Goal: Feedback & Contribution: Submit feedback/report problem

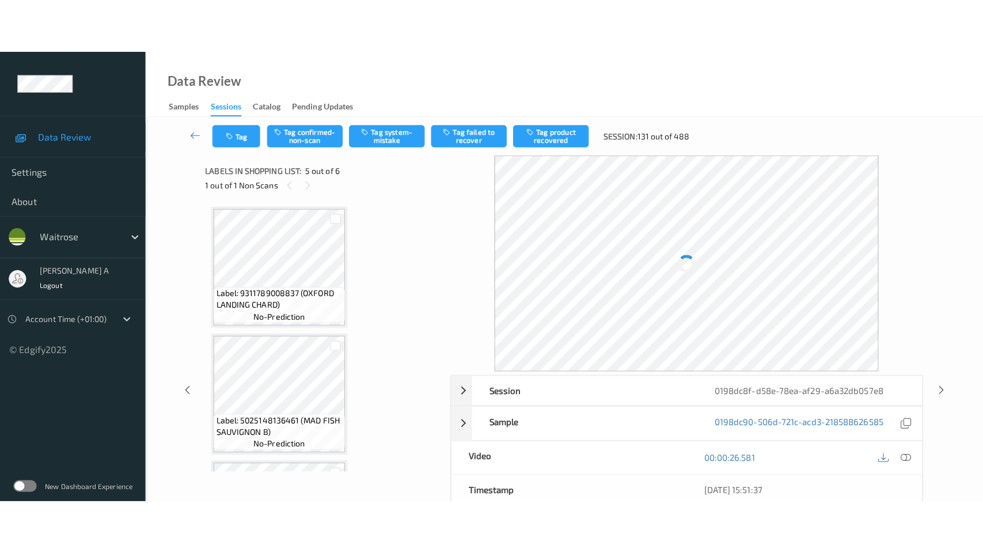
scroll to position [381, 0]
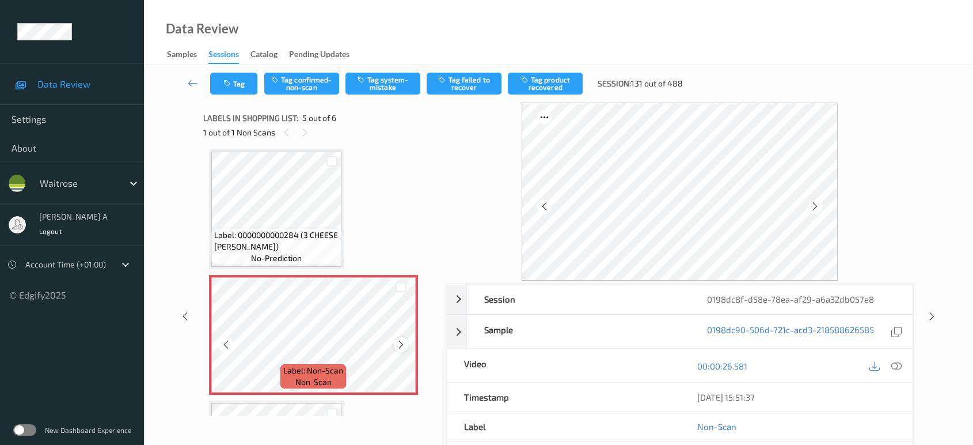
click at [403, 344] on icon at bounding box center [401, 344] width 10 height 10
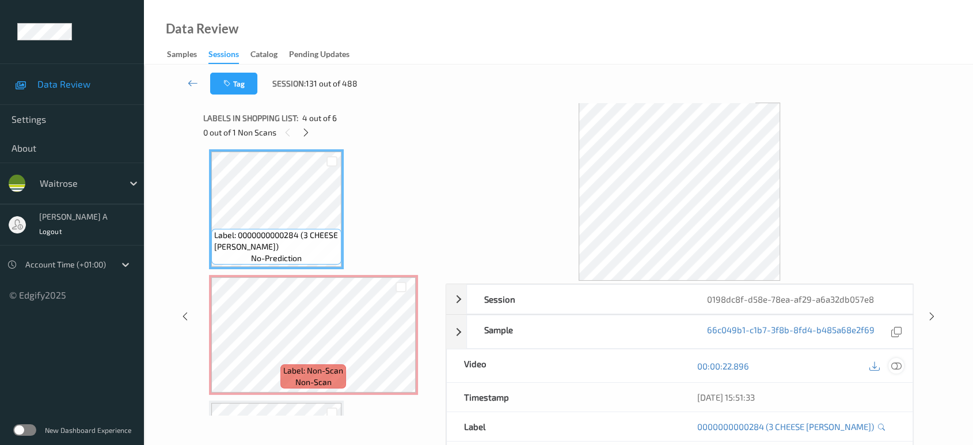
click at [902, 366] on div at bounding box center [897, 366] width 16 height 16
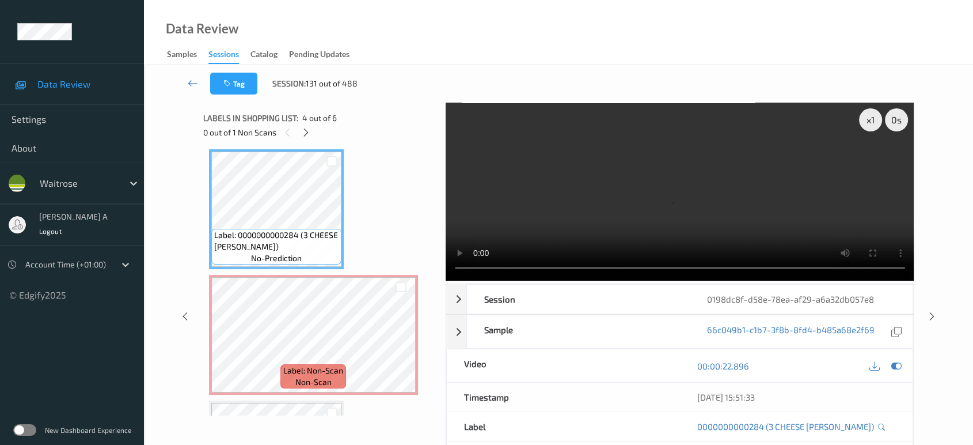
scroll to position [379, 0]
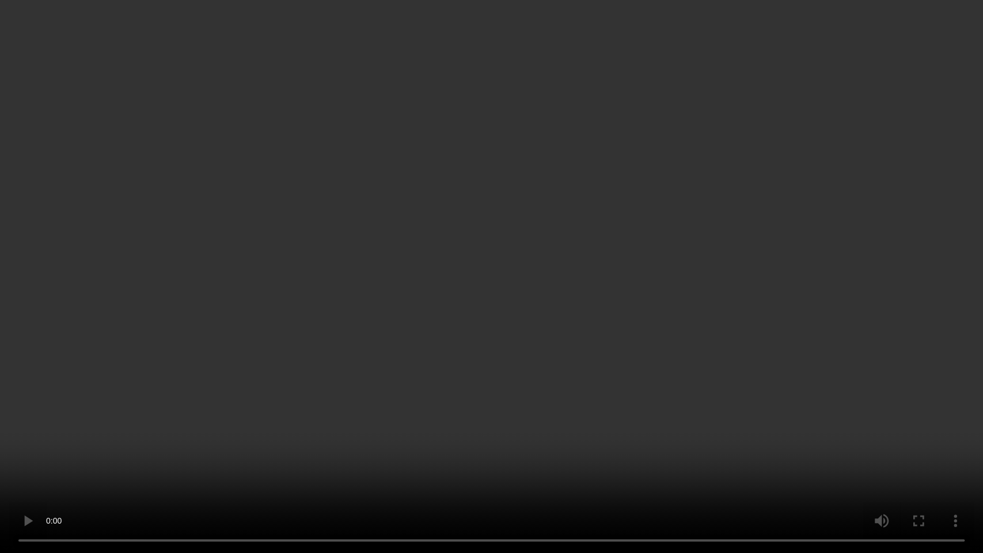
click at [560, 163] on video at bounding box center [491, 276] width 983 height 553
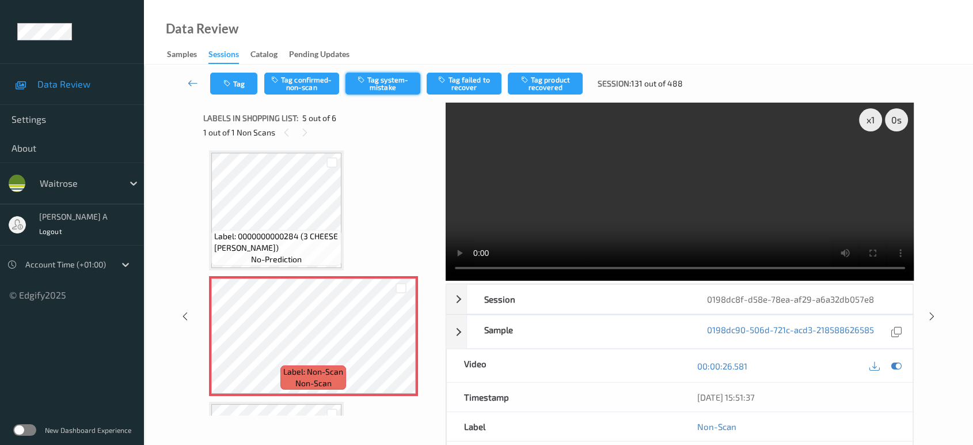
click at [380, 86] on button "Tag system-mistake" at bounding box center [383, 84] width 75 height 22
click at [240, 88] on button "Tag" at bounding box center [233, 84] width 47 height 22
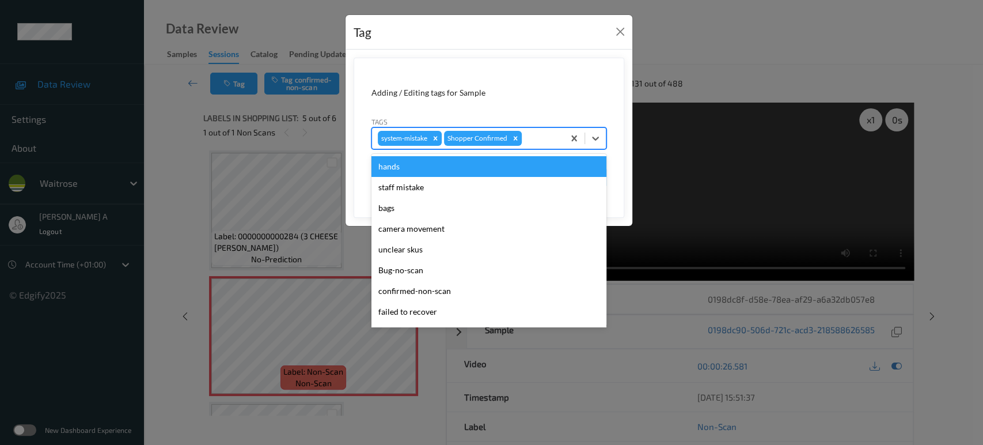
click at [538, 136] on div at bounding box center [541, 138] width 34 height 14
type input "i"
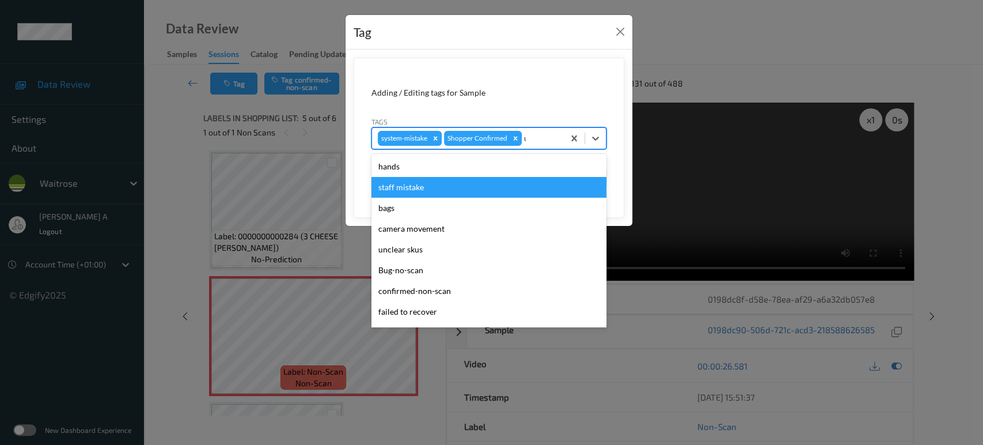
type input "un"
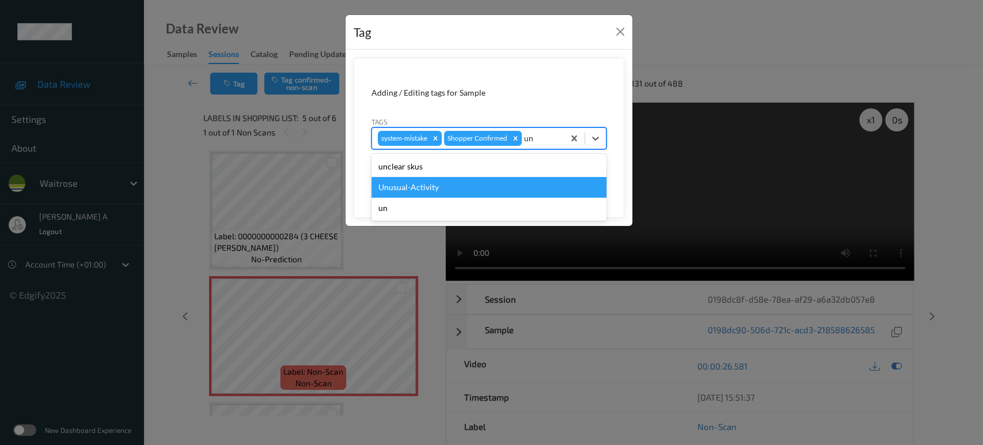
click at [473, 182] on div "Unusual-Activity" at bounding box center [488, 187] width 235 height 21
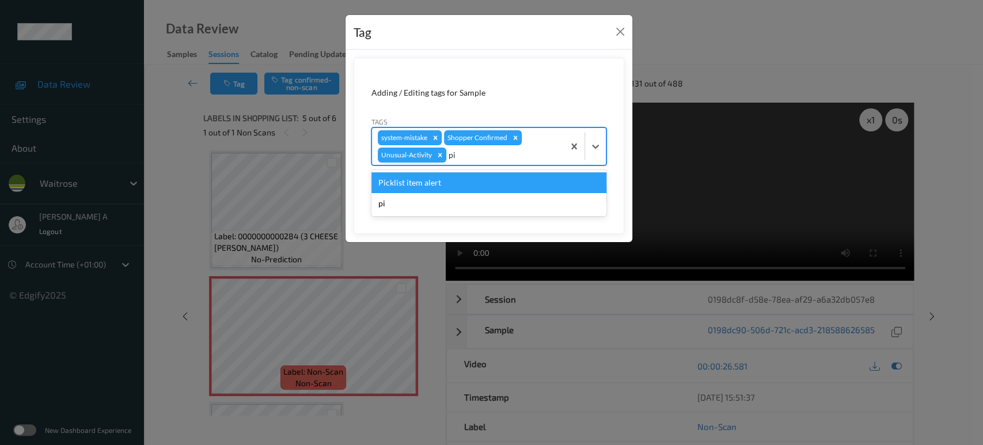
type input "pic"
click at [473, 182] on div "Picklist item alert" at bounding box center [488, 182] width 235 height 21
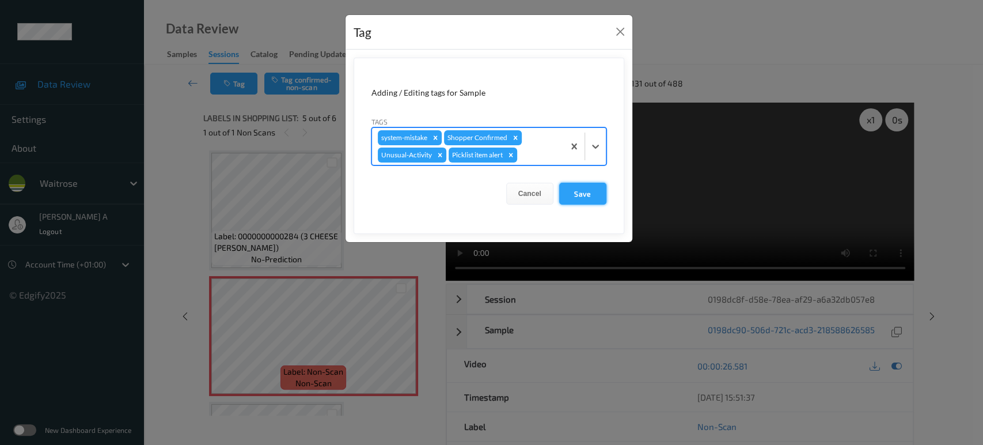
click at [598, 188] on button "Save" at bounding box center [582, 194] width 47 height 22
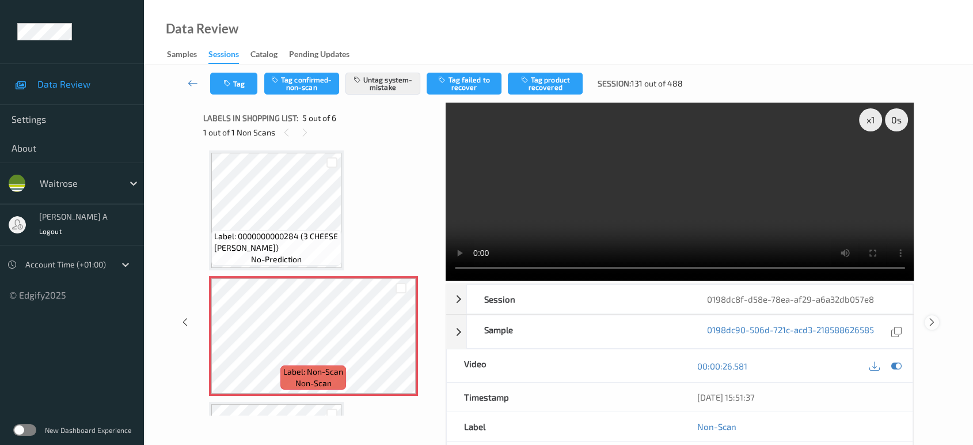
click at [932, 317] on icon at bounding box center [932, 322] width 10 height 10
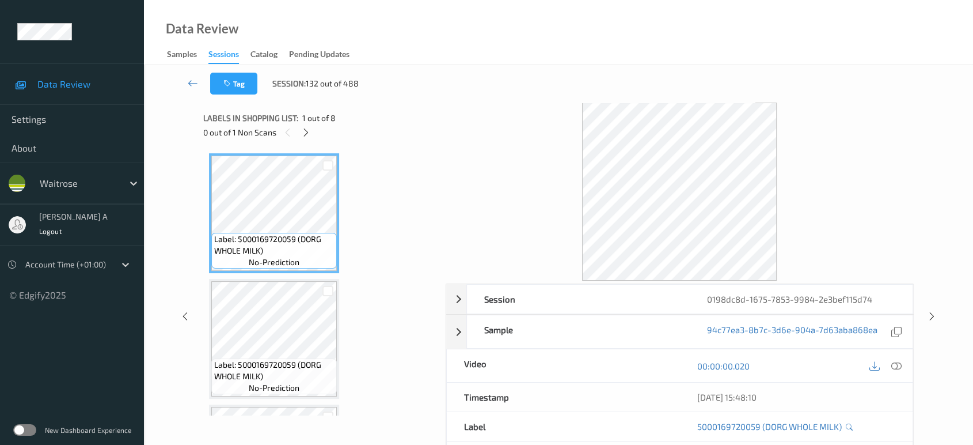
drag, startPoint x: 306, startPoint y: 132, endPoint x: 329, endPoint y: 152, distance: 30.7
click at [306, 132] on icon at bounding box center [306, 132] width 10 height 10
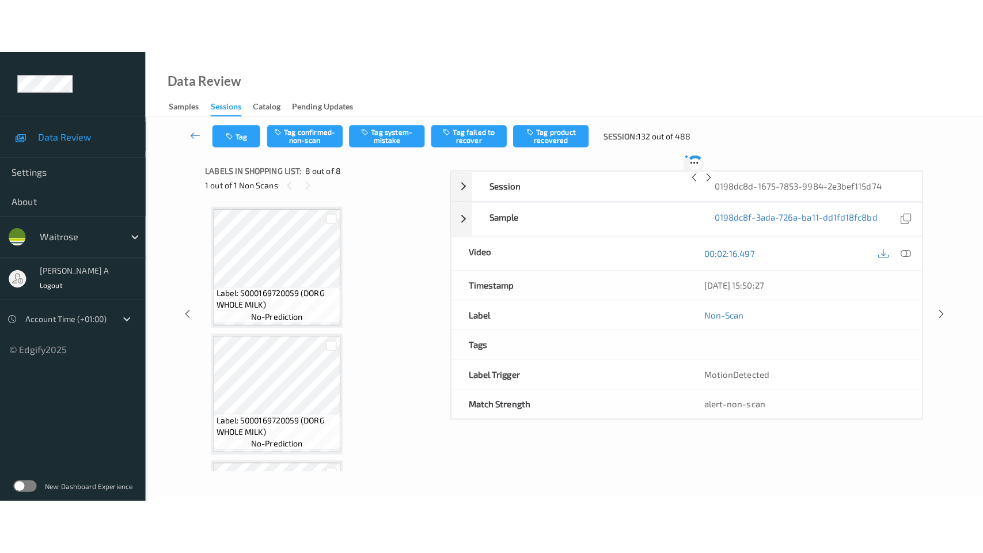
scroll to position [737, 0]
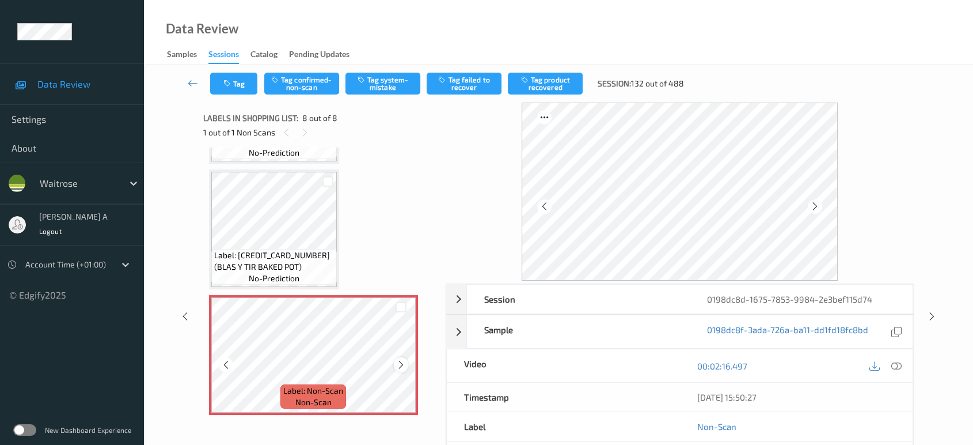
click at [397, 361] on icon at bounding box center [401, 364] width 10 height 10
click at [402, 360] on icon at bounding box center [401, 364] width 10 height 10
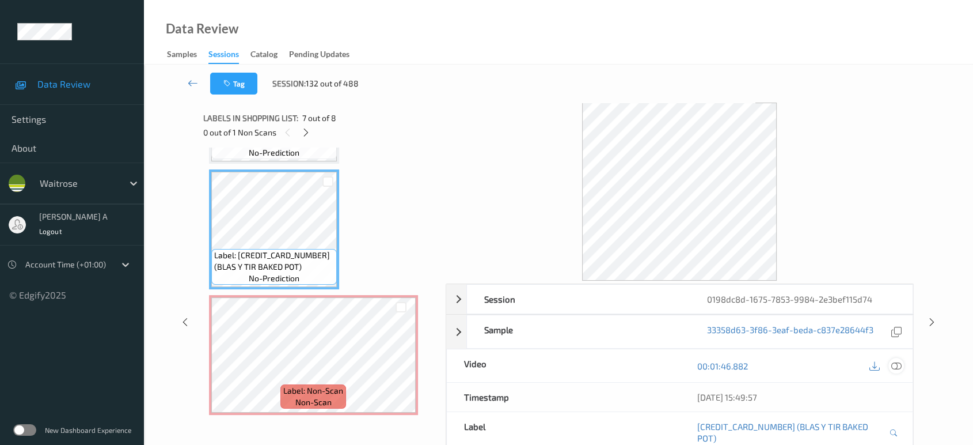
click at [894, 365] on icon at bounding box center [896, 365] width 10 height 10
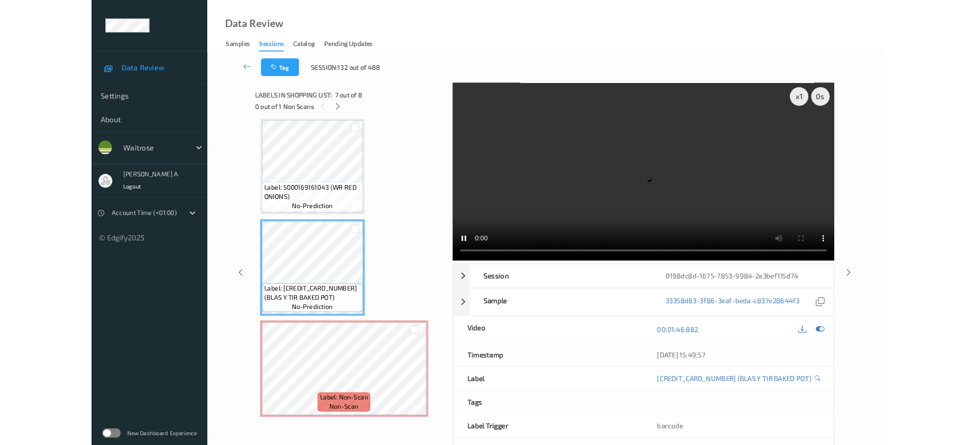
scroll to position [629, 0]
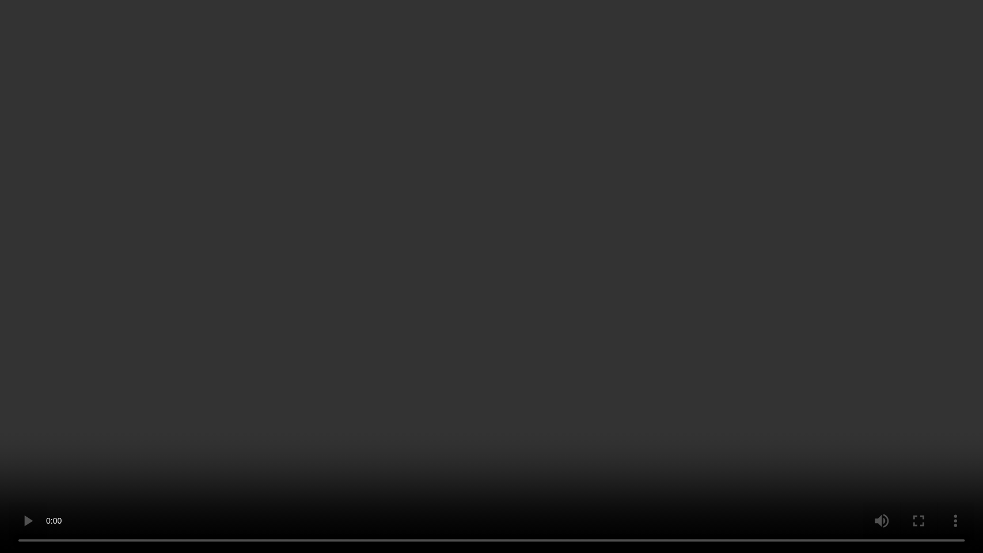
click at [609, 444] on video at bounding box center [491, 276] width 983 height 553
click at [590, 375] on video at bounding box center [491, 276] width 983 height 553
click at [465, 380] on video at bounding box center [491, 276] width 983 height 553
click at [518, 341] on video at bounding box center [491, 276] width 983 height 553
click at [422, 405] on video at bounding box center [491, 276] width 983 height 553
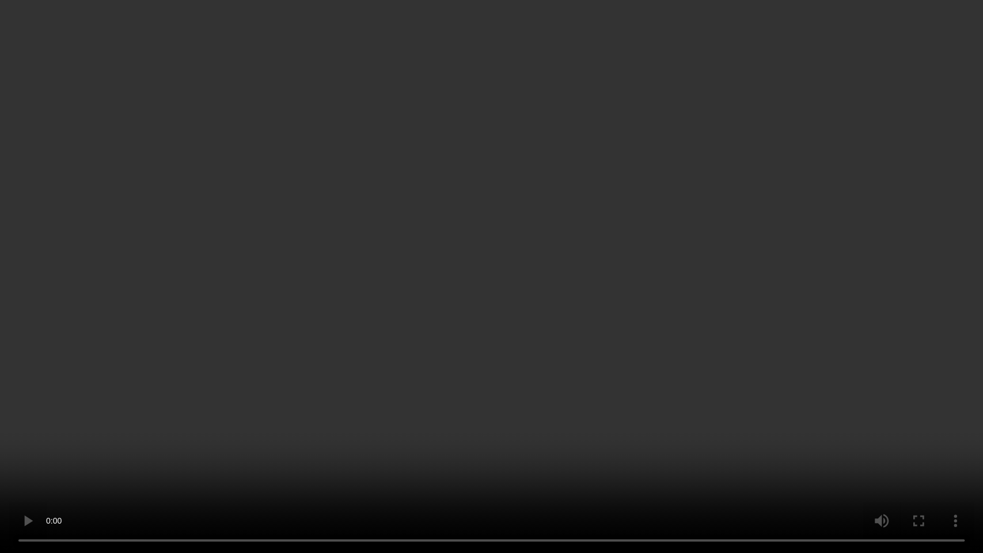
click at [472, 360] on video at bounding box center [491, 276] width 983 height 553
click at [569, 359] on video at bounding box center [491, 276] width 983 height 553
click at [544, 331] on video at bounding box center [491, 276] width 983 height 553
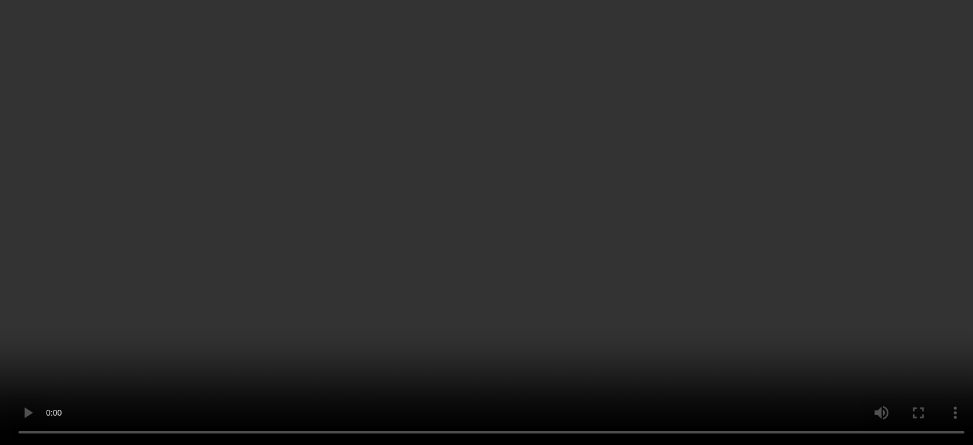
scroll to position [737, 0]
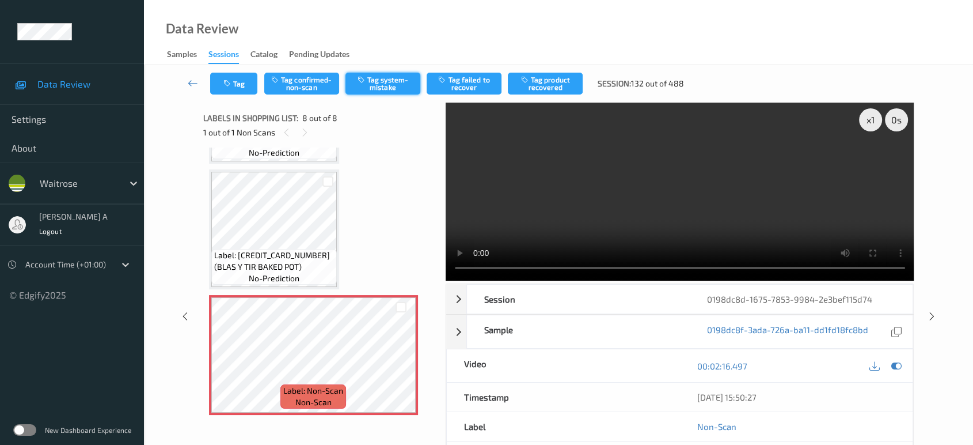
click at [387, 88] on button "Tag system-mistake" at bounding box center [383, 84] width 75 height 22
click at [237, 82] on button "Tag" at bounding box center [233, 84] width 47 height 22
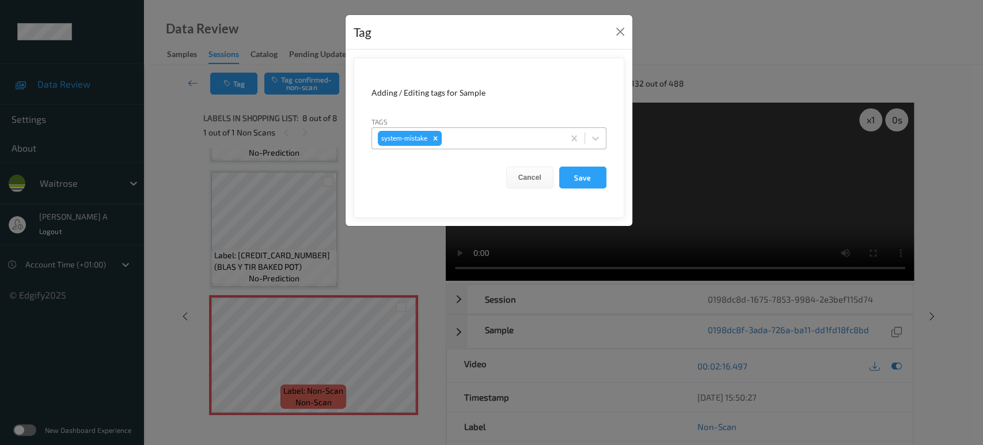
click at [483, 141] on div at bounding box center [501, 138] width 114 height 14
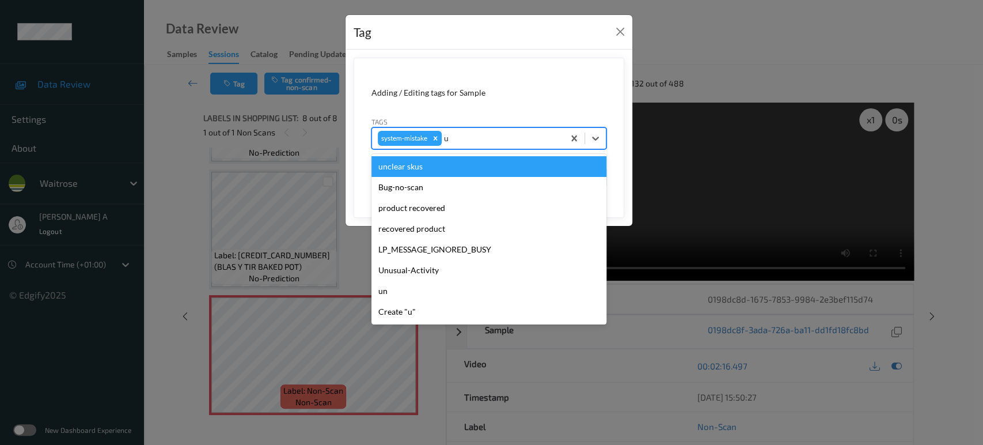
type input "un"
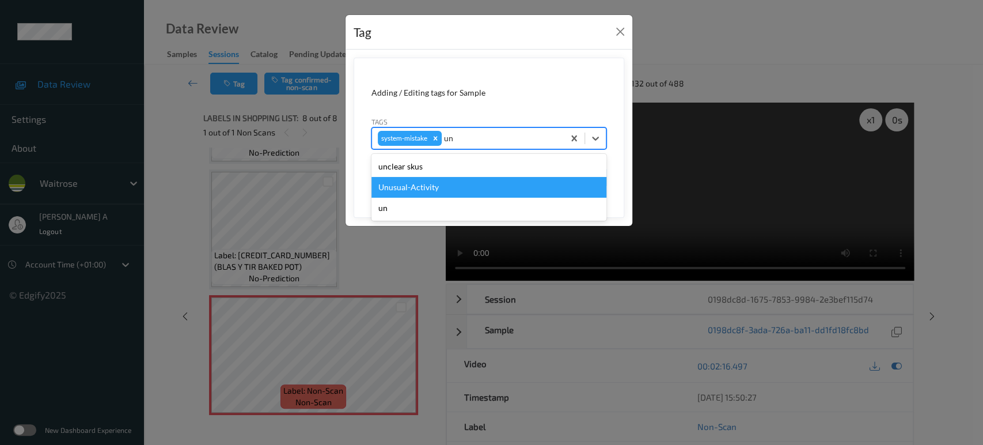
click at [461, 186] on div "Unusual-Activity" at bounding box center [488, 187] width 235 height 21
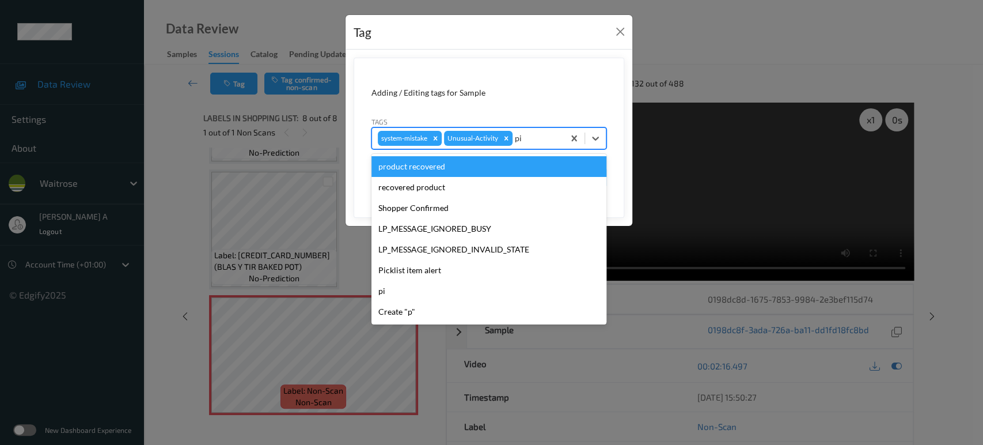
type input "pic"
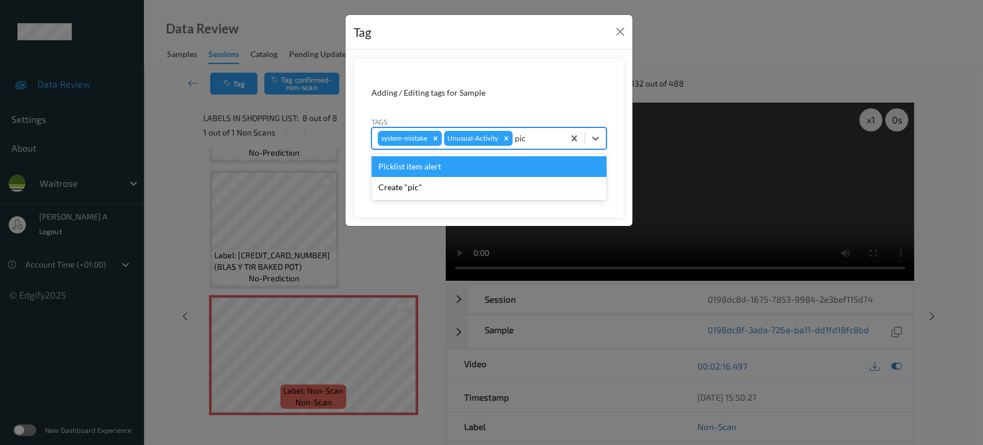
click at [453, 169] on div "Picklist item alert" at bounding box center [488, 166] width 235 height 21
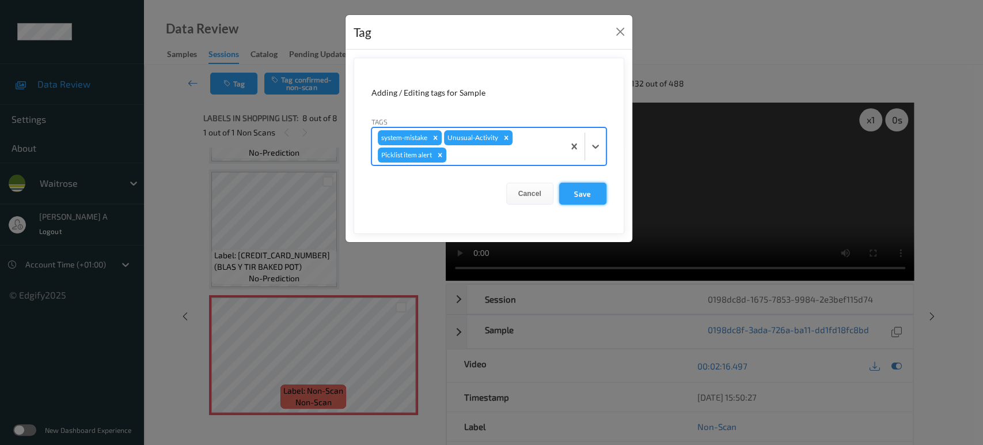
click at [574, 192] on button "Save" at bounding box center [582, 194] width 47 height 22
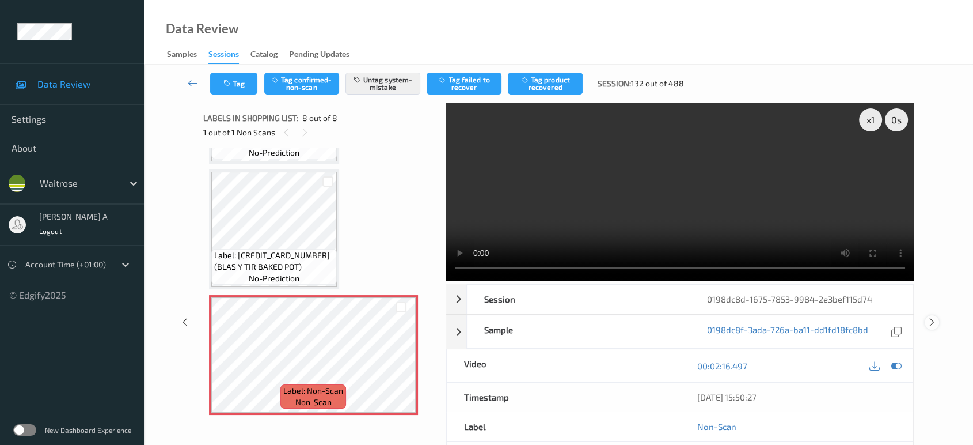
click at [933, 317] on icon at bounding box center [932, 322] width 10 height 10
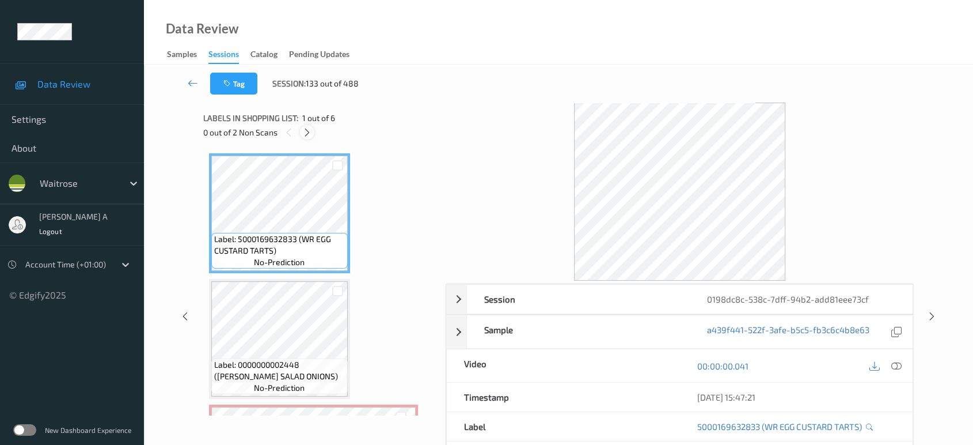
click at [305, 131] on icon at bounding box center [307, 132] width 10 height 10
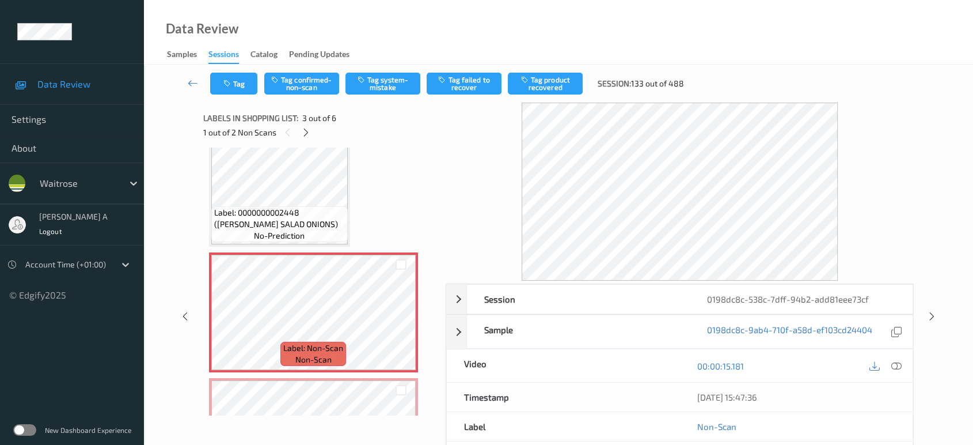
scroll to position [130, 0]
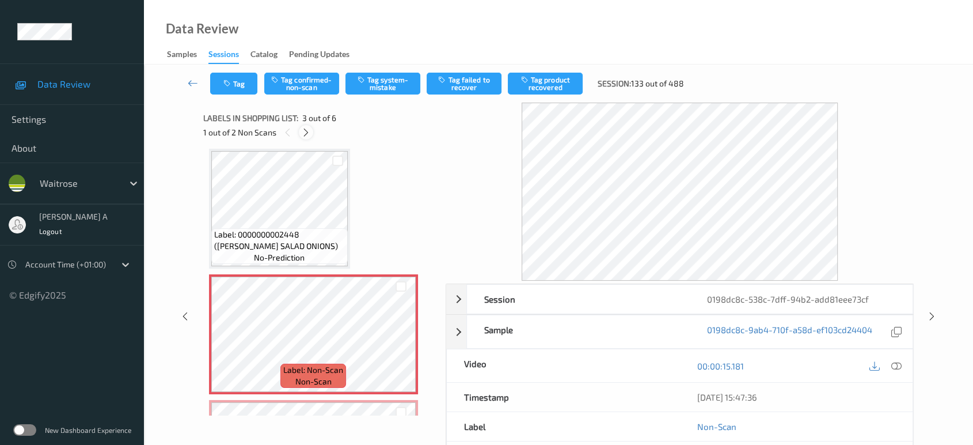
click at [305, 135] on icon at bounding box center [306, 132] width 10 height 10
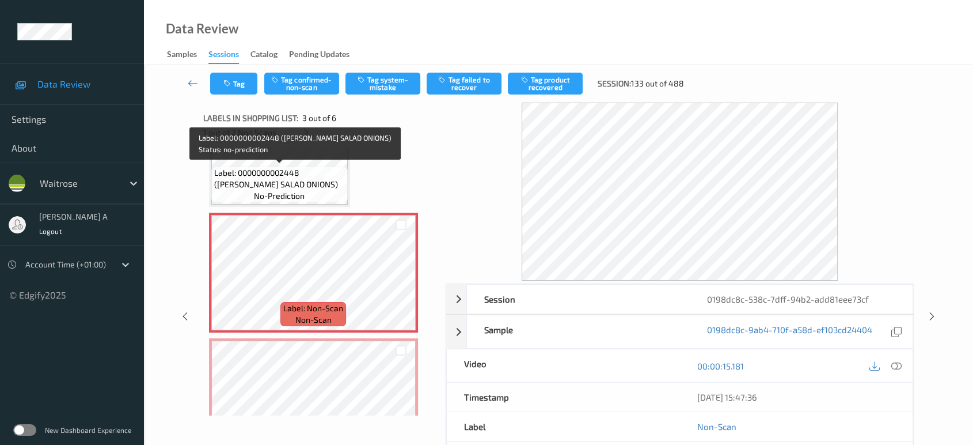
scroll to position [64, 0]
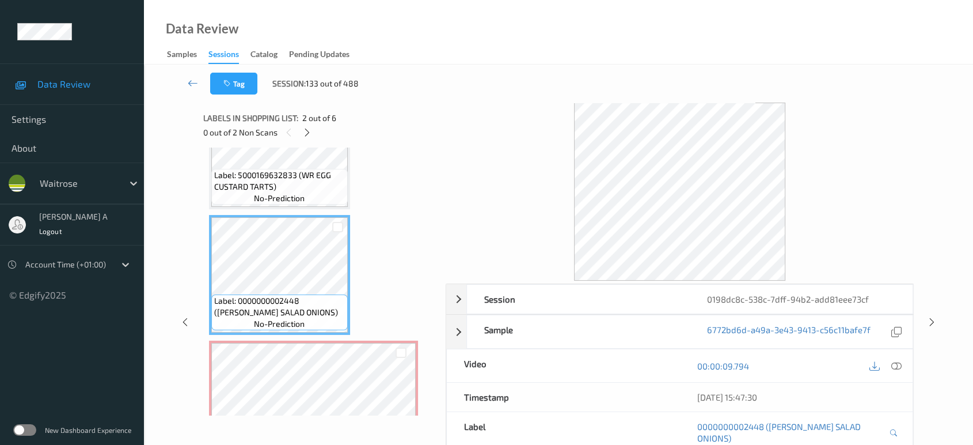
click at [895, 400] on div "[DATE] 15:47:30" at bounding box center [796, 397] width 199 height 12
click at [896, 363] on icon at bounding box center [896, 365] width 10 height 10
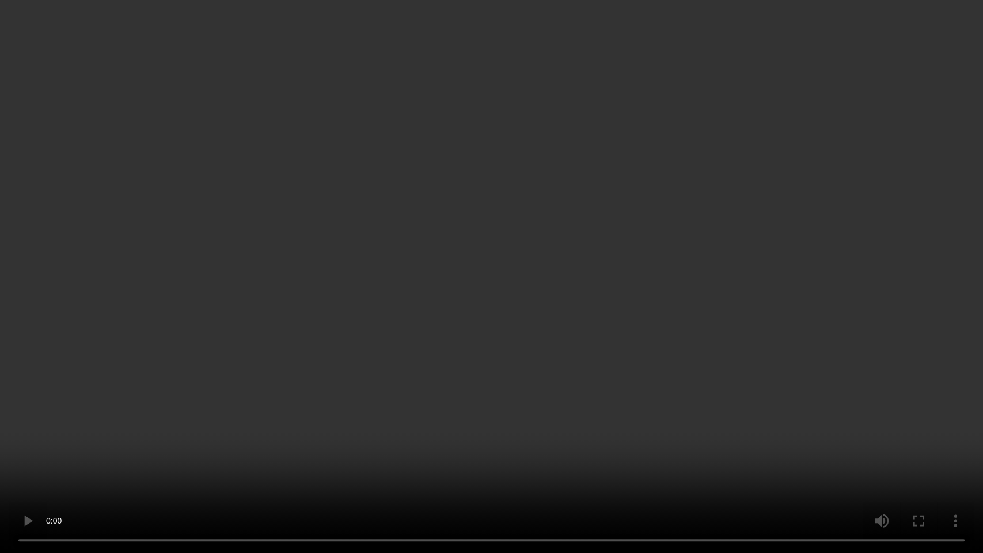
click at [562, 344] on video at bounding box center [491, 276] width 983 height 553
click at [539, 324] on video at bounding box center [491, 276] width 983 height 553
click at [535, 291] on video at bounding box center [491, 276] width 983 height 553
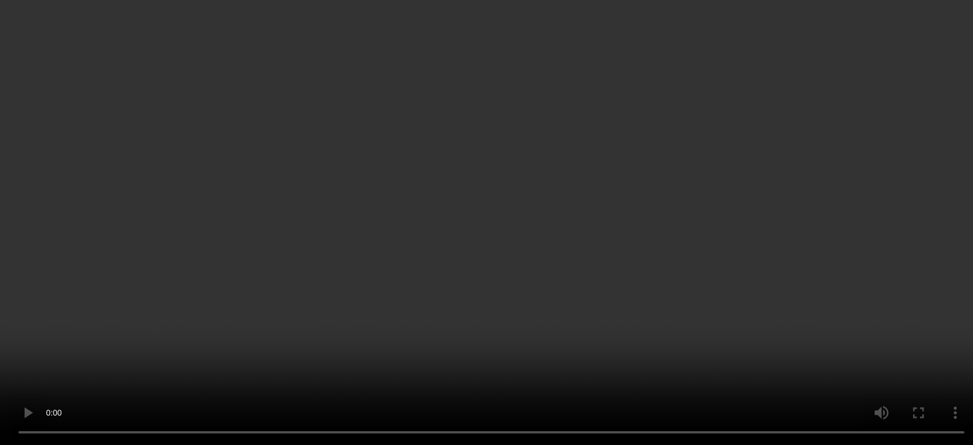
scroll to position [192, 0]
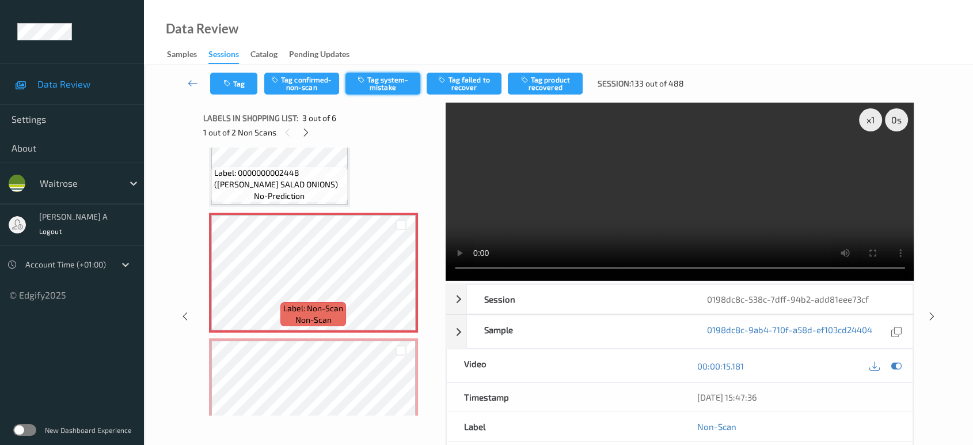
click at [382, 82] on button "Tag system-mistake" at bounding box center [383, 84] width 75 height 22
click at [230, 84] on icon "button" at bounding box center [228, 83] width 10 height 8
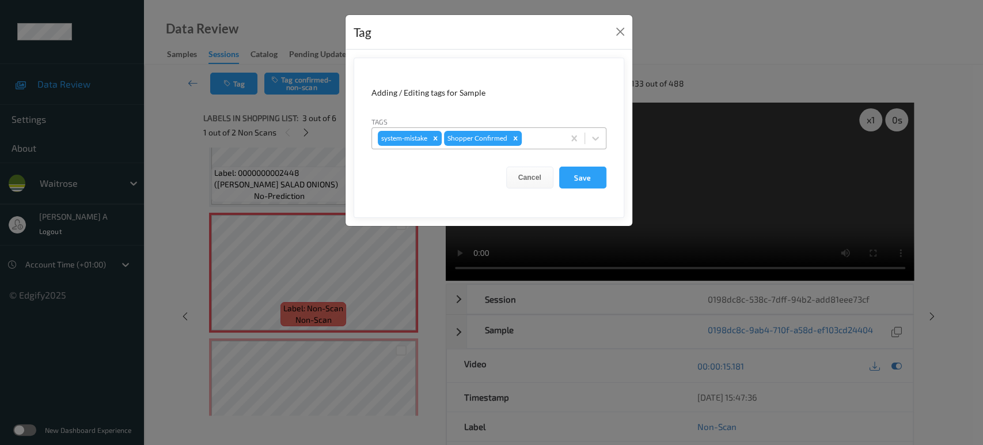
click at [530, 139] on div at bounding box center [541, 138] width 34 height 14
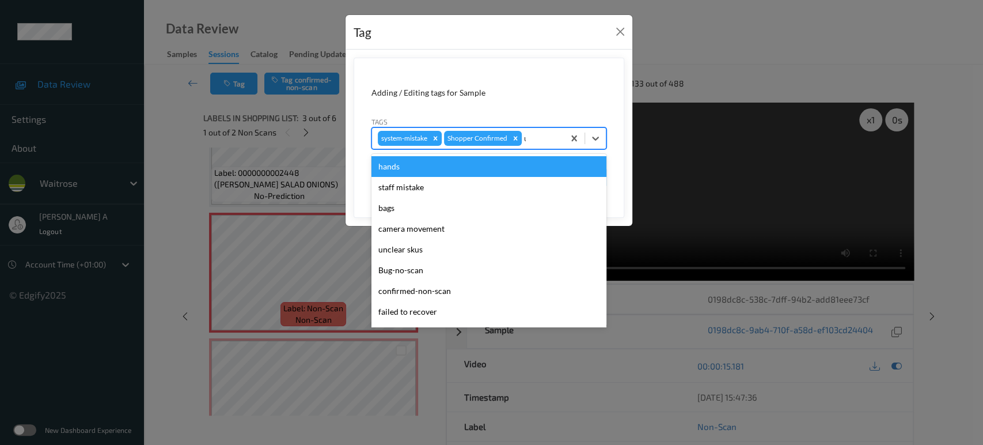
type input "un"
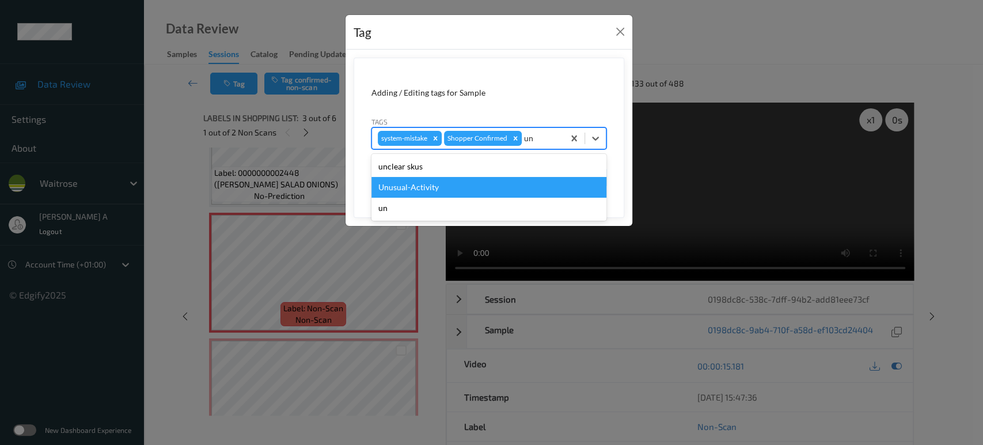
click at [462, 187] on div "Unusual-Activity" at bounding box center [488, 187] width 235 height 21
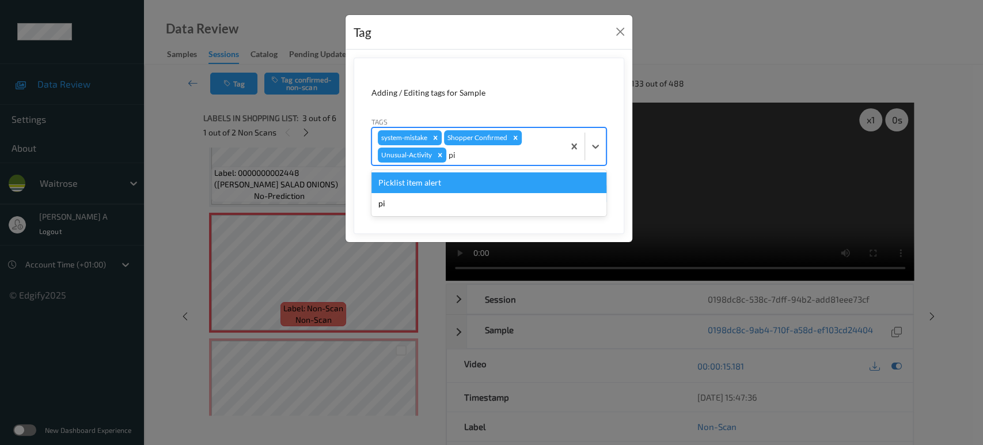
type input "pic"
click at [462, 187] on div "Picklist item alert" at bounding box center [488, 182] width 235 height 21
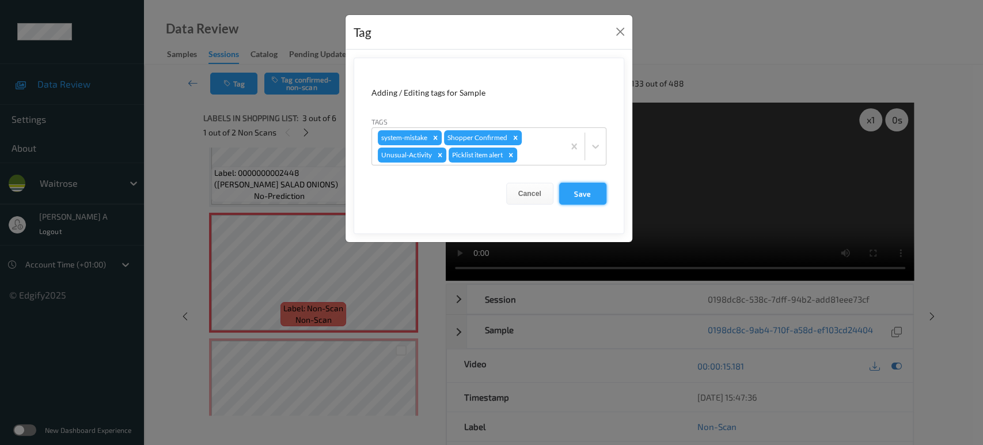
click at [583, 192] on button "Save" at bounding box center [582, 194] width 47 height 22
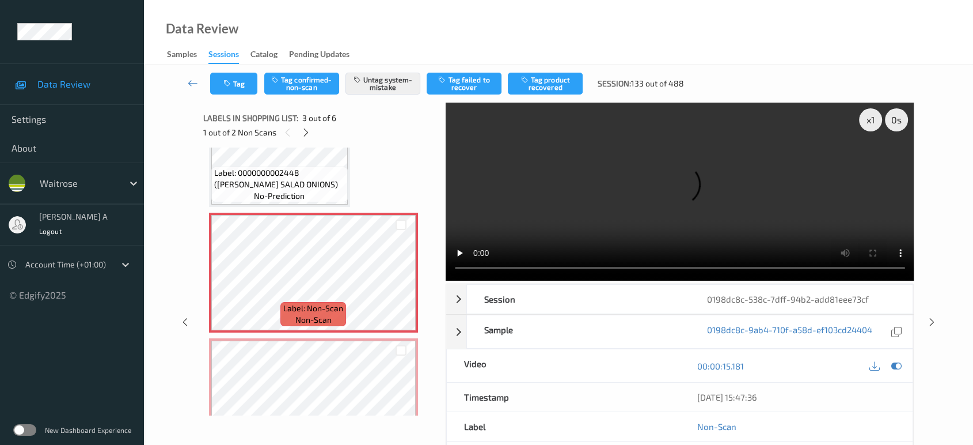
scroll to position [256, 0]
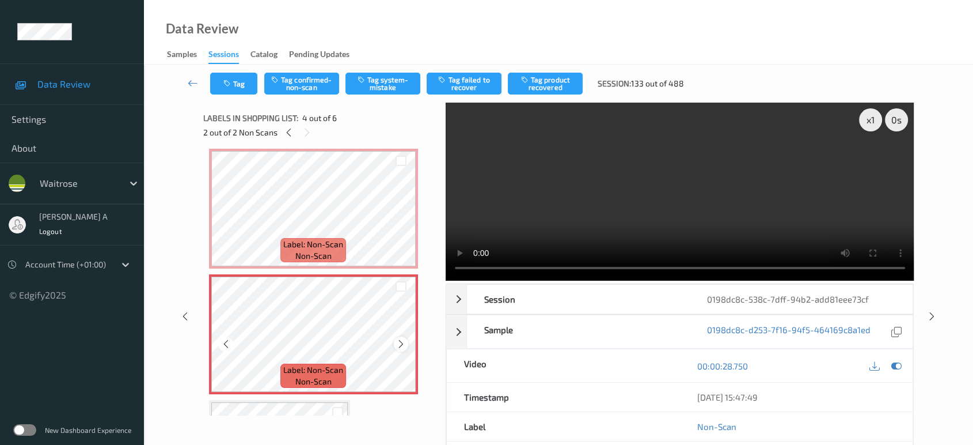
click at [401, 342] on icon at bounding box center [401, 344] width 10 height 10
click at [379, 81] on button "Tag system-mistake" at bounding box center [383, 84] width 75 height 22
click at [233, 88] on button "Tag" at bounding box center [233, 84] width 47 height 22
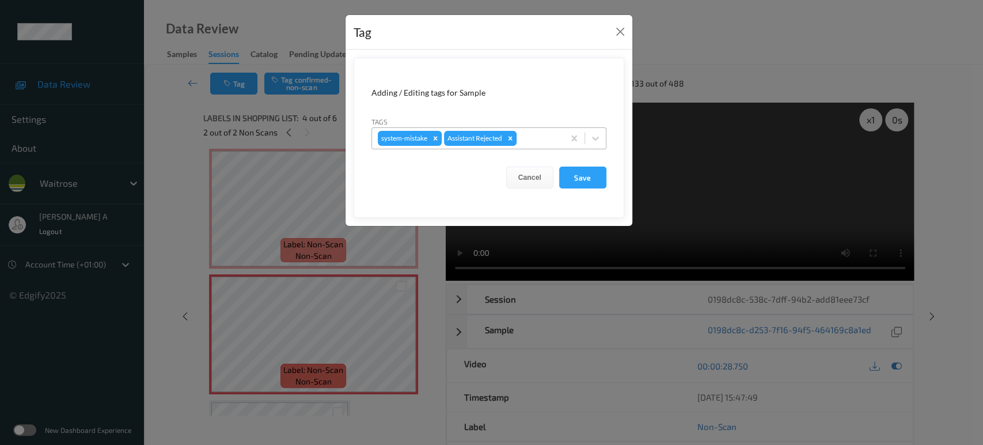
click at [545, 135] on div at bounding box center [538, 138] width 39 height 14
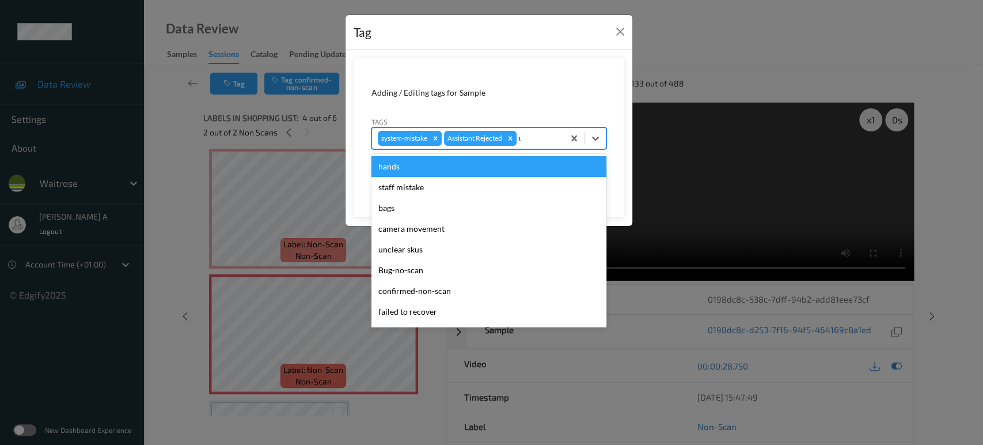
type input "un"
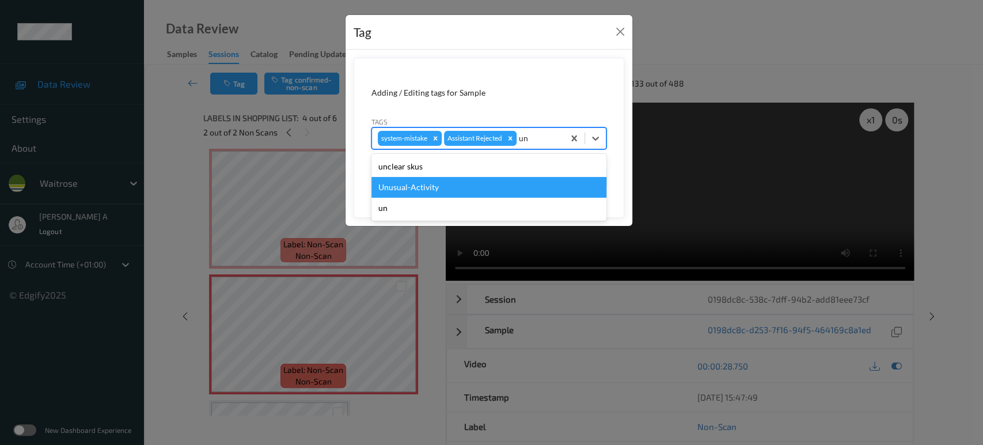
click at [481, 183] on div "Unusual-Activity" at bounding box center [488, 187] width 235 height 21
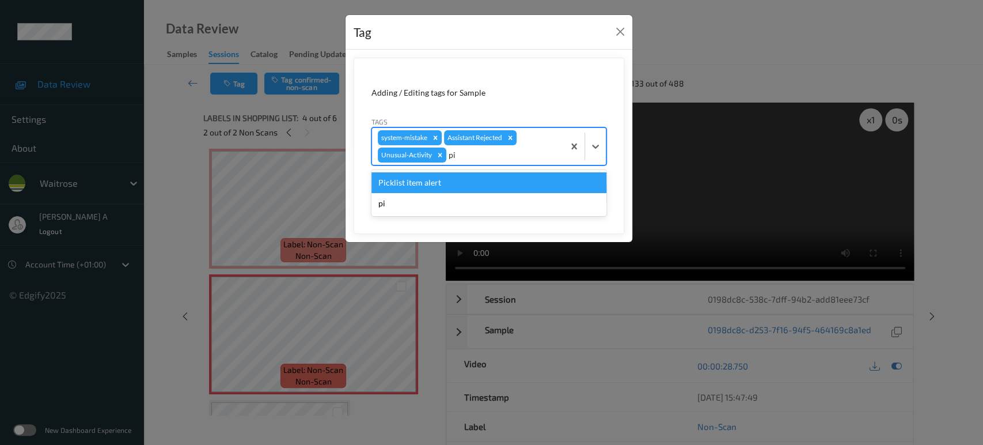
type input "pic"
click at [481, 183] on div "Picklist item alert" at bounding box center [488, 182] width 235 height 21
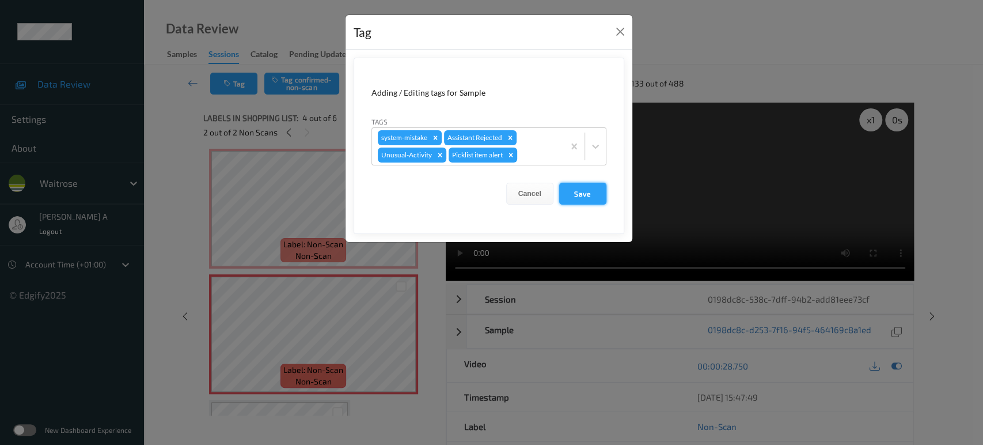
click at [586, 193] on button "Save" at bounding box center [582, 194] width 47 height 22
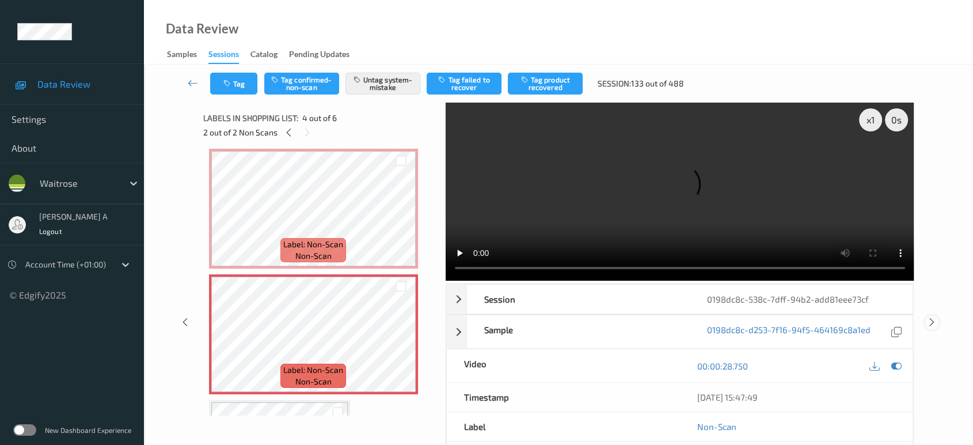
click at [932, 317] on icon at bounding box center [932, 322] width 10 height 10
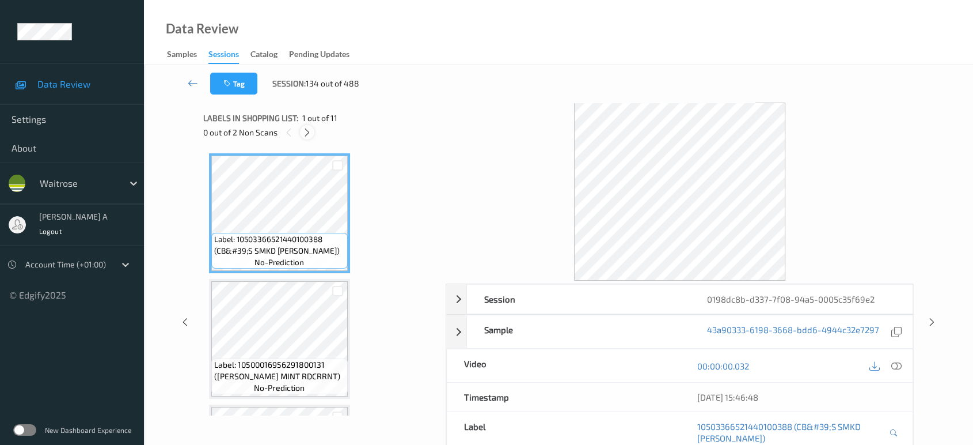
click at [309, 133] on icon at bounding box center [307, 132] width 10 height 10
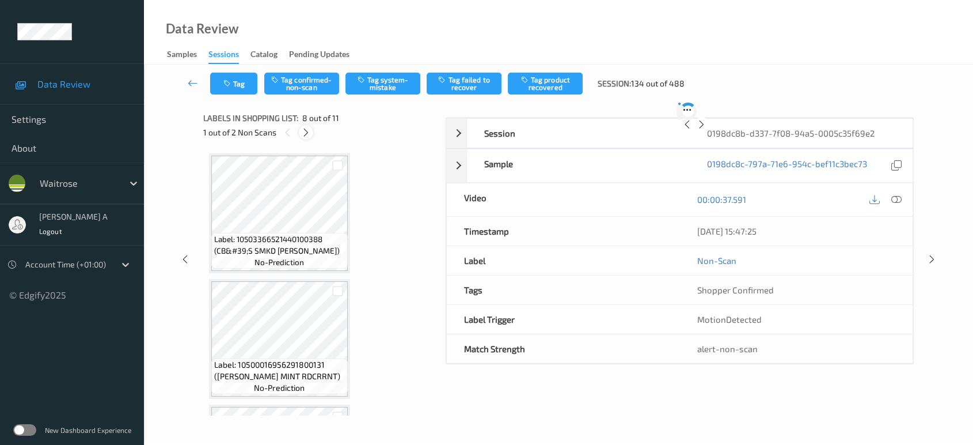
scroll to position [756, 0]
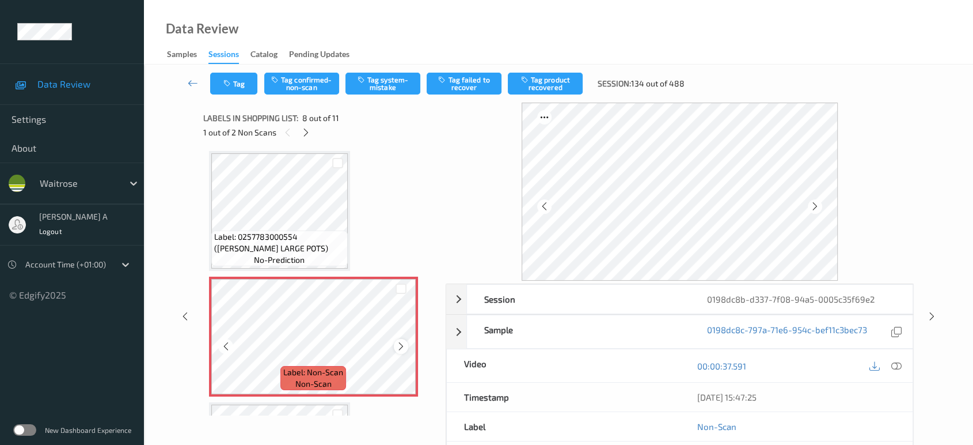
click at [401, 341] on icon at bounding box center [401, 346] width 10 height 10
click at [397, 342] on icon at bounding box center [401, 346] width 10 height 10
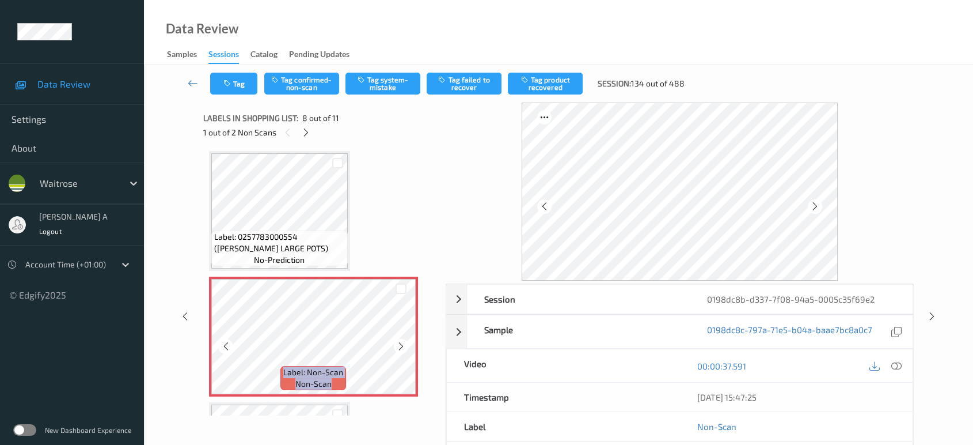
click at [397, 342] on icon at bounding box center [401, 346] width 10 height 10
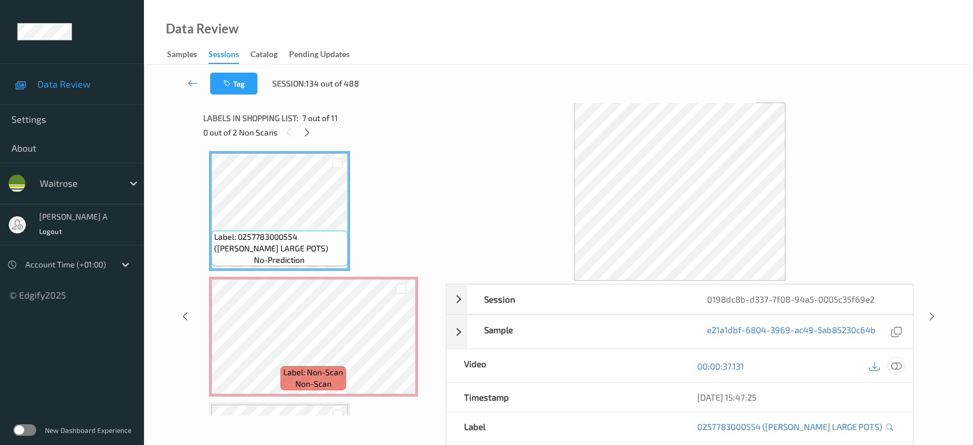
click at [897, 367] on icon at bounding box center [896, 365] width 10 height 10
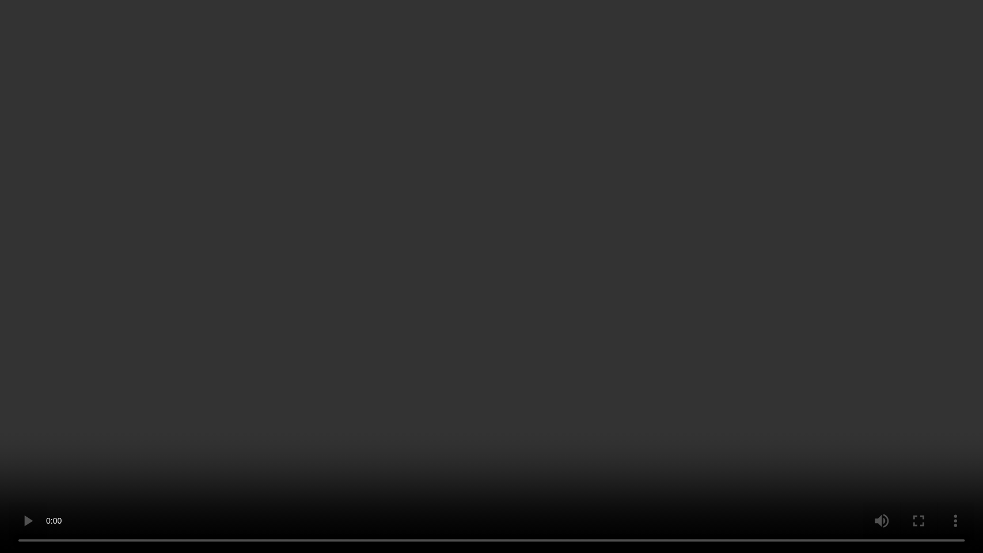
click at [519, 314] on video at bounding box center [491, 276] width 983 height 553
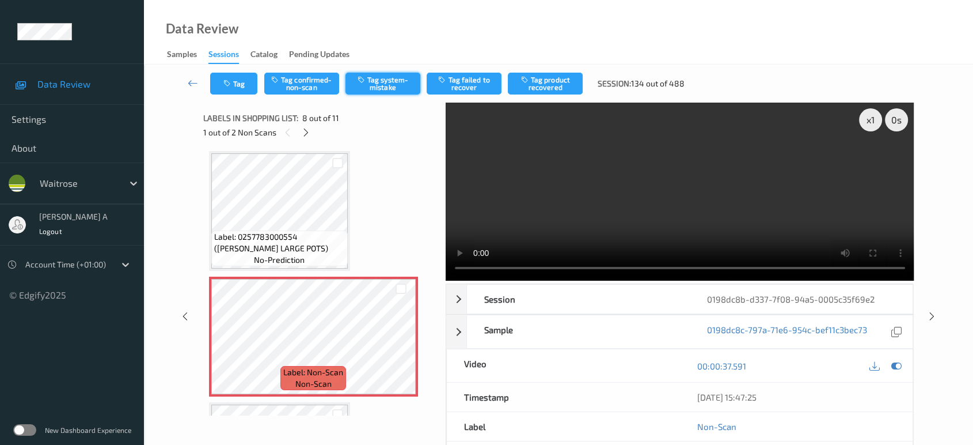
click at [373, 85] on button "Tag system-mistake" at bounding box center [383, 84] width 75 height 22
click at [227, 82] on icon "button" at bounding box center [228, 83] width 10 height 8
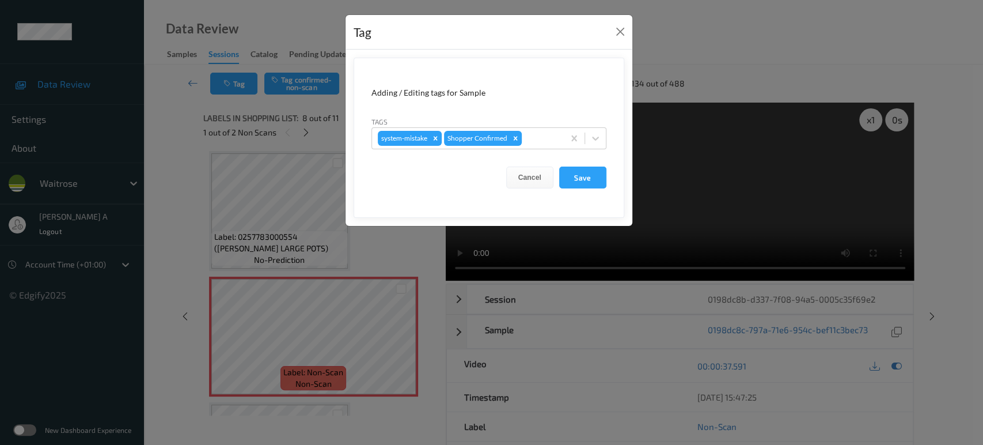
click at [552, 125] on div "Tags system-mistake Shopper Confirmed" at bounding box center [488, 132] width 235 height 33
click at [544, 135] on div at bounding box center [541, 138] width 34 height 14
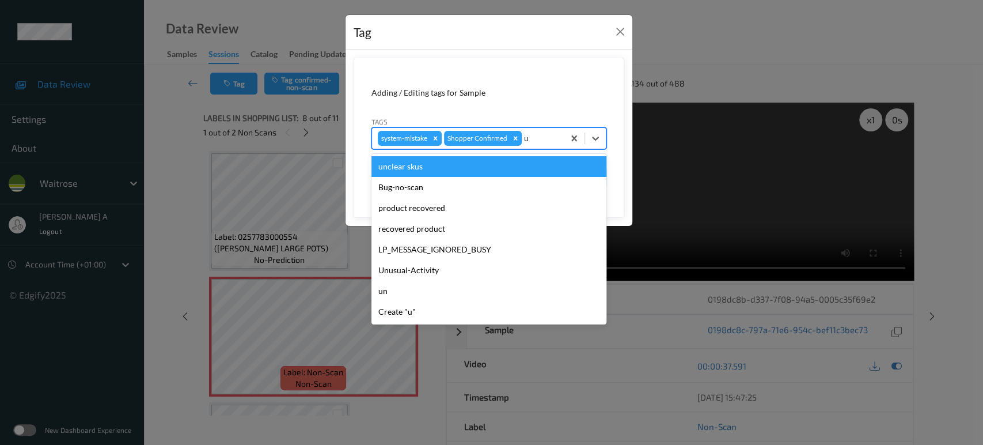
type input "un"
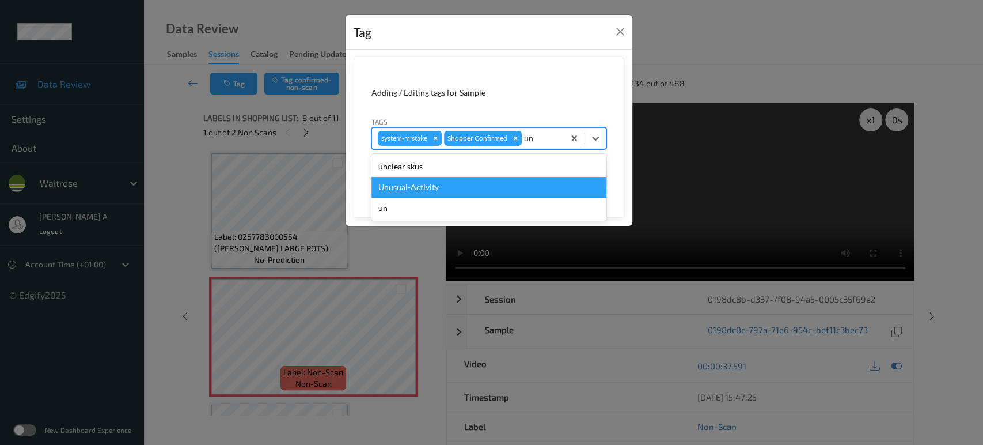
click at [438, 183] on div "Unusual-Activity" at bounding box center [488, 187] width 235 height 21
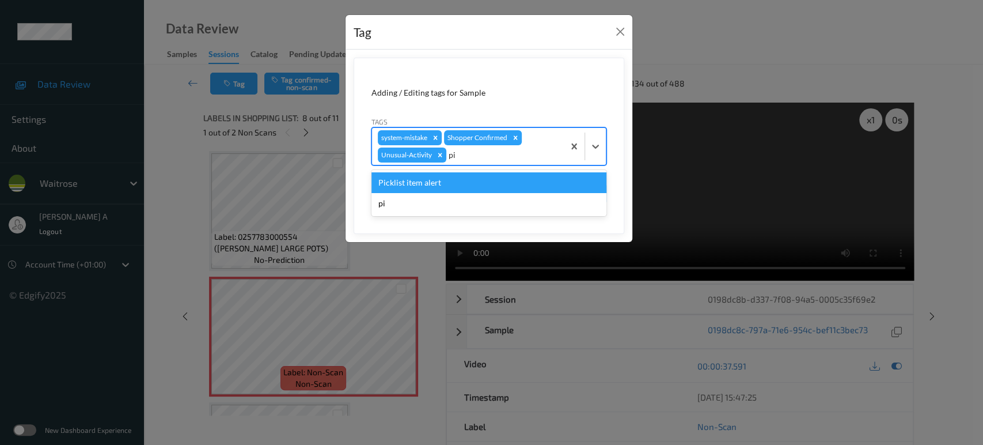
type input "pic"
click at [438, 183] on div "Picklist item alert" at bounding box center [488, 182] width 235 height 21
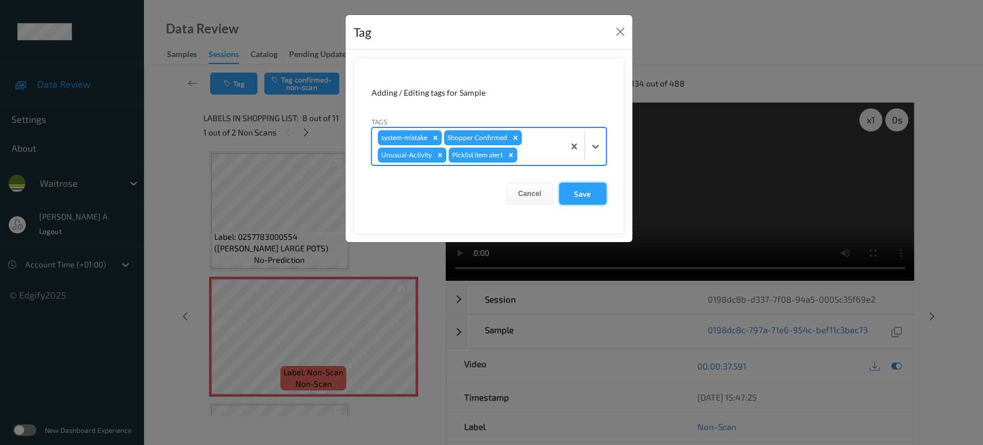
click at [591, 196] on button "Save" at bounding box center [582, 194] width 47 height 22
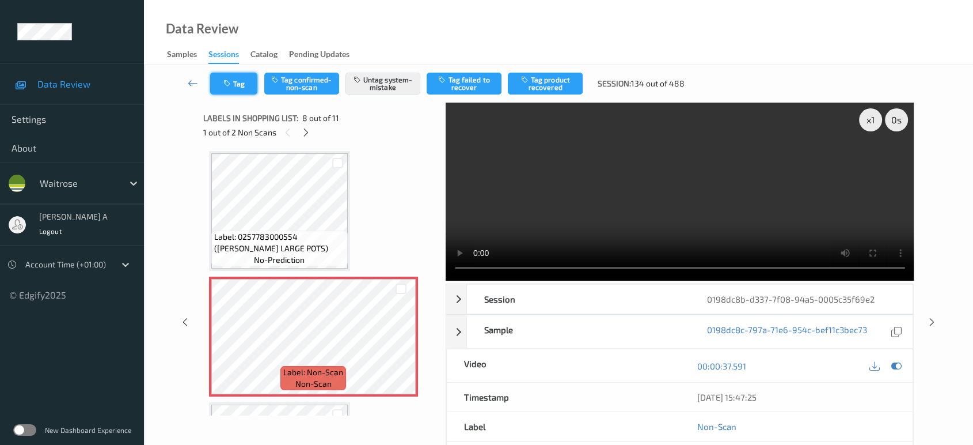
click at [216, 82] on button "Tag" at bounding box center [233, 84] width 47 height 22
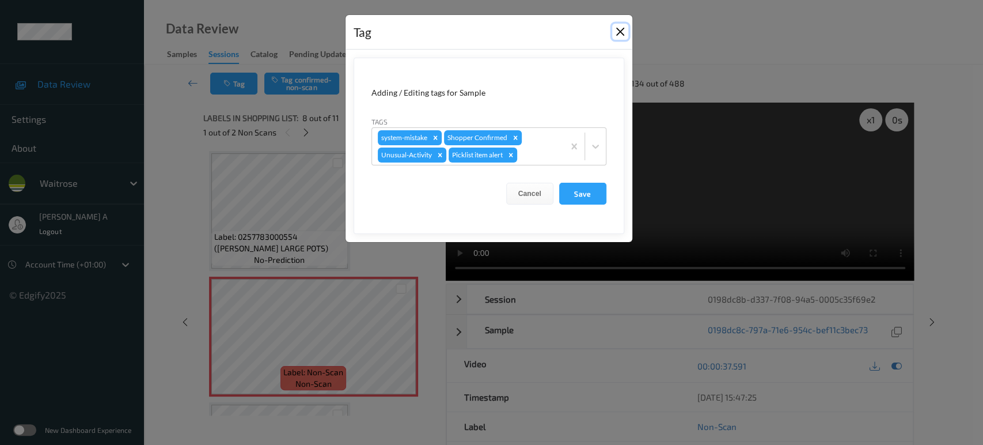
click at [618, 29] on button "Close" at bounding box center [620, 32] width 16 height 16
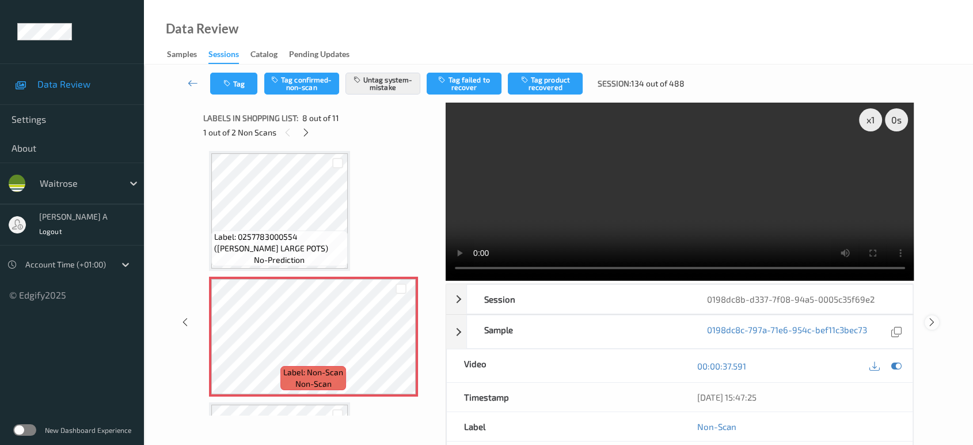
click at [932, 321] on icon at bounding box center [932, 322] width 10 height 10
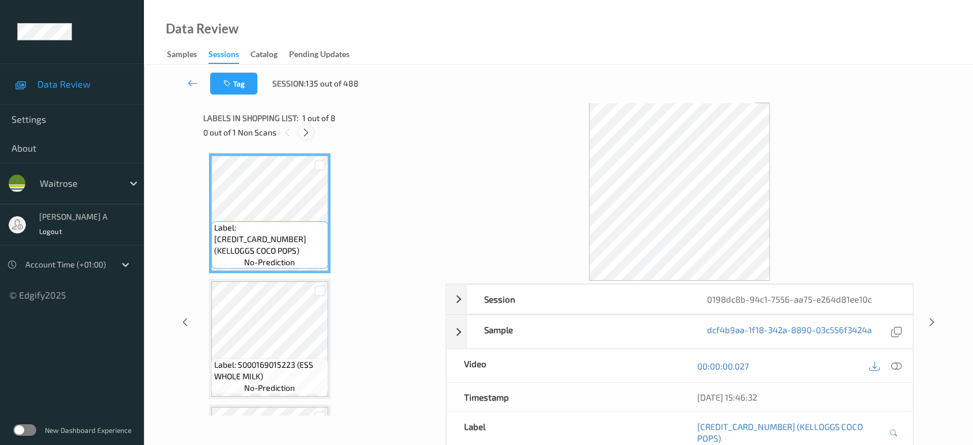
click at [308, 128] on icon at bounding box center [306, 132] width 10 height 10
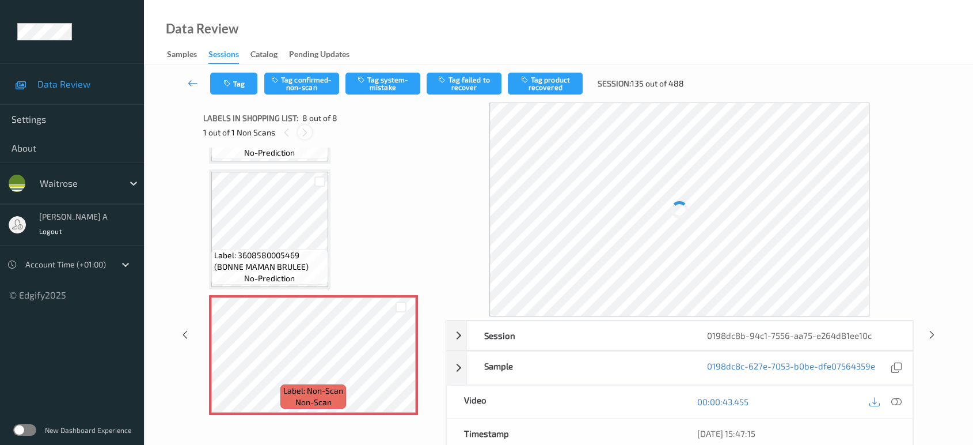
click at [308, 128] on icon at bounding box center [305, 132] width 10 height 10
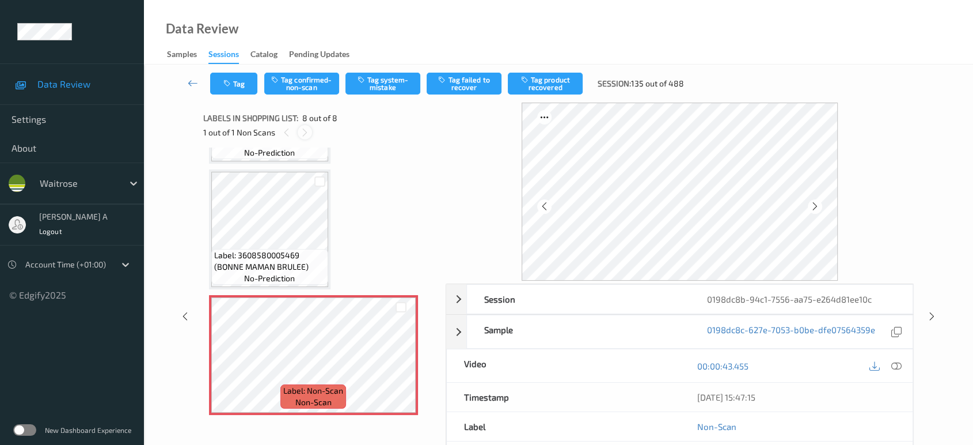
click at [308, 128] on icon at bounding box center [305, 132] width 10 height 10
click at [283, 133] on icon at bounding box center [287, 132] width 10 height 10
click at [193, 86] on icon at bounding box center [193, 83] width 10 height 12
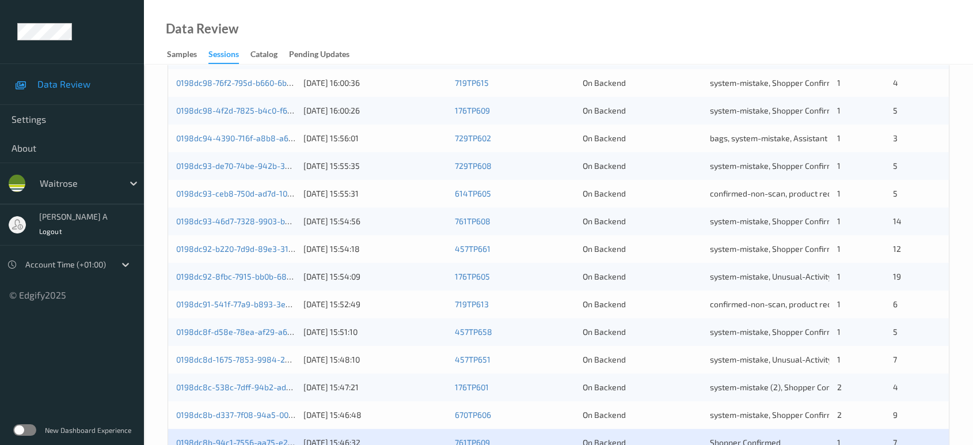
scroll to position [461, 0]
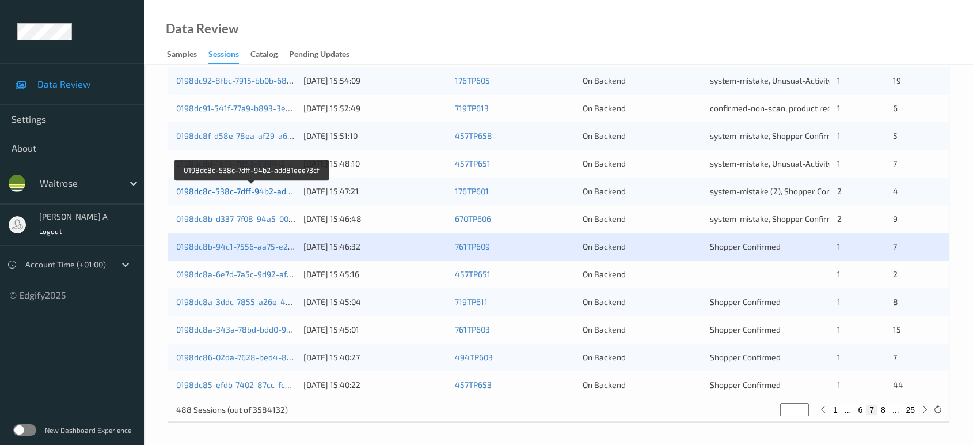
click at [263, 193] on link "0198dc8c-538c-7dff-94b2-add81eee73cf" at bounding box center [252, 191] width 153 height 10
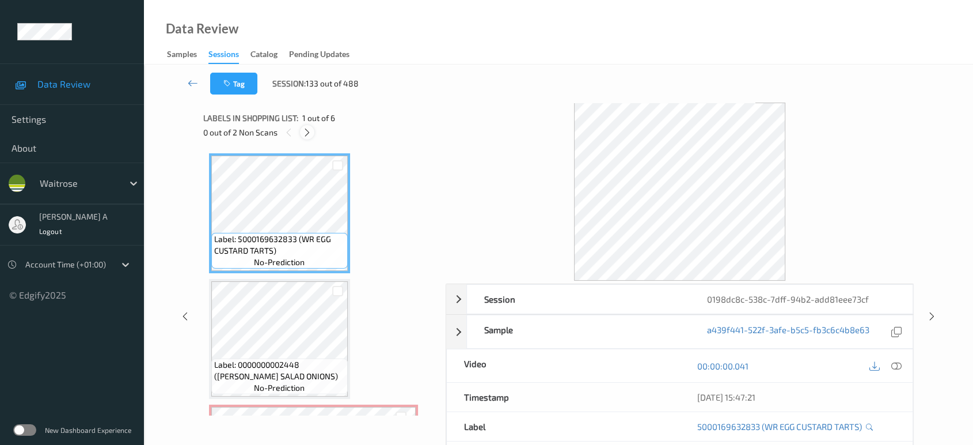
click at [303, 131] on icon at bounding box center [307, 132] width 10 height 10
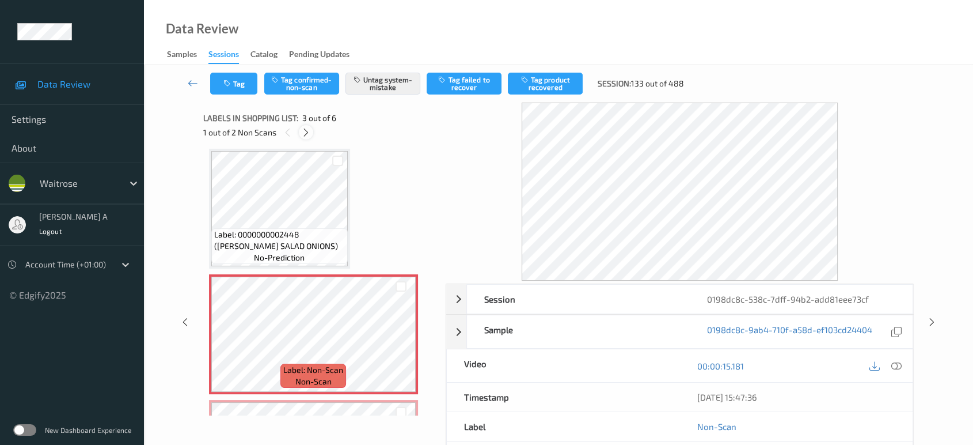
click at [309, 135] on icon at bounding box center [306, 132] width 10 height 10
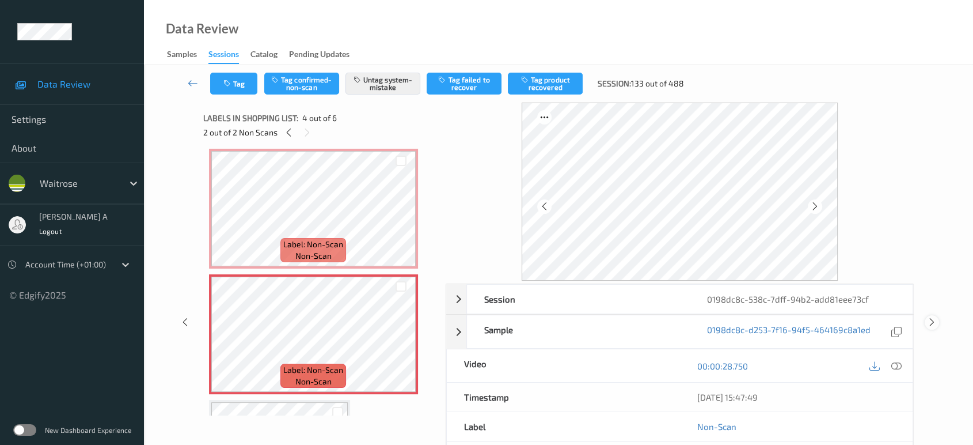
click at [936, 322] on icon at bounding box center [932, 322] width 10 height 10
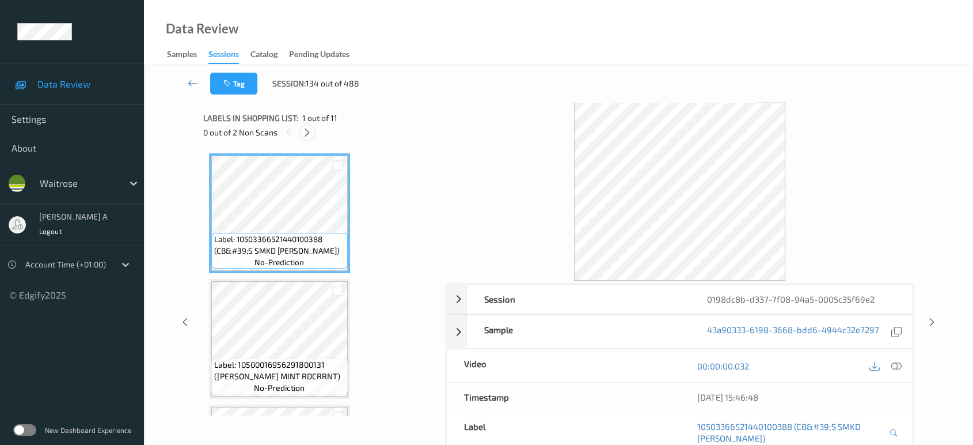
click at [309, 131] on icon at bounding box center [307, 132] width 10 height 10
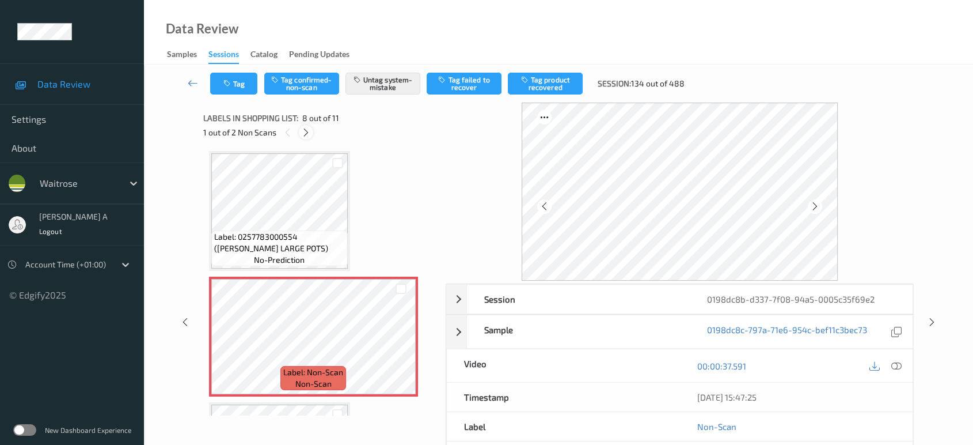
click at [309, 131] on icon at bounding box center [306, 132] width 10 height 10
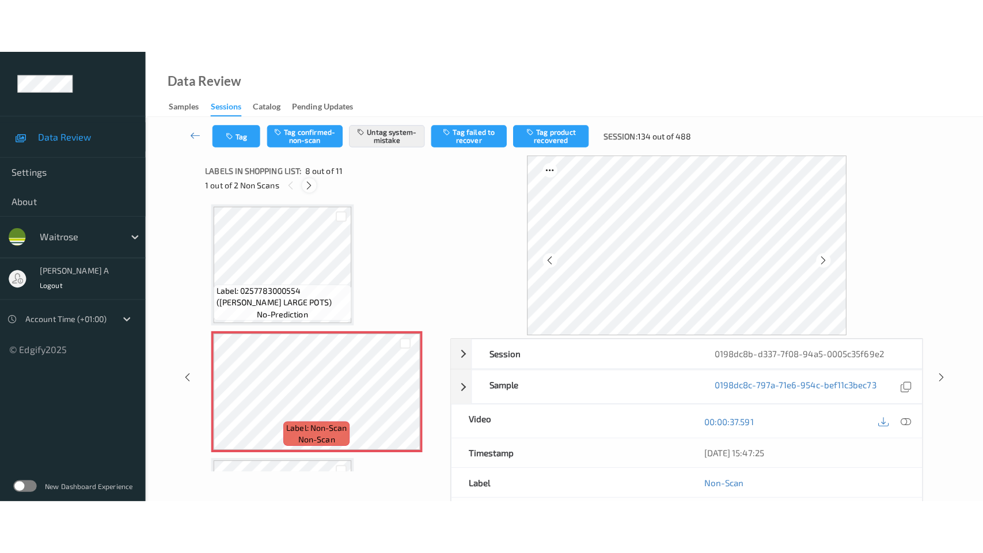
scroll to position [1113, 0]
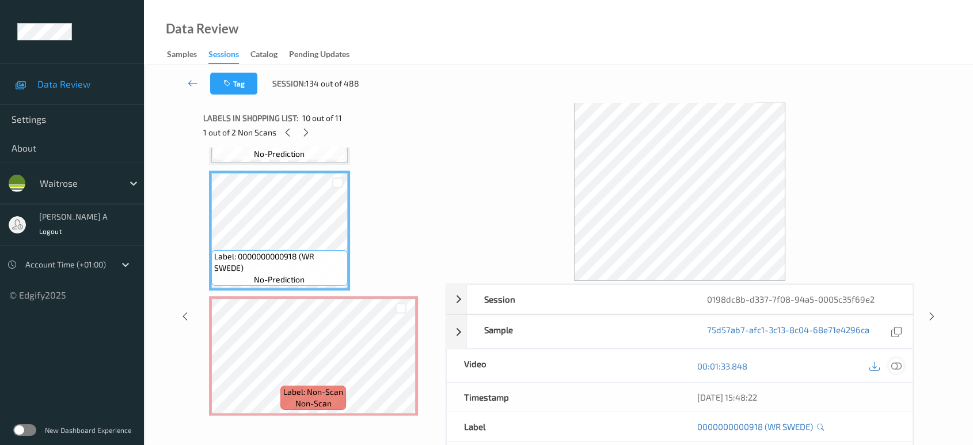
click at [897, 366] on icon at bounding box center [896, 365] width 10 height 10
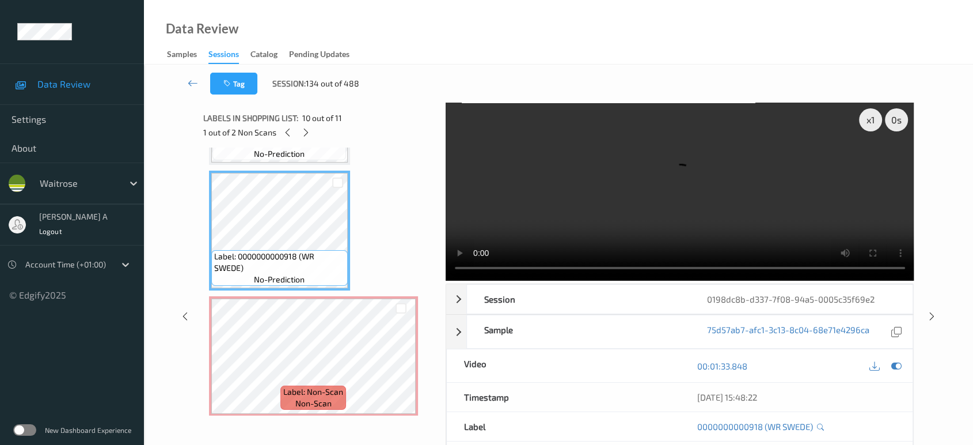
scroll to position [1004, 0]
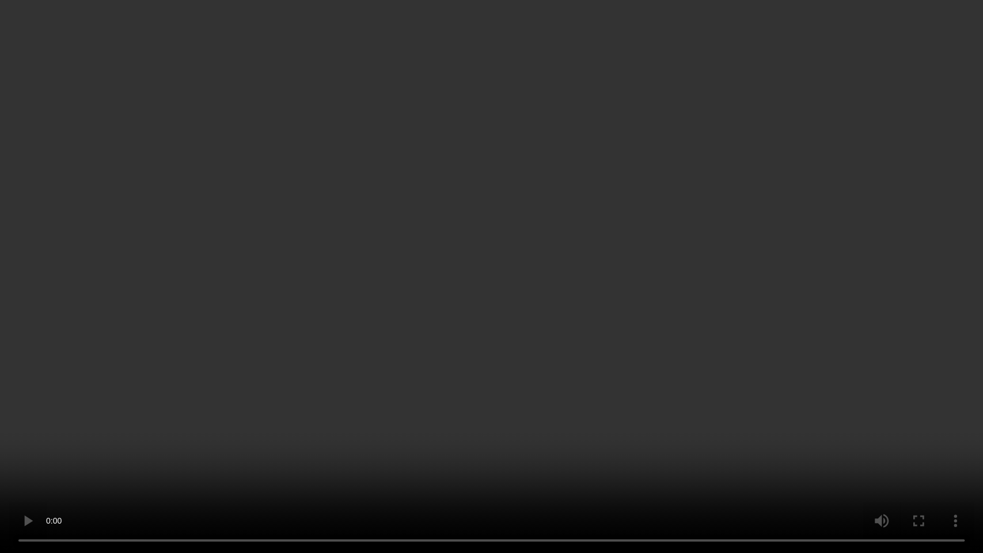
click at [427, 432] on video at bounding box center [491, 276] width 983 height 553
click at [436, 428] on video at bounding box center [491, 276] width 983 height 553
click at [386, 444] on video at bounding box center [491, 276] width 983 height 553
click at [719, 444] on video at bounding box center [491, 276] width 983 height 553
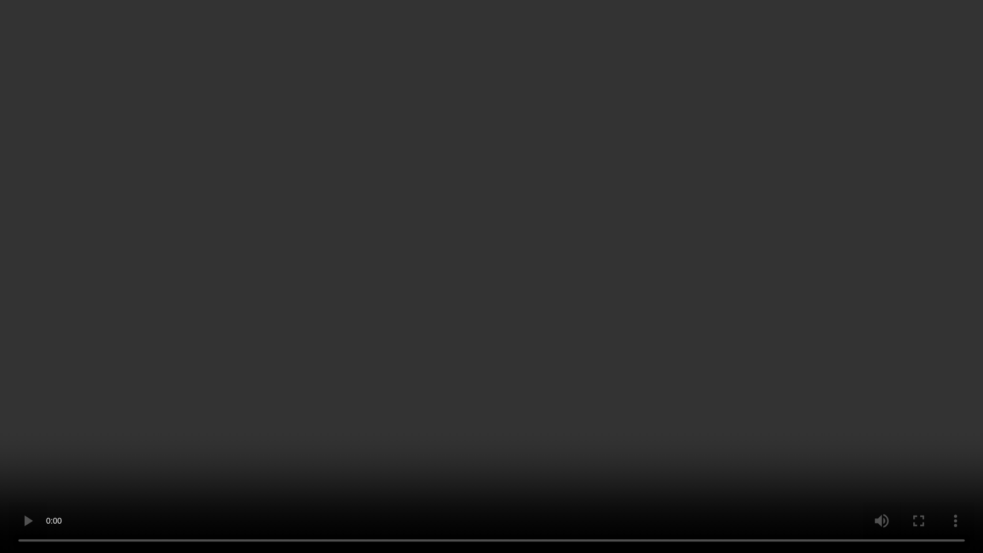
click at [640, 415] on video at bounding box center [491, 276] width 983 height 553
click at [502, 336] on video at bounding box center [491, 276] width 983 height 553
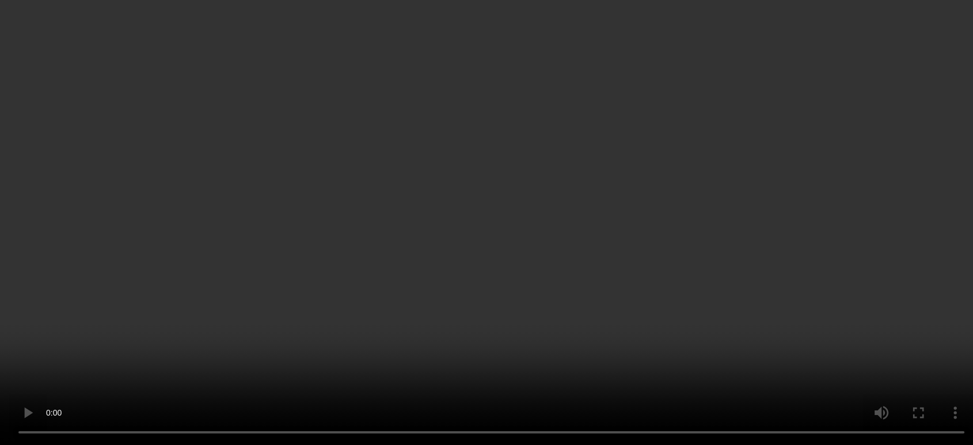
scroll to position [1113, 0]
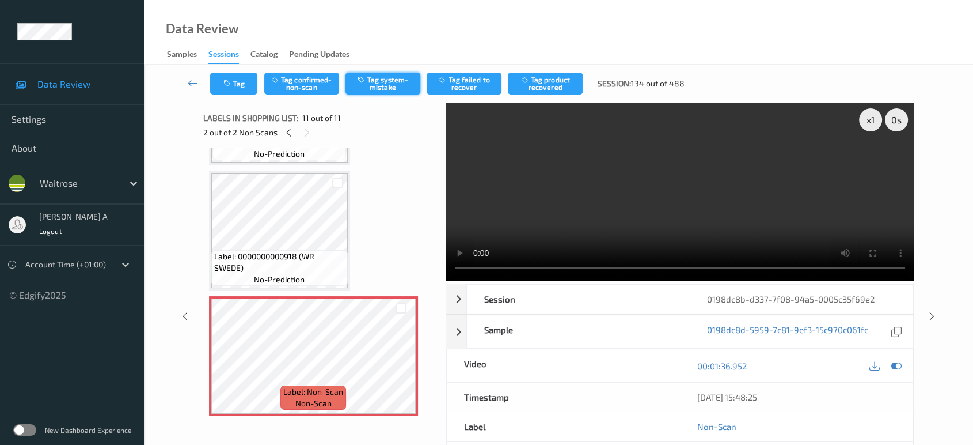
click at [381, 82] on button "Tag system-mistake" at bounding box center [383, 84] width 75 height 22
click at [233, 85] on button "Tag" at bounding box center [233, 84] width 47 height 22
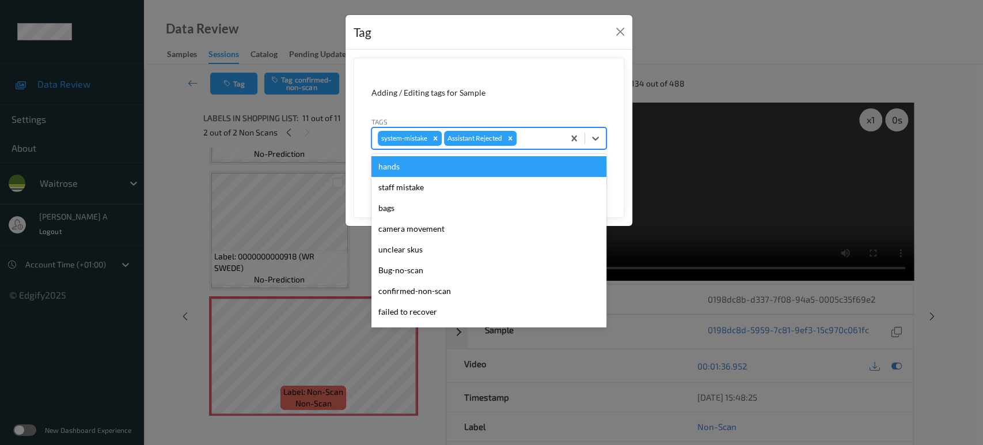
click at [535, 134] on div at bounding box center [538, 138] width 39 height 14
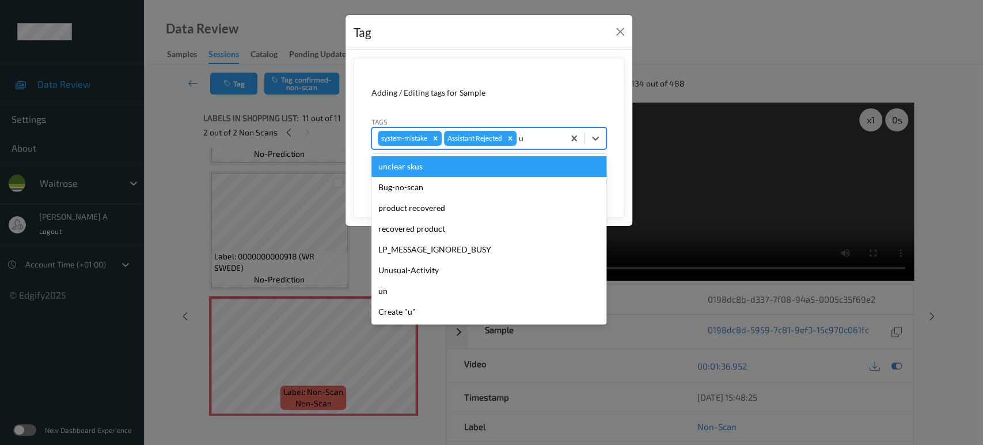
type input "un"
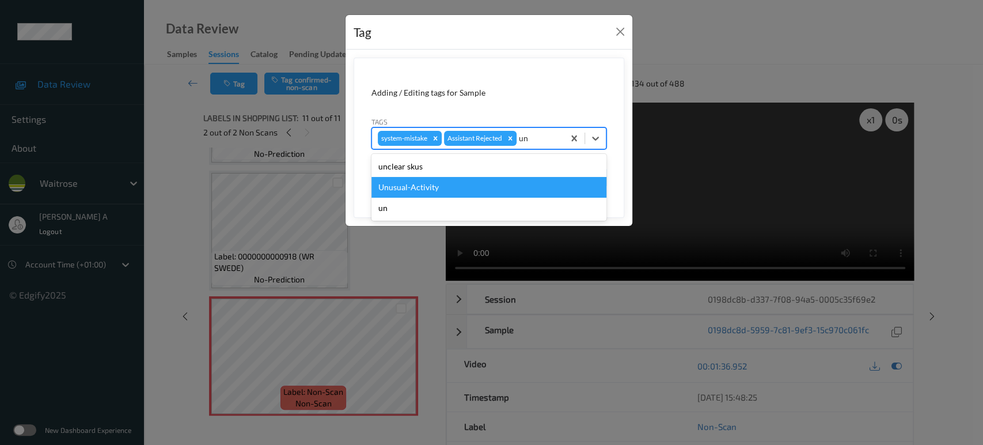
click at [439, 184] on div "Unusual-Activity" at bounding box center [488, 187] width 235 height 21
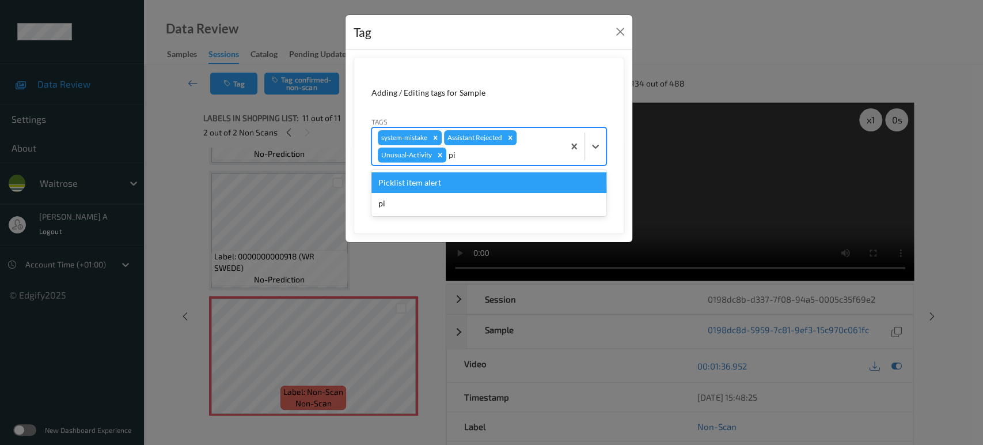
type input "pic"
click at [439, 184] on div "Picklist item alert" at bounding box center [488, 182] width 235 height 21
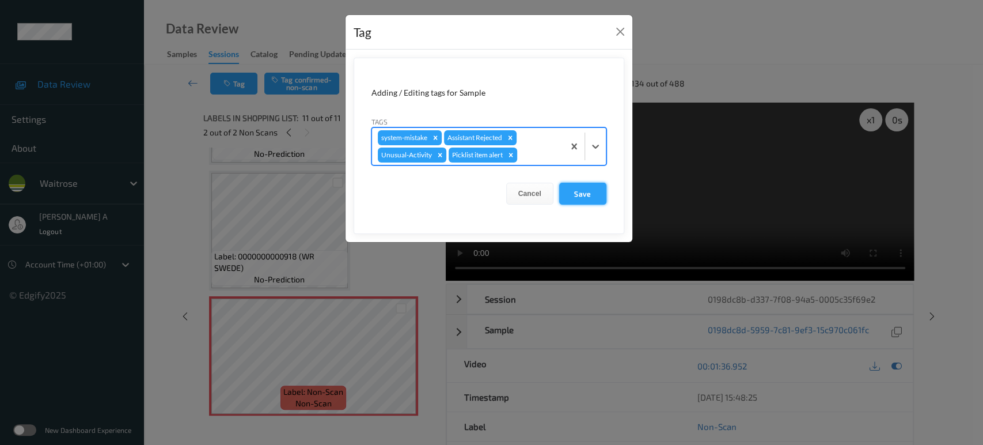
click at [599, 199] on button "Save" at bounding box center [582, 194] width 47 height 22
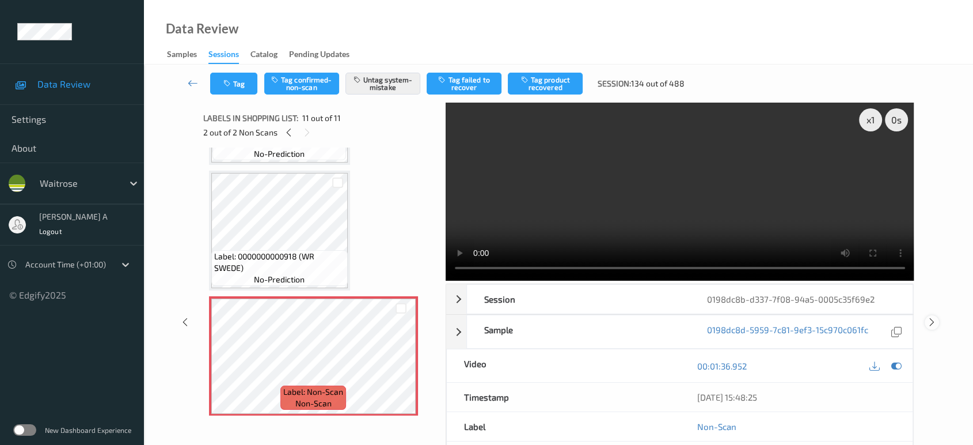
click at [934, 318] on icon at bounding box center [932, 322] width 10 height 10
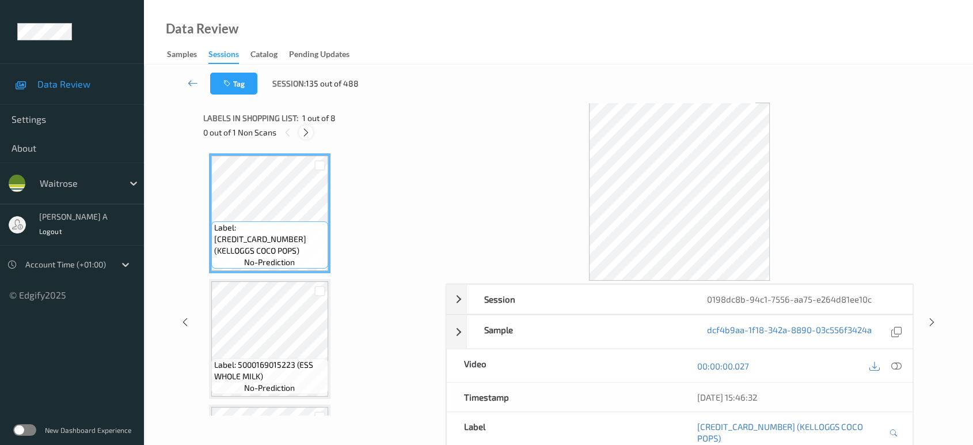
click at [306, 130] on icon at bounding box center [306, 132] width 10 height 10
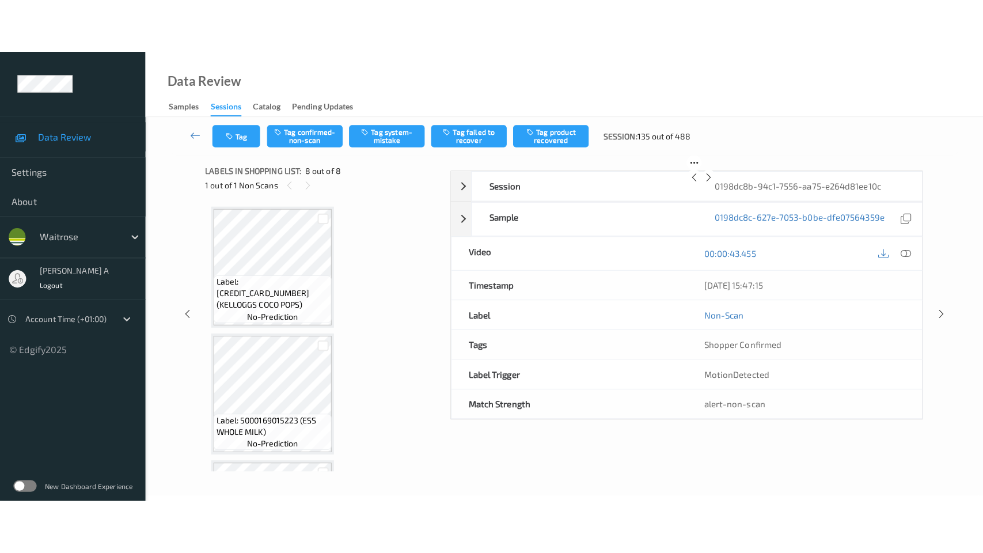
scroll to position [737, 0]
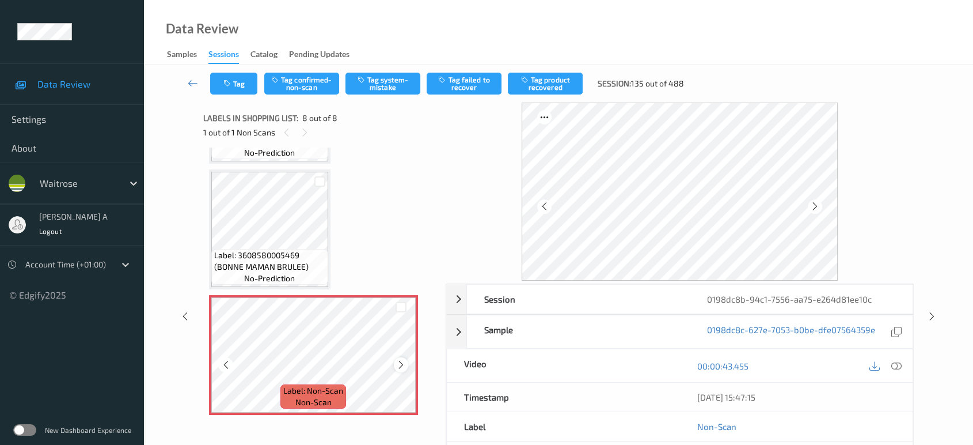
click at [402, 360] on icon at bounding box center [401, 364] width 10 height 10
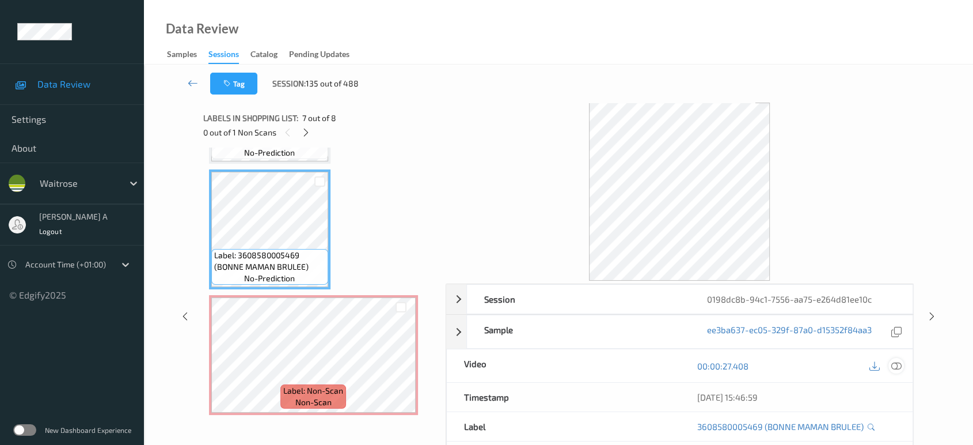
click at [898, 367] on icon at bounding box center [896, 365] width 10 height 10
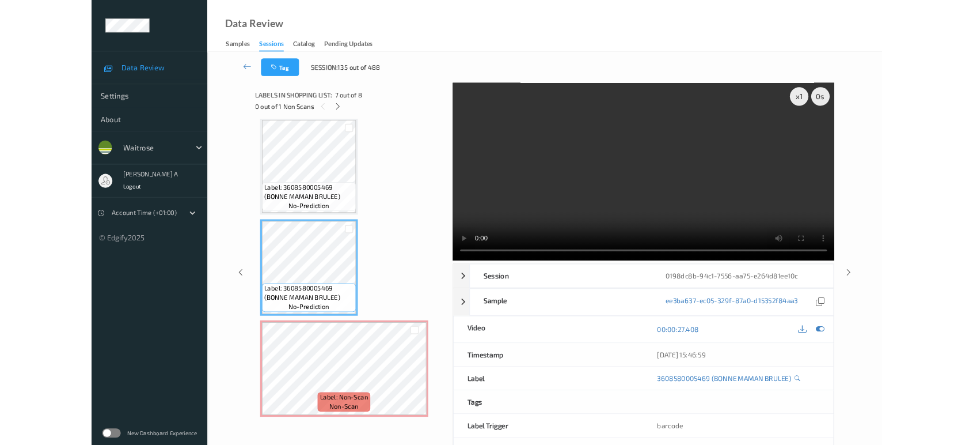
scroll to position [629, 0]
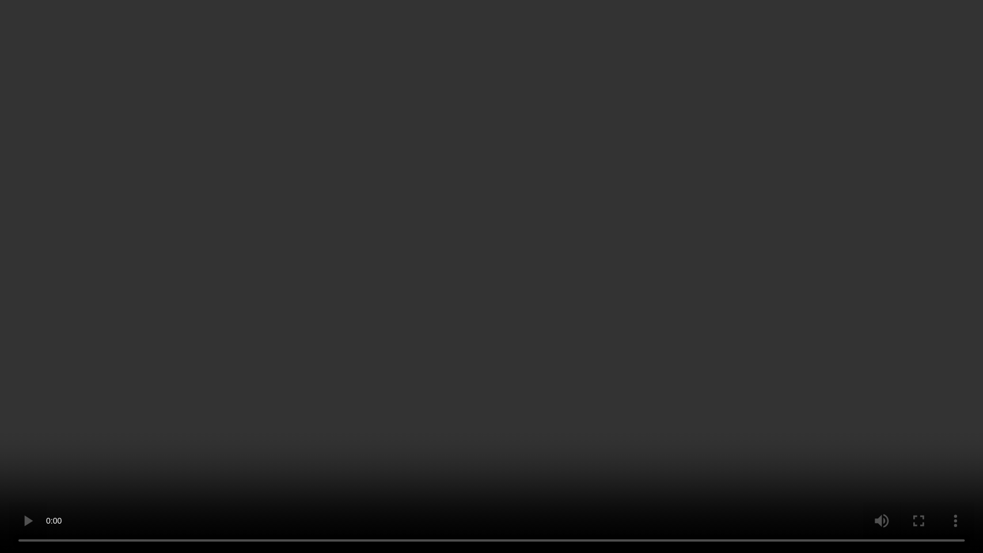
click at [546, 271] on video at bounding box center [491, 276] width 983 height 553
click at [546, 290] on video at bounding box center [491, 276] width 983 height 553
click at [480, 326] on video at bounding box center [491, 276] width 983 height 553
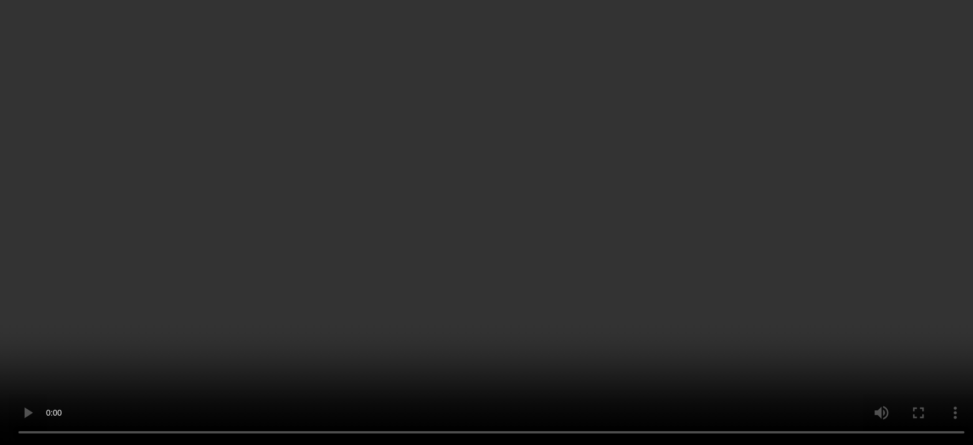
scroll to position [737, 0]
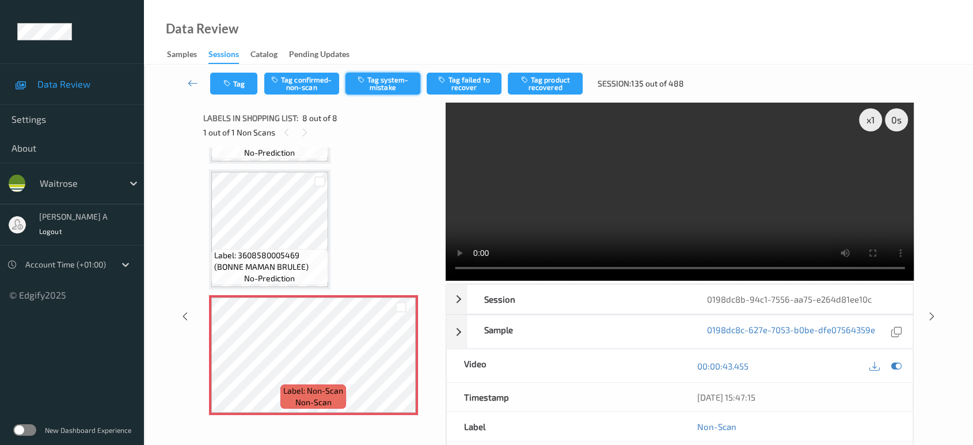
click at [387, 86] on button "Tag system-mistake" at bounding box center [383, 84] width 75 height 22
click at [230, 88] on button "Tag" at bounding box center [233, 84] width 47 height 22
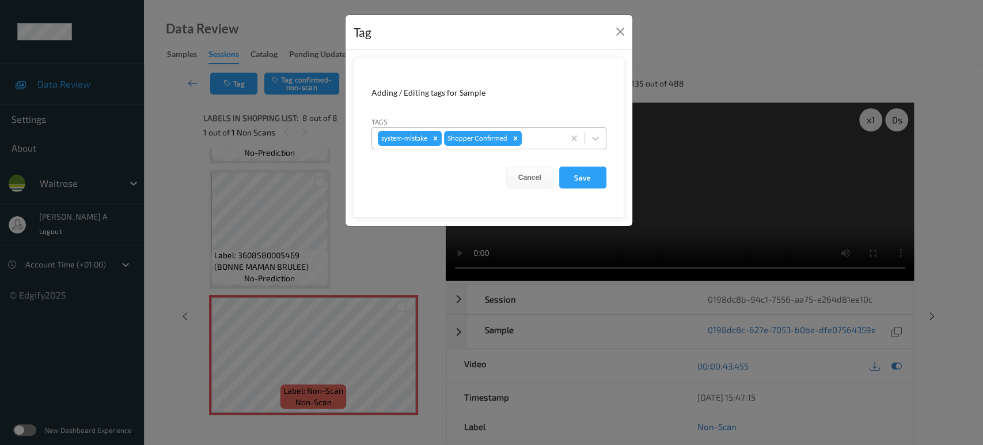
click at [538, 137] on div at bounding box center [541, 138] width 34 height 14
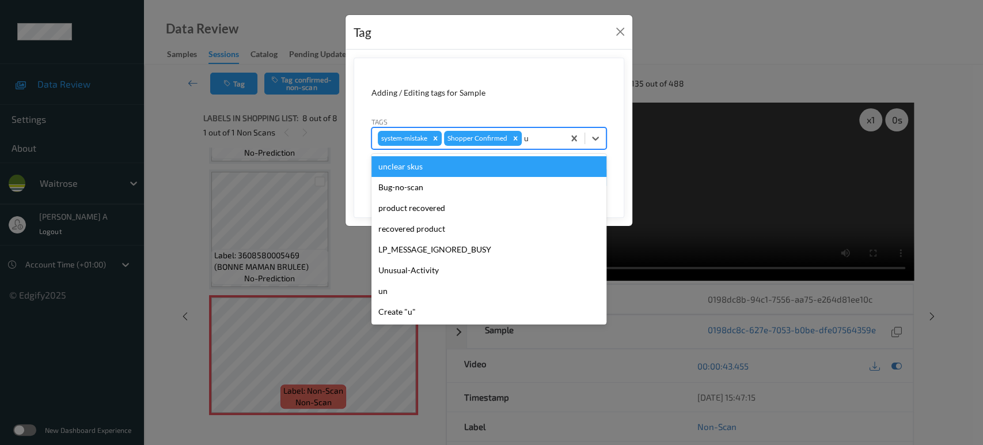
type input "un"
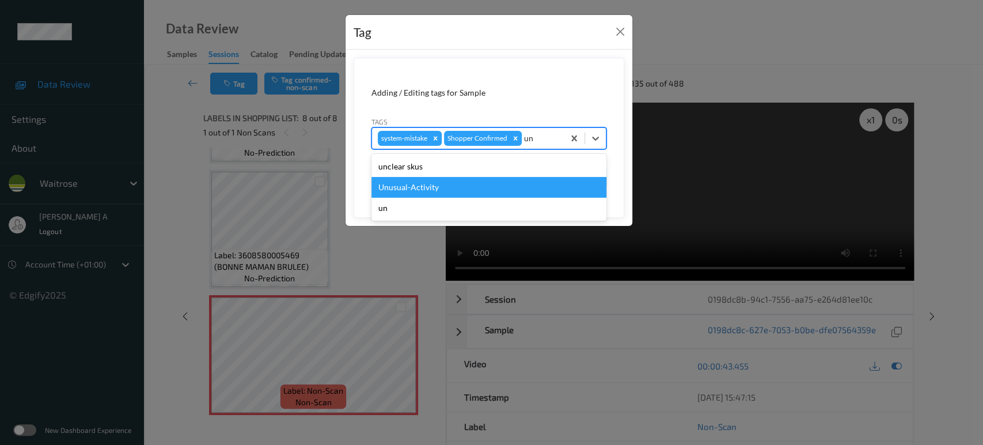
click at [511, 181] on div "Unusual-Activity" at bounding box center [488, 187] width 235 height 21
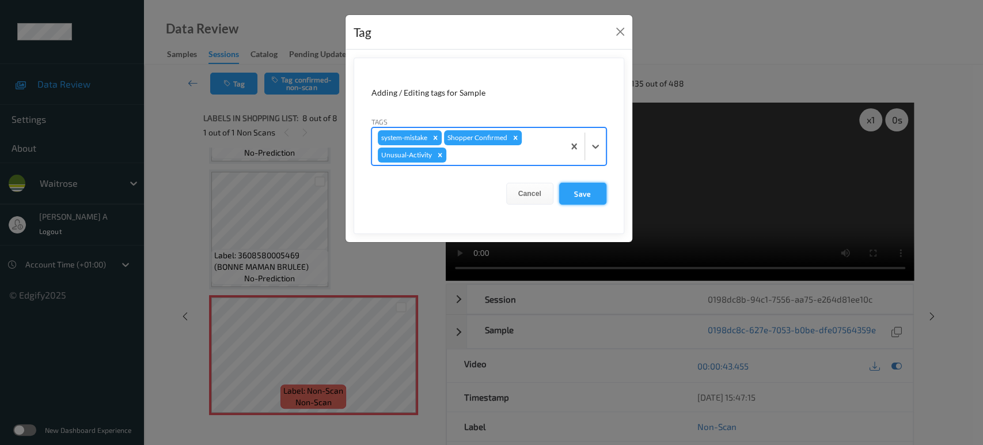
click at [599, 194] on button "Save" at bounding box center [582, 194] width 47 height 22
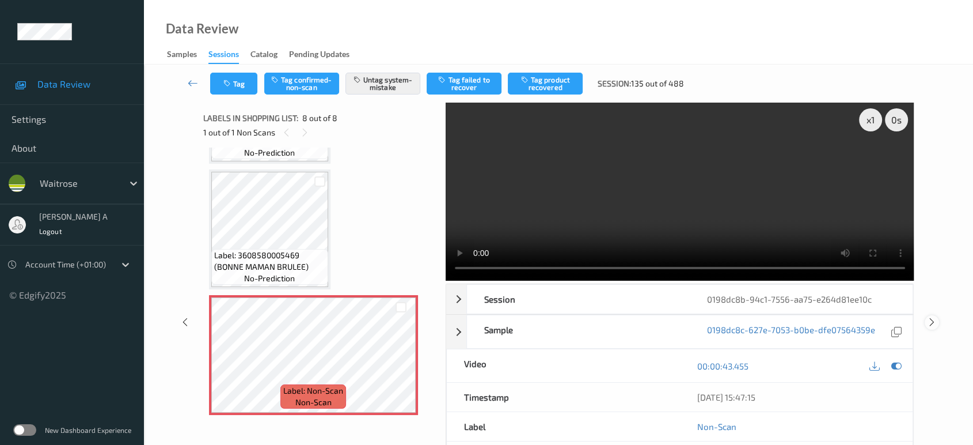
click at [928, 317] on icon at bounding box center [932, 322] width 10 height 10
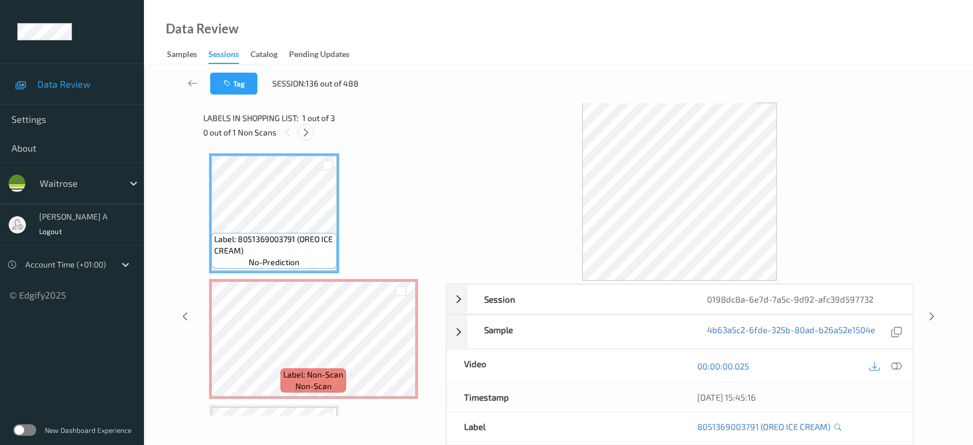
click at [311, 135] on div at bounding box center [306, 132] width 14 height 14
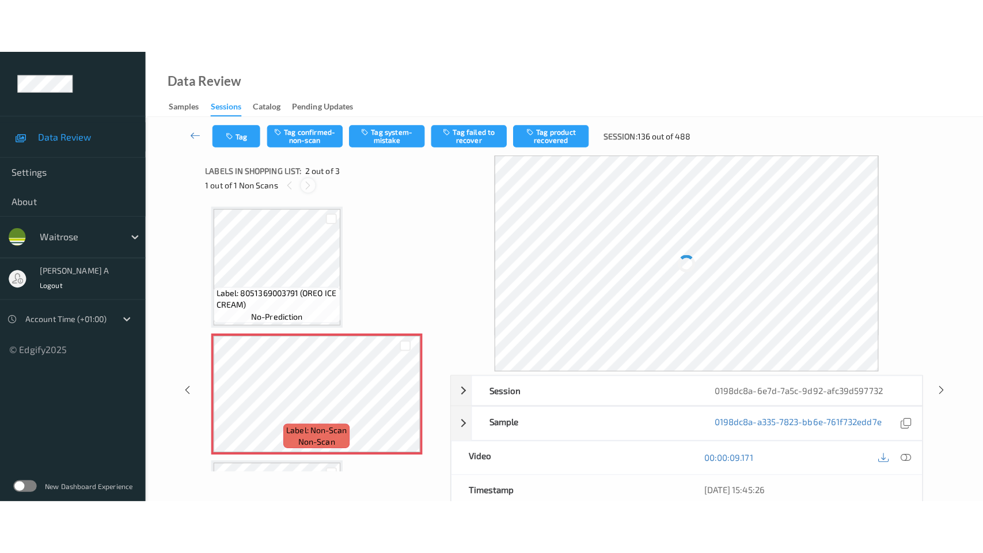
scroll to position [5, 0]
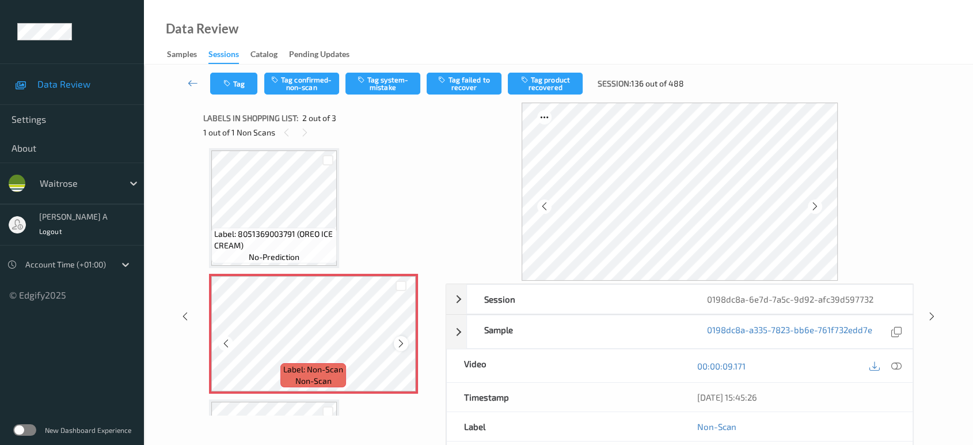
click at [401, 340] on icon at bounding box center [401, 343] width 10 height 10
click at [400, 340] on icon at bounding box center [401, 343] width 10 height 10
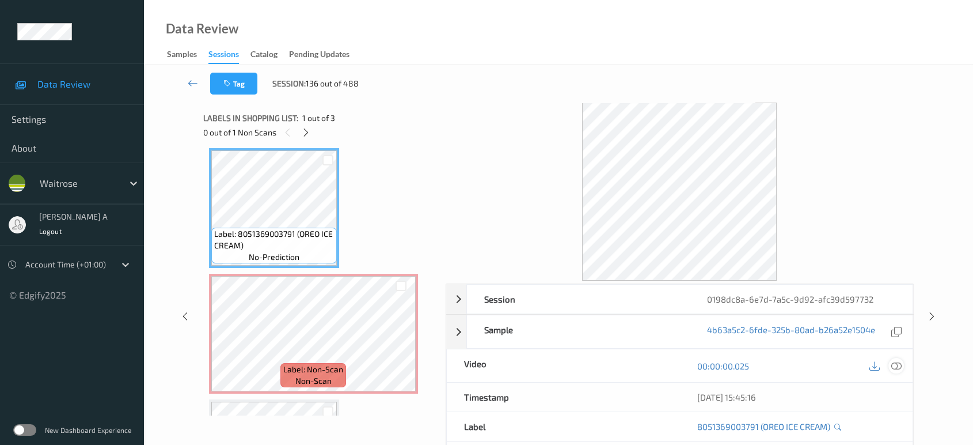
click at [900, 365] on icon at bounding box center [896, 365] width 10 height 10
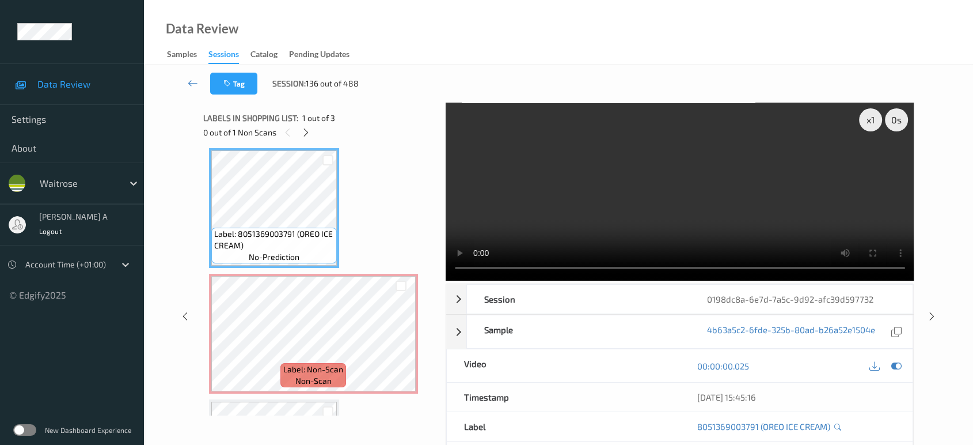
scroll to position [5, 0]
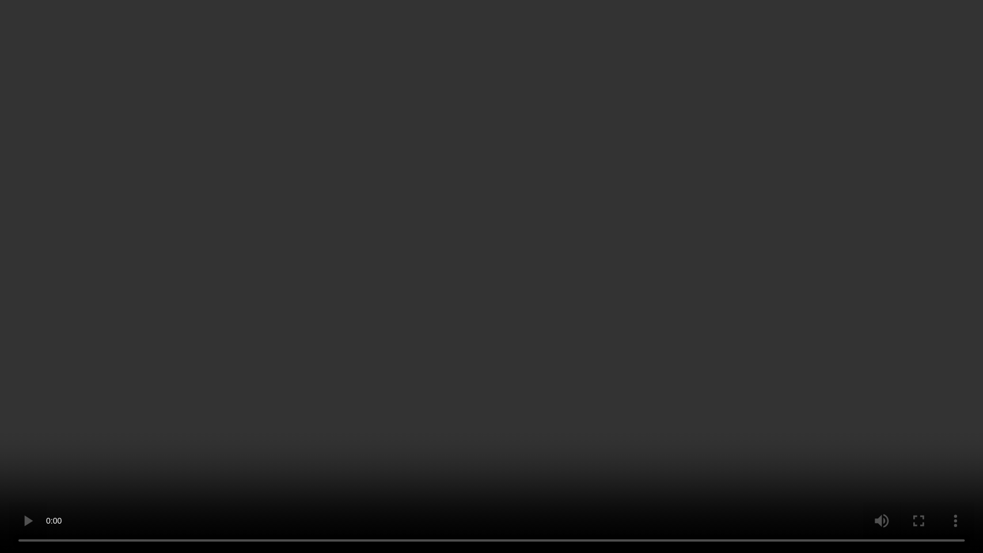
click at [214, 444] on video at bounding box center [491, 276] width 983 height 553
click at [516, 362] on video at bounding box center [491, 276] width 983 height 553
click at [544, 359] on video at bounding box center [491, 276] width 983 height 553
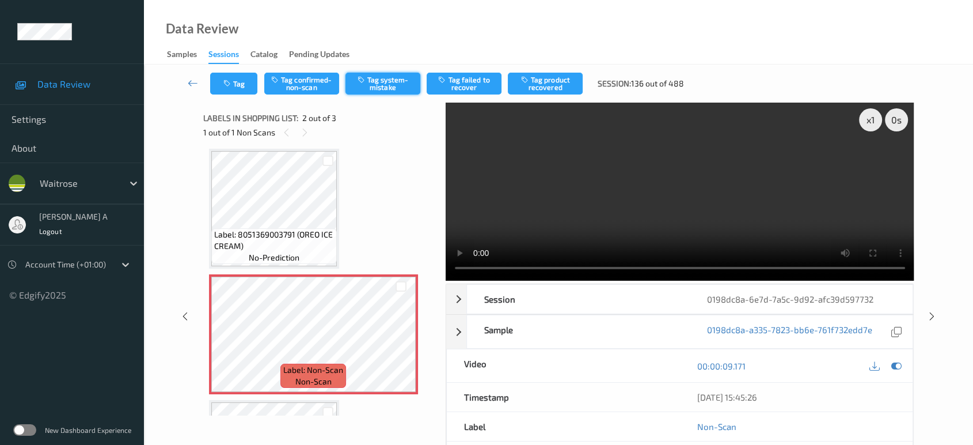
click at [395, 91] on button "Tag system-mistake" at bounding box center [383, 84] width 75 height 22
click at [240, 83] on button "Tag" at bounding box center [233, 84] width 47 height 22
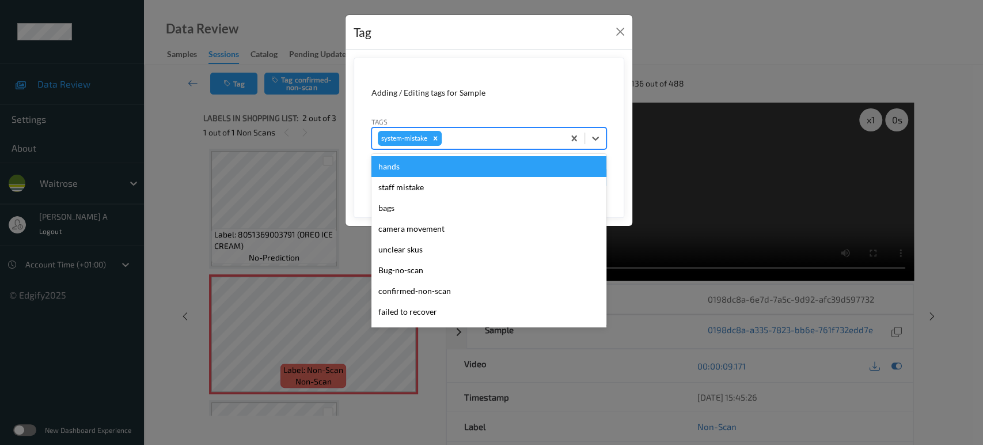
click at [497, 144] on div at bounding box center [501, 138] width 114 height 14
type input "un"
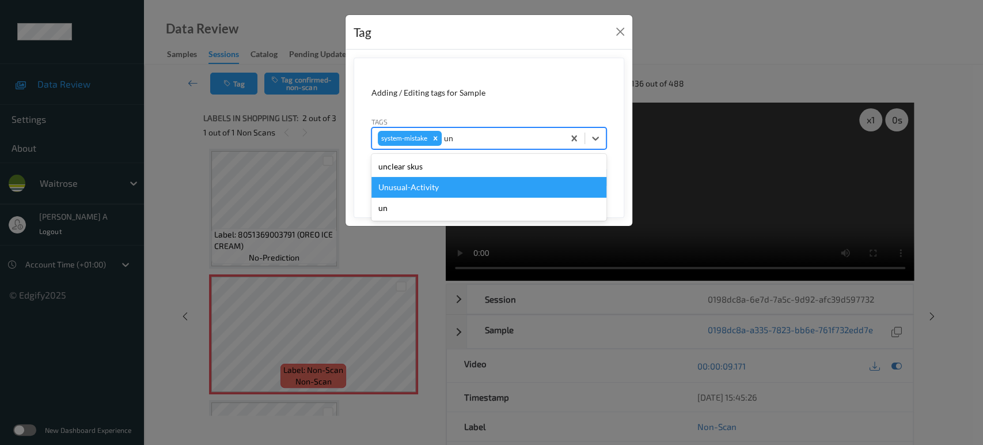
click at [432, 192] on div "Unusual-Activity" at bounding box center [488, 187] width 235 height 21
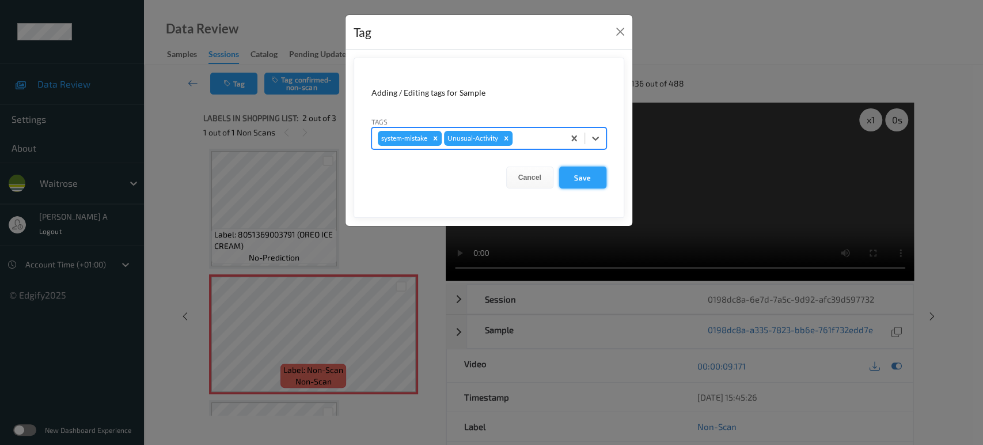
click at [593, 184] on button "Save" at bounding box center [582, 177] width 47 height 22
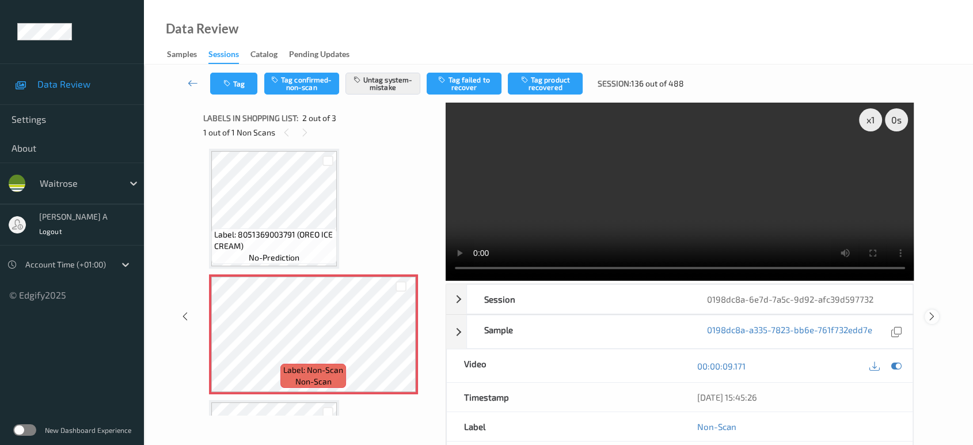
click at [932, 311] on icon at bounding box center [932, 316] width 10 height 10
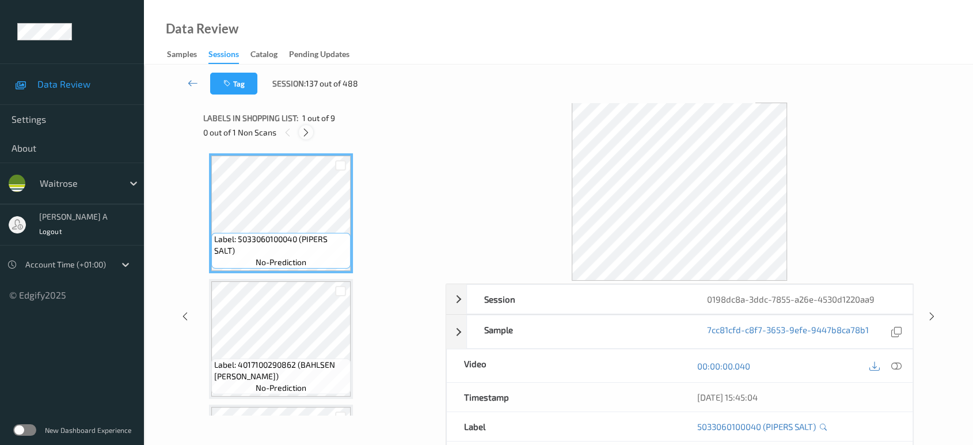
click at [307, 136] on icon at bounding box center [306, 132] width 10 height 10
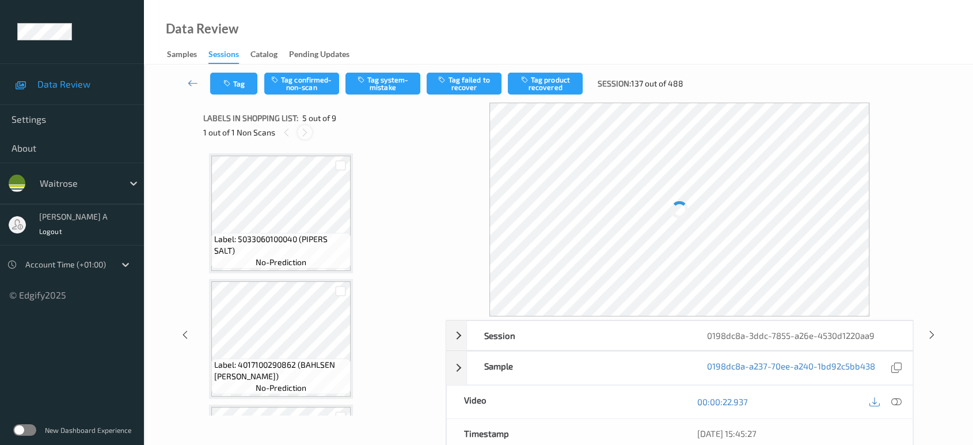
scroll to position [381, 0]
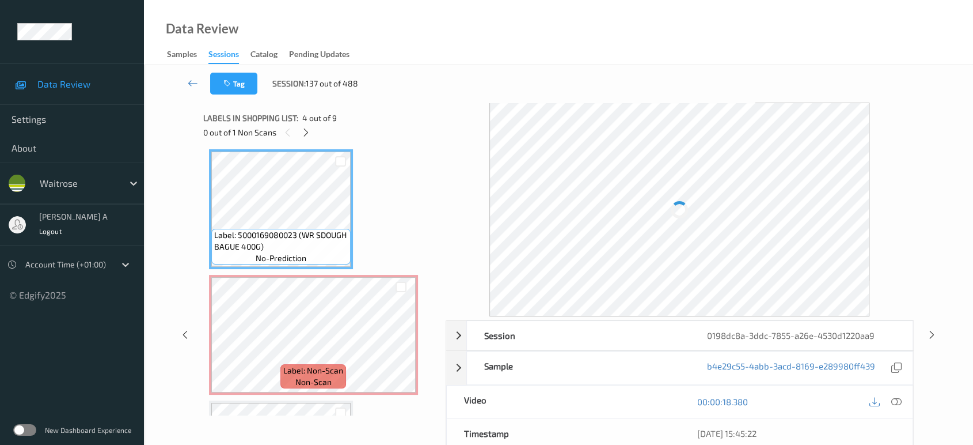
click at [898, 399] on icon at bounding box center [896, 401] width 10 height 10
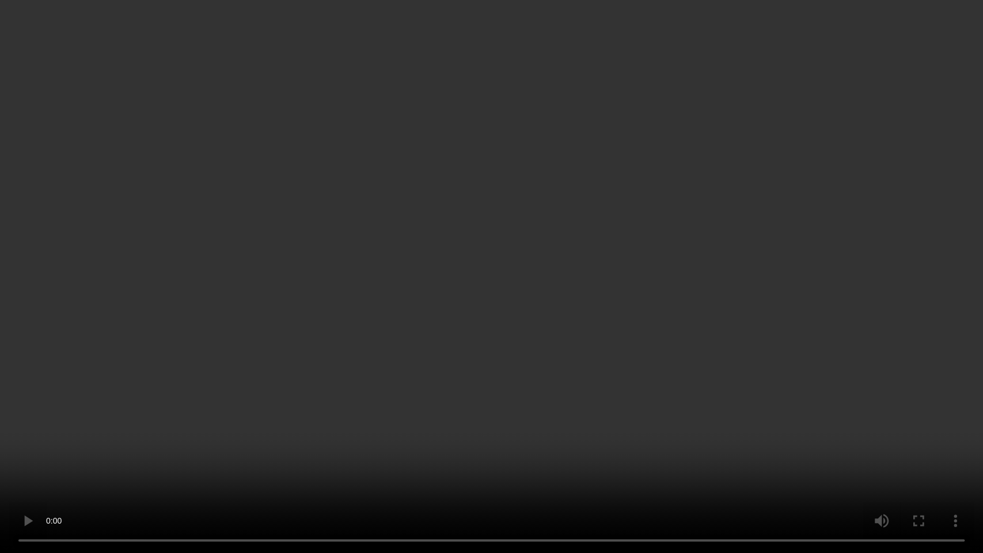
click at [487, 273] on video at bounding box center [491, 276] width 983 height 553
click at [430, 384] on video at bounding box center [491, 276] width 983 height 553
click at [423, 330] on video at bounding box center [491, 276] width 983 height 553
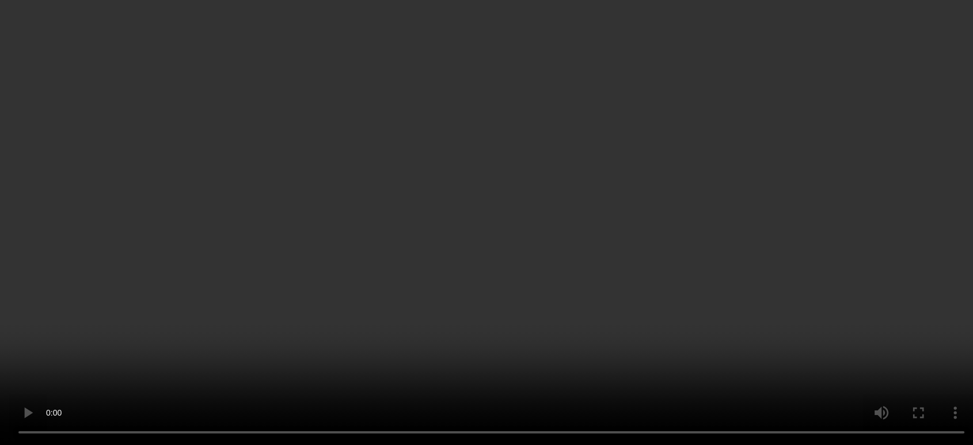
scroll to position [508, 0]
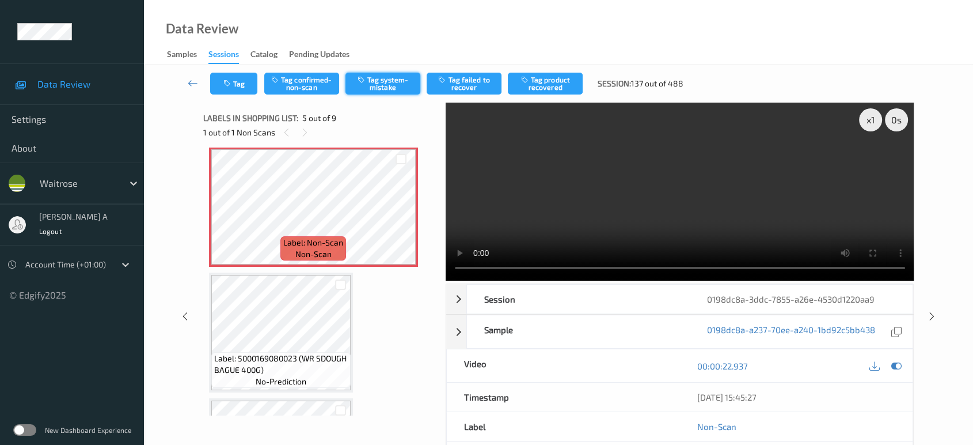
click at [398, 78] on button "Tag system-mistake" at bounding box center [383, 84] width 75 height 22
click at [233, 75] on button "Tag" at bounding box center [233, 84] width 47 height 22
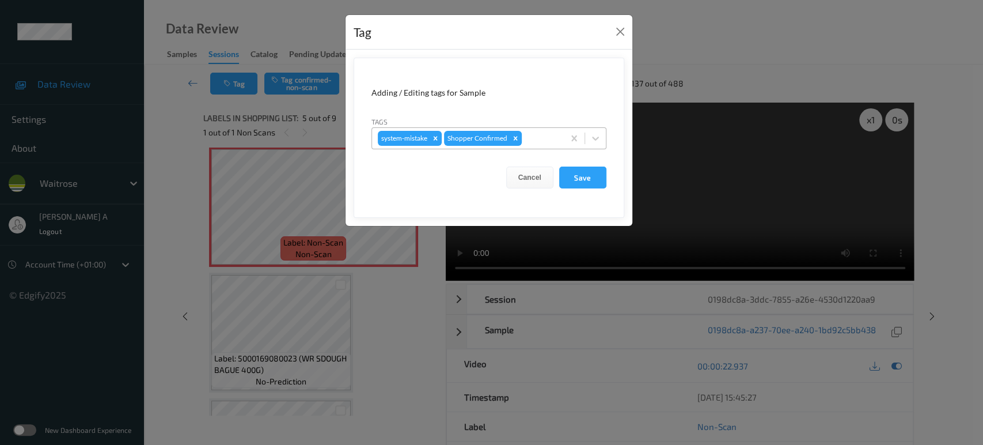
click at [547, 137] on div at bounding box center [541, 138] width 34 height 14
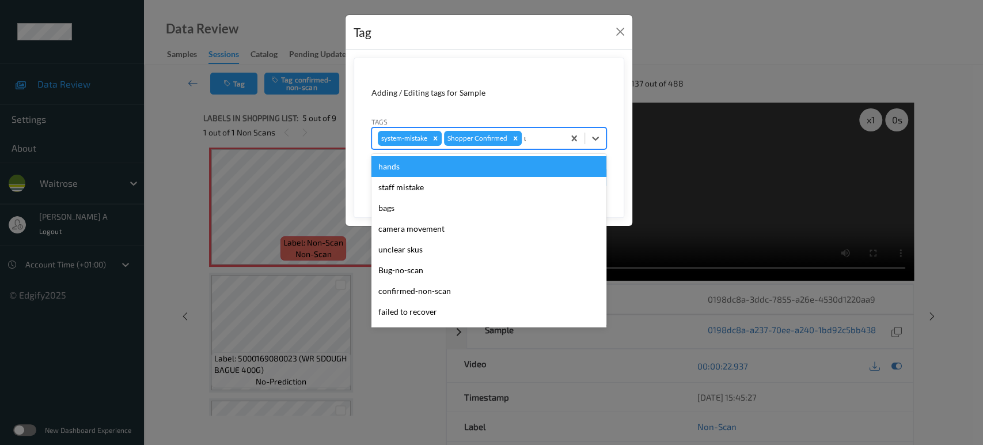
type input "un"
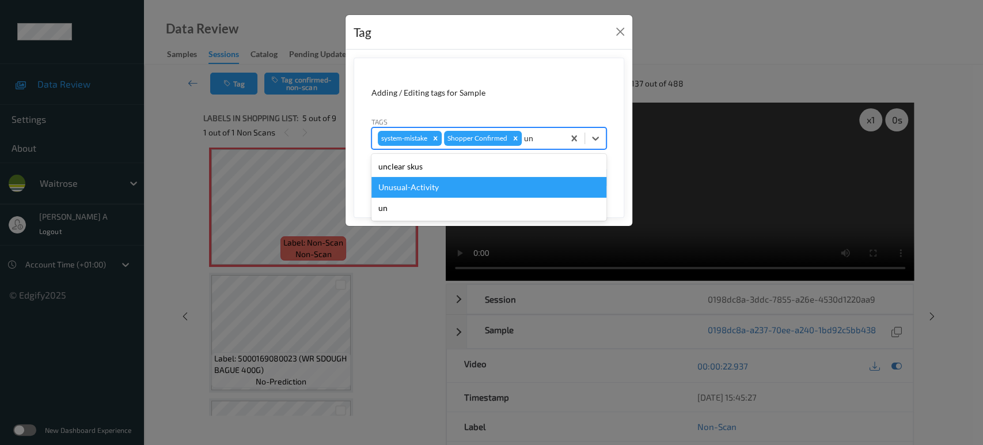
click at [488, 192] on div "Unusual-Activity" at bounding box center [488, 187] width 235 height 21
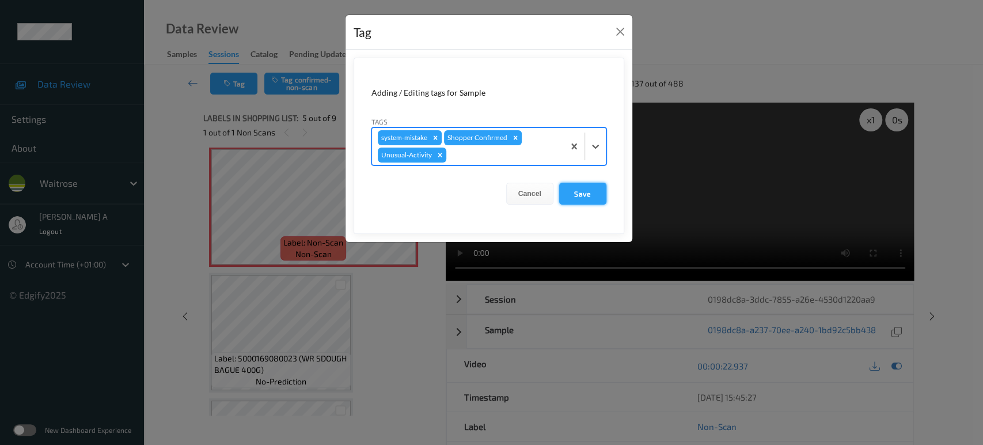
click at [576, 196] on button "Save" at bounding box center [582, 194] width 47 height 22
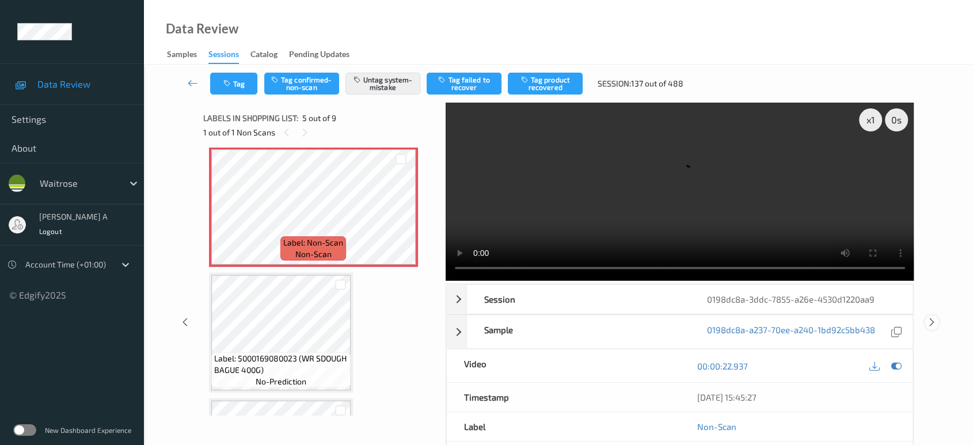
click at [935, 320] on icon at bounding box center [932, 322] width 10 height 10
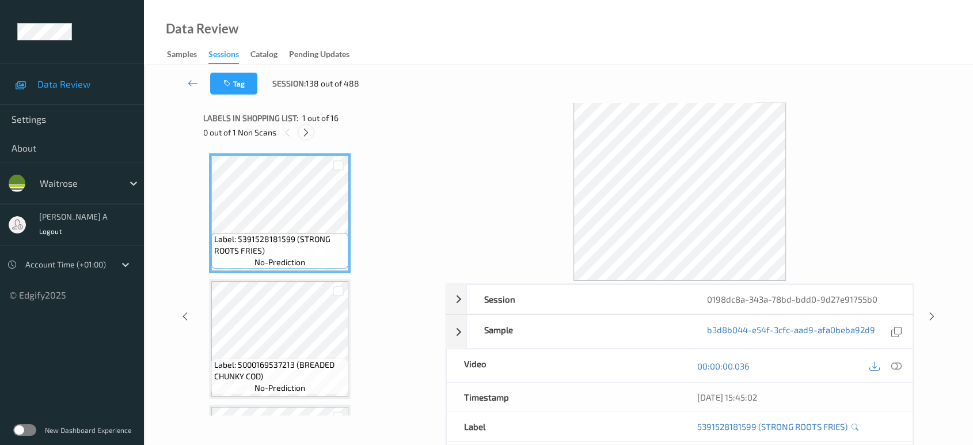
click at [301, 132] on icon at bounding box center [306, 132] width 10 height 10
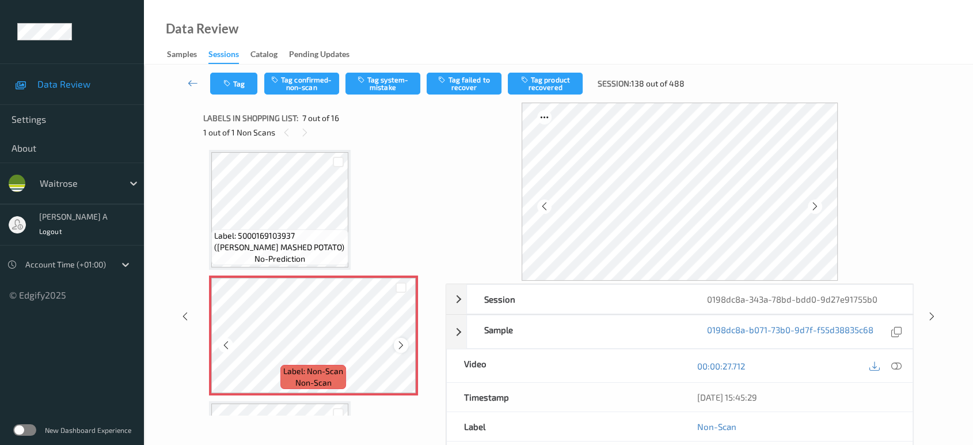
click at [401, 340] on icon at bounding box center [401, 345] width 10 height 10
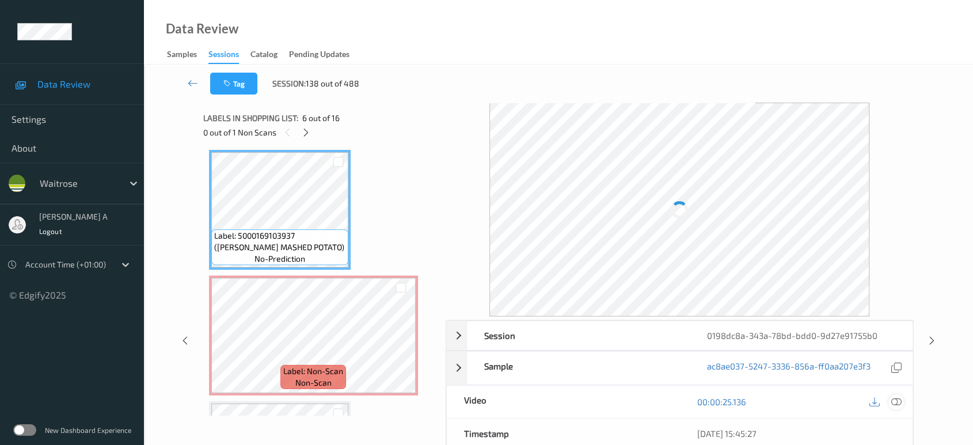
click at [898, 394] on div at bounding box center [897, 402] width 16 height 16
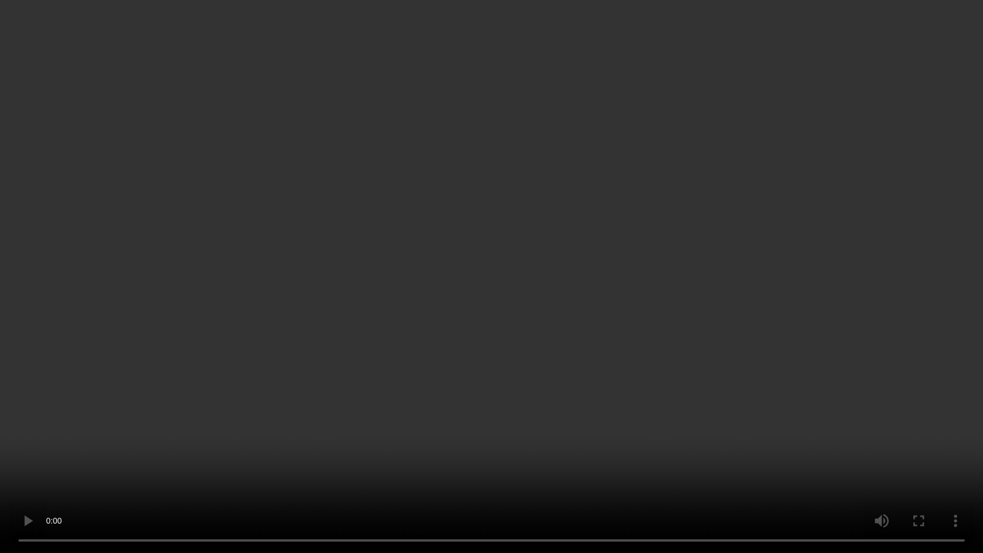
click at [573, 335] on video at bounding box center [491, 276] width 983 height 553
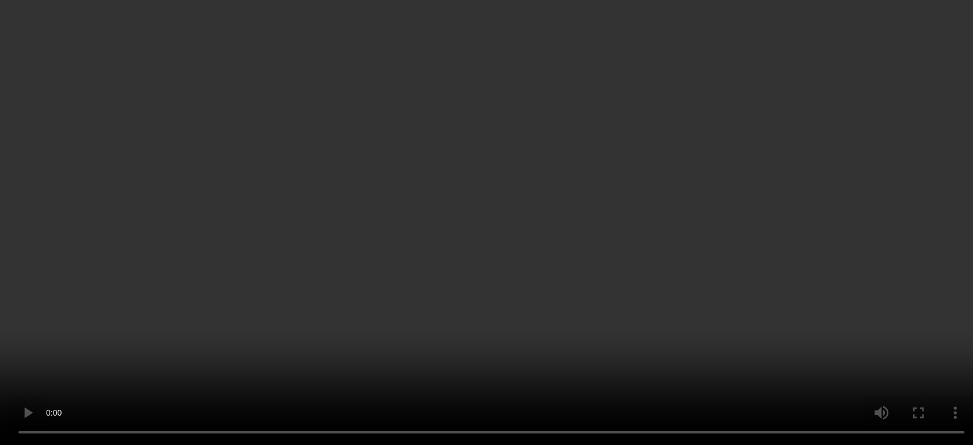
scroll to position [759, 0]
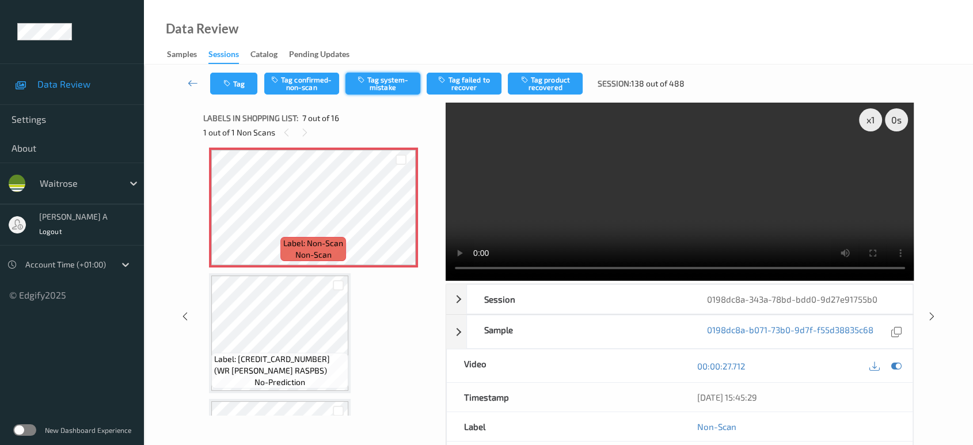
click at [373, 86] on button "Tag system-mistake" at bounding box center [383, 84] width 75 height 22
click at [311, 89] on button "Tag confirmed-non-scan" at bounding box center [301, 84] width 75 height 22
click at [387, 89] on button "Untag system-mistake" at bounding box center [383, 84] width 75 height 22
click at [307, 86] on button "Tag confirmed-non-scan" at bounding box center [301, 84] width 75 height 22
click at [544, 82] on button "Tag product recovered" at bounding box center [545, 84] width 75 height 22
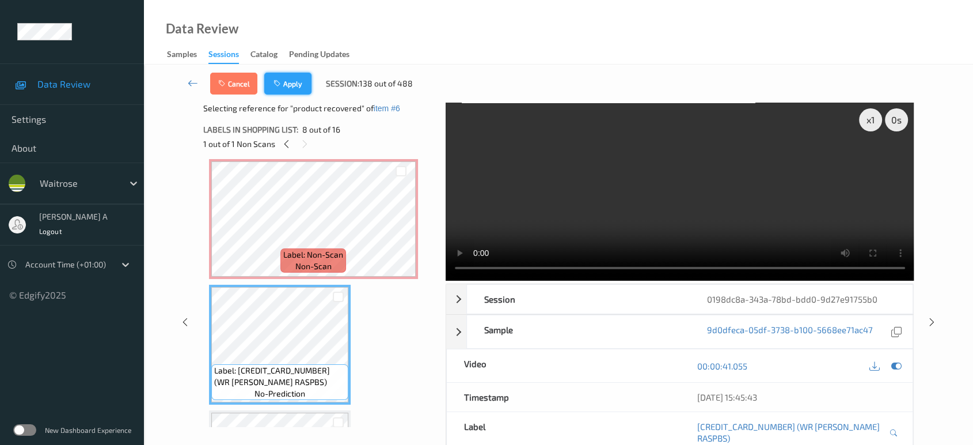
click at [288, 76] on button "Apply" at bounding box center [287, 84] width 47 height 22
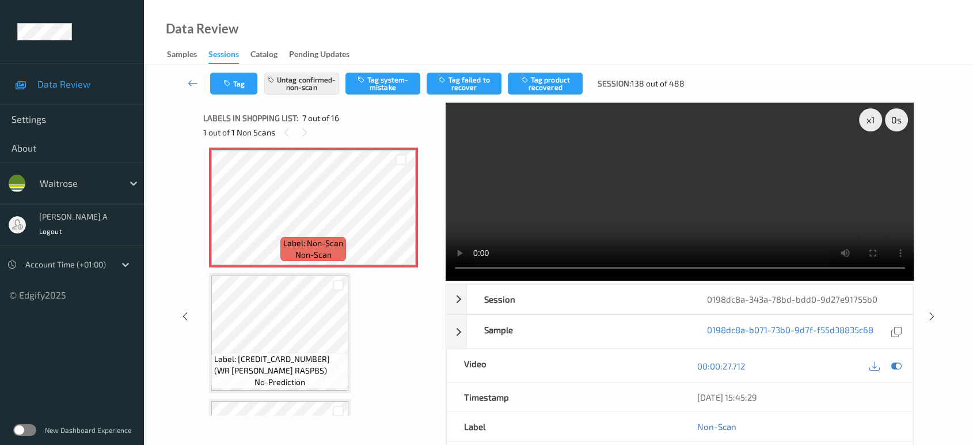
scroll to position [631, 0]
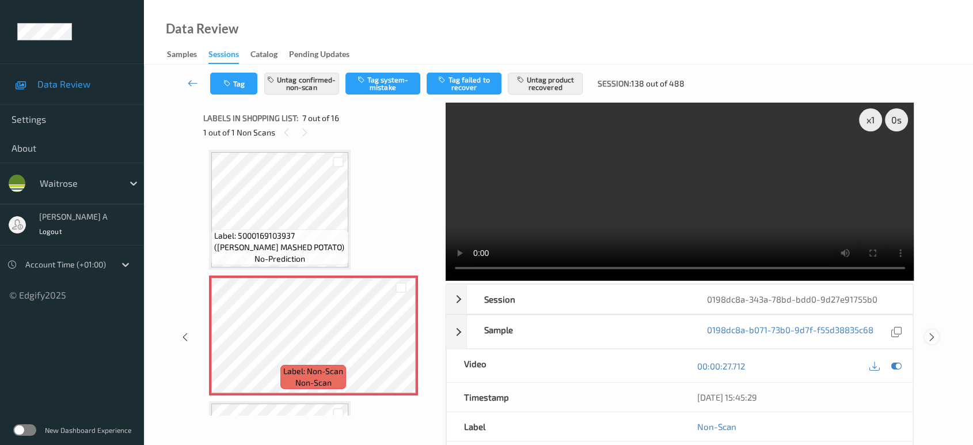
click at [932, 335] on icon at bounding box center [932, 337] width 10 height 10
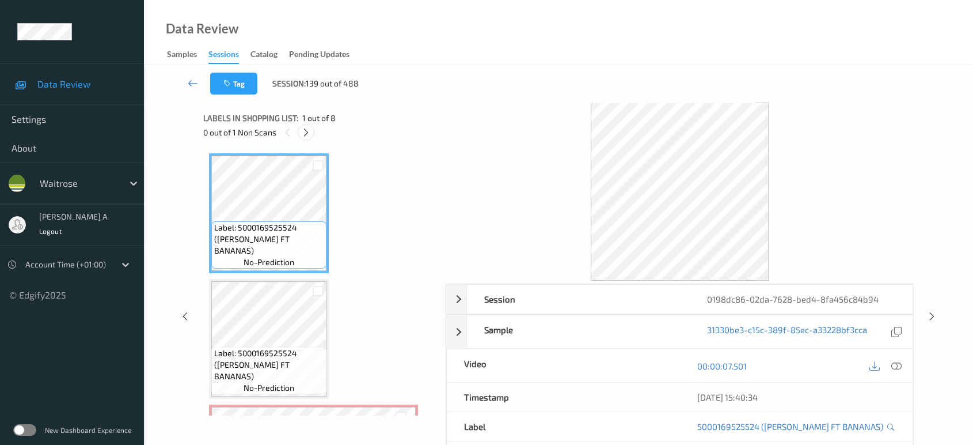
click at [305, 135] on icon at bounding box center [306, 132] width 10 height 10
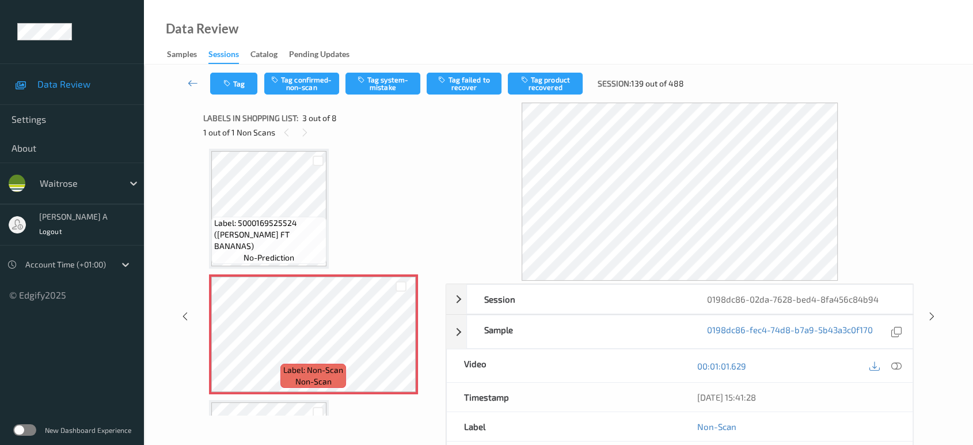
drag, startPoint x: 595, startPoint y: 474, endPoint x: 470, endPoint y: 234, distance: 270.7
click at [470, 234] on div at bounding box center [680, 191] width 469 height 178
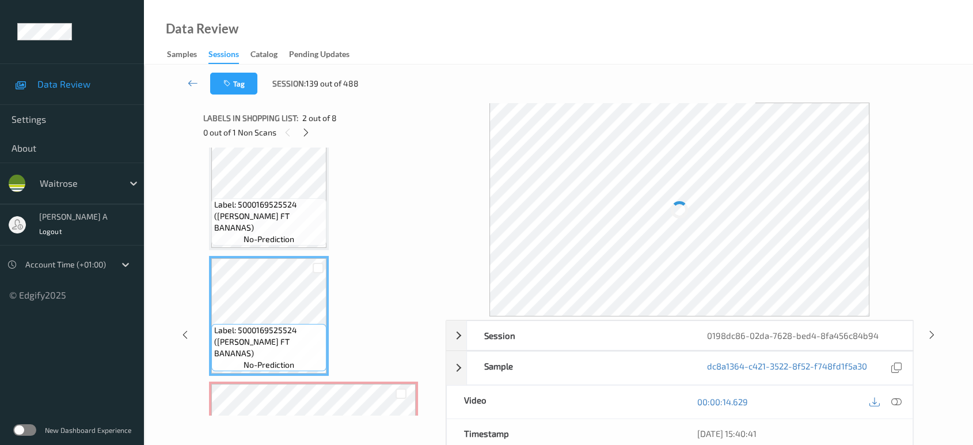
scroll to position [2, 0]
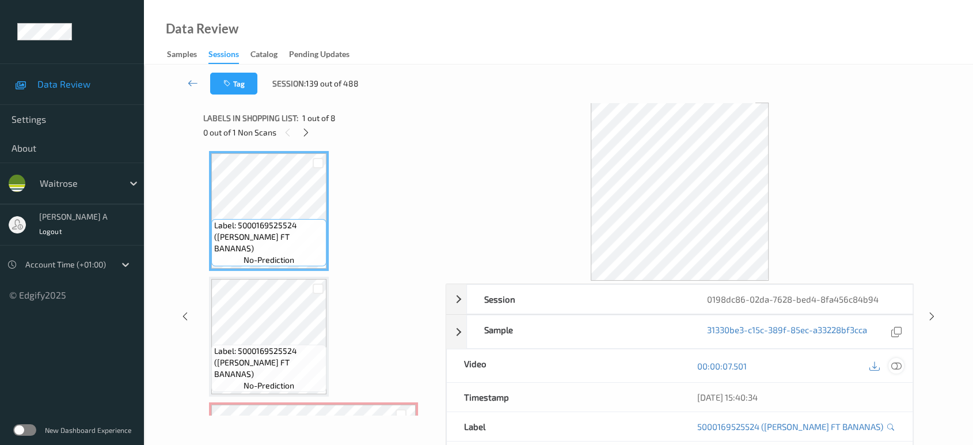
click at [898, 363] on icon at bounding box center [896, 365] width 10 height 10
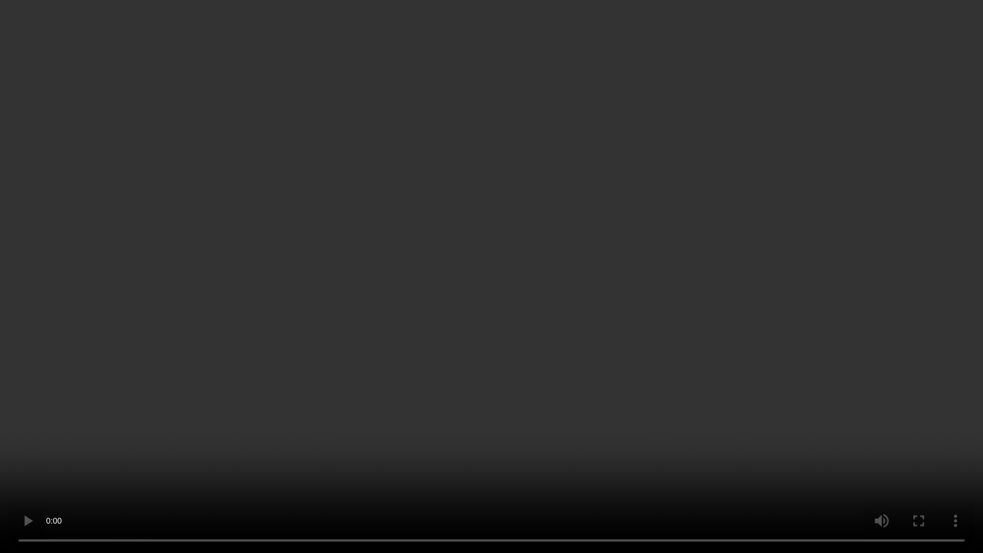
click at [415, 354] on video at bounding box center [491, 276] width 983 height 553
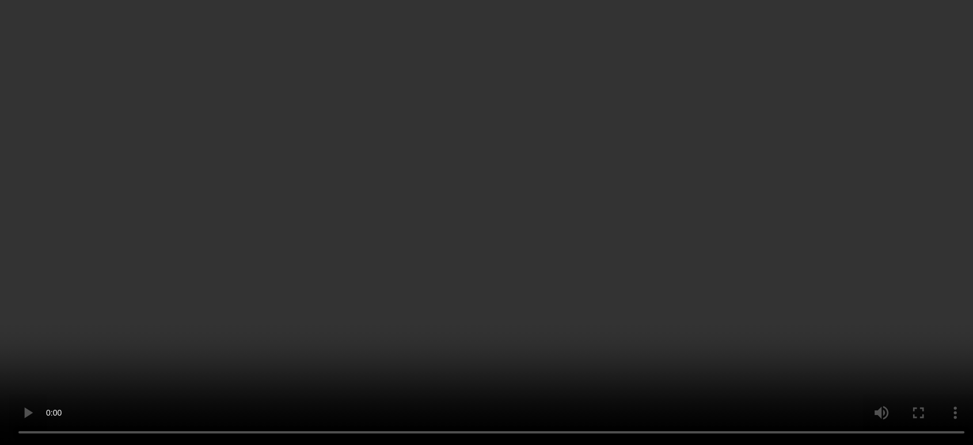
scroll to position [258, 0]
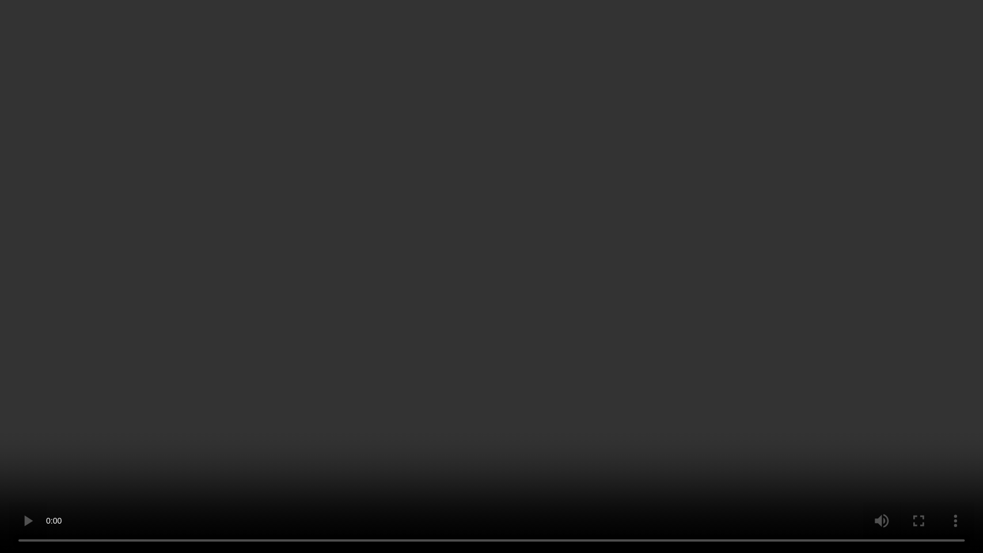
click at [529, 249] on video at bounding box center [491, 276] width 983 height 553
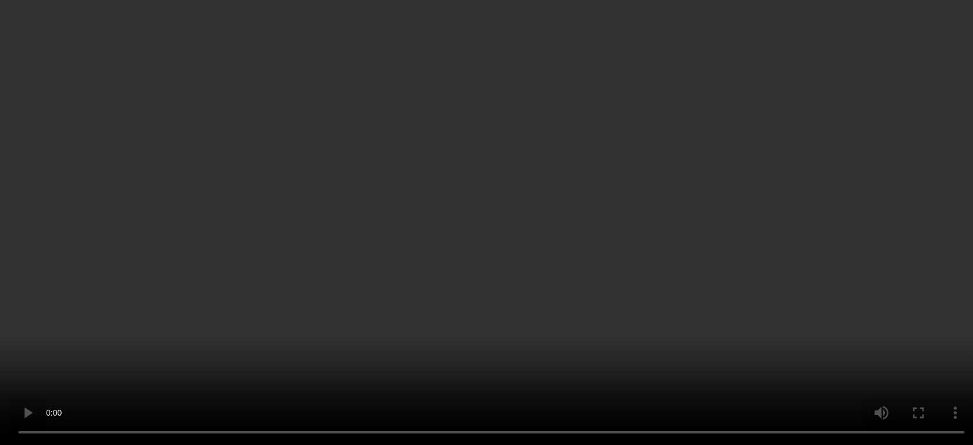
scroll to position [194, 0]
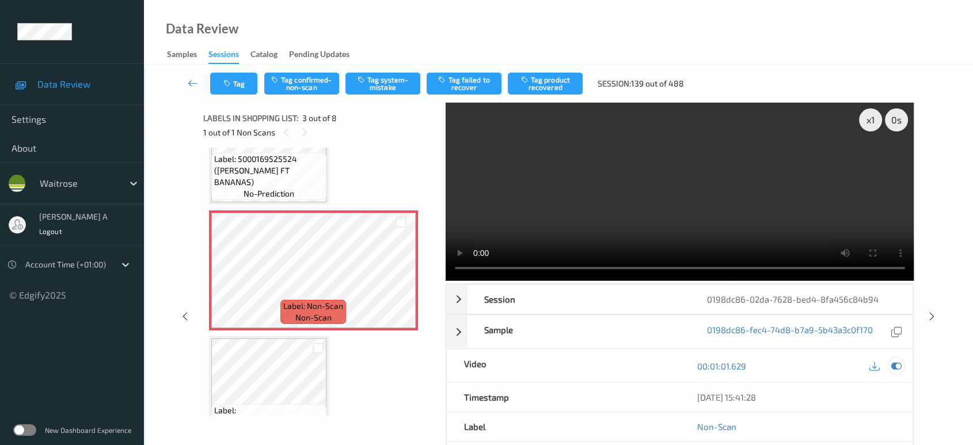
click at [894, 368] on icon at bounding box center [896, 365] width 10 height 10
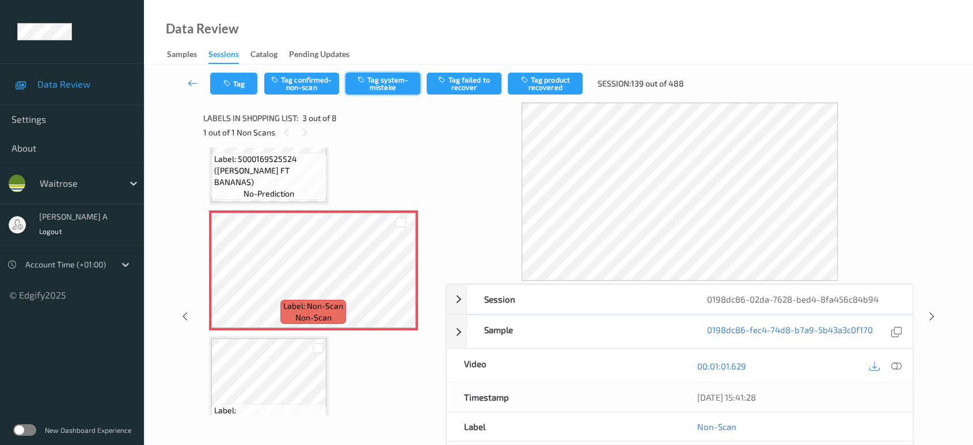
click at [403, 91] on button "Tag system-mistake" at bounding box center [383, 84] width 75 height 22
click at [222, 80] on button "Tag" at bounding box center [233, 84] width 47 height 22
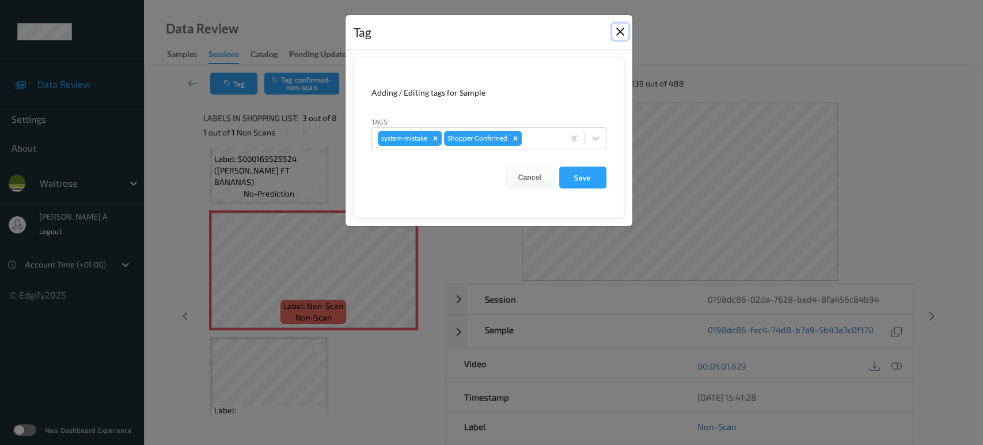
click at [621, 40] on button "Close" at bounding box center [620, 32] width 16 height 16
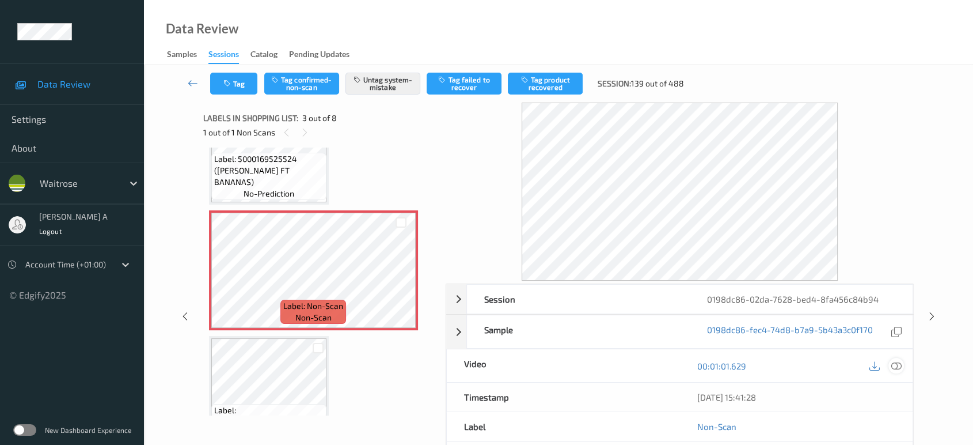
click at [898, 367] on icon at bounding box center [896, 365] width 10 height 10
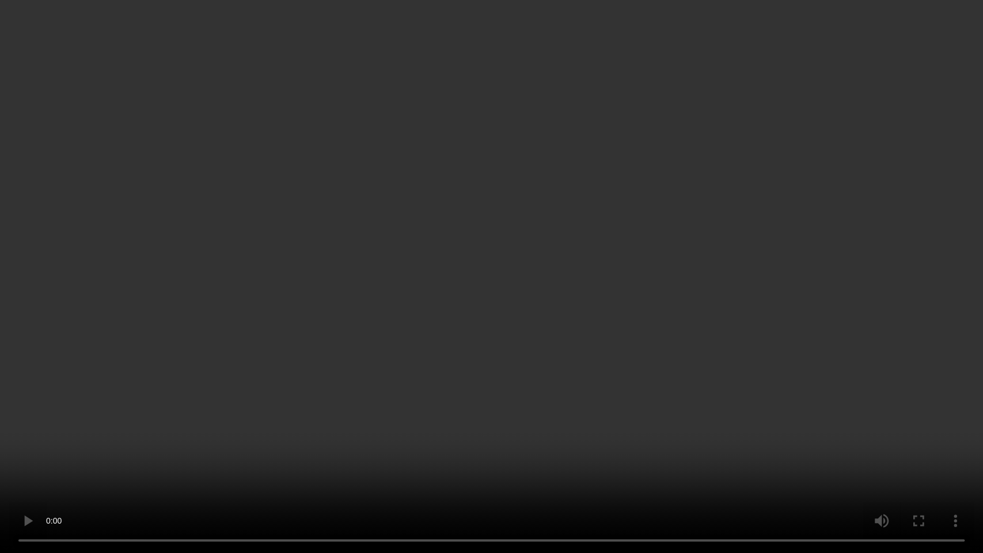
click at [479, 363] on video at bounding box center [491, 276] width 983 height 553
click at [395, 442] on video at bounding box center [491, 276] width 983 height 553
click at [462, 283] on video at bounding box center [491, 276] width 983 height 553
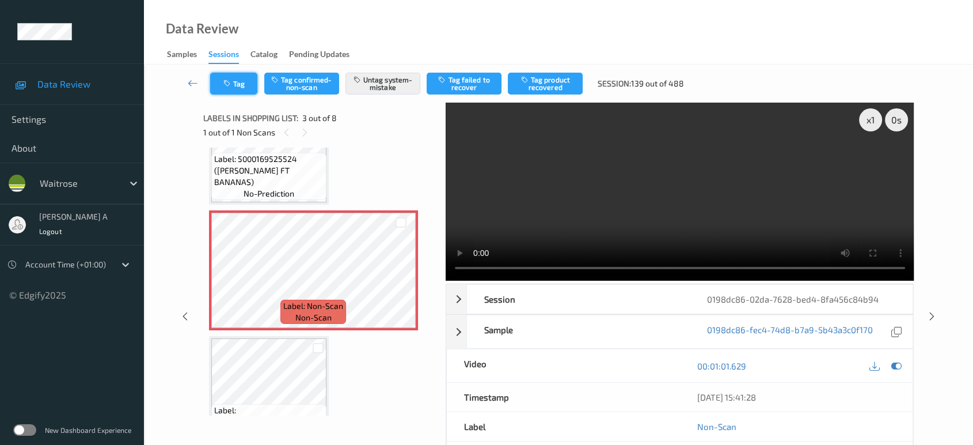
click at [229, 79] on icon "button" at bounding box center [228, 83] width 10 height 8
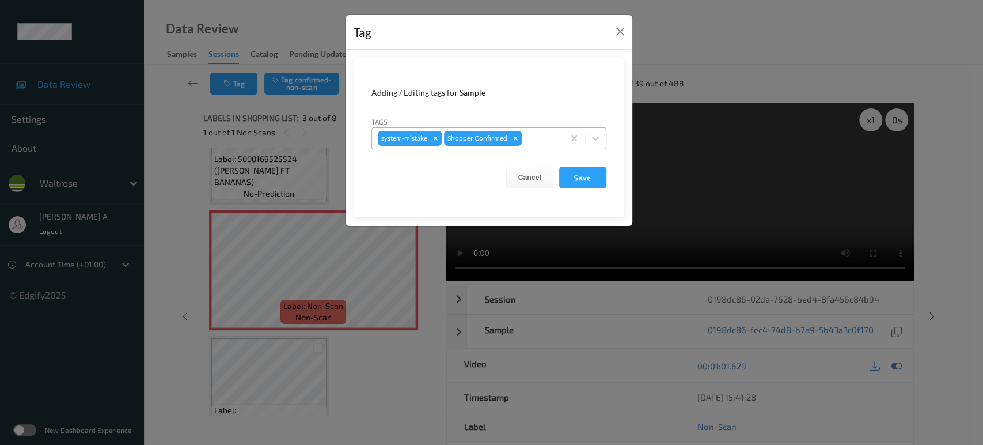
click at [540, 142] on div at bounding box center [541, 138] width 34 height 14
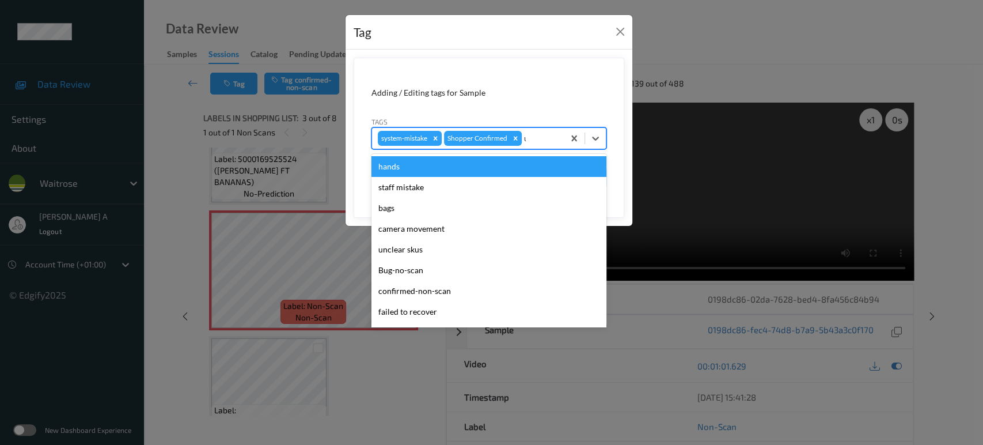
type input "un"
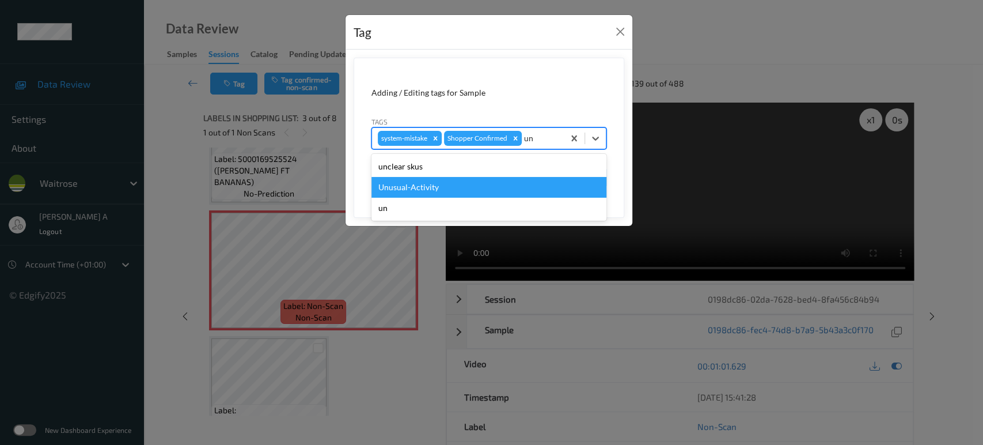
click at [499, 181] on div "Unusual-Activity" at bounding box center [488, 187] width 235 height 21
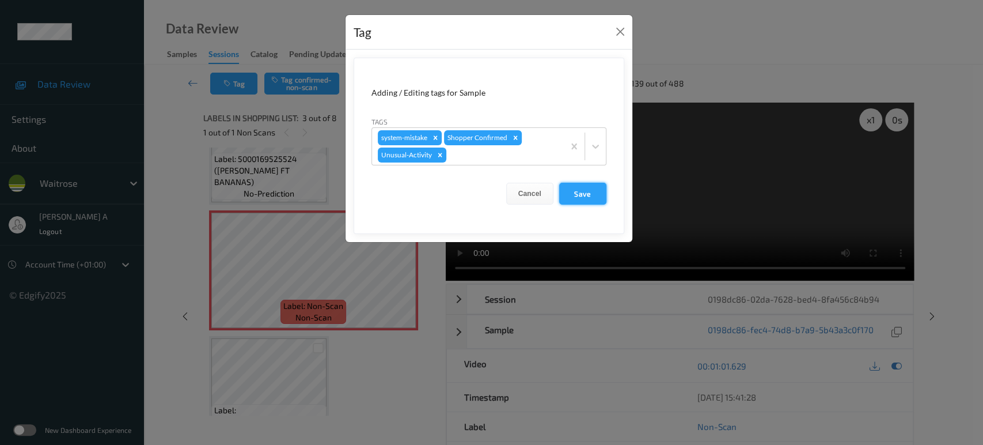
click at [564, 192] on button "Save" at bounding box center [582, 194] width 47 height 22
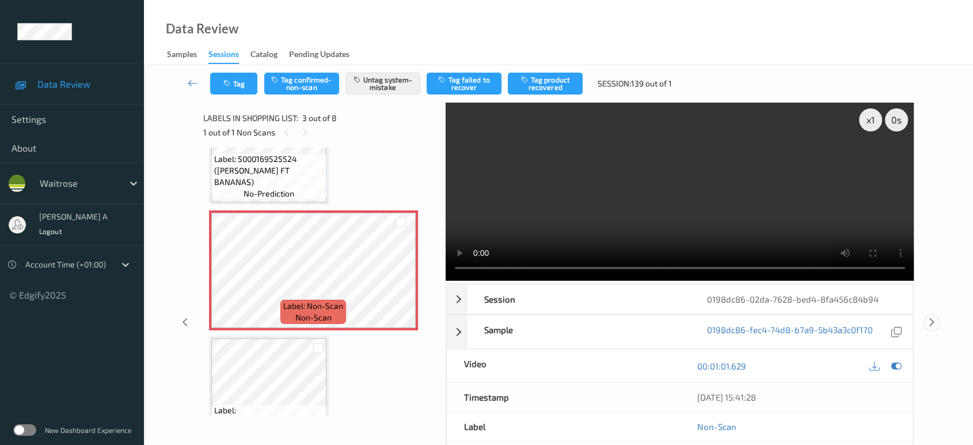
click at [937, 315] on div at bounding box center [932, 322] width 14 height 14
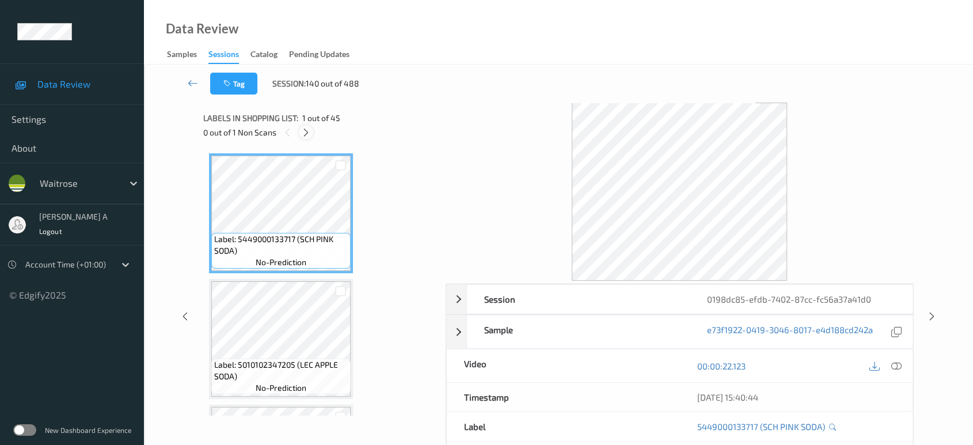
click at [305, 128] on icon at bounding box center [306, 132] width 10 height 10
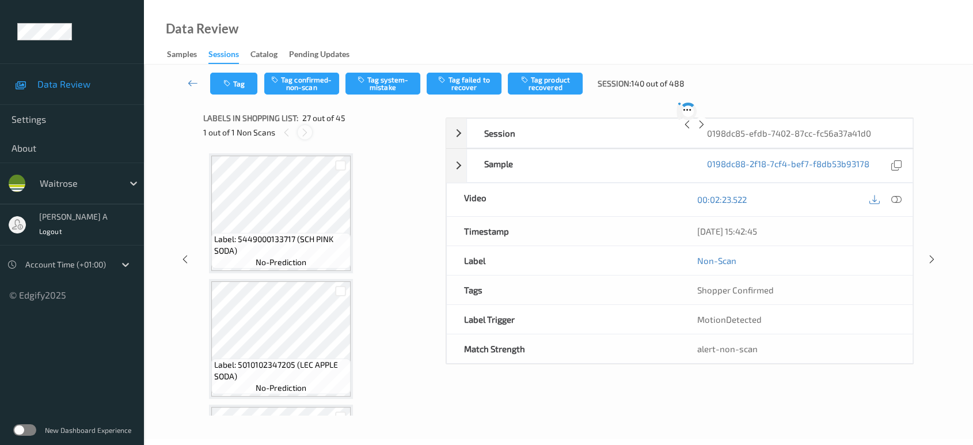
scroll to position [3131, 0]
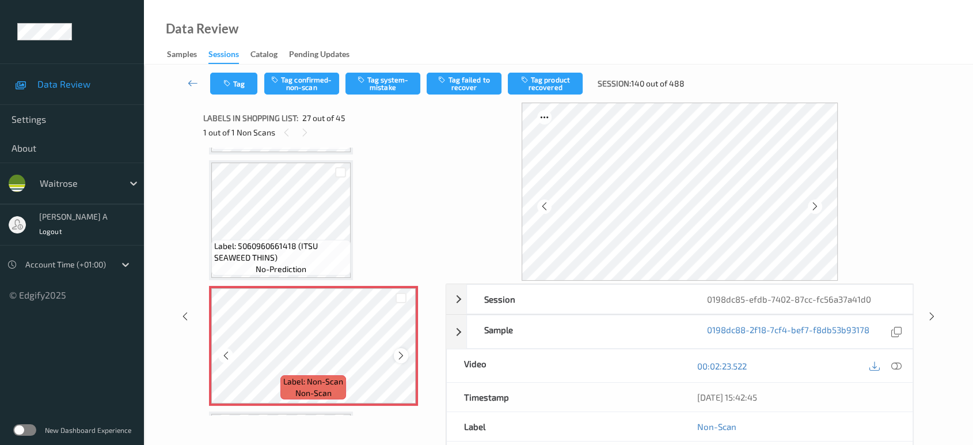
click at [401, 350] on icon at bounding box center [401, 355] width 10 height 10
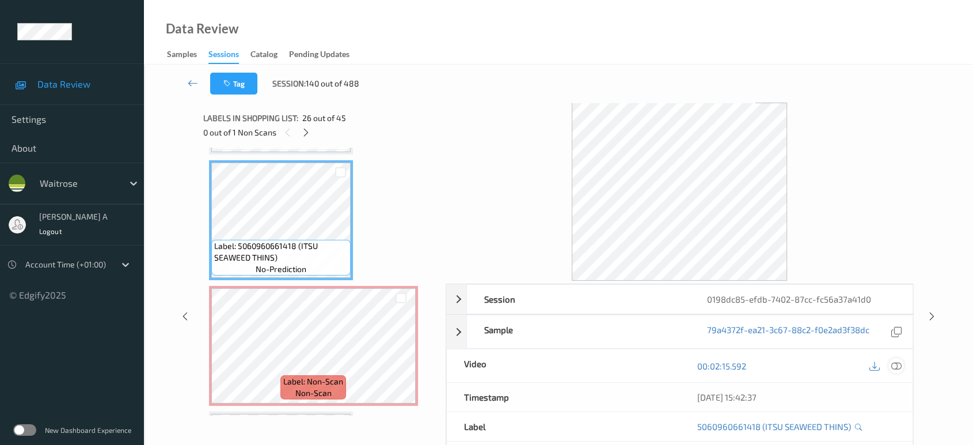
click at [891, 370] on icon at bounding box center [896, 365] width 10 height 10
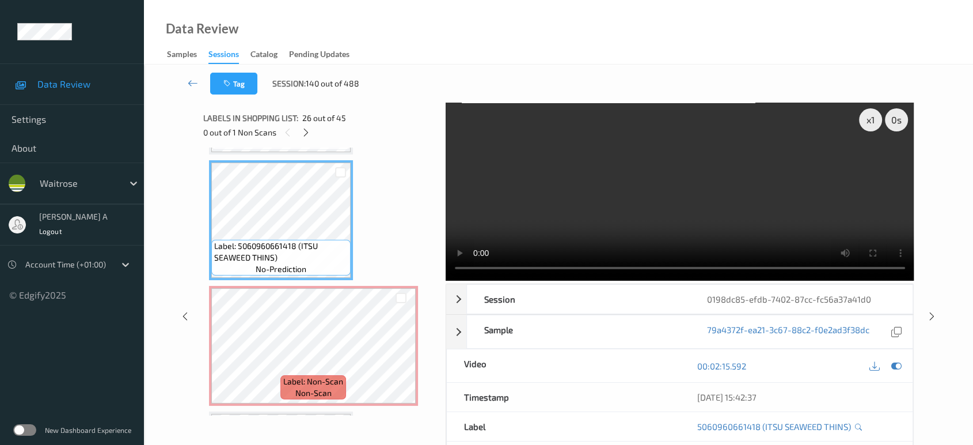
click at [660, 227] on video at bounding box center [680, 191] width 469 height 178
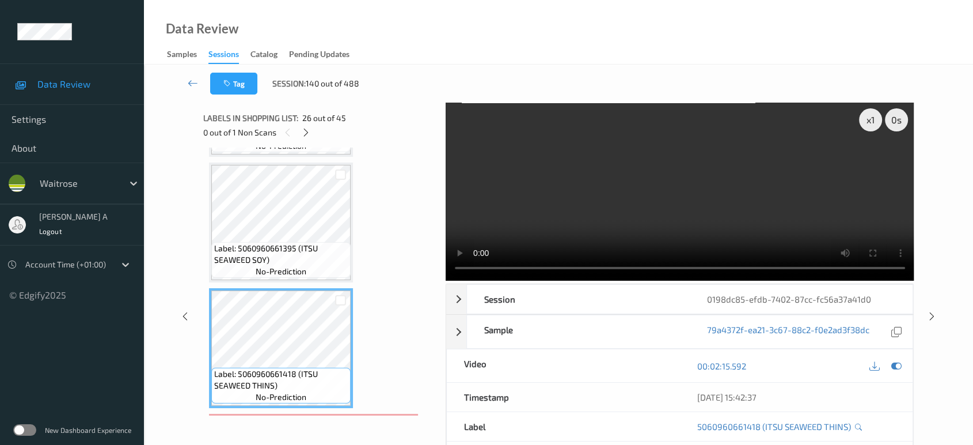
scroll to position [3068, 0]
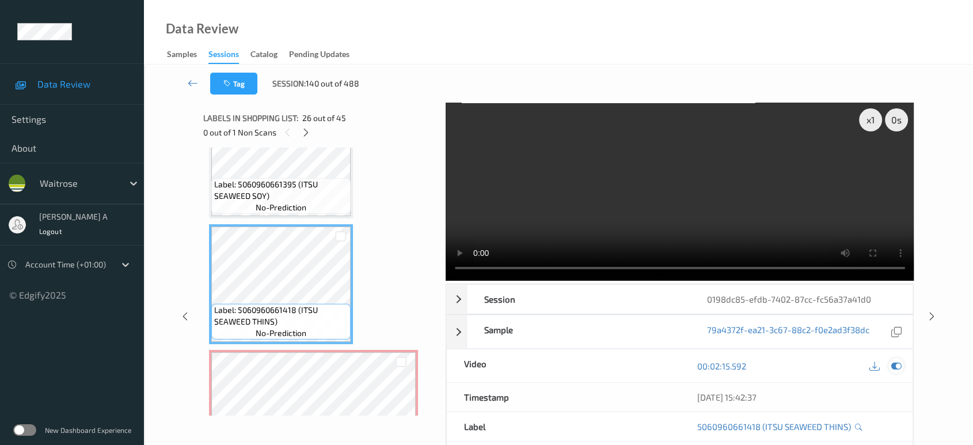
click at [895, 367] on icon at bounding box center [896, 365] width 10 height 10
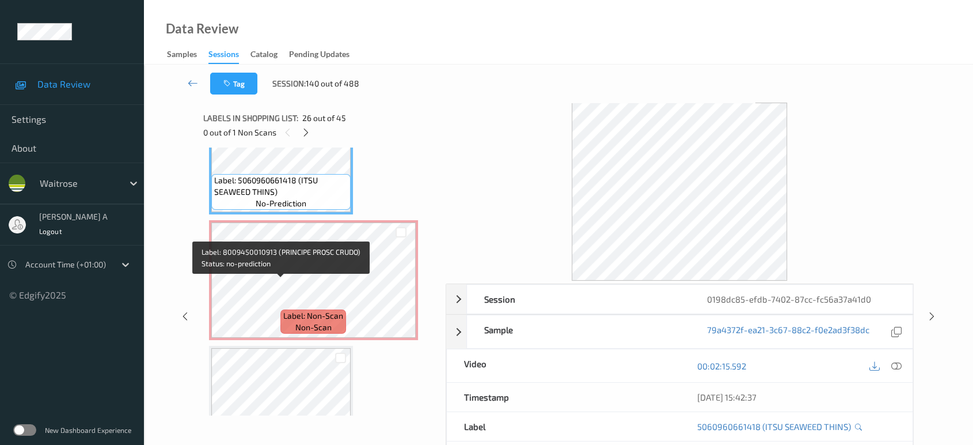
scroll to position [3195, 0]
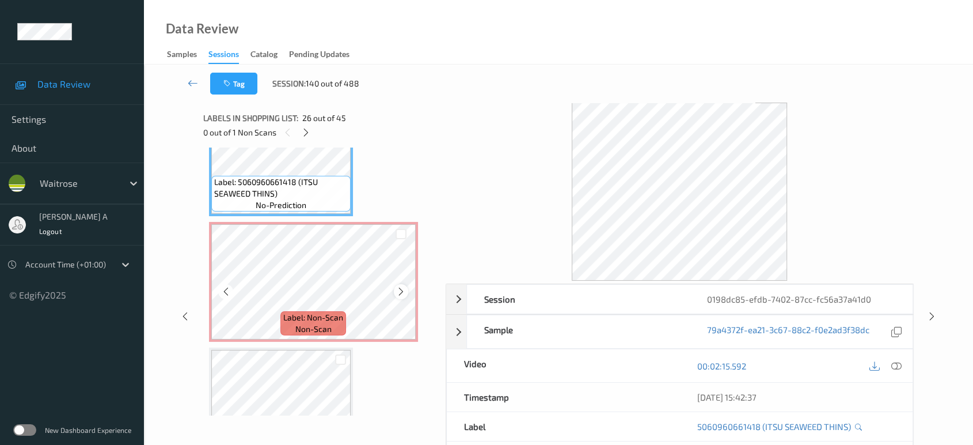
click at [398, 286] on icon at bounding box center [401, 291] width 10 height 10
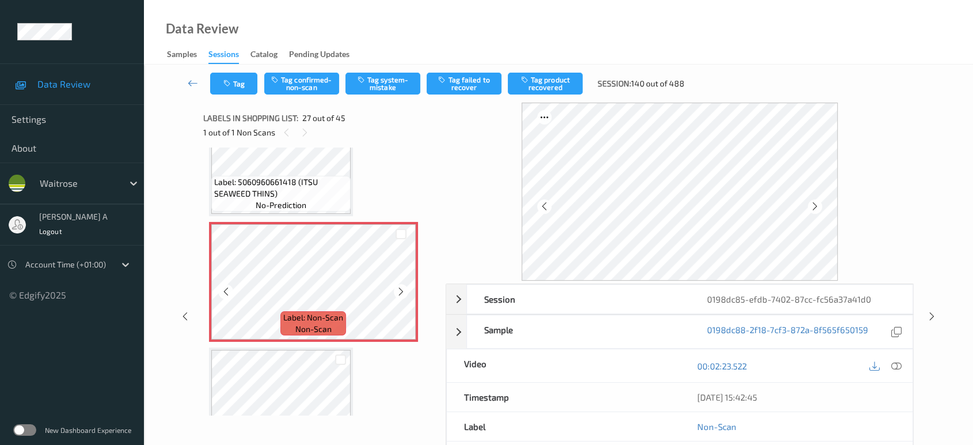
click at [398, 286] on icon at bounding box center [401, 291] width 10 height 10
click at [901, 362] on icon at bounding box center [896, 365] width 10 height 10
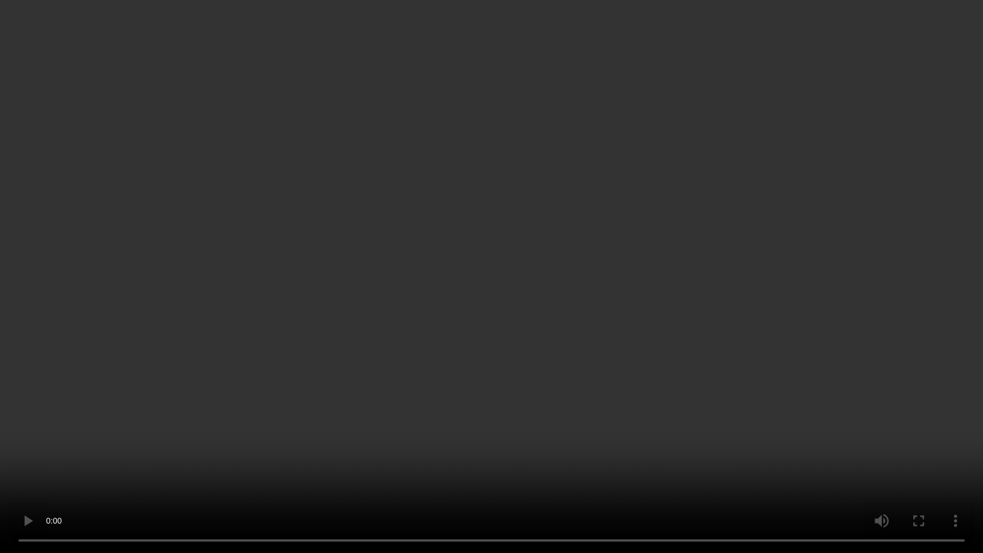
click at [512, 336] on video at bounding box center [491, 276] width 983 height 553
click at [546, 332] on video at bounding box center [491, 276] width 983 height 553
click at [612, 336] on video at bounding box center [491, 276] width 983 height 553
click at [441, 365] on video at bounding box center [491, 276] width 983 height 553
click at [521, 308] on video at bounding box center [491, 276] width 983 height 553
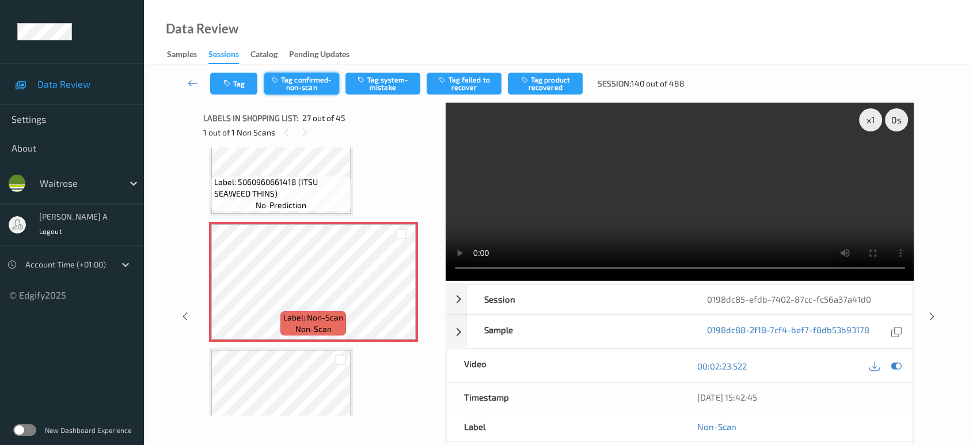
click at [316, 85] on button "Tag confirmed-non-scan" at bounding box center [301, 84] width 75 height 22
click at [322, 92] on button "Tag confirmed-non-scan" at bounding box center [301, 84] width 75 height 22
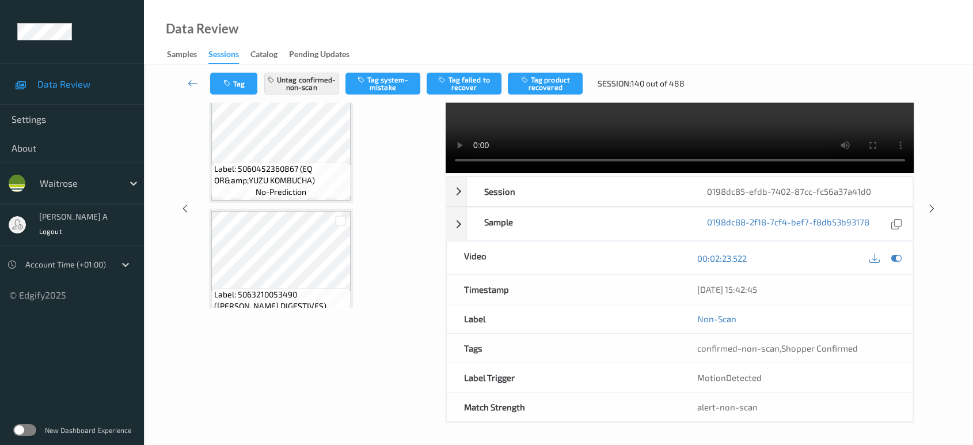
scroll to position [4915, 0]
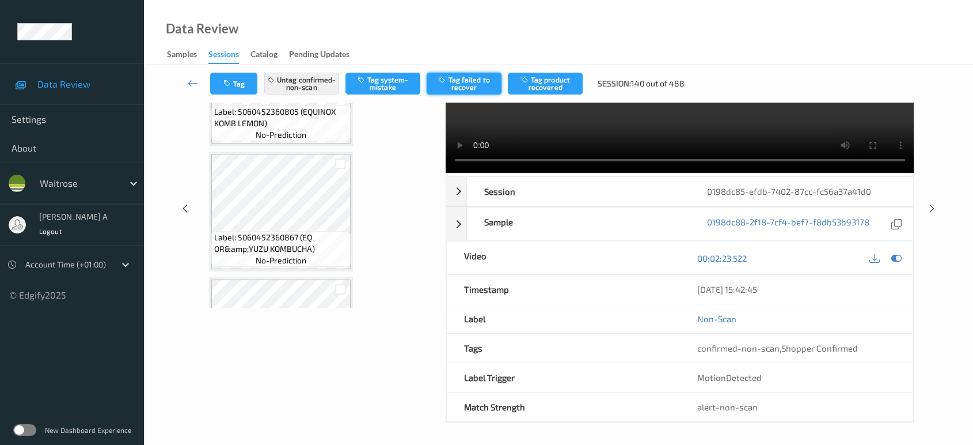
click at [473, 89] on button "Tag failed to recover" at bounding box center [464, 84] width 75 height 22
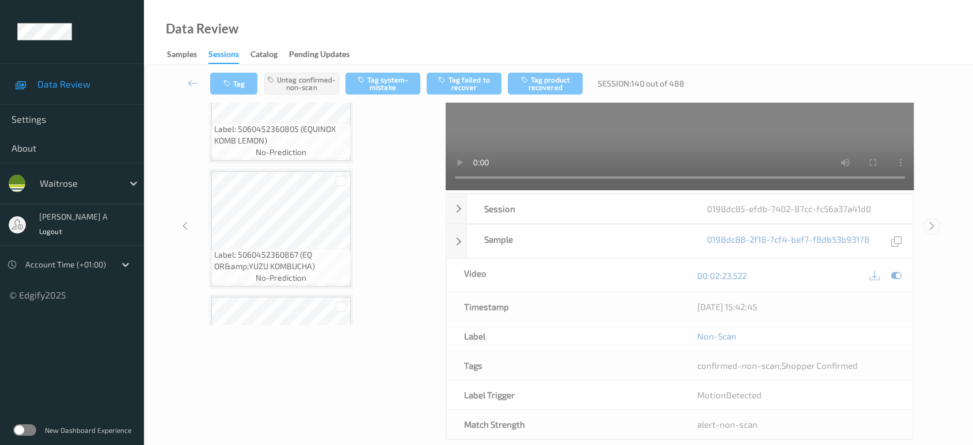
scroll to position [28, 0]
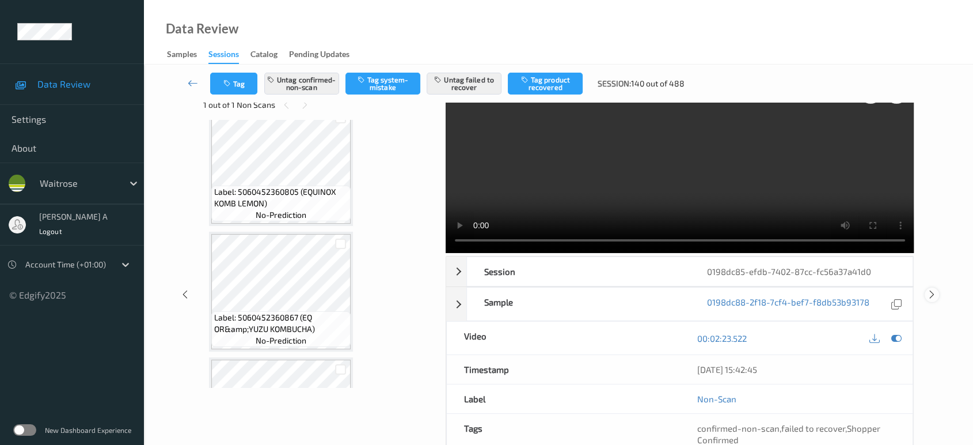
click at [931, 289] on icon at bounding box center [932, 294] width 10 height 10
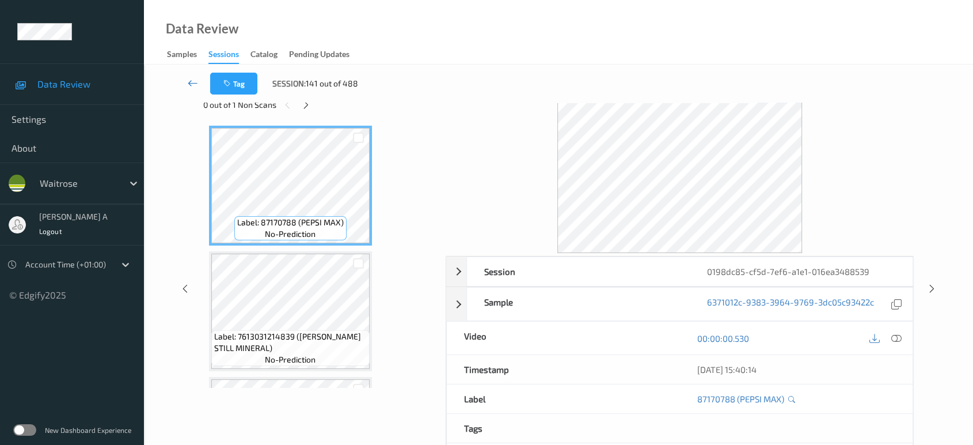
click at [198, 85] on icon at bounding box center [193, 83] width 10 height 12
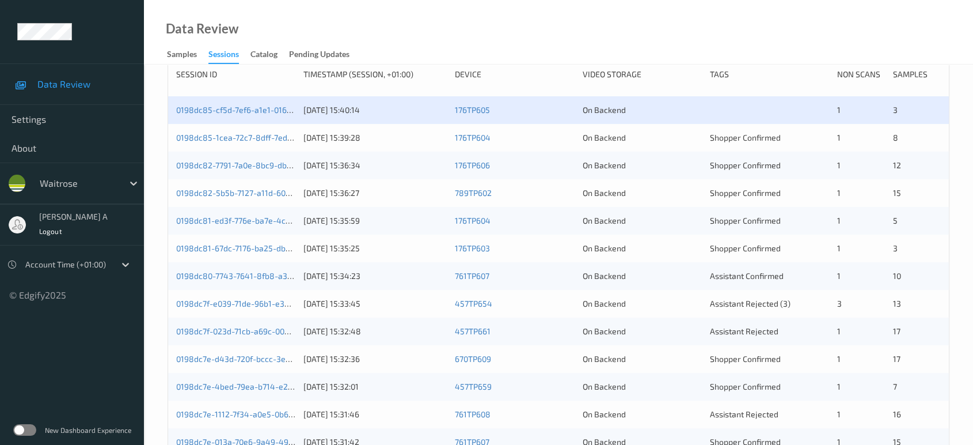
scroll to position [205, 0]
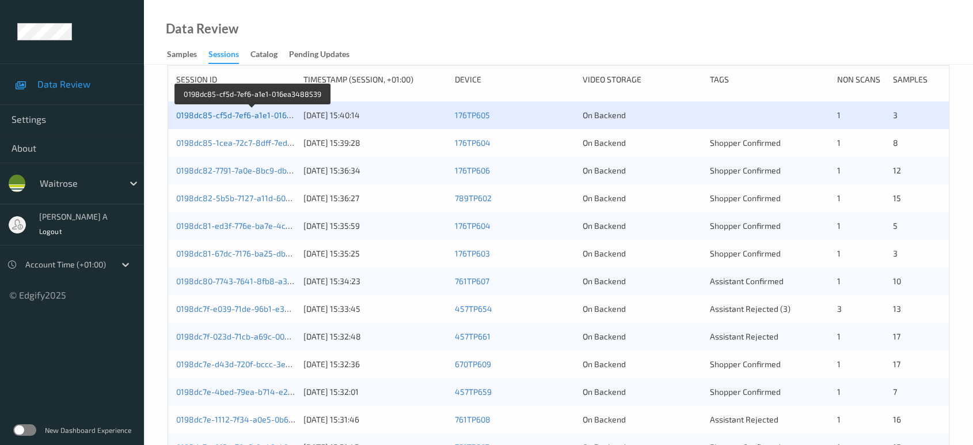
click at [245, 118] on link "0198dc85-cf5d-7ef6-a1e1-016ea3488539" at bounding box center [253, 115] width 154 height 10
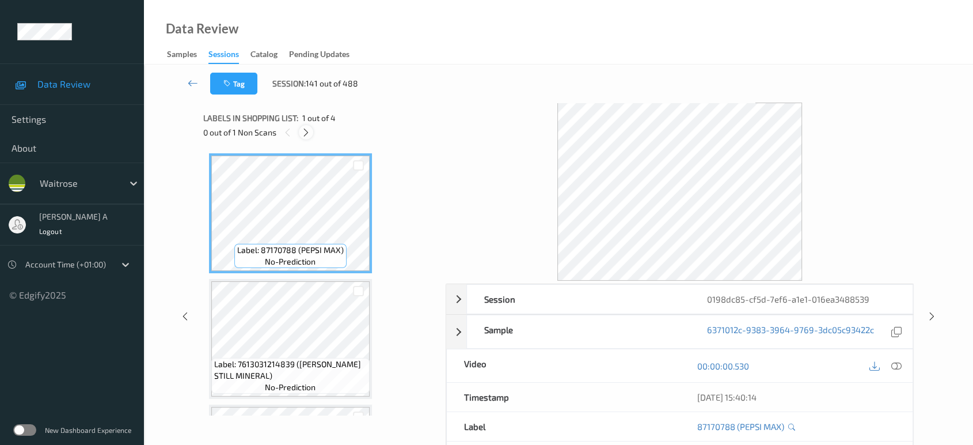
click at [308, 130] on icon at bounding box center [306, 132] width 10 height 10
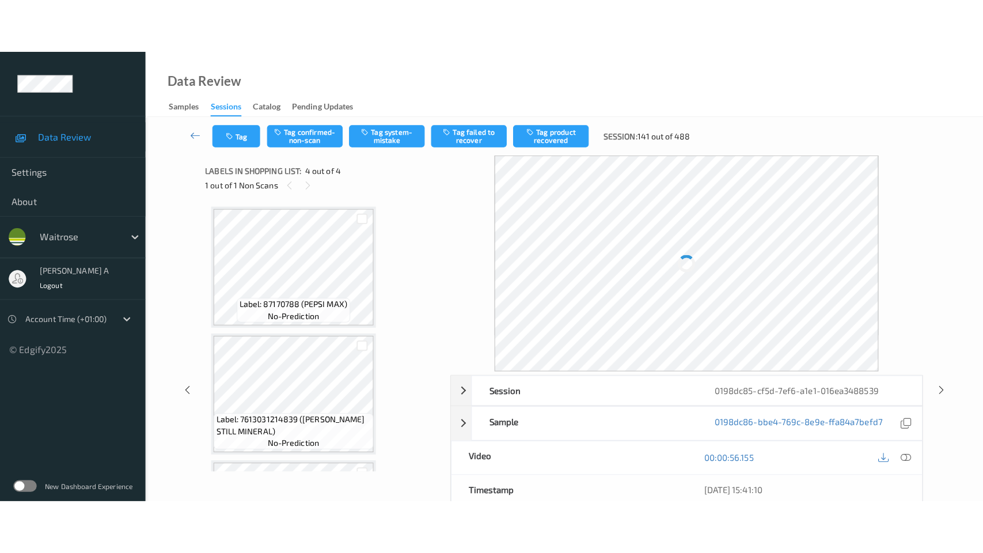
scroll to position [237, 0]
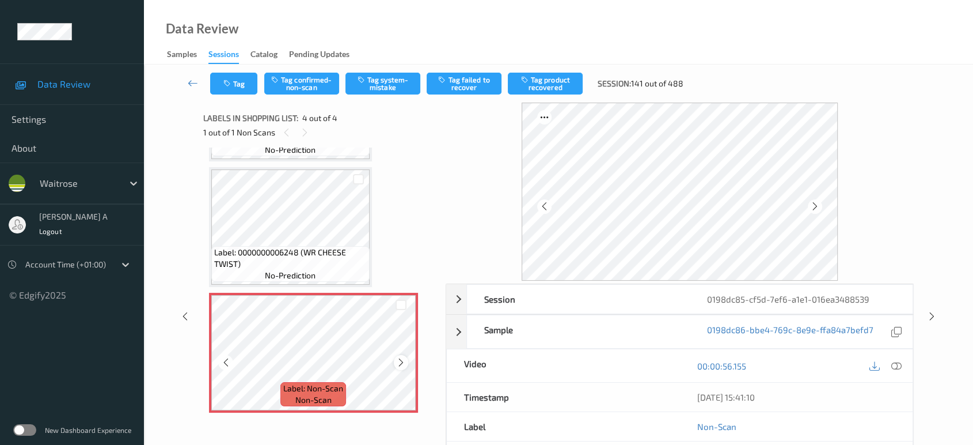
click at [401, 359] on icon at bounding box center [401, 362] width 10 height 10
click at [401, 358] on icon at bounding box center [401, 362] width 10 height 10
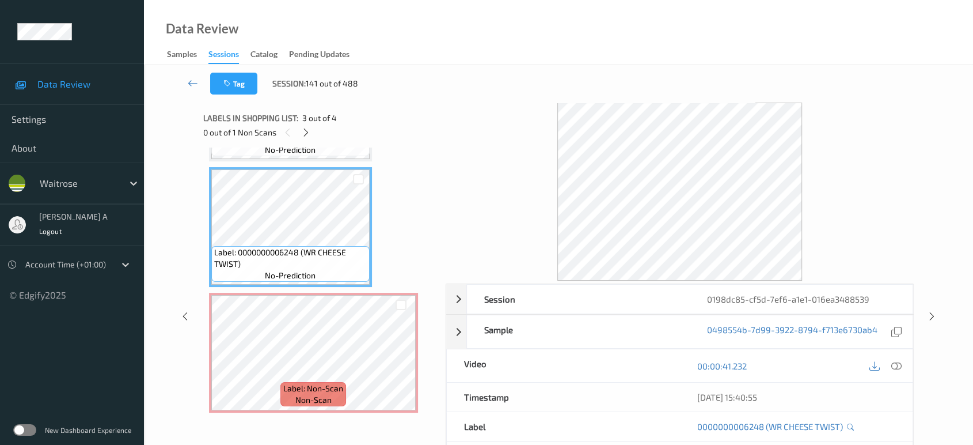
drag, startPoint x: 898, startPoint y: 365, endPoint x: 895, endPoint y: 355, distance: 10.4
click at [898, 365] on icon at bounding box center [896, 365] width 10 height 10
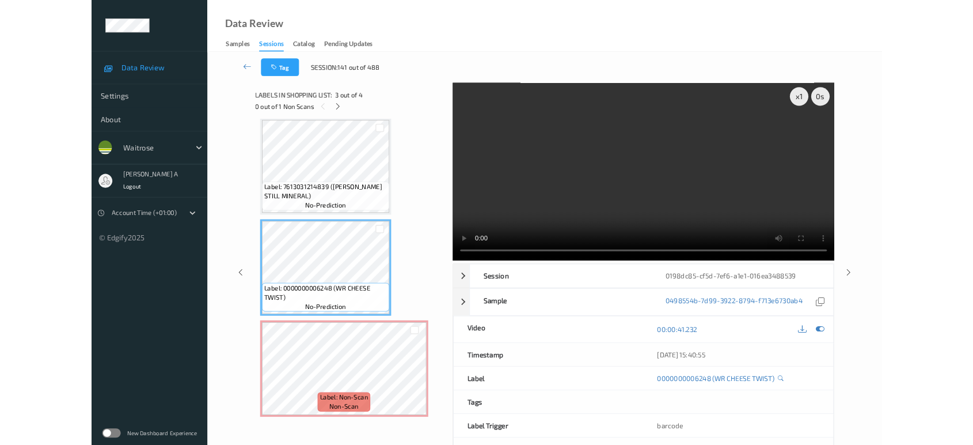
scroll to position [129, 0]
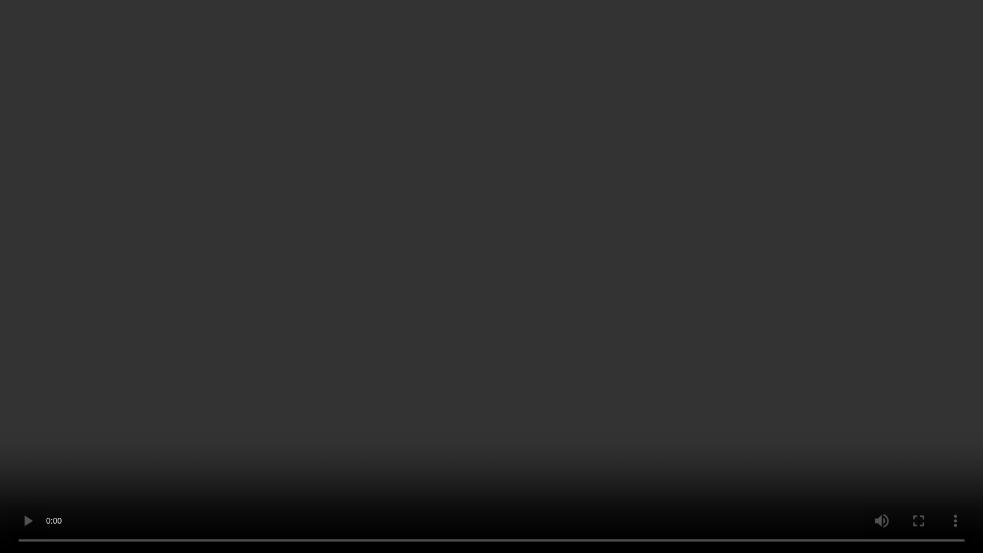
click at [631, 321] on video at bounding box center [491, 276] width 983 height 553
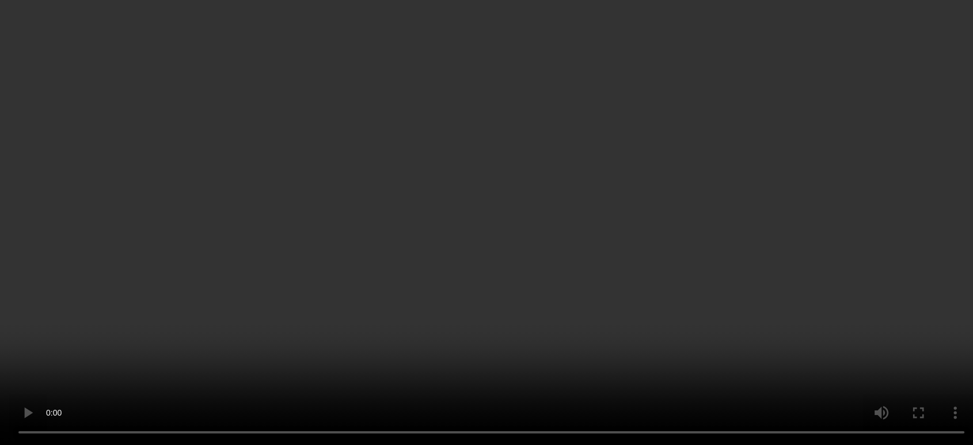
scroll to position [237, 0]
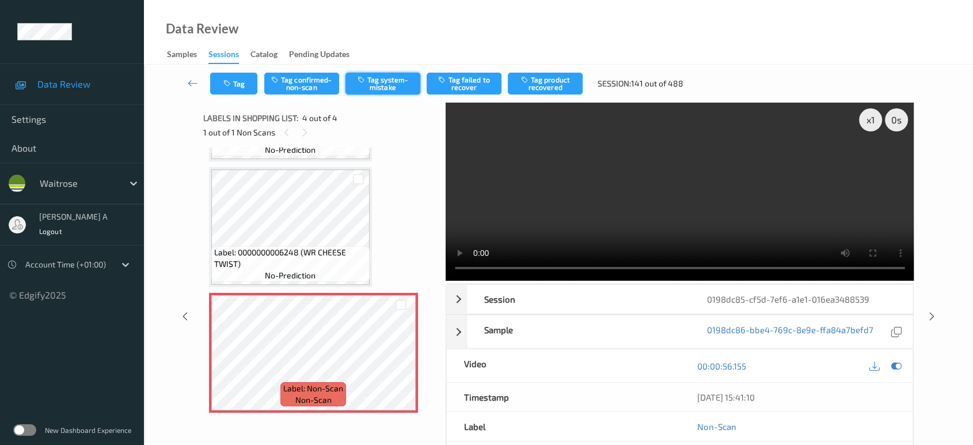
click at [377, 86] on button "Tag system-mistake" at bounding box center [383, 84] width 75 height 22
click at [233, 85] on button "Tag" at bounding box center [233, 84] width 47 height 22
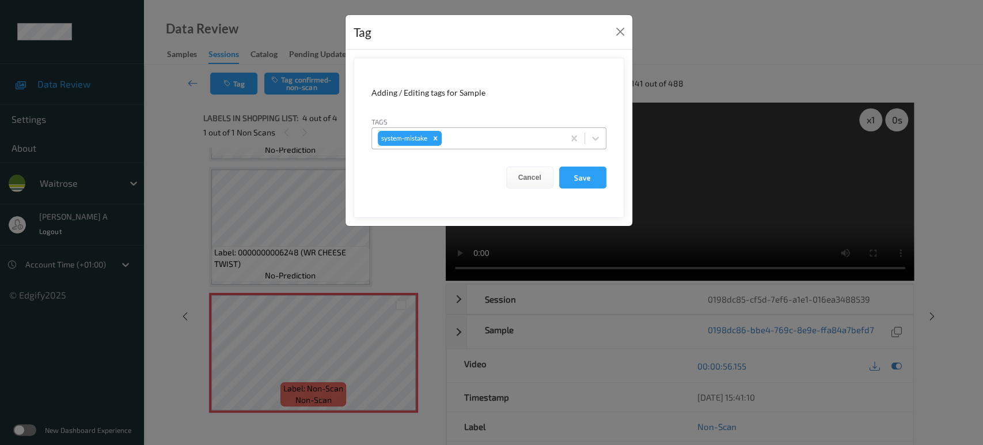
click at [463, 138] on div at bounding box center [501, 138] width 114 height 14
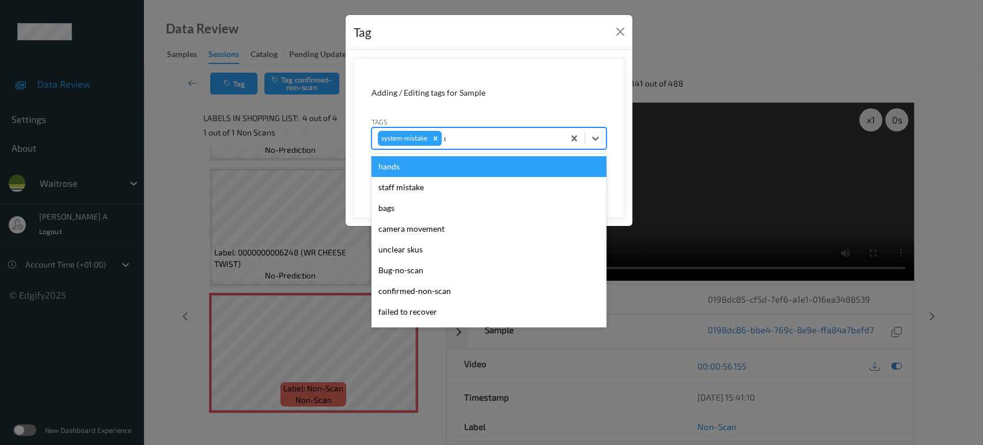
type input "un"
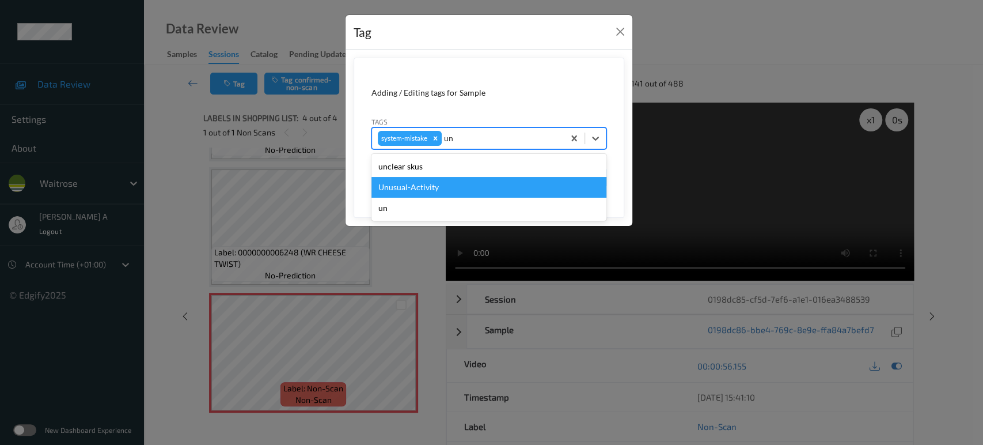
click at [433, 179] on div "Unusual-Activity" at bounding box center [488, 187] width 235 height 21
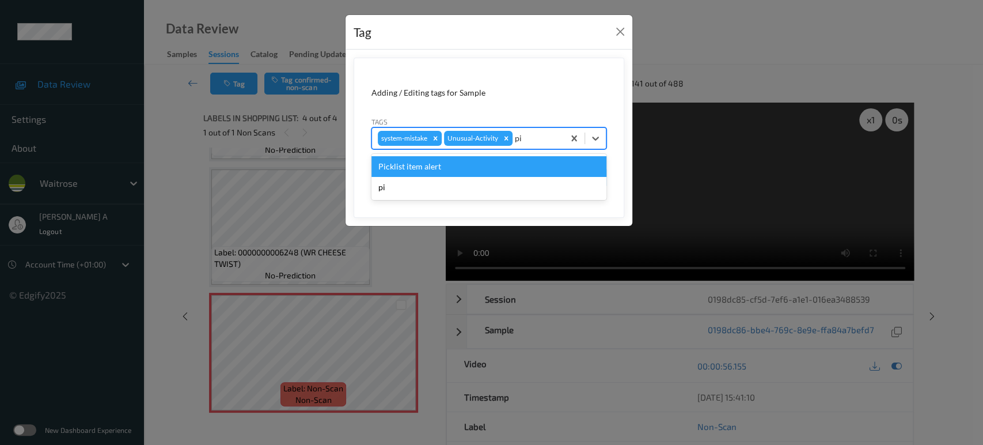
type input "pic"
click at [433, 179] on div "Create "pic"" at bounding box center [488, 187] width 235 height 21
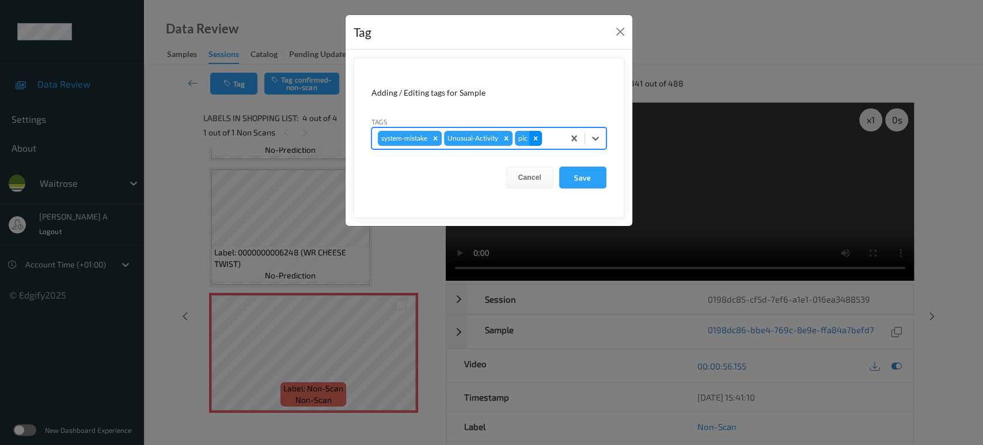
click at [534, 141] on icon "Remove pic" at bounding box center [536, 138] width 8 height 8
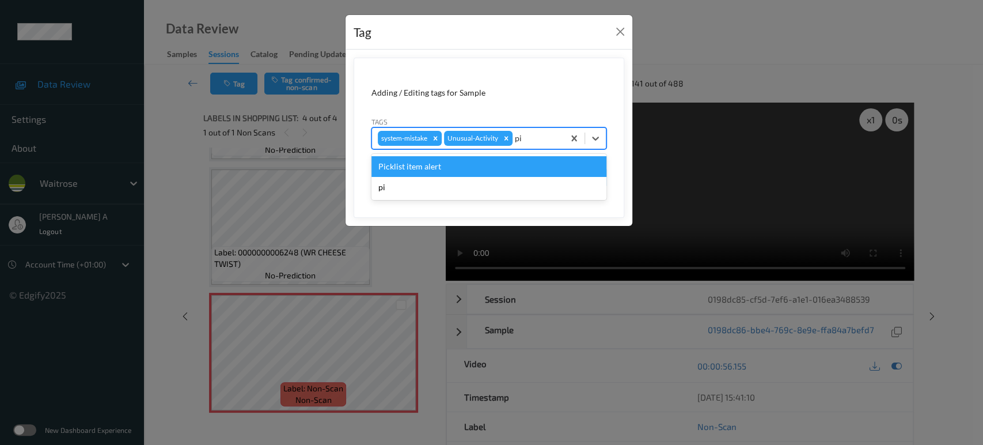
type input "pic"
click at [500, 172] on div "Picklist item alert" at bounding box center [488, 166] width 235 height 21
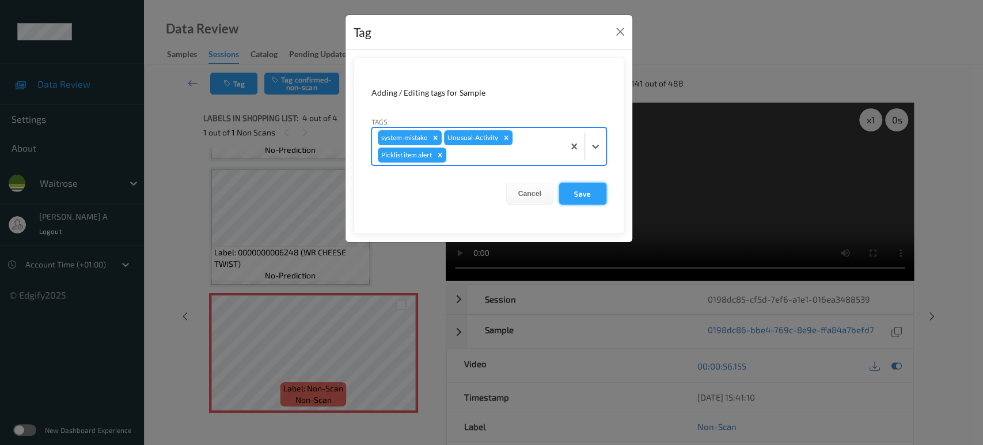
click at [582, 194] on button "Save" at bounding box center [582, 194] width 47 height 22
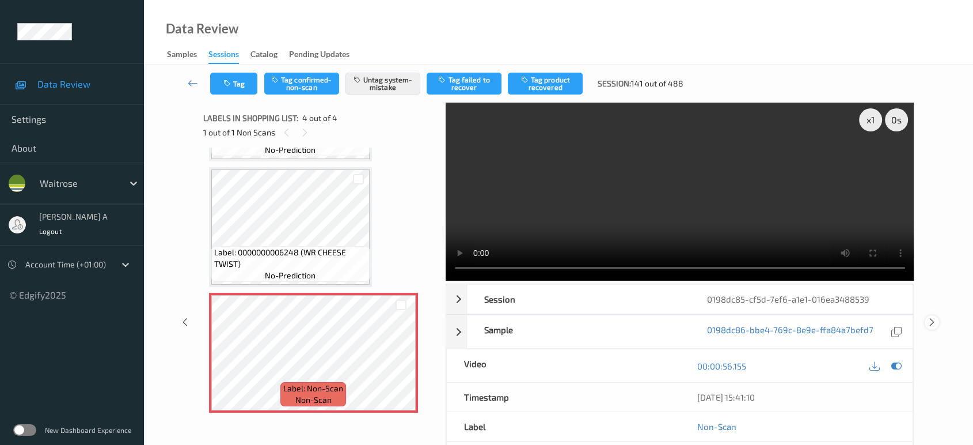
click at [935, 317] on icon at bounding box center [932, 322] width 10 height 10
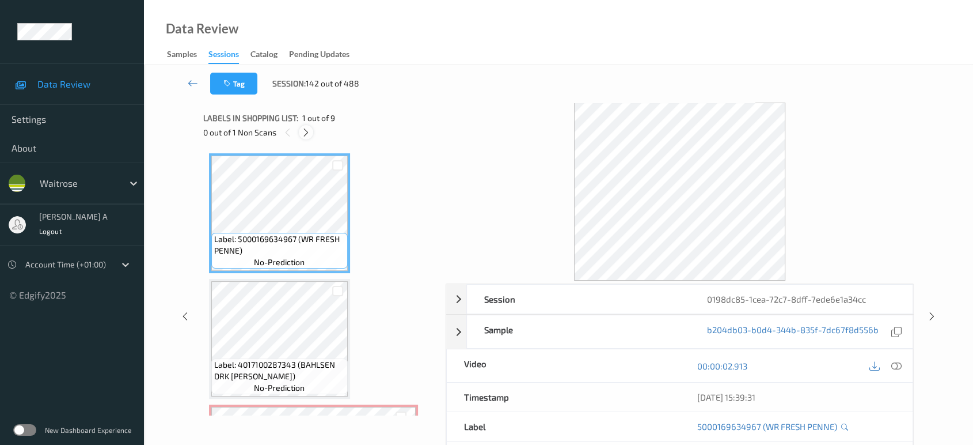
click at [305, 126] on div at bounding box center [306, 132] width 14 height 14
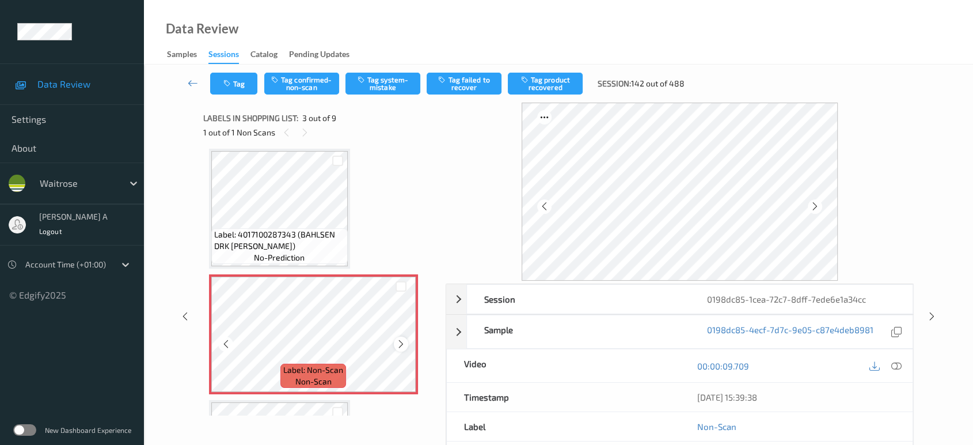
click at [401, 339] on icon at bounding box center [401, 344] width 10 height 10
click at [398, 341] on icon at bounding box center [401, 344] width 10 height 10
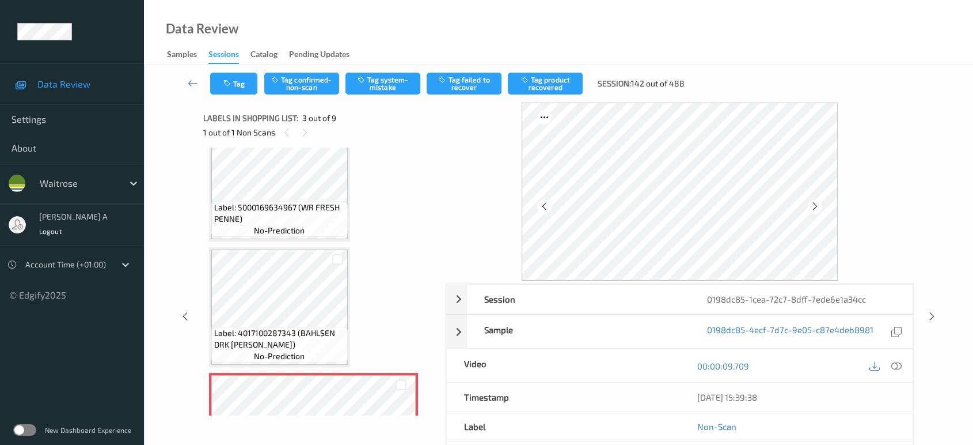
scroll to position [0, 0]
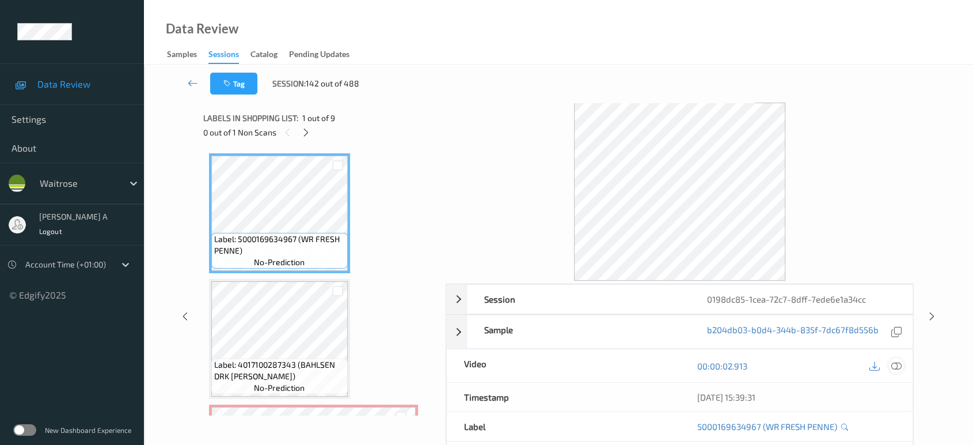
click at [895, 364] on icon at bounding box center [896, 365] width 10 height 10
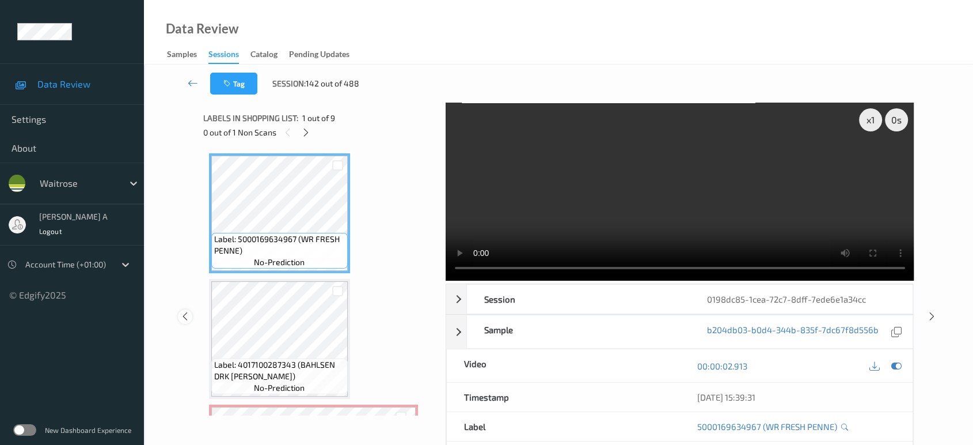
click at [180, 311] on icon at bounding box center [185, 316] width 10 height 10
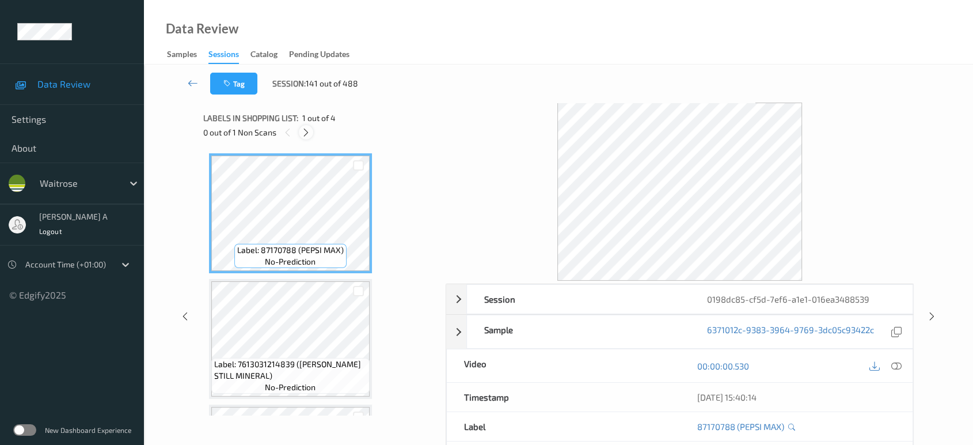
click at [309, 132] on icon at bounding box center [306, 132] width 10 height 10
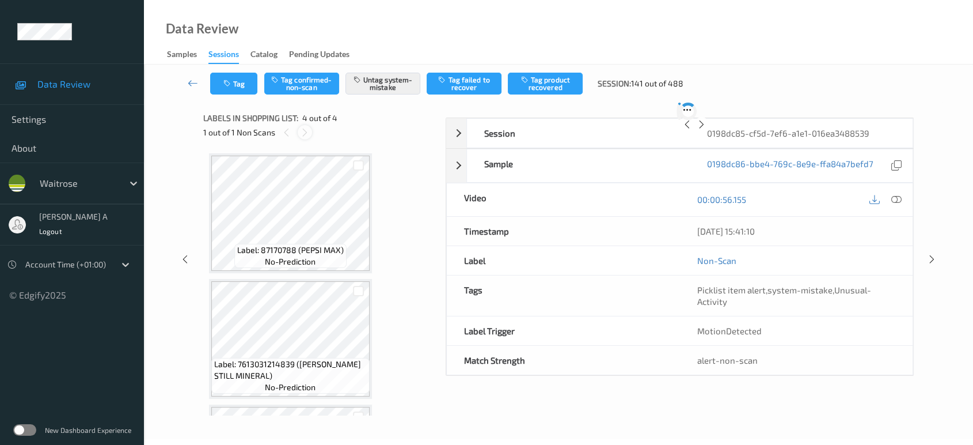
scroll to position [237, 0]
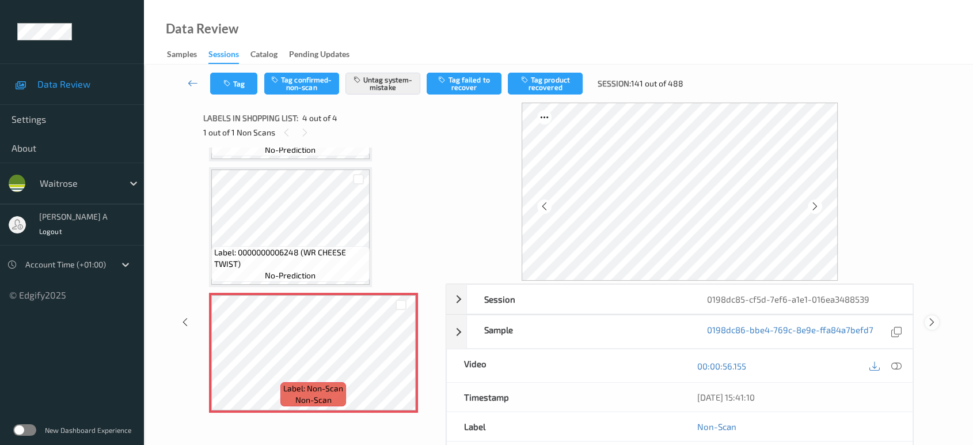
click at [932, 319] on icon at bounding box center [932, 322] width 10 height 10
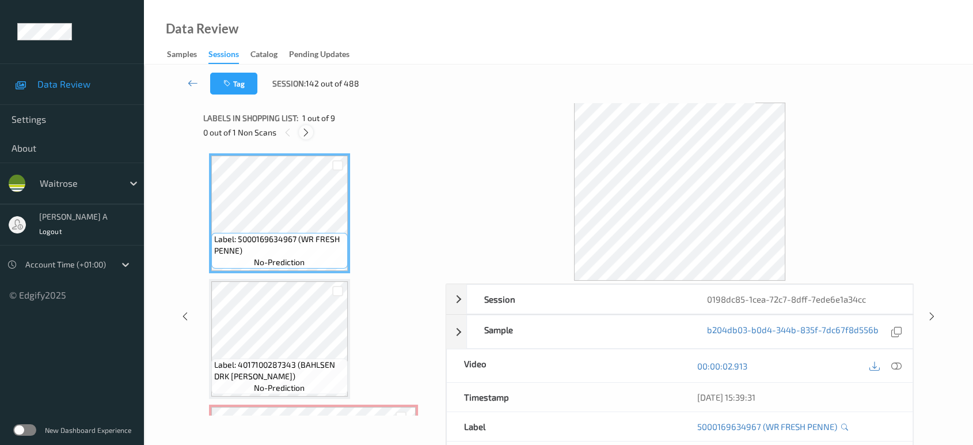
click at [309, 130] on icon at bounding box center [306, 132] width 10 height 10
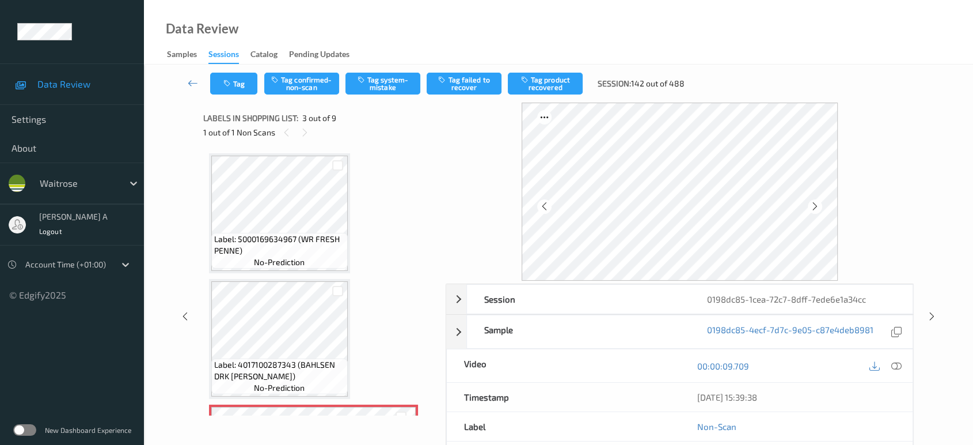
scroll to position [130, 0]
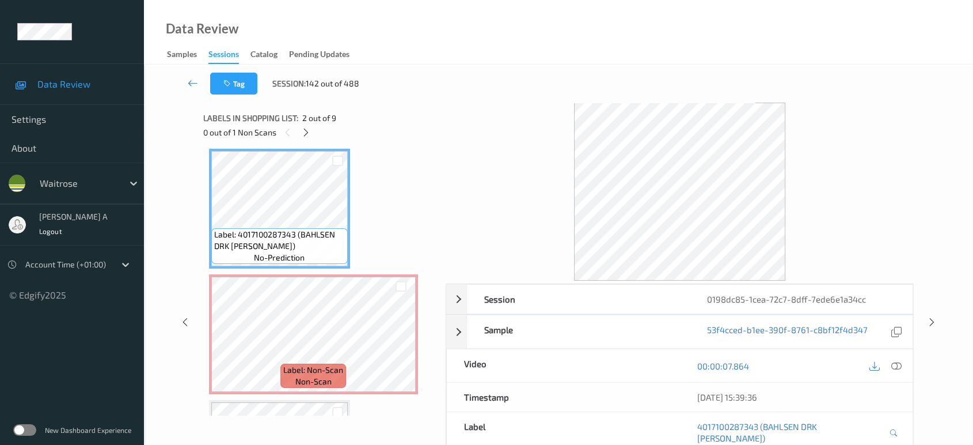
click at [899, 401] on div "[DATE] 15:39:36" at bounding box center [795, 396] width 233 height 29
click at [902, 363] on div at bounding box center [897, 366] width 16 height 16
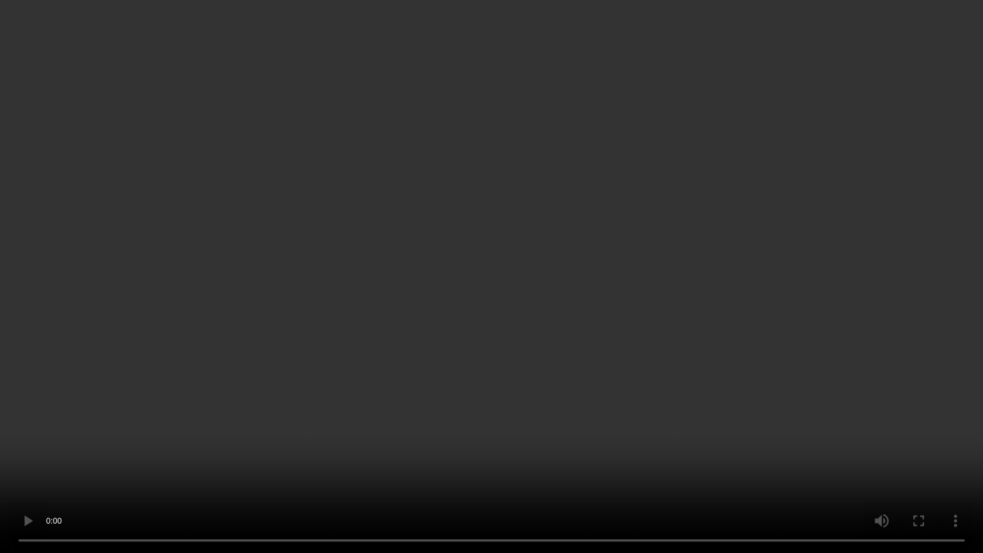
click at [572, 282] on video at bounding box center [491, 276] width 983 height 553
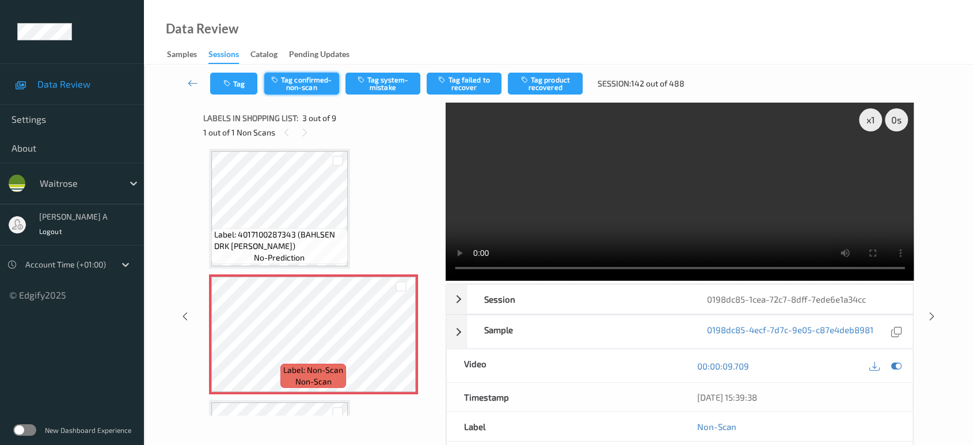
click at [297, 83] on button "Tag confirmed-non-scan" at bounding box center [301, 84] width 75 height 22
click at [561, 81] on button "Tag product recovered" at bounding box center [545, 84] width 75 height 22
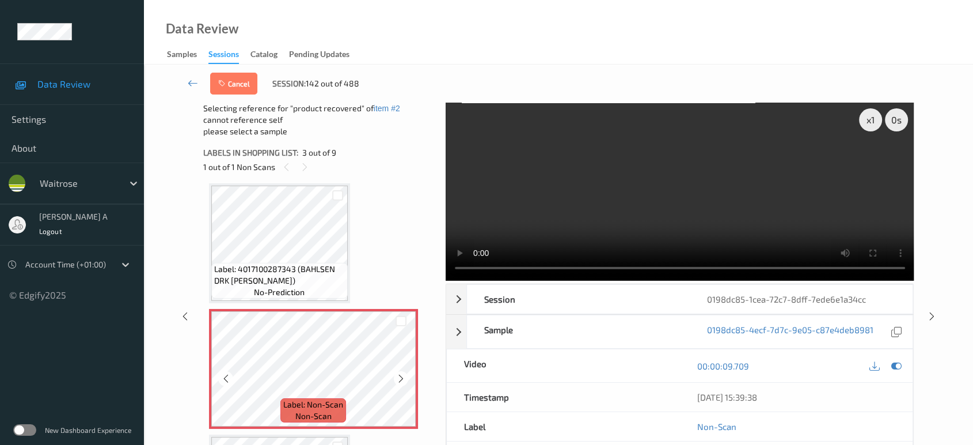
scroll to position [258, 0]
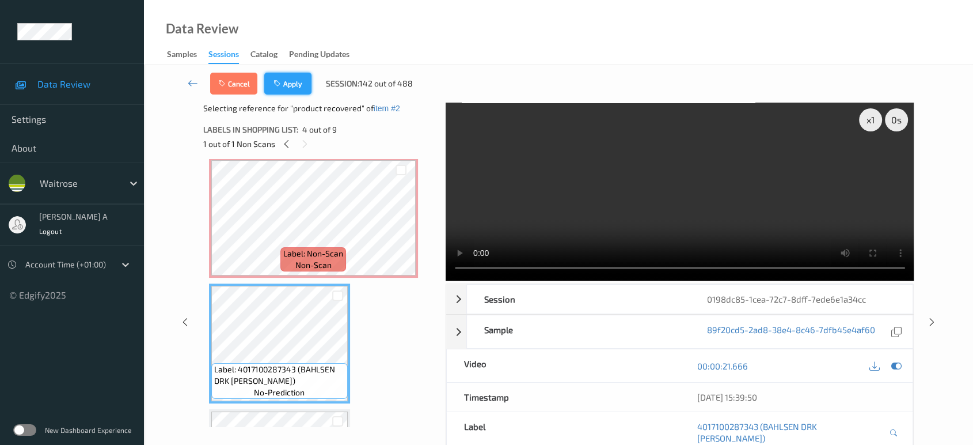
click at [298, 87] on button "Apply" at bounding box center [287, 84] width 47 height 22
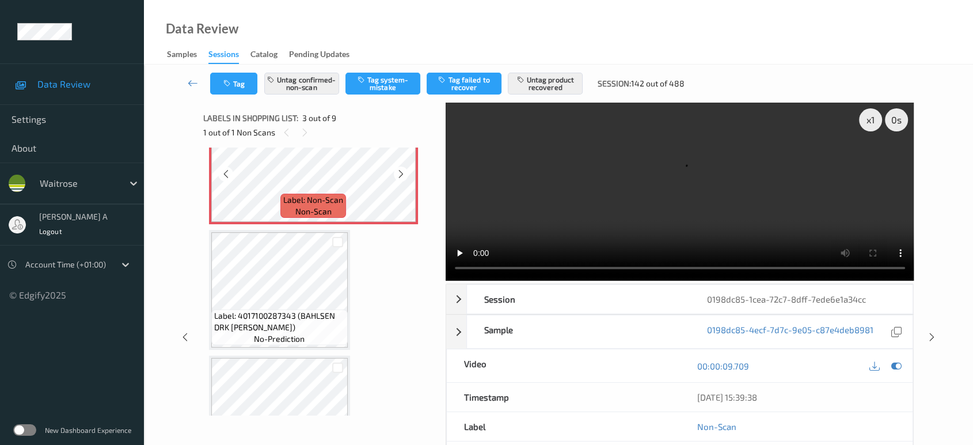
scroll to position [322, 0]
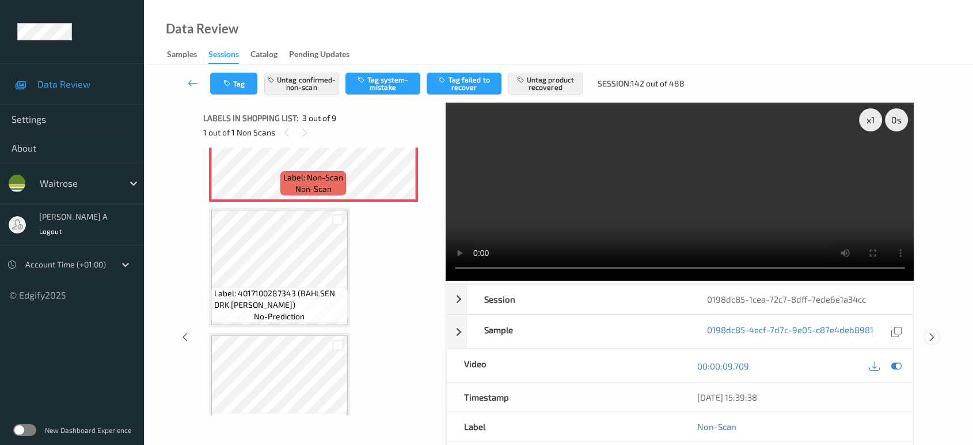
click at [935, 332] on icon at bounding box center [932, 337] width 10 height 10
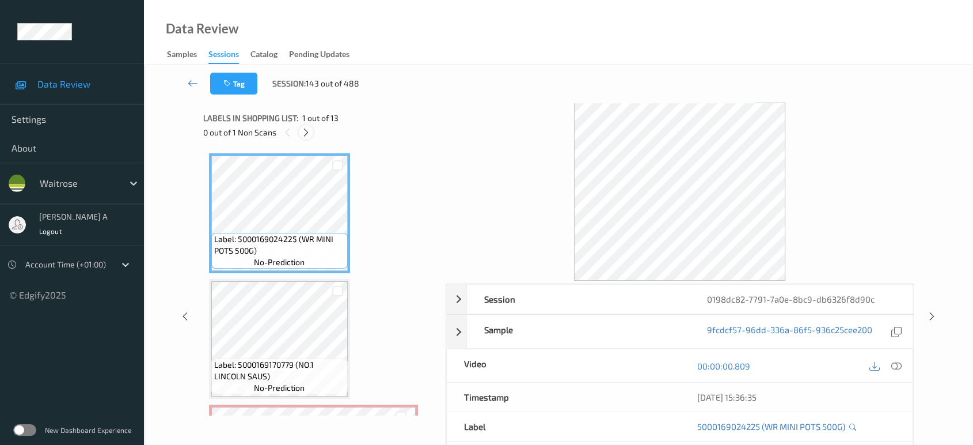
click at [304, 130] on icon at bounding box center [306, 132] width 10 height 10
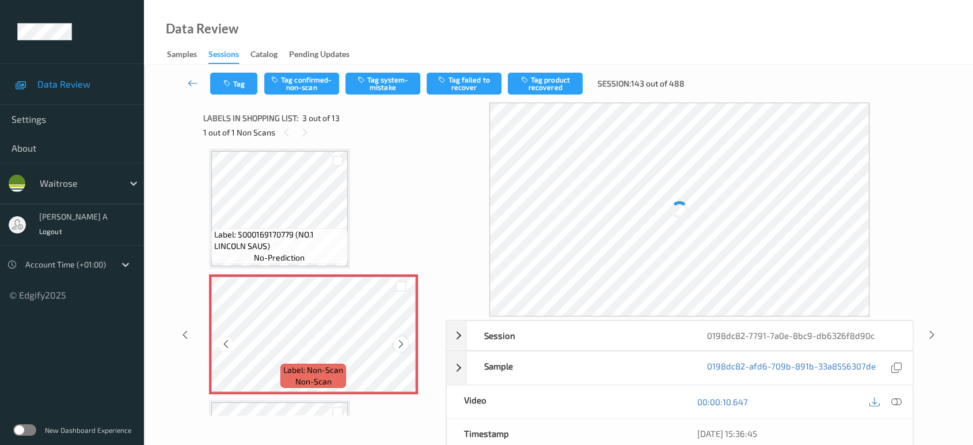
click at [405, 339] on icon at bounding box center [401, 344] width 10 height 10
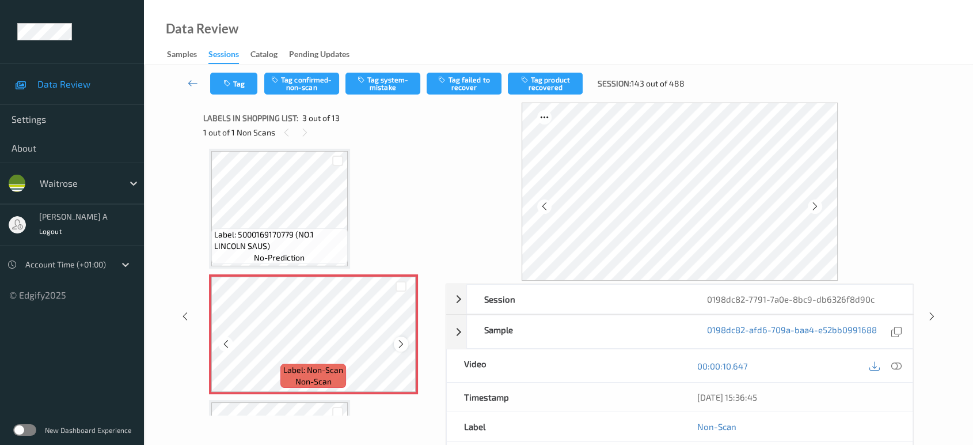
click at [401, 343] on icon at bounding box center [401, 344] width 10 height 10
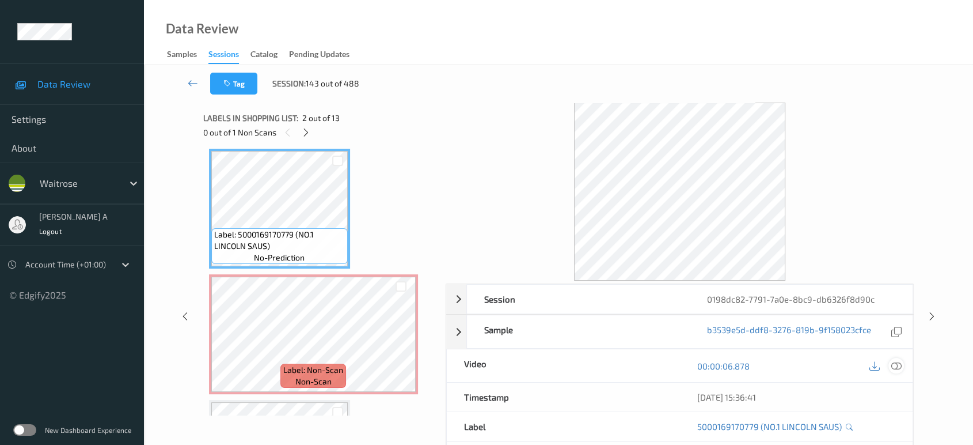
click at [895, 366] on icon at bounding box center [896, 365] width 10 height 10
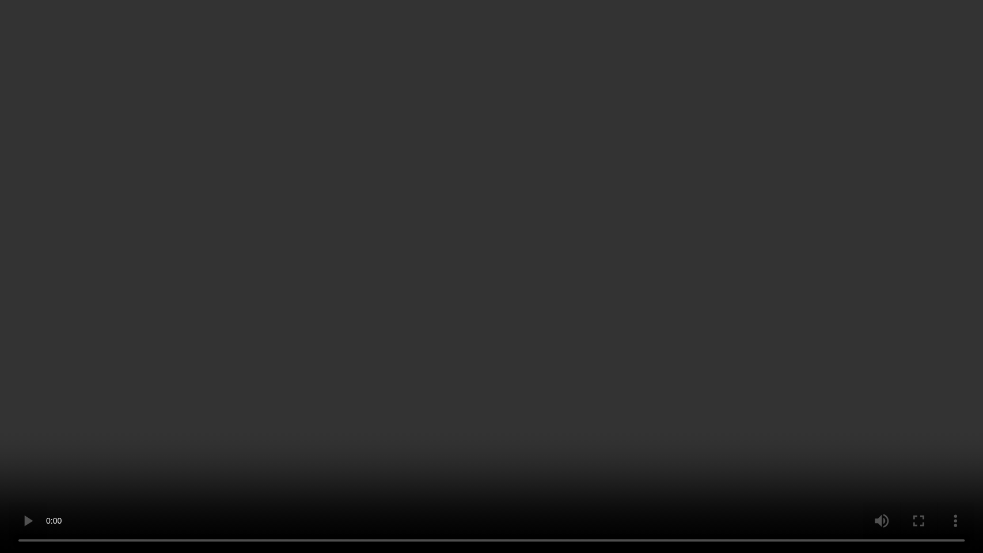
click at [392, 296] on video at bounding box center [491, 276] width 983 height 553
click at [911, 318] on video at bounding box center [491, 276] width 983 height 553
click at [483, 271] on video at bounding box center [491, 276] width 983 height 553
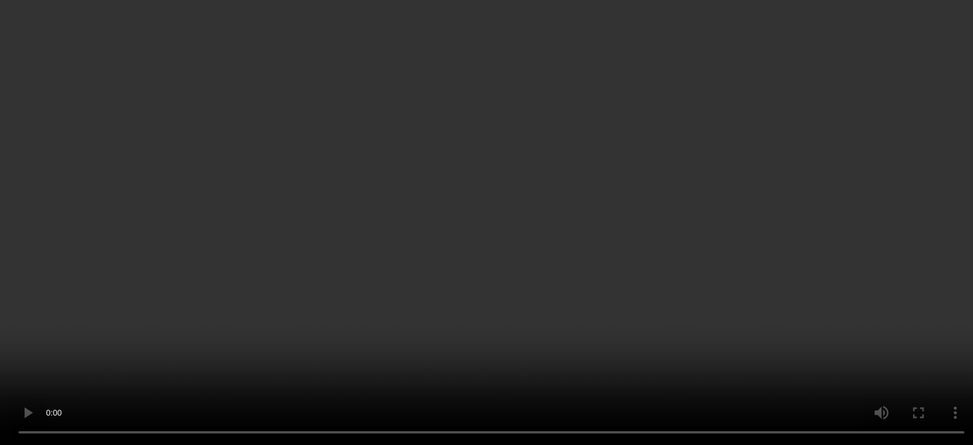
scroll to position [194, 0]
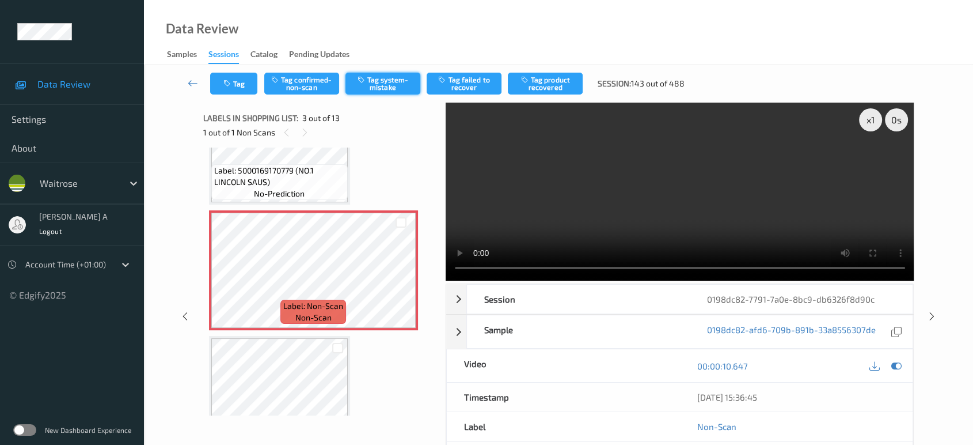
click at [384, 82] on button "Tag system-mistake" at bounding box center [383, 84] width 75 height 22
click at [233, 89] on button "Tag" at bounding box center [233, 84] width 47 height 22
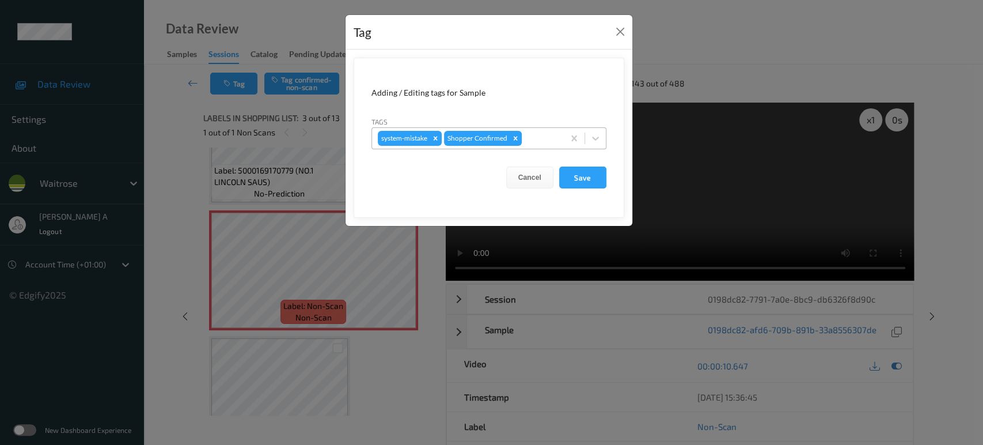
click at [533, 140] on div at bounding box center [541, 138] width 34 height 14
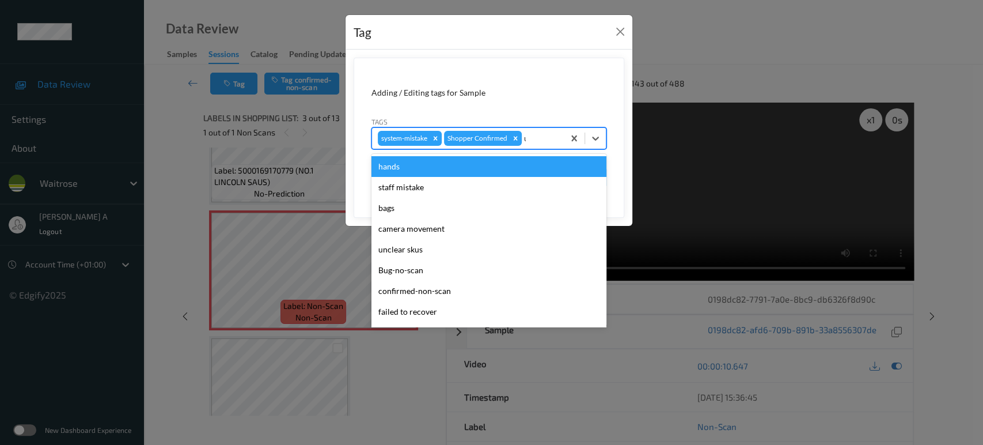
type input "un"
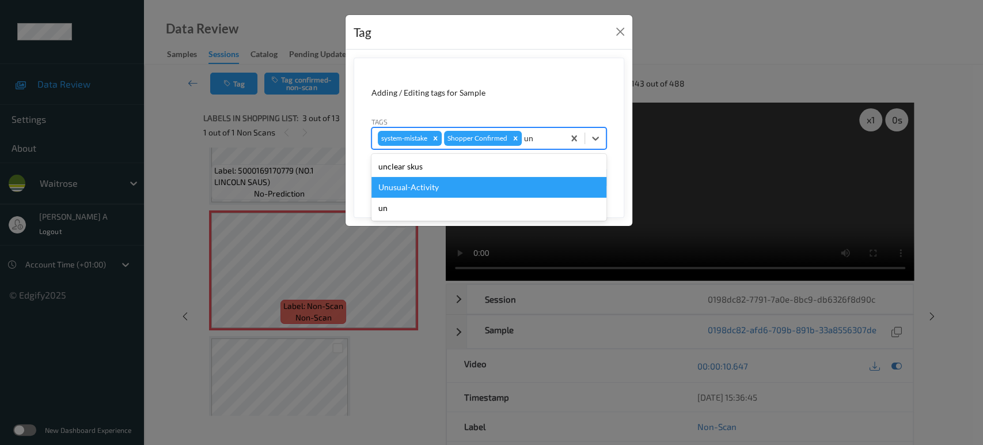
click at [435, 191] on div "Unusual-Activity" at bounding box center [488, 187] width 235 height 21
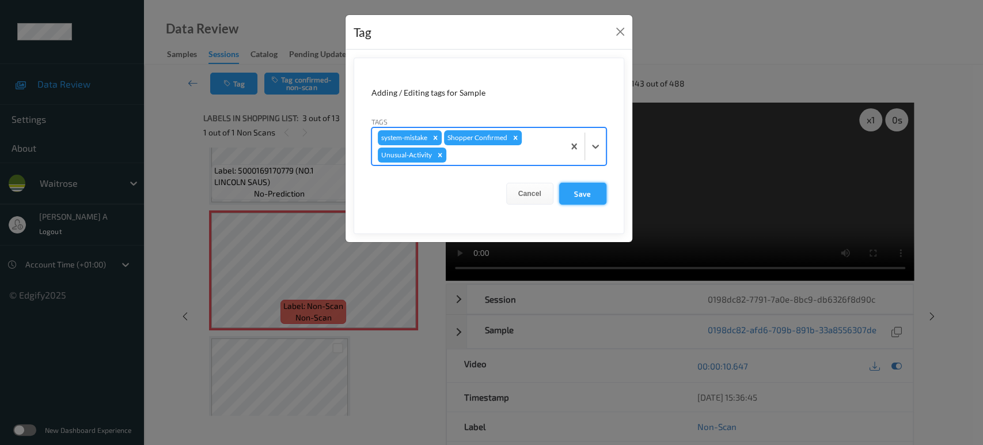
click at [570, 193] on button "Save" at bounding box center [582, 194] width 47 height 22
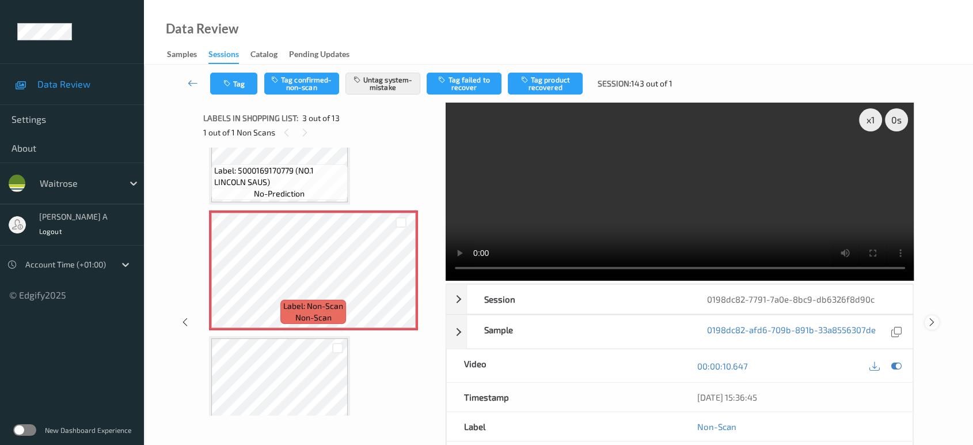
click at [929, 317] on icon at bounding box center [932, 322] width 10 height 10
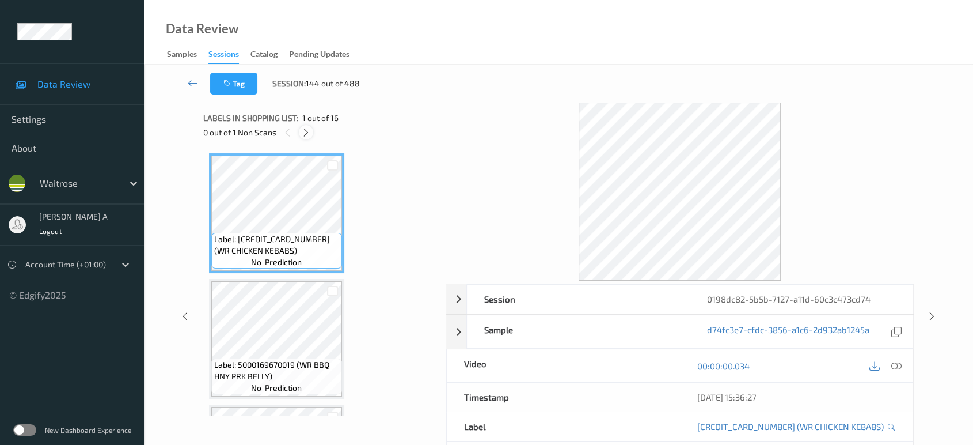
click at [309, 128] on icon at bounding box center [306, 132] width 10 height 10
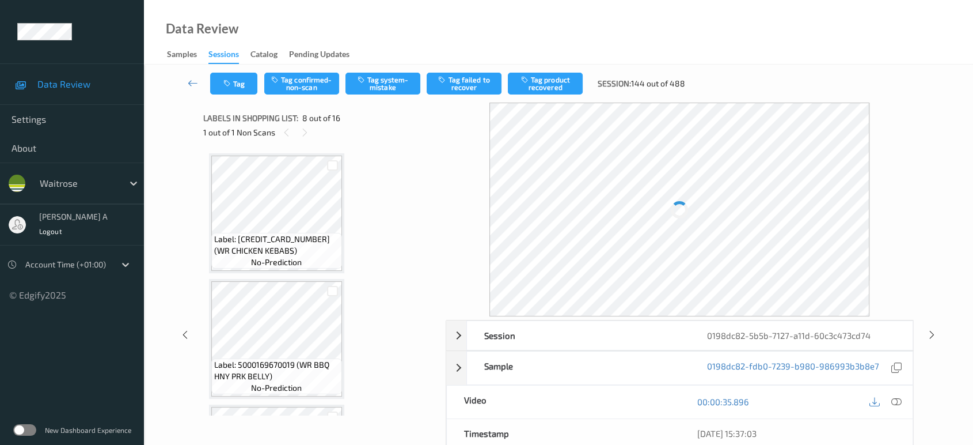
scroll to position [756, 0]
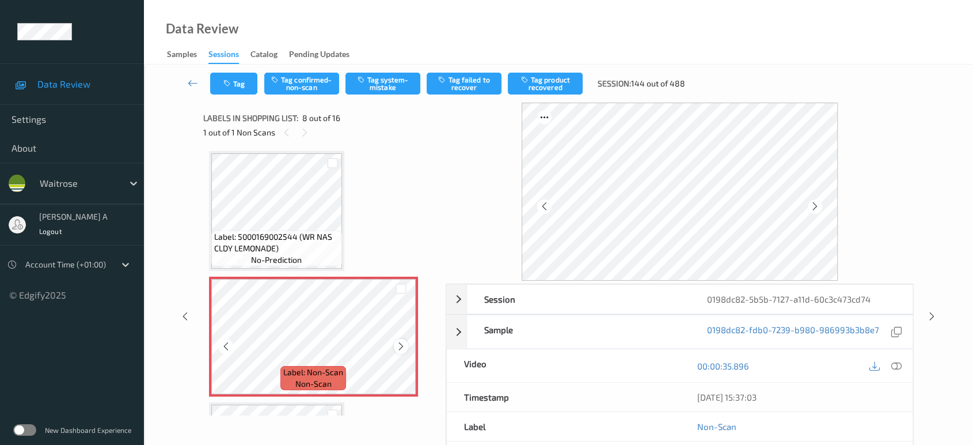
click at [407, 344] on div at bounding box center [401, 346] width 14 height 14
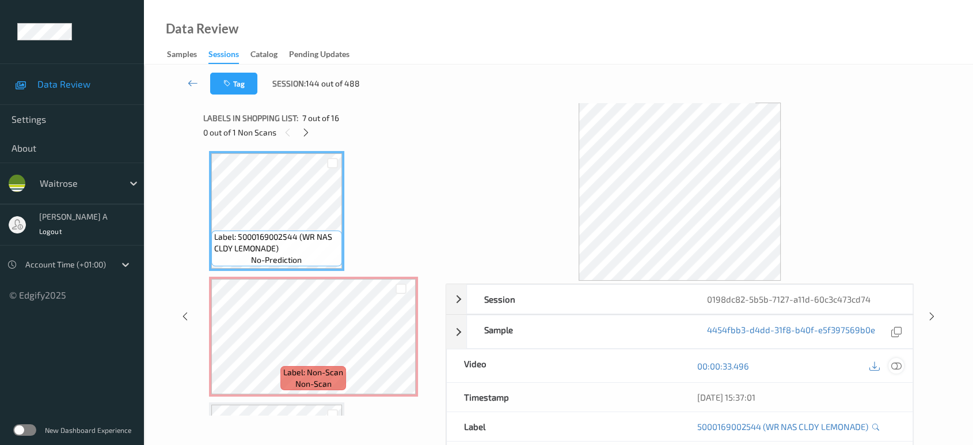
click at [898, 369] on icon at bounding box center [896, 365] width 10 height 10
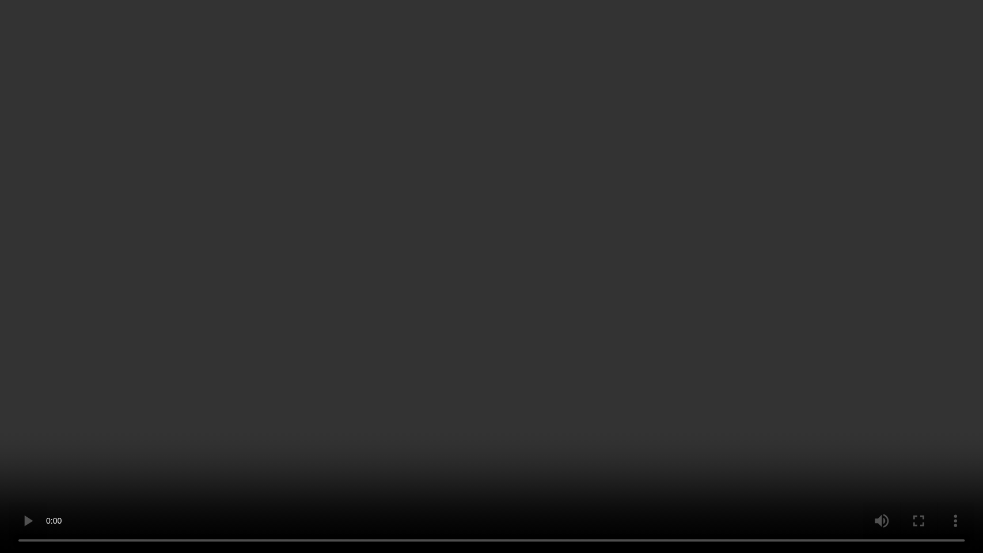
click at [572, 282] on video at bounding box center [491, 276] width 983 height 553
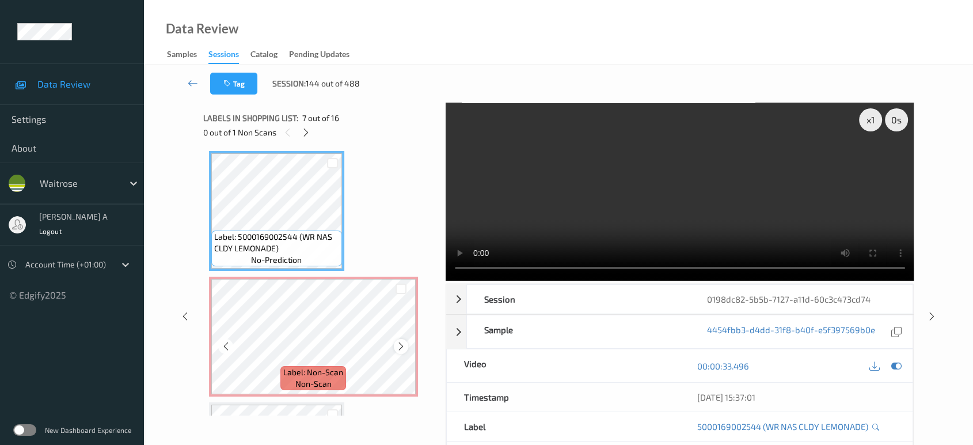
click at [399, 347] on div at bounding box center [401, 346] width 14 height 14
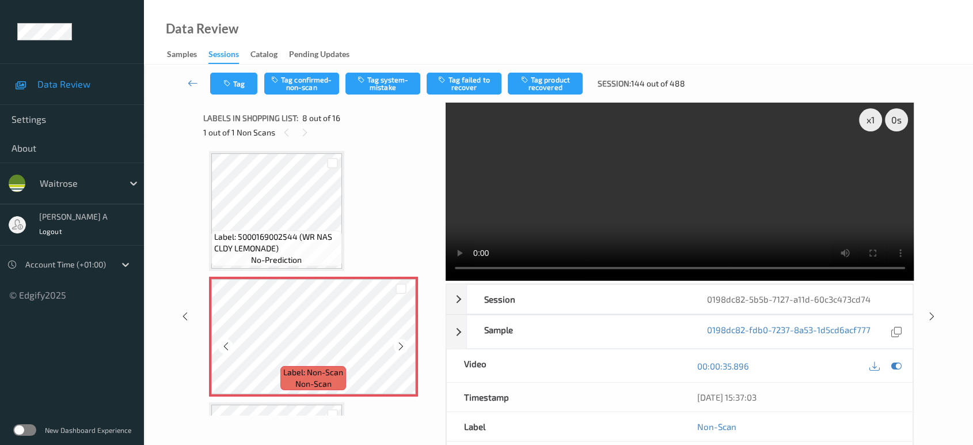
click at [399, 347] on div at bounding box center [401, 346] width 14 height 14
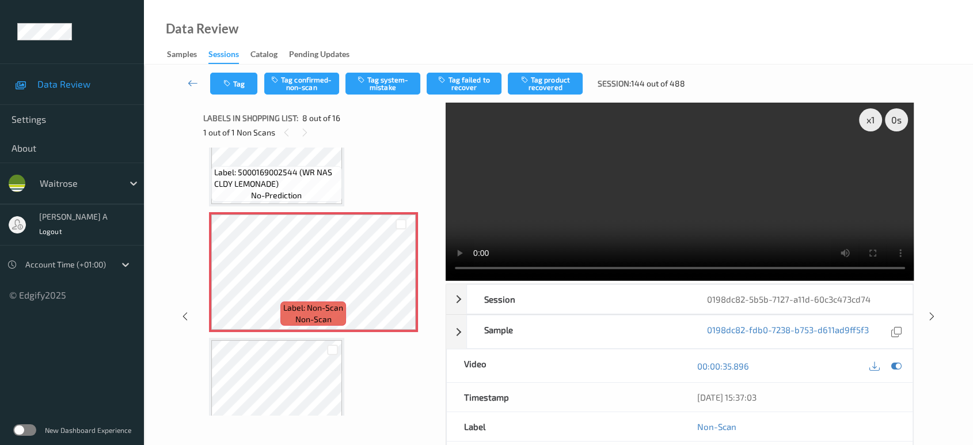
scroll to position [884, 0]
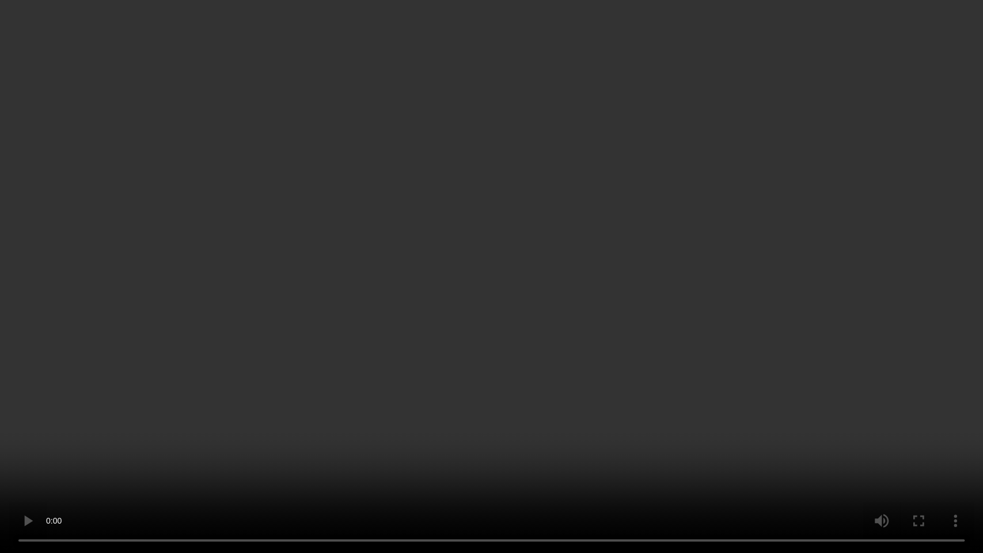
click at [519, 375] on video at bounding box center [491, 276] width 983 height 553
click at [656, 306] on video at bounding box center [491, 276] width 983 height 553
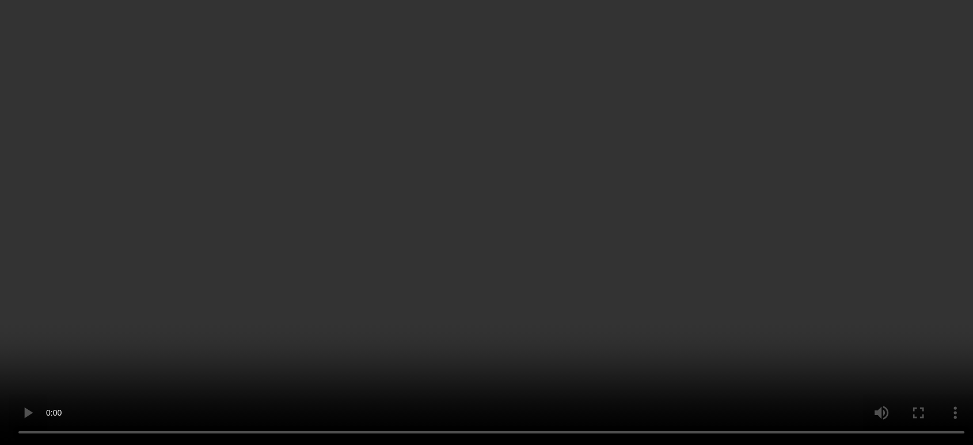
scroll to position [756, 0]
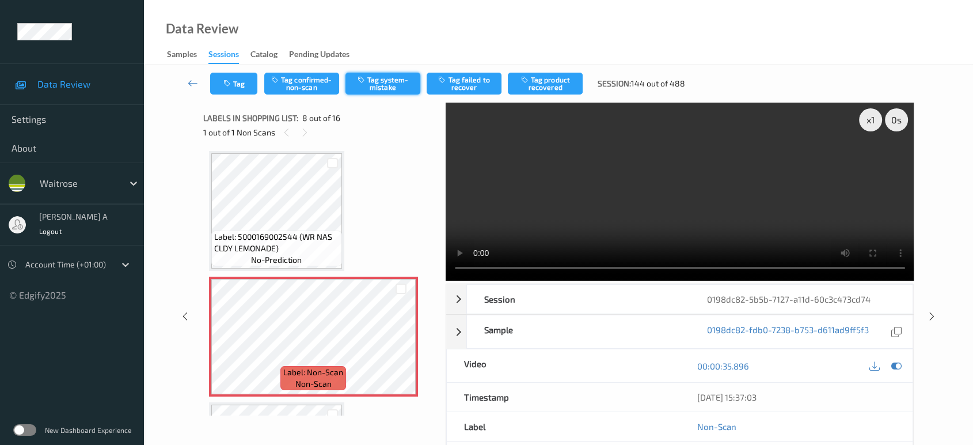
click at [394, 88] on button "Tag system-mistake" at bounding box center [383, 84] width 75 height 22
click at [245, 89] on button "Tag" at bounding box center [233, 84] width 47 height 22
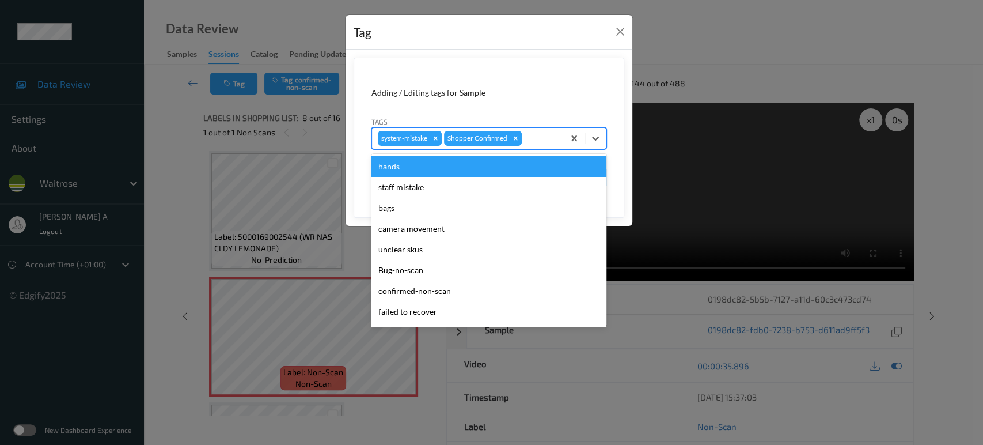
click at [545, 142] on div at bounding box center [541, 138] width 34 height 14
type input "un"
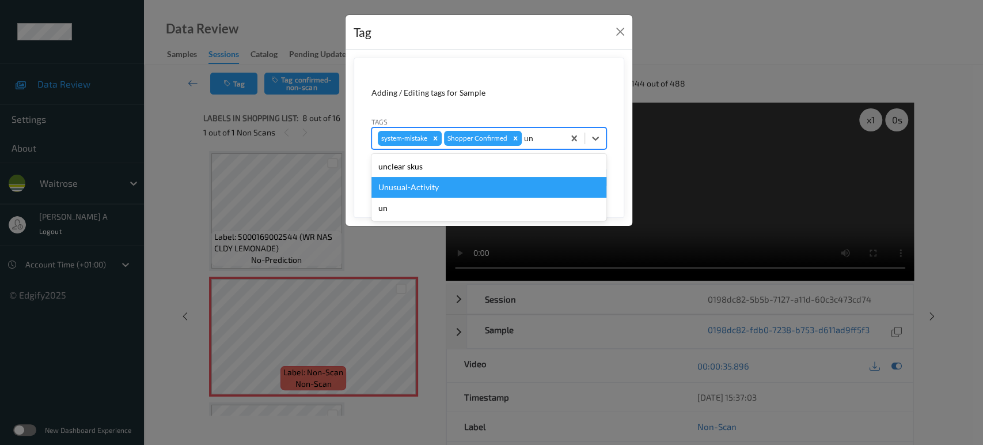
click at [426, 195] on div "Unusual-Activity" at bounding box center [488, 187] width 235 height 21
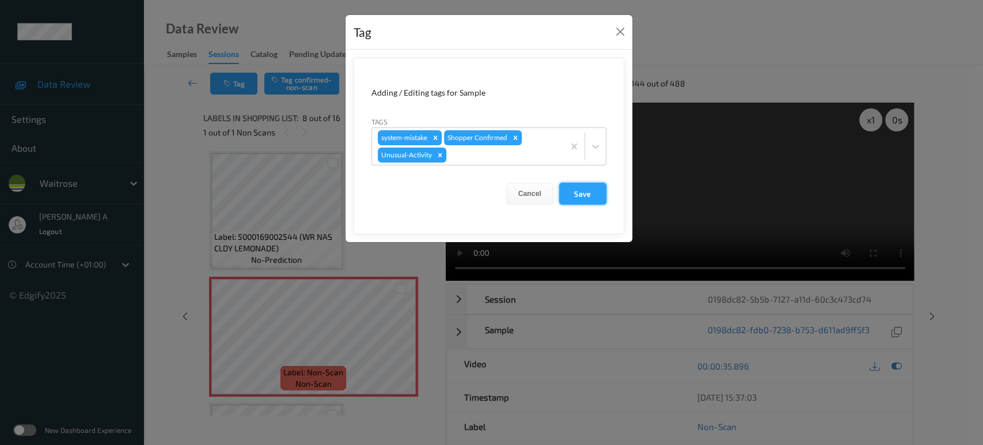
click at [594, 196] on button "Save" at bounding box center [582, 194] width 47 height 22
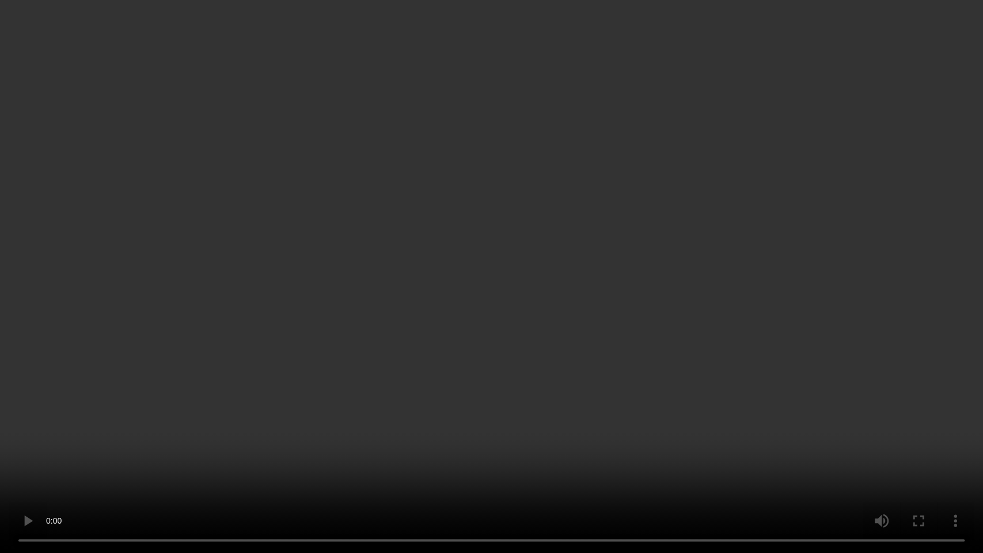
click at [518, 329] on video at bounding box center [491, 276] width 983 height 553
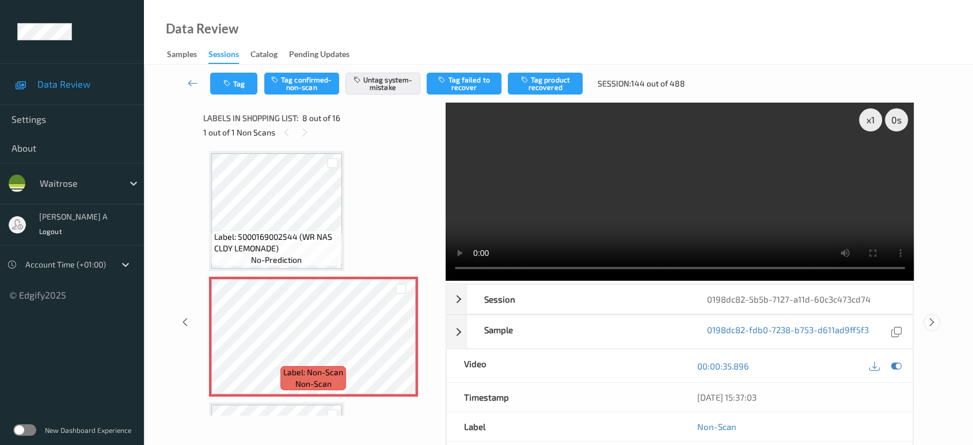
click at [933, 324] on icon at bounding box center [932, 322] width 10 height 10
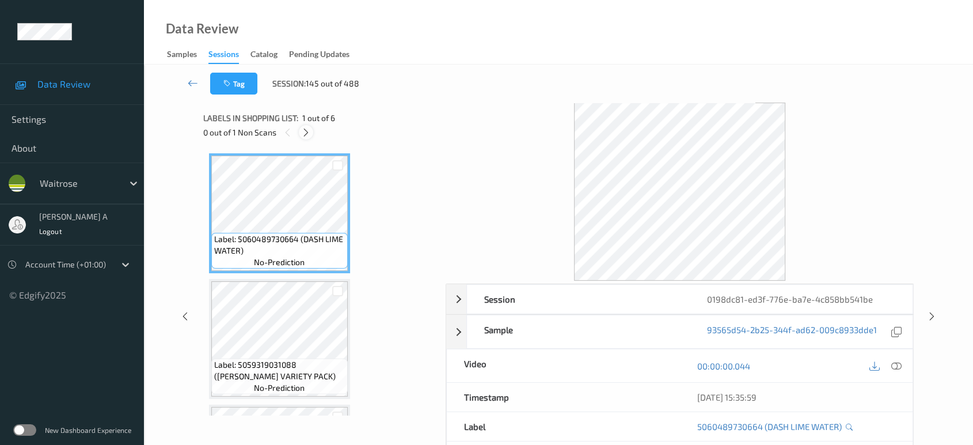
click at [308, 132] on icon at bounding box center [306, 132] width 10 height 10
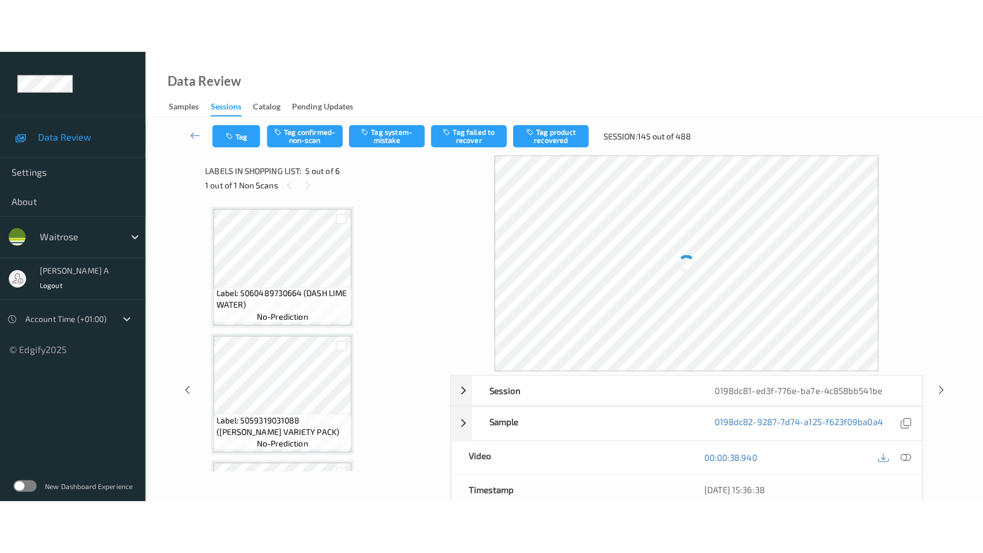
scroll to position [381, 0]
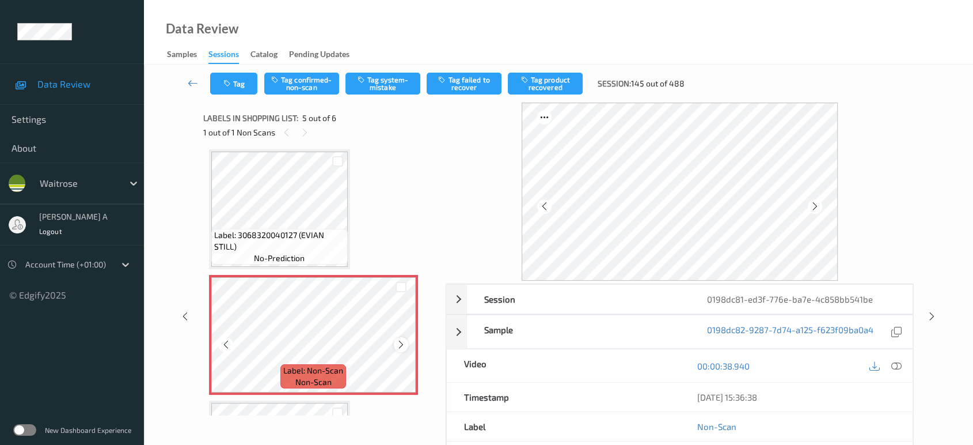
click at [401, 343] on icon at bounding box center [401, 344] width 10 height 10
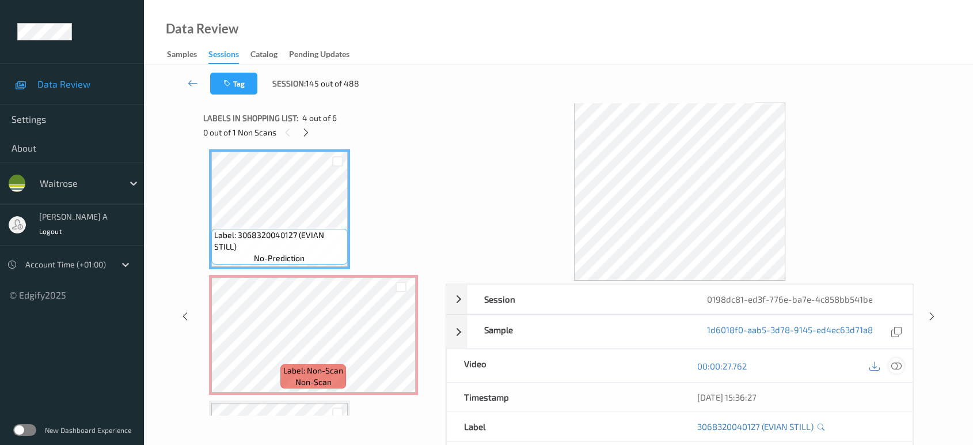
click at [894, 363] on icon at bounding box center [896, 365] width 10 height 10
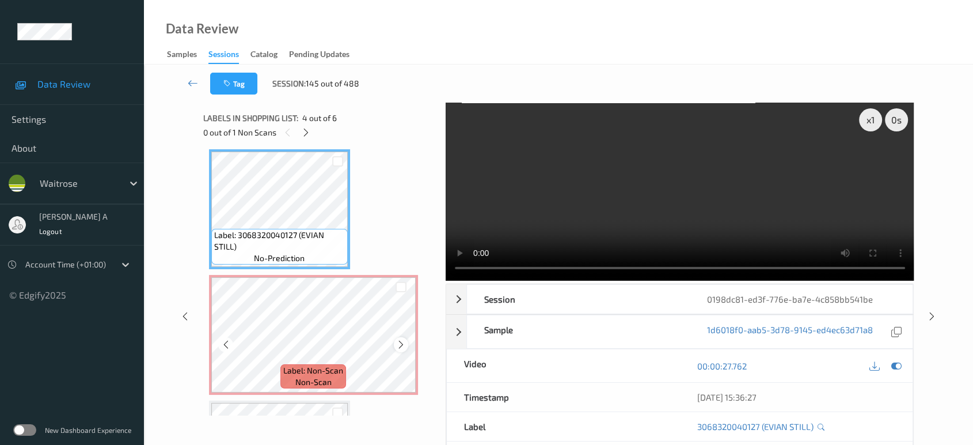
click at [403, 341] on icon at bounding box center [401, 344] width 10 height 10
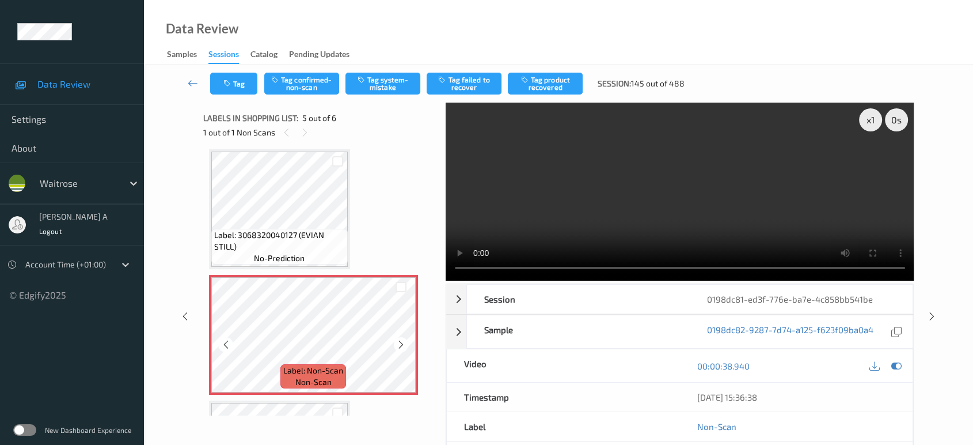
click at [403, 341] on icon at bounding box center [401, 344] width 10 height 10
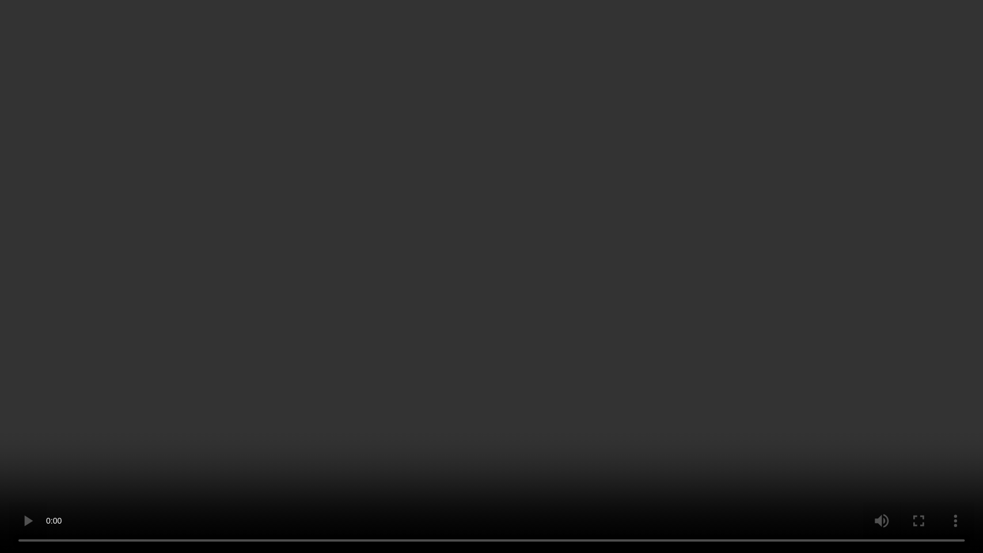
click at [605, 338] on video at bounding box center [491, 276] width 983 height 553
click at [499, 240] on video at bounding box center [491, 276] width 983 height 553
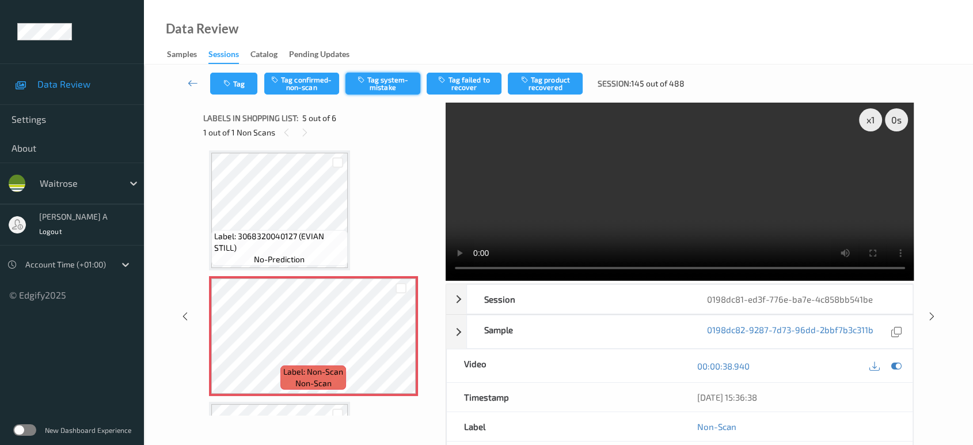
click at [373, 84] on button "Tag system-mistake" at bounding box center [383, 84] width 75 height 22
click at [236, 82] on button "Tag" at bounding box center [233, 84] width 47 height 22
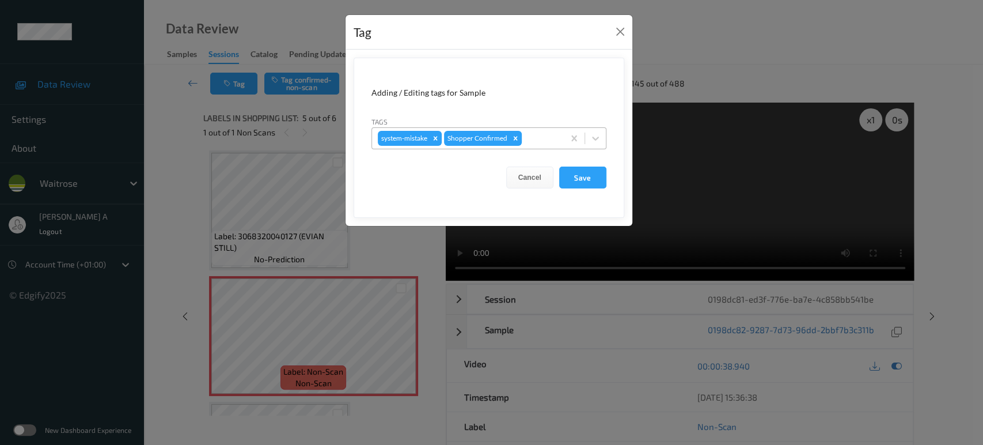
click at [545, 143] on div at bounding box center [541, 138] width 34 height 14
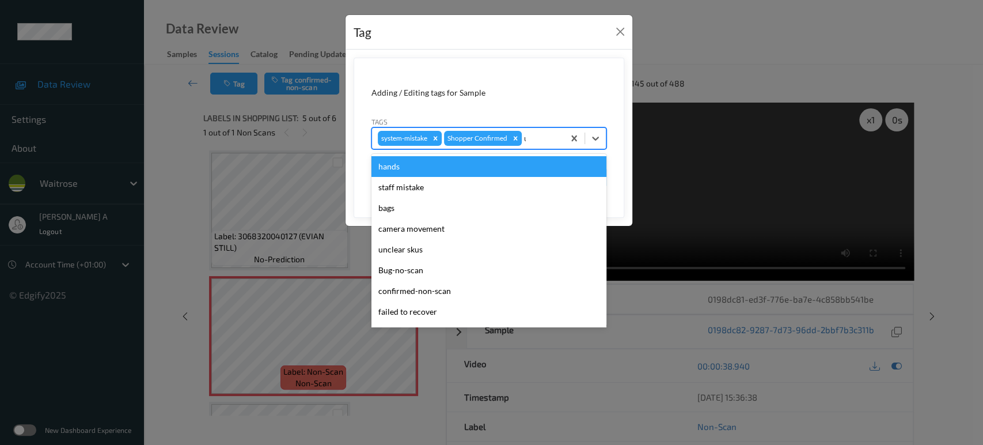
type input "un"
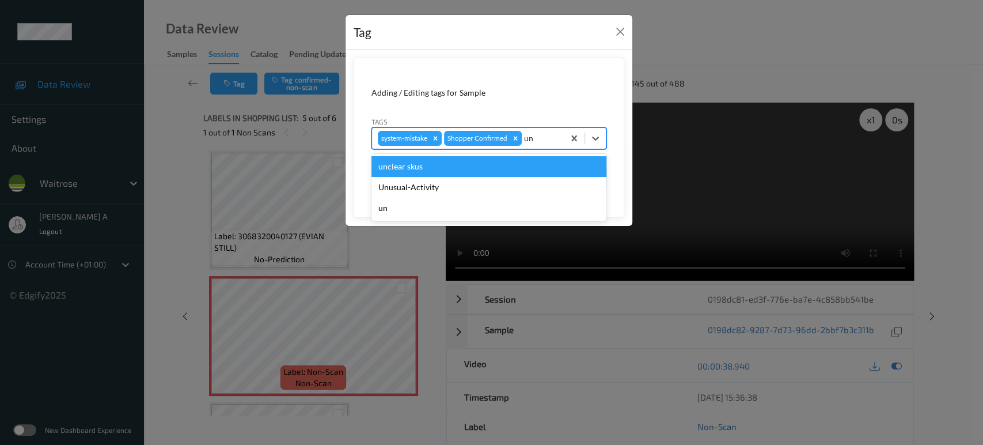
click at [477, 176] on div "unclear skus" at bounding box center [488, 166] width 235 height 21
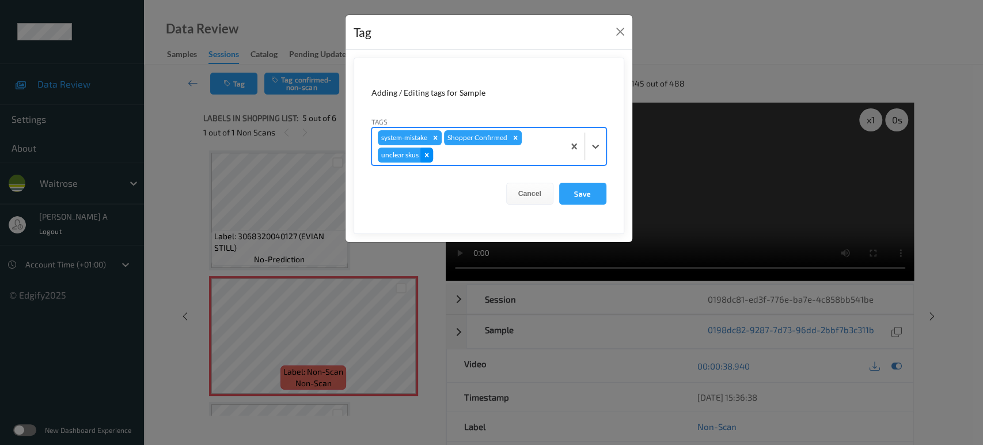
click at [424, 153] on icon "Remove unclear skus" at bounding box center [427, 155] width 8 height 8
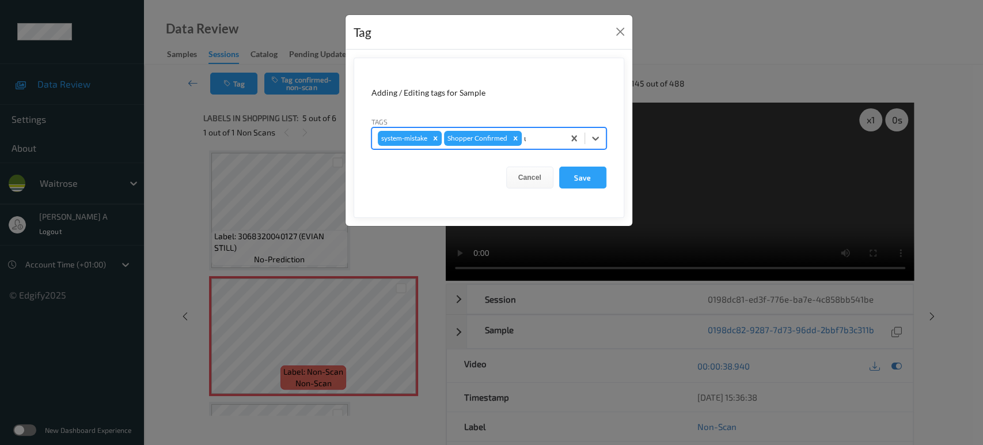
type input "un"
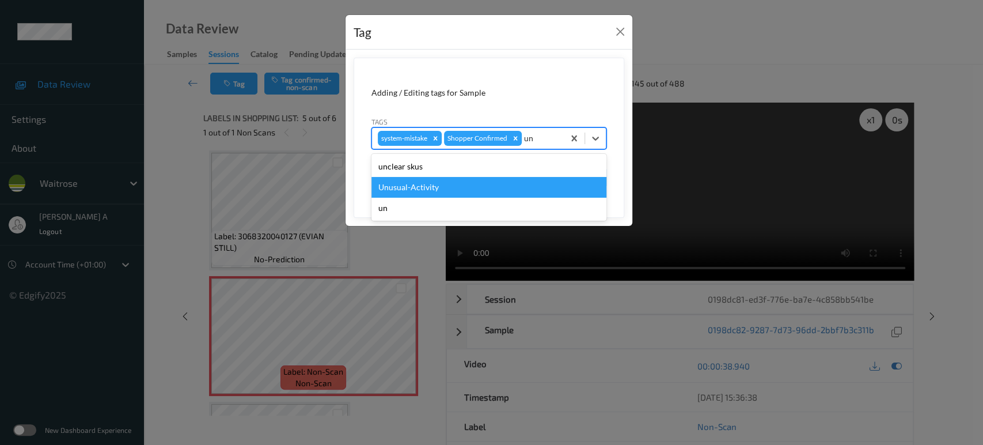
click at [428, 192] on div "Unusual-Activity" at bounding box center [488, 187] width 235 height 21
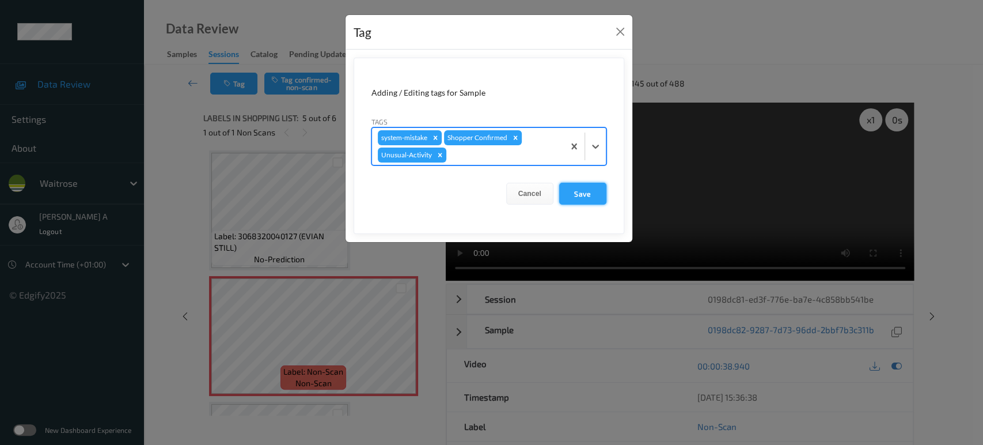
click at [583, 196] on button "Save" at bounding box center [582, 194] width 47 height 22
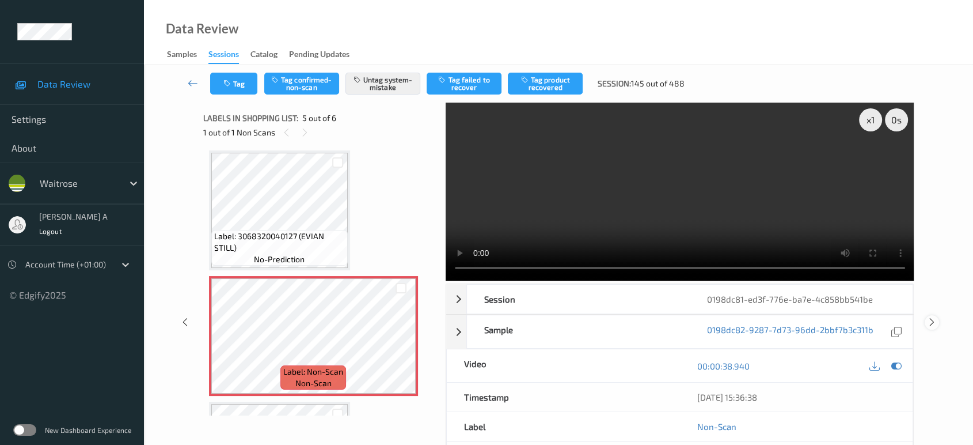
click at [925, 315] on div at bounding box center [932, 322] width 14 height 14
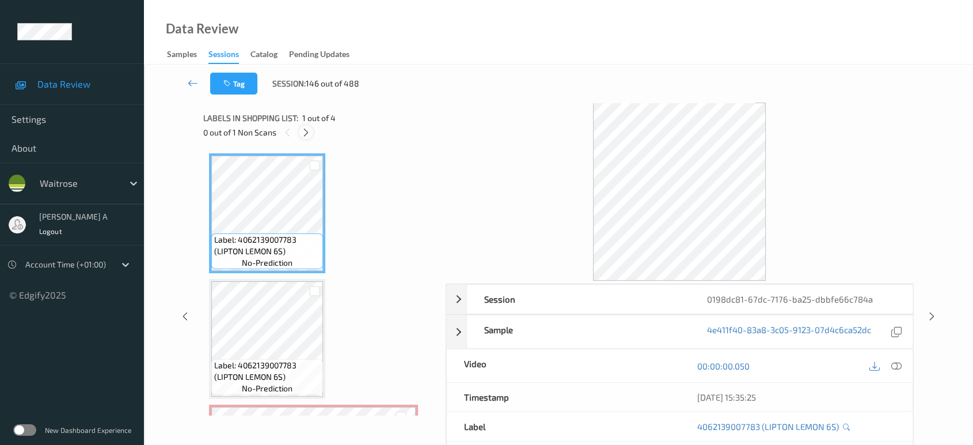
click at [309, 130] on icon at bounding box center [306, 132] width 10 height 10
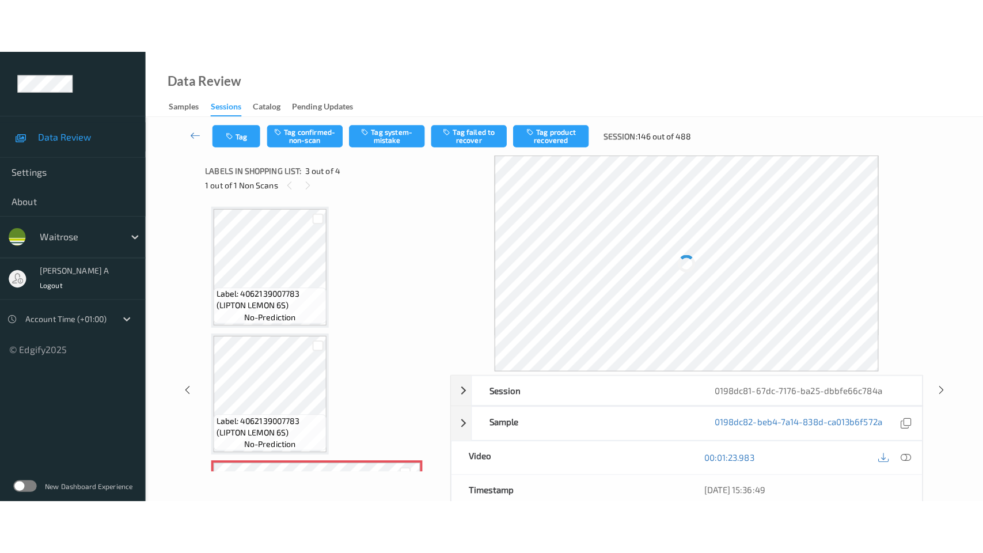
scroll to position [130, 0]
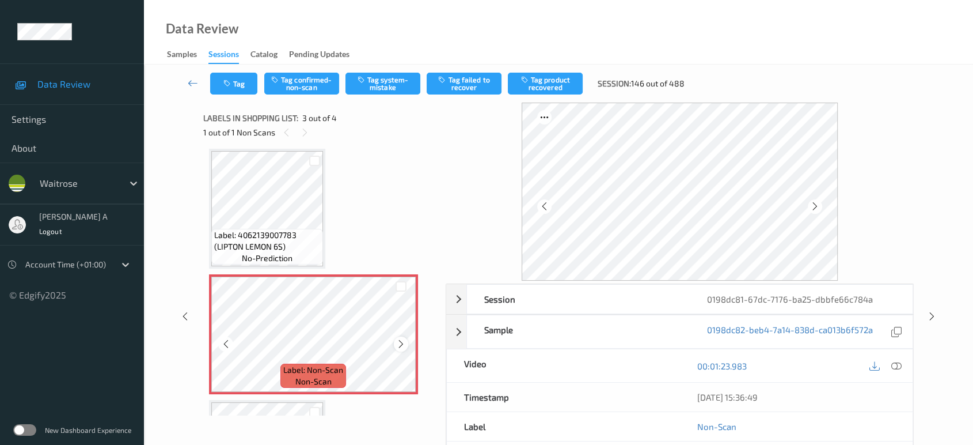
click at [403, 344] on icon at bounding box center [401, 344] width 10 height 10
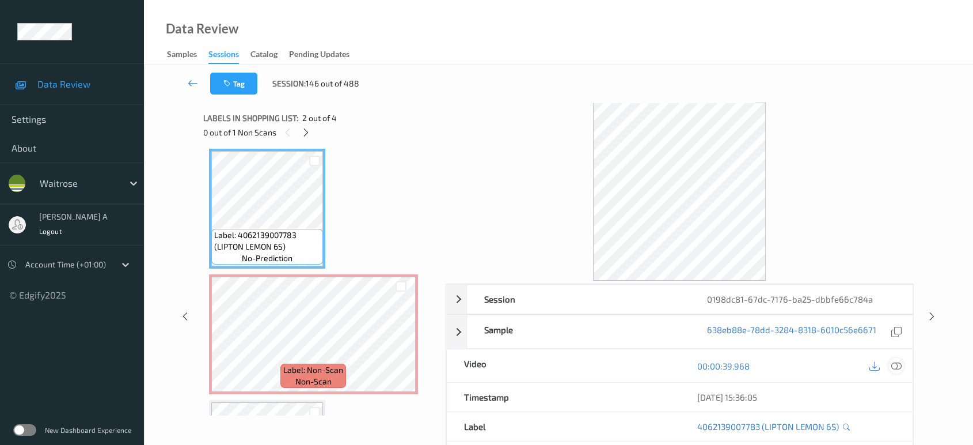
click at [897, 366] on icon at bounding box center [896, 365] width 10 height 10
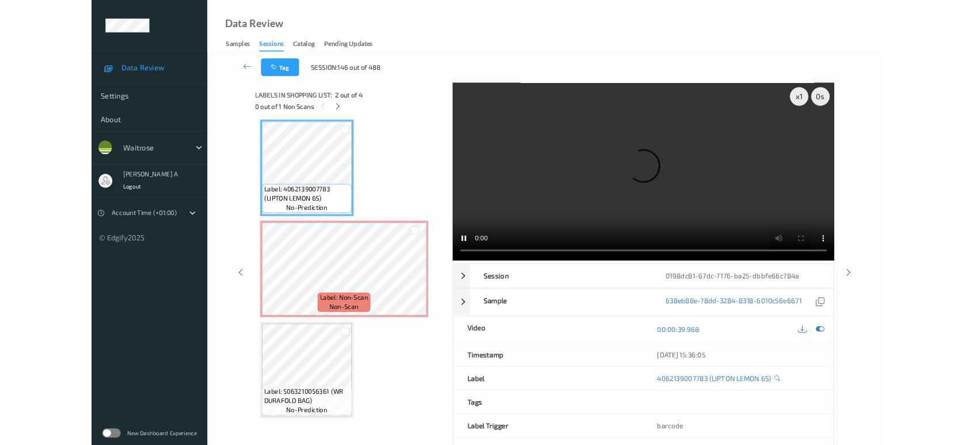
scroll to position [129, 0]
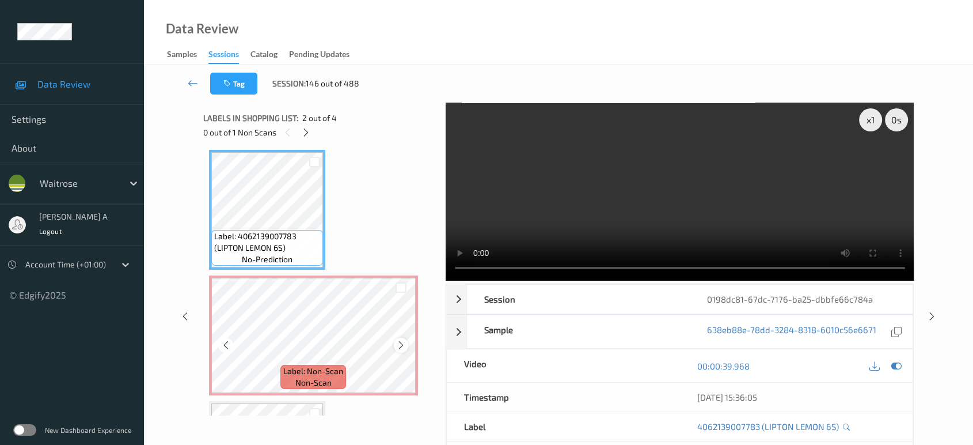
click at [401, 344] on icon at bounding box center [401, 345] width 10 height 10
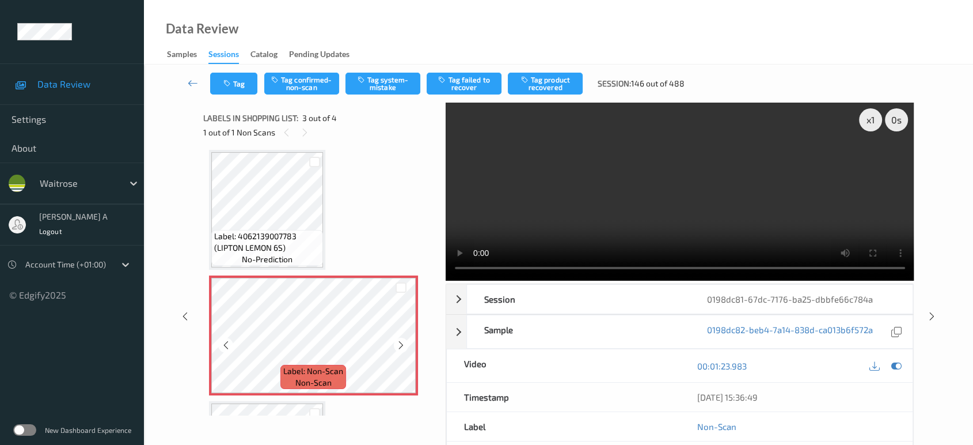
click at [401, 344] on icon at bounding box center [401, 345] width 10 height 10
click at [396, 344] on icon at bounding box center [401, 345] width 10 height 10
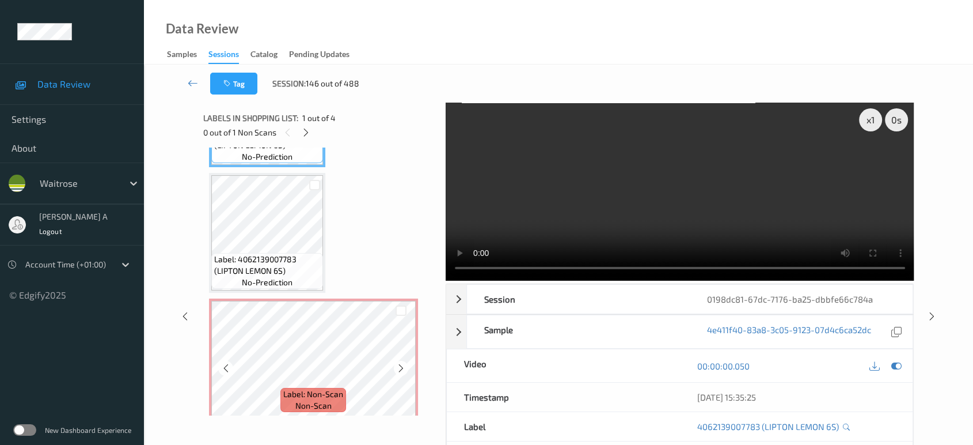
scroll to position [0, 0]
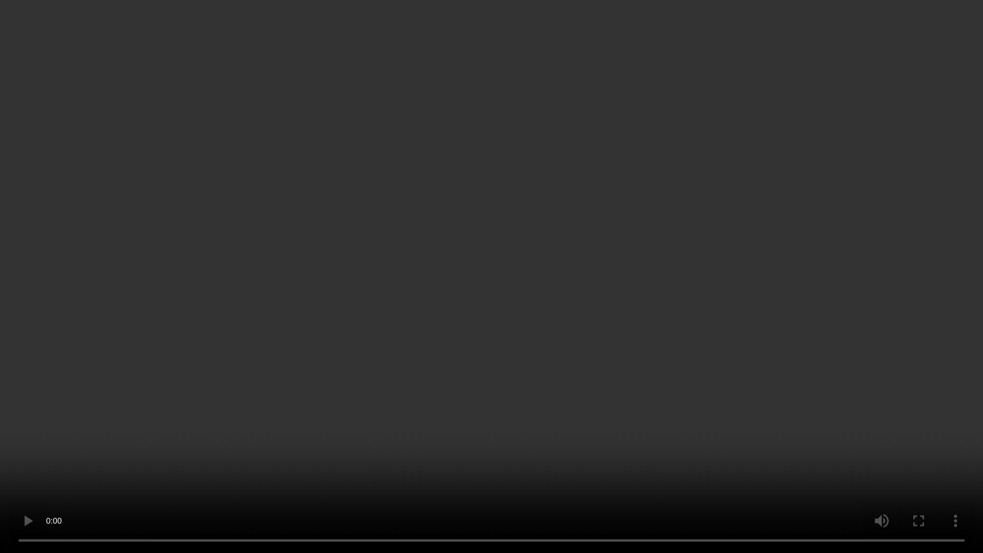
click at [534, 280] on video at bounding box center [491, 276] width 983 height 553
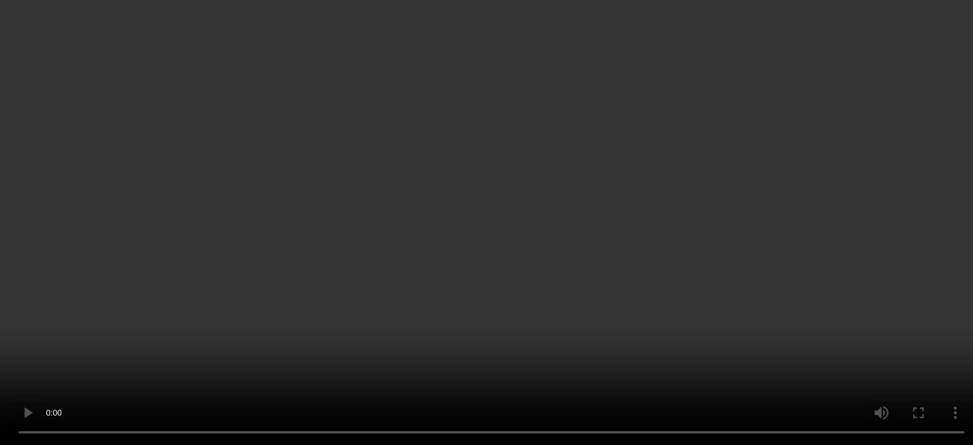
scroll to position [237, 0]
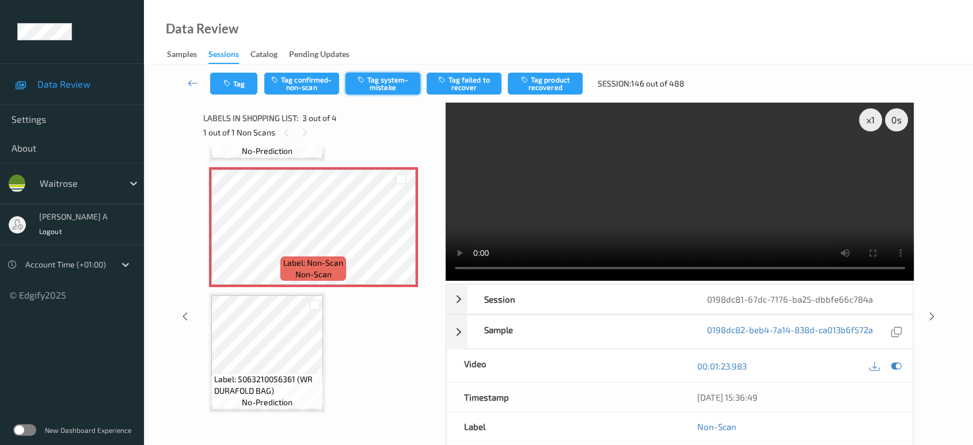
click at [391, 81] on button "Tag system-mistake" at bounding box center [383, 84] width 75 height 22
click at [228, 77] on button "Tag" at bounding box center [233, 84] width 47 height 22
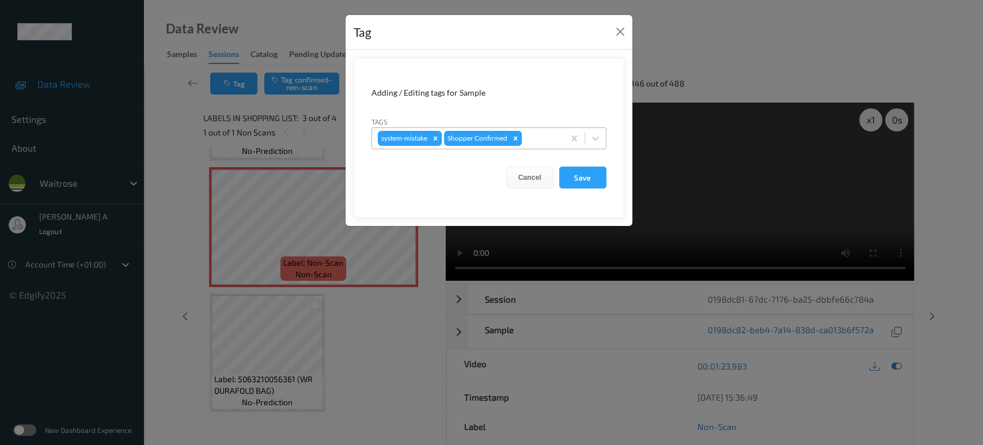
click at [542, 134] on div at bounding box center [541, 138] width 34 height 14
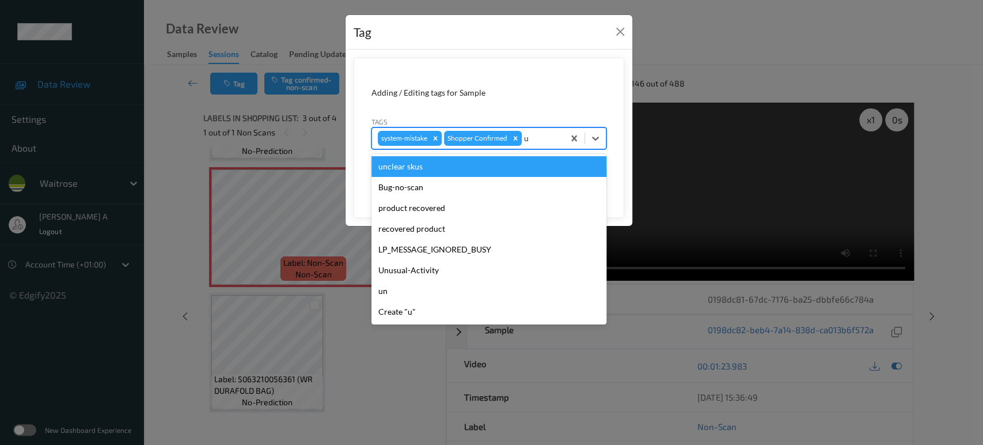
type input "un"
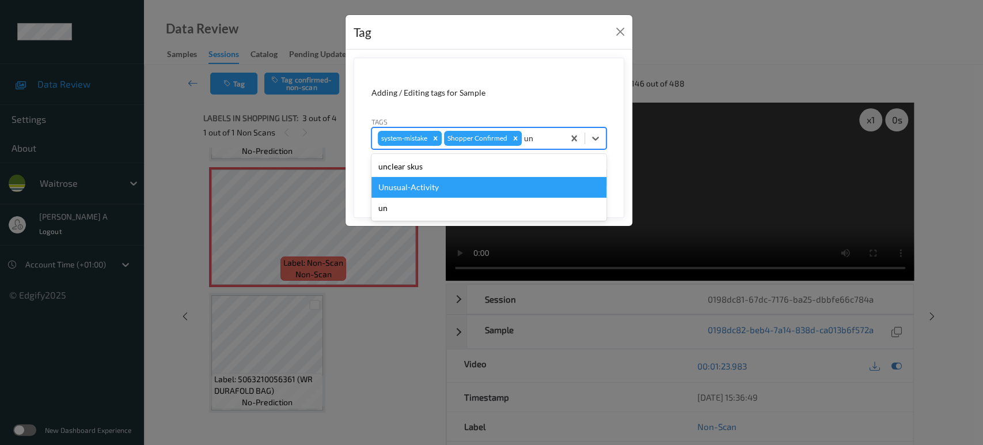
click at [461, 181] on div "Unusual-Activity" at bounding box center [488, 187] width 235 height 21
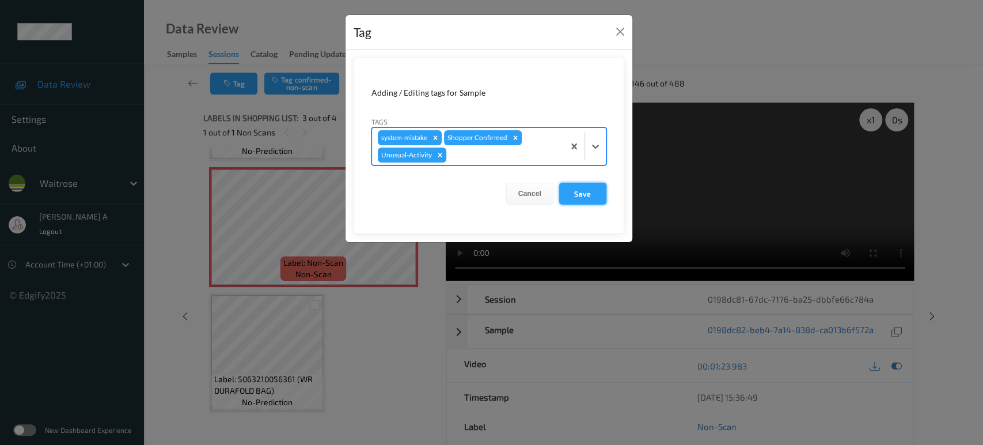
click at [580, 191] on button "Save" at bounding box center [582, 194] width 47 height 22
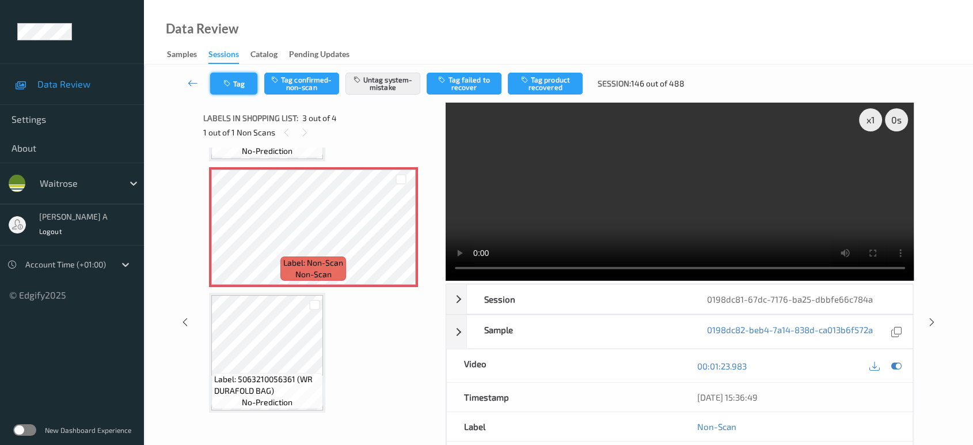
click at [236, 73] on button "Tag" at bounding box center [233, 84] width 47 height 22
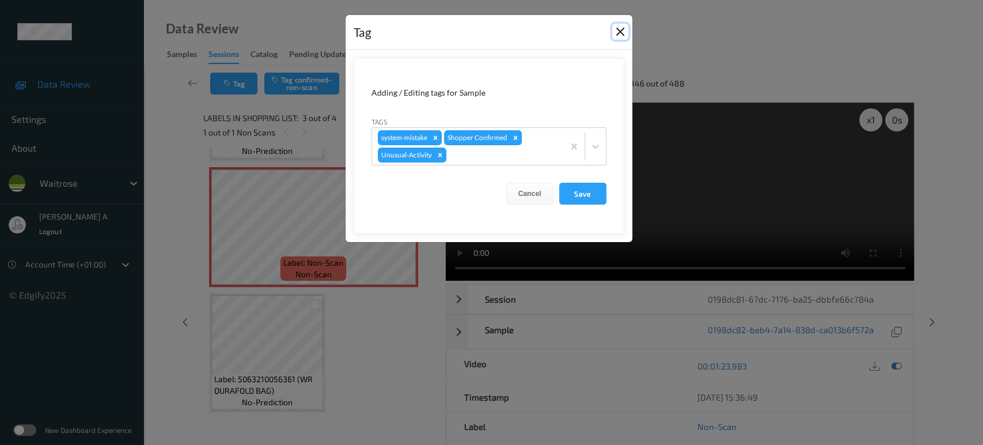
click at [617, 34] on button "Close" at bounding box center [620, 32] width 16 height 16
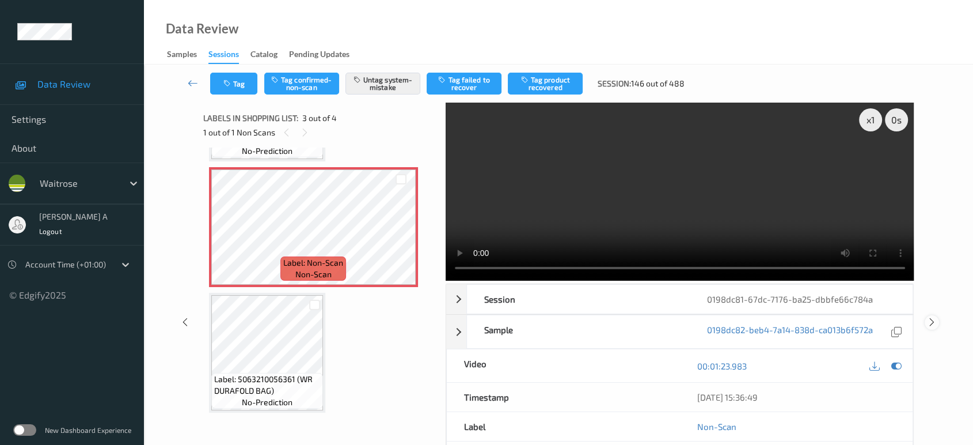
click at [935, 322] on icon at bounding box center [932, 322] width 10 height 10
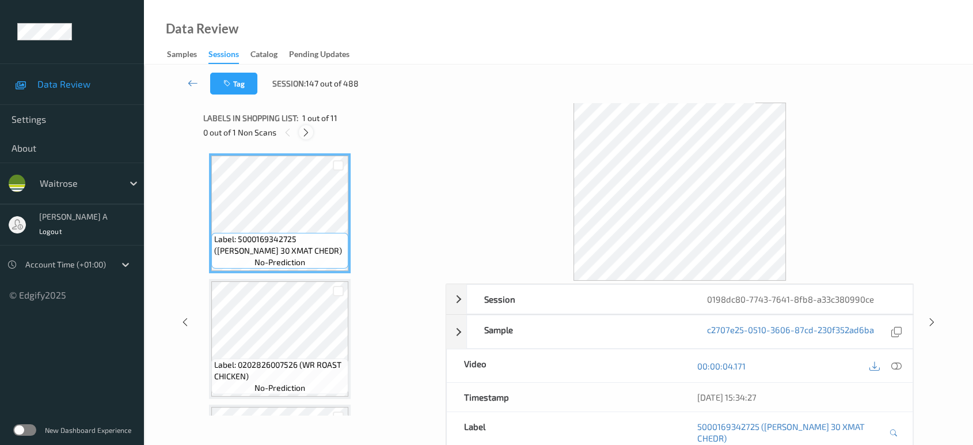
click at [302, 128] on icon at bounding box center [306, 132] width 10 height 10
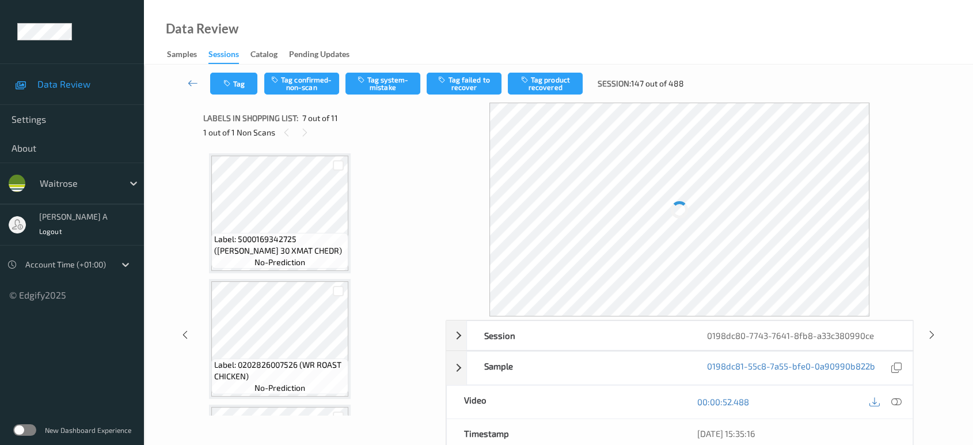
scroll to position [631, 0]
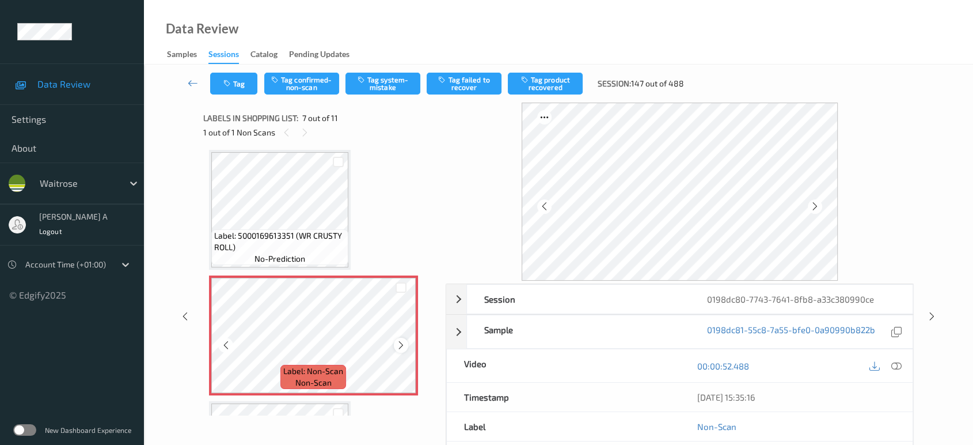
click at [404, 346] on icon at bounding box center [401, 345] width 10 height 10
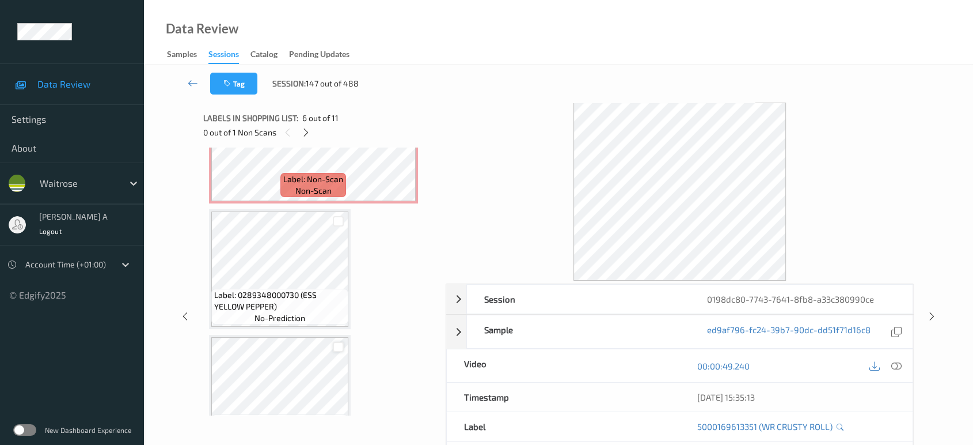
scroll to position [695, 0]
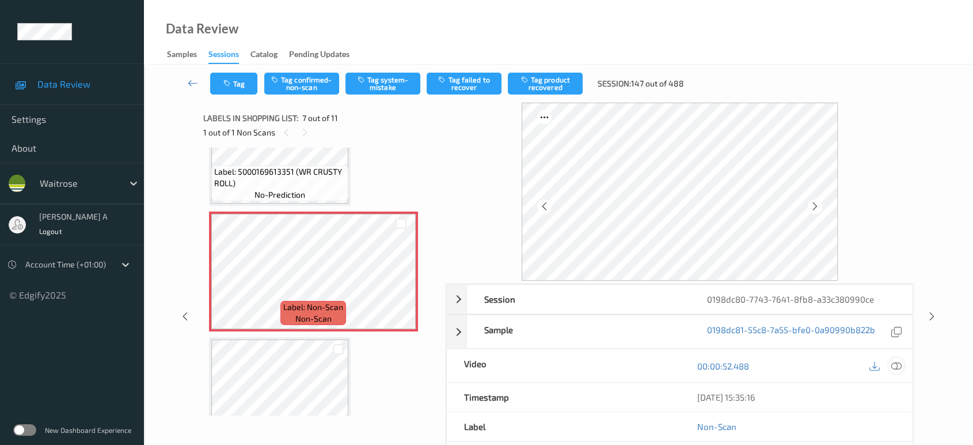
click at [895, 367] on icon at bounding box center [896, 365] width 10 height 10
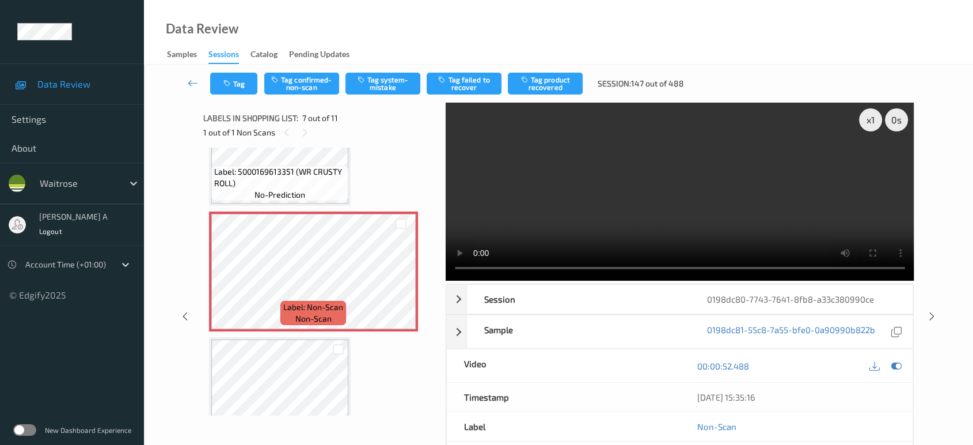
click at [702, 187] on video at bounding box center [680, 191] width 469 height 178
click at [401, 276] on icon at bounding box center [401, 281] width 10 height 10
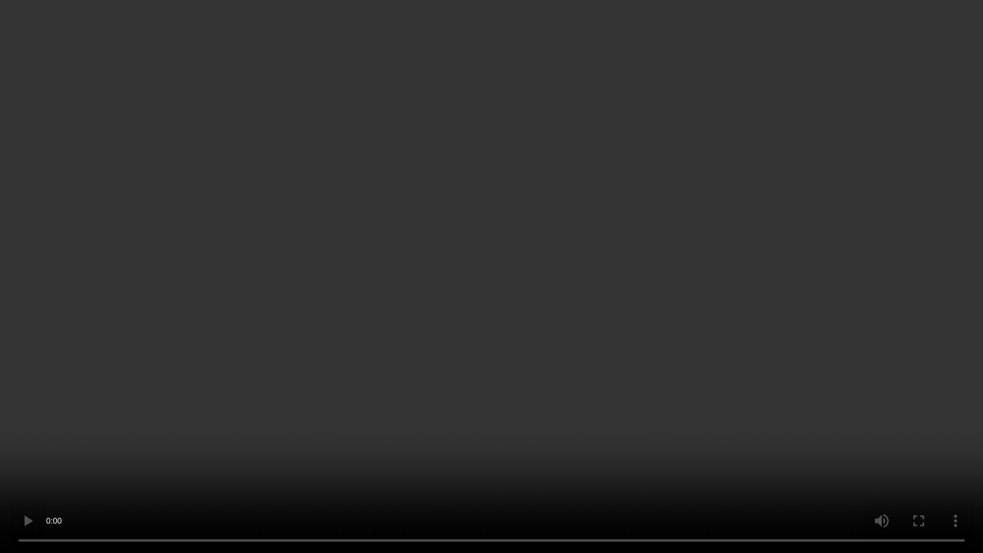
click at [537, 298] on video at bounding box center [491, 276] width 983 height 553
click at [714, 373] on video at bounding box center [491, 276] width 983 height 553
click at [541, 278] on video at bounding box center [491, 276] width 983 height 553
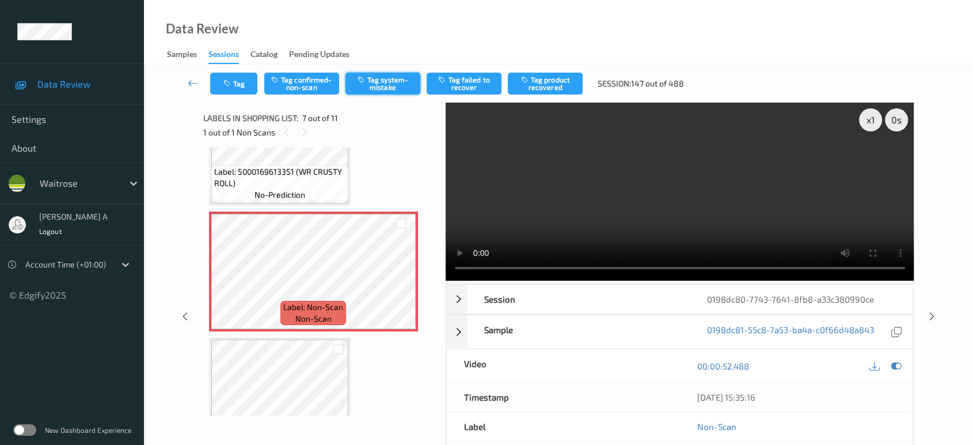
click at [377, 78] on button "Tag system-mistake" at bounding box center [383, 84] width 75 height 22
click at [240, 82] on button "Tag" at bounding box center [233, 84] width 47 height 22
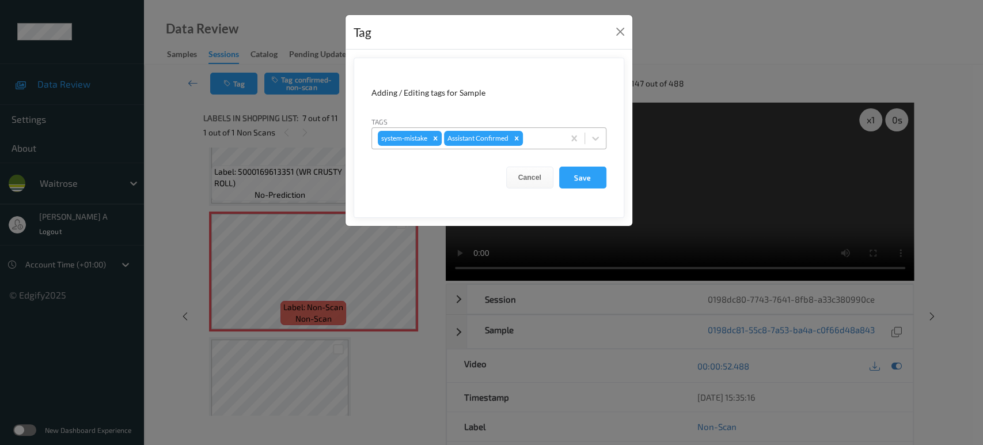
click at [547, 135] on div at bounding box center [541, 138] width 33 height 14
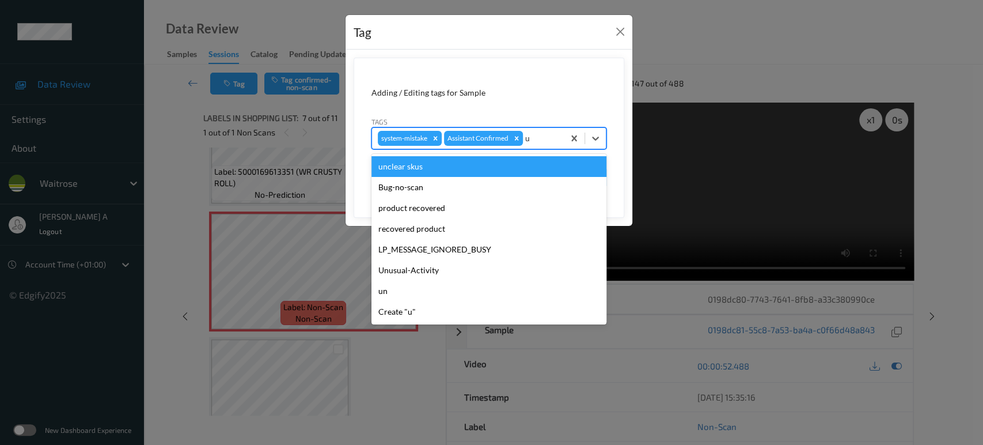
type input "un"
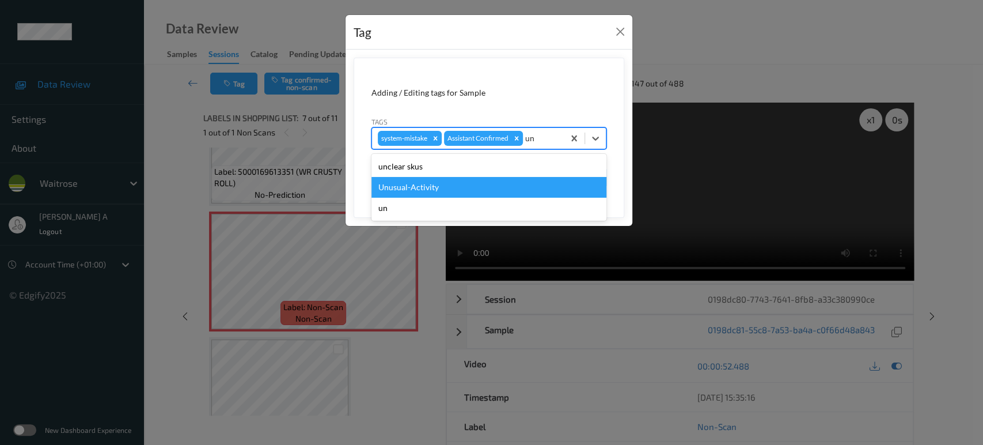
click at [439, 185] on div "Unusual-Activity" at bounding box center [488, 187] width 235 height 21
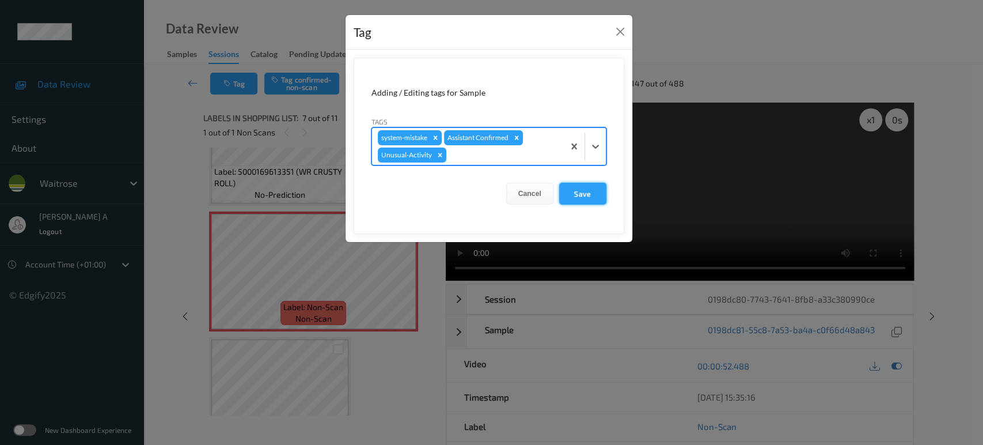
click at [583, 192] on button "Save" at bounding box center [582, 194] width 47 height 22
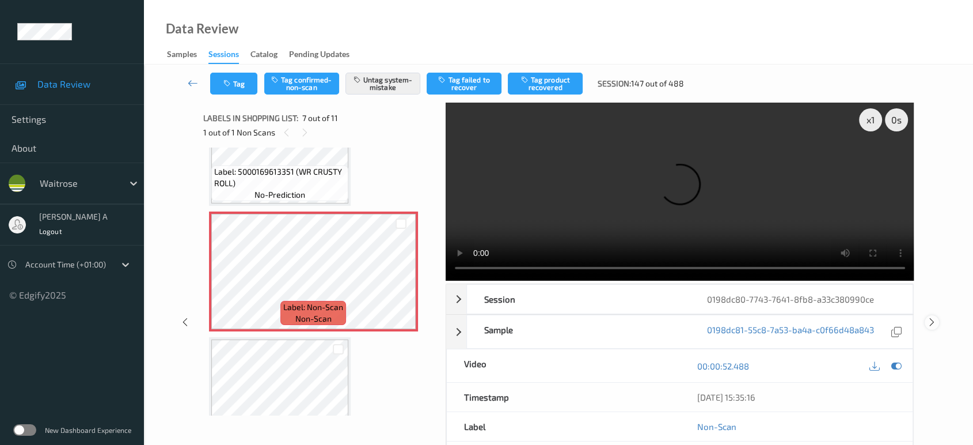
drag, startPoint x: 934, startPoint y: 274, endPoint x: 931, endPoint y: 268, distance: 5.9
click at [934, 317] on icon at bounding box center [932, 322] width 10 height 10
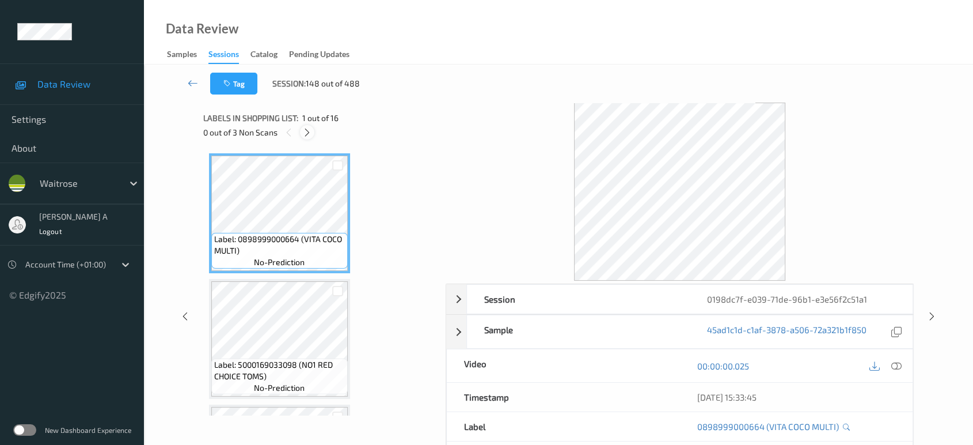
click at [309, 132] on icon at bounding box center [307, 132] width 10 height 10
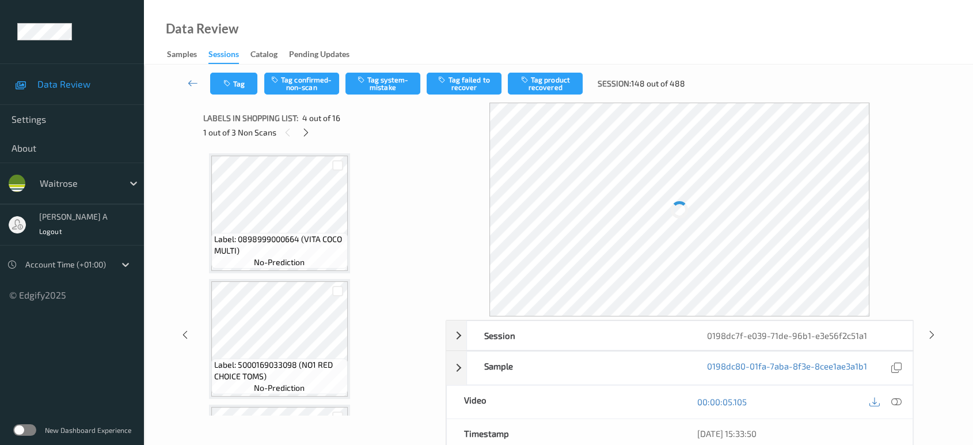
scroll to position [256, 0]
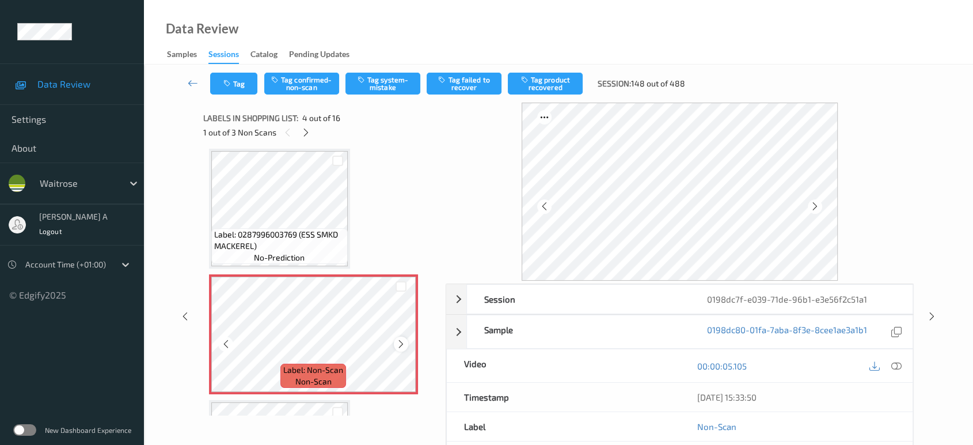
click at [402, 344] on icon at bounding box center [401, 344] width 10 height 10
click at [403, 344] on icon at bounding box center [401, 344] width 10 height 10
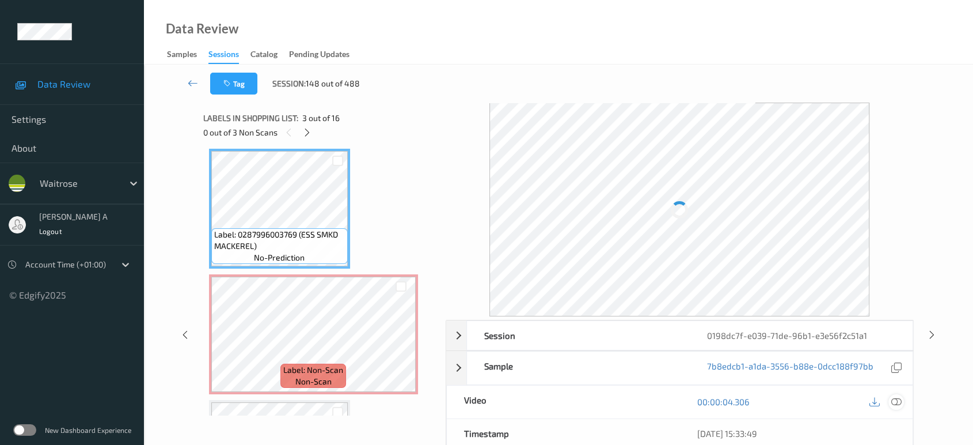
click at [902, 396] on div at bounding box center [897, 402] width 16 height 16
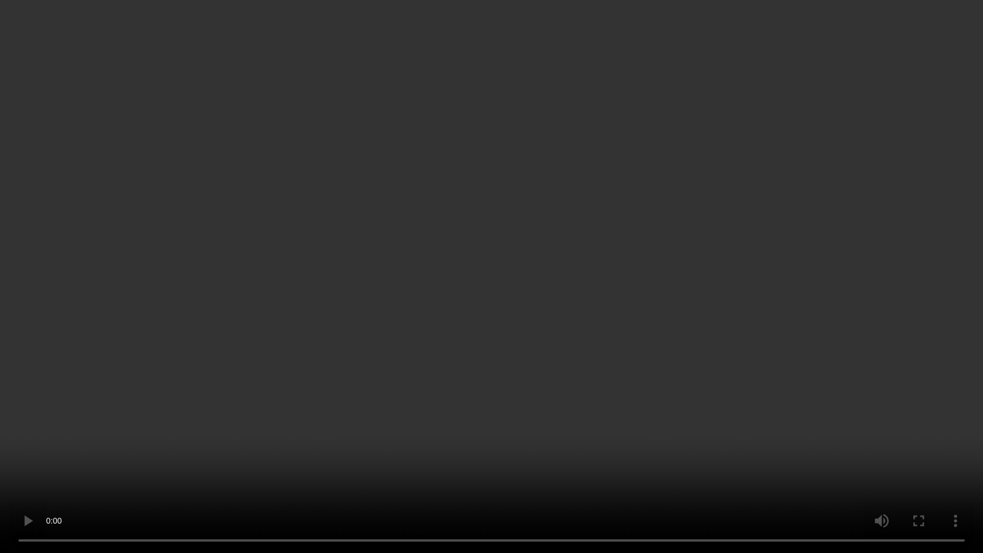
click at [601, 349] on video at bounding box center [491, 276] width 983 height 553
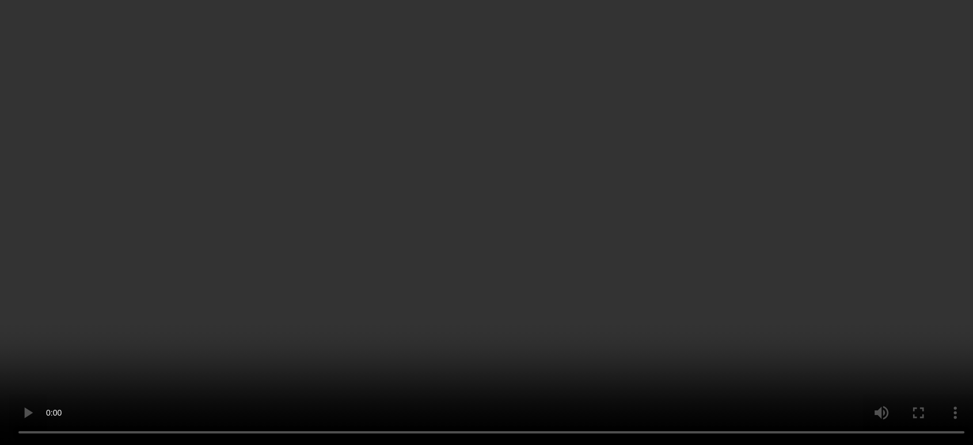
scroll to position [320, 0]
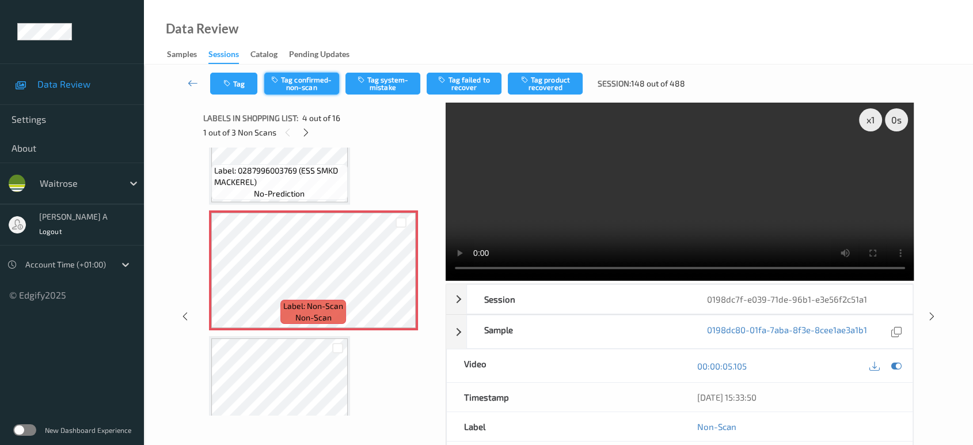
click at [309, 85] on button "Tag confirmed-non-scan" at bounding box center [301, 84] width 75 height 22
click at [549, 89] on button "Tag product recovered" at bounding box center [545, 84] width 75 height 22
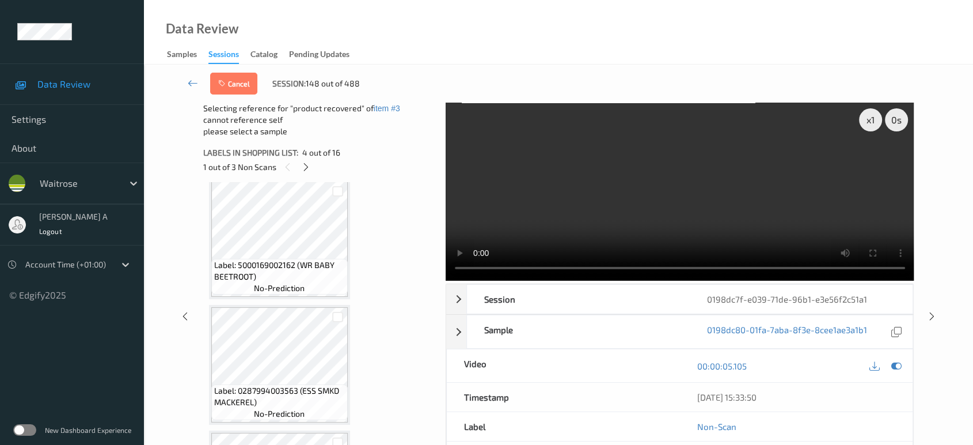
scroll to position [511, 0]
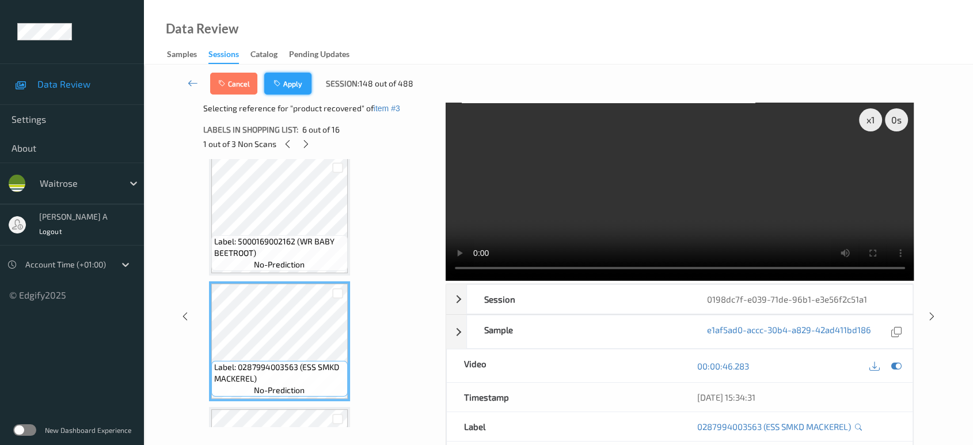
click at [297, 82] on button "Apply" at bounding box center [287, 84] width 47 height 22
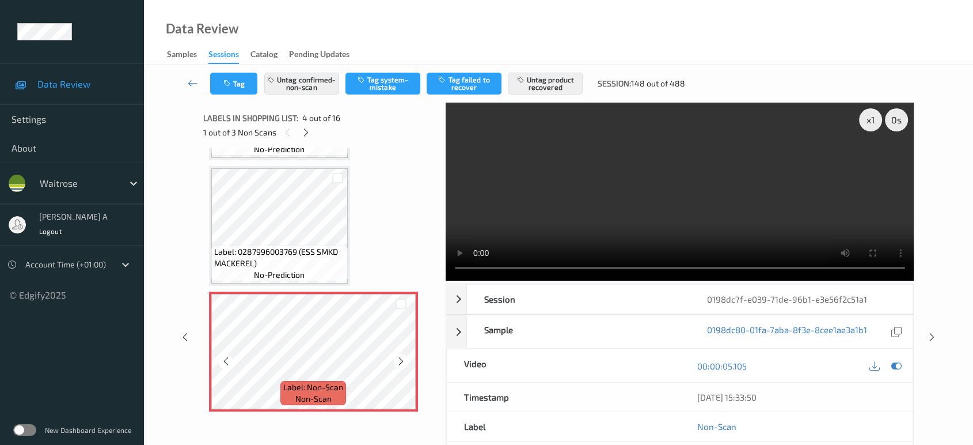
scroll to position [192, 0]
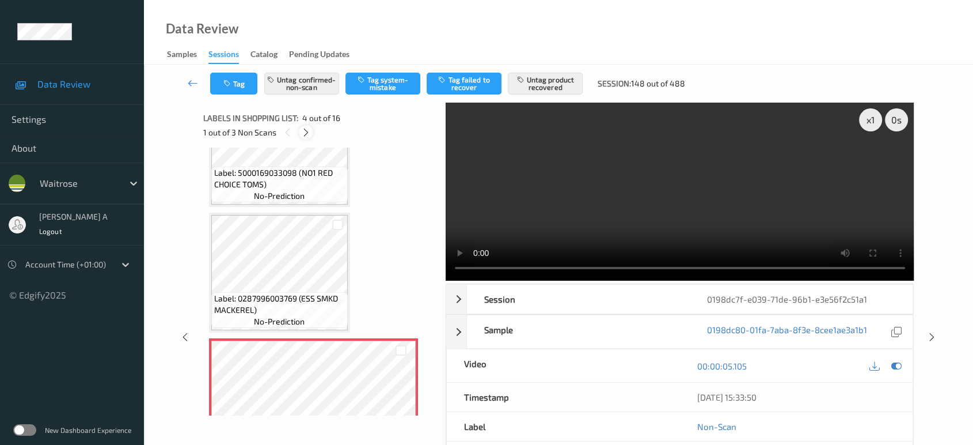
click at [304, 135] on icon at bounding box center [306, 132] width 10 height 10
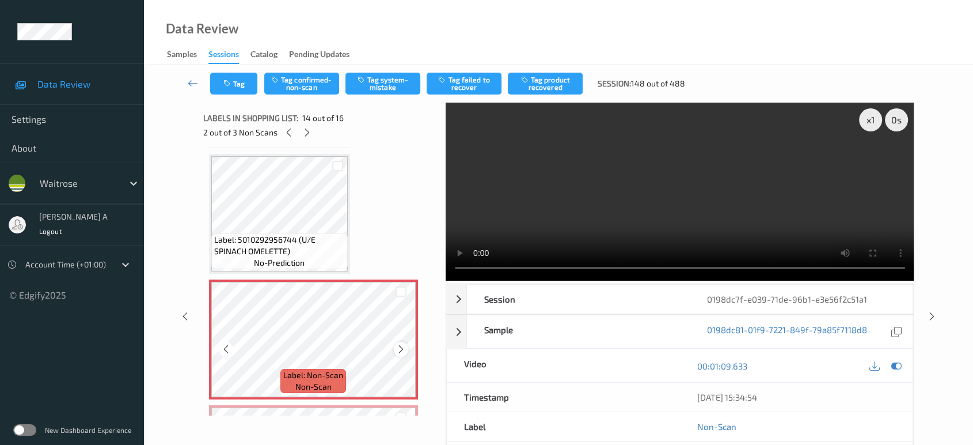
click at [397, 344] on icon at bounding box center [401, 349] width 10 height 10
click at [401, 344] on icon at bounding box center [401, 349] width 10 height 10
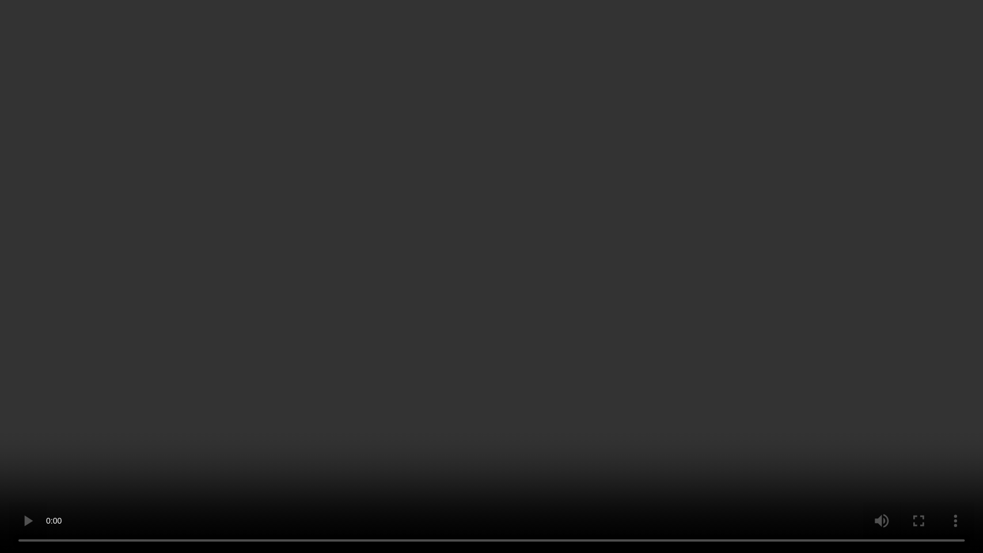
click at [554, 267] on video at bounding box center [491, 276] width 983 height 553
click at [462, 370] on video at bounding box center [491, 276] width 983 height 553
click at [561, 347] on video at bounding box center [491, 276] width 983 height 553
click at [276, 341] on video at bounding box center [491, 276] width 983 height 553
click at [288, 374] on video at bounding box center [491, 276] width 983 height 553
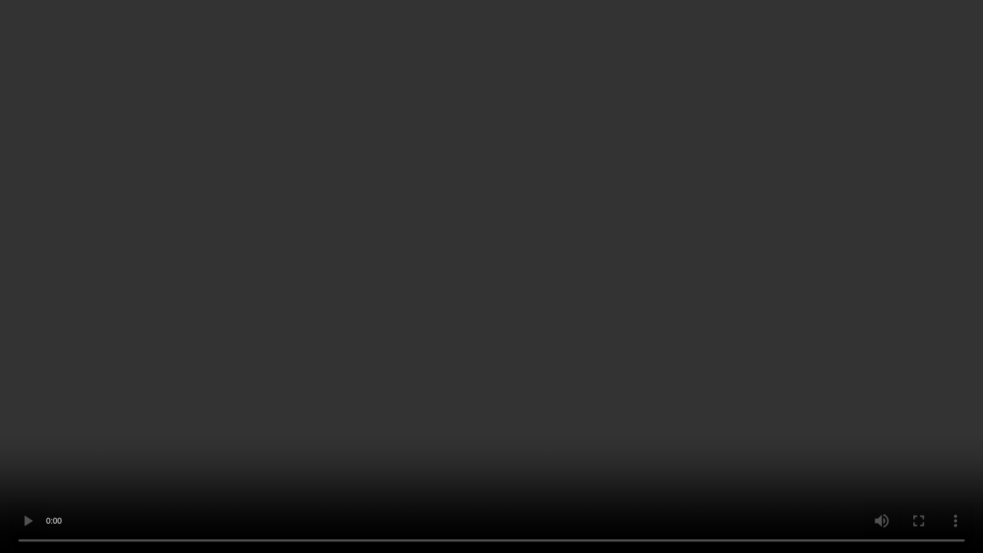
click at [356, 366] on video at bounding box center [491, 276] width 983 height 553
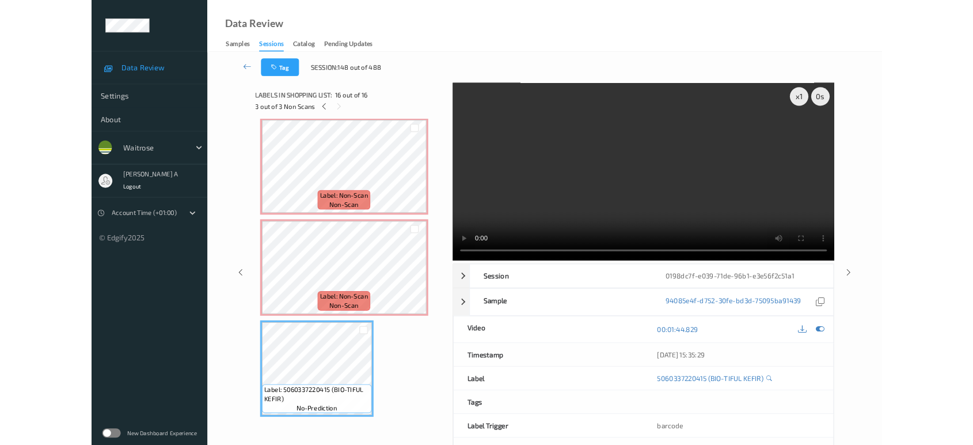
scroll to position [1630, 0]
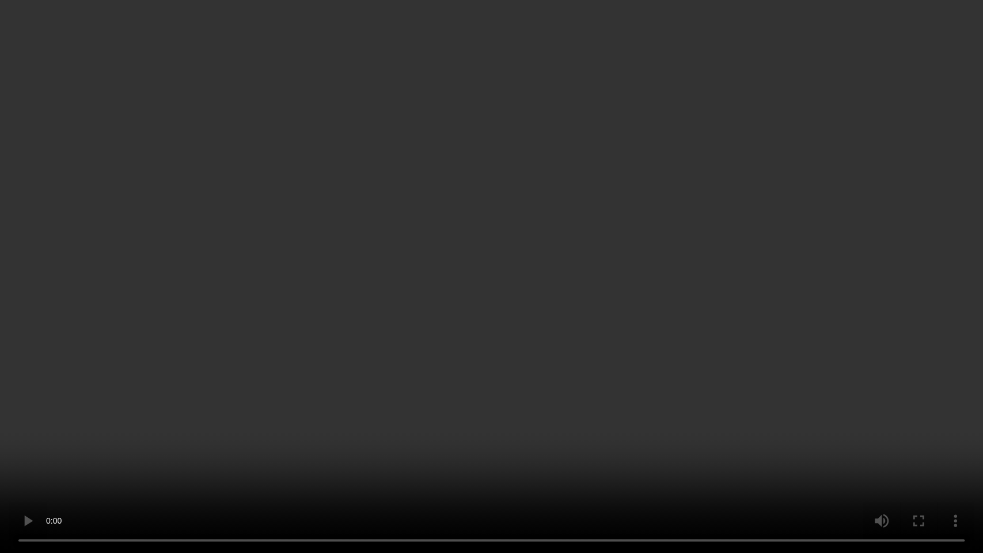
click at [633, 318] on video at bounding box center [491, 276] width 983 height 553
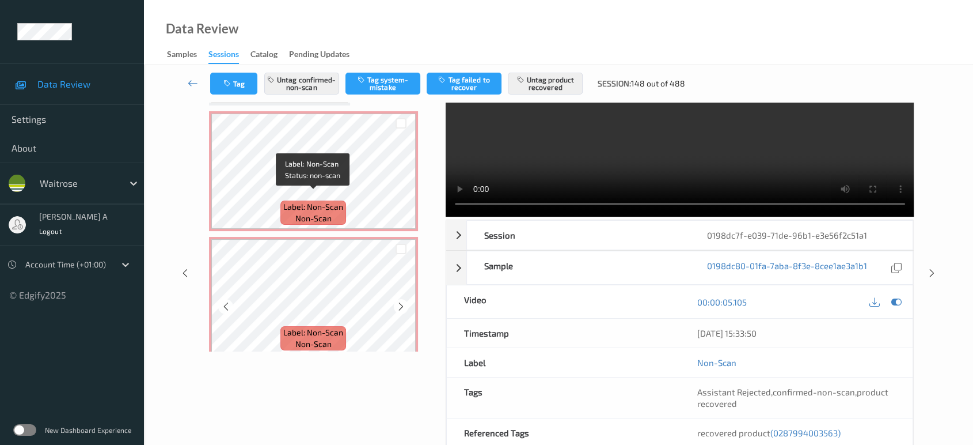
scroll to position [1609, 0]
click at [397, 302] on icon at bounding box center [401, 307] width 10 height 10
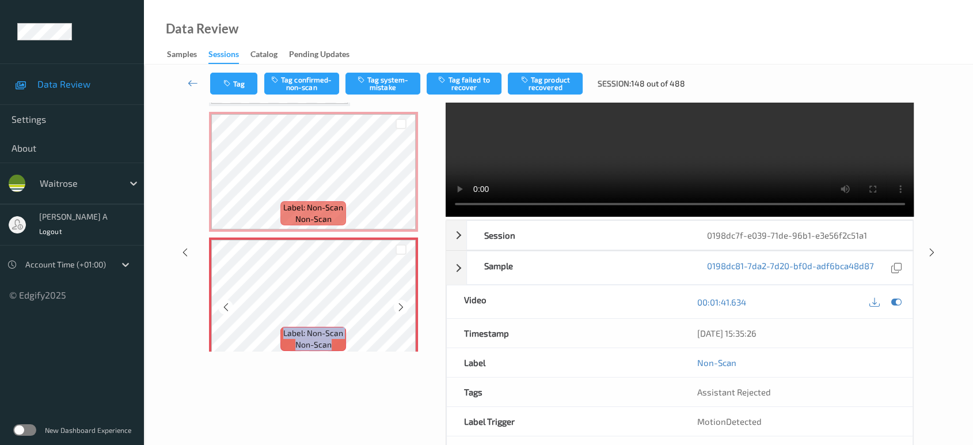
click at [397, 302] on icon at bounding box center [401, 307] width 10 height 10
click at [318, 92] on button "Tag confirmed-non-scan" at bounding box center [301, 84] width 75 height 22
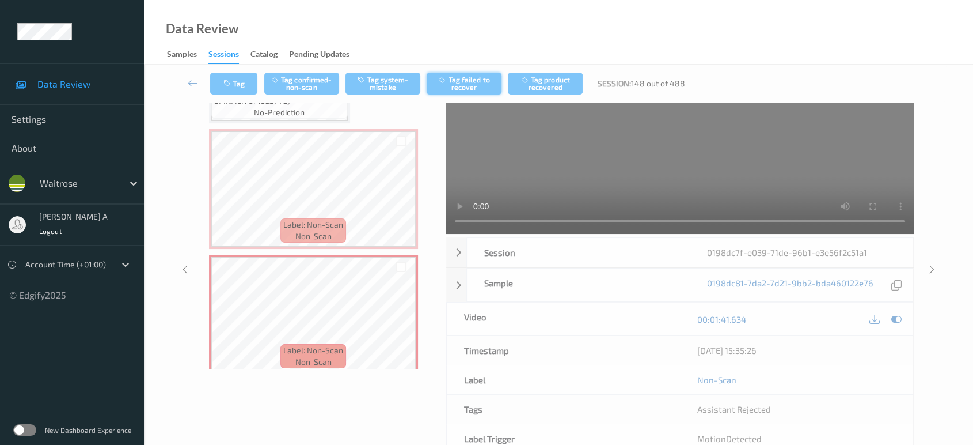
scroll to position [16, 0]
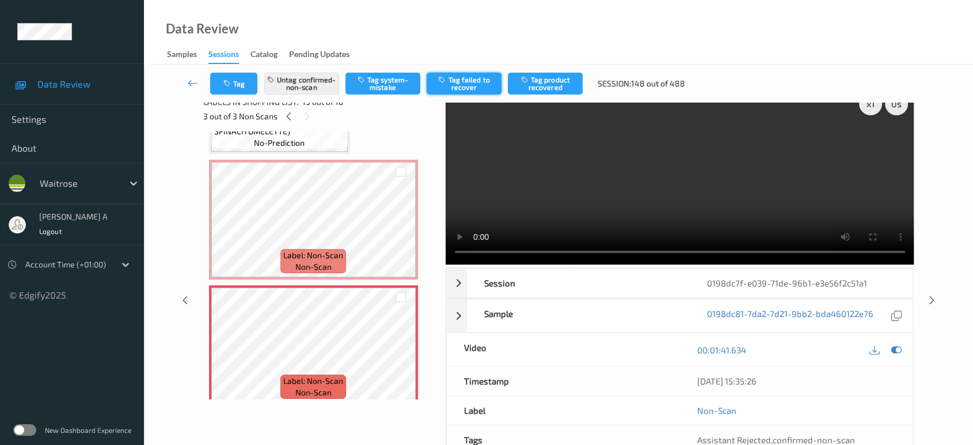
click at [476, 88] on button "Tag failed to recover" at bounding box center [464, 84] width 75 height 22
click at [453, 79] on button "Untag failed to recover" at bounding box center [464, 84] width 75 height 22
click at [313, 78] on button "Untag confirmed-non-scan" at bounding box center [301, 84] width 75 height 22
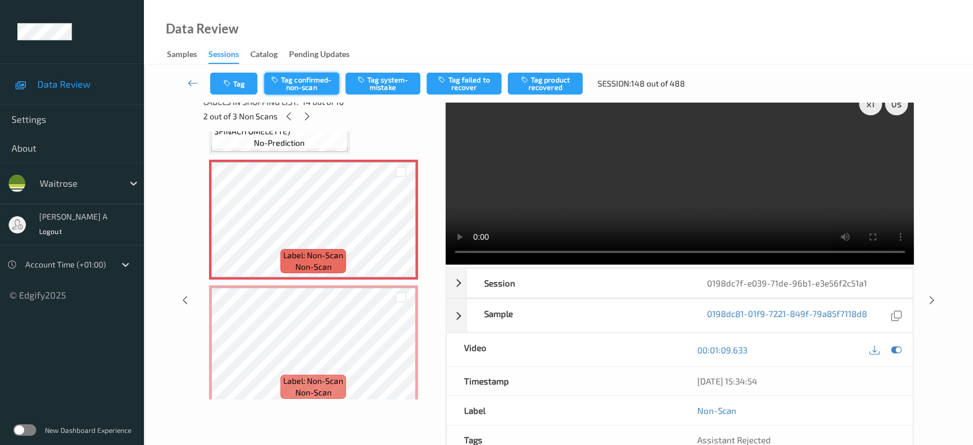
click at [305, 88] on button "Tag confirmed-non-scan" at bounding box center [301, 84] width 75 height 22
click at [471, 86] on button "Tag failed to recover" at bounding box center [464, 84] width 75 height 22
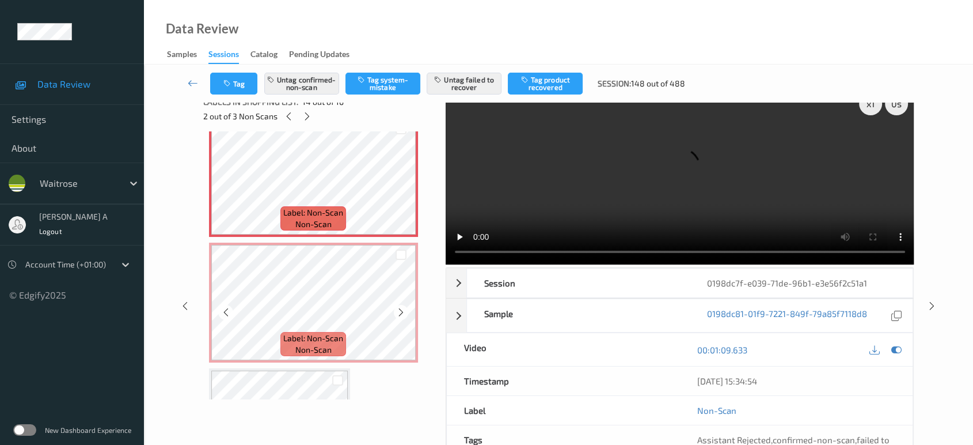
scroll to position [1673, 0]
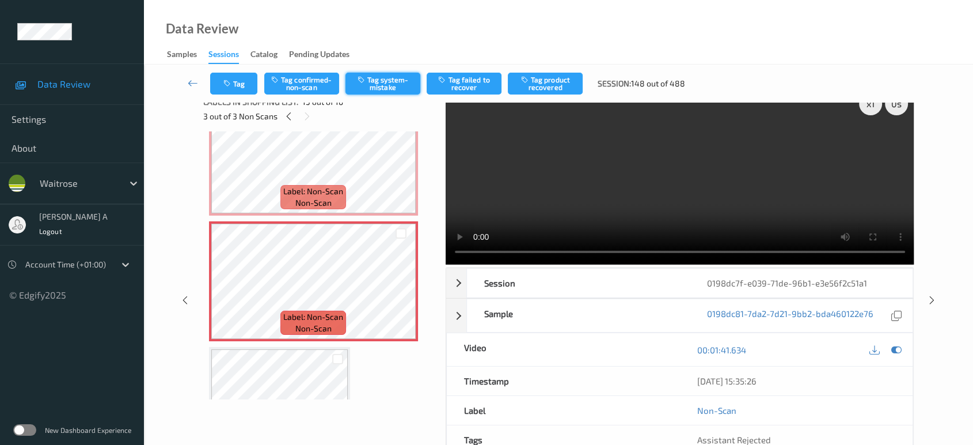
click at [373, 85] on button "Tag system-mistake" at bounding box center [383, 84] width 75 height 22
click at [233, 94] on div "Tag Tag confirmed-non-scan Untag system-mistake Tag failed to recover Tag produ…" at bounding box center [559, 83] width 782 height 38
click at [244, 88] on button "Tag" at bounding box center [233, 84] width 47 height 22
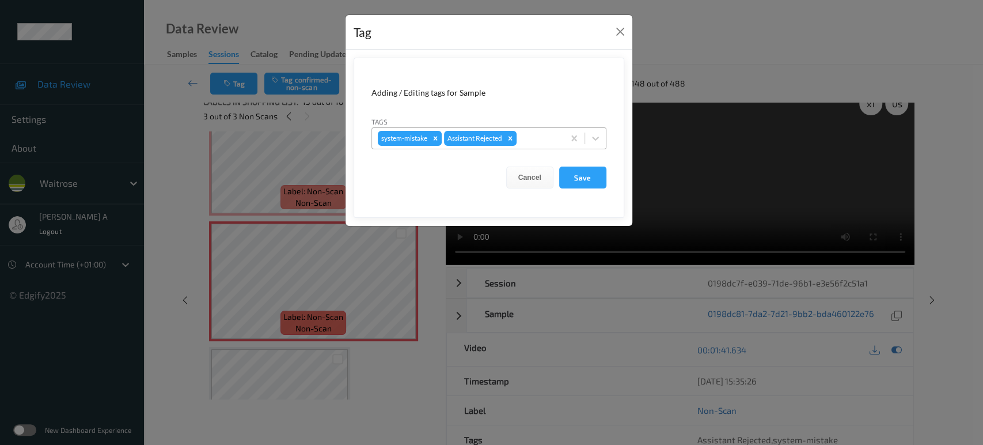
click at [548, 146] on div "system-mistake Assistant Rejected" at bounding box center [468, 138] width 192 height 20
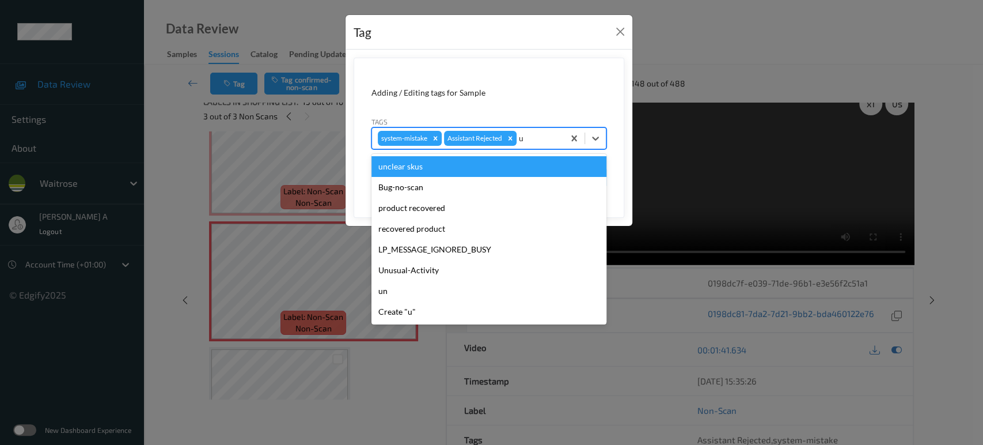
type input "un"
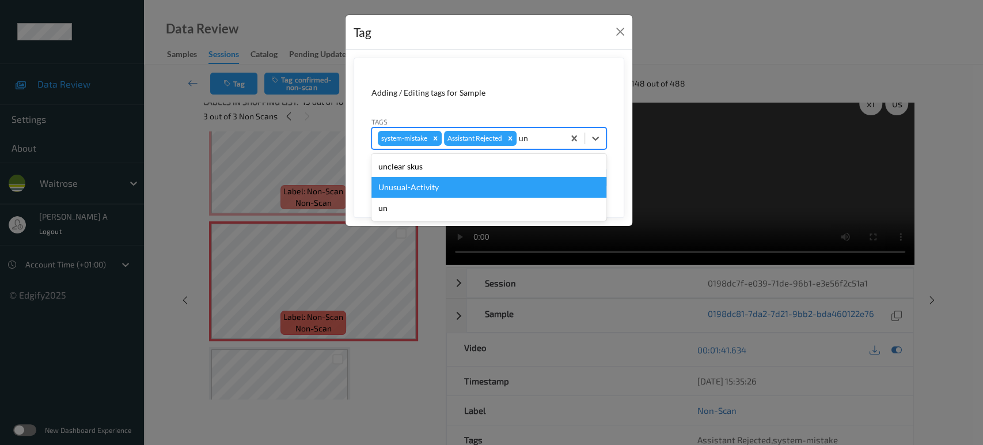
click at [457, 188] on div "Unusual-Activity" at bounding box center [488, 187] width 235 height 21
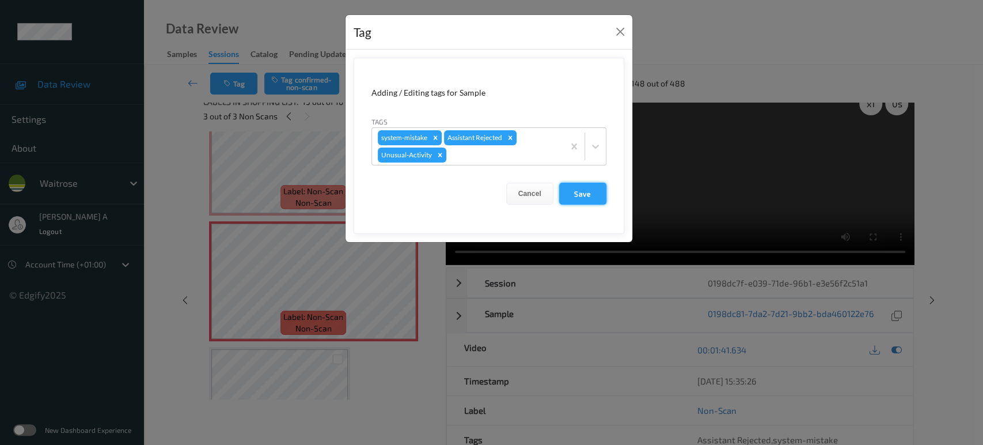
click at [594, 199] on button "Save" at bounding box center [582, 194] width 47 height 22
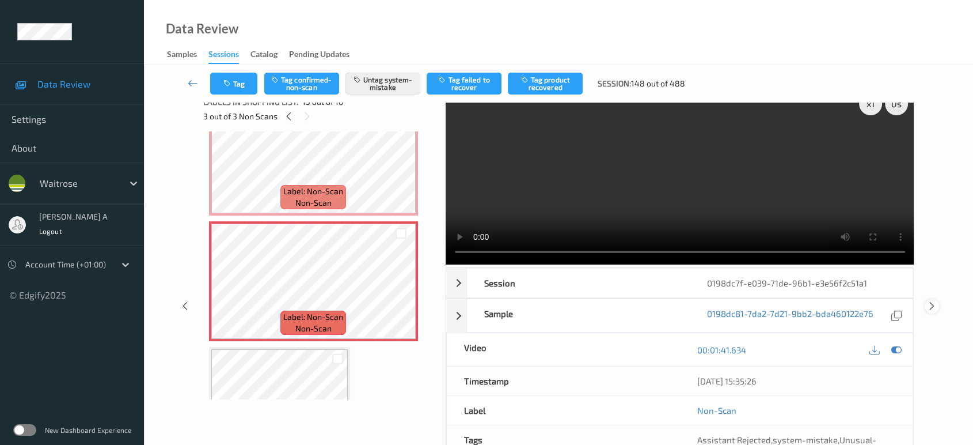
click at [931, 301] on icon at bounding box center [932, 306] width 10 height 10
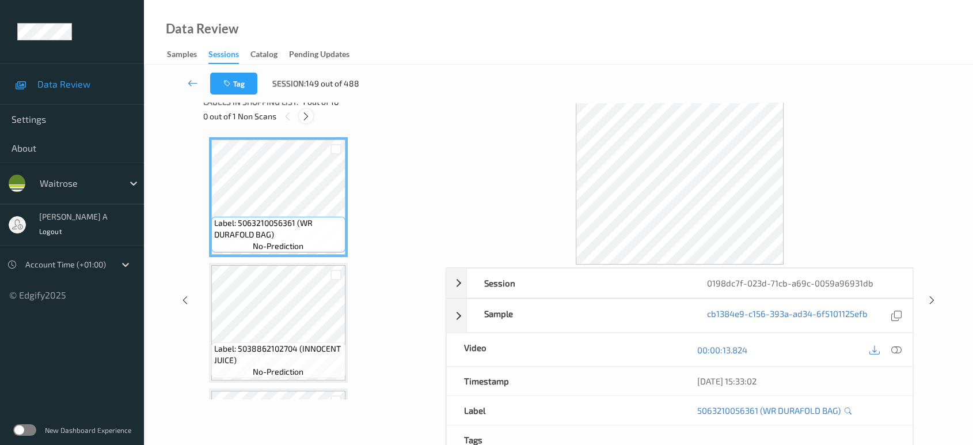
click at [306, 115] on icon at bounding box center [306, 116] width 10 height 10
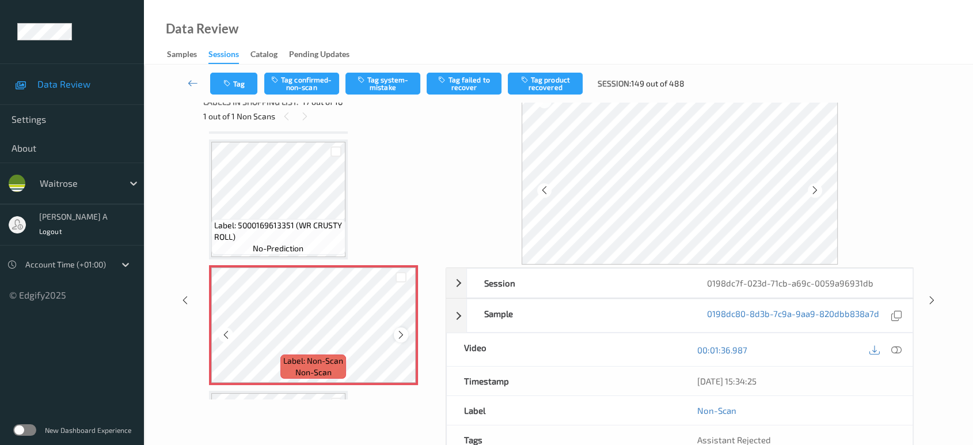
click at [404, 329] on icon at bounding box center [401, 334] width 10 height 10
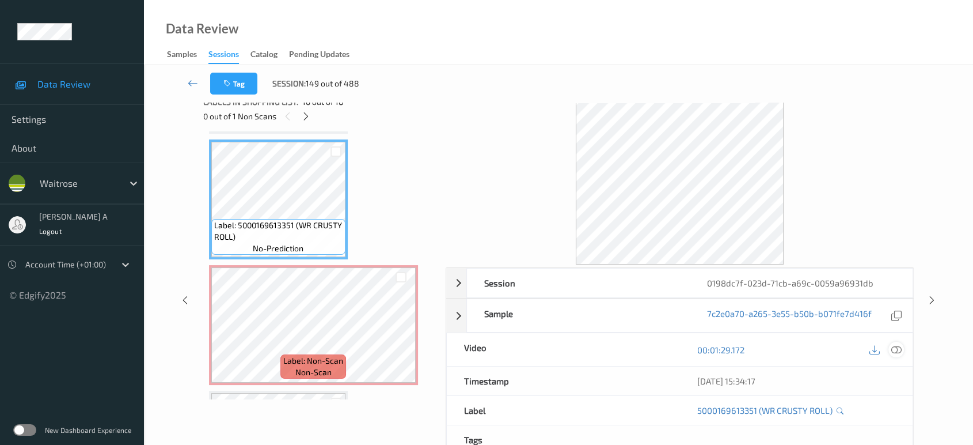
click at [898, 353] on icon at bounding box center [896, 349] width 10 height 10
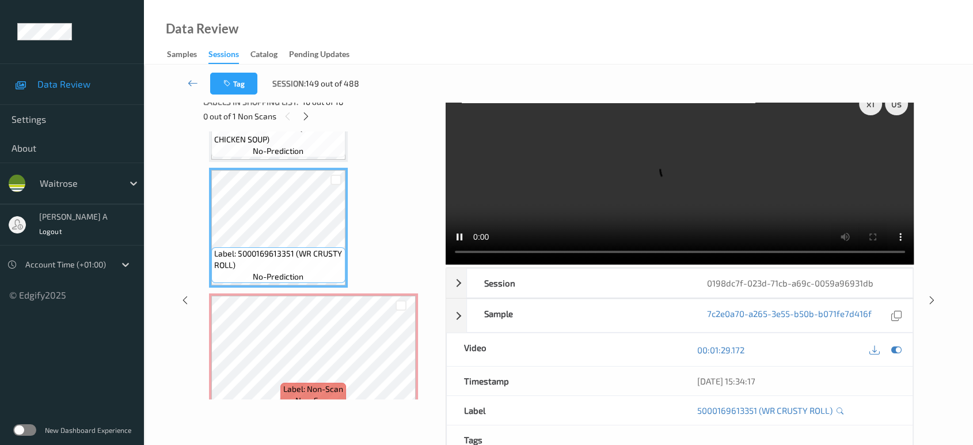
scroll to position [1988, 0]
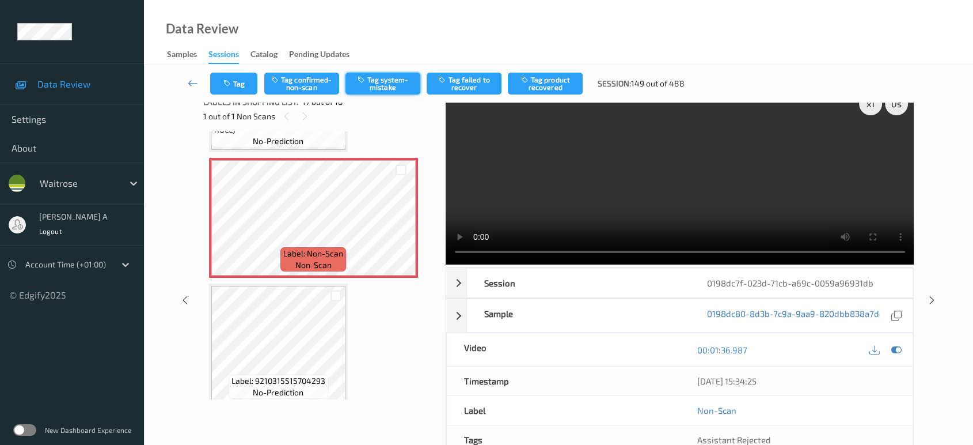
click at [388, 78] on button "Tag system-mistake" at bounding box center [383, 84] width 75 height 22
click at [230, 85] on icon "button" at bounding box center [228, 83] width 10 height 8
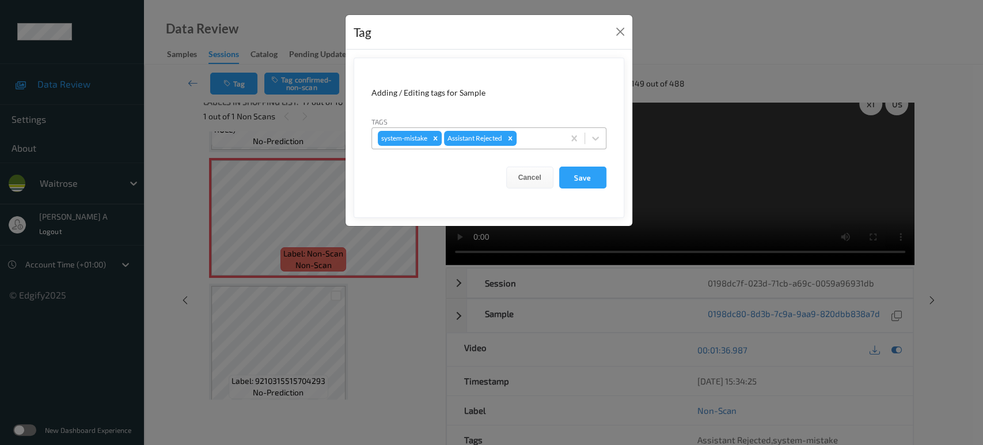
click at [533, 142] on div at bounding box center [538, 138] width 39 height 14
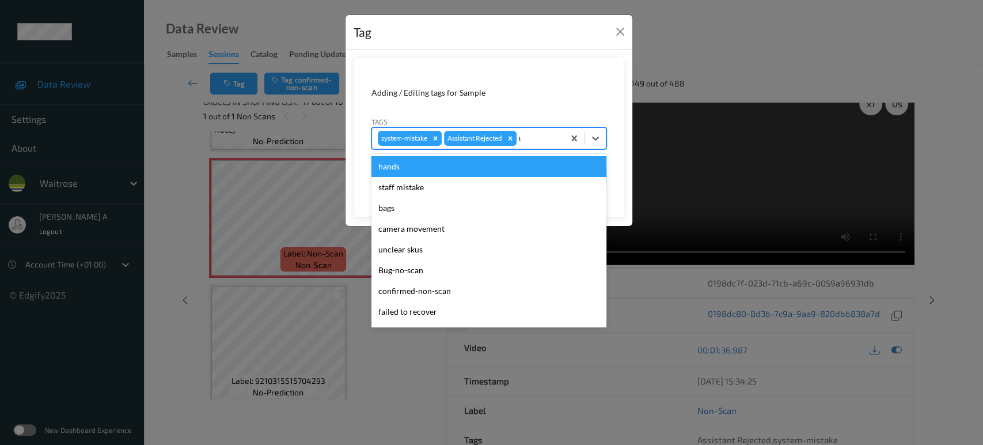
type input "un"
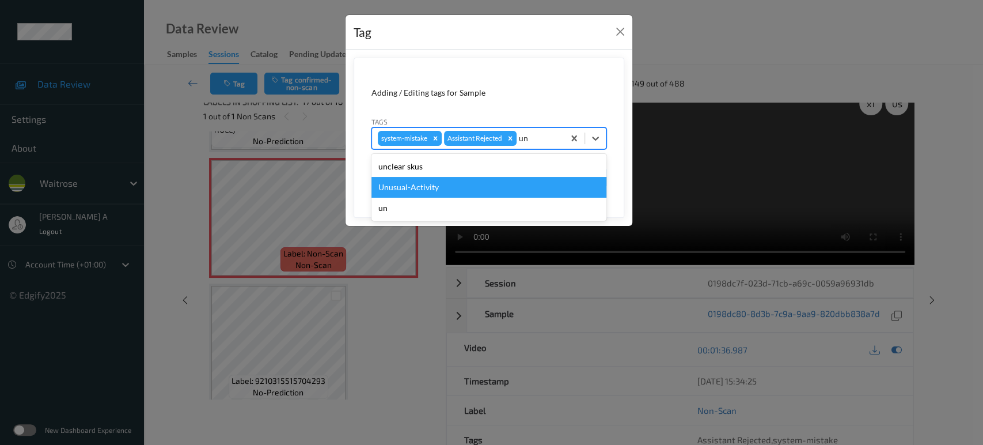
click at [461, 184] on div "Unusual-Activity" at bounding box center [488, 187] width 235 height 21
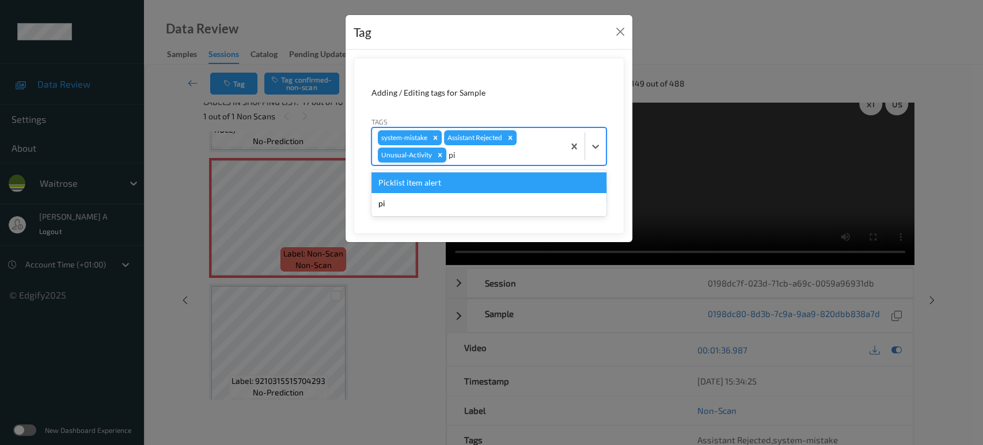
type input "pic"
click at [461, 184] on div "Picklist item alert" at bounding box center [488, 182] width 235 height 21
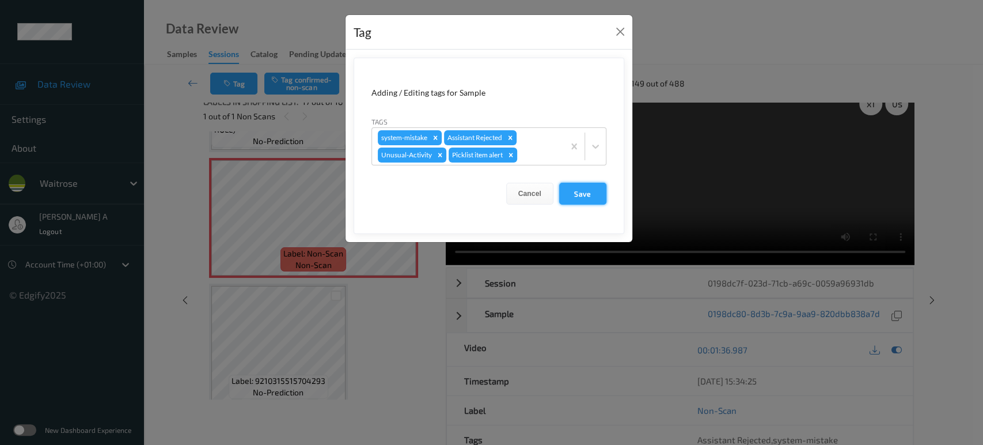
click at [573, 186] on button "Save" at bounding box center [582, 194] width 47 height 22
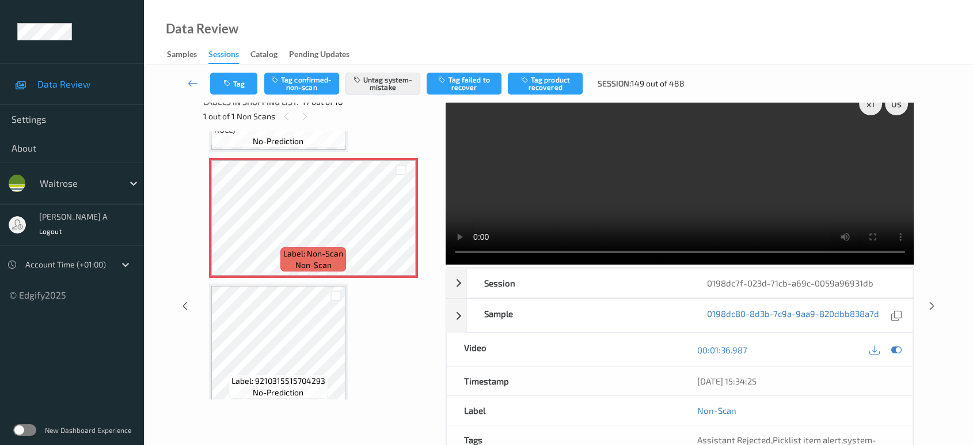
drag, startPoint x: 931, startPoint y: 260, endPoint x: 727, endPoint y: 76, distance: 274.8
click at [931, 301] on icon at bounding box center [932, 306] width 10 height 10
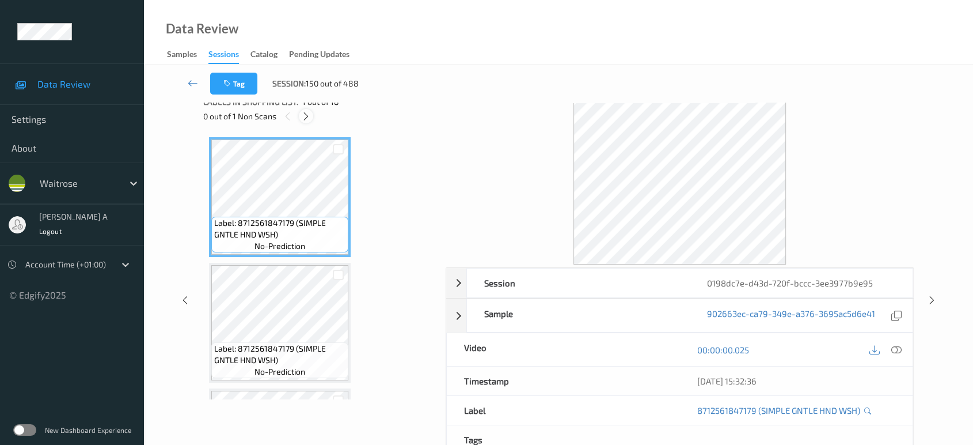
click at [307, 116] on icon at bounding box center [306, 116] width 10 height 10
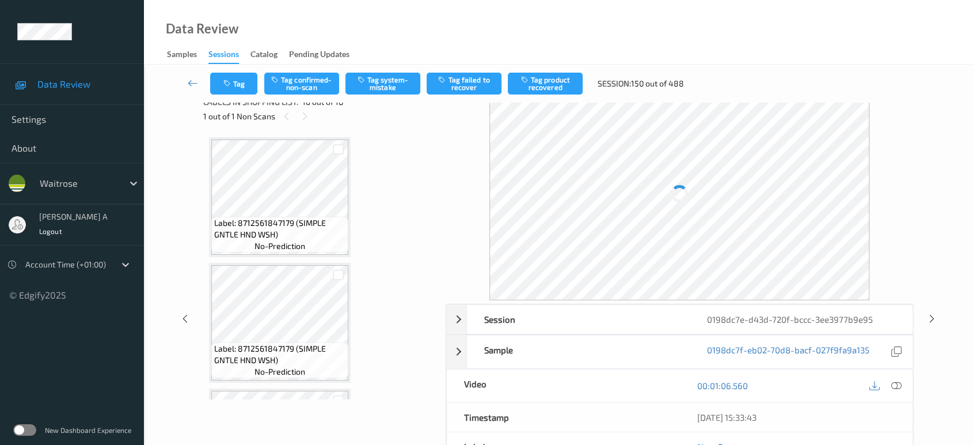
scroll to position [1756, 0]
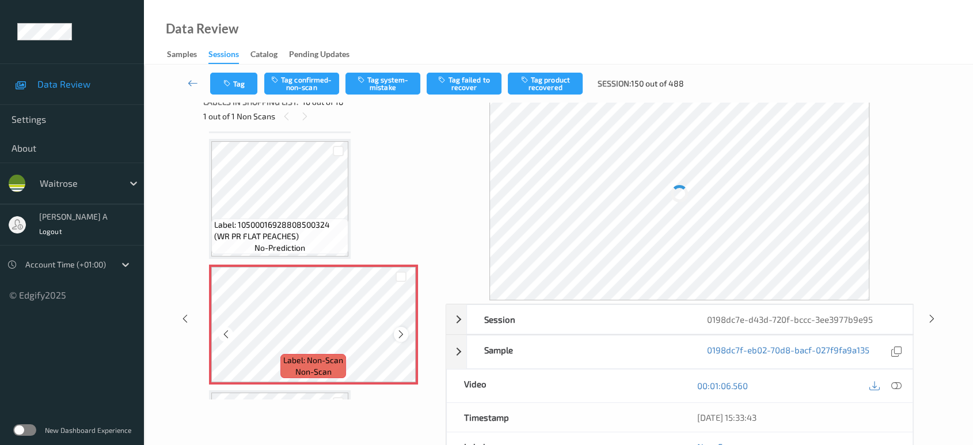
click at [401, 329] on icon at bounding box center [401, 334] width 10 height 10
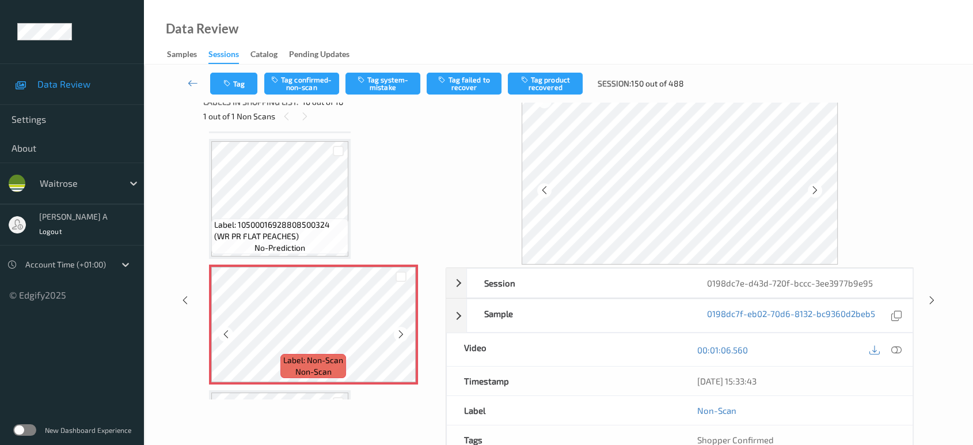
click at [401, 329] on icon at bounding box center [401, 334] width 10 height 10
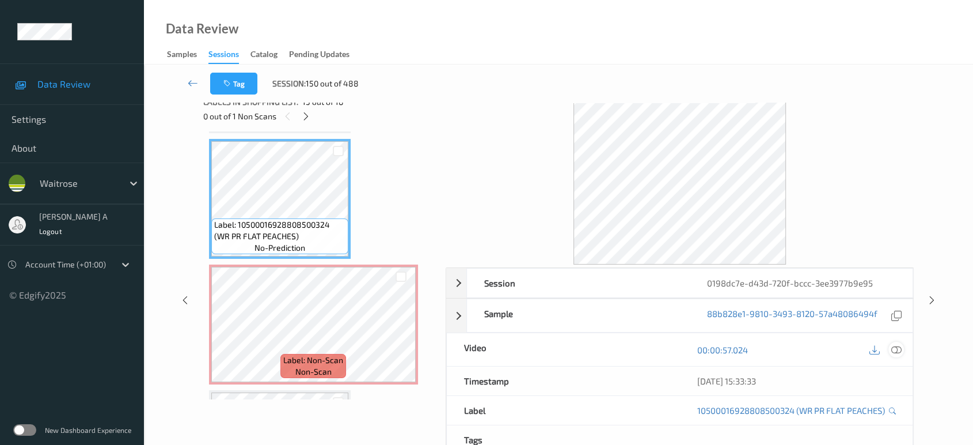
click at [898, 347] on icon at bounding box center [896, 349] width 10 height 10
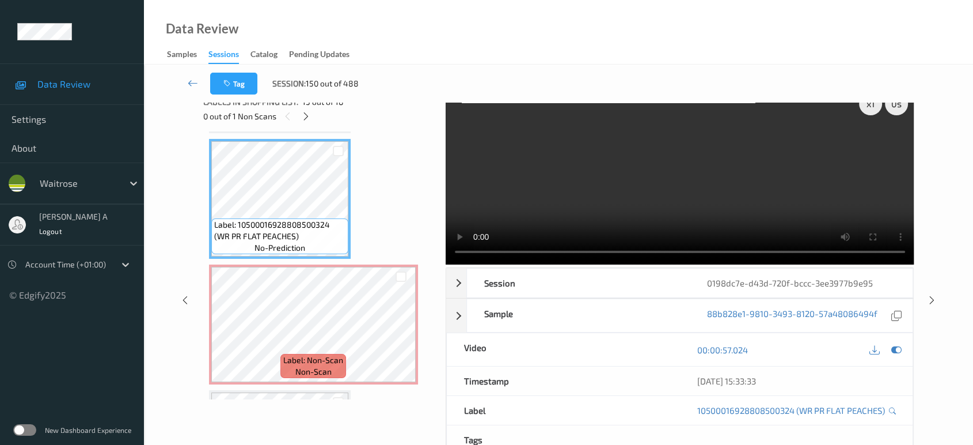
scroll to position [0, 0]
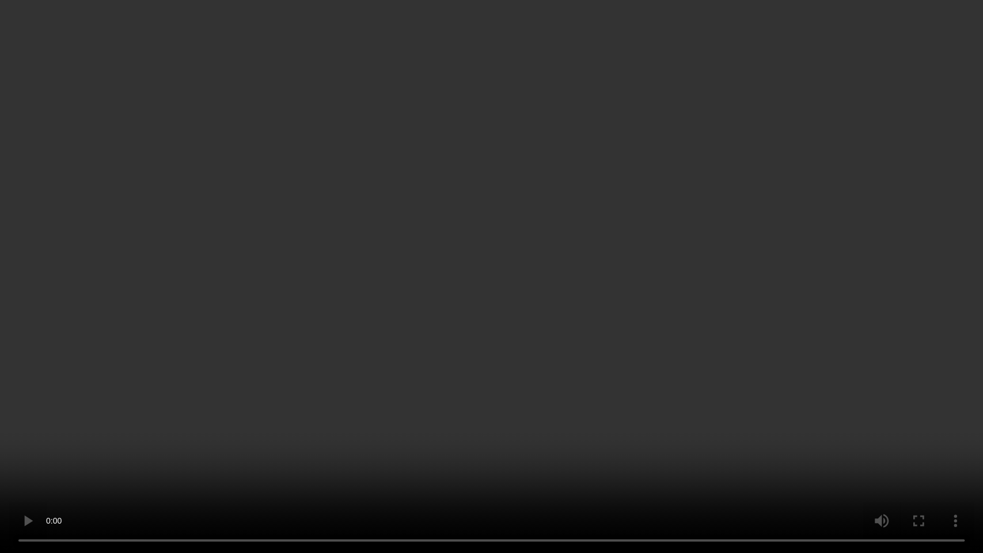
click at [544, 341] on video at bounding box center [491, 276] width 983 height 553
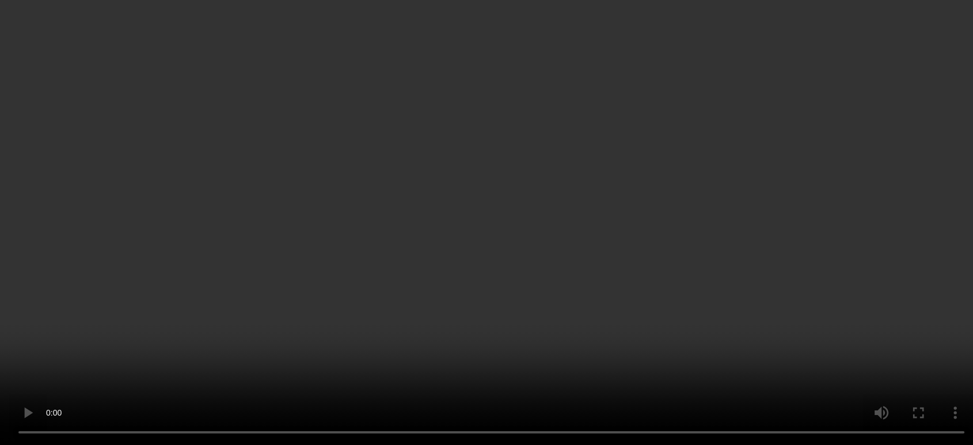
scroll to position [1796, 0]
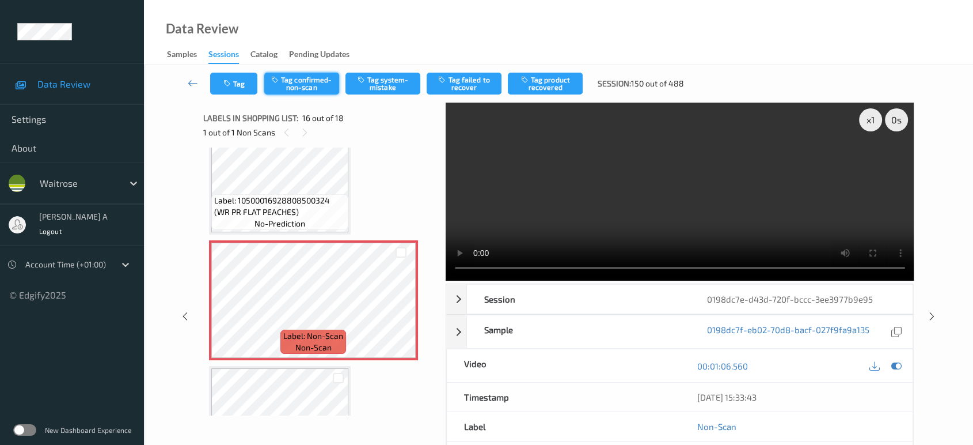
click at [304, 79] on button "Tag confirmed-non-scan" at bounding box center [301, 84] width 75 height 22
click at [556, 86] on button "Tag product recovered" at bounding box center [545, 84] width 75 height 22
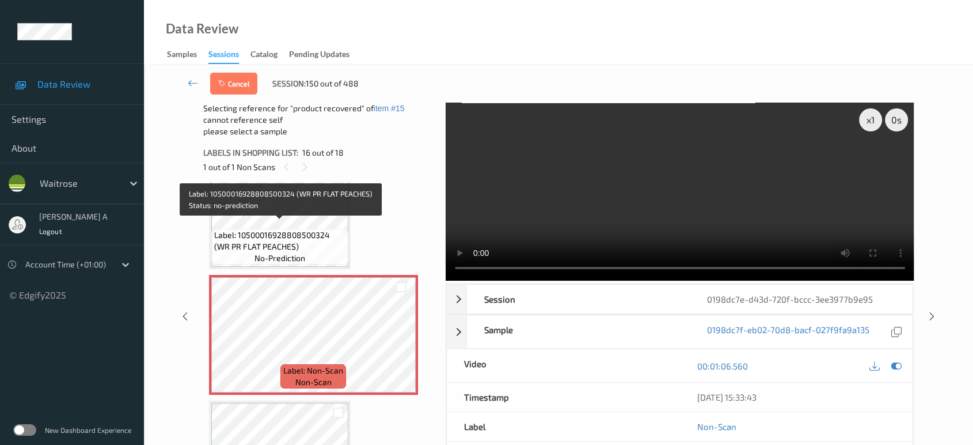
scroll to position [1924, 0]
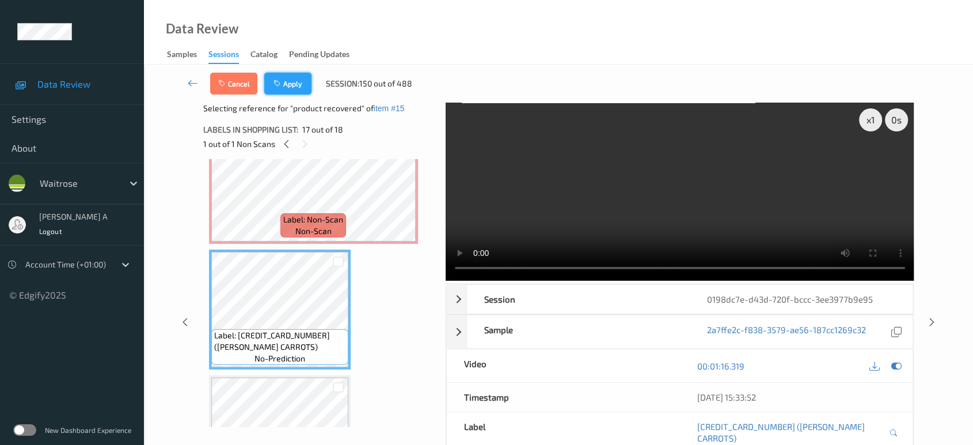
click at [299, 88] on button "Apply" at bounding box center [287, 84] width 47 height 22
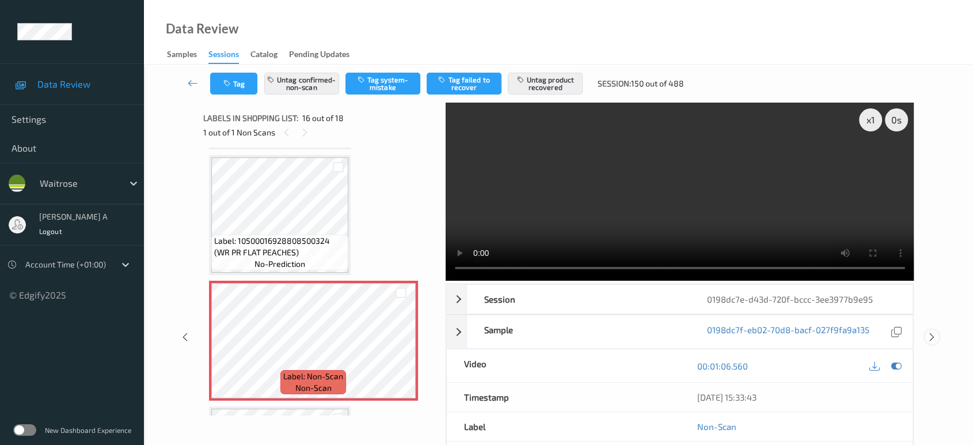
click at [933, 333] on icon at bounding box center [932, 337] width 10 height 10
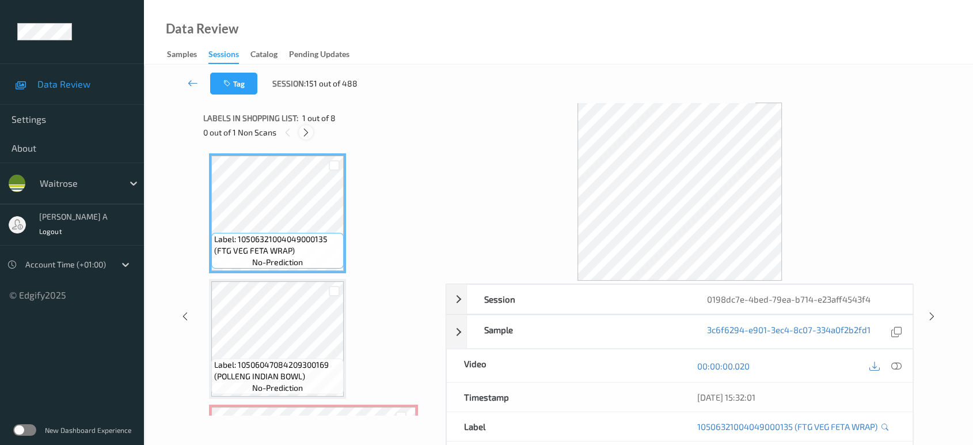
click at [306, 133] on icon at bounding box center [306, 132] width 10 height 10
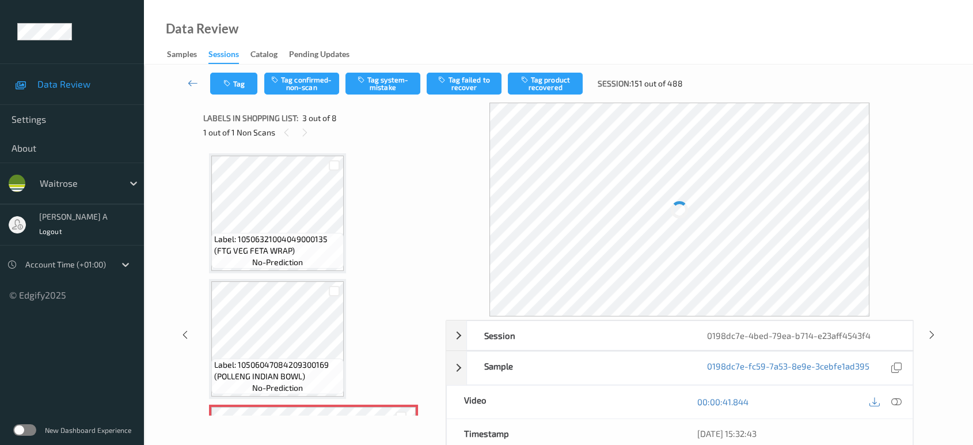
scroll to position [130, 0]
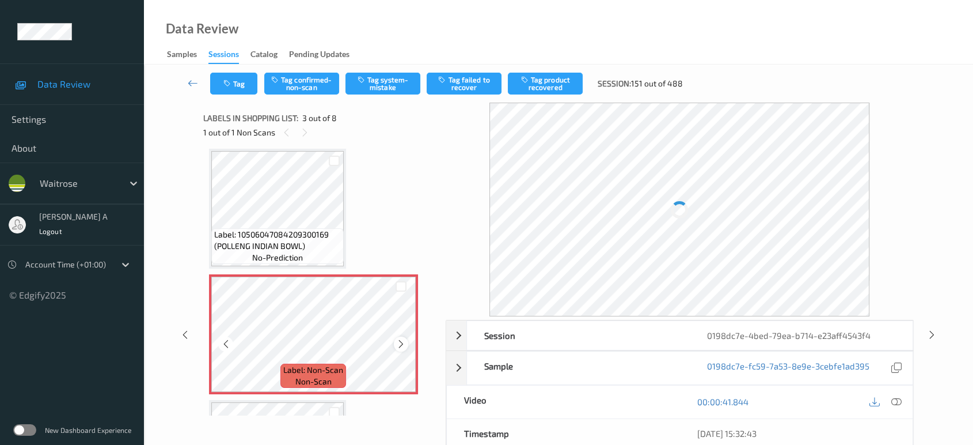
click at [398, 340] on icon at bounding box center [401, 344] width 10 height 10
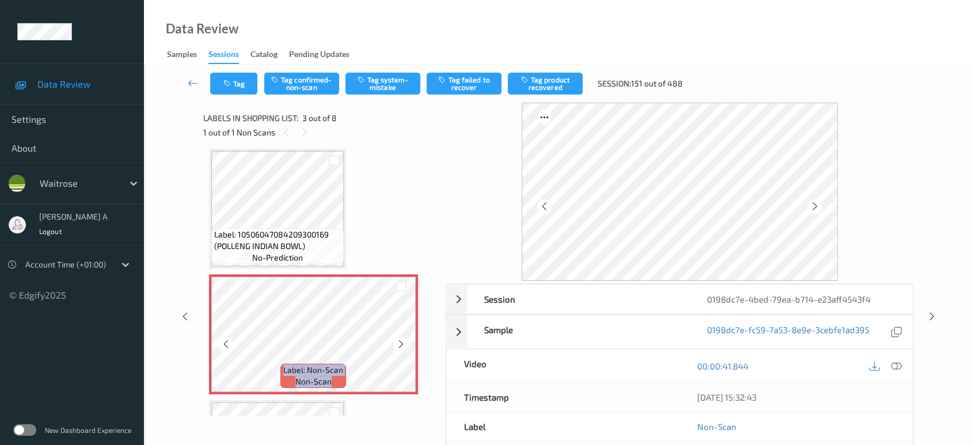
click at [398, 340] on icon at bounding box center [401, 344] width 10 height 10
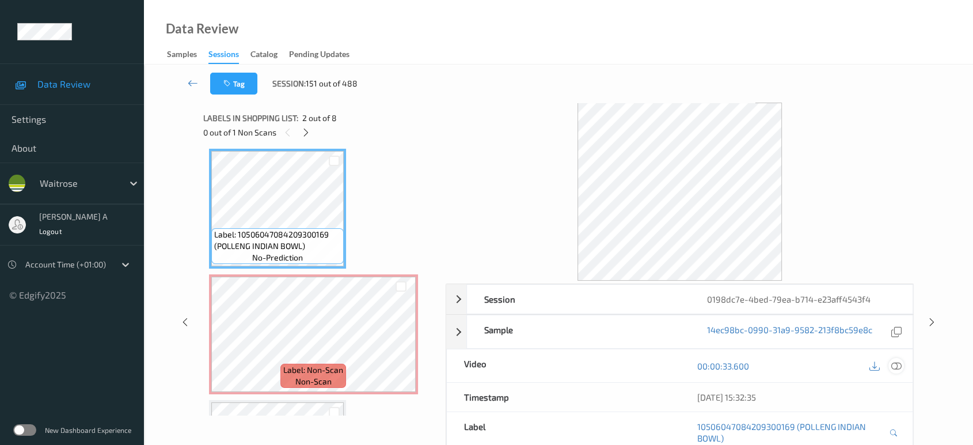
click at [899, 365] on icon at bounding box center [896, 365] width 10 height 10
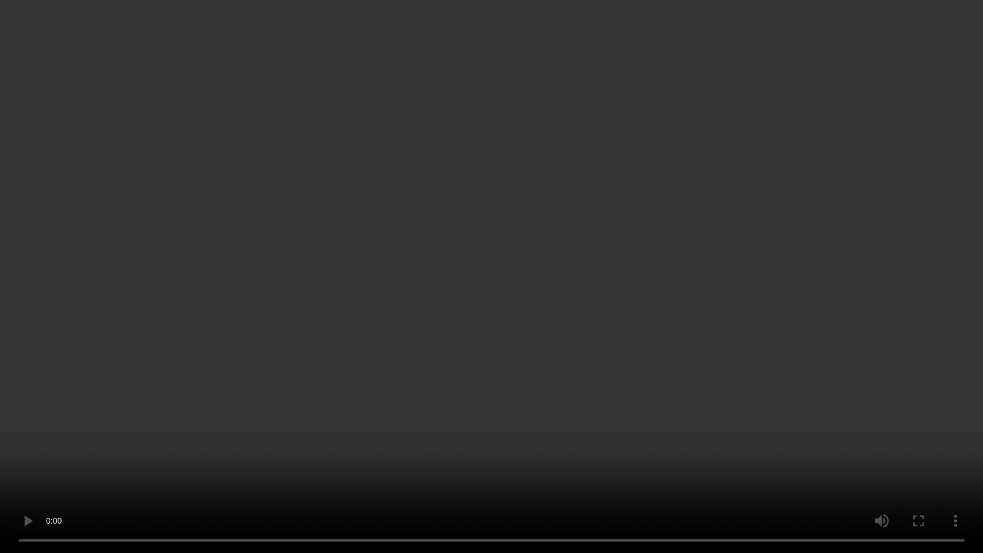
click at [618, 318] on video at bounding box center [491, 276] width 983 height 553
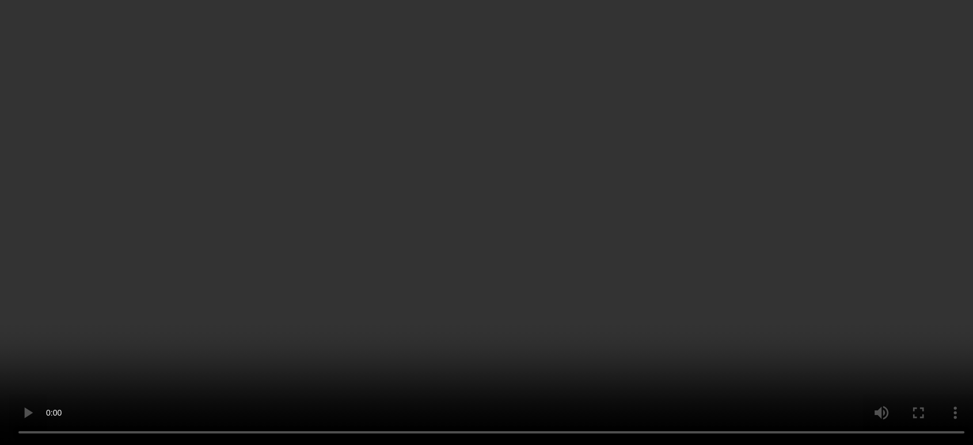
scroll to position [258, 0]
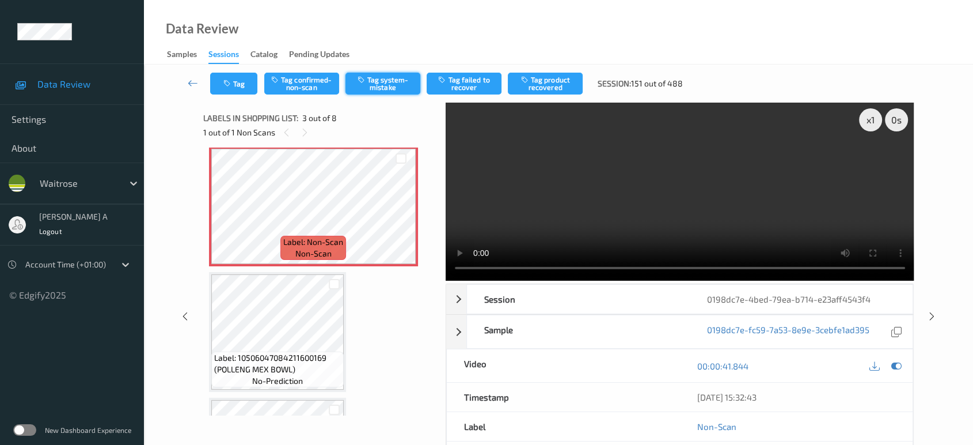
click at [401, 82] on button "Tag system-mistake" at bounding box center [383, 84] width 75 height 22
click at [241, 81] on button "Tag" at bounding box center [233, 84] width 47 height 22
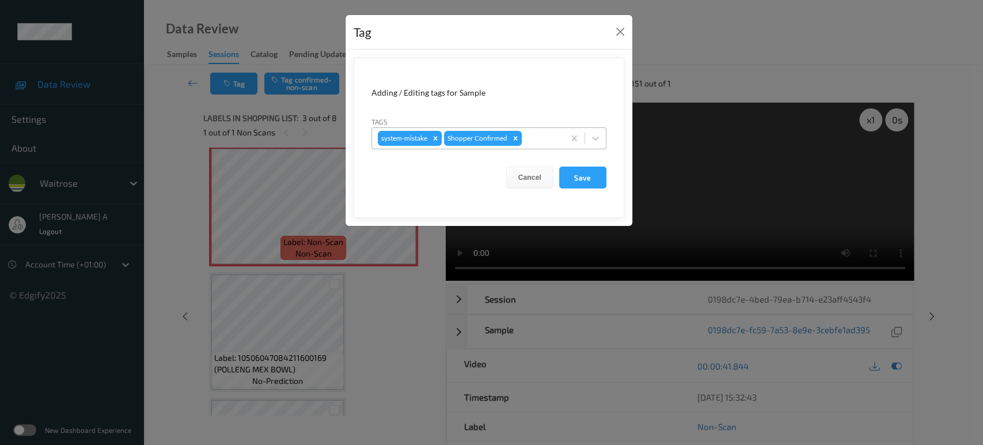
click at [549, 143] on div at bounding box center [541, 138] width 34 height 14
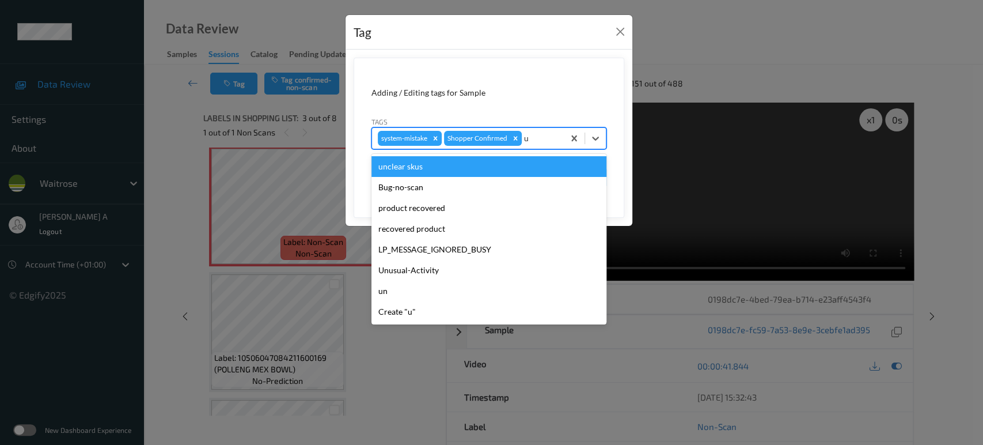
type input "un"
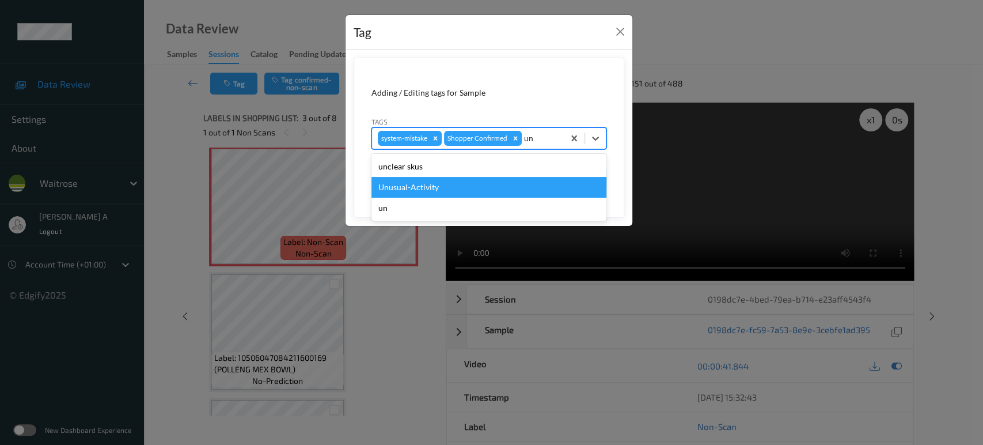
click at [499, 180] on div "Unusual-Activity" at bounding box center [488, 187] width 235 height 21
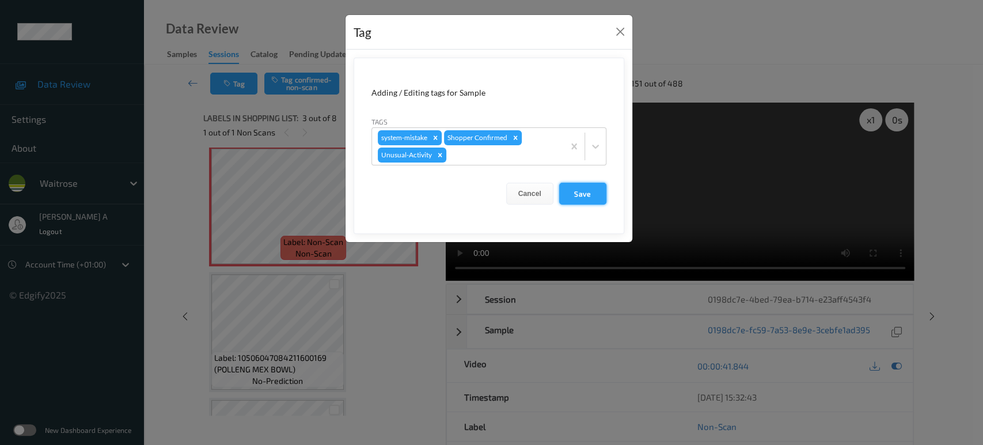
click at [594, 193] on button "Save" at bounding box center [582, 194] width 47 height 22
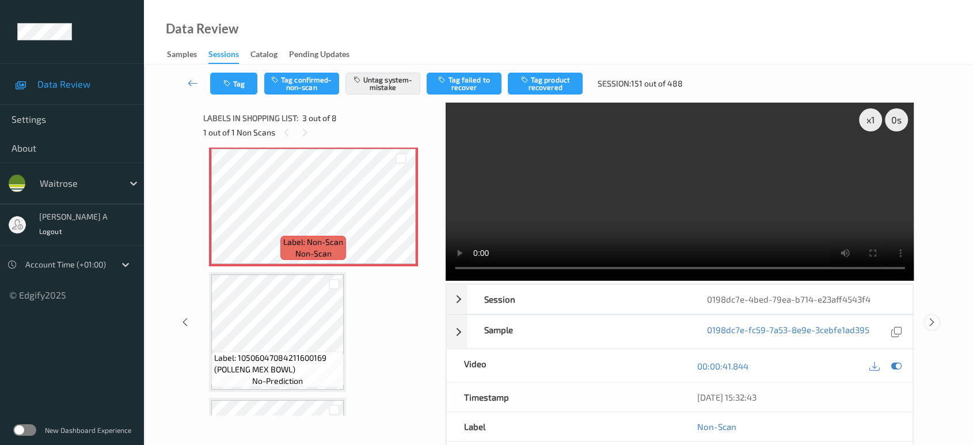
click at [931, 317] on icon at bounding box center [932, 322] width 10 height 10
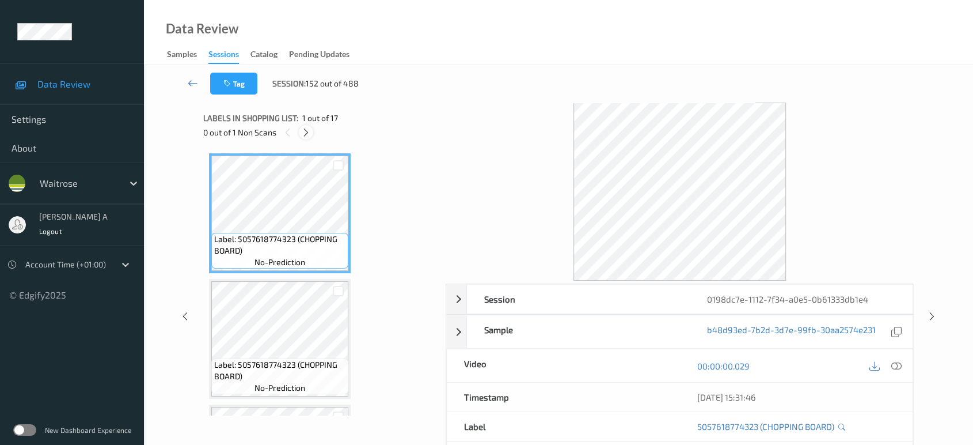
click at [313, 130] on div at bounding box center [306, 132] width 14 height 14
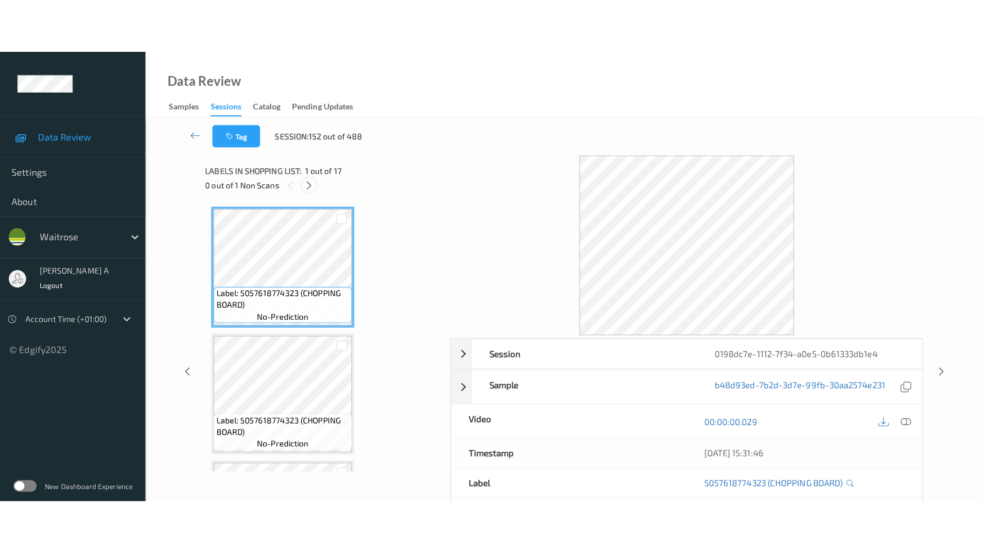
scroll to position [1863, 0]
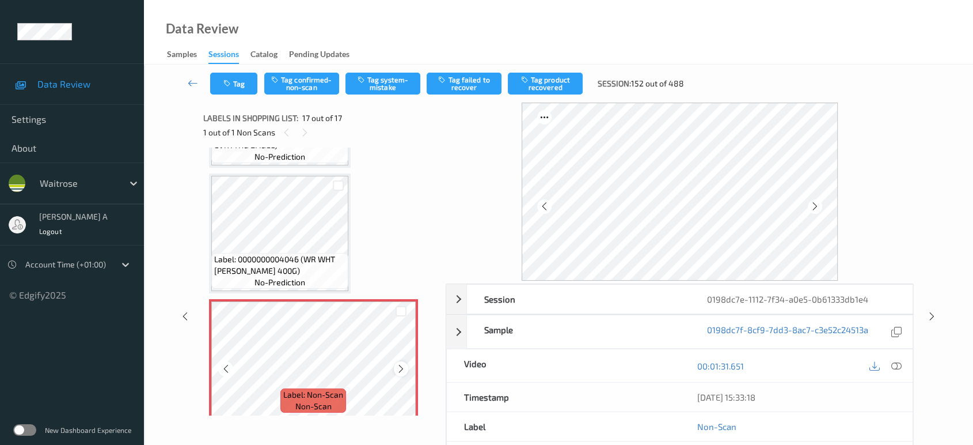
click at [403, 363] on icon at bounding box center [401, 368] width 10 height 10
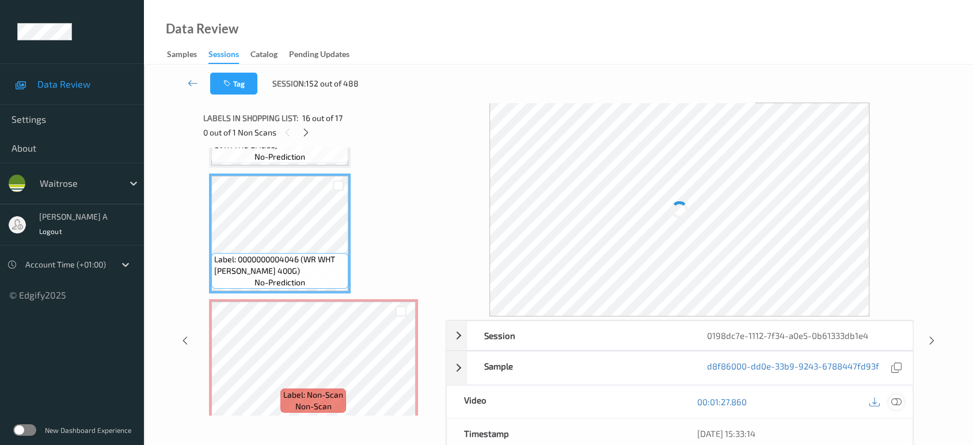
click at [897, 397] on icon at bounding box center [896, 401] width 10 height 10
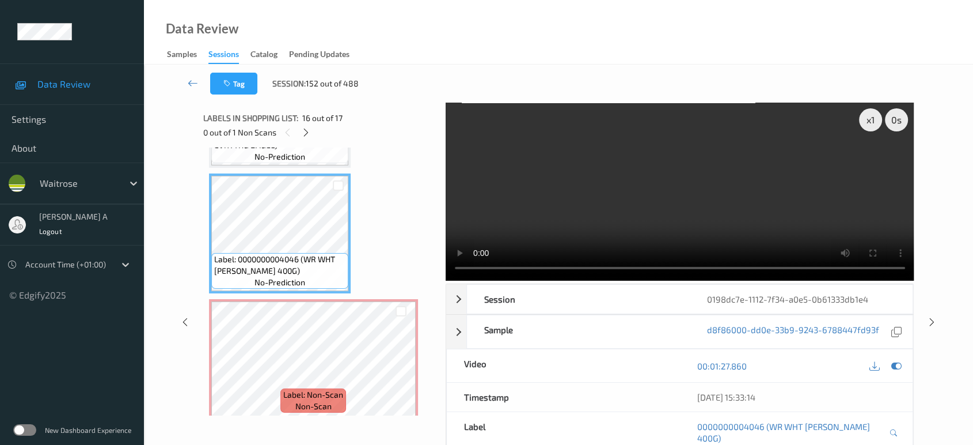
scroll to position [1755, 0]
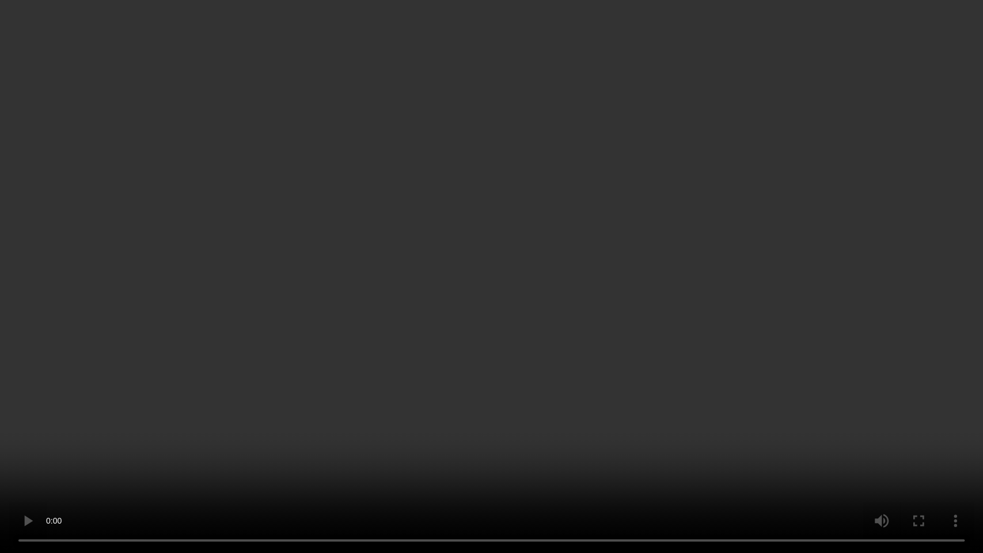
click at [554, 309] on video at bounding box center [491, 276] width 983 height 553
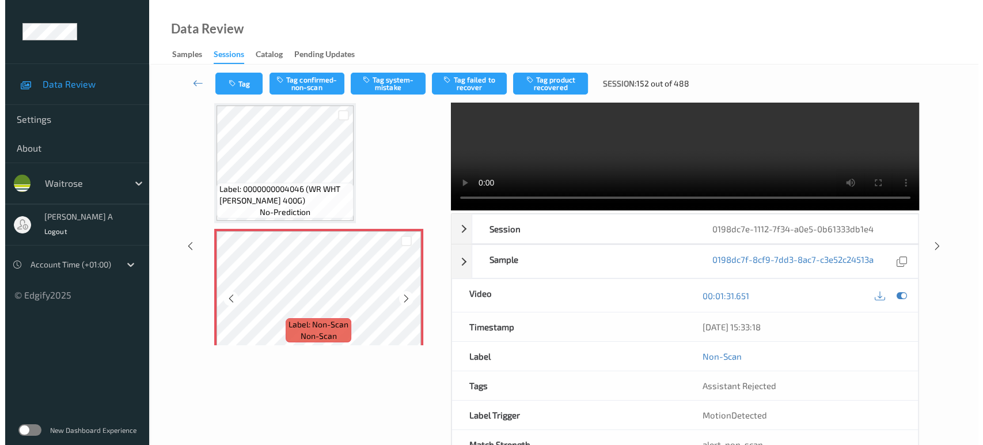
scroll to position [108, 0]
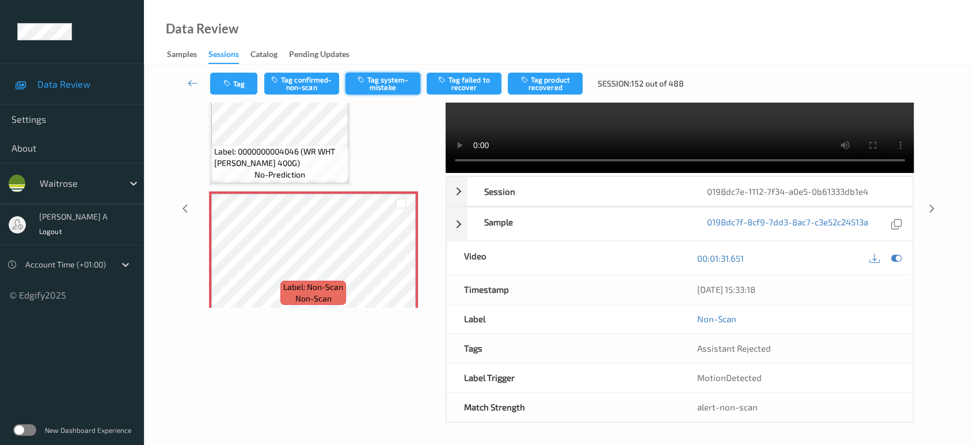
click at [384, 82] on button "Tag system-mistake" at bounding box center [383, 84] width 75 height 22
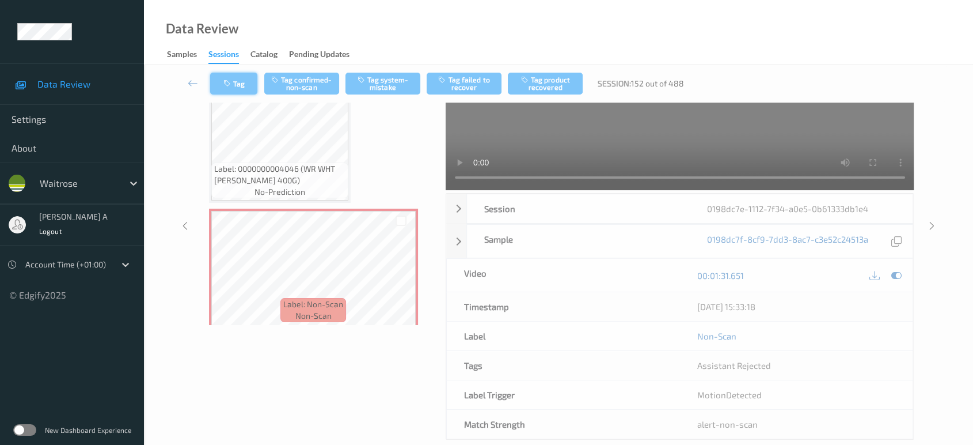
click at [240, 82] on button "Tag" at bounding box center [233, 84] width 47 height 22
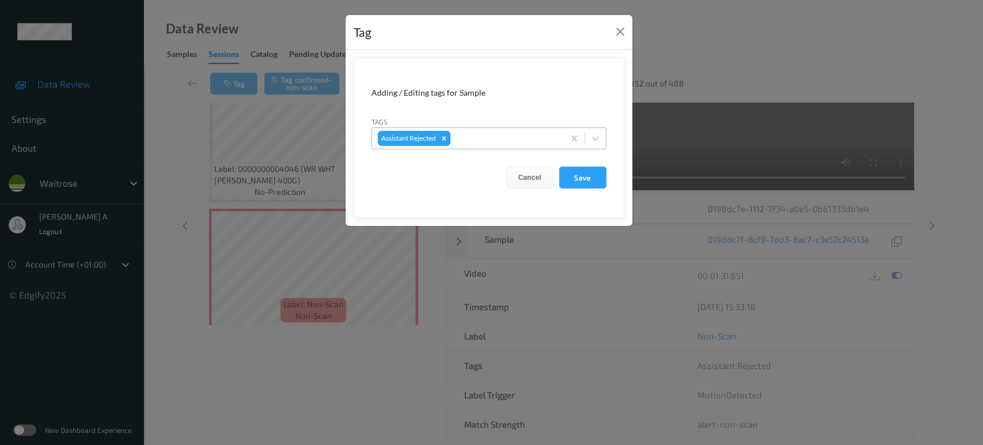
click at [493, 132] on div at bounding box center [505, 138] width 105 height 14
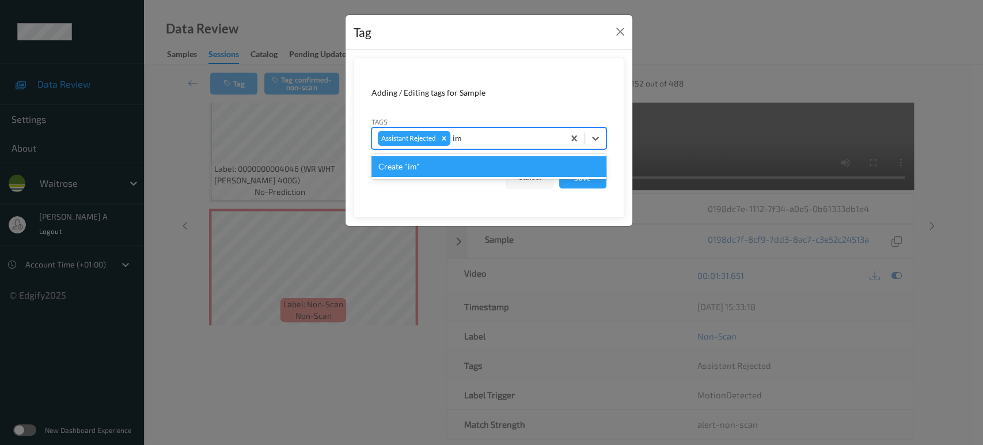
type input "i"
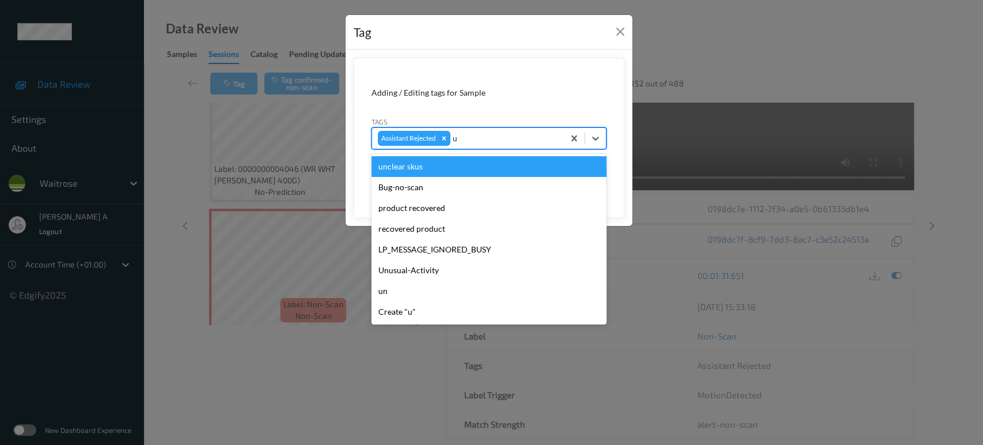
type input "un"
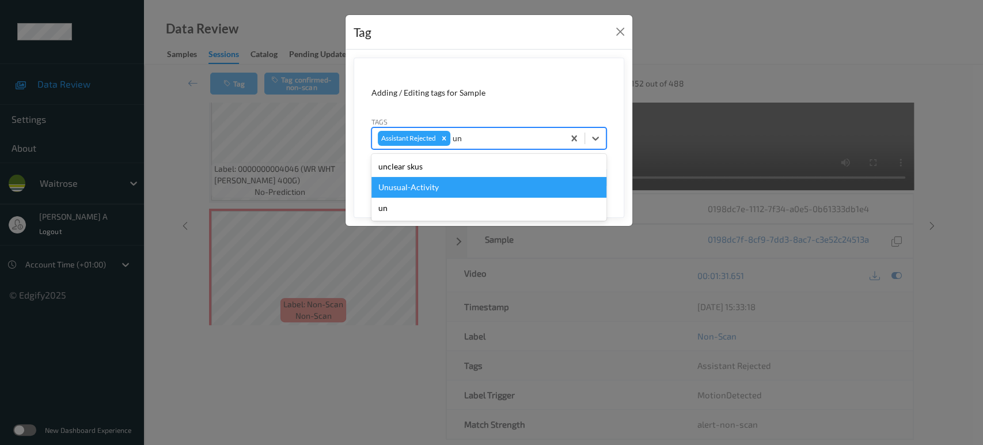
click at [443, 180] on div "Unusual-Activity" at bounding box center [488, 187] width 235 height 21
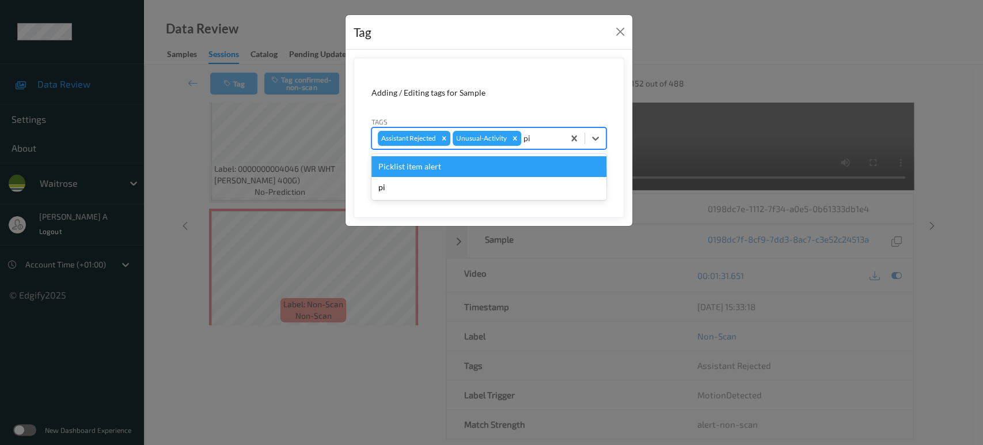
type input "pic"
click at [461, 168] on div "Picklist item alert" at bounding box center [488, 166] width 235 height 21
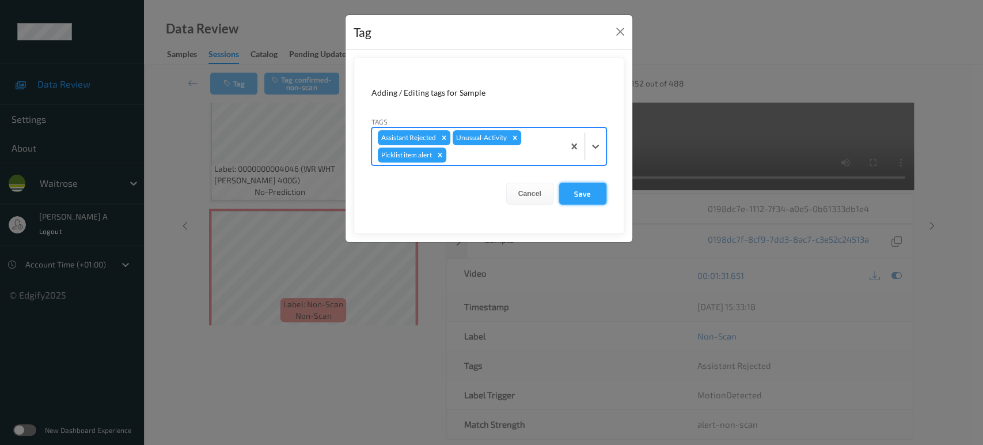
click at [583, 200] on button "Save" at bounding box center [582, 194] width 47 height 22
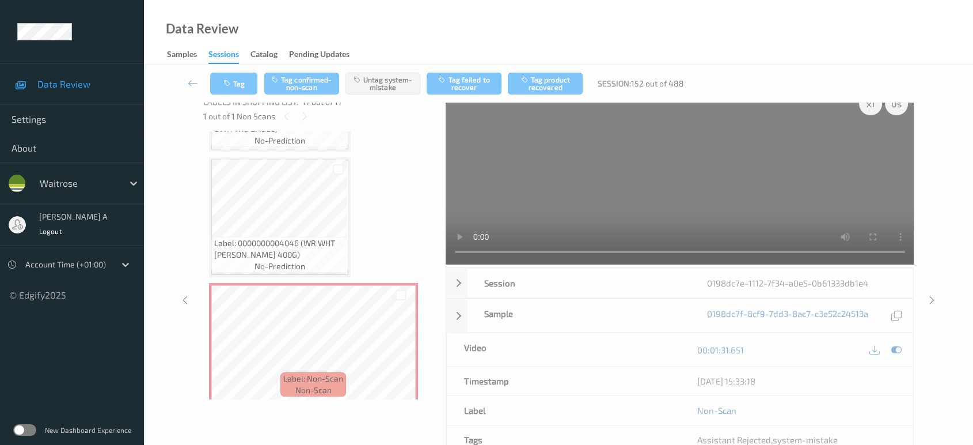
scroll to position [28, 0]
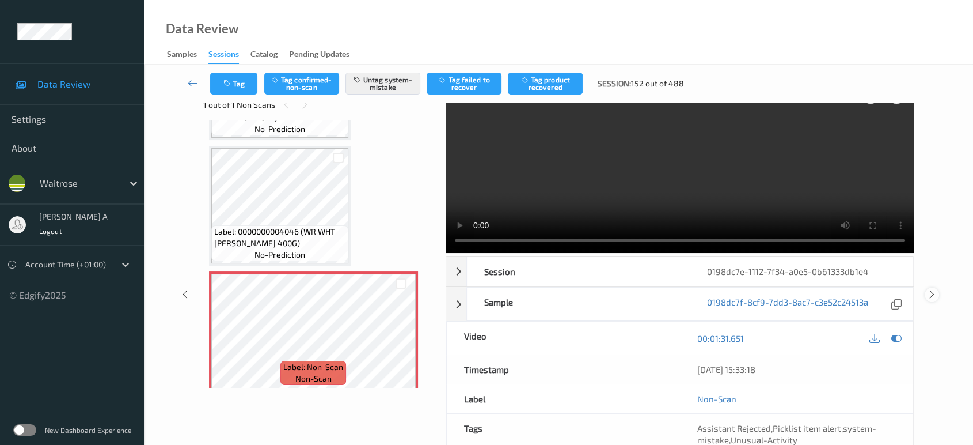
click at [931, 289] on icon at bounding box center [932, 294] width 10 height 10
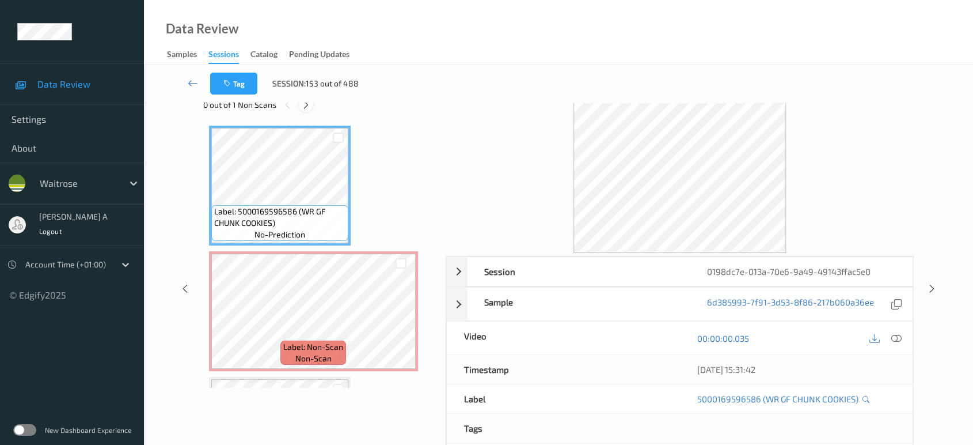
click at [306, 106] on icon at bounding box center [306, 105] width 10 height 10
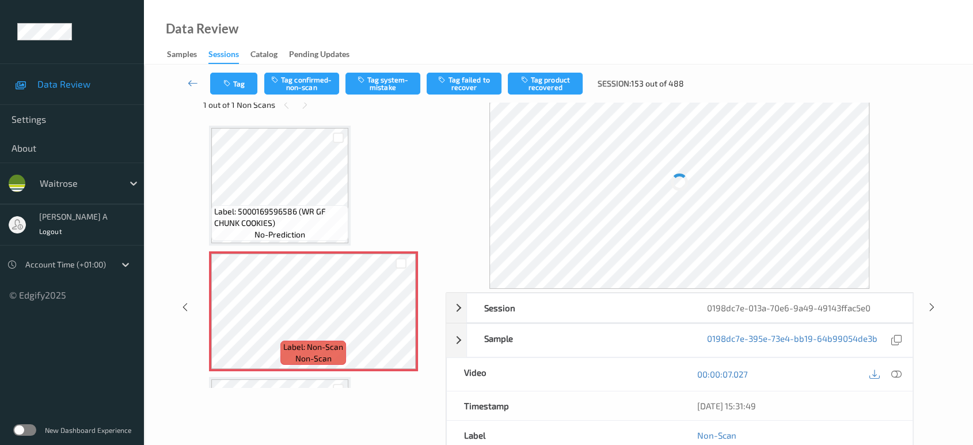
scroll to position [5, 0]
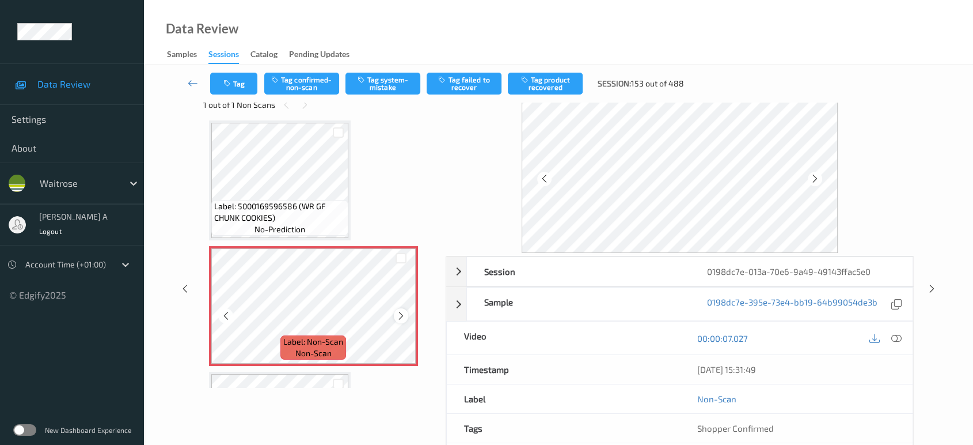
click at [403, 315] on icon at bounding box center [401, 315] width 10 height 10
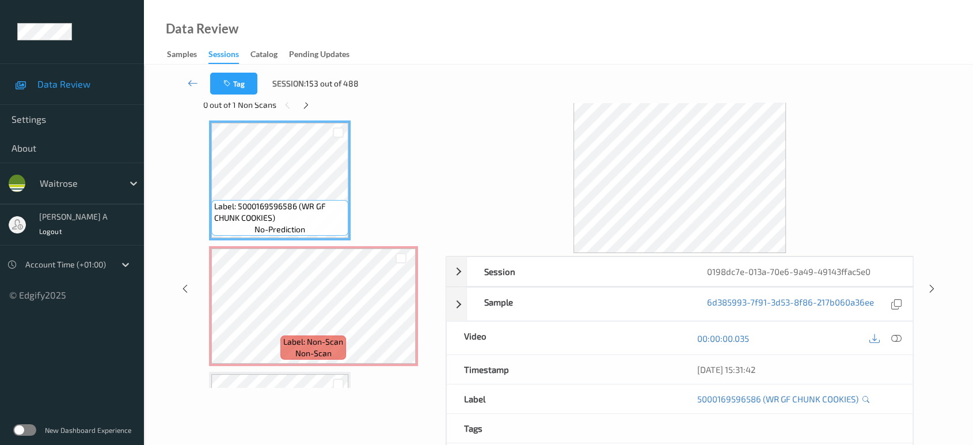
scroll to position [0, 0]
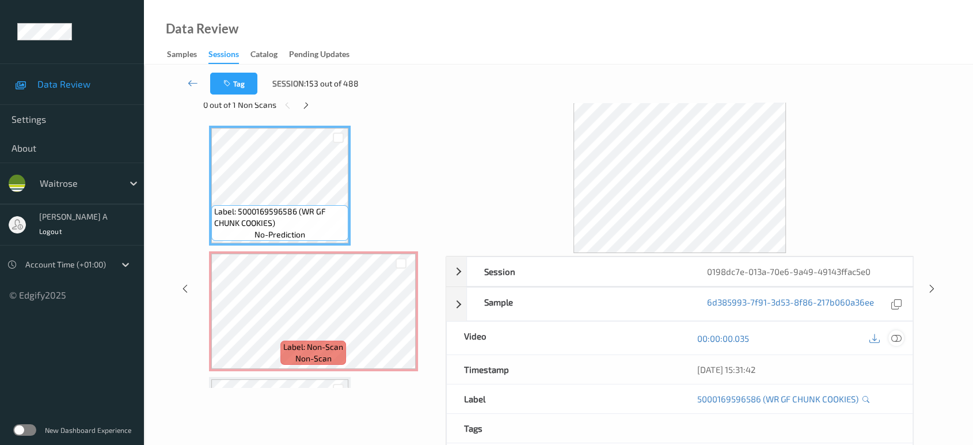
click at [894, 337] on icon at bounding box center [896, 338] width 10 height 10
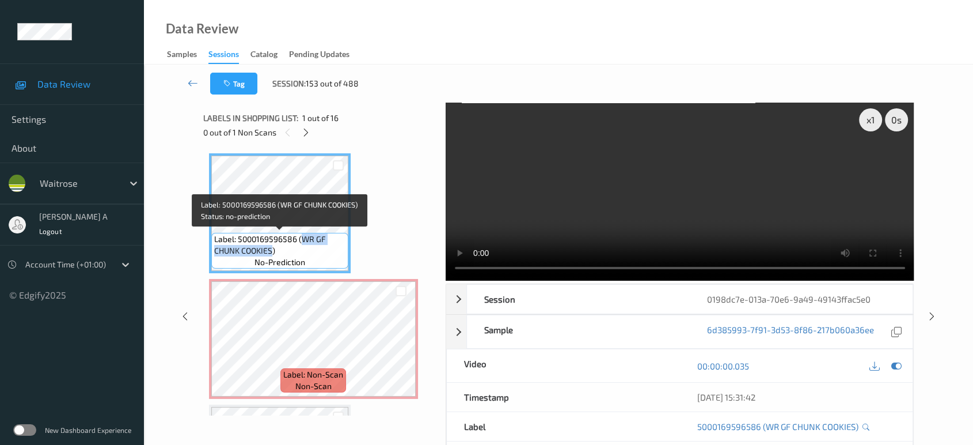
drag, startPoint x: 300, startPoint y: 238, endPoint x: 272, endPoint y: 253, distance: 31.9
click at [272, 253] on span "Label: 5000169596586 (WR GF CHUNK COOKIES)" at bounding box center [279, 244] width 131 height 23
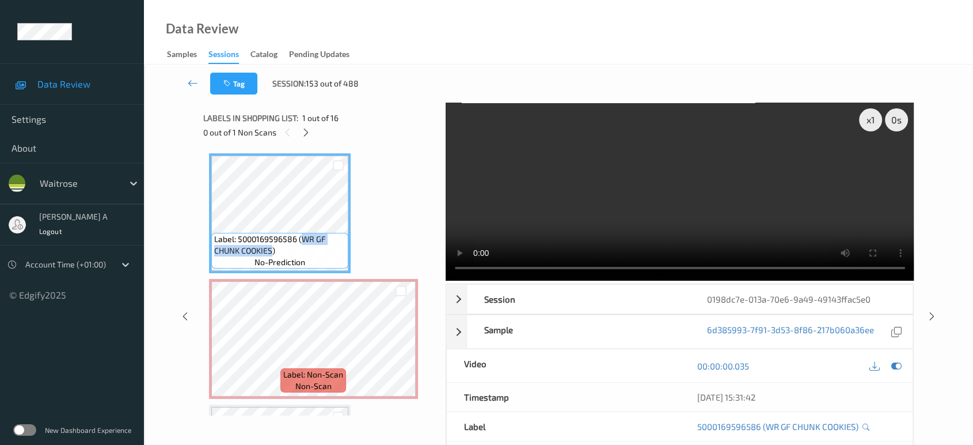
copy span "WR GF CHUNK COOKIES"
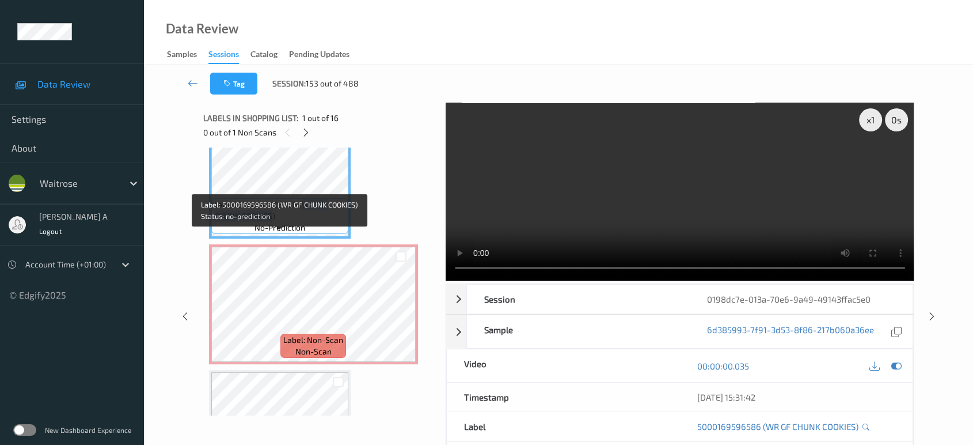
scroll to position [64, 0]
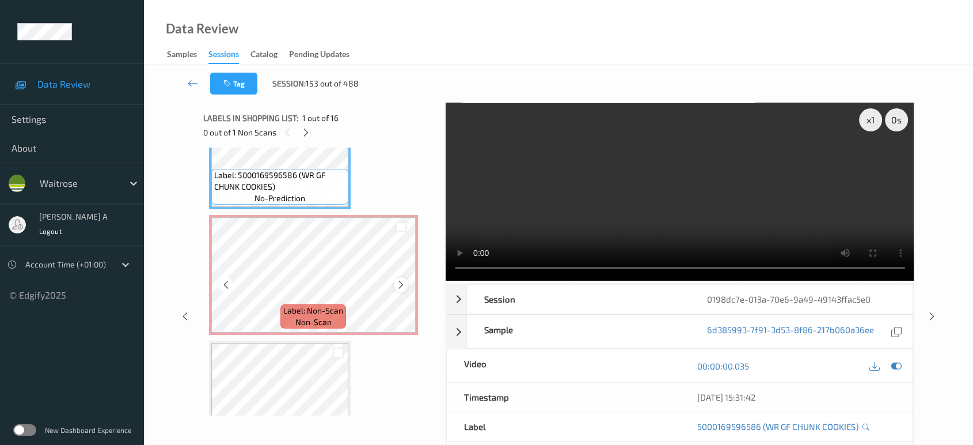
click at [396, 281] on icon at bounding box center [401, 284] width 10 height 10
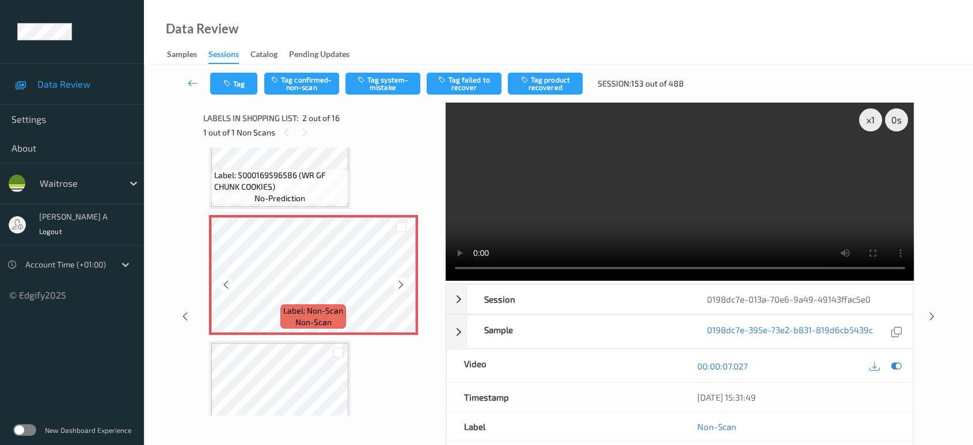
click at [396, 281] on icon at bounding box center [401, 284] width 10 height 10
click at [373, 86] on button "Tag system-mistake" at bounding box center [383, 84] width 75 height 22
click at [249, 85] on button "Tag" at bounding box center [233, 84] width 47 height 22
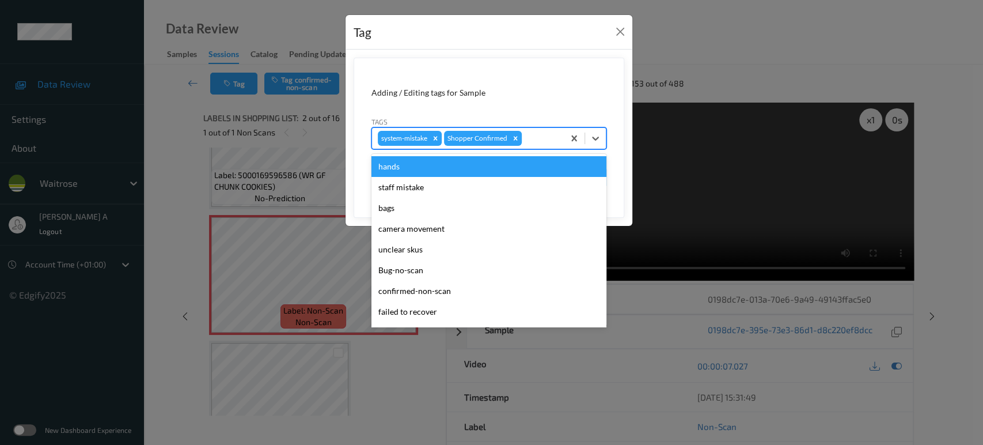
click at [534, 142] on div at bounding box center [541, 138] width 34 height 14
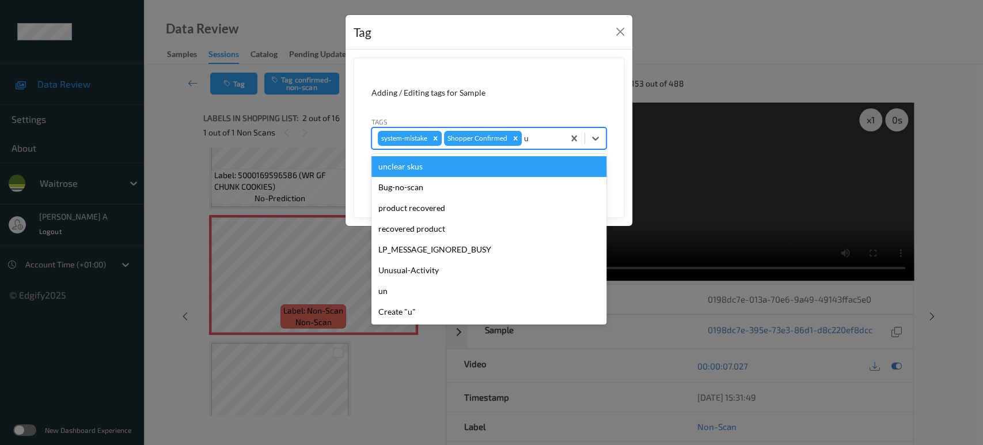
type input "un"
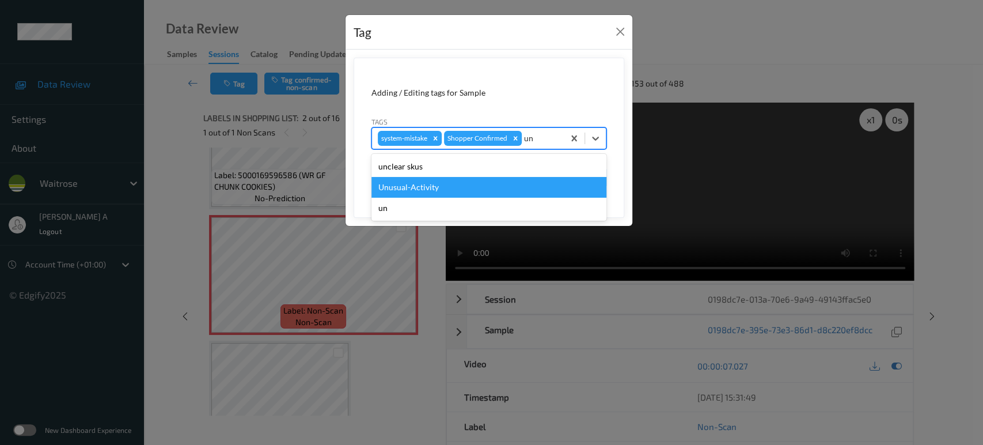
click at [483, 188] on div "Unusual-Activity" at bounding box center [488, 187] width 235 height 21
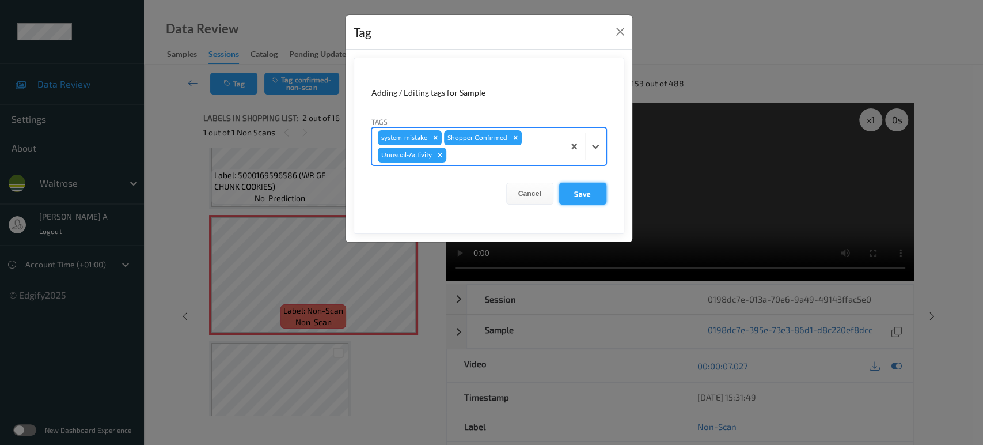
click at [595, 198] on button "Save" at bounding box center [582, 194] width 47 height 22
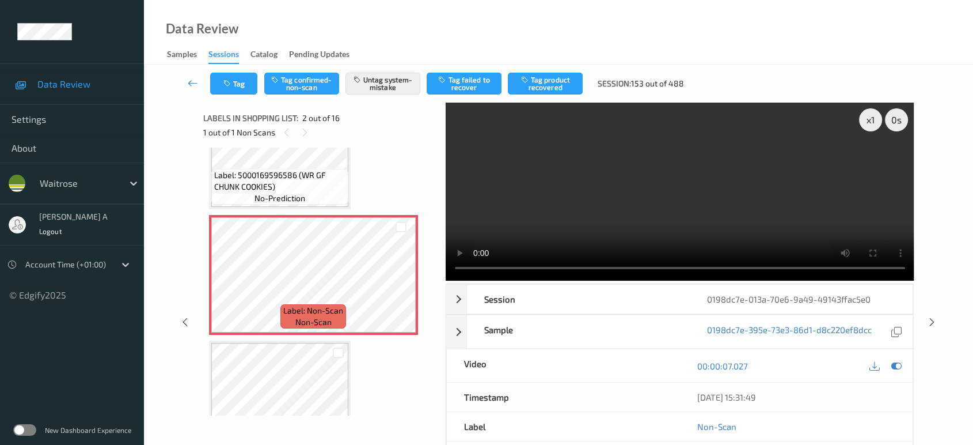
drag, startPoint x: 933, startPoint y: 276, endPoint x: 609, endPoint y: 18, distance: 414.7
click at [933, 317] on icon at bounding box center [932, 322] width 10 height 10
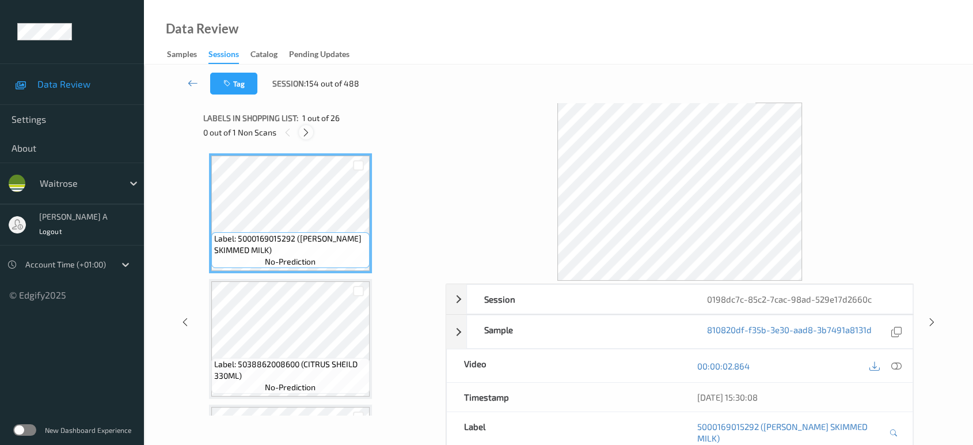
click at [310, 128] on icon at bounding box center [306, 132] width 10 height 10
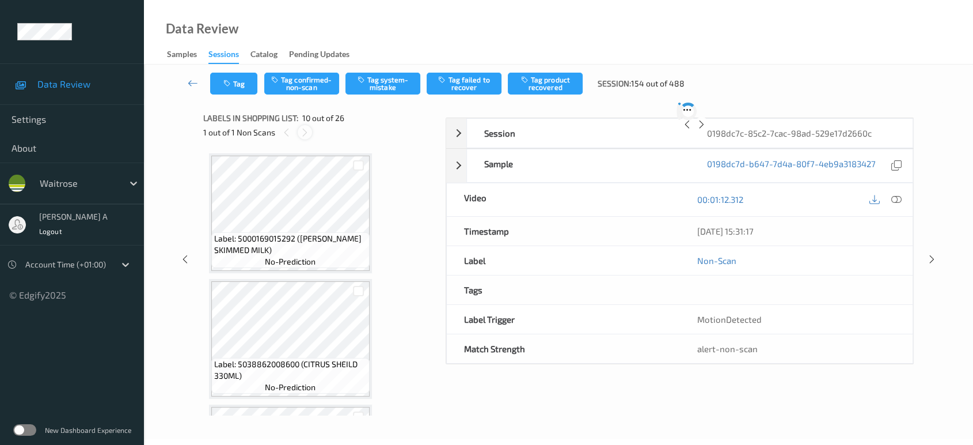
scroll to position [1005, 0]
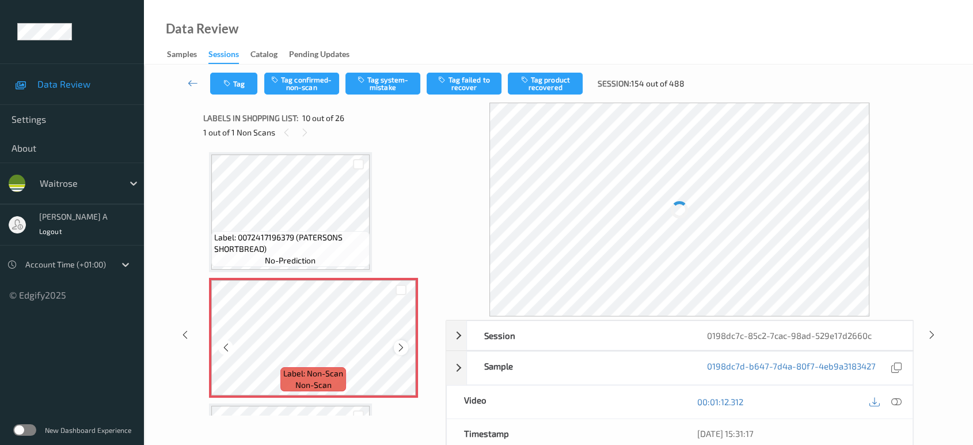
click at [400, 343] on icon at bounding box center [401, 347] width 10 height 10
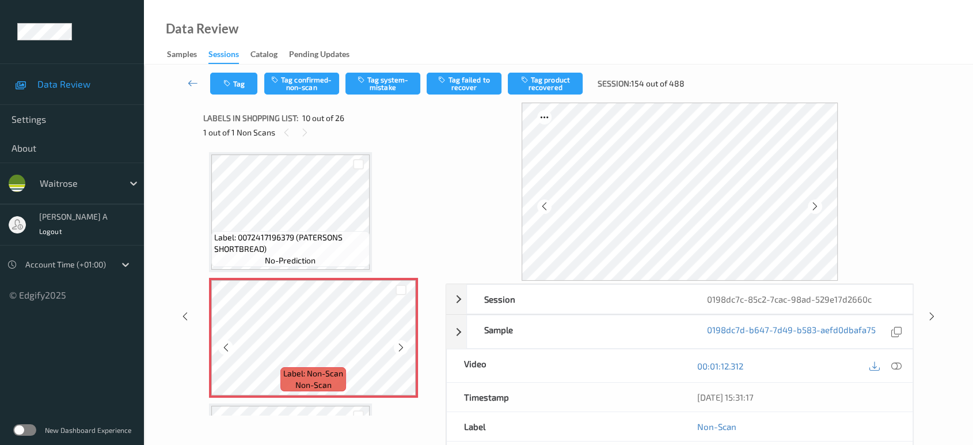
click at [400, 343] on icon at bounding box center [401, 347] width 10 height 10
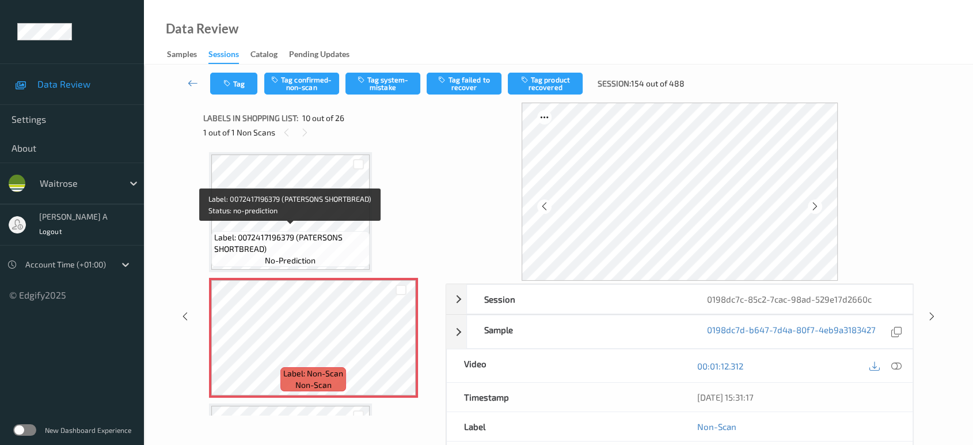
click at [324, 245] on span "Label: 0072417196379 (PATERSONS SHORTBREAD)" at bounding box center [290, 242] width 153 height 23
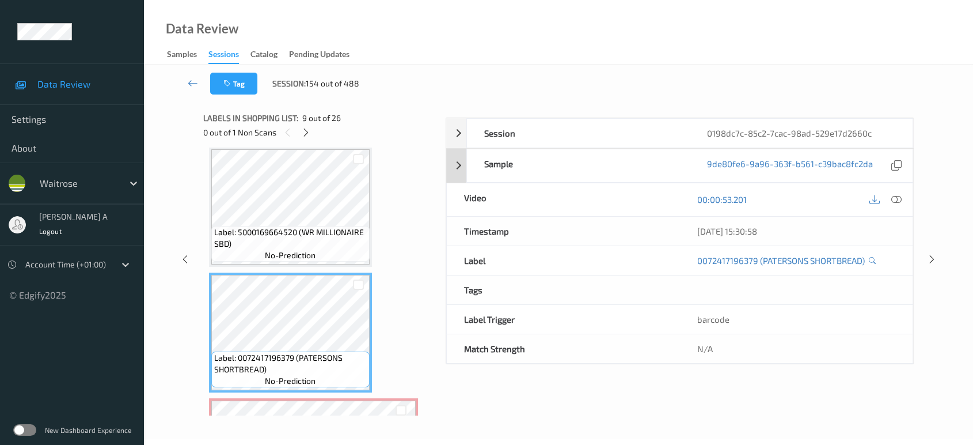
scroll to position [878, 0]
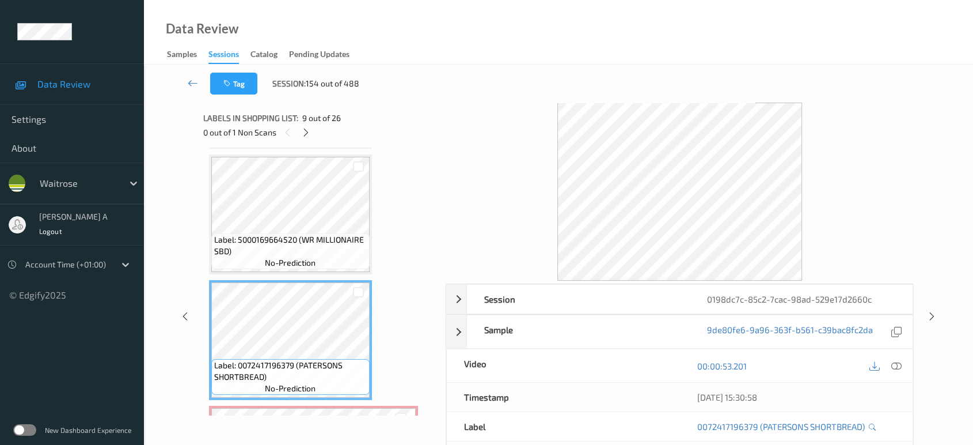
drag, startPoint x: 897, startPoint y: 366, endPoint x: 880, endPoint y: 360, distance: 18.2
click at [897, 366] on icon at bounding box center [896, 365] width 10 height 10
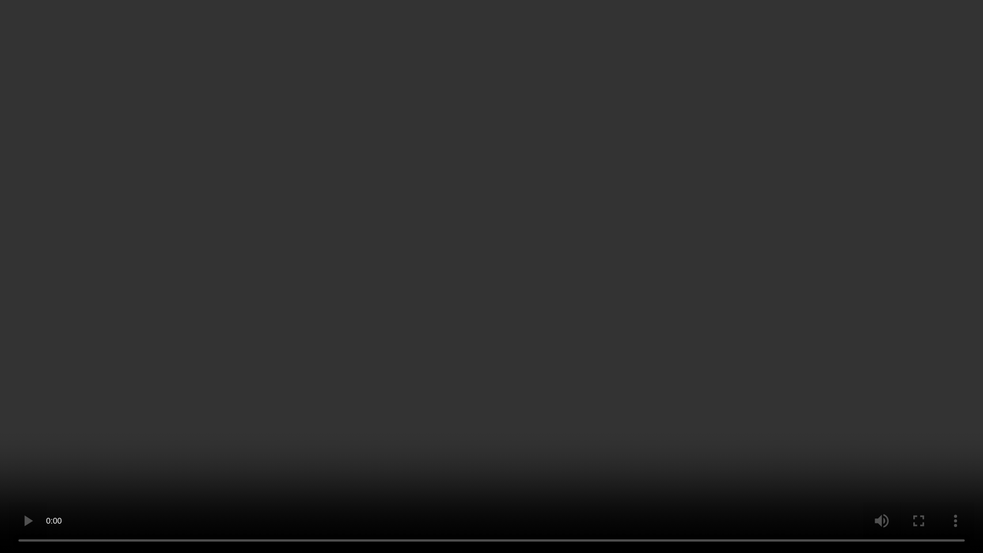
click at [438, 309] on video at bounding box center [491, 276] width 983 height 553
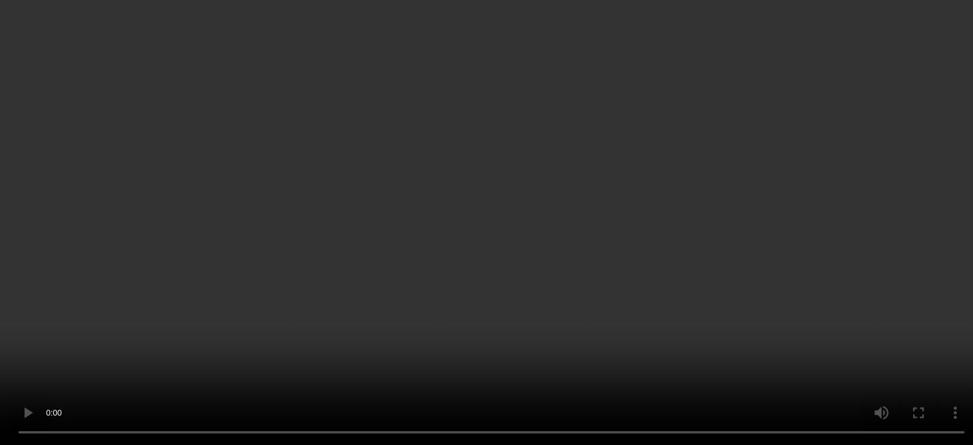
scroll to position [1133, 0]
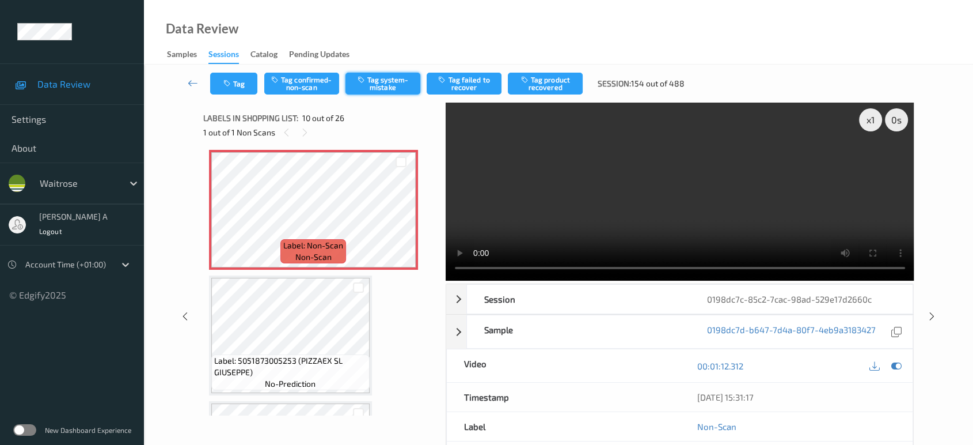
click at [383, 81] on button "Tag system-mistake" at bounding box center [383, 84] width 75 height 22
click at [238, 79] on button "Tag" at bounding box center [233, 84] width 47 height 22
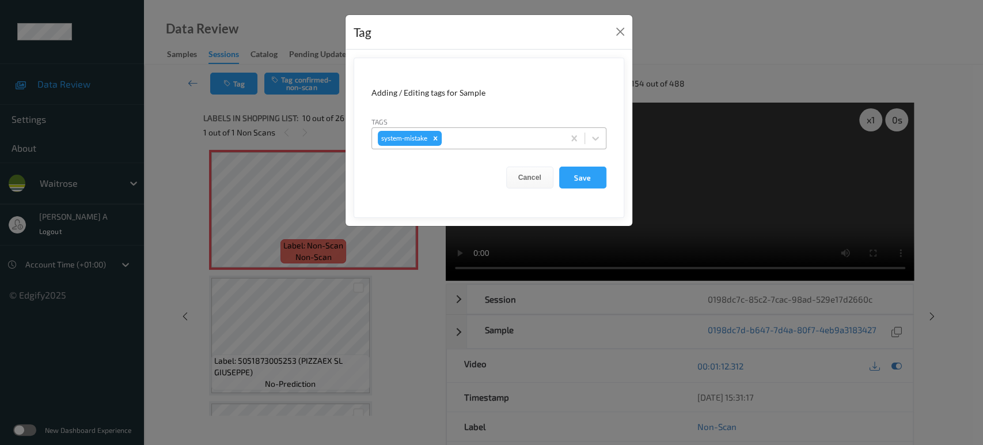
click at [473, 139] on div at bounding box center [501, 138] width 114 height 14
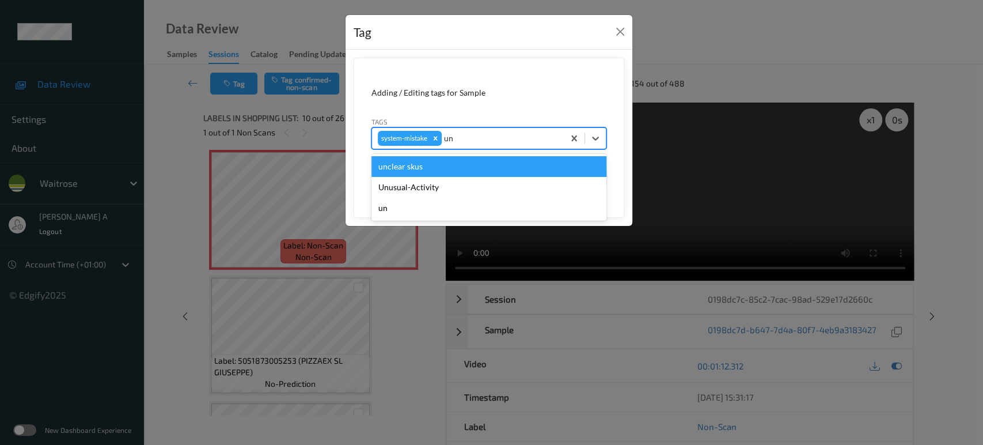
type input "u"
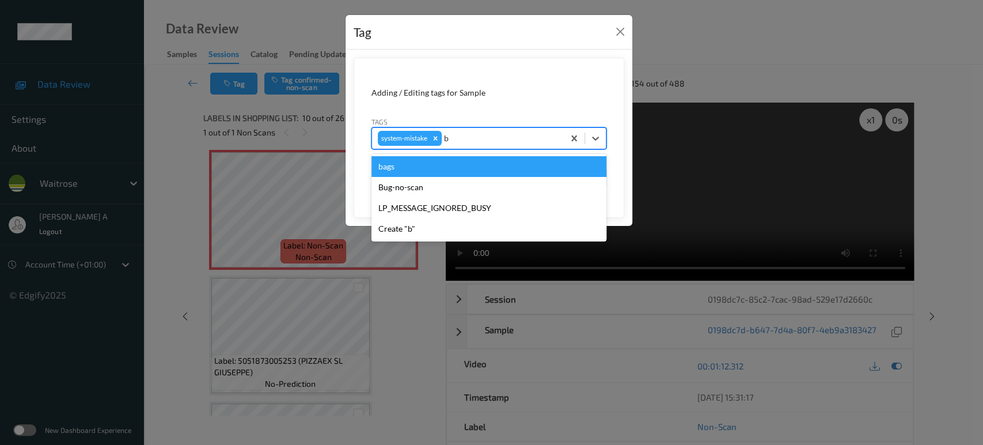
type input "ba"
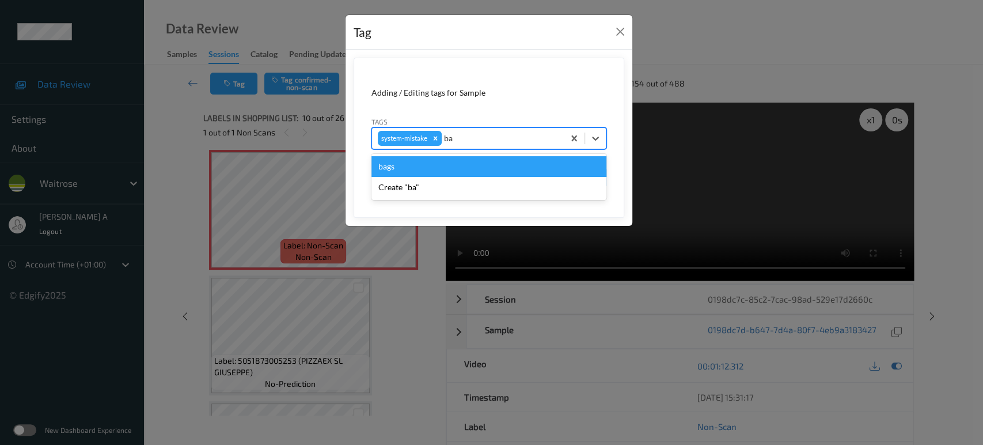
click at [455, 170] on div "bags" at bounding box center [488, 166] width 235 height 21
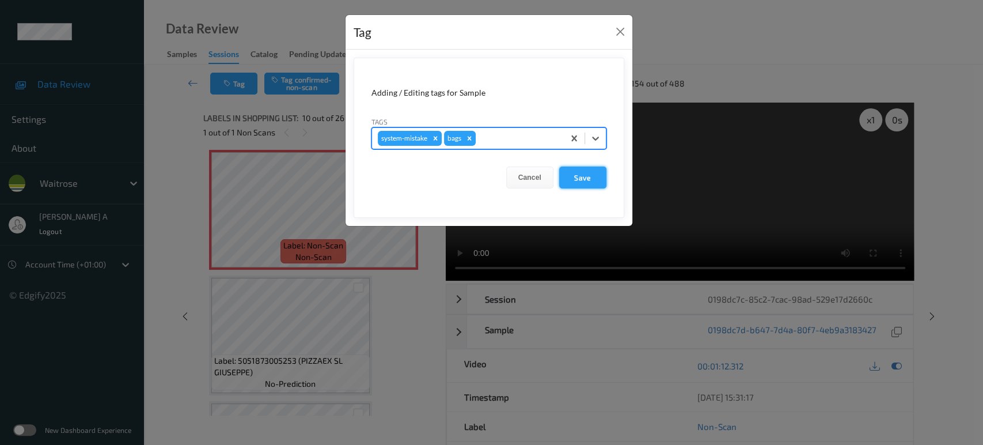
click at [582, 185] on button "Save" at bounding box center [582, 177] width 47 height 22
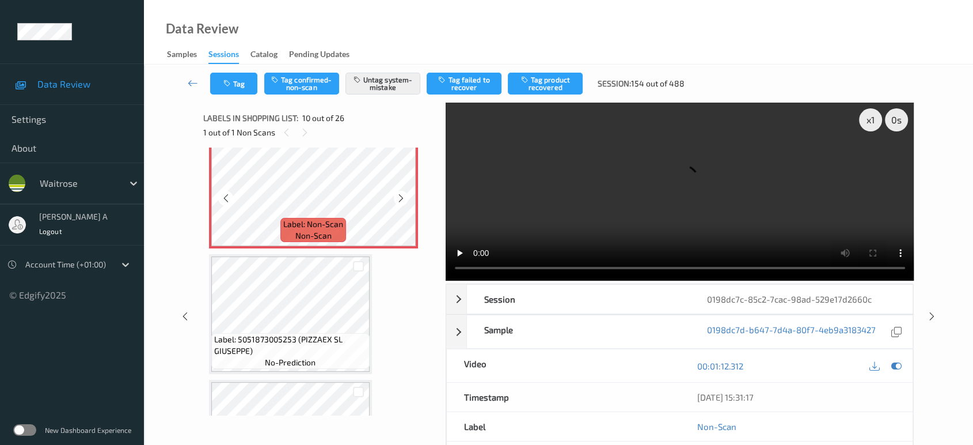
scroll to position [1069, 0]
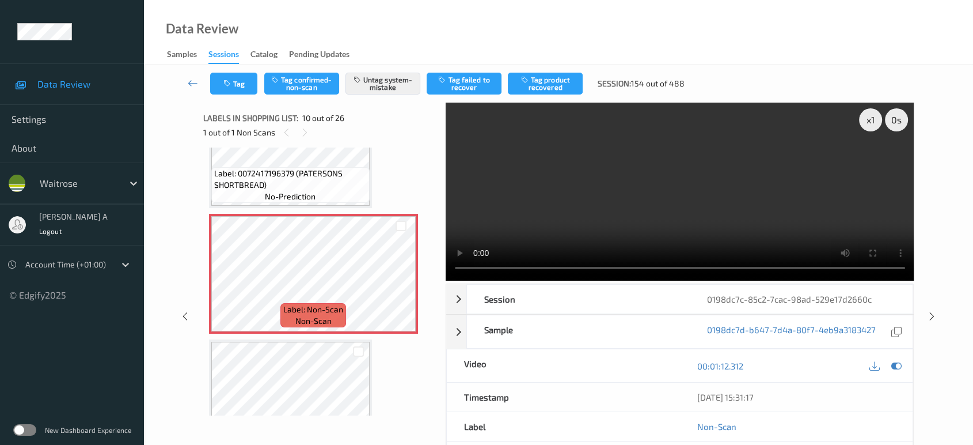
drag, startPoint x: 933, startPoint y: 320, endPoint x: 929, endPoint y: 293, distance: 26.8
click at [933, 320] on icon at bounding box center [932, 316] width 10 height 10
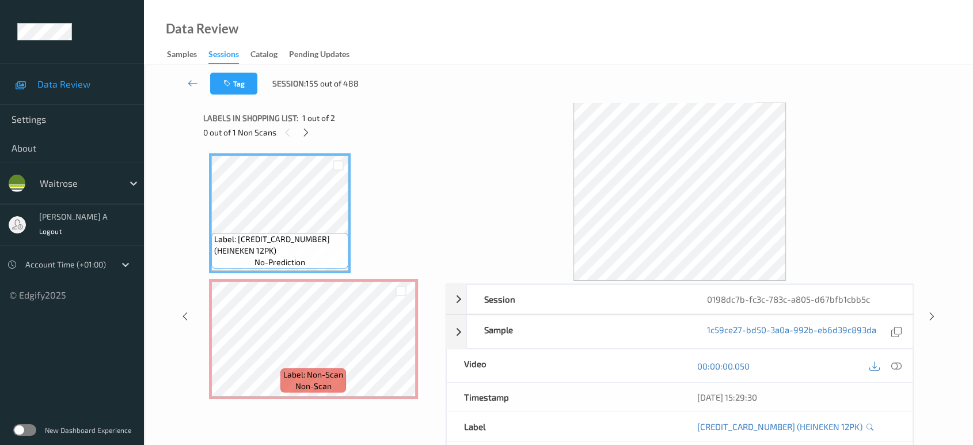
click at [310, 138] on div at bounding box center [306, 132] width 14 height 14
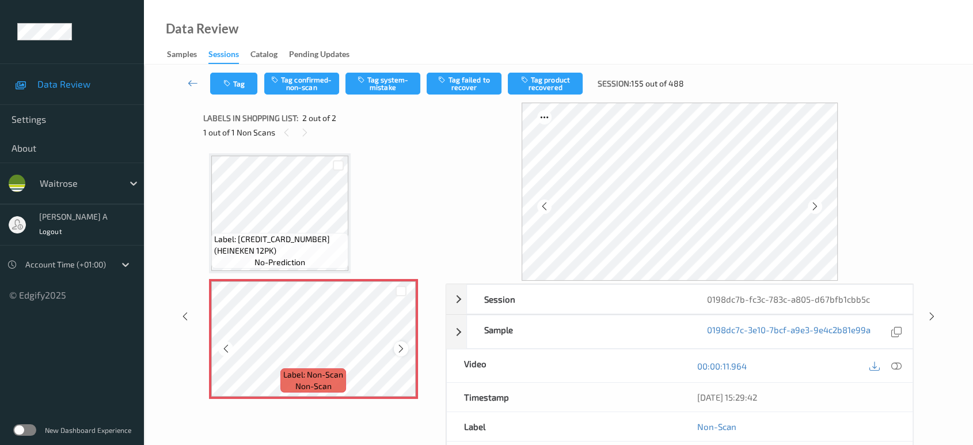
click at [400, 350] on icon at bounding box center [401, 348] width 10 height 10
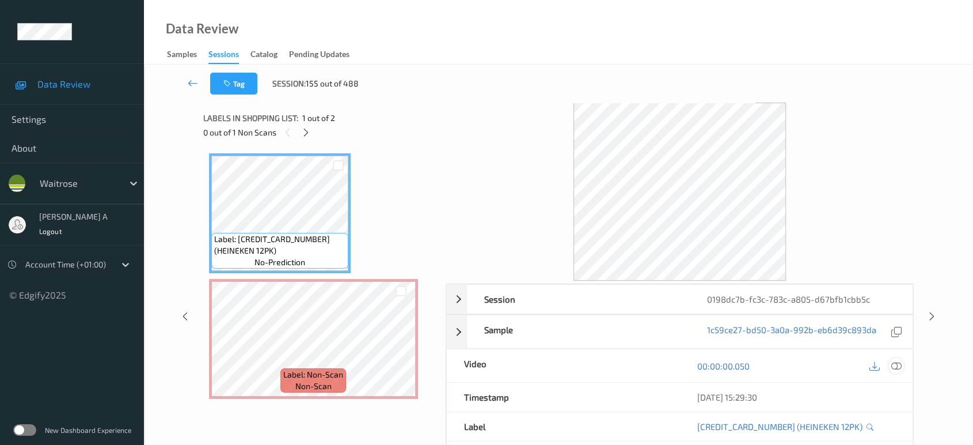
click at [891, 366] on icon at bounding box center [896, 365] width 10 height 10
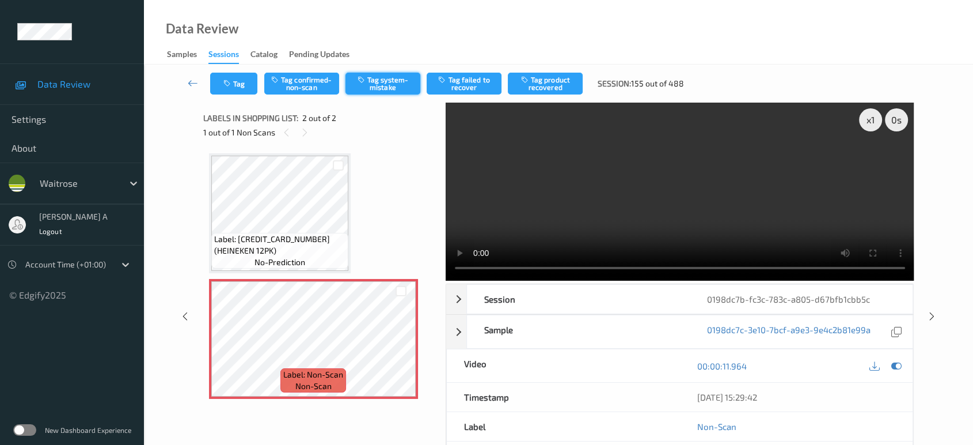
click at [385, 86] on button "Tag system-mistake" at bounding box center [383, 84] width 75 height 22
click at [238, 78] on button "Tag" at bounding box center [233, 84] width 47 height 22
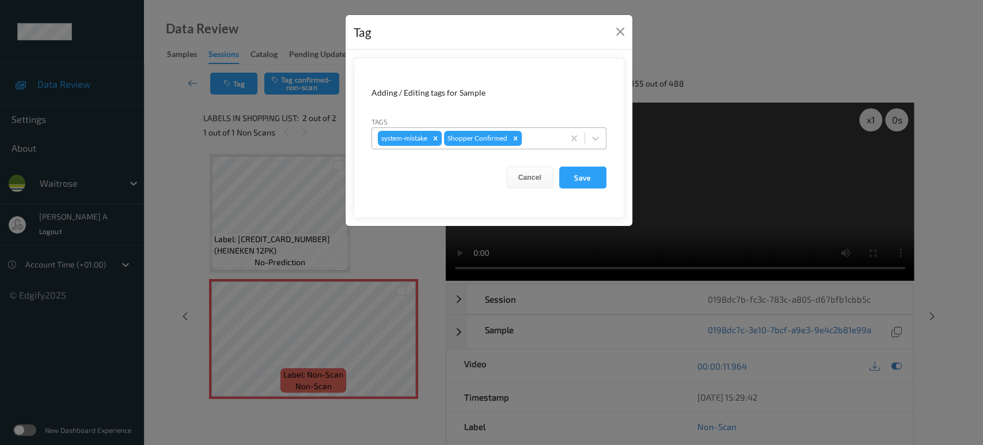
click at [544, 132] on div at bounding box center [541, 138] width 34 height 14
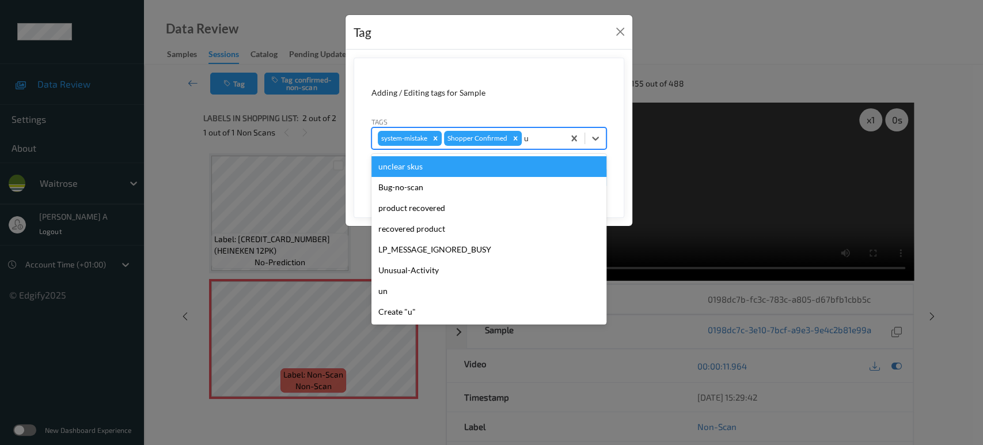
type input "un"
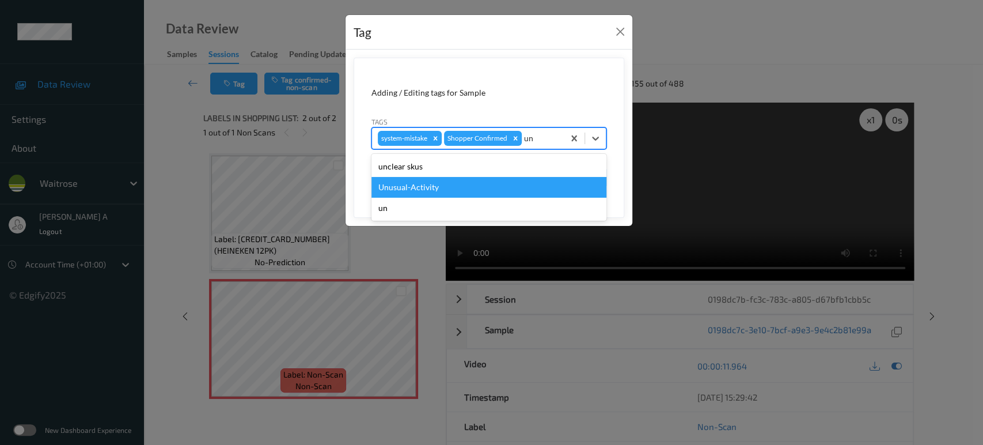
click at [506, 193] on div "Unusual-Activity" at bounding box center [488, 187] width 235 height 21
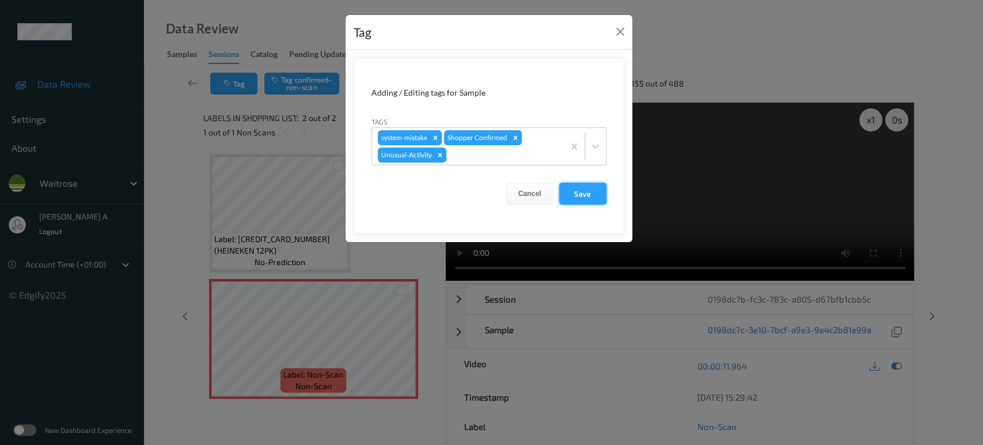
click at [570, 190] on button "Save" at bounding box center [582, 194] width 47 height 22
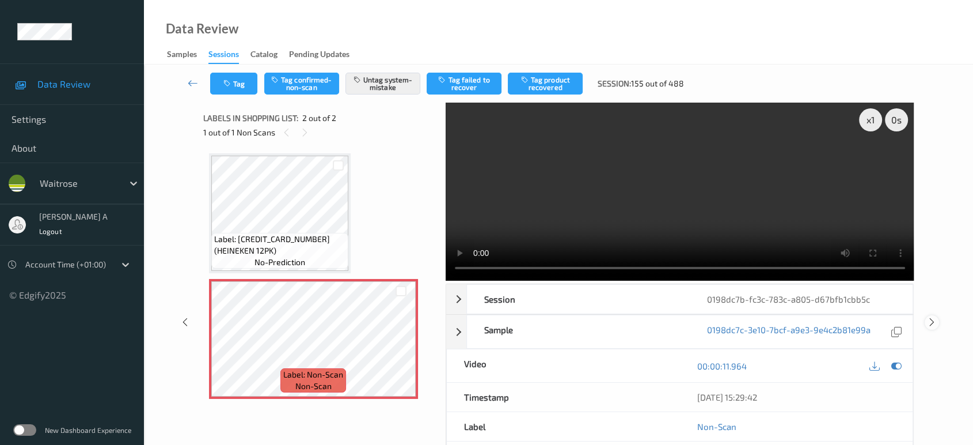
click at [931, 317] on icon at bounding box center [932, 322] width 10 height 10
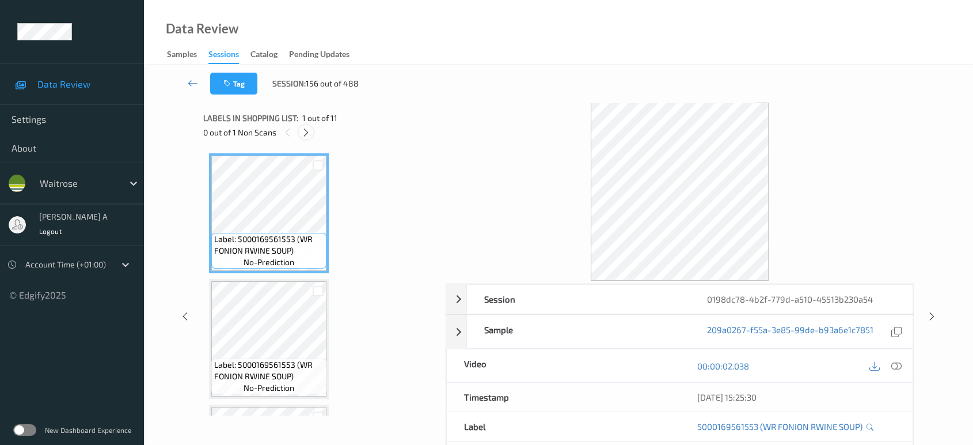
click at [309, 132] on icon at bounding box center [306, 132] width 10 height 10
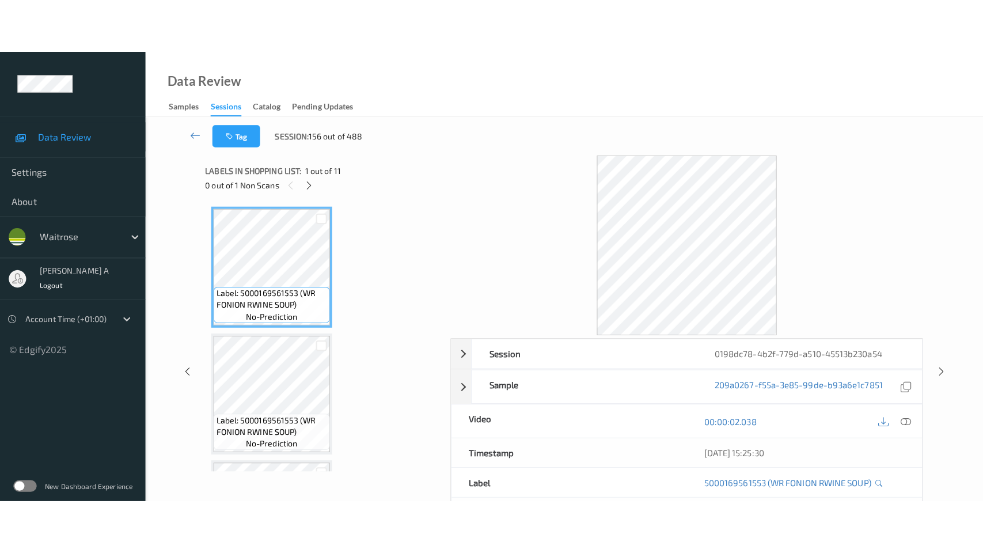
scroll to position [1005, 0]
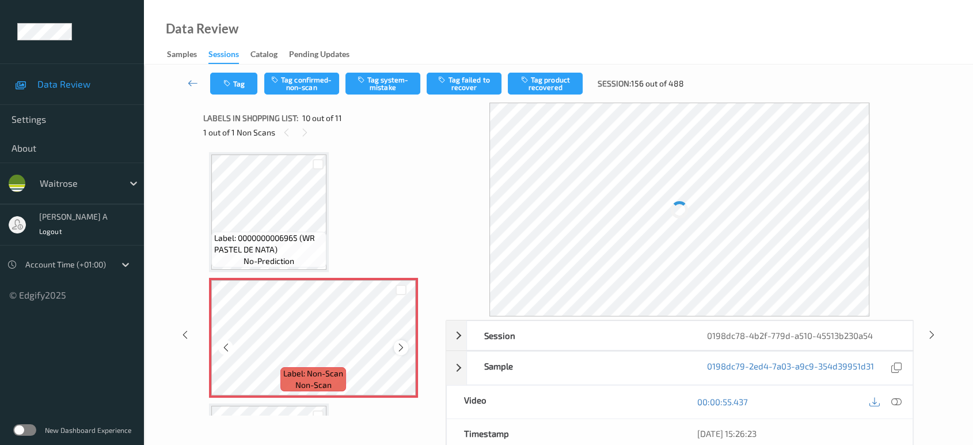
click at [400, 342] on icon at bounding box center [401, 347] width 10 height 10
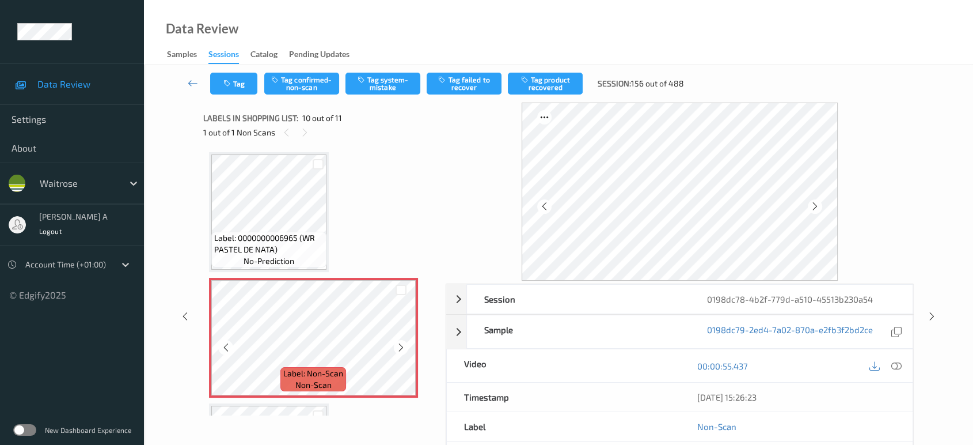
click at [400, 342] on icon at bounding box center [401, 347] width 10 height 10
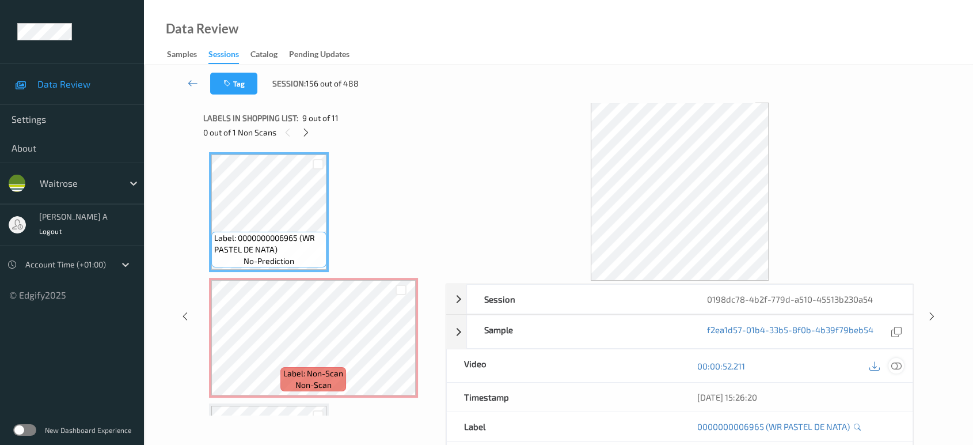
click at [897, 366] on icon at bounding box center [896, 365] width 10 height 10
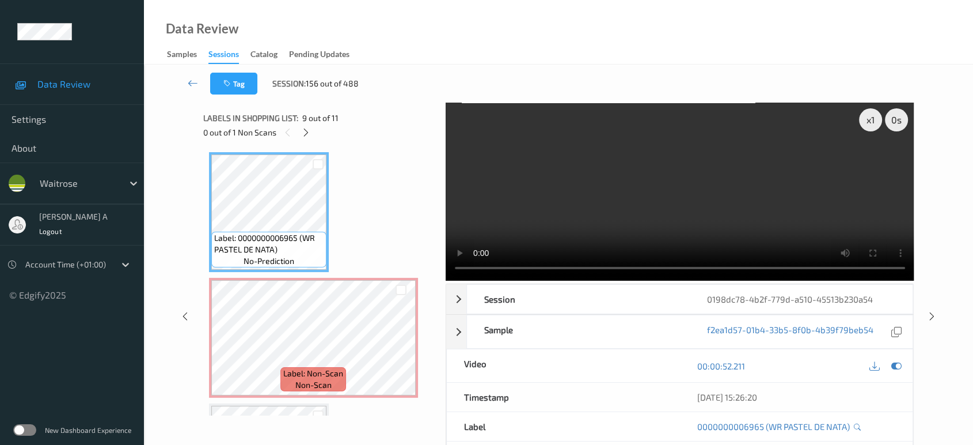
scroll to position [1004, 0]
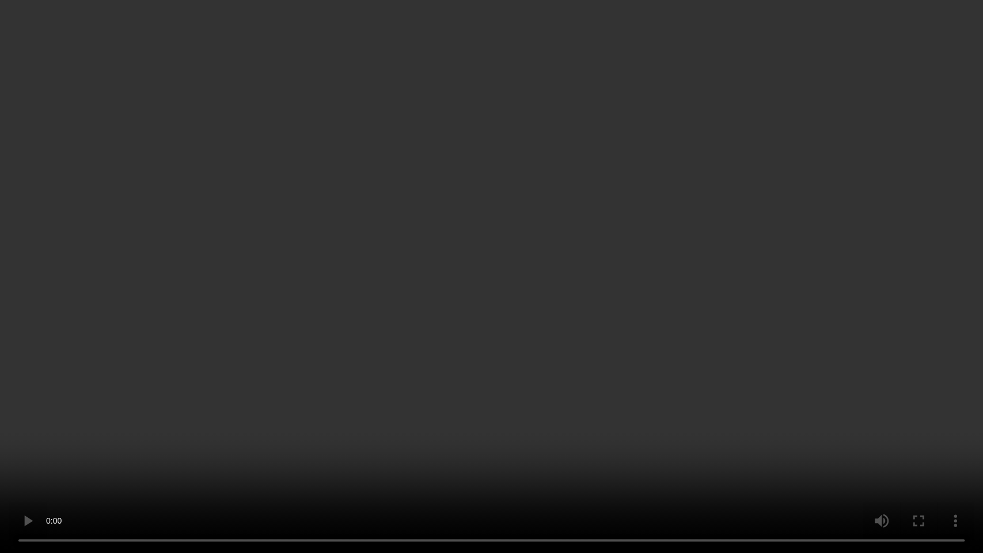
click at [661, 359] on video at bounding box center [491, 276] width 983 height 553
click at [560, 311] on video at bounding box center [491, 276] width 983 height 553
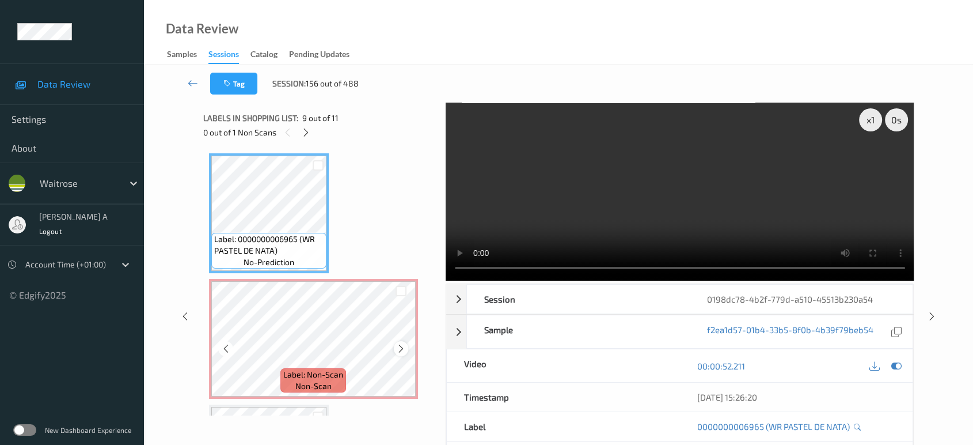
click at [399, 344] on icon at bounding box center [401, 348] width 10 height 10
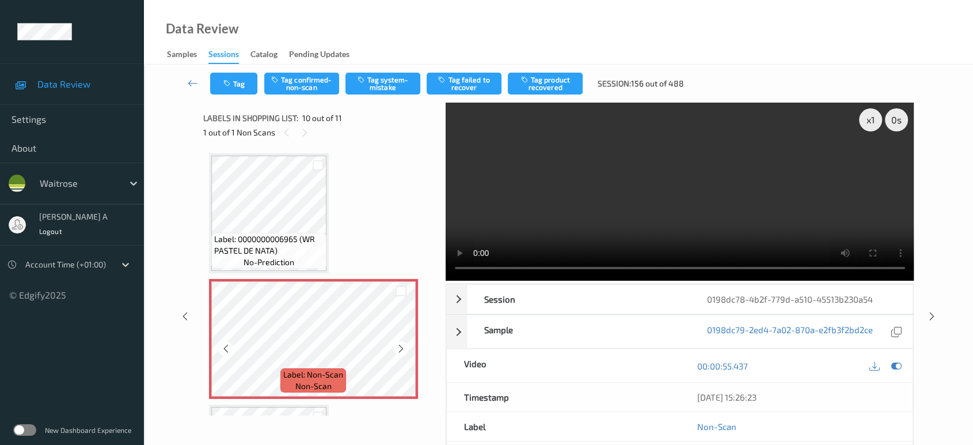
click at [399, 344] on icon at bounding box center [401, 348] width 10 height 10
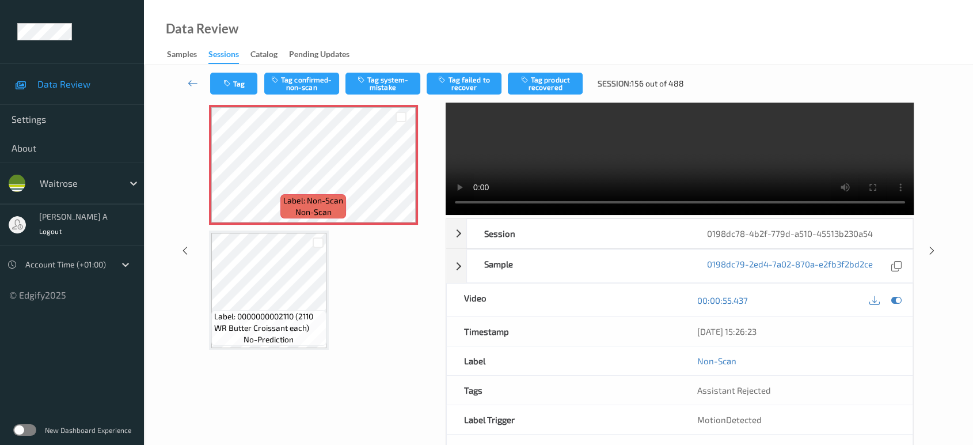
scroll to position [44, 0]
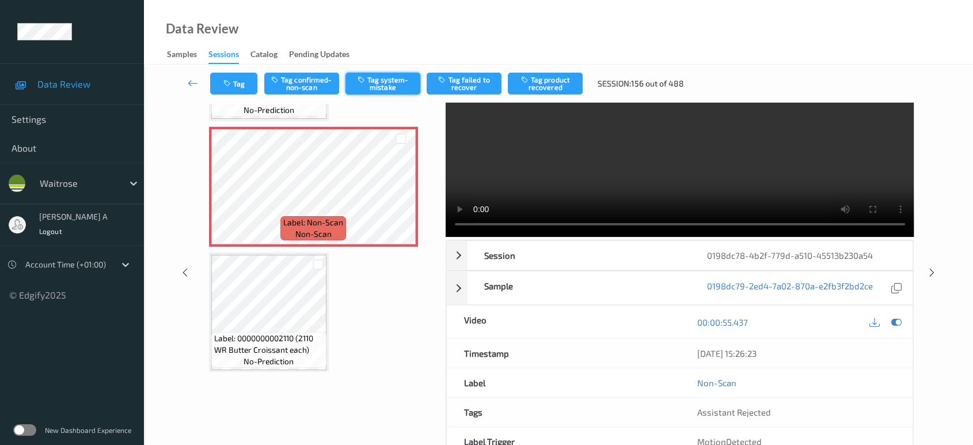
click at [362, 81] on icon "button" at bounding box center [363, 79] width 10 height 8
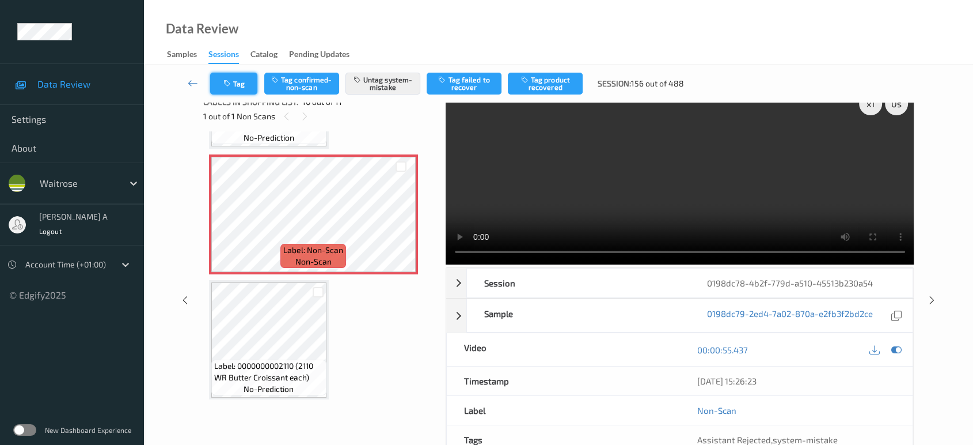
click at [226, 78] on button "Tag" at bounding box center [233, 84] width 47 height 22
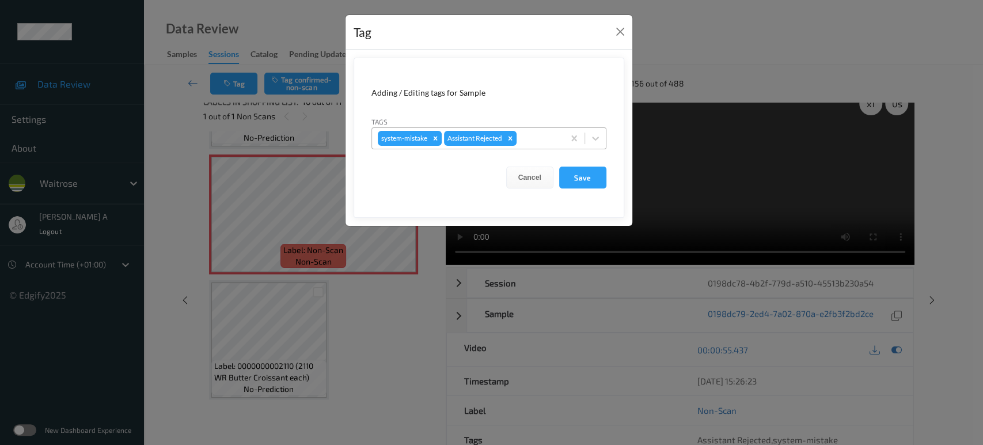
click at [544, 139] on div at bounding box center [538, 138] width 39 height 14
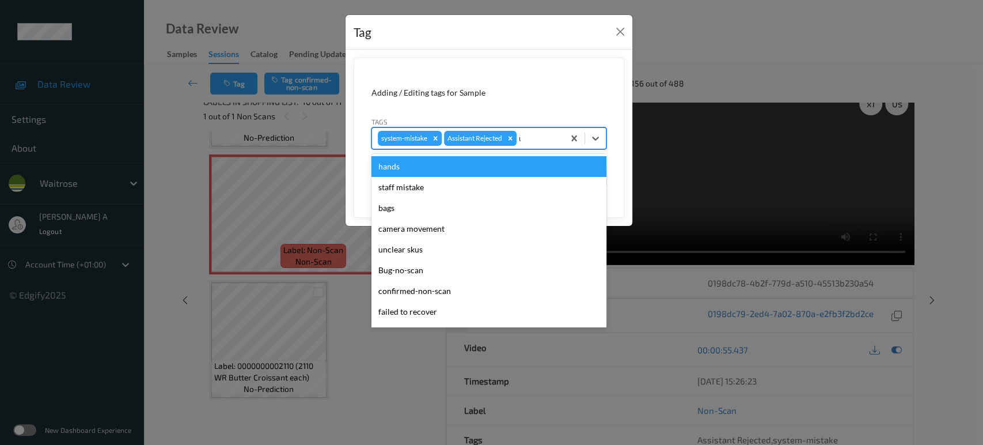
type input "un"
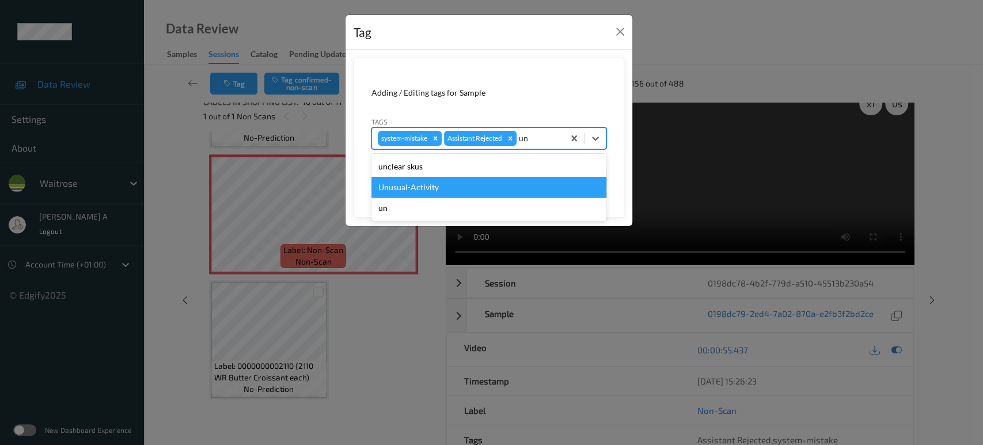
click at [462, 188] on div "Unusual-Activity" at bounding box center [488, 187] width 235 height 21
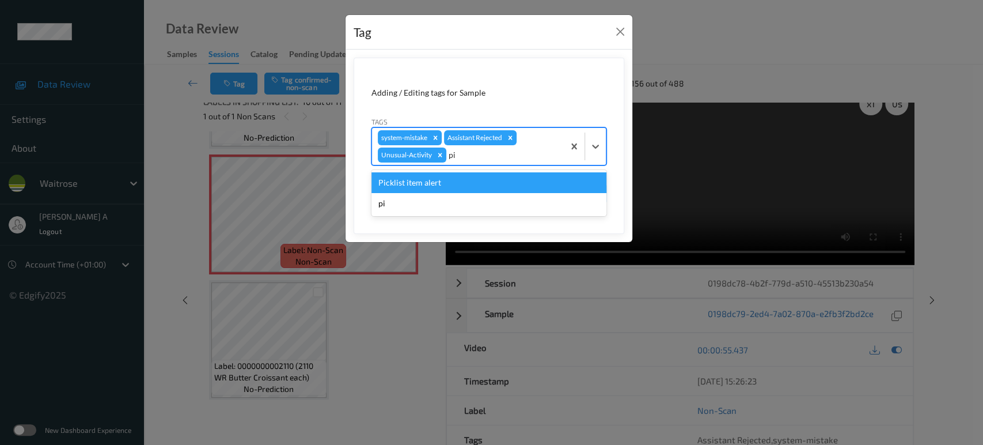
type input "pic"
click at [462, 188] on div "Picklist item alert" at bounding box center [488, 182] width 235 height 21
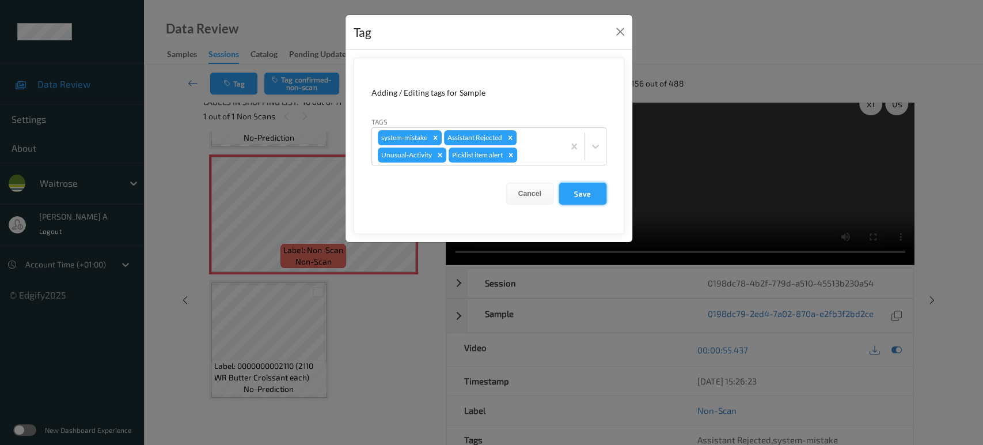
click at [586, 192] on button "Save" at bounding box center [582, 194] width 47 height 22
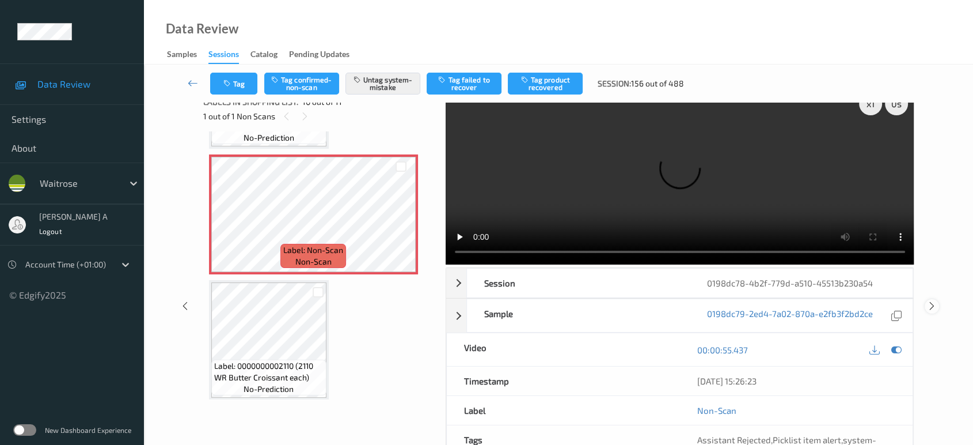
click at [931, 301] on icon at bounding box center [932, 306] width 10 height 10
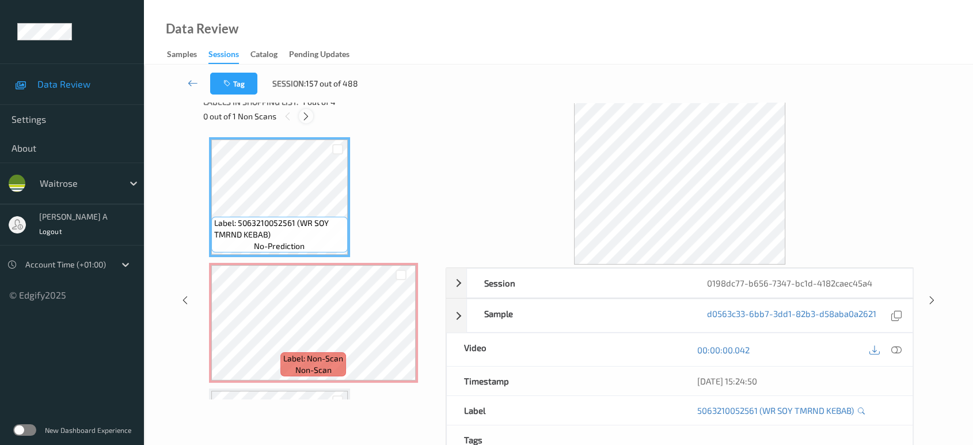
click at [309, 116] on icon at bounding box center [306, 116] width 10 height 10
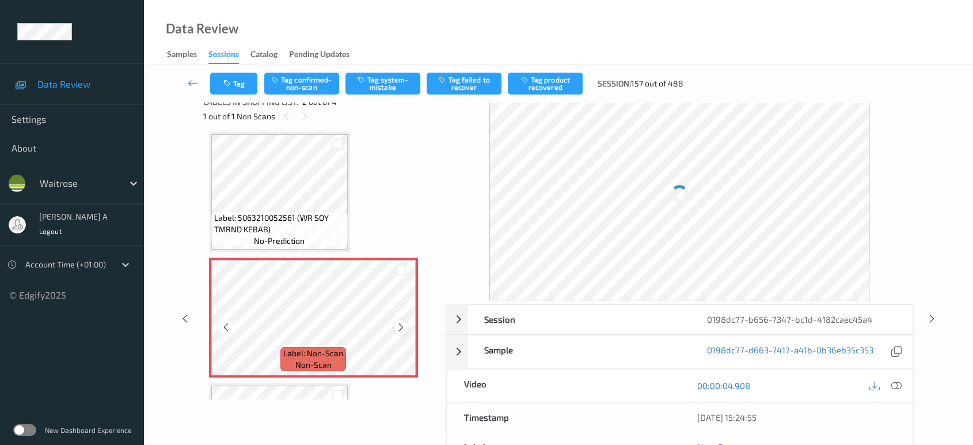
click at [401, 325] on icon at bounding box center [401, 327] width 10 height 10
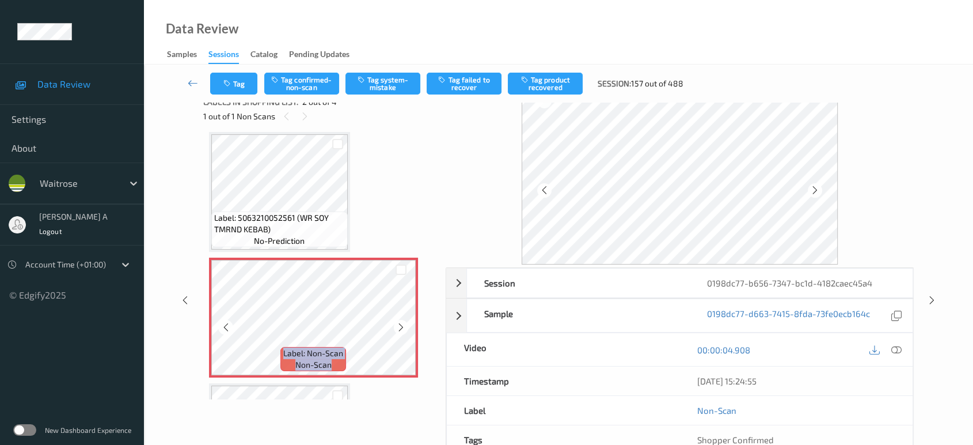
click at [401, 325] on icon at bounding box center [401, 327] width 10 height 10
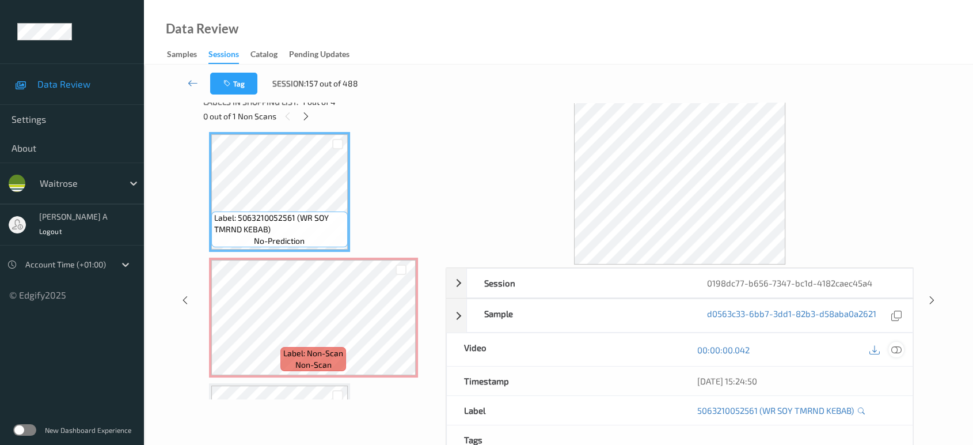
click at [901, 348] on icon at bounding box center [896, 349] width 10 height 10
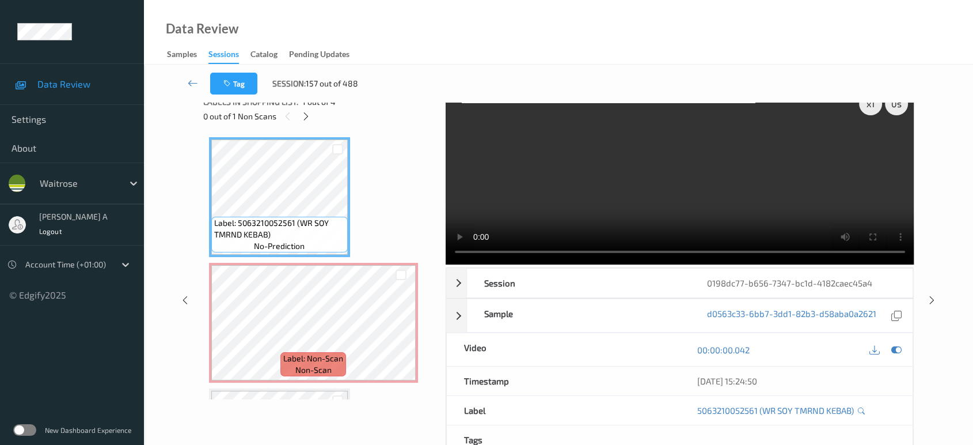
scroll to position [0, 0]
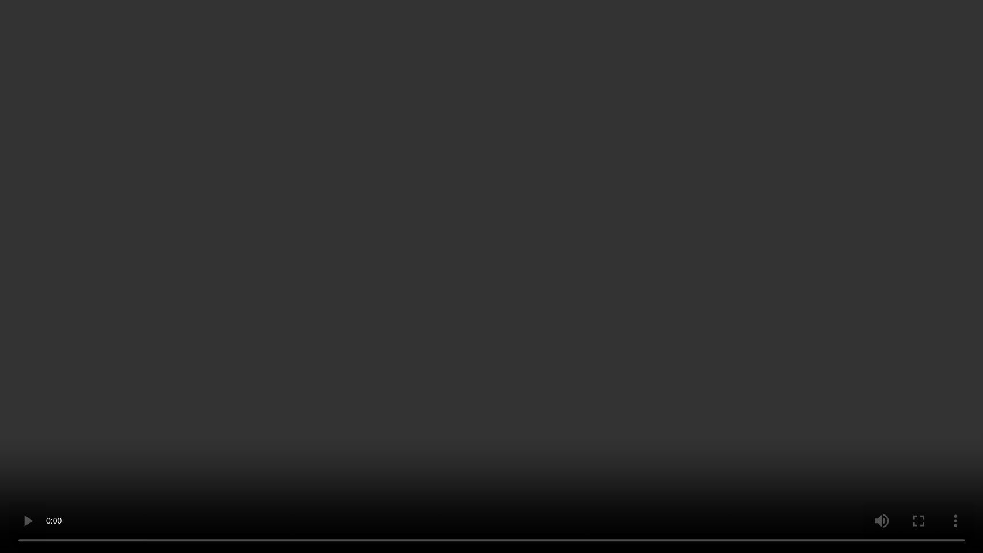
click at [555, 322] on video at bounding box center [491, 276] width 983 height 553
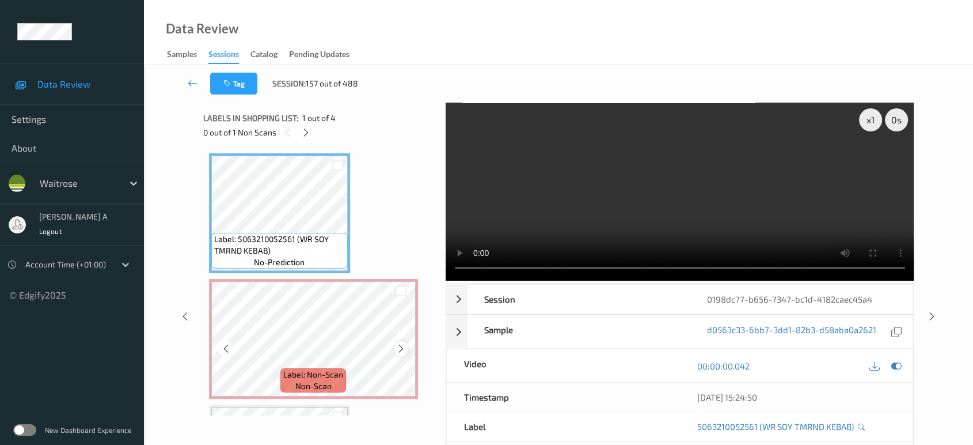
click at [401, 350] on icon at bounding box center [401, 348] width 10 height 10
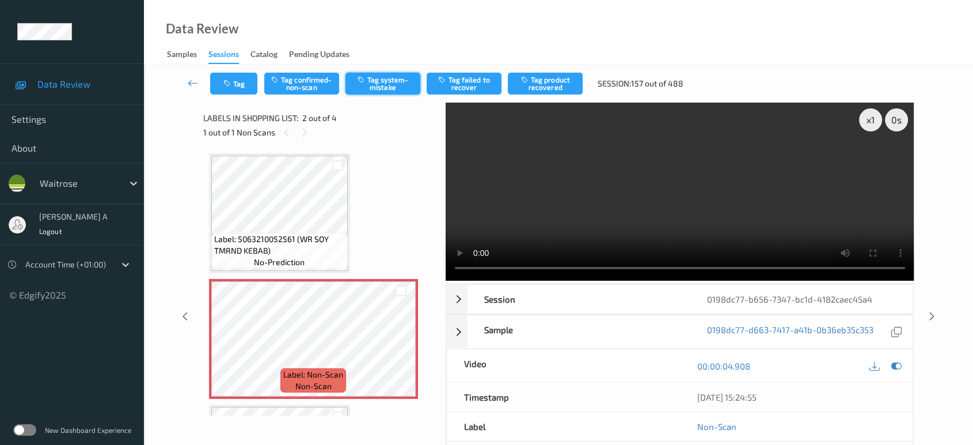
click at [384, 85] on button "Tag system-mistake" at bounding box center [383, 84] width 75 height 22
click at [236, 86] on button "Tag" at bounding box center [233, 84] width 47 height 22
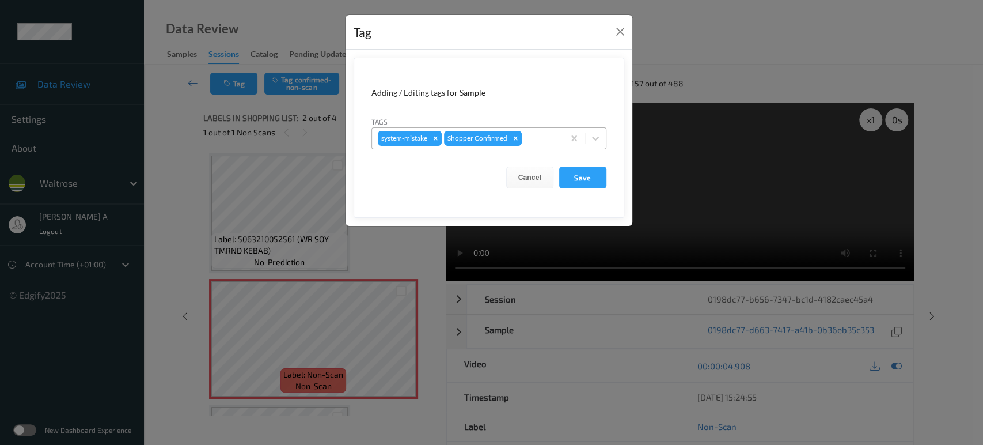
click at [534, 135] on div at bounding box center [541, 138] width 34 height 14
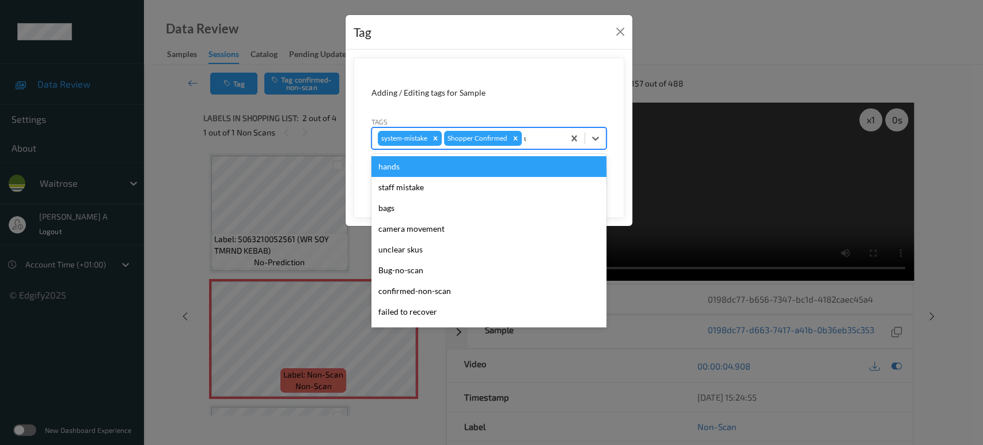
type input "un"
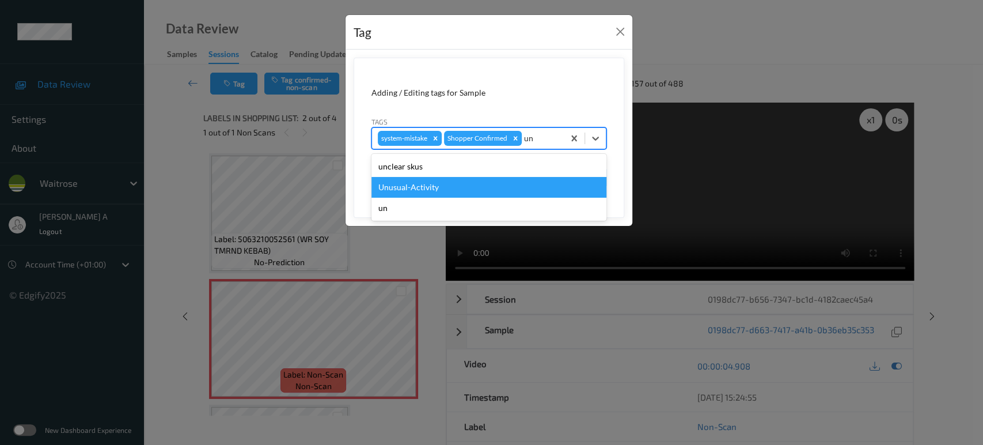
click at [503, 186] on div "Unusual-Activity" at bounding box center [488, 187] width 235 height 21
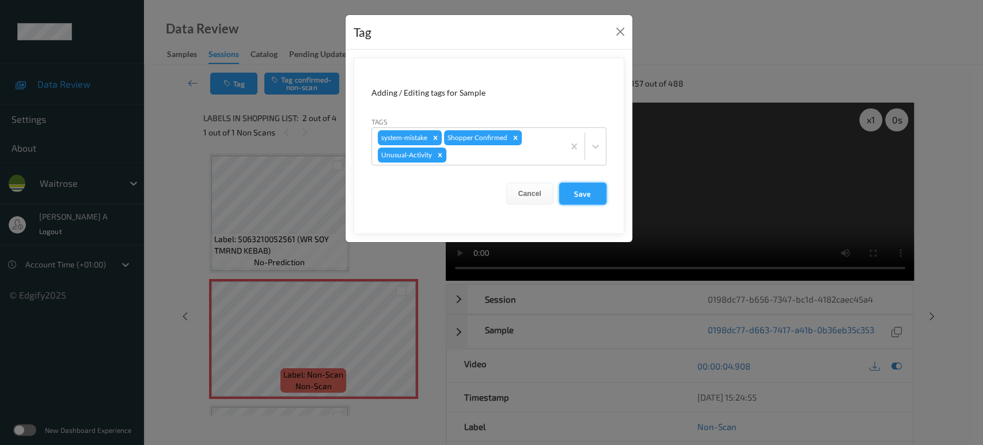
click at [589, 198] on button "Save" at bounding box center [582, 194] width 47 height 22
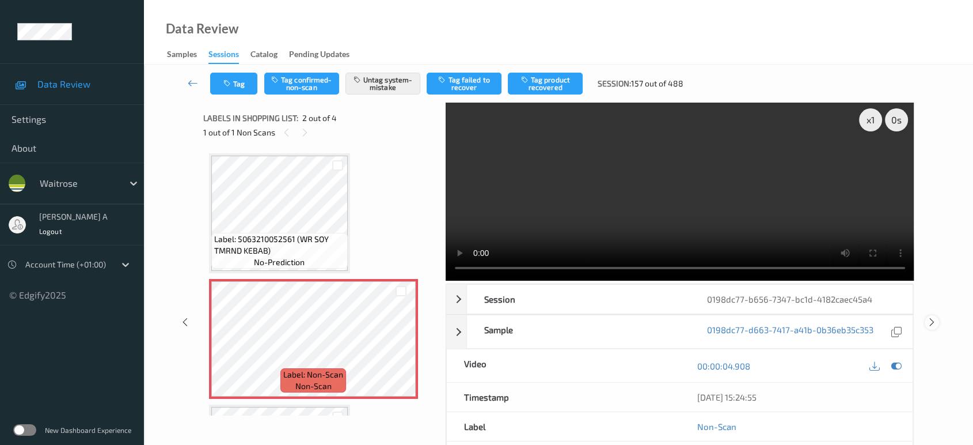
click at [929, 317] on icon at bounding box center [932, 322] width 10 height 10
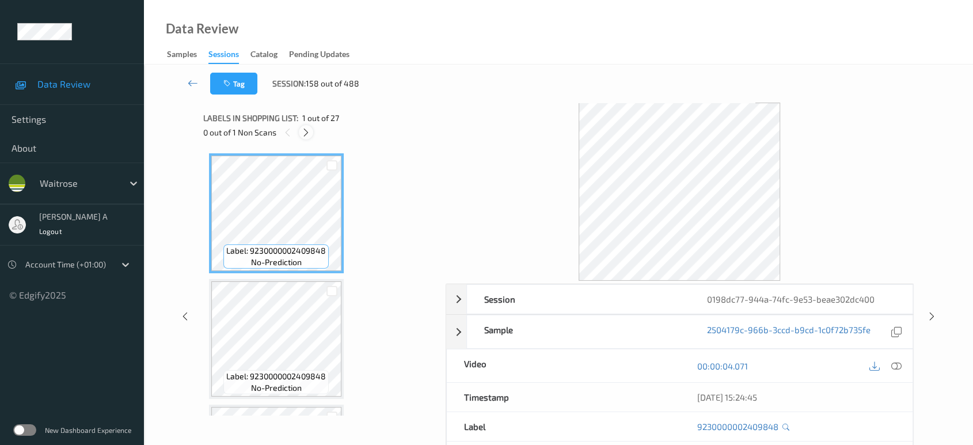
click at [309, 135] on icon at bounding box center [306, 132] width 10 height 10
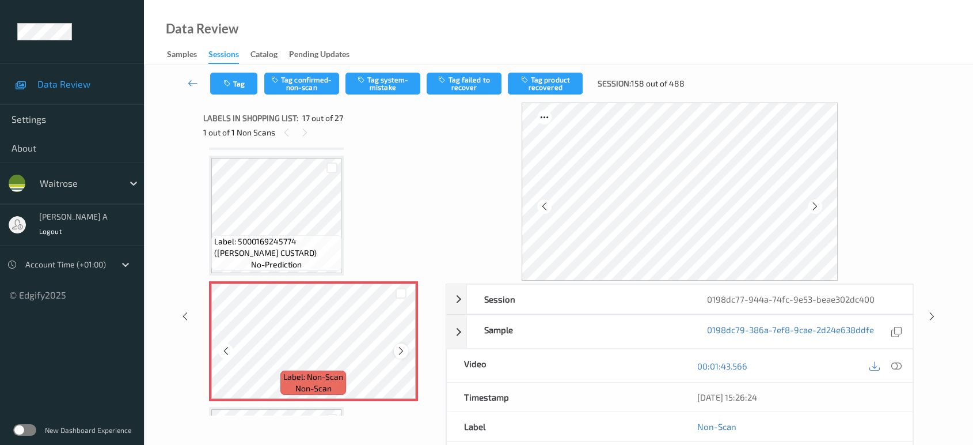
click at [401, 346] on icon at bounding box center [401, 351] width 10 height 10
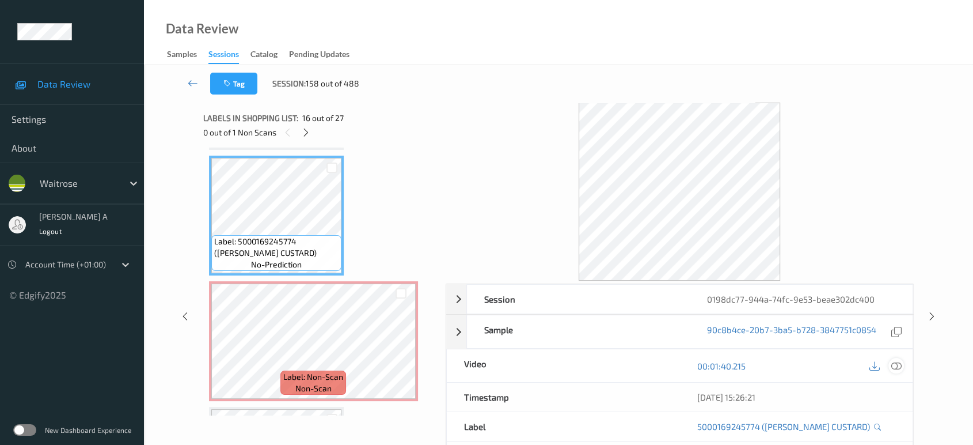
click at [897, 366] on icon at bounding box center [896, 365] width 10 height 10
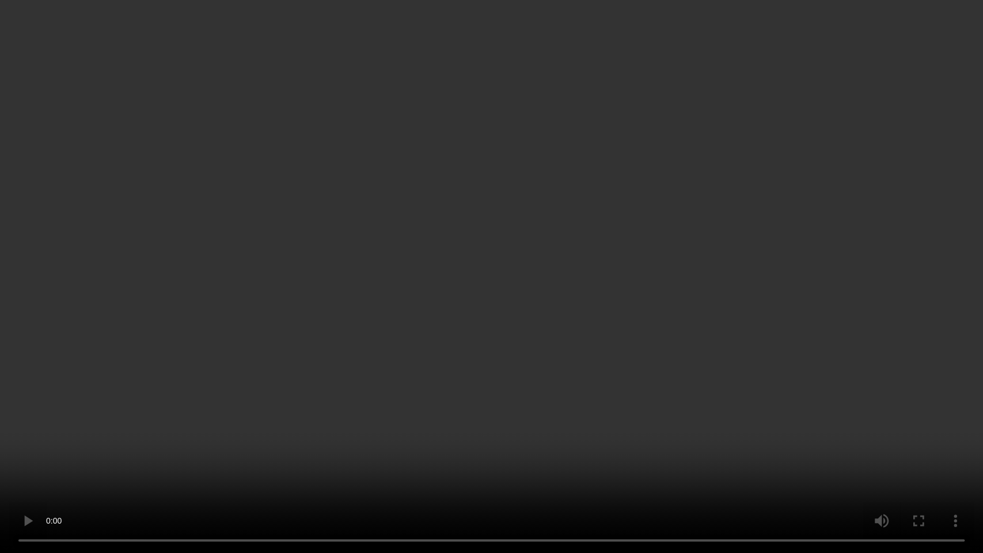
click at [562, 287] on video at bounding box center [491, 276] width 983 height 553
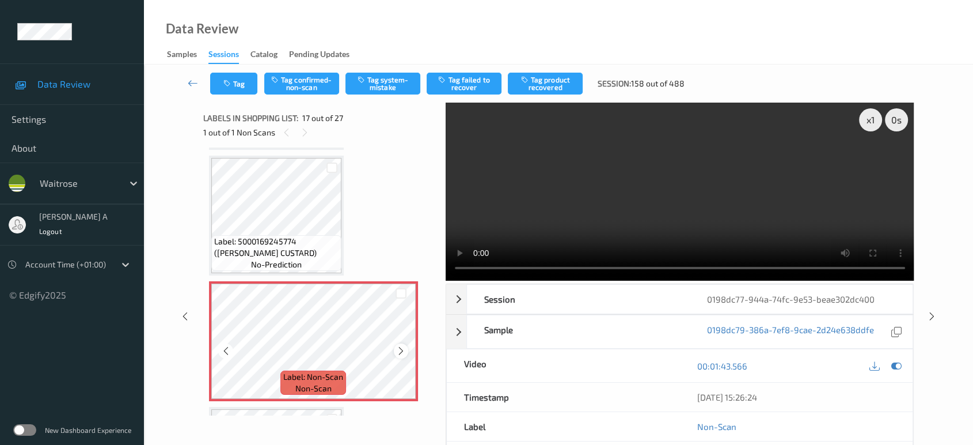
click at [397, 346] on icon at bounding box center [401, 351] width 10 height 10
click at [397, 93] on button "Tag system-mistake" at bounding box center [383, 84] width 75 height 22
click at [228, 89] on button "Tag" at bounding box center [233, 84] width 47 height 22
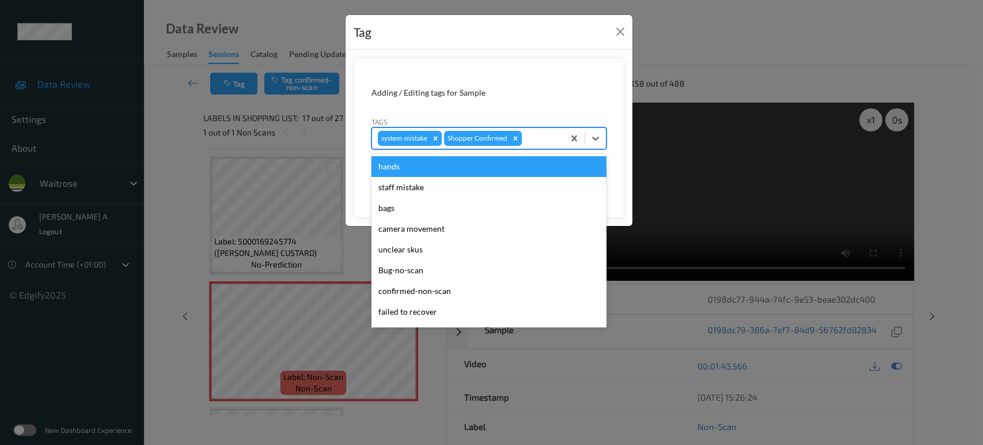
click at [529, 142] on div at bounding box center [541, 138] width 34 height 14
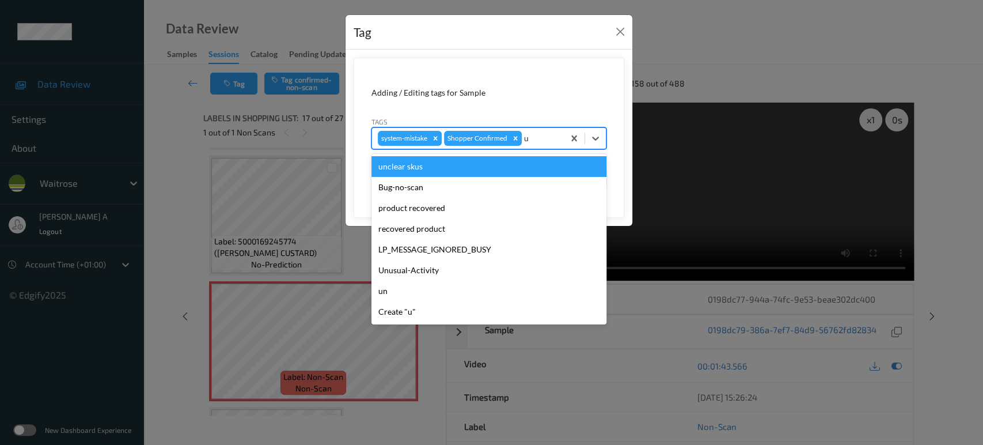
type input "un"
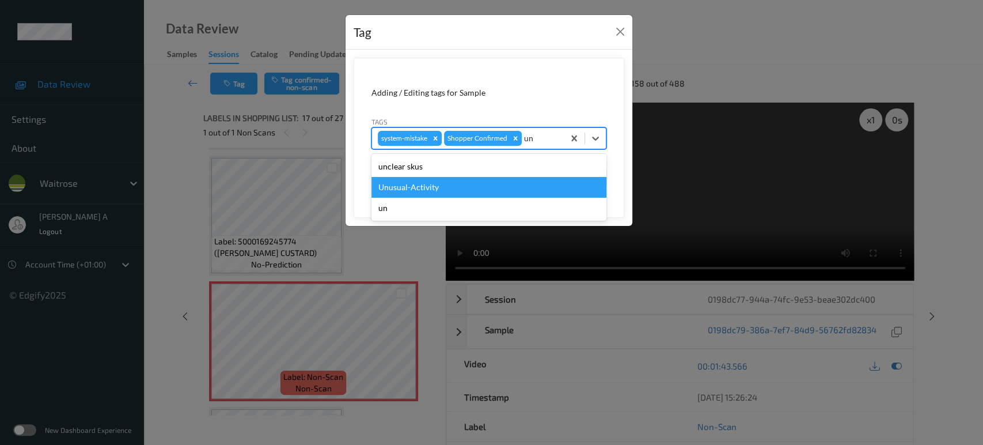
click at [463, 180] on div "Unusual-Activity" at bounding box center [488, 187] width 235 height 21
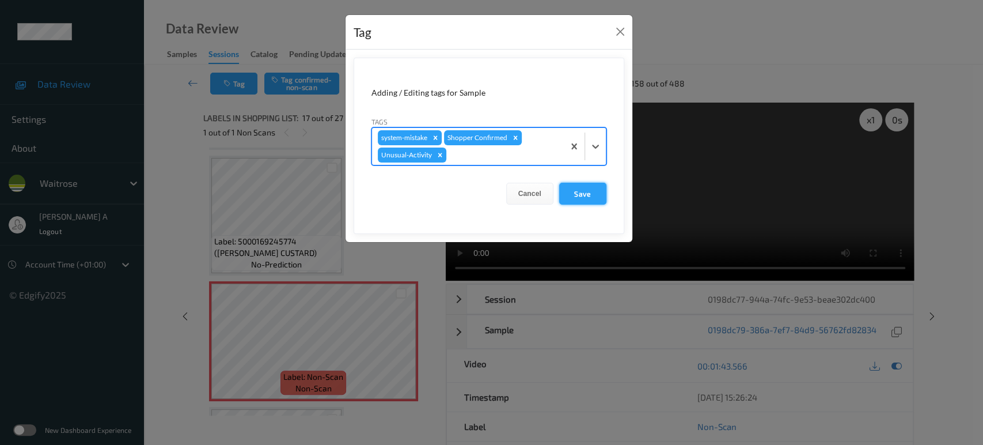
click at [586, 195] on button "Save" at bounding box center [582, 194] width 47 height 22
click at [602, 192] on button "Save" at bounding box center [582, 194] width 47 height 22
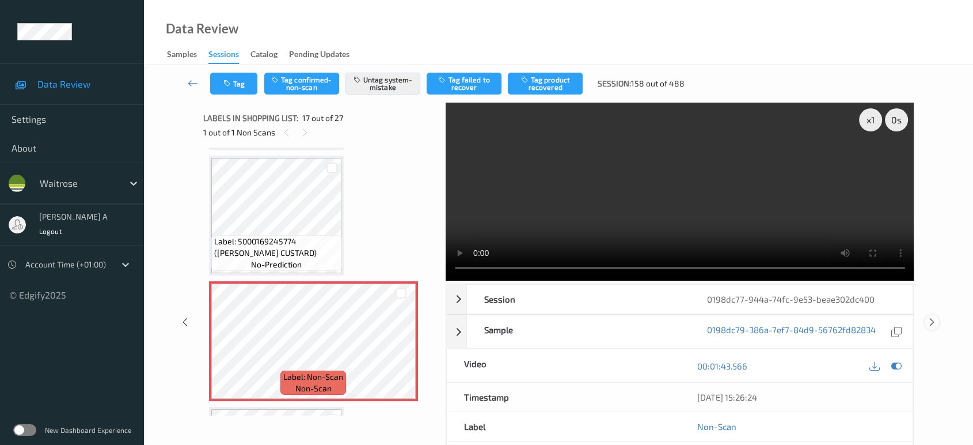
click at [934, 317] on icon at bounding box center [932, 322] width 10 height 10
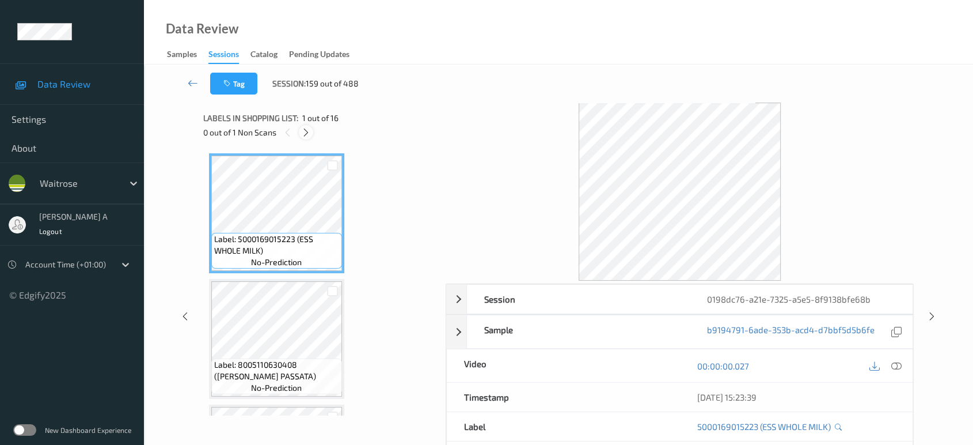
drag, startPoint x: 307, startPoint y: 126, endPoint x: 308, endPoint y: 132, distance: 6.4
click at [307, 127] on div at bounding box center [306, 132] width 14 height 14
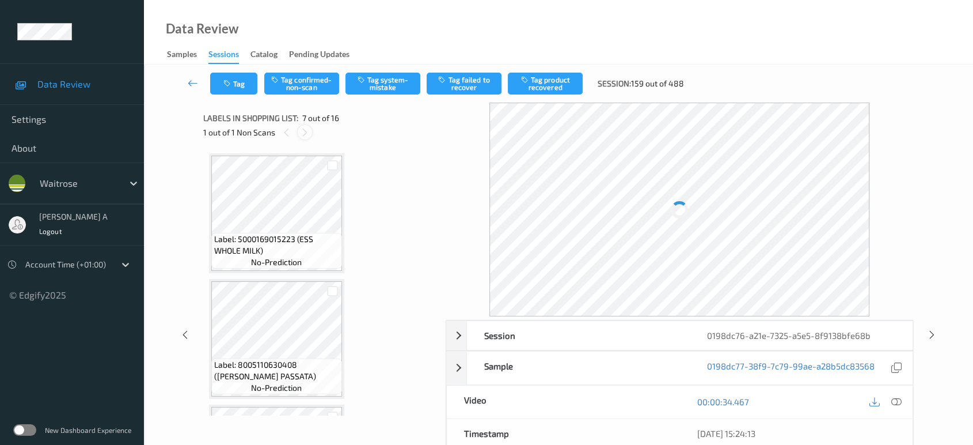
scroll to position [631, 0]
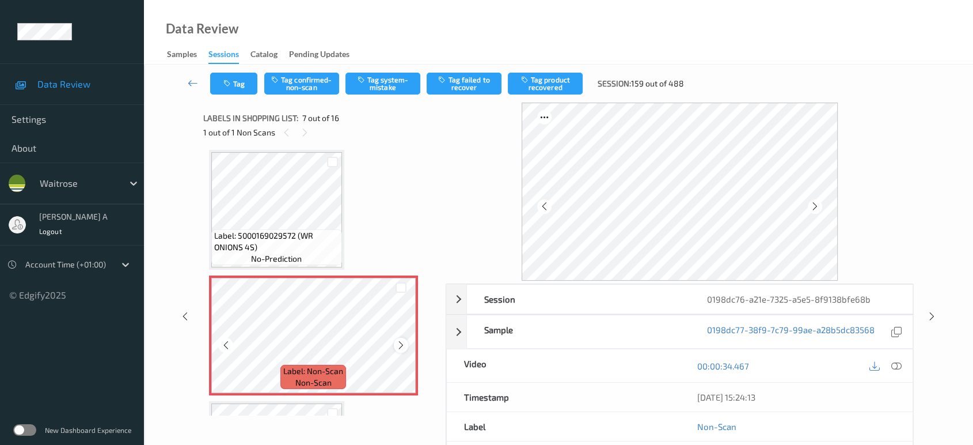
click at [401, 340] on icon at bounding box center [401, 345] width 10 height 10
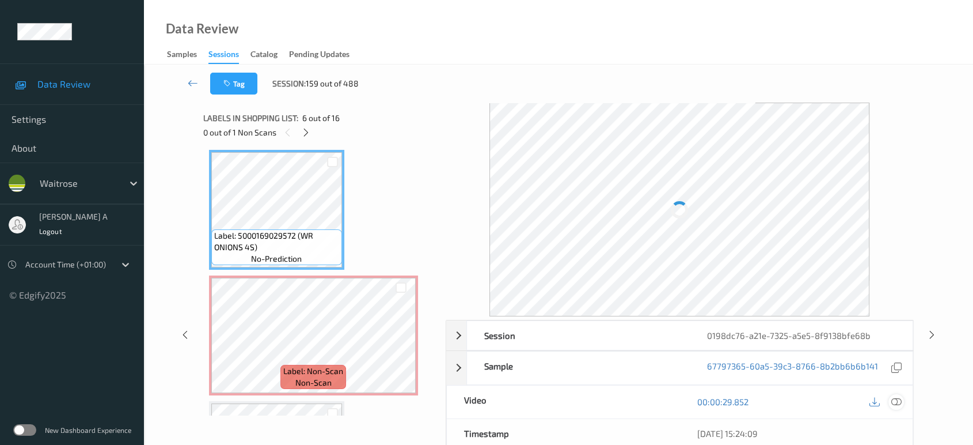
click at [901, 397] on icon at bounding box center [896, 401] width 10 height 10
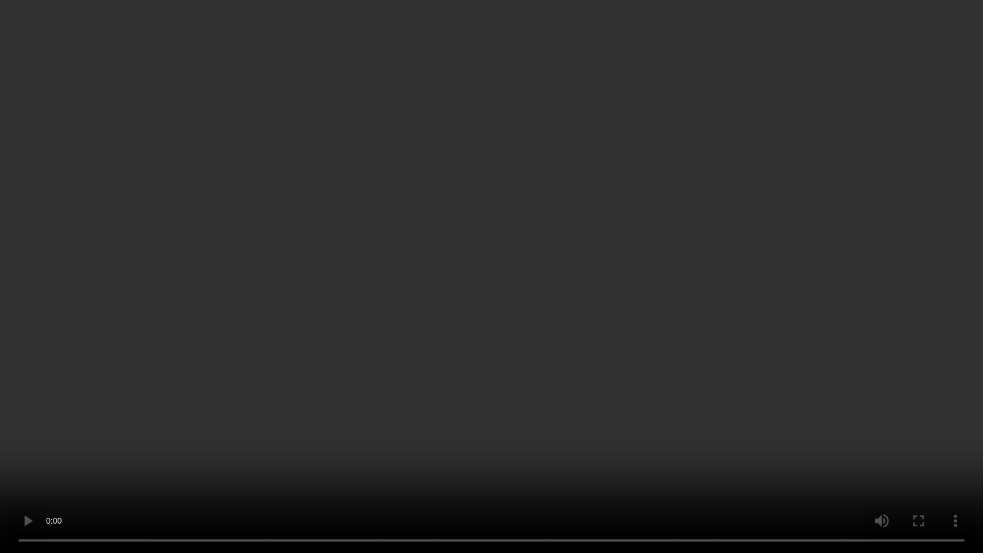
click at [594, 221] on video at bounding box center [491, 276] width 983 height 553
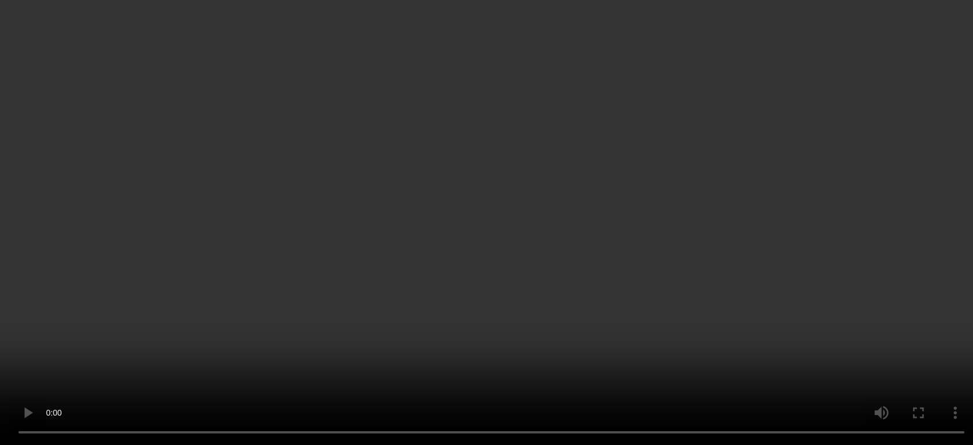
scroll to position [759, 0]
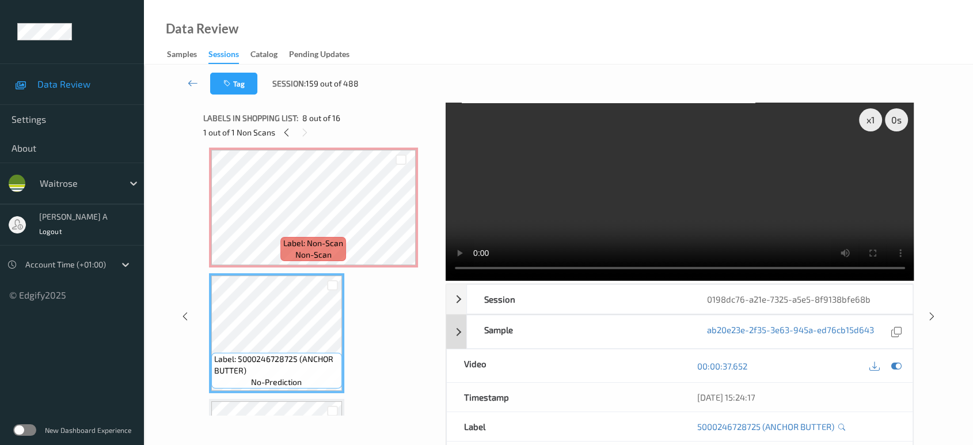
drag, startPoint x: 895, startPoint y: 367, endPoint x: 887, endPoint y: 367, distance: 7.5
click at [895, 367] on icon at bounding box center [896, 365] width 10 height 10
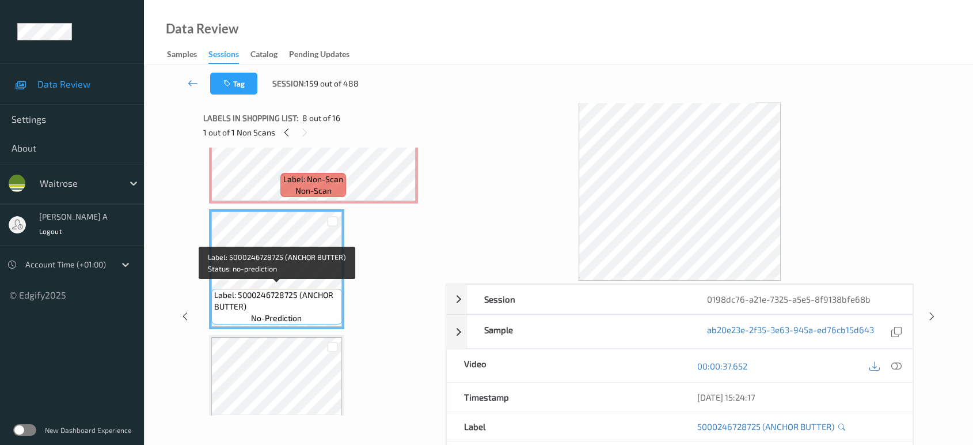
scroll to position [951, 0]
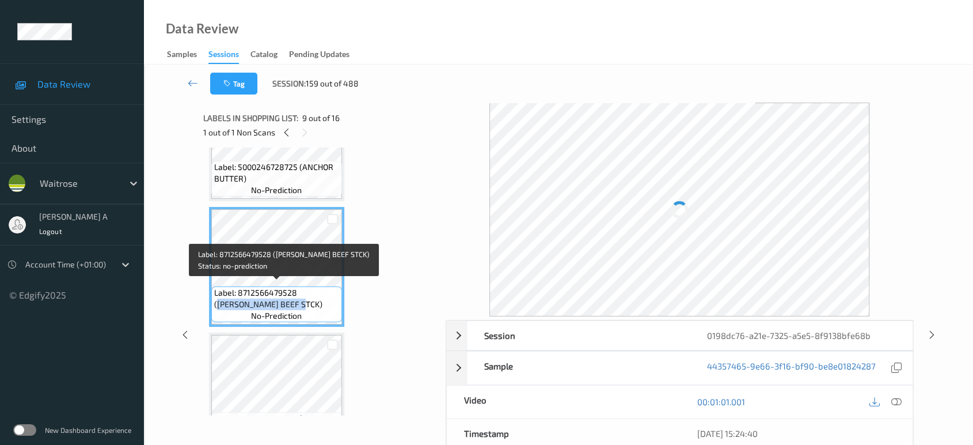
drag, startPoint x: 301, startPoint y: 286, endPoint x: 271, endPoint y: 304, distance: 34.4
click at [271, 304] on span "Label: 8712566479528 ([PERSON_NAME] BEEF STCK)" at bounding box center [276, 298] width 125 height 23
copy span "[PERSON_NAME] BEEF STCK"
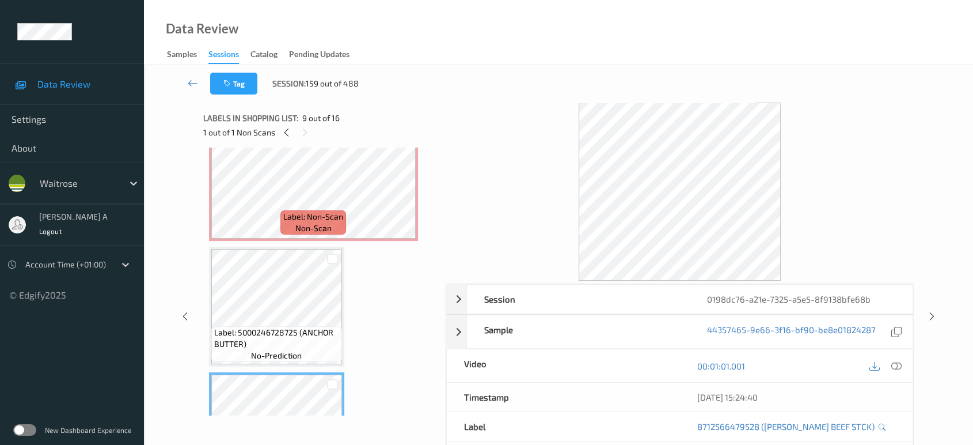
scroll to position [759, 0]
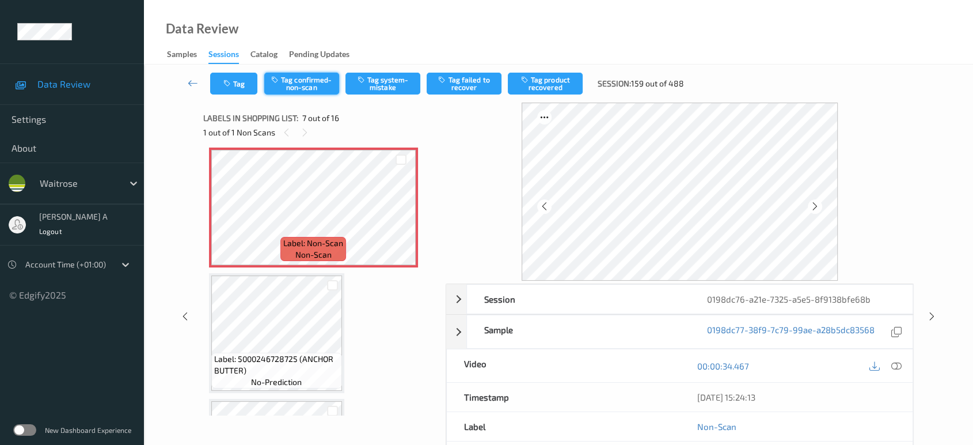
click at [293, 89] on button "Tag confirmed-non-scan" at bounding box center [301, 84] width 75 height 22
click at [557, 90] on button "Tag product recovered" at bounding box center [545, 84] width 75 height 22
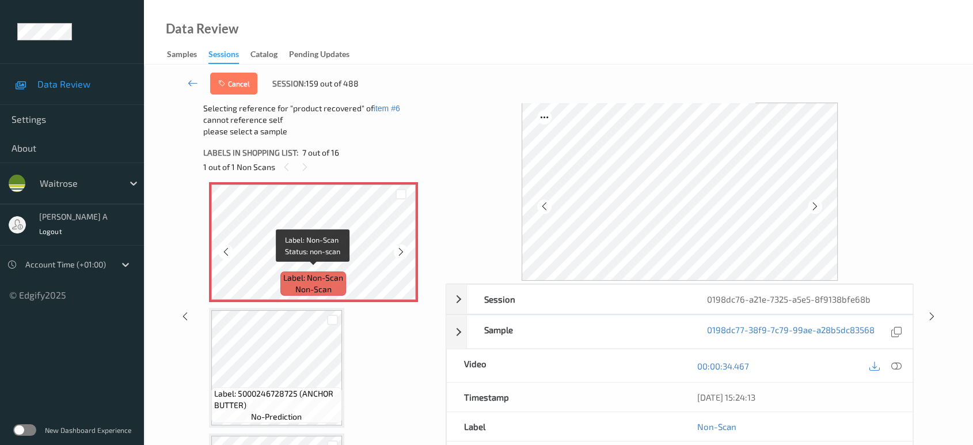
scroll to position [887, 0]
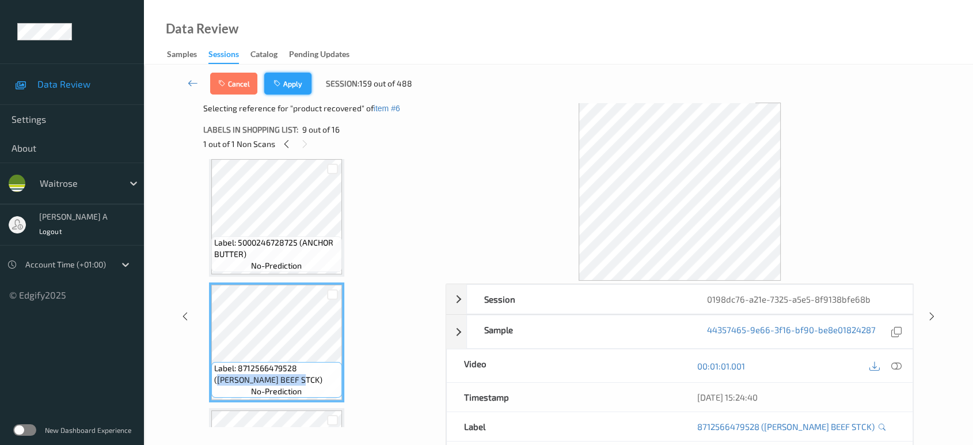
click at [298, 85] on button "Apply" at bounding box center [287, 84] width 47 height 22
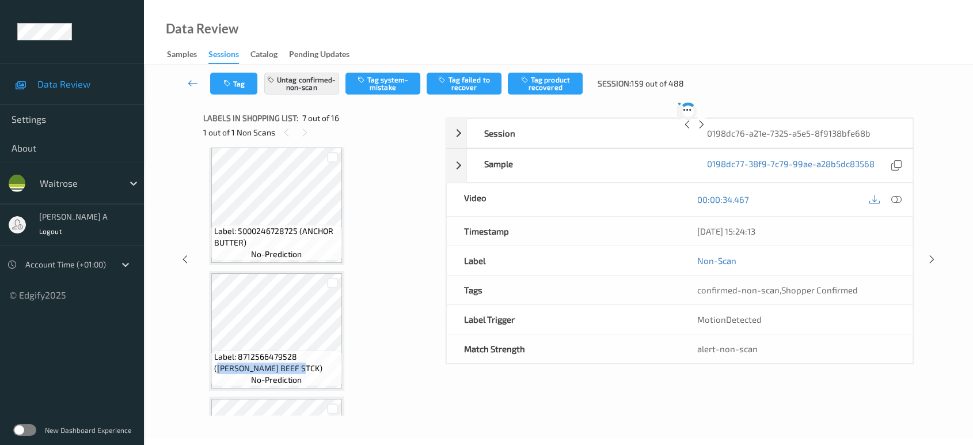
scroll to position [631, 0]
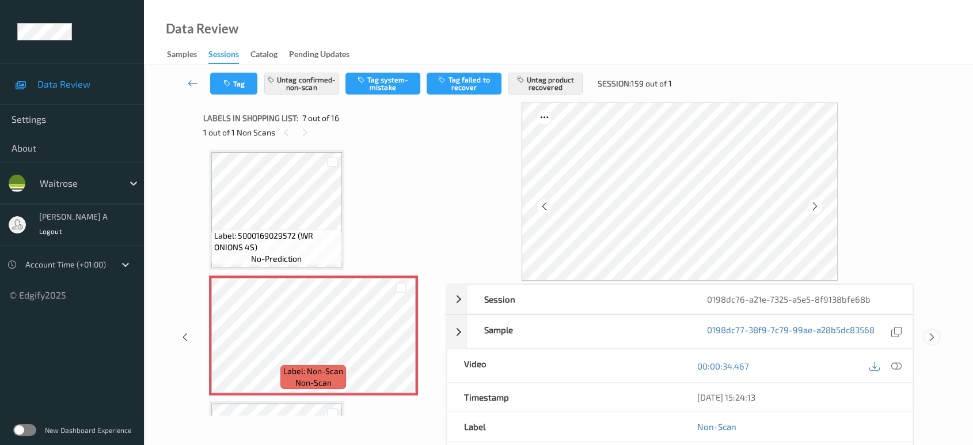
click at [929, 335] on icon at bounding box center [932, 337] width 10 height 10
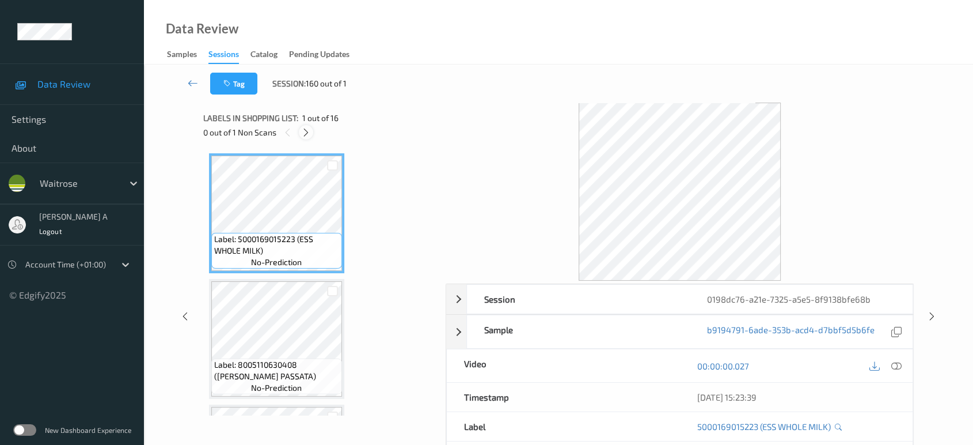
click at [305, 132] on icon at bounding box center [306, 132] width 10 height 10
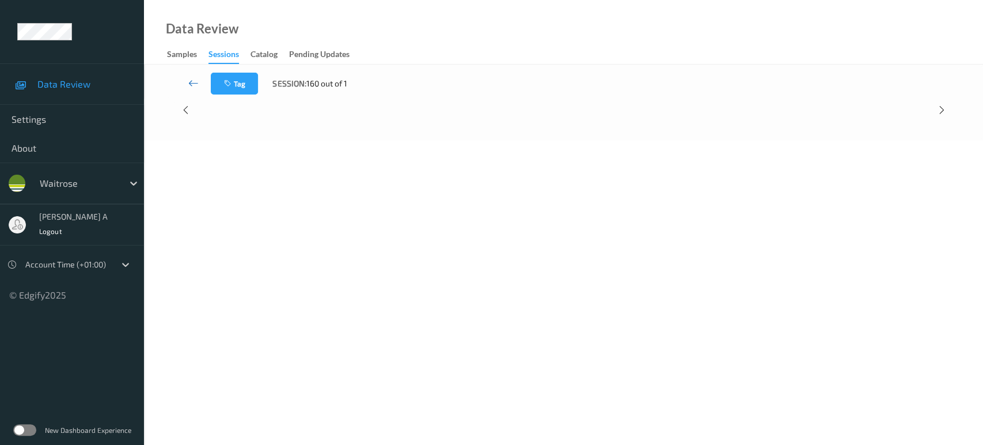
click at [189, 82] on icon at bounding box center [193, 83] width 10 height 12
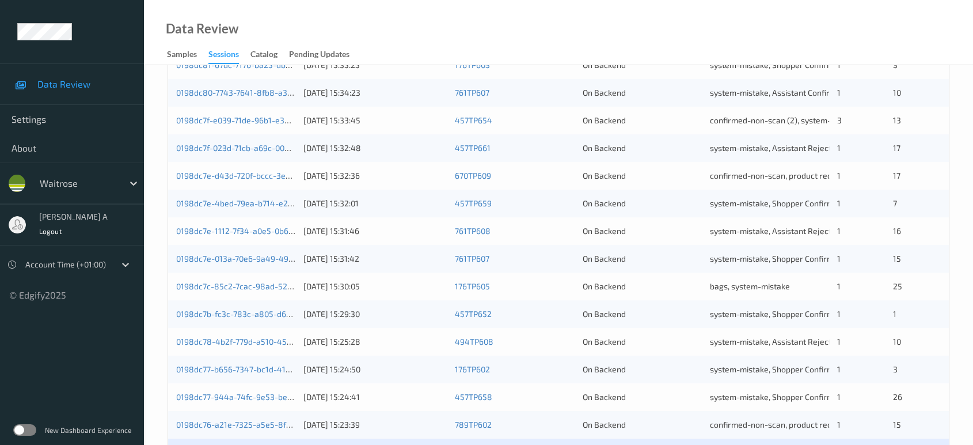
scroll to position [461, 0]
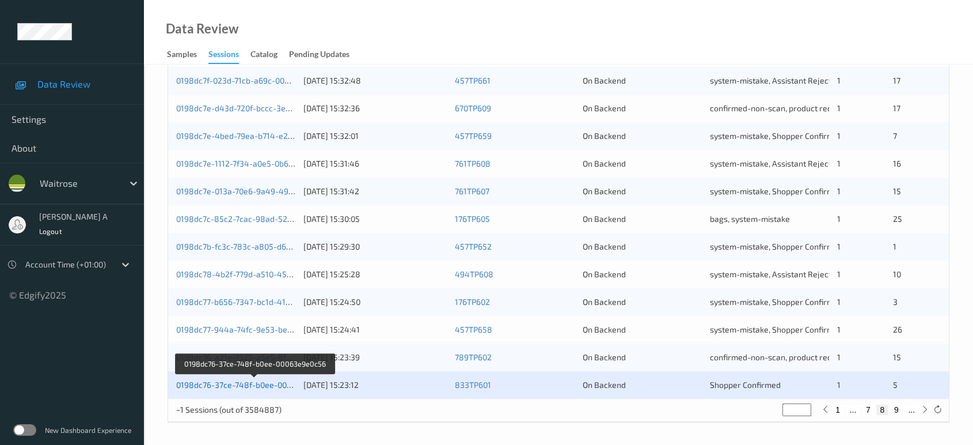
click at [227, 382] on link "0198dc76-37ce-748f-b0ee-00063e9e0c56" at bounding box center [254, 384] width 156 height 10
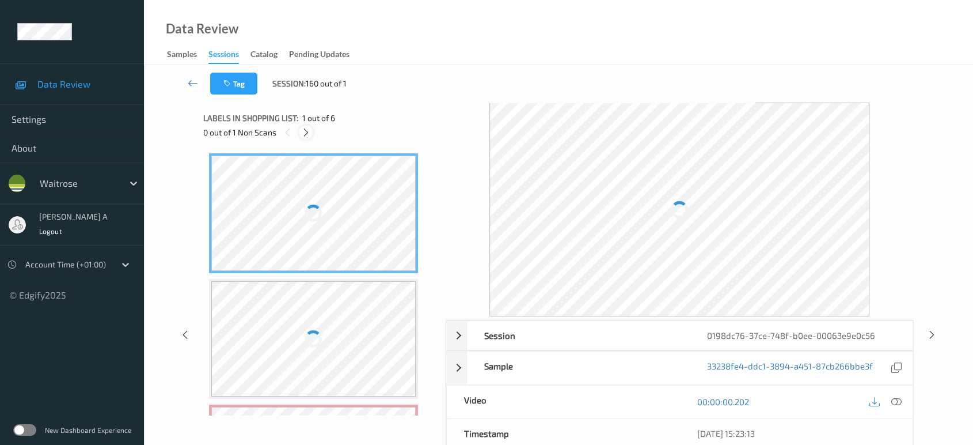
click at [309, 127] on icon at bounding box center [306, 132] width 10 height 10
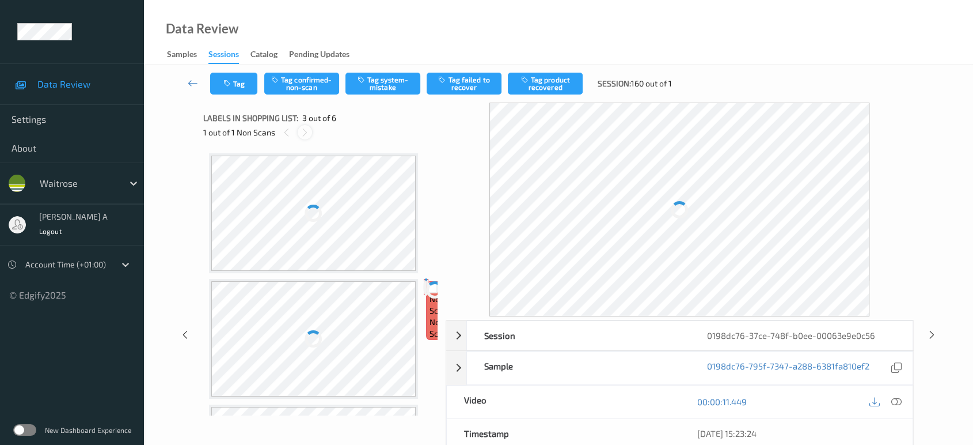
scroll to position [130, 0]
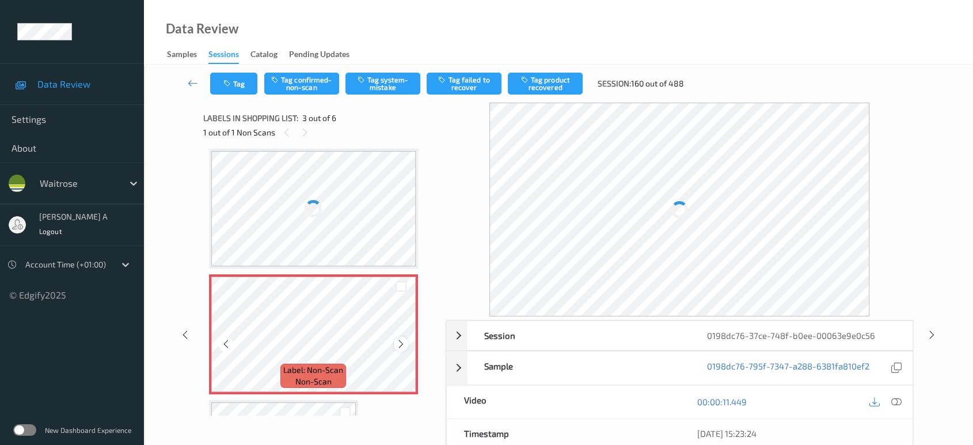
click at [401, 339] on icon at bounding box center [401, 344] width 10 height 10
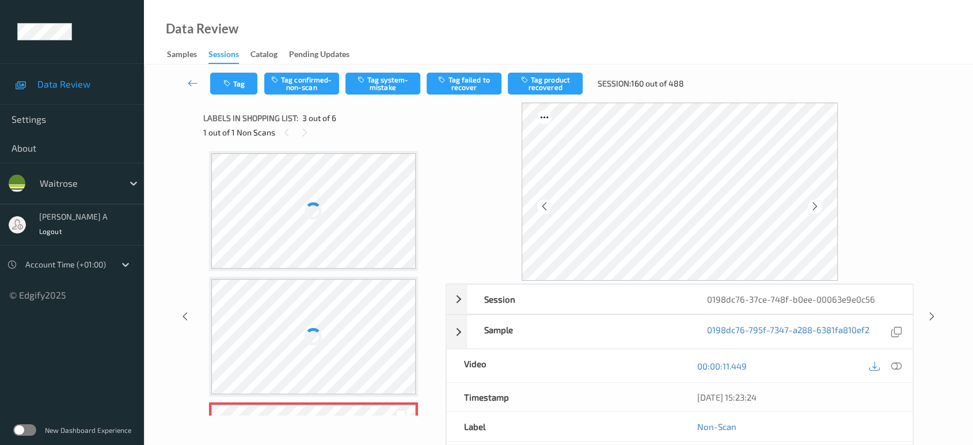
scroll to position [66, 0]
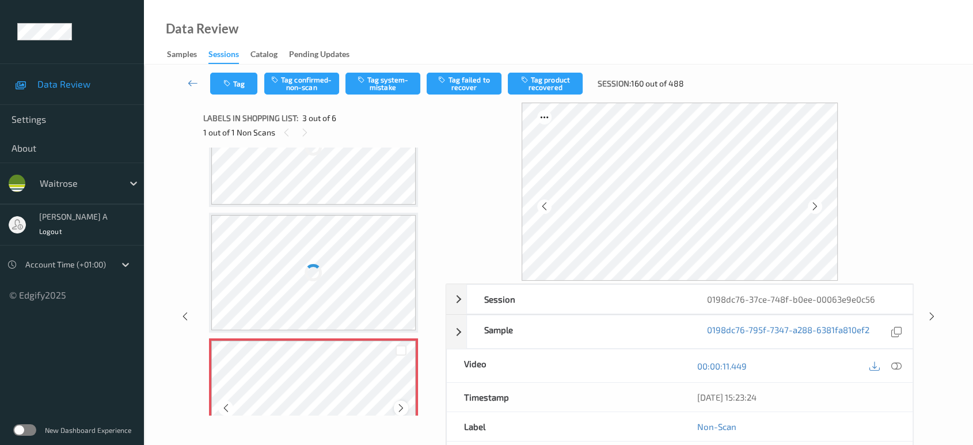
click at [403, 403] on icon at bounding box center [401, 408] width 10 height 10
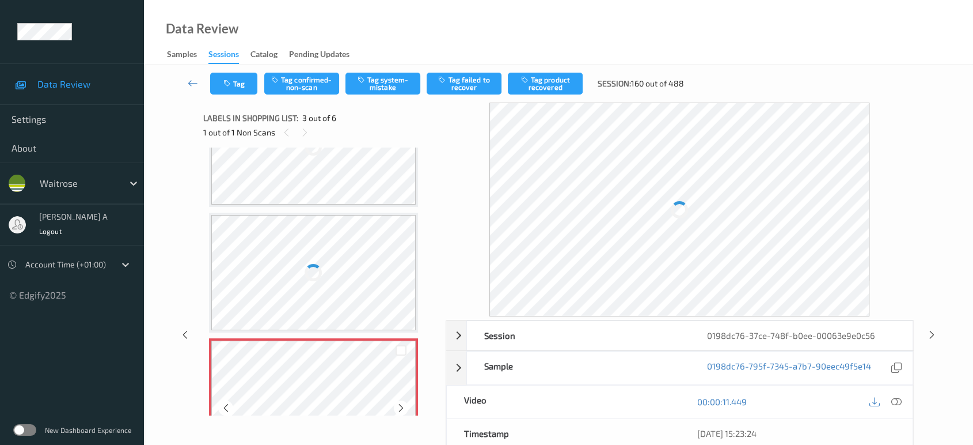
click at [403, 403] on icon at bounding box center [401, 408] width 10 height 10
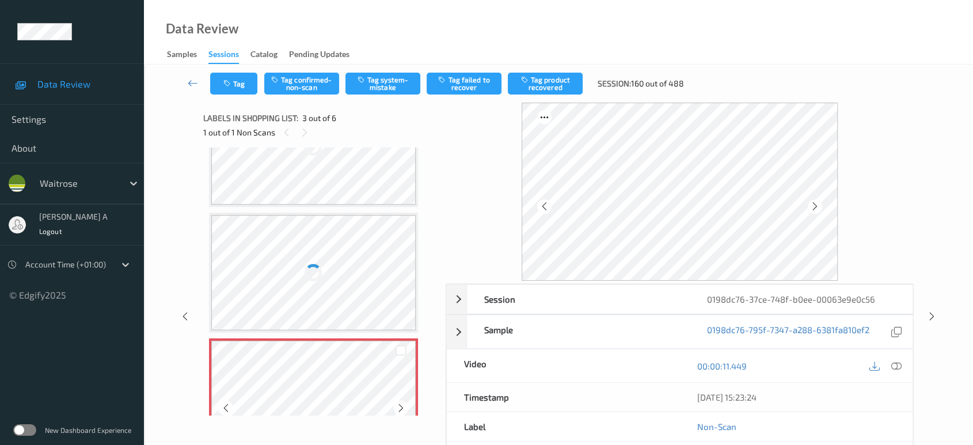
click at [403, 403] on icon at bounding box center [401, 408] width 10 height 10
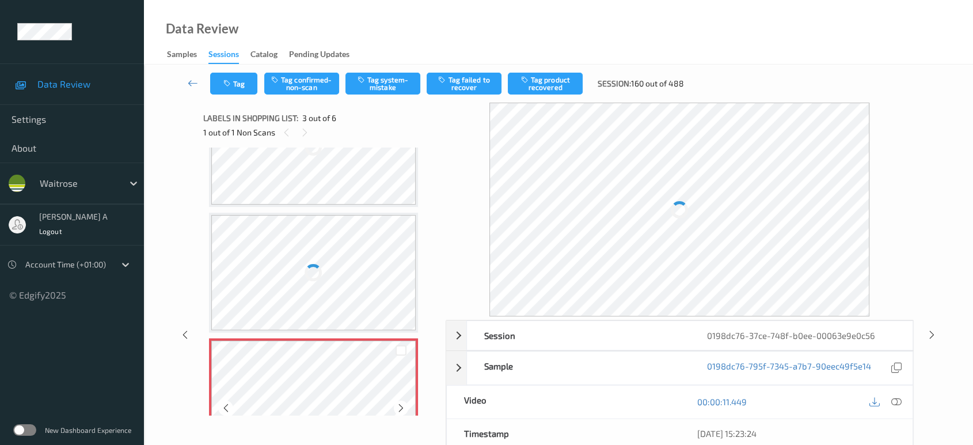
click at [403, 403] on icon at bounding box center [401, 408] width 10 height 10
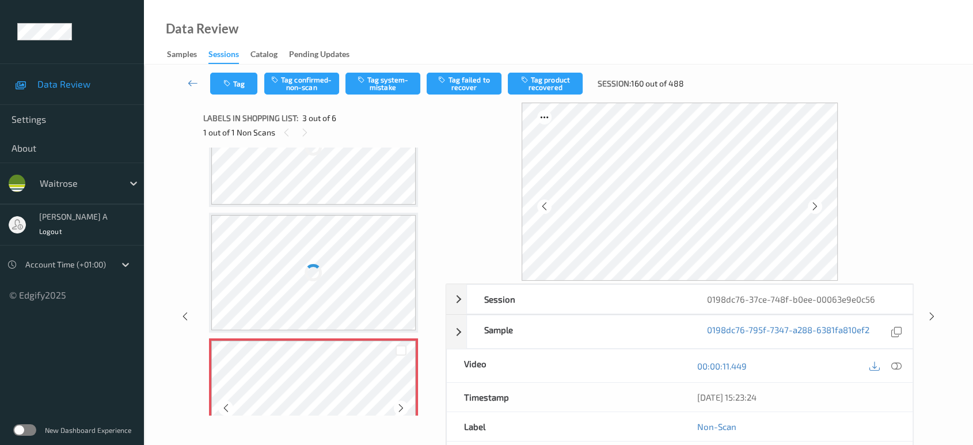
click at [403, 403] on icon at bounding box center [401, 408] width 10 height 10
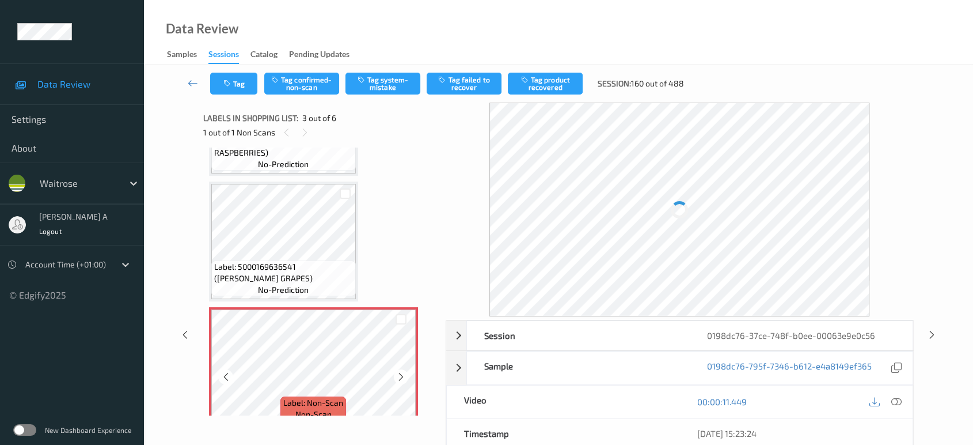
scroll to position [120, 0]
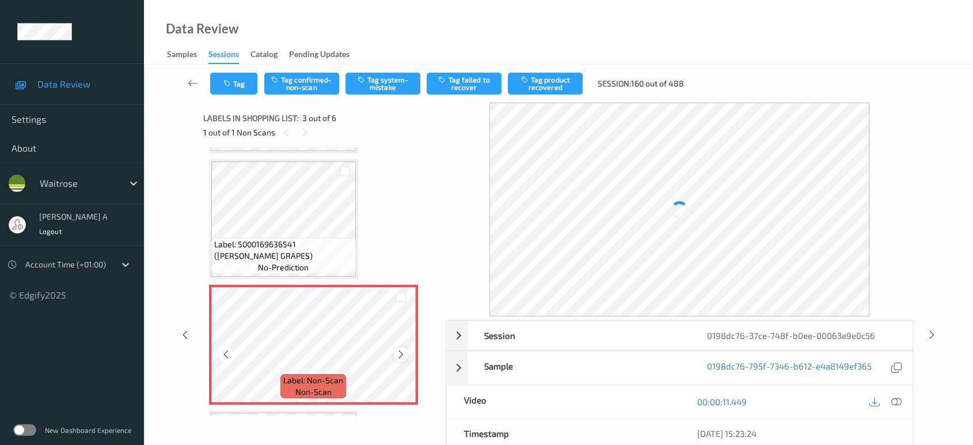
click at [397, 351] on icon at bounding box center [401, 354] width 10 height 10
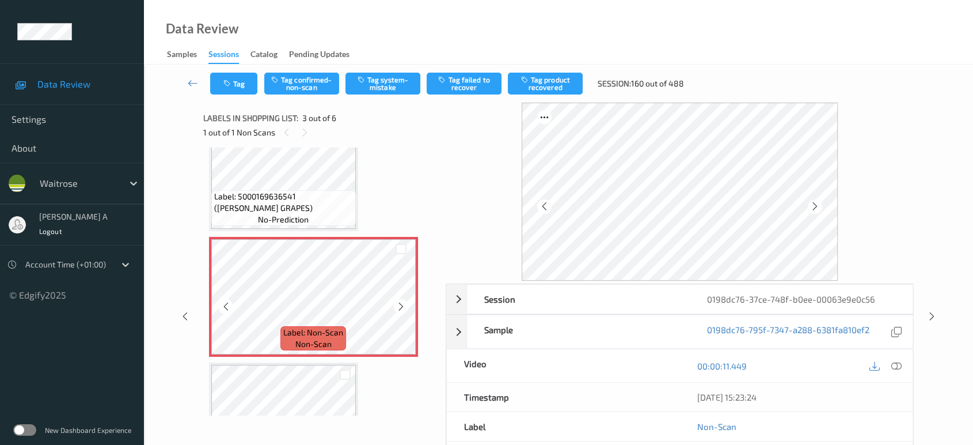
scroll to position [40, 0]
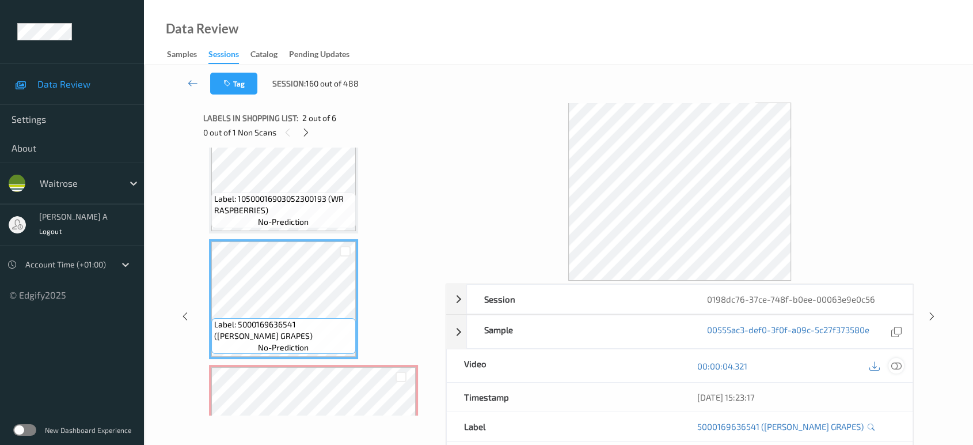
click at [894, 362] on icon at bounding box center [896, 365] width 10 height 10
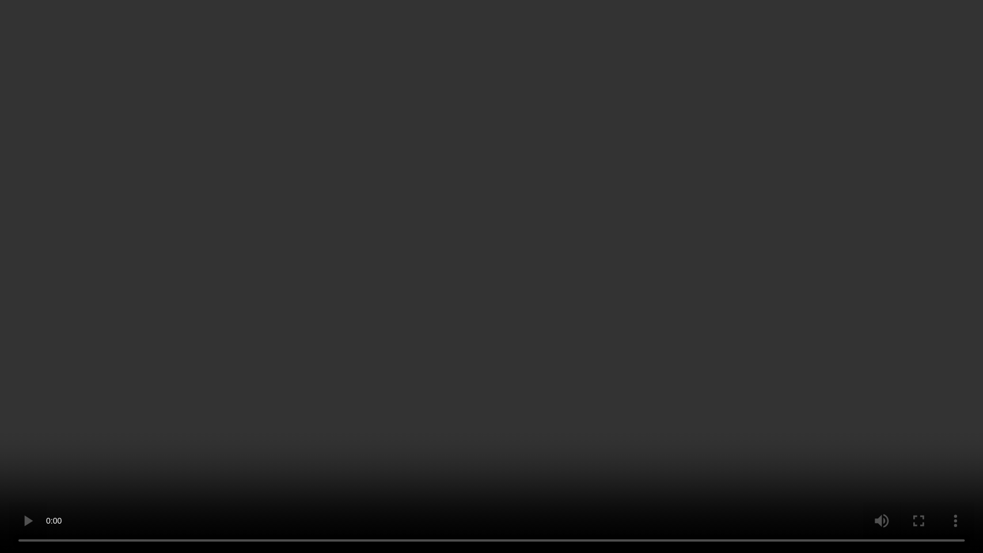
click at [507, 286] on video at bounding box center [491, 276] width 983 height 553
click at [519, 405] on video at bounding box center [491, 276] width 983 height 553
click at [590, 405] on video at bounding box center [491, 276] width 983 height 553
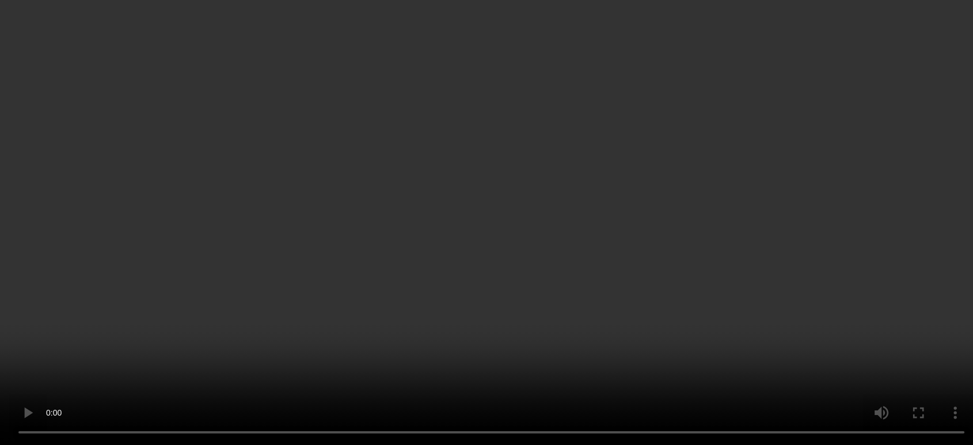
scroll to position [231, 0]
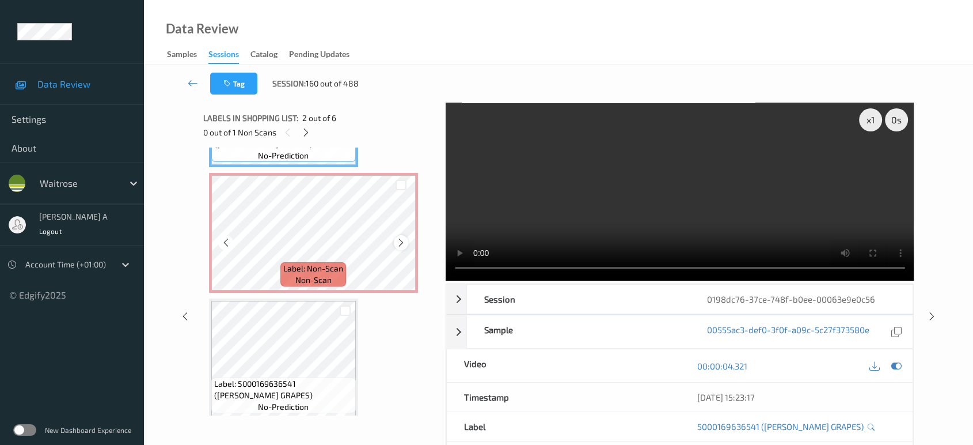
click at [401, 244] on icon at bounding box center [401, 242] width 10 height 10
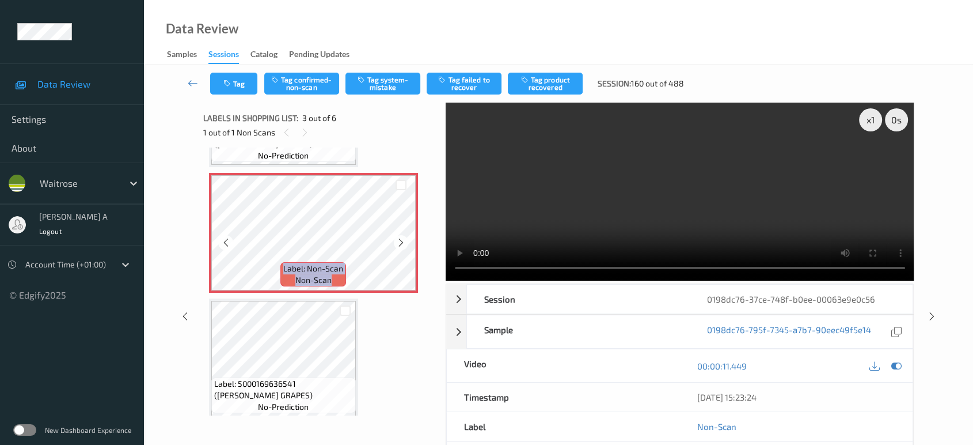
click at [401, 244] on icon at bounding box center [401, 242] width 10 height 10
click at [311, 83] on button "Tag confirmed-non-scan" at bounding box center [301, 84] width 75 height 22
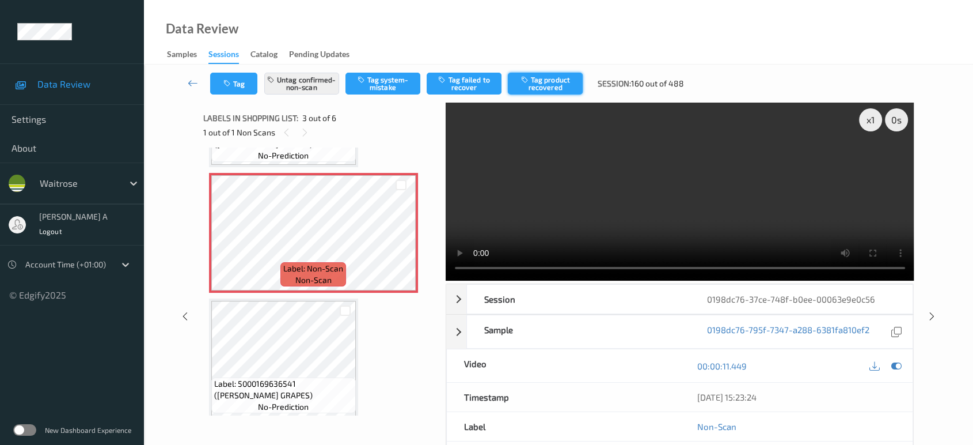
click at [553, 86] on button "Tag product recovered" at bounding box center [545, 84] width 75 height 22
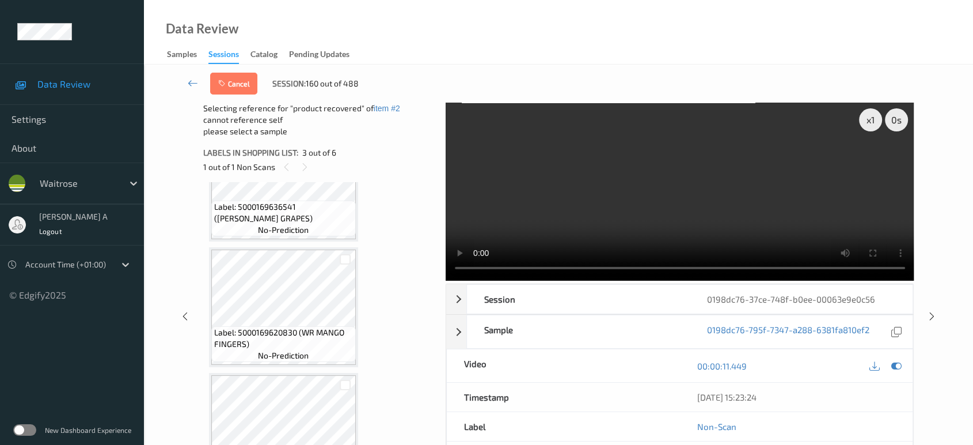
scroll to position [488, 0]
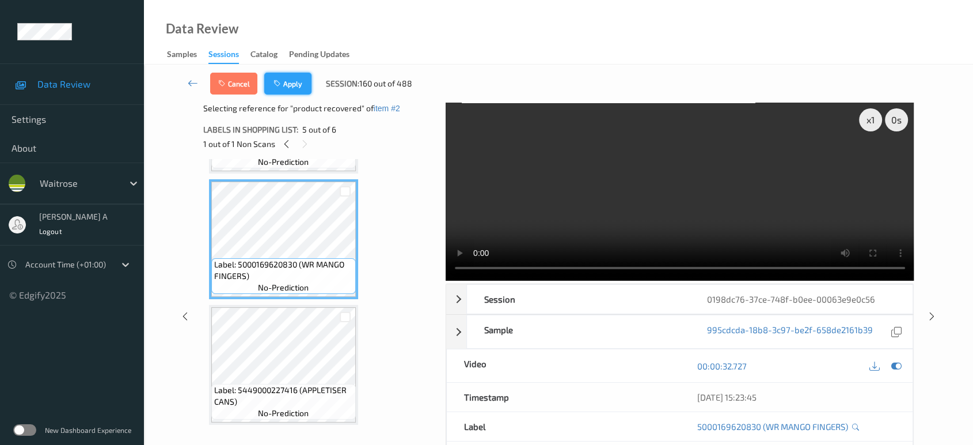
click at [299, 80] on button "Apply" at bounding box center [287, 84] width 47 height 22
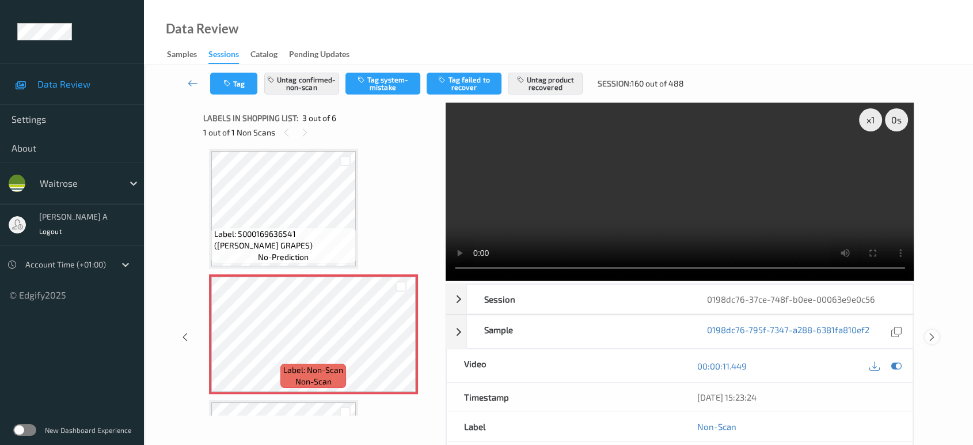
click at [931, 337] on icon at bounding box center [932, 337] width 10 height 10
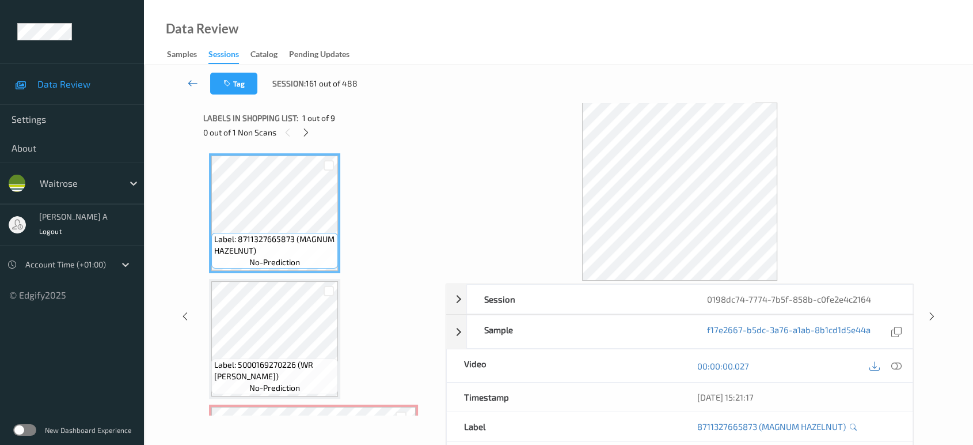
click at [192, 81] on icon at bounding box center [193, 83] width 10 height 12
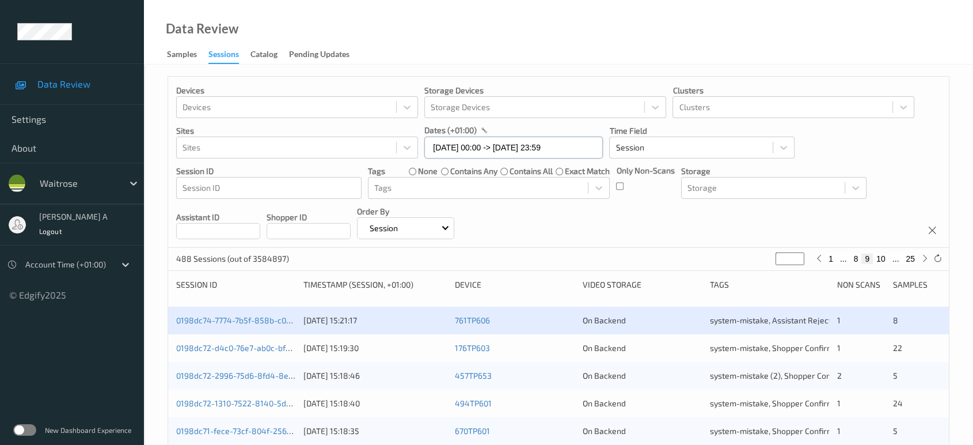
click at [571, 147] on input "[DATE] 00:00 -> [DATE] 23:59" at bounding box center [513, 147] width 179 height 22
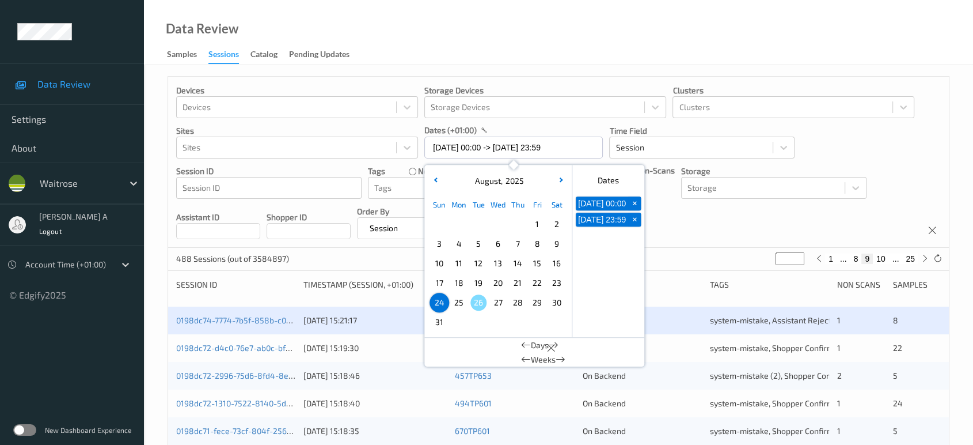
click at [460, 302] on span "25" at bounding box center [459, 302] width 16 height 16
type input "[DATE] 00:00"
type input "*"
click at [460, 302] on span "25" at bounding box center [459, 302] width 16 height 16
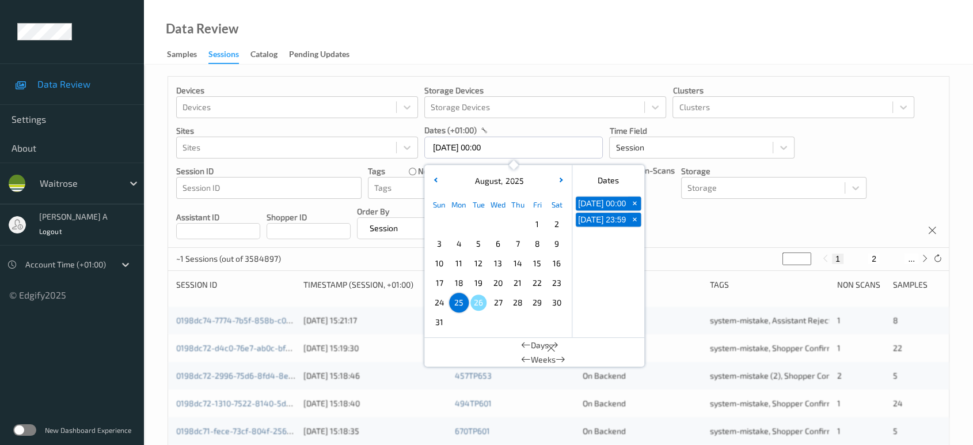
type input "[DATE] 00:00 -> [DATE] 23:59"
click at [695, 223] on div "Devices Devices Storage Devices Storage Devices Clusters Clusters Sites Sites d…" at bounding box center [558, 162] width 781 height 171
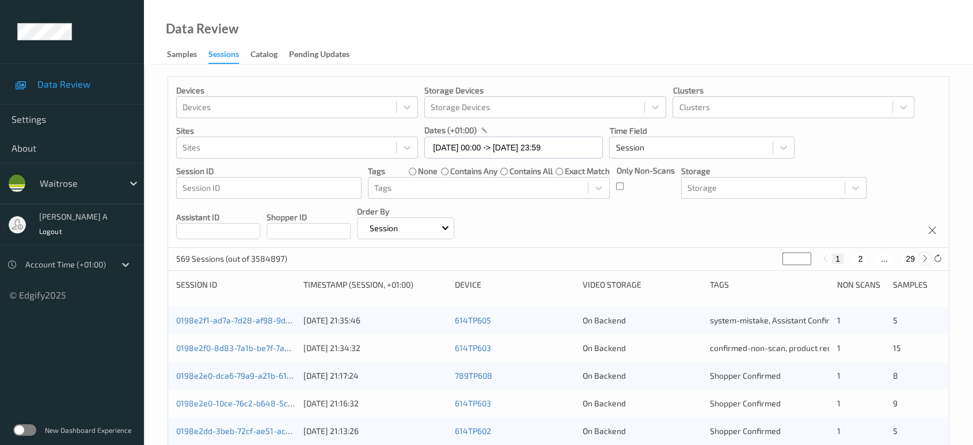
click at [926, 258] on icon at bounding box center [925, 258] width 9 height 9
type input "*"
click at [926, 258] on icon at bounding box center [925, 258] width 9 height 9
type input "*"
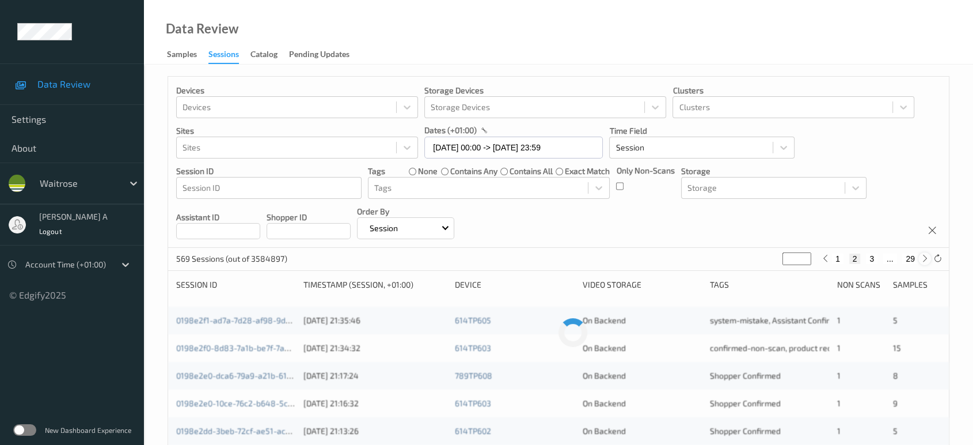
type input "*"
click at [926, 258] on icon at bounding box center [925, 258] width 9 height 9
type input "*"
click at [926, 258] on icon at bounding box center [925, 258] width 9 height 9
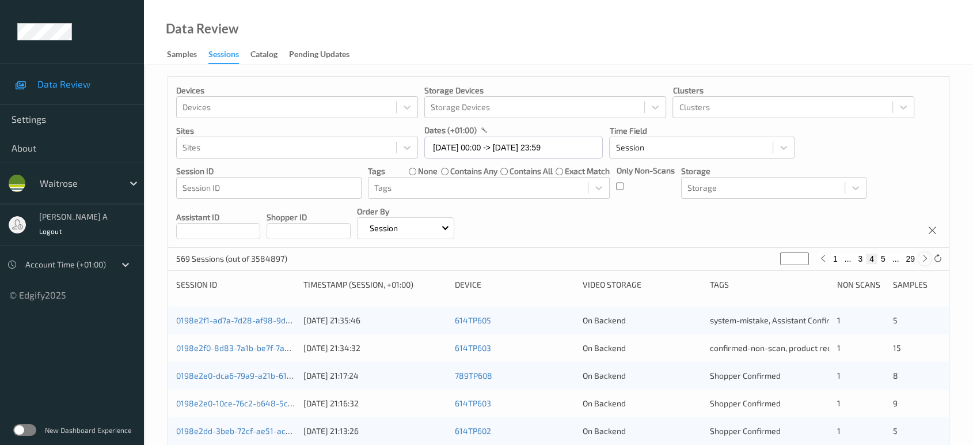
type input "*"
click at [822, 258] on icon at bounding box center [823, 258] width 9 height 9
type input "*"
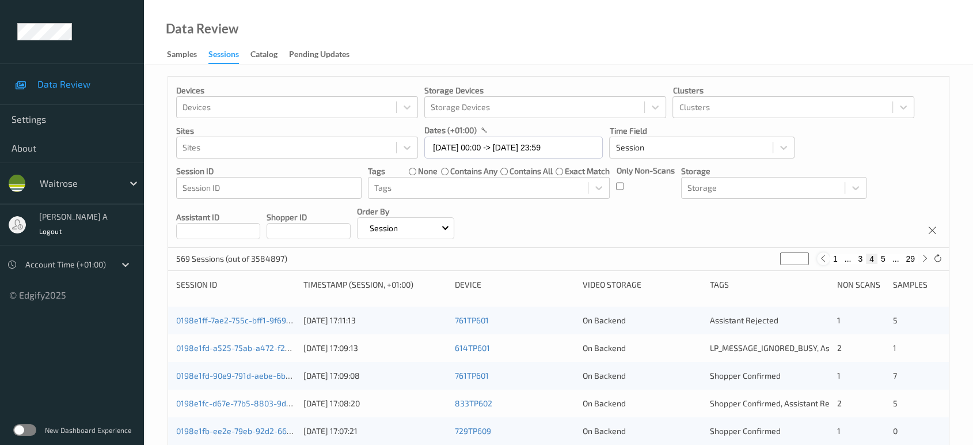
click at [822, 258] on icon at bounding box center [823, 258] width 9 height 9
type input "*"
click at [822, 258] on icon at bounding box center [823, 258] width 9 height 9
type input "*"
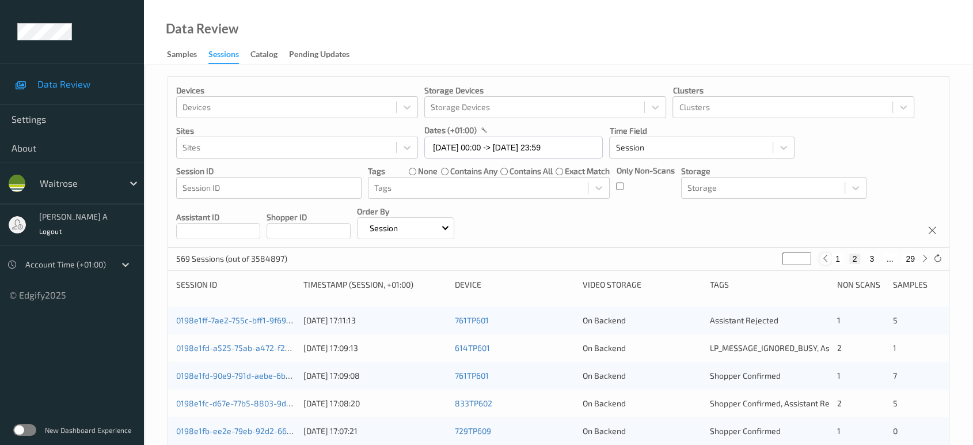
type input "*"
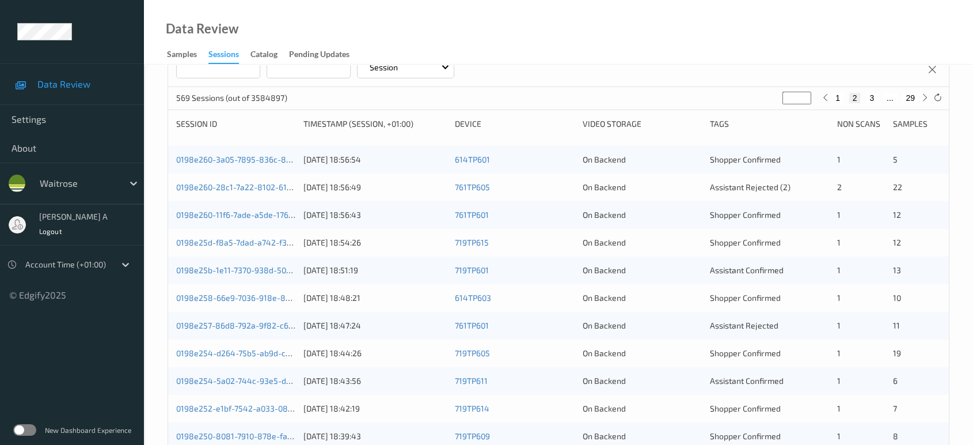
scroll to position [141, 0]
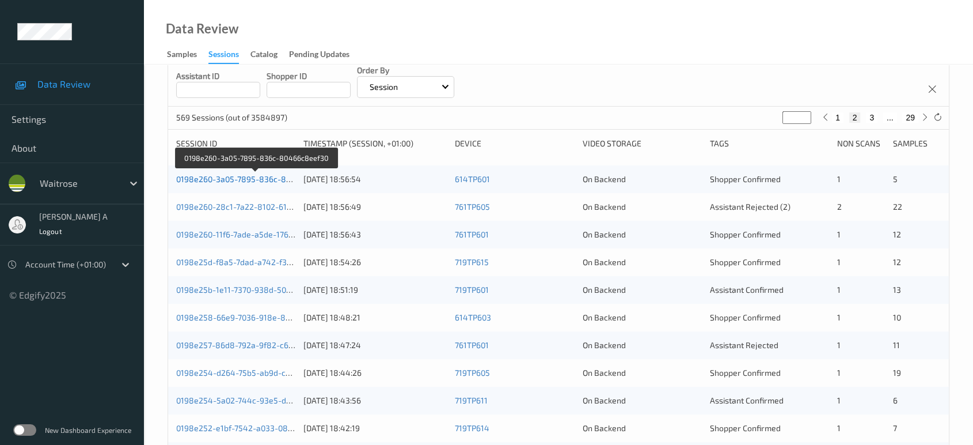
click at [212, 176] on link "0198e260-3a05-7895-836c-80466c8eef30" at bounding box center [256, 179] width 160 height 10
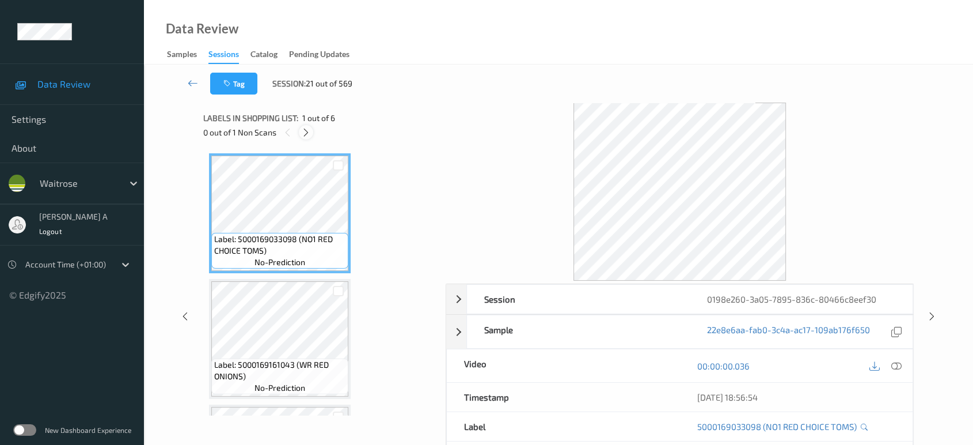
click at [311, 132] on div at bounding box center [306, 132] width 14 height 14
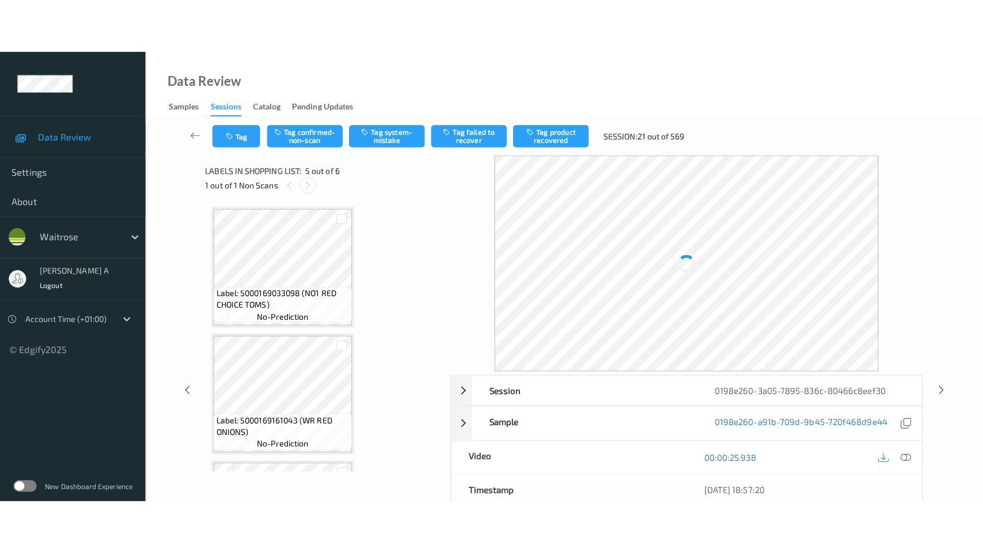
scroll to position [381, 0]
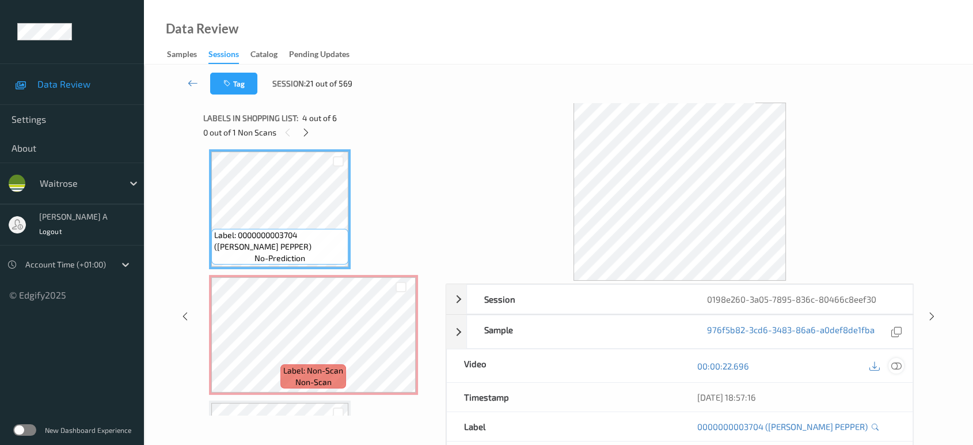
click at [889, 363] on div at bounding box center [897, 366] width 16 height 16
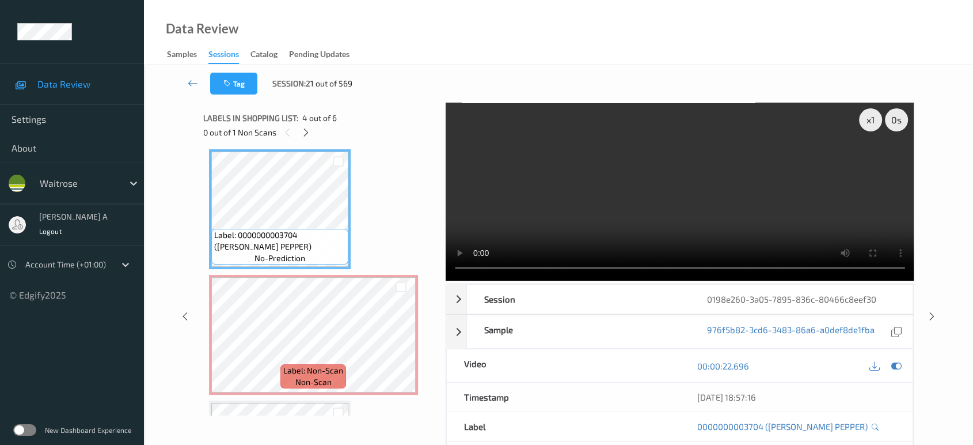
scroll to position [379, 0]
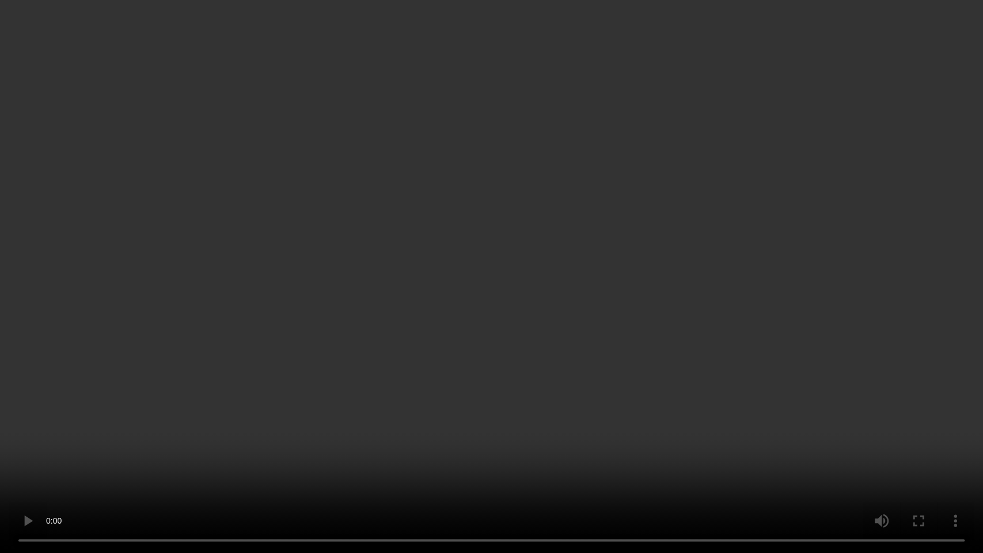
click at [320, 244] on video at bounding box center [491, 276] width 983 height 553
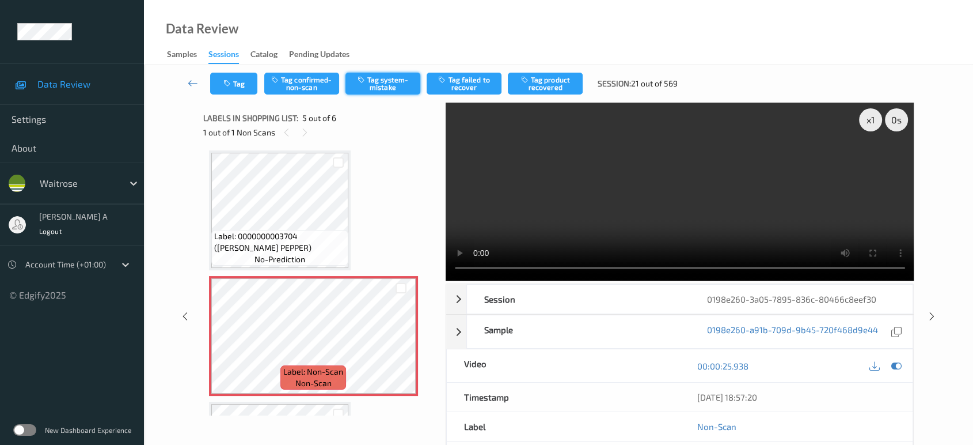
click at [383, 89] on button "Tag system-mistake" at bounding box center [383, 84] width 75 height 22
click at [240, 87] on button "Tag" at bounding box center [233, 84] width 47 height 22
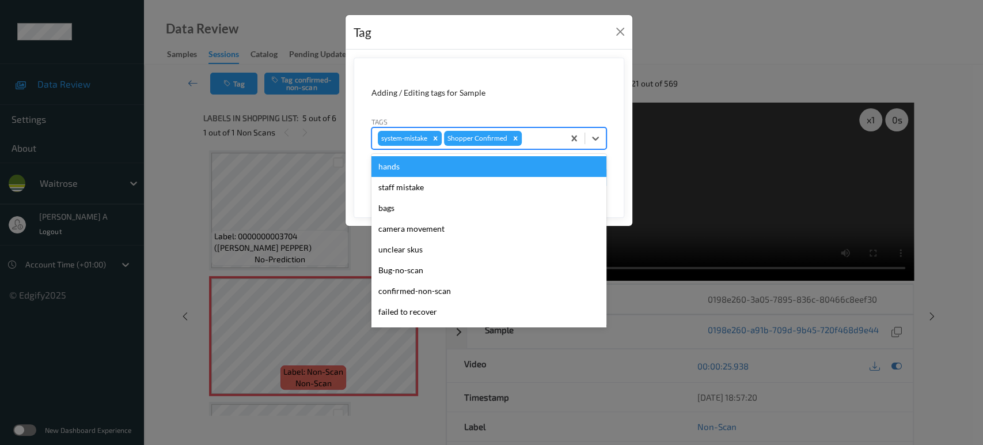
click at [542, 141] on div at bounding box center [541, 138] width 34 height 14
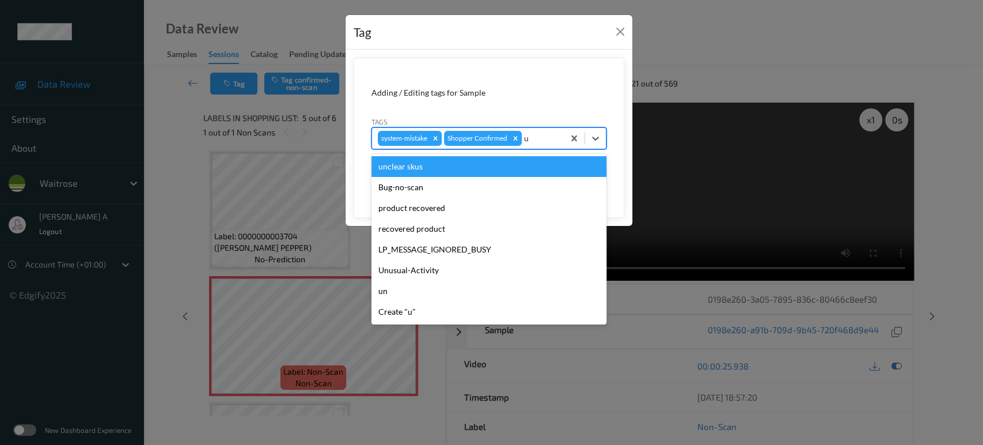
type input "un"
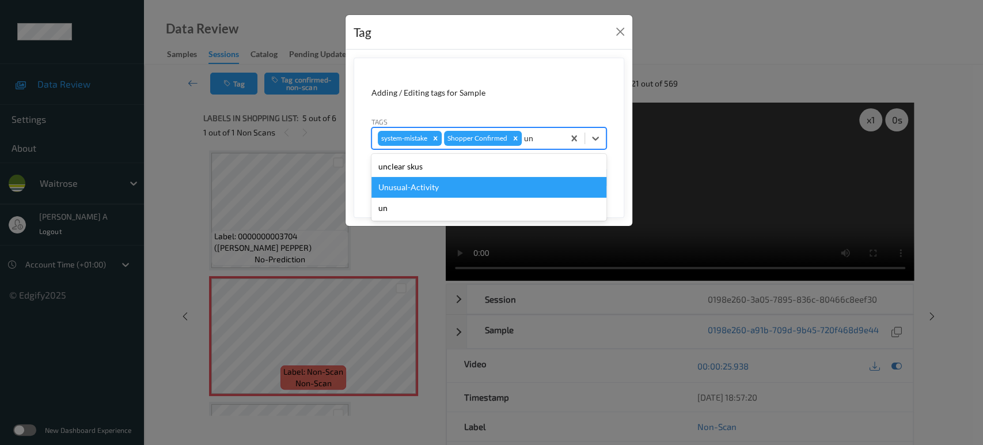
click at [483, 179] on div "Unusual-Activity" at bounding box center [488, 187] width 235 height 21
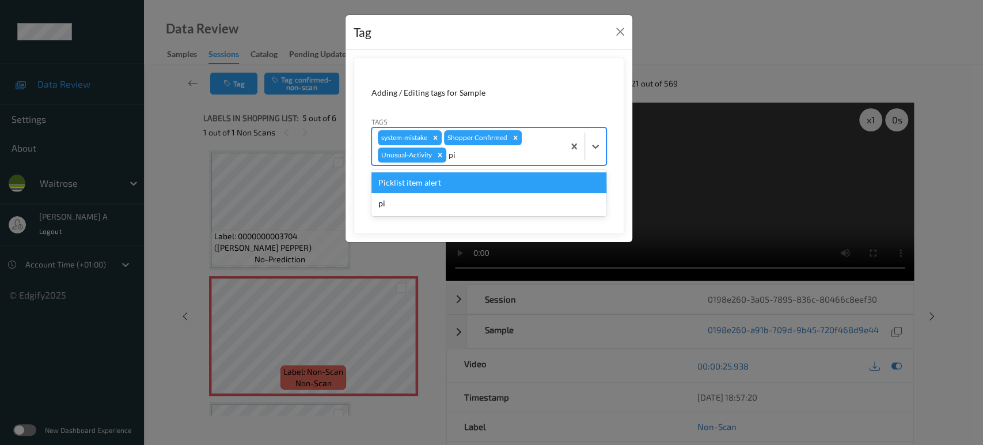
type input "pic"
click at [483, 179] on div "Picklist item alert" at bounding box center [488, 182] width 235 height 21
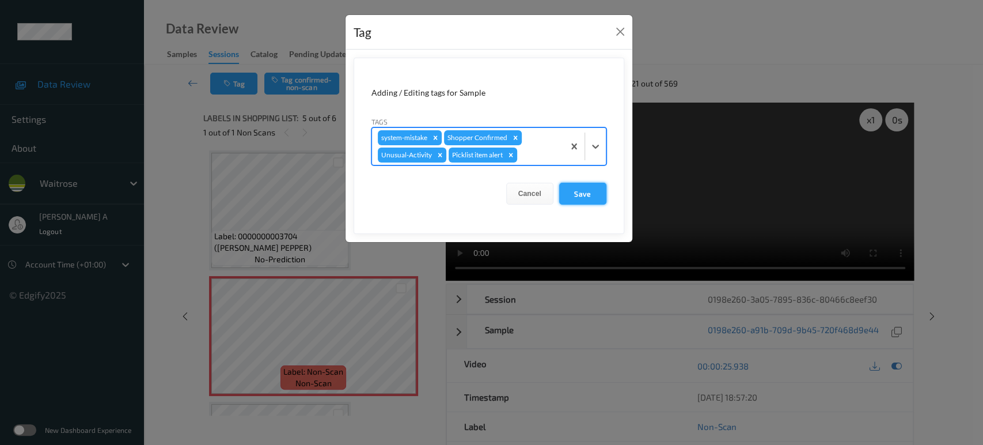
click at [574, 191] on button "Save" at bounding box center [582, 194] width 47 height 22
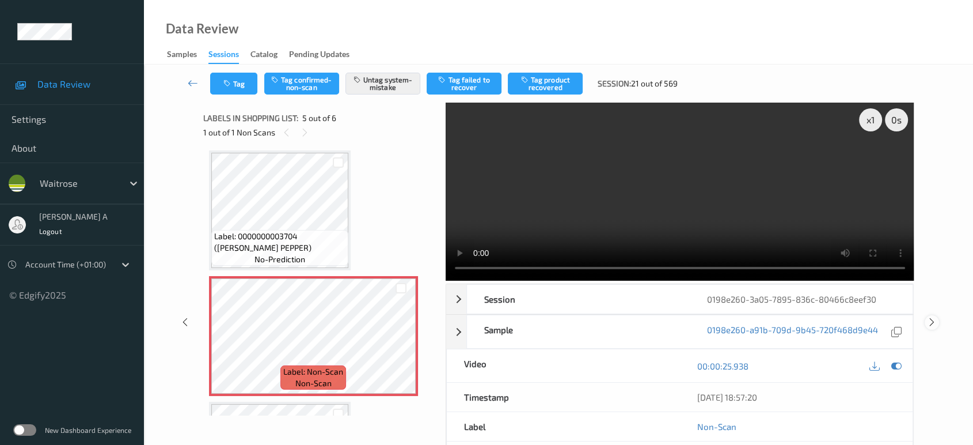
click at [929, 317] on icon at bounding box center [932, 322] width 10 height 10
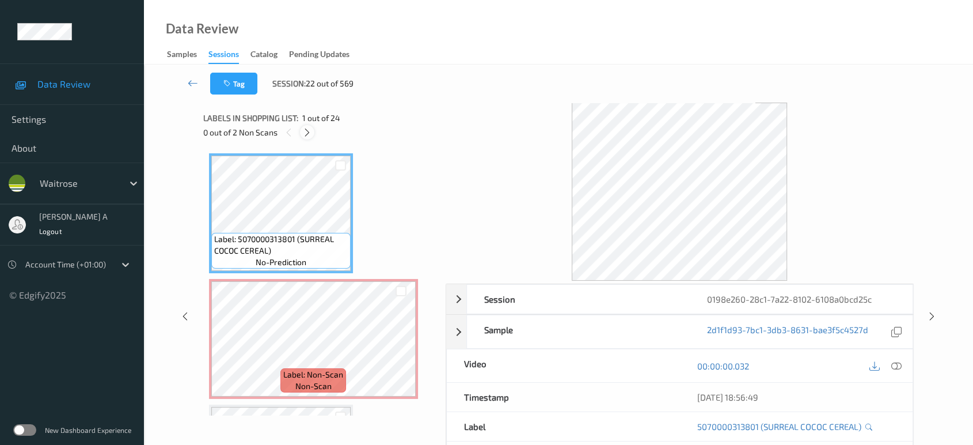
click at [310, 135] on icon at bounding box center [307, 132] width 10 height 10
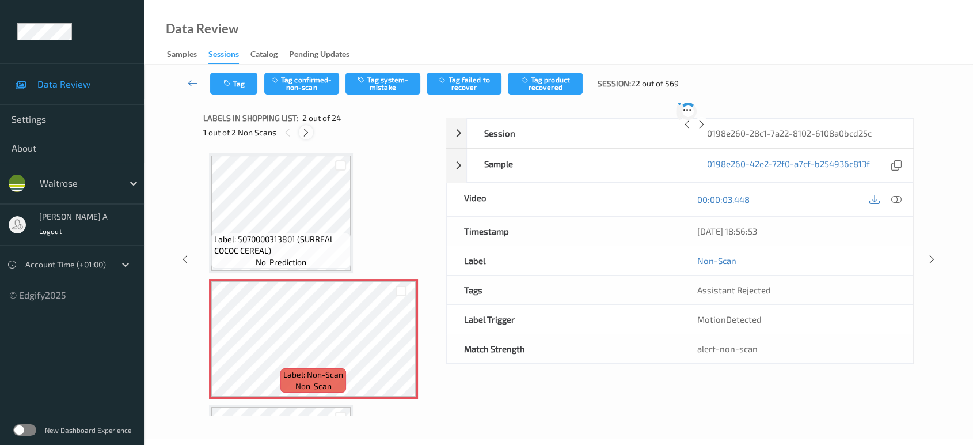
scroll to position [5, 0]
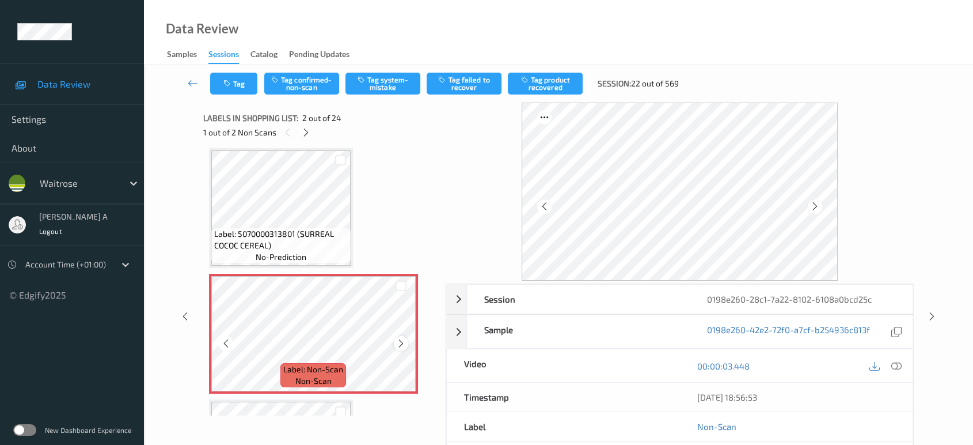
click at [401, 341] on icon at bounding box center [401, 343] width 10 height 10
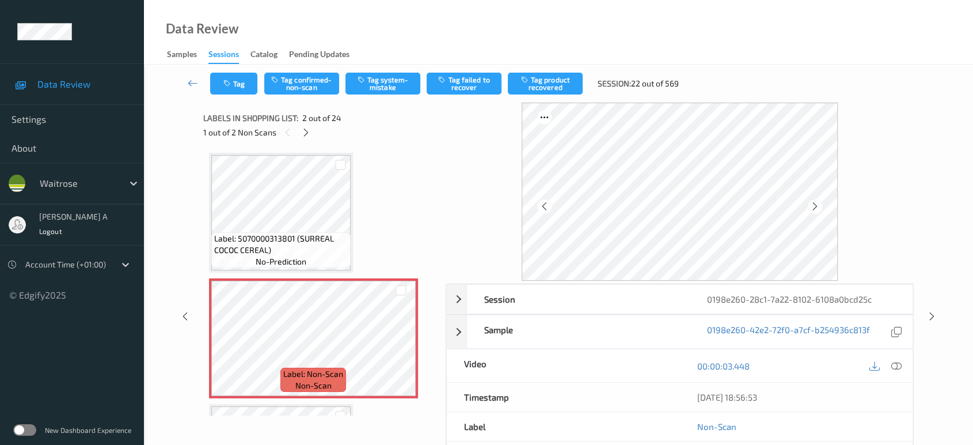
scroll to position [0, 0]
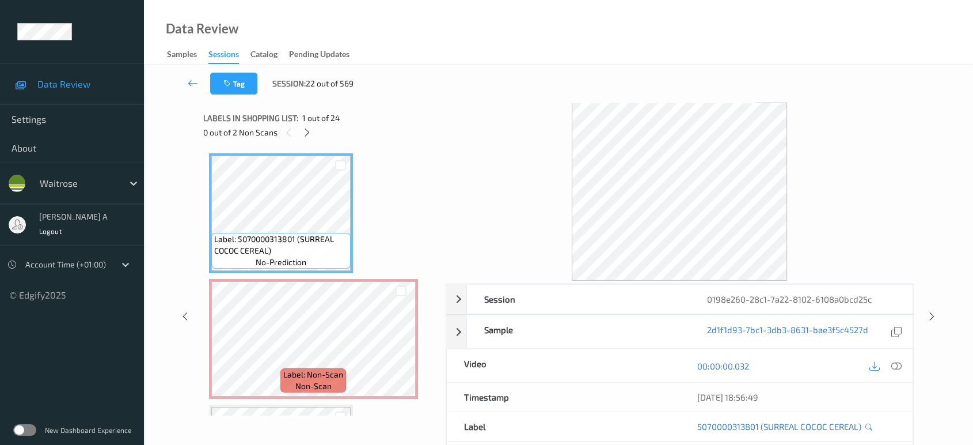
click at [895, 367] on icon at bounding box center [896, 365] width 10 height 10
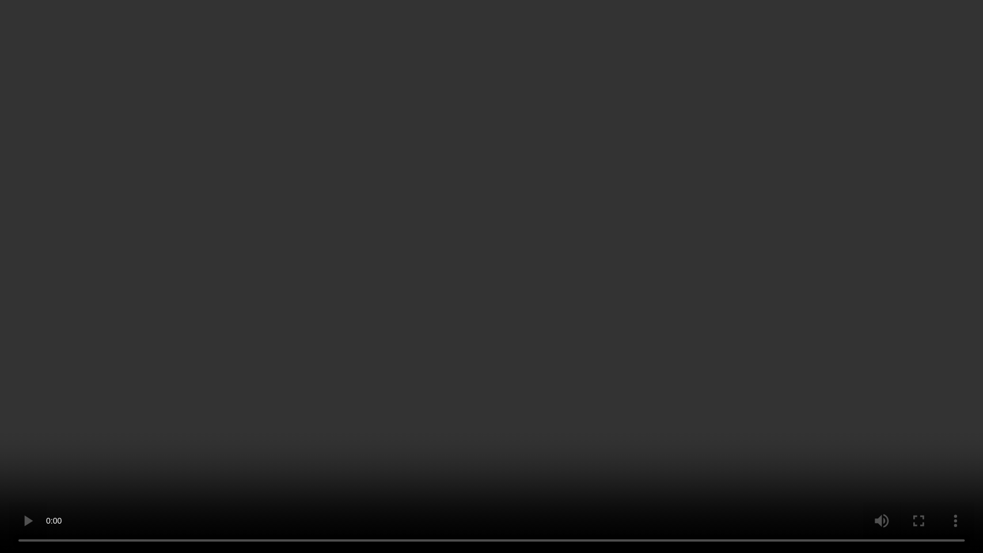
click at [428, 322] on video at bounding box center [491, 276] width 983 height 553
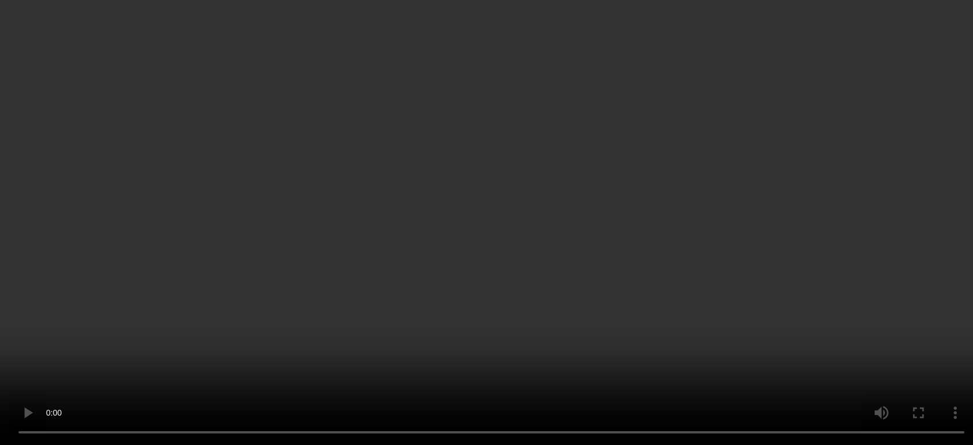
scroll to position [128, 0]
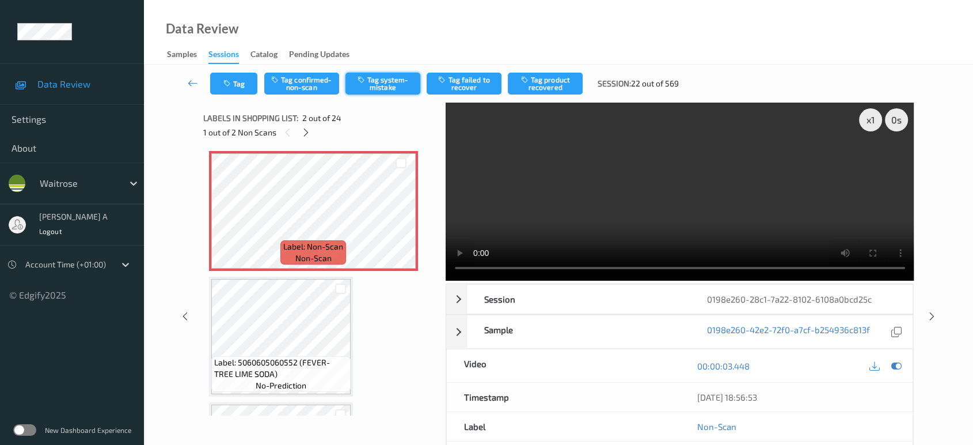
click at [382, 83] on button "Tag system-mistake" at bounding box center [383, 84] width 75 height 22
click at [307, 132] on icon at bounding box center [306, 132] width 10 height 10
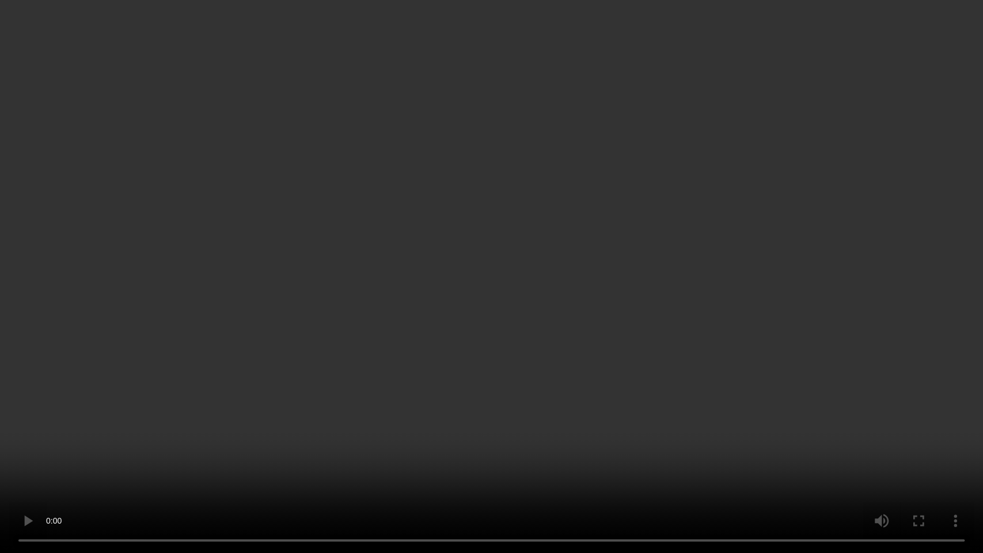
click at [500, 242] on video at bounding box center [491, 276] width 983 height 553
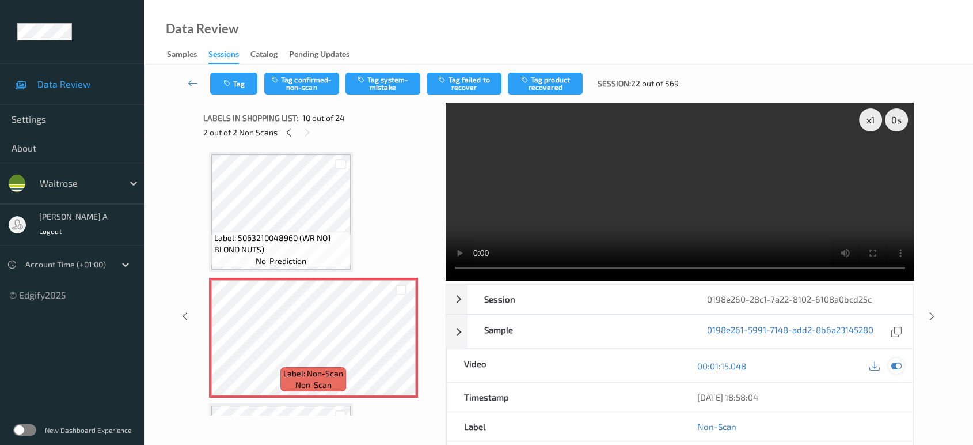
click at [895, 361] on icon at bounding box center [896, 365] width 10 height 10
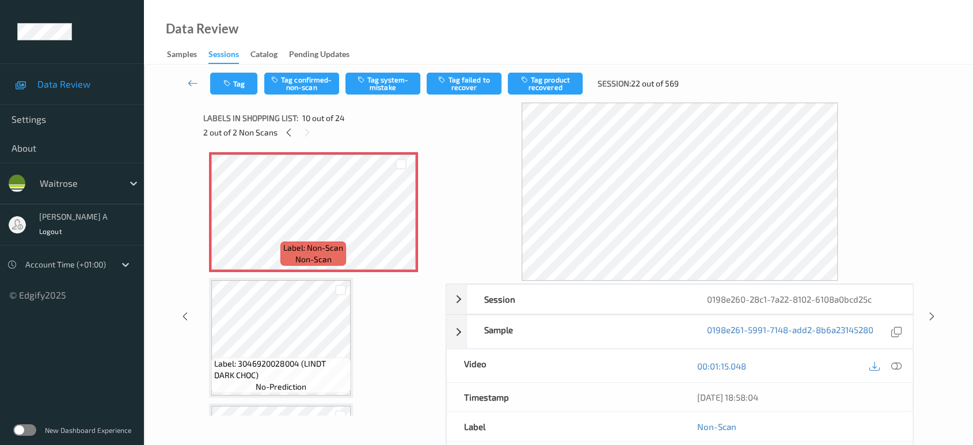
scroll to position [1133, 0]
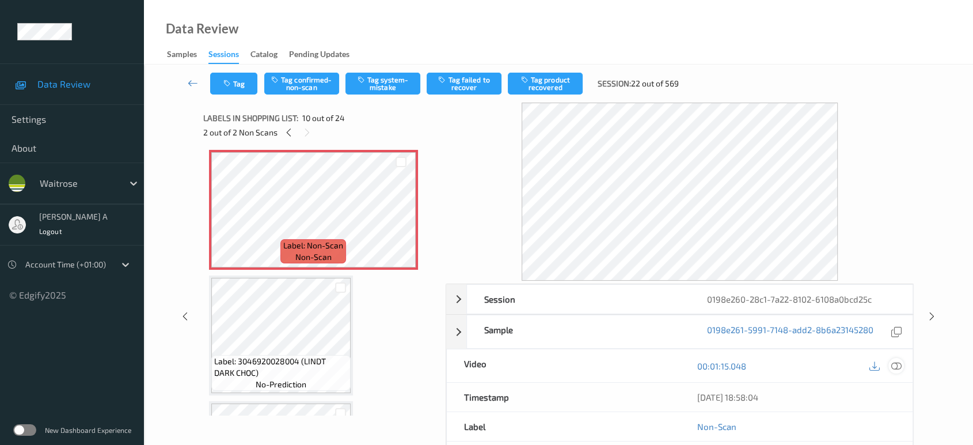
click at [901, 367] on icon at bounding box center [896, 365] width 10 height 10
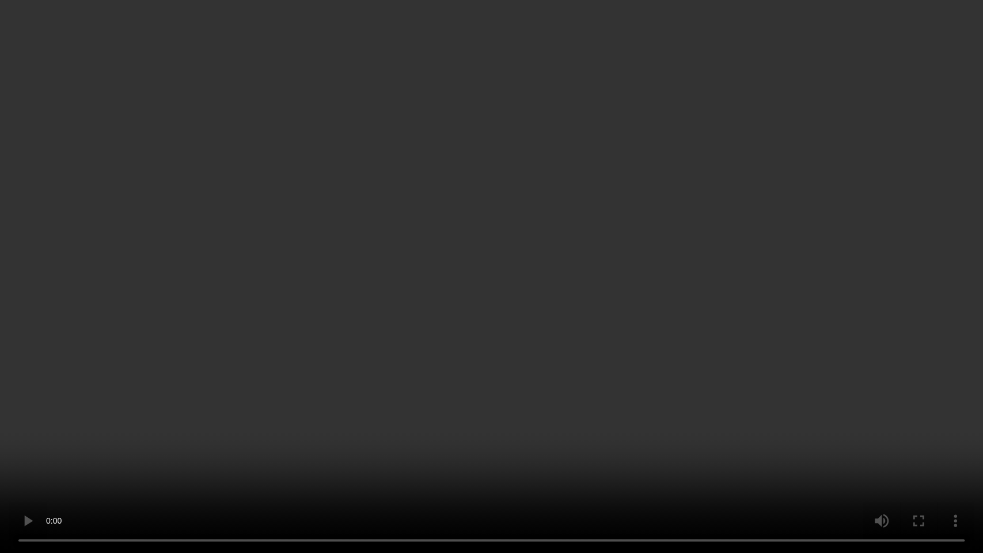
click at [438, 371] on video at bounding box center [491, 276] width 983 height 553
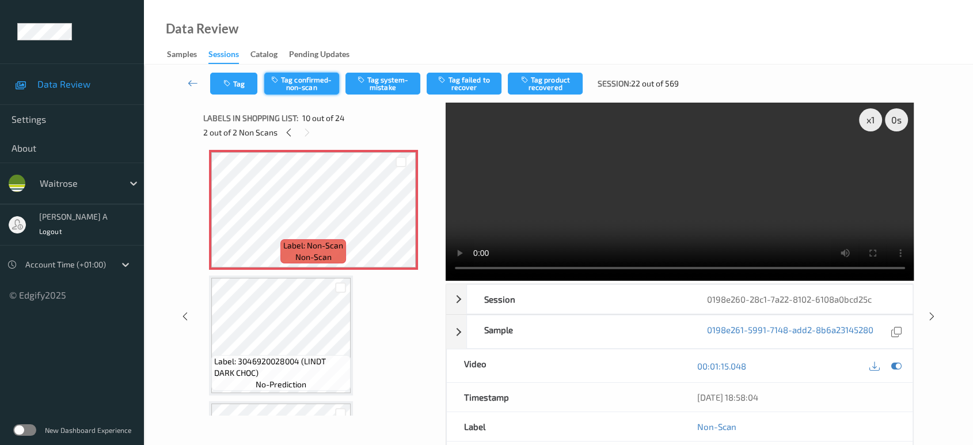
click at [310, 86] on button "Tag confirmed-non-scan" at bounding box center [301, 84] width 75 height 22
click at [314, 86] on button "Tag confirmed-non-scan" at bounding box center [301, 84] width 75 height 22
click at [563, 79] on button "Tag product recovered" at bounding box center [545, 84] width 75 height 22
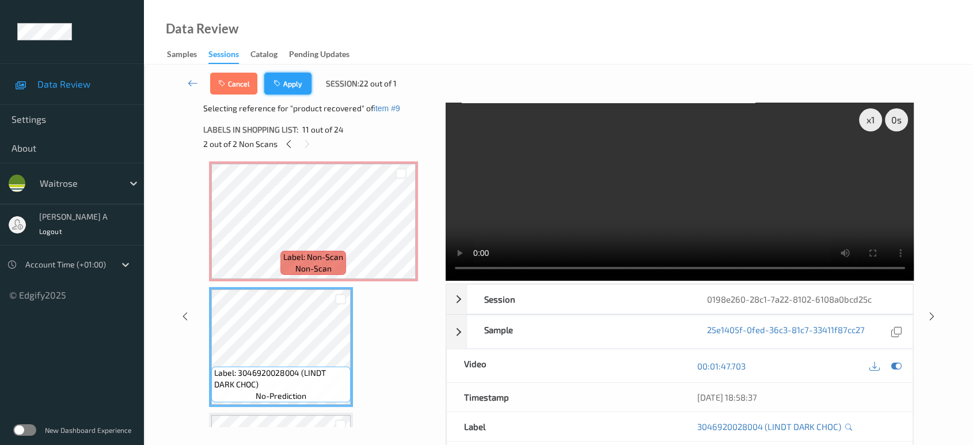
click at [299, 90] on button "Apply" at bounding box center [287, 84] width 47 height 22
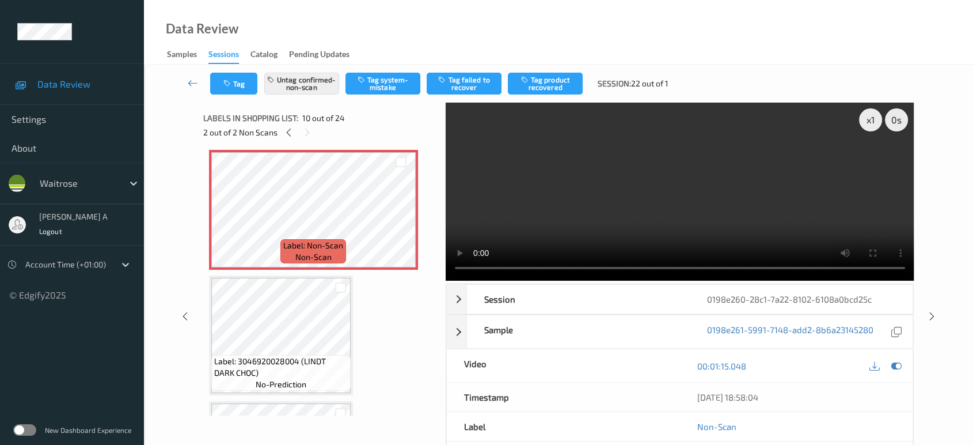
scroll to position [1005, 0]
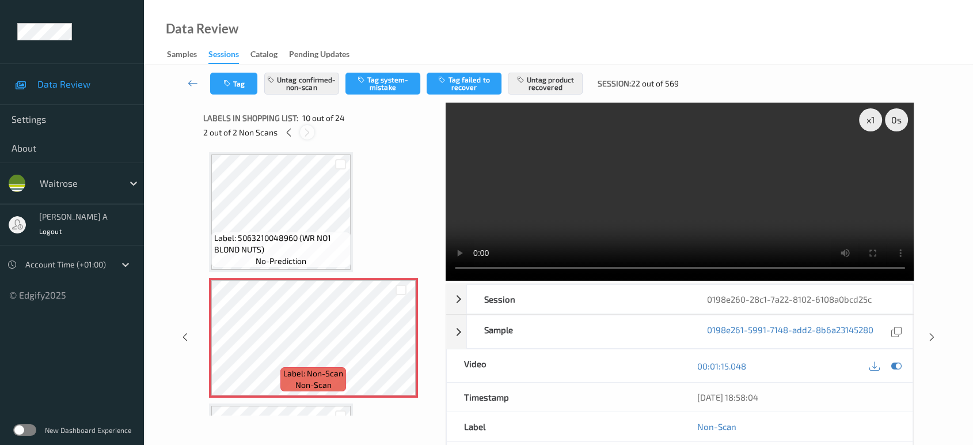
click at [304, 128] on icon at bounding box center [307, 132] width 10 height 10
click at [291, 132] on icon at bounding box center [289, 132] width 10 height 10
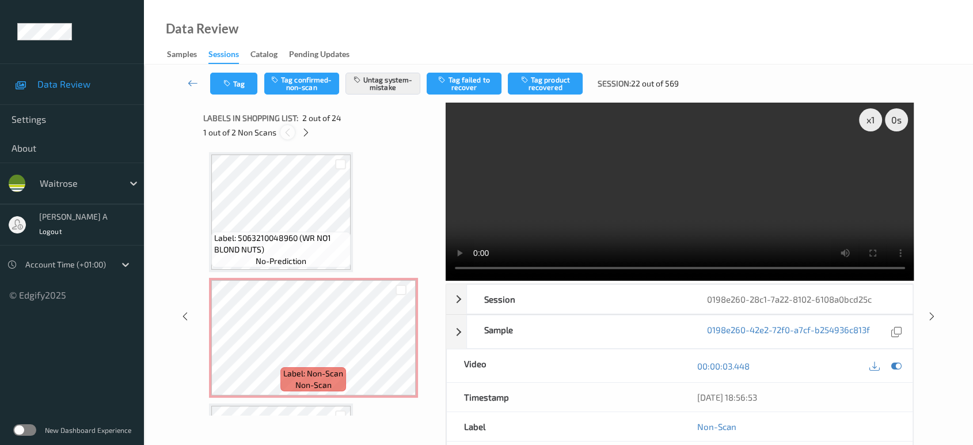
scroll to position [5, 0]
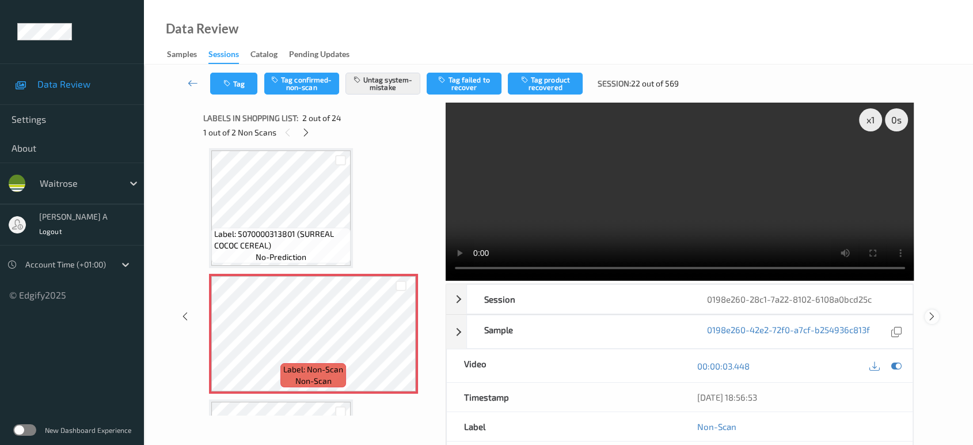
click at [934, 314] on icon at bounding box center [932, 316] width 10 height 10
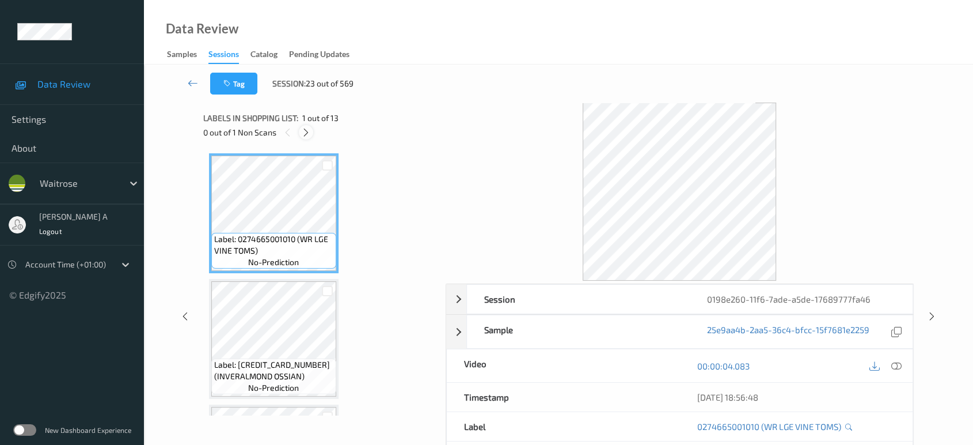
click at [309, 137] on icon at bounding box center [306, 132] width 10 height 10
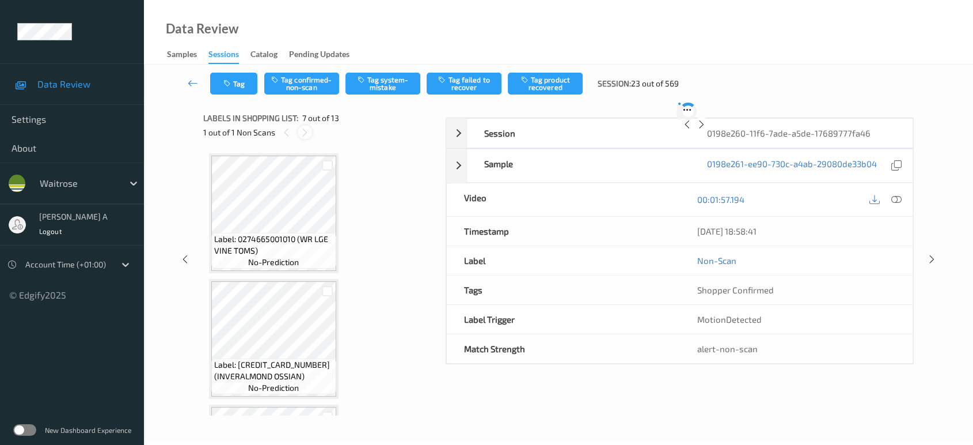
scroll to position [631, 0]
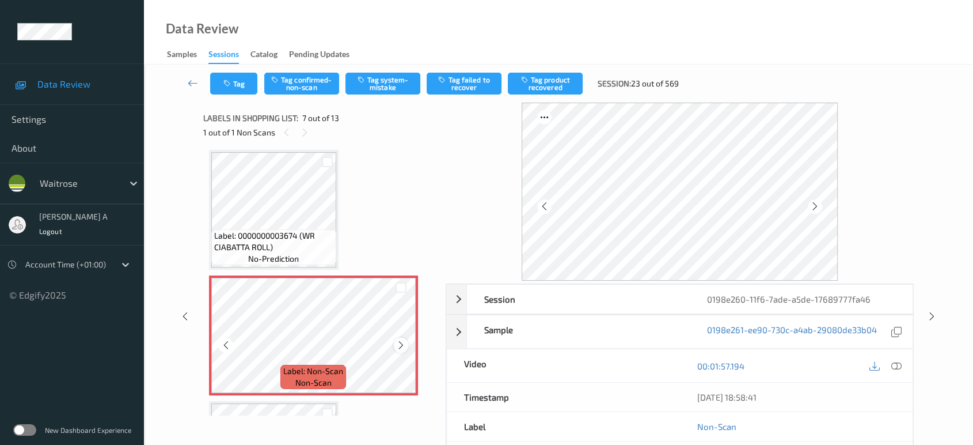
click at [405, 340] on icon at bounding box center [401, 345] width 10 height 10
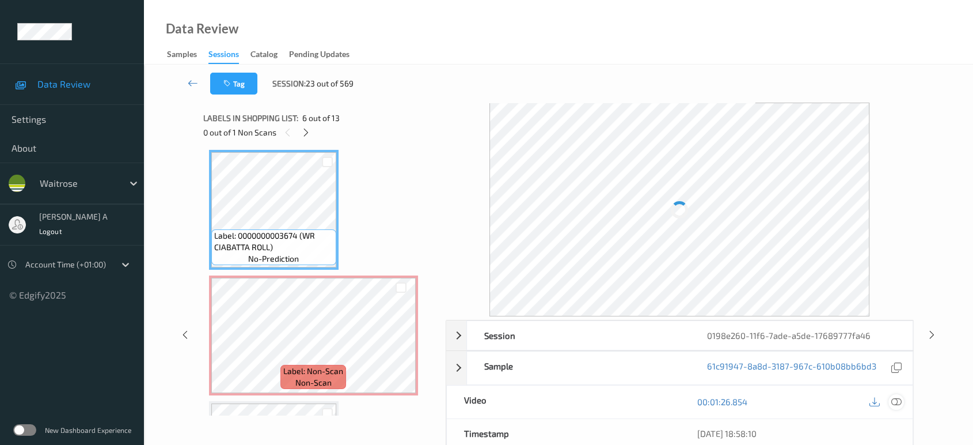
click at [897, 419] on div "[DATE] 18:58:10" at bounding box center [795, 433] width 233 height 29
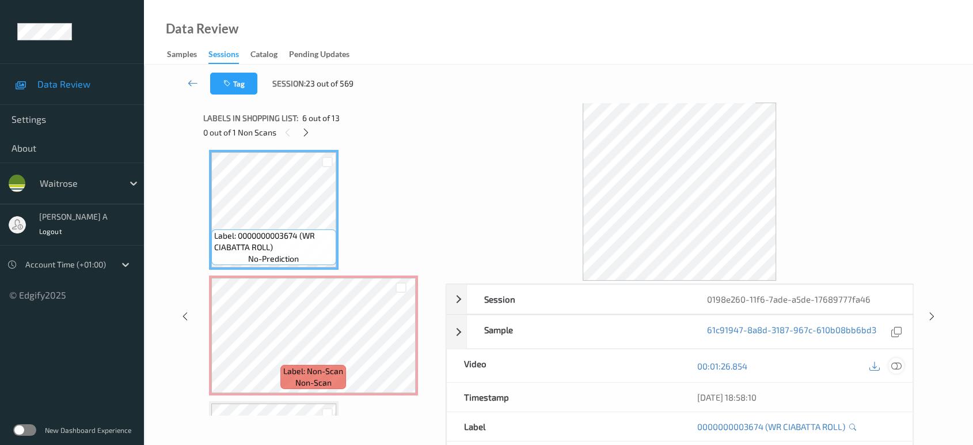
click at [899, 366] on icon at bounding box center [896, 365] width 10 height 10
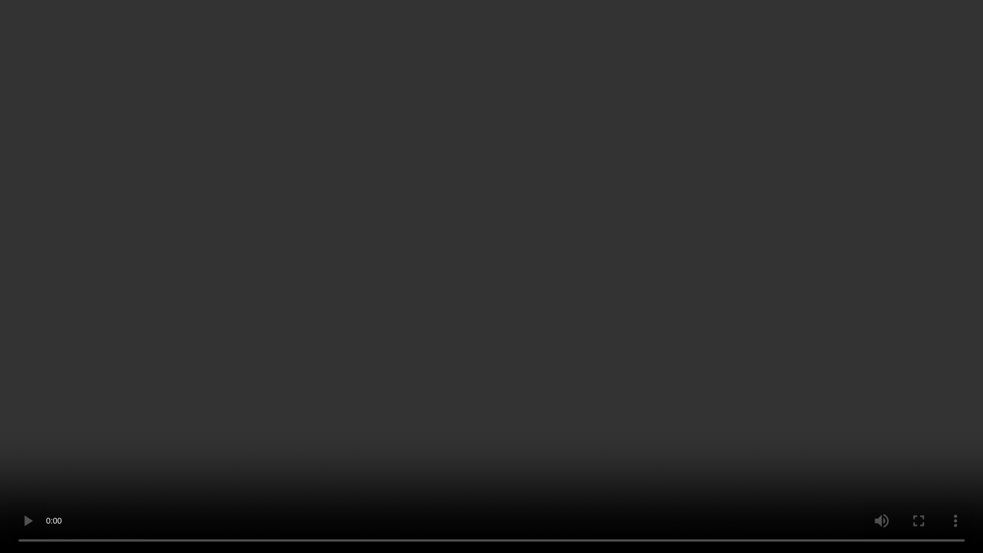
click at [521, 240] on video at bounding box center [491, 276] width 983 height 553
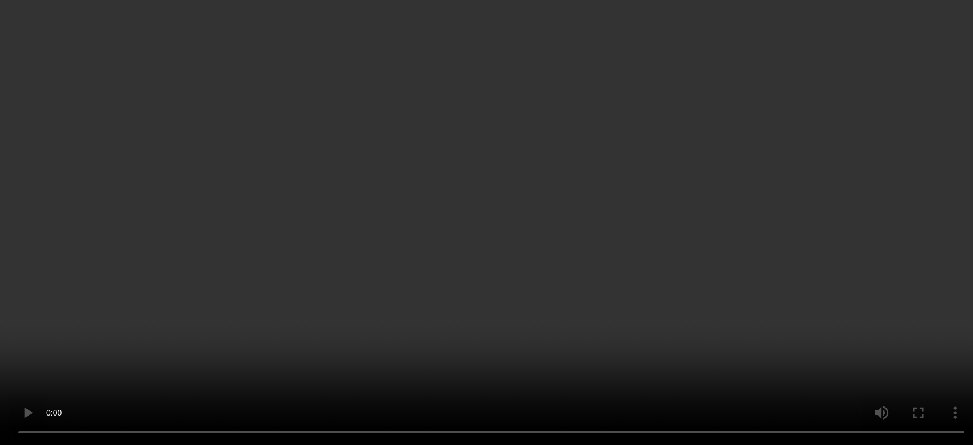
scroll to position [759, 0]
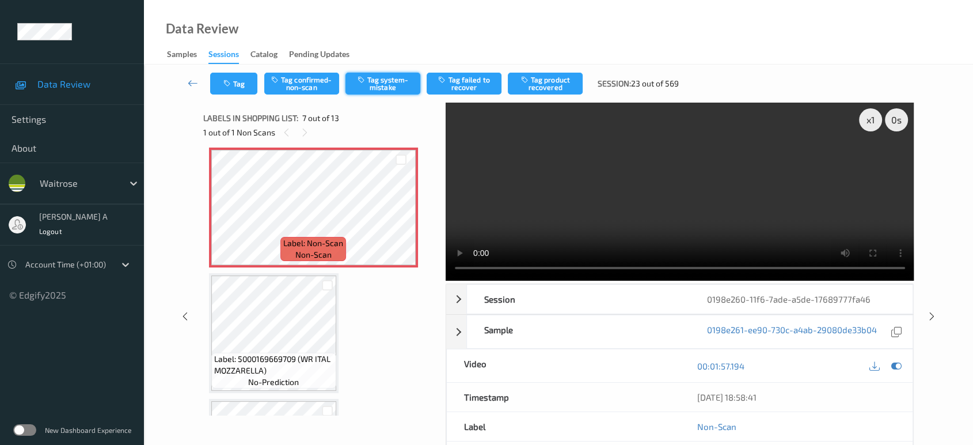
click at [395, 82] on button "Tag system-mistake" at bounding box center [383, 84] width 75 height 22
click at [222, 86] on button "Tag" at bounding box center [233, 84] width 47 height 22
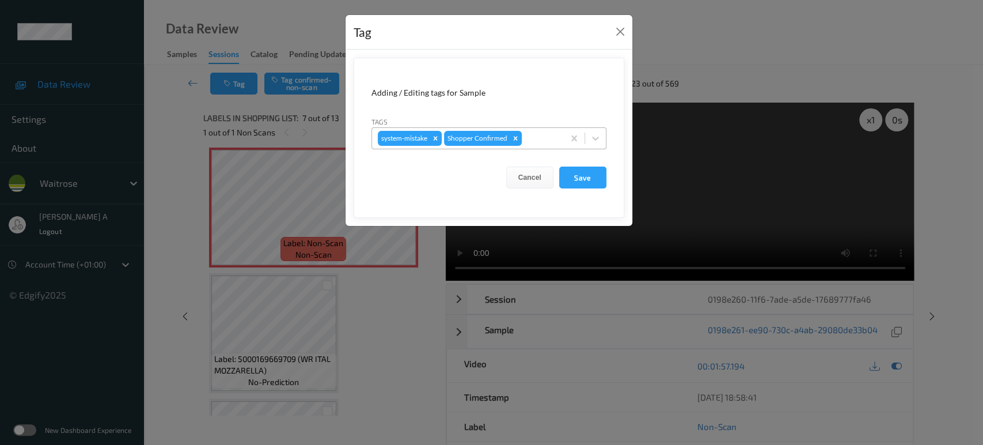
click at [546, 137] on div at bounding box center [541, 138] width 34 height 14
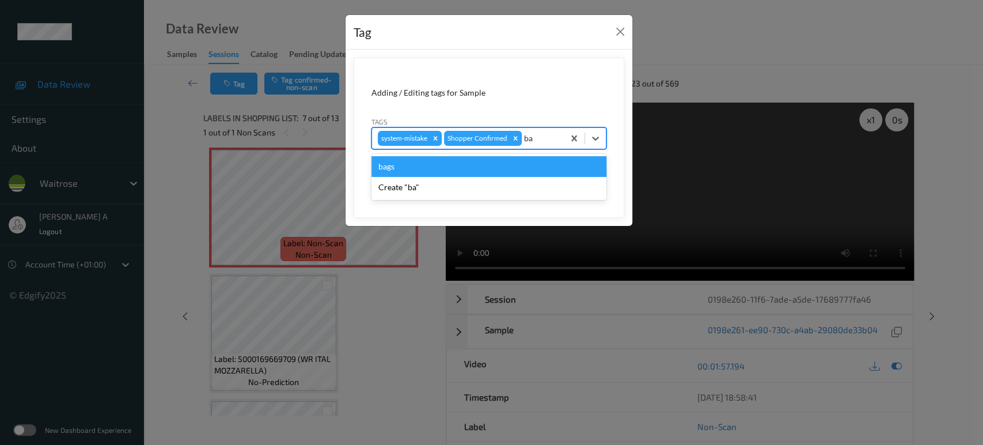
type input "bag"
click at [489, 164] on div "bags" at bounding box center [488, 166] width 235 height 21
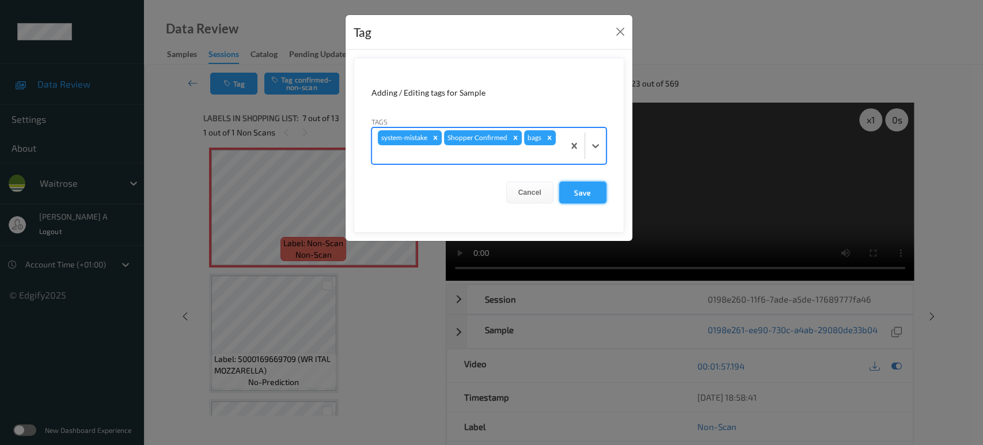
click at [585, 191] on button "Save" at bounding box center [582, 192] width 47 height 22
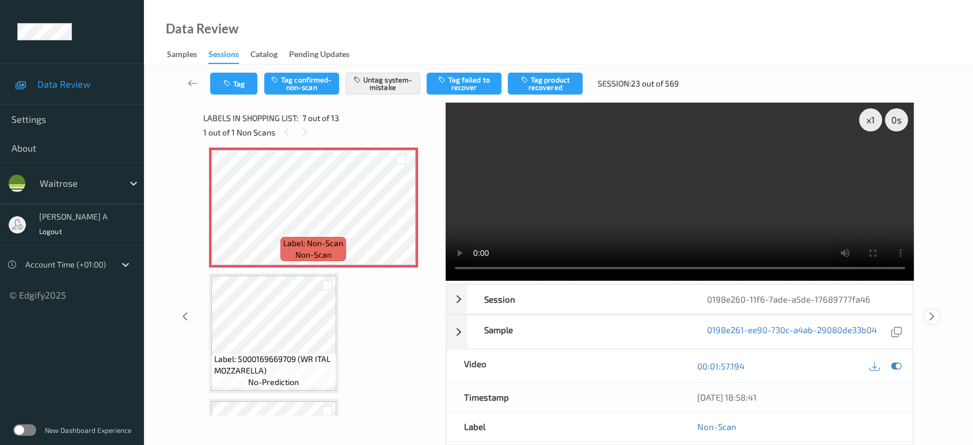
click at [933, 311] on icon at bounding box center [932, 316] width 10 height 10
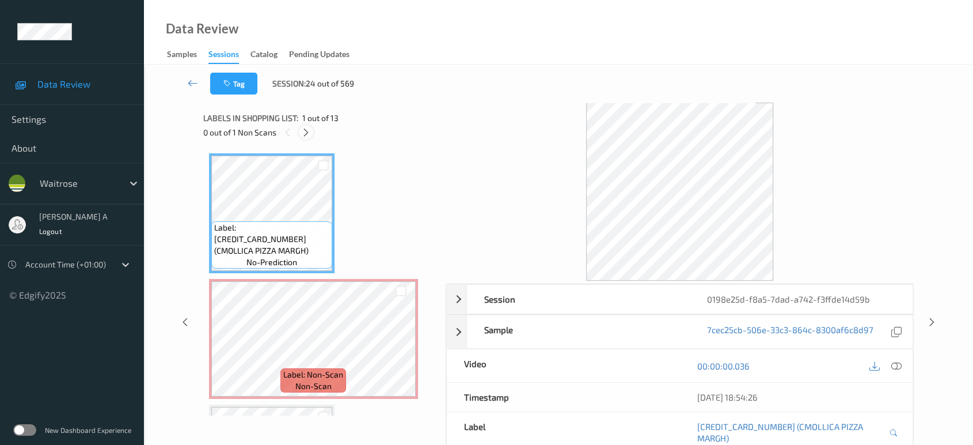
click at [309, 132] on icon at bounding box center [306, 132] width 10 height 10
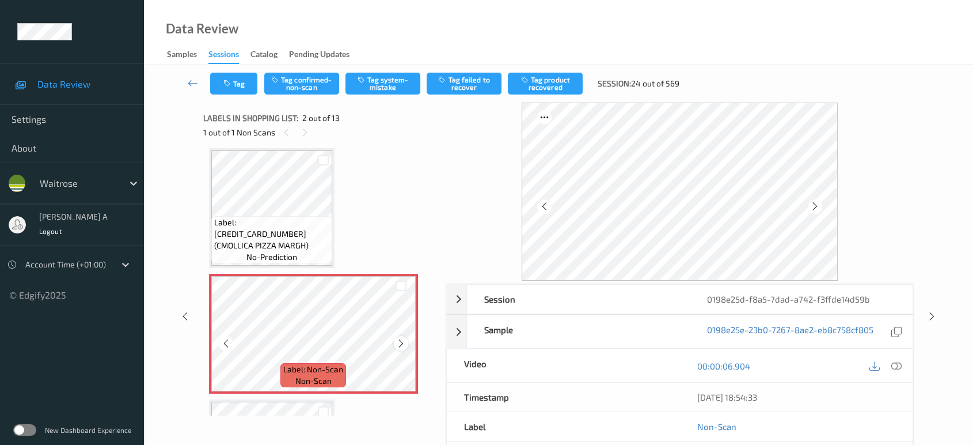
click at [397, 339] on icon at bounding box center [401, 343] width 10 height 10
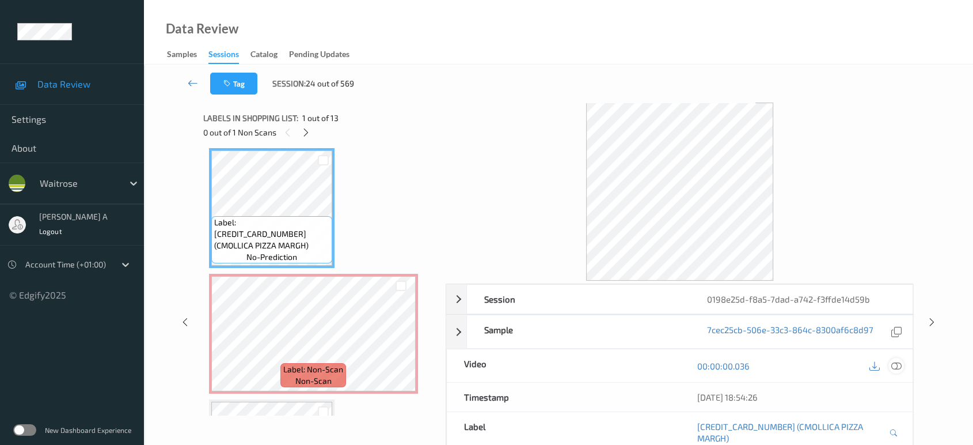
click at [900, 368] on icon at bounding box center [896, 365] width 10 height 10
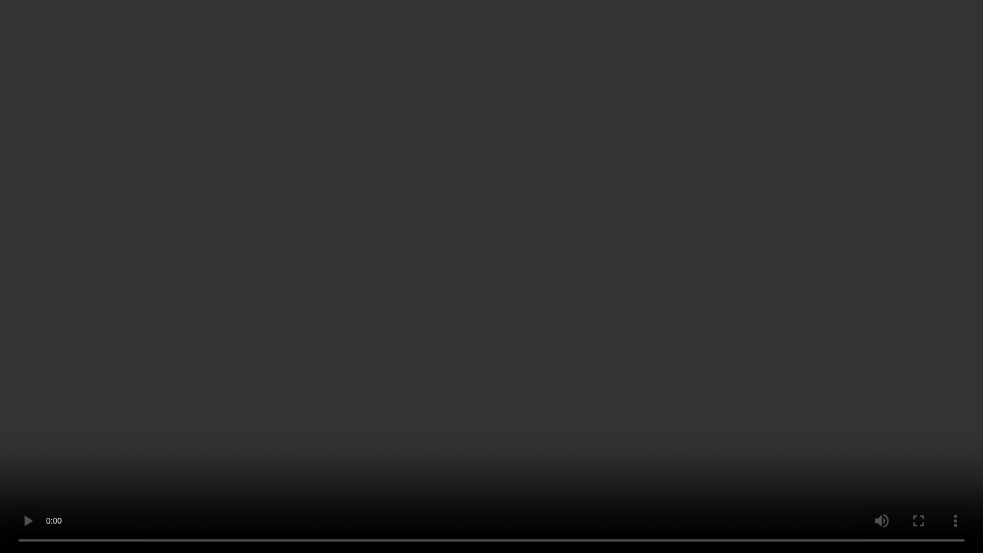
click at [594, 312] on video at bounding box center [491, 276] width 983 height 553
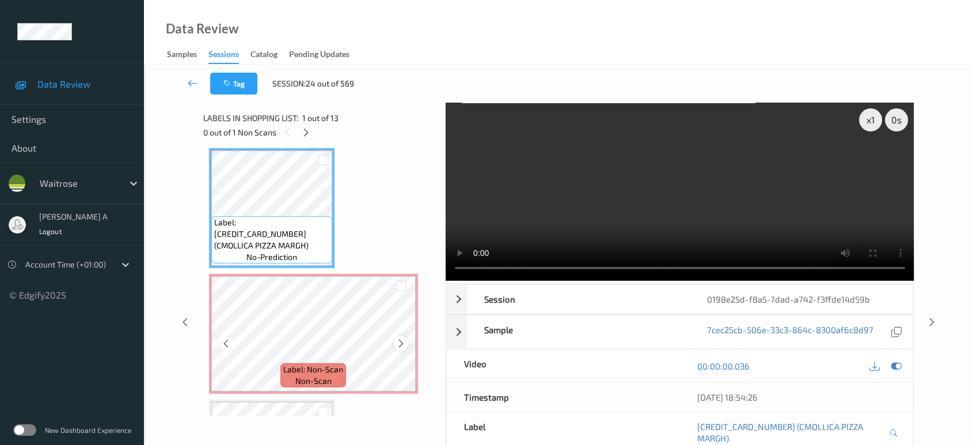
click at [399, 344] on icon at bounding box center [401, 343] width 10 height 10
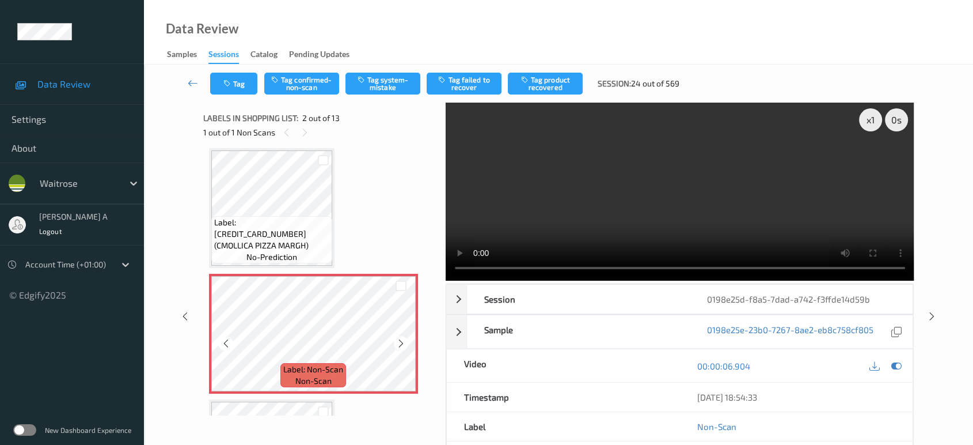
click at [399, 344] on icon at bounding box center [401, 343] width 10 height 10
click at [401, 340] on icon at bounding box center [401, 343] width 10 height 10
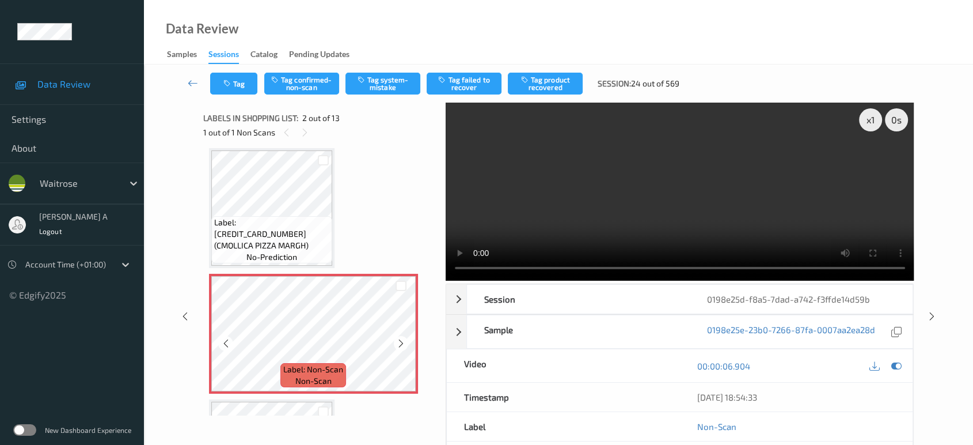
click at [401, 340] on icon at bounding box center [401, 343] width 10 height 10
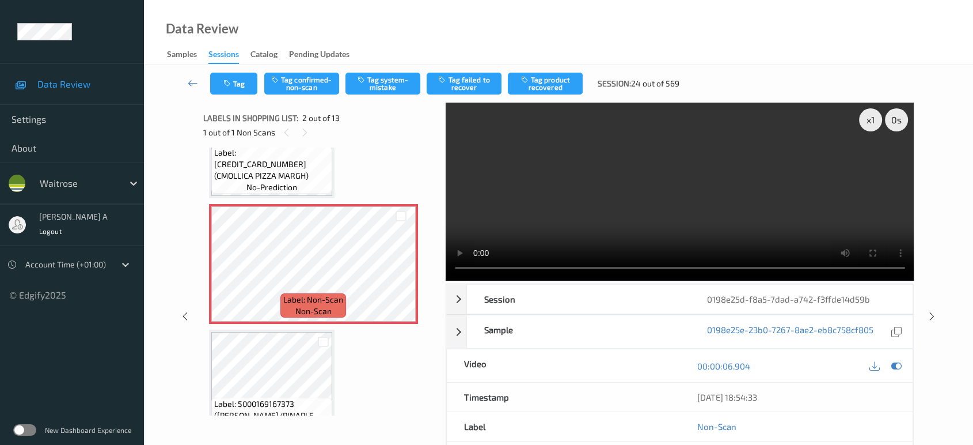
scroll to position [0, 0]
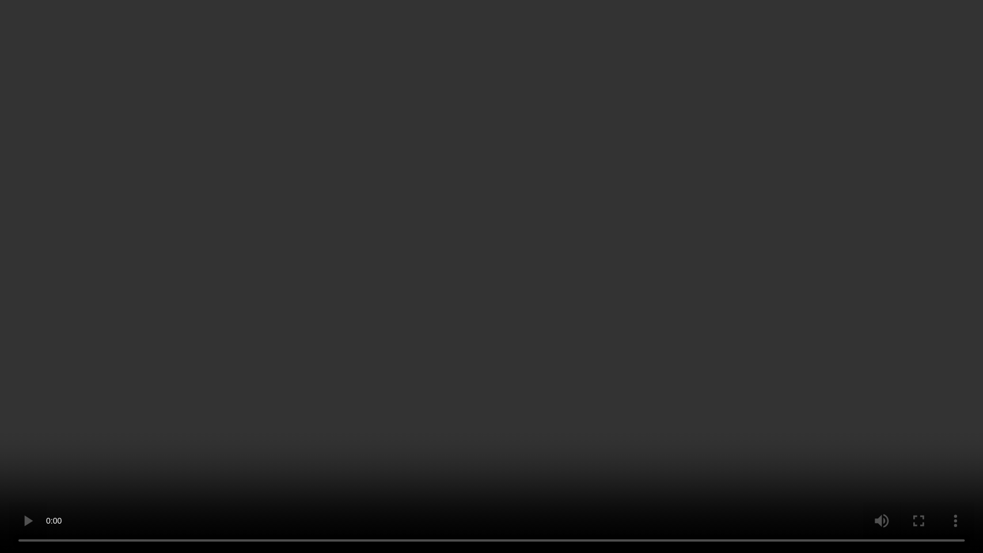
click at [402, 272] on video at bounding box center [491, 276] width 983 height 553
click at [534, 290] on video at bounding box center [491, 276] width 983 height 553
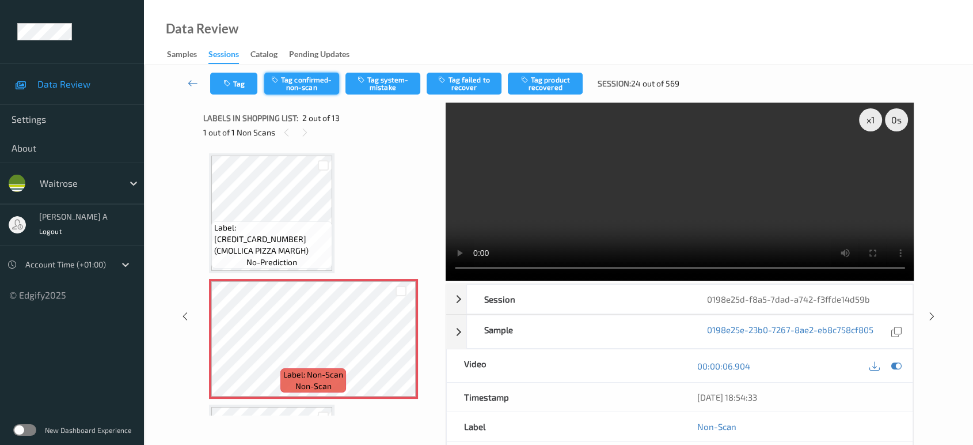
click at [303, 81] on button "Tag confirmed-non-scan" at bounding box center [301, 84] width 75 height 22
click at [542, 78] on button "Tag product recovered" at bounding box center [545, 84] width 75 height 22
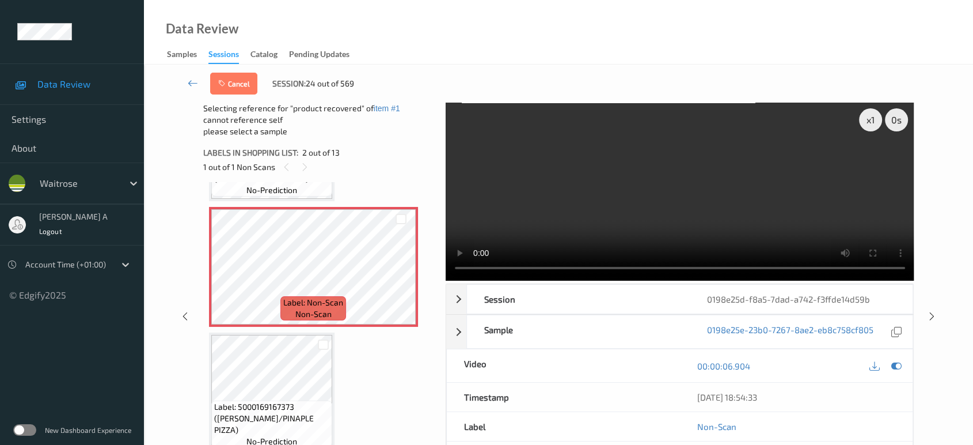
scroll to position [128, 0]
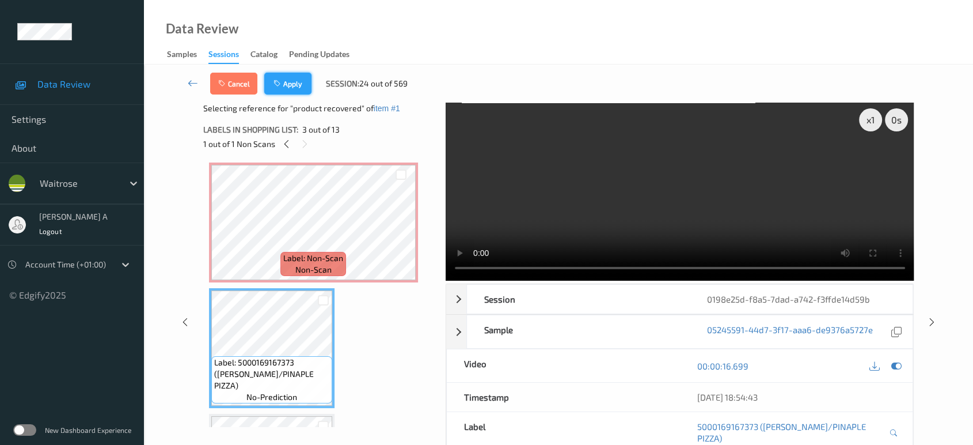
click at [293, 82] on button "Apply" at bounding box center [287, 84] width 47 height 22
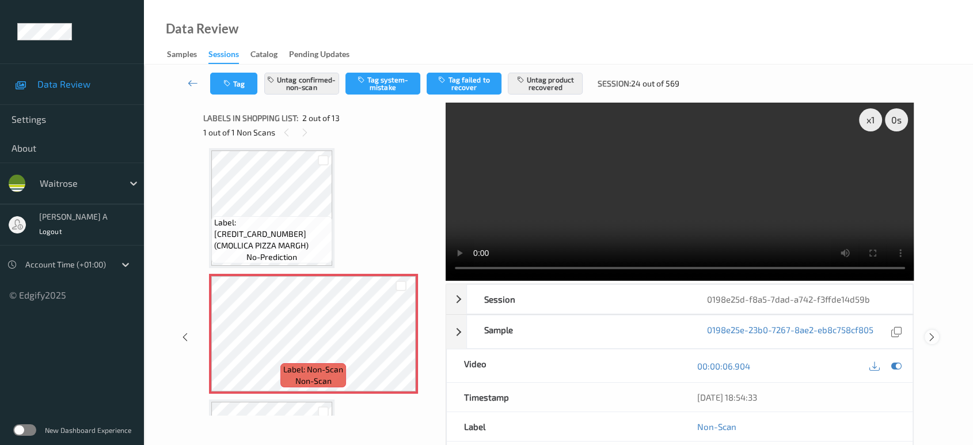
click at [935, 332] on icon at bounding box center [932, 337] width 10 height 10
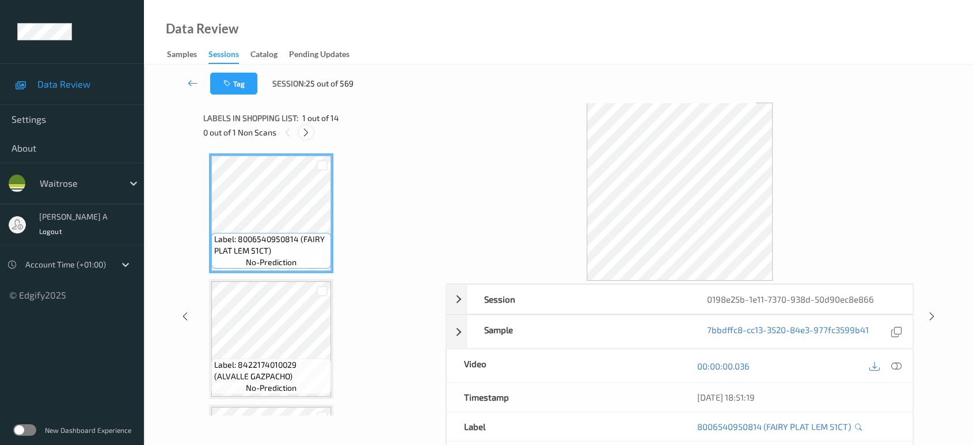
click at [310, 128] on icon at bounding box center [306, 132] width 10 height 10
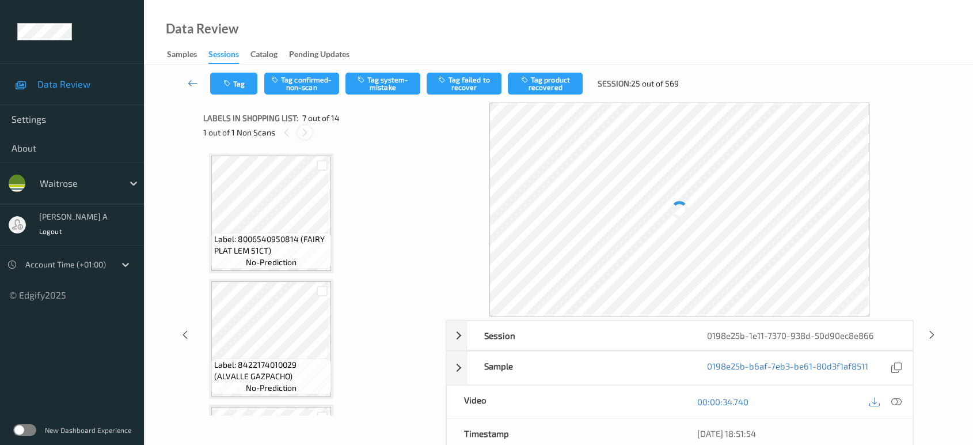
scroll to position [631, 0]
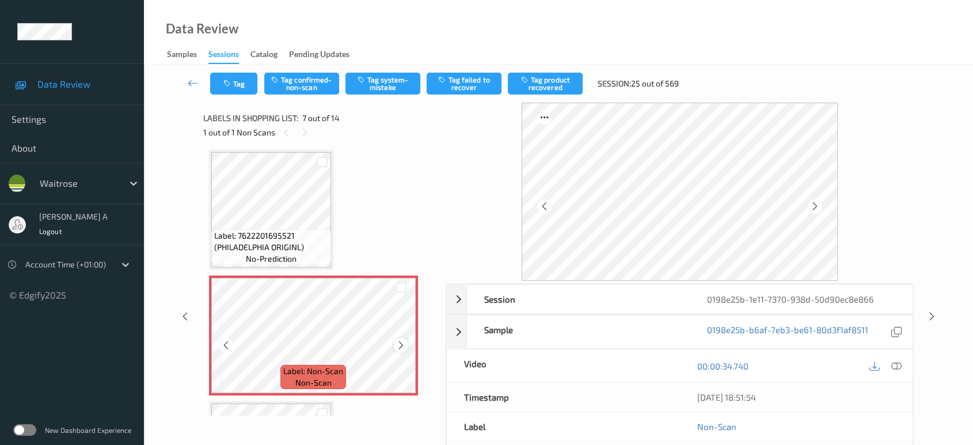
click at [404, 340] on icon at bounding box center [401, 345] width 10 height 10
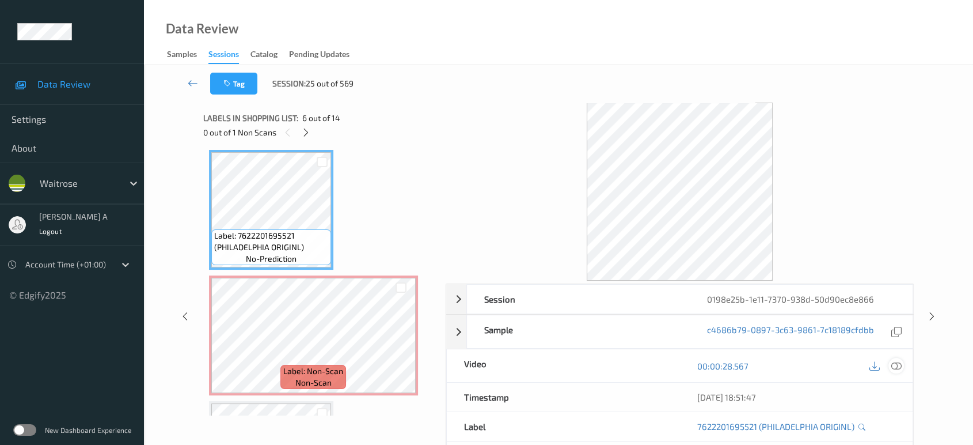
click at [895, 367] on icon at bounding box center [896, 365] width 10 height 10
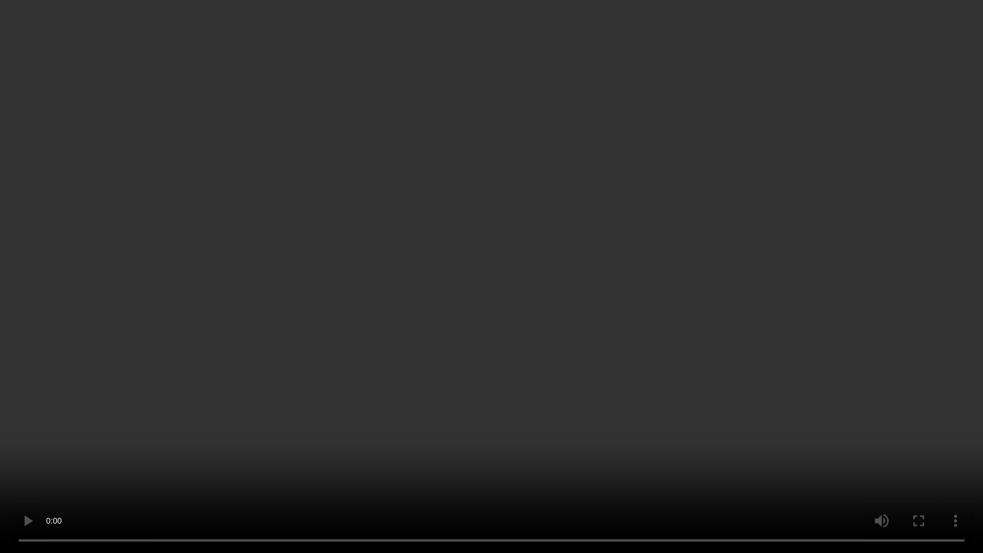
click at [583, 309] on video at bounding box center [491, 276] width 983 height 553
click at [562, 314] on video at bounding box center [491, 276] width 983 height 553
click at [583, 259] on video at bounding box center [491, 276] width 983 height 553
click at [537, 236] on video at bounding box center [491, 276] width 983 height 553
click at [557, 396] on video at bounding box center [491, 276] width 983 height 553
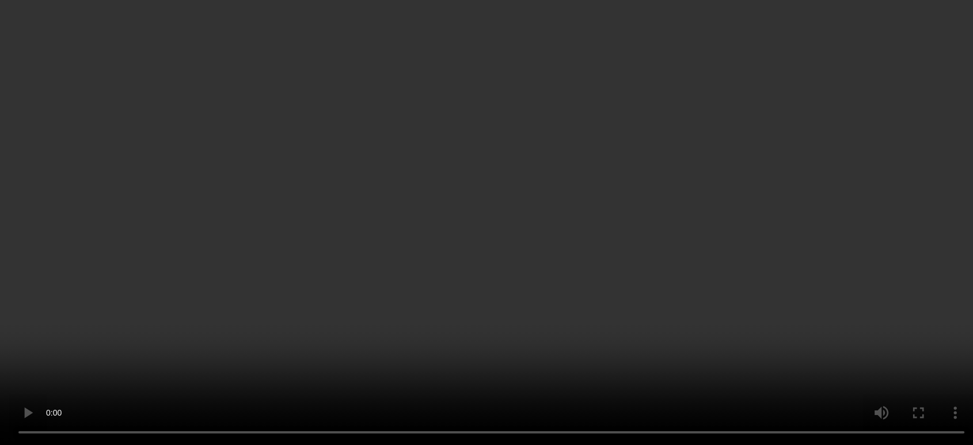
scroll to position [759, 0]
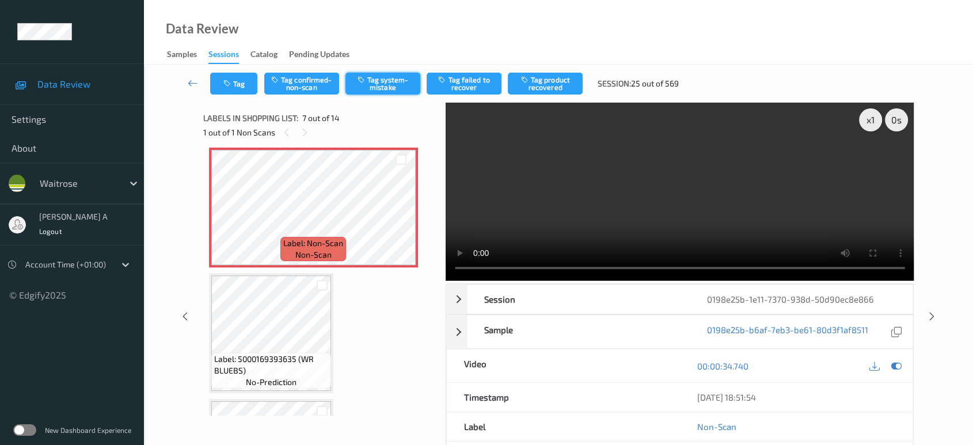
click at [396, 84] on button "Tag system-mistake" at bounding box center [383, 84] width 75 height 22
click at [226, 85] on icon "button" at bounding box center [228, 83] width 10 height 8
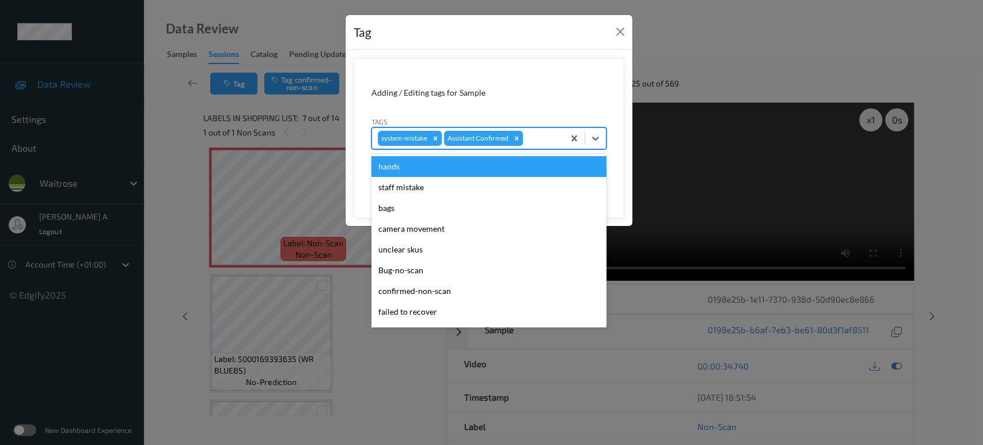
click at [536, 131] on div at bounding box center [541, 138] width 33 height 14
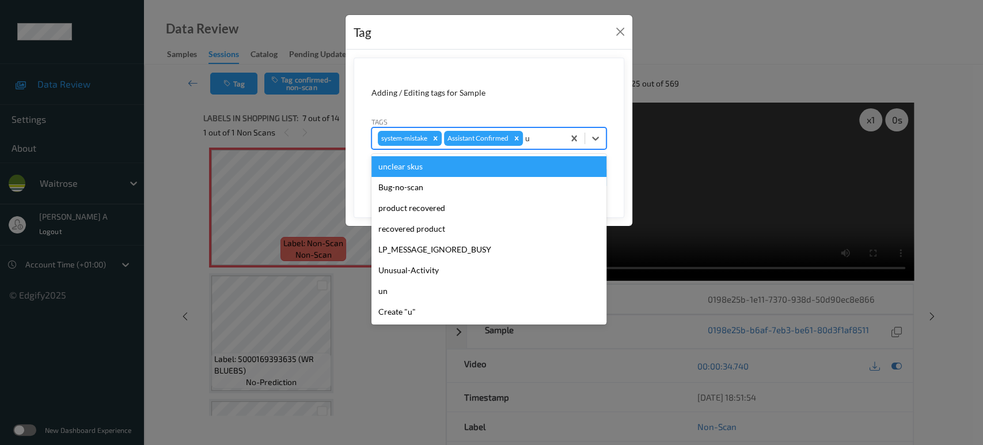
type input "un"
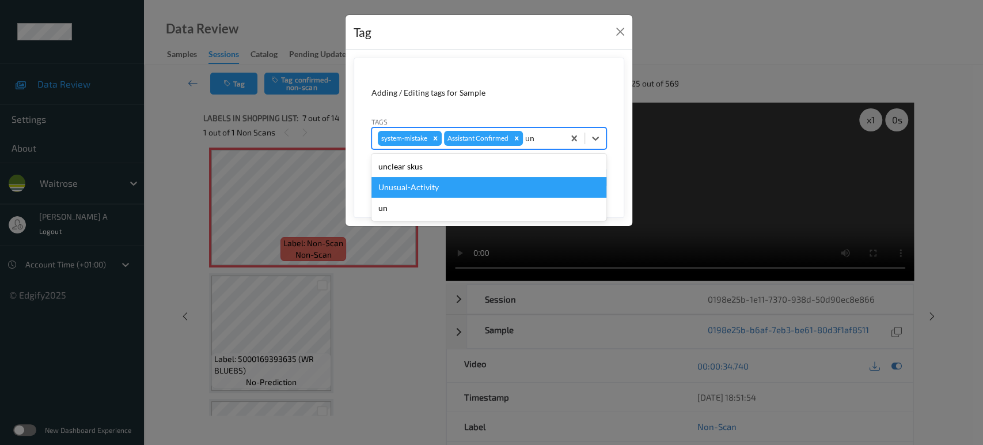
click at [451, 189] on div "Unusual-Activity" at bounding box center [488, 187] width 235 height 21
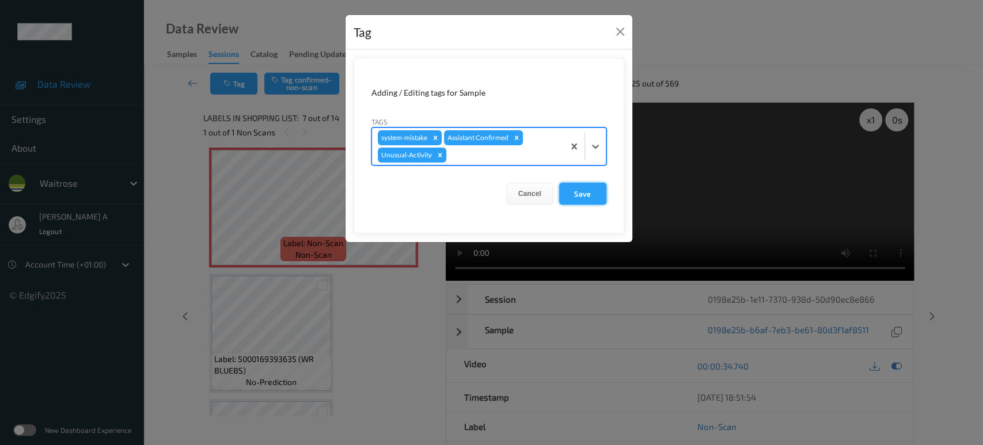
click at [580, 183] on button "Save" at bounding box center [582, 194] width 47 height 22
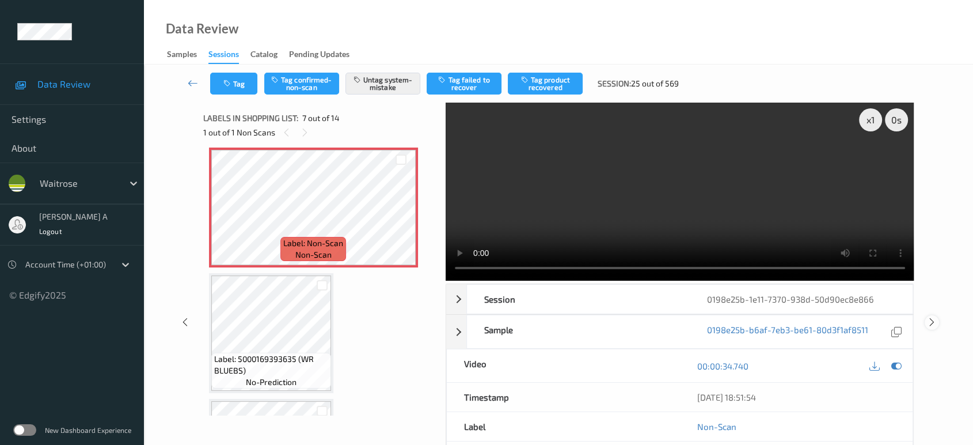
click at [932, 317] on icon at bounding box center [932, 322] width 10 height 10
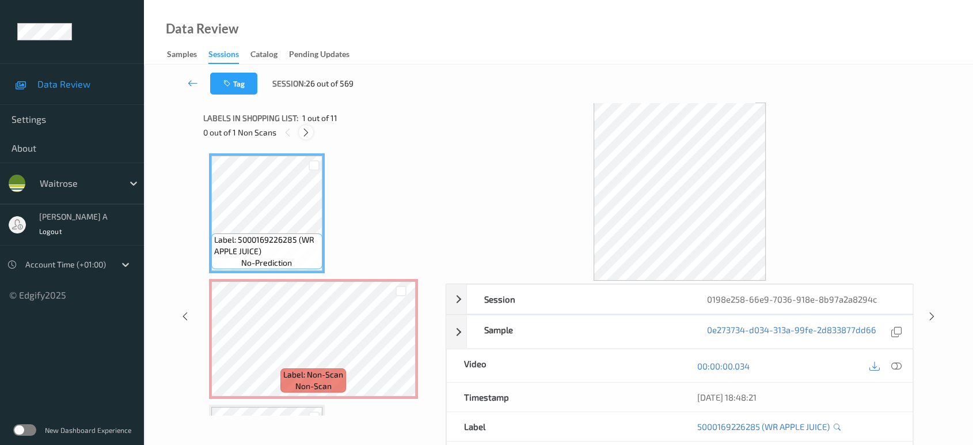
click at [308, 135] on icon at bounding box center [306, 132] width 10 height 10
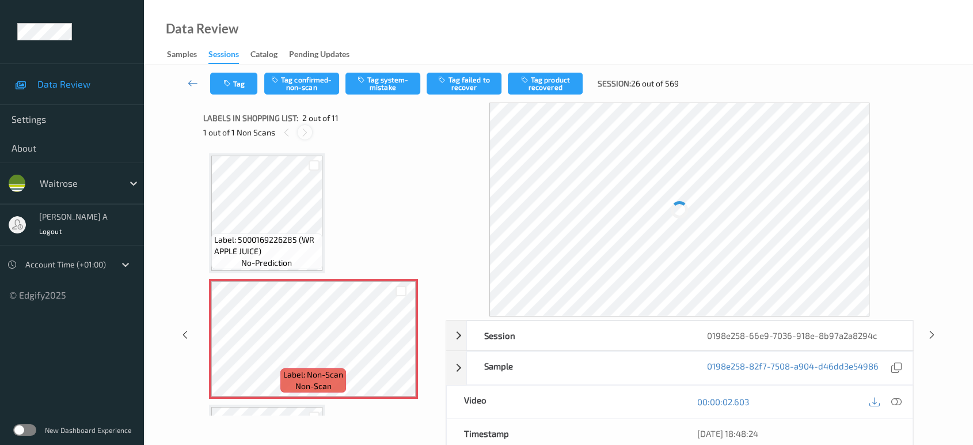
scroll to position [5, 0]
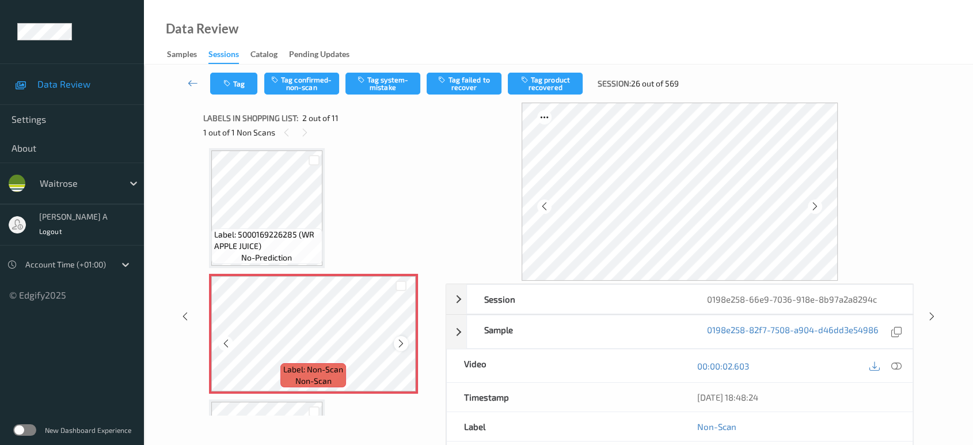
click at [404, 346] on icon at bounding box center [401, 343] width 10 height 10
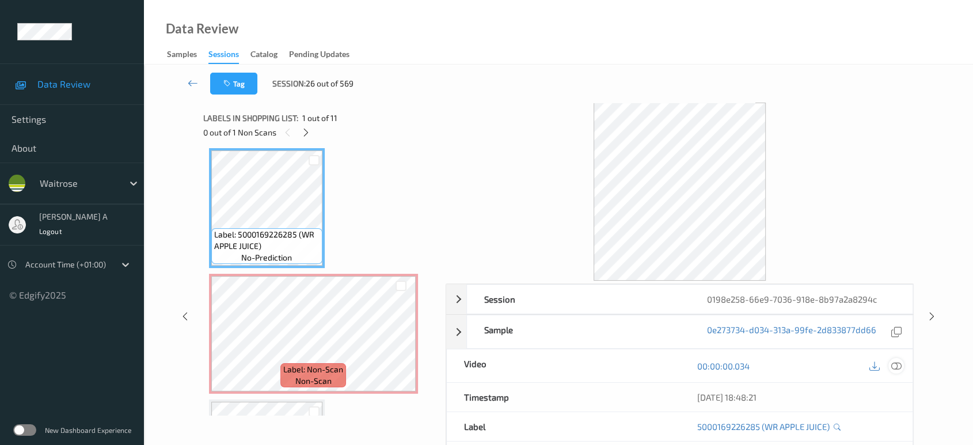
click at [894, 365] on icon at bounding box center [896, 365] width 10 height 10
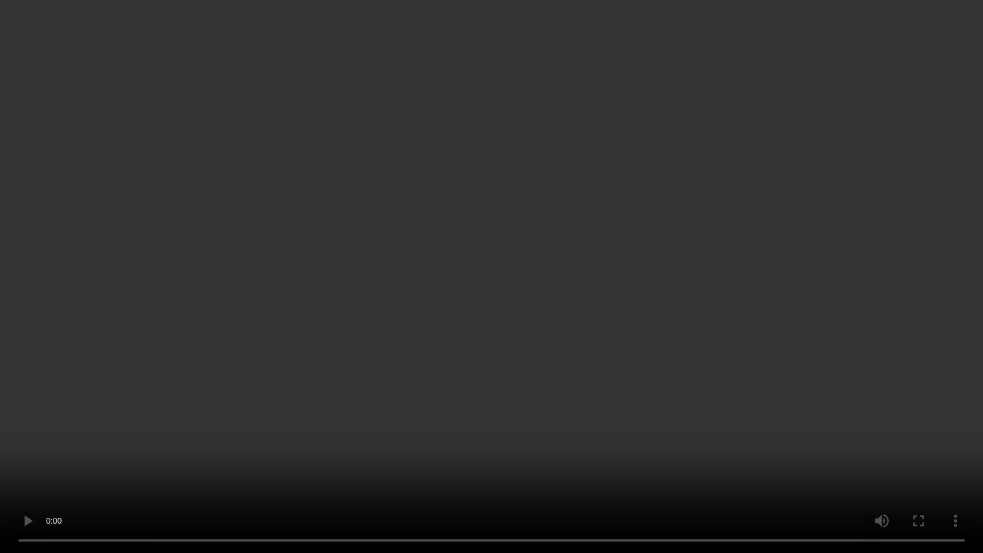
click at [498, 272] on video at bounding box center [491, 276] width 983 height 553
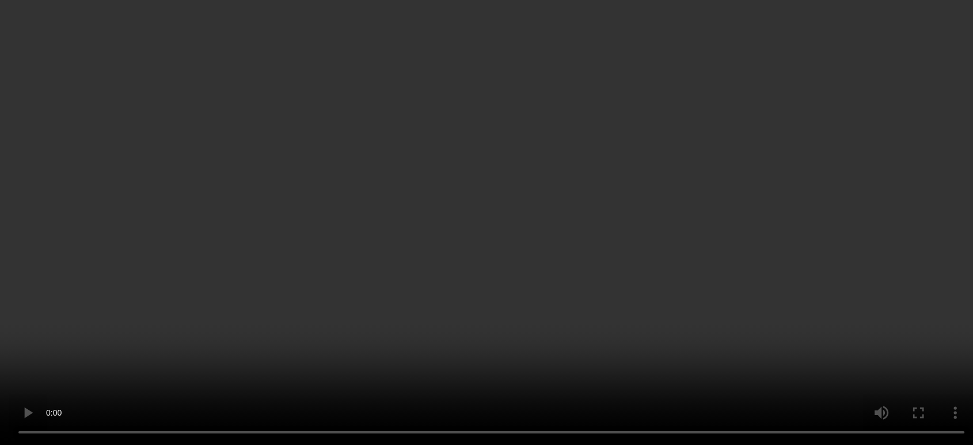
scroll to position [134, 0]
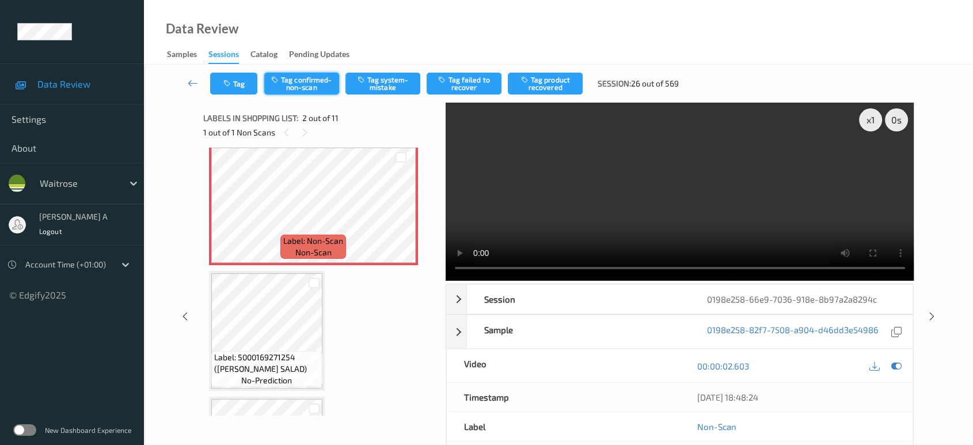
click at [305, 85] on button "Tag confirmed-non-scan" at bounding box center [301, 84] width 75 height 22
click at [548, 75] on button "Tag product recovered" at bounding box center [545, 84] width 75 height 22
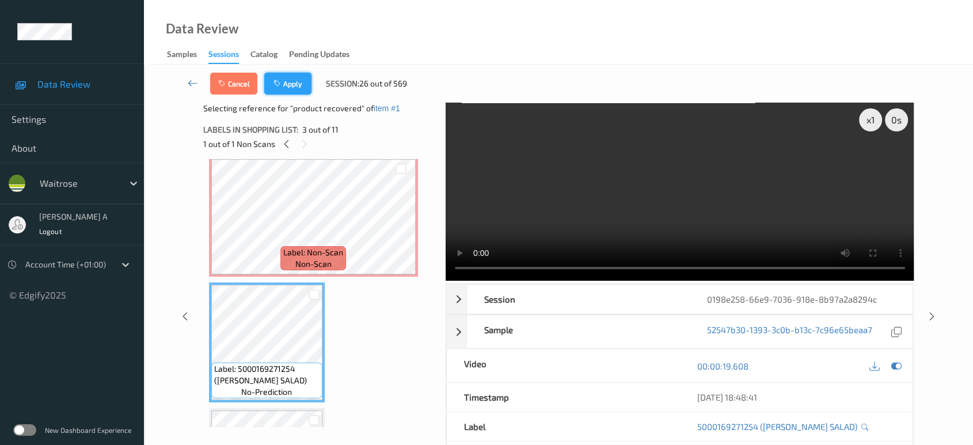
click at [283, 82] on button "Apply" at bounding box center [287, 84] width 47 height 22
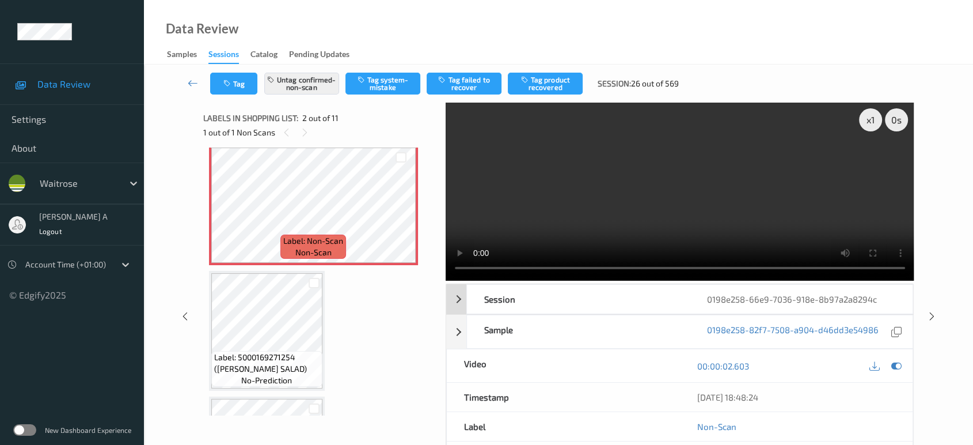
scroll to position [5, 0]
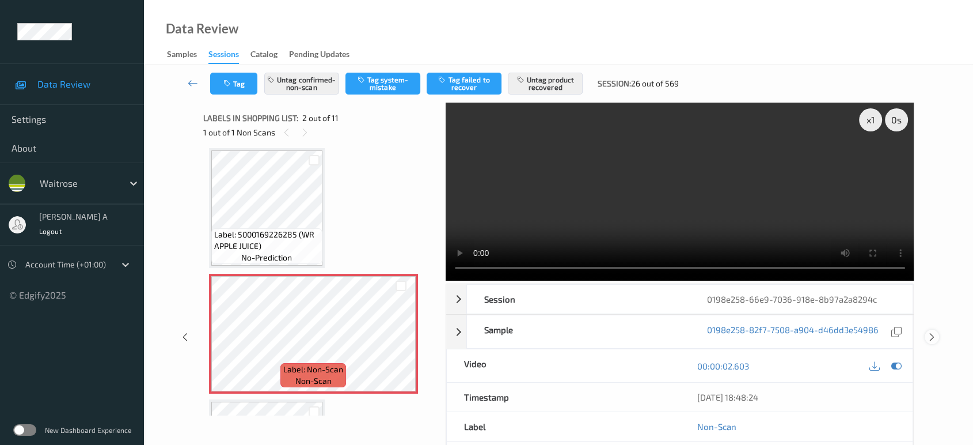
click at [935, 332] on icon at bounding box center [932, 337] width 10 height 10
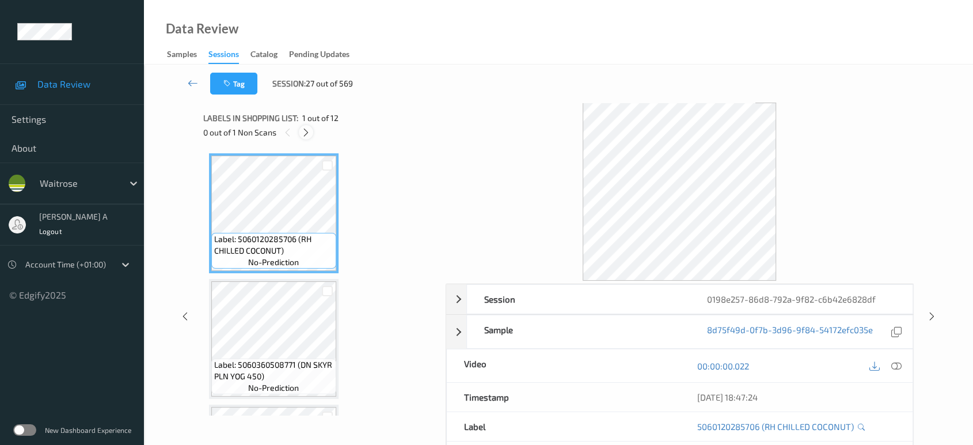
click at [307, 132] on icon at bounding box center [306, 132] width 10 height 10
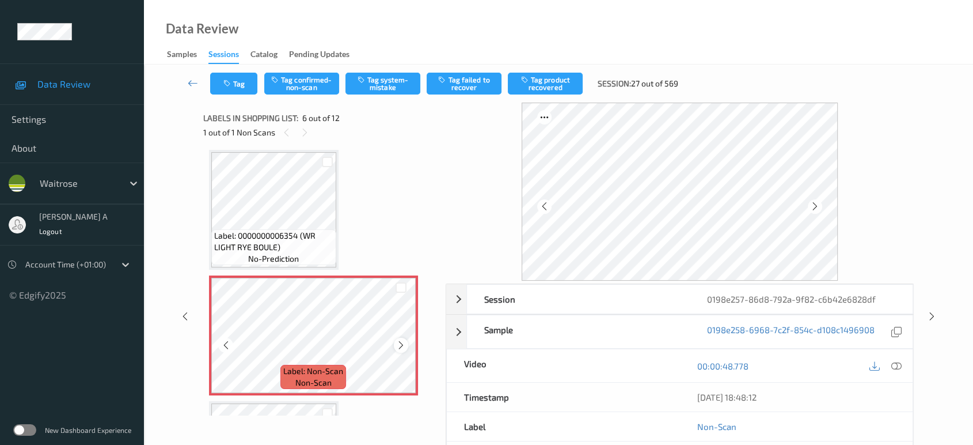
click at [399, 346] on icon at bounding box center [401, 345] width 10 height 10
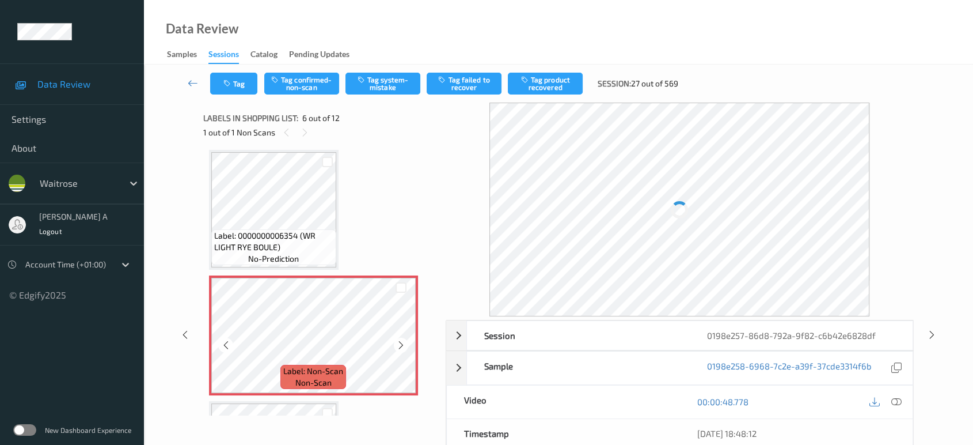
click at [399, 346] on icon at bounding box center [401, 345] width 10 height 10
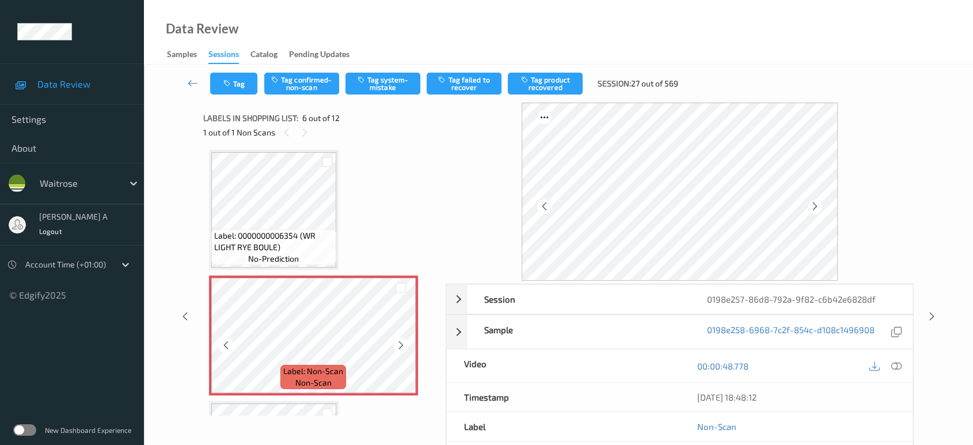
click at [399, 346] on icon at bounding box center [401, 345] width 10 height 10
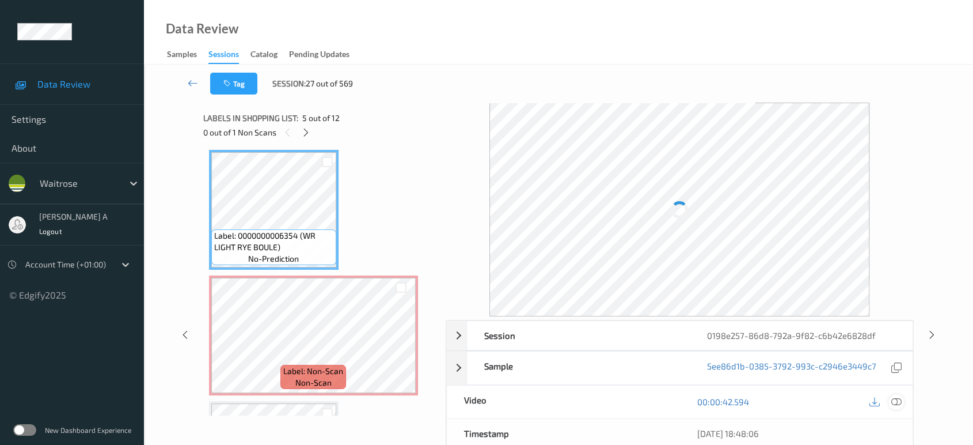
click at [894, 397] on icon at bounding box center [896, 401] width 10 height 10
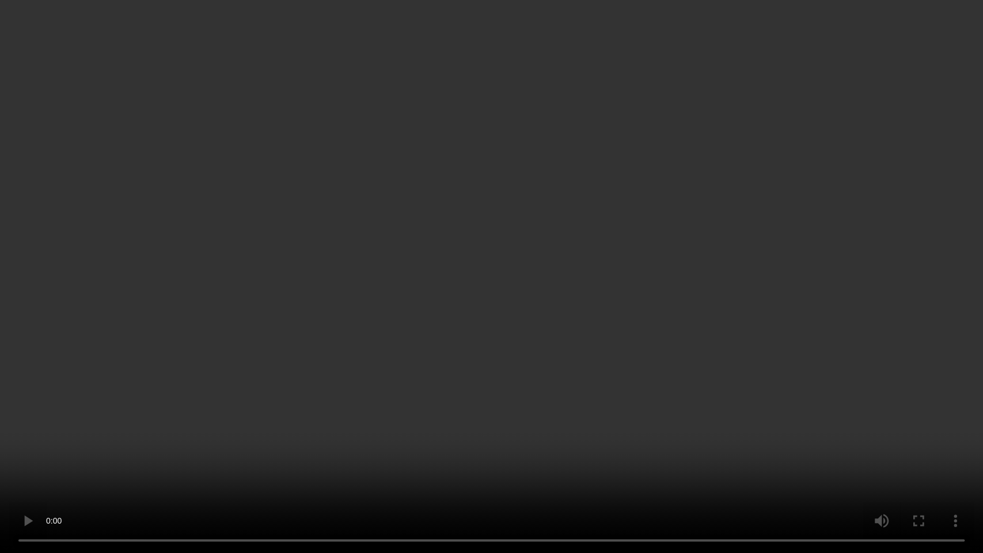
click at [511, 252] on video at bounding box center [491, 276] width 983 height 553
click at [451, 268] on video at bounding box center [491, 276] width 983 height 553
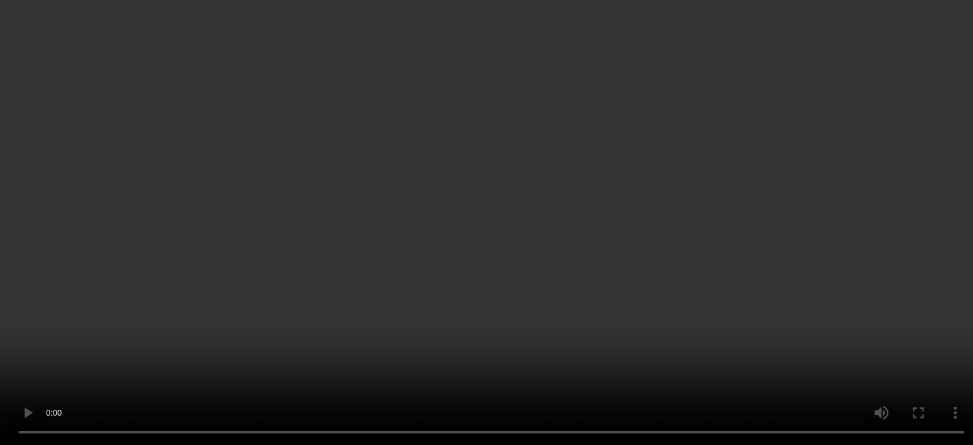
scroll to position [570, 0]
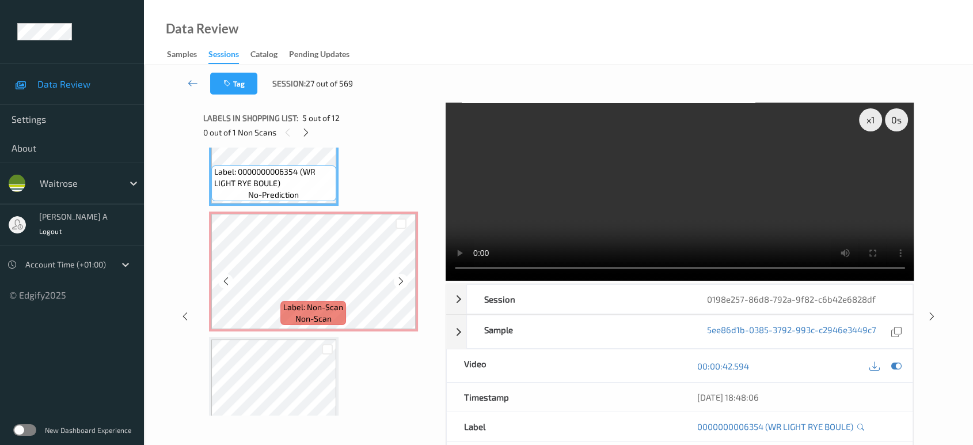
click at [298, 301] on span "Label: Non-Scan" at bounding box center [313, 307] width 60 height 12
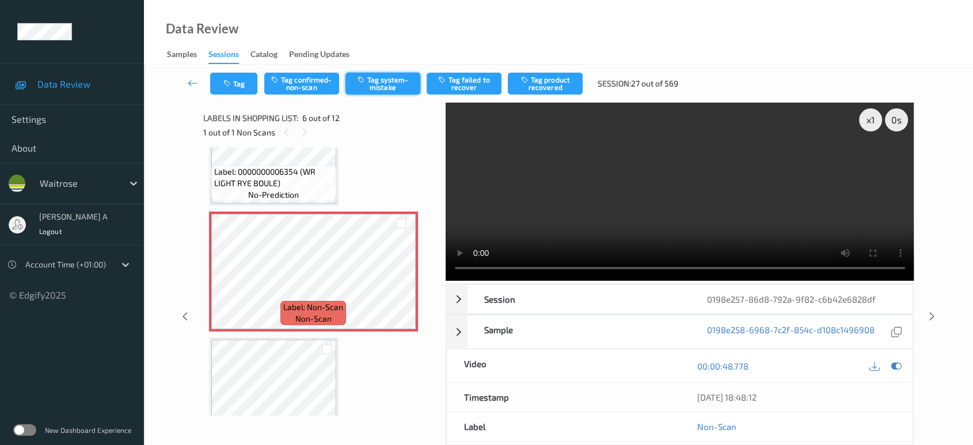
click at [371, 88] on button "Tag system-mistake" at bounding box center [383, 84] width 75 height 22
click at [237, 87] on button "Tag" at bounding box center [233, 84] width 47 height 22
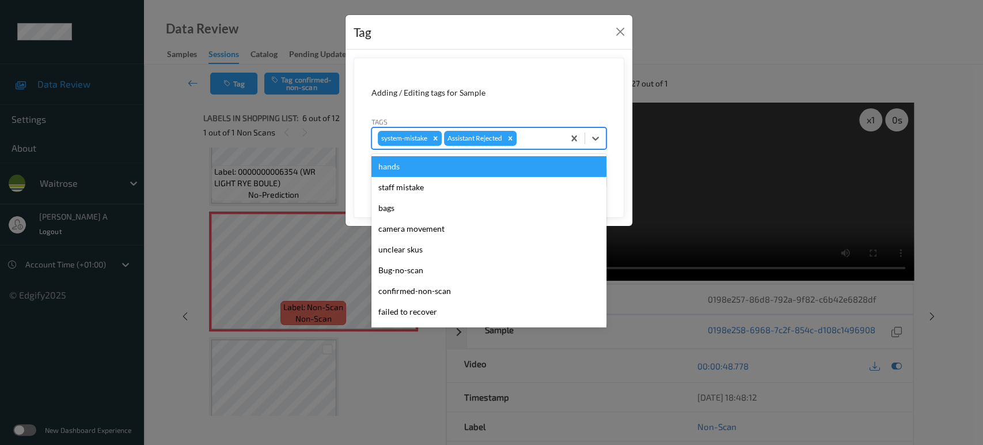
click at [529, 140] on div at bounding box center [538, 138] width 39 height 14
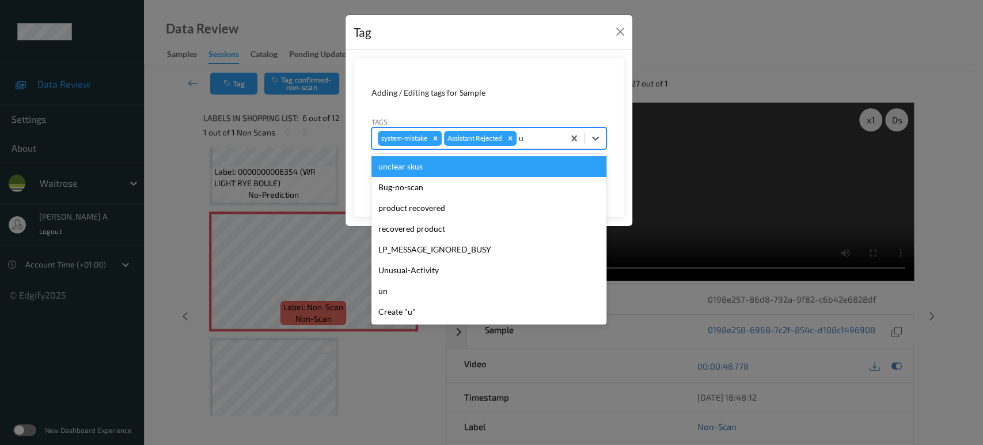
type input "un"
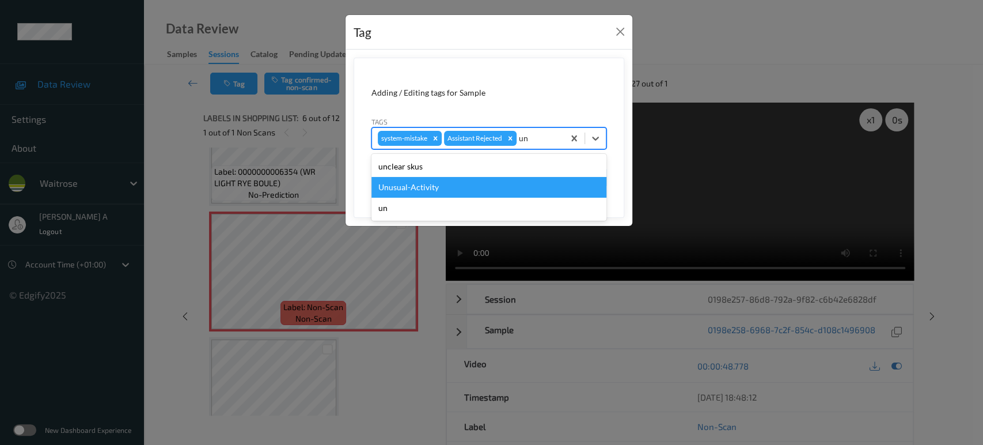
click at [498, 188] on div "Unusual-Activity" at bounding box center [488, 187] width 235 height 21
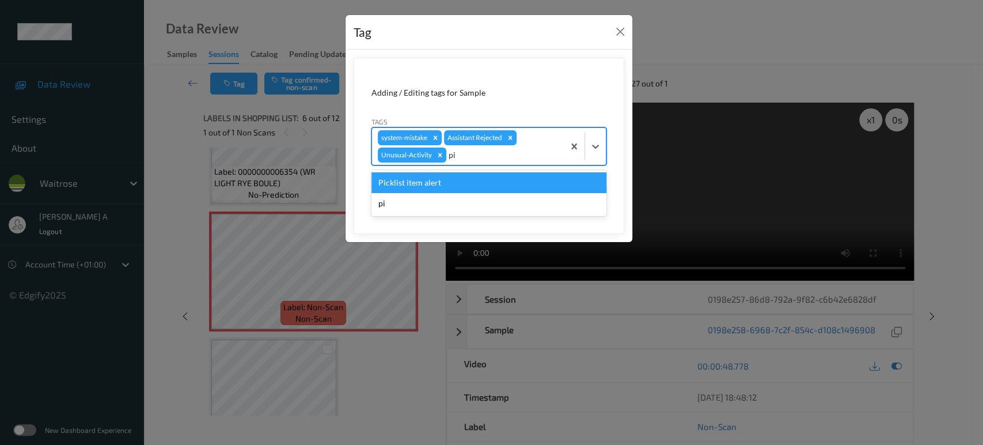
type input "pic"
click at [498, 188] on div "Picklist item alert" at bounding box center [488, 182] width 235 height 21
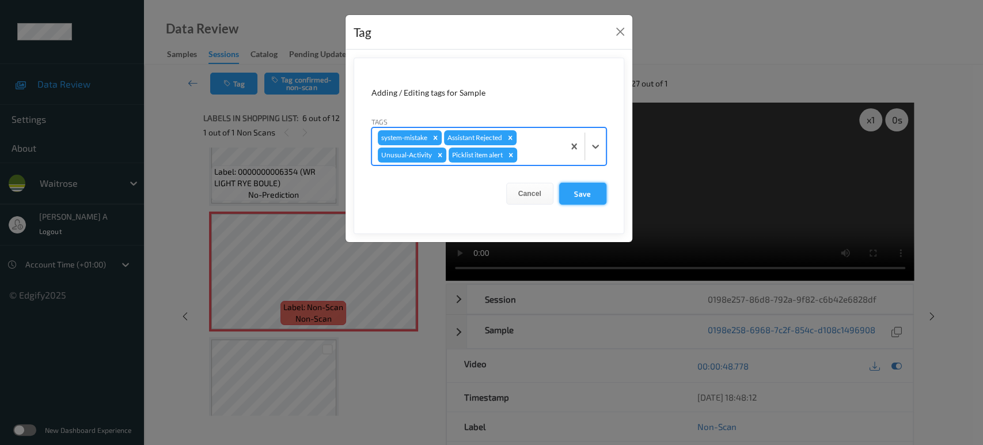
click at [589, 185] on button "Save" at bounding box center [582, 194] width 47 height 22
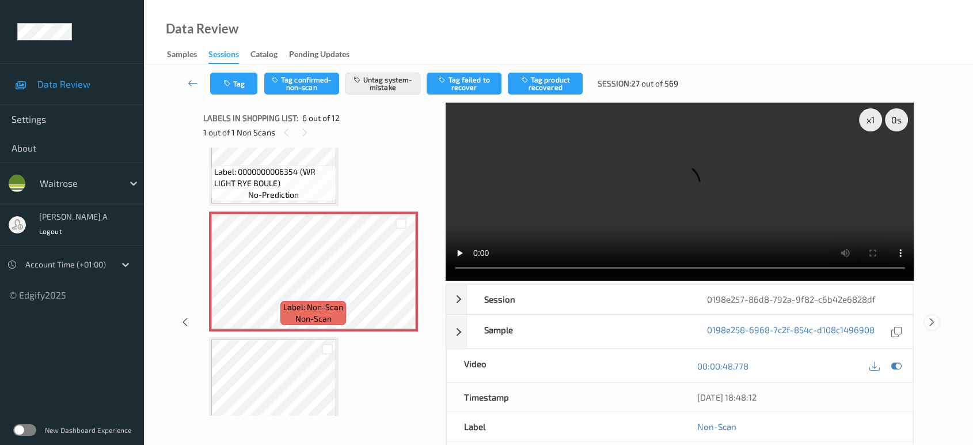
click at [931, 317] on icon at bounding box center [932, 322] width 10 height 10
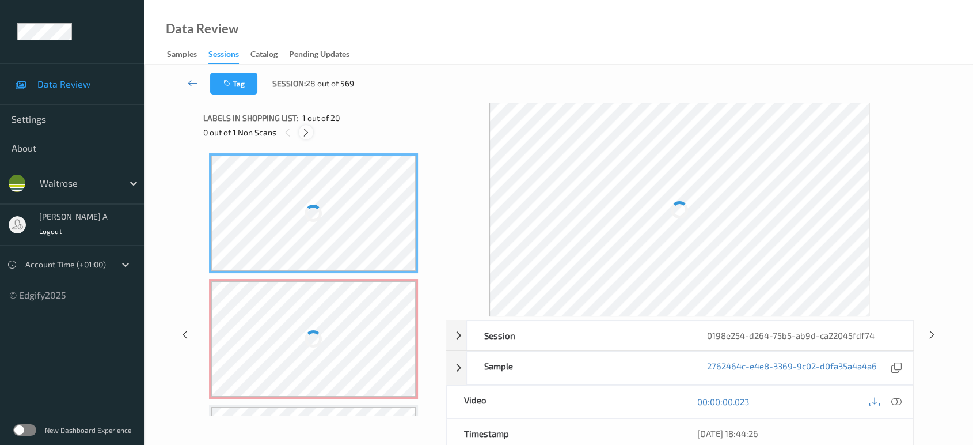
click at [305, 135] on icon at bounding box center [306, 132] width 10 height 10
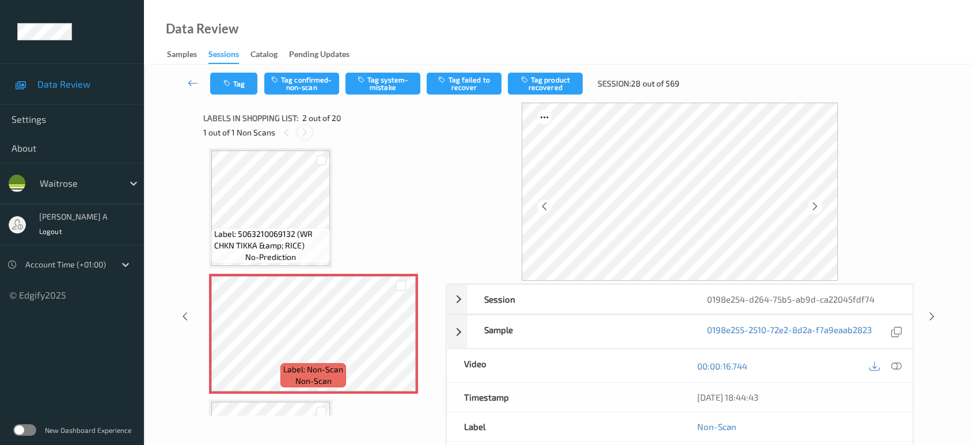
click at [303, 130] on icon at bounding box center [305, 132] width 10 height 10
click at [401, 342] on icon at bounding box center [401, 343] width 10 height 10
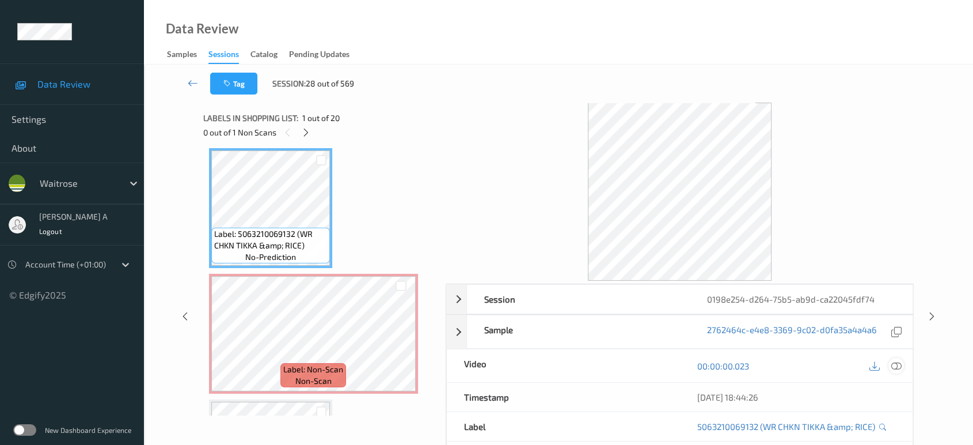
click at [901, 363] on icon at bounding box center [896, 365] width 10 height 10
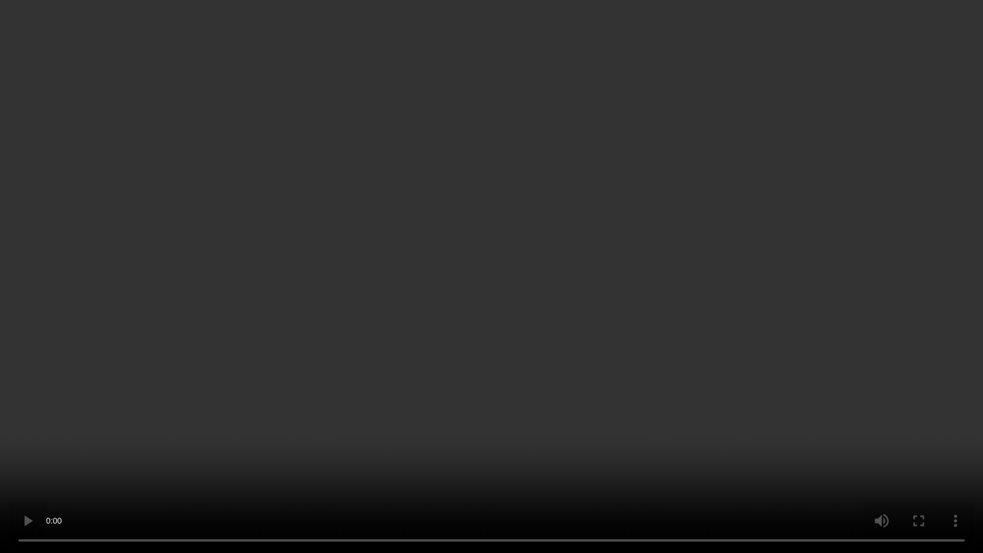
click at [491, 344] on video at bounding box center [491, 276] width 983 height 553
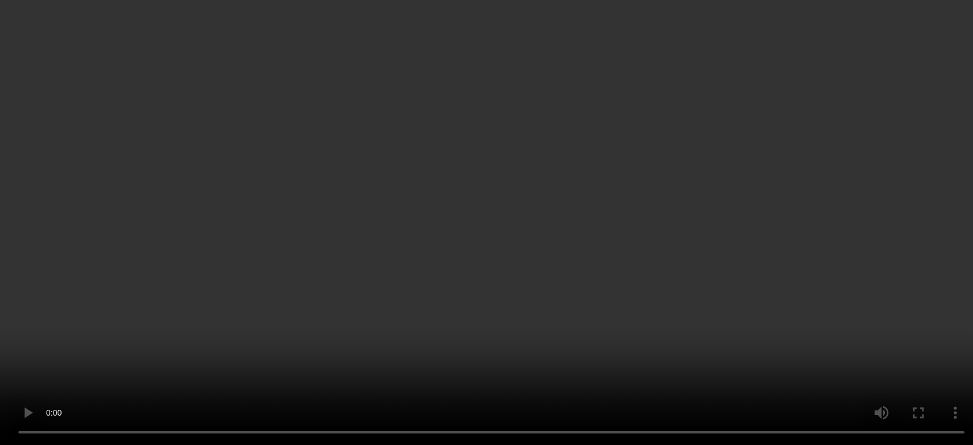
scroll to position [0, 0]
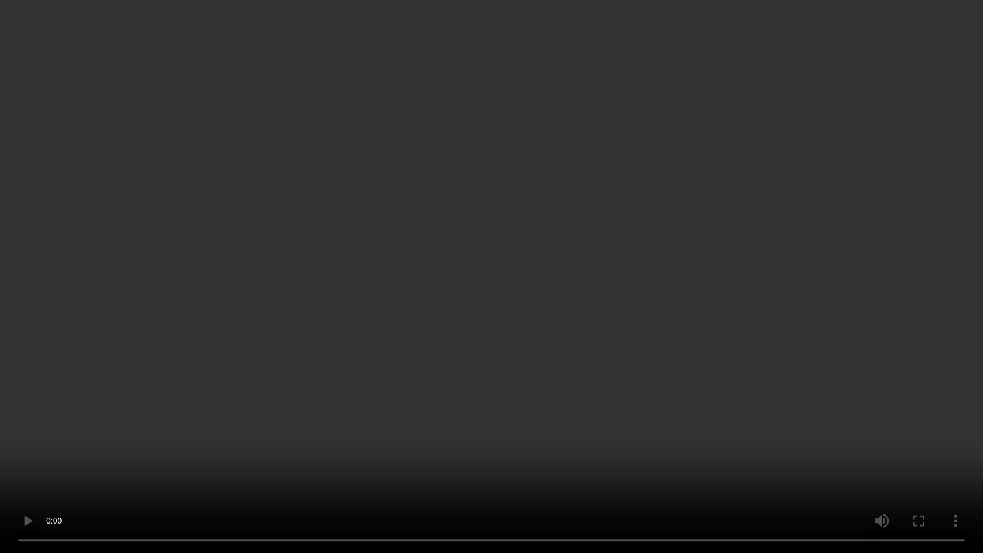
click at [573, 271] on video at bounding box center [491, 276] width 983 height 553
click at [525, 304] on video at bounding box center [491, 276] width 983 height 553
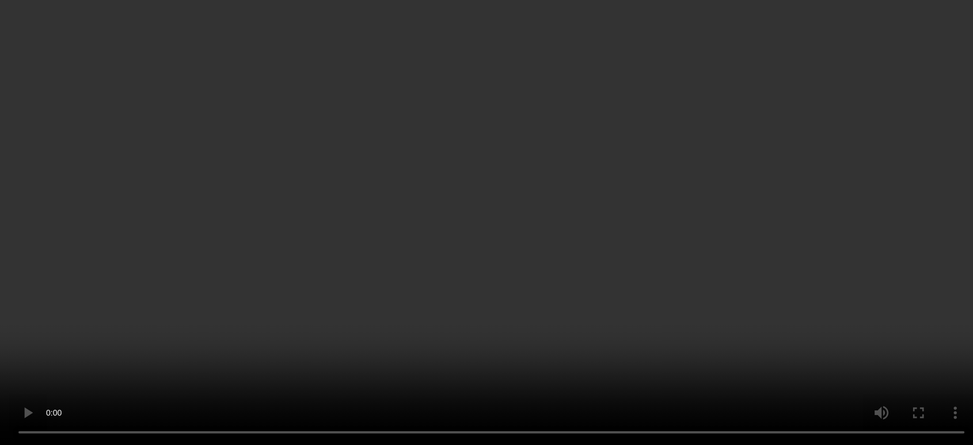
scroll to position [64, 0]
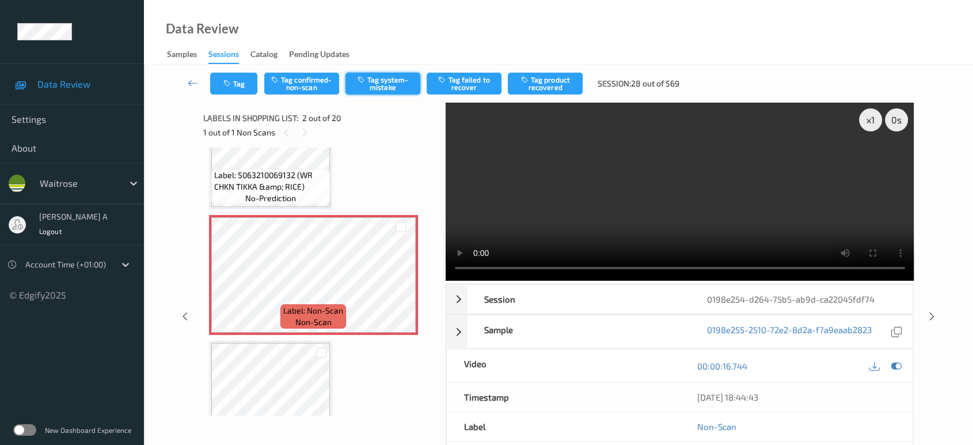
click at [371, 82] on button "Tag system-mistake" at bounding box center [383, 84] width 75 height 22
click at [235, 84] on button "Tag" at bounding box center [233, 84] width 47 height 22
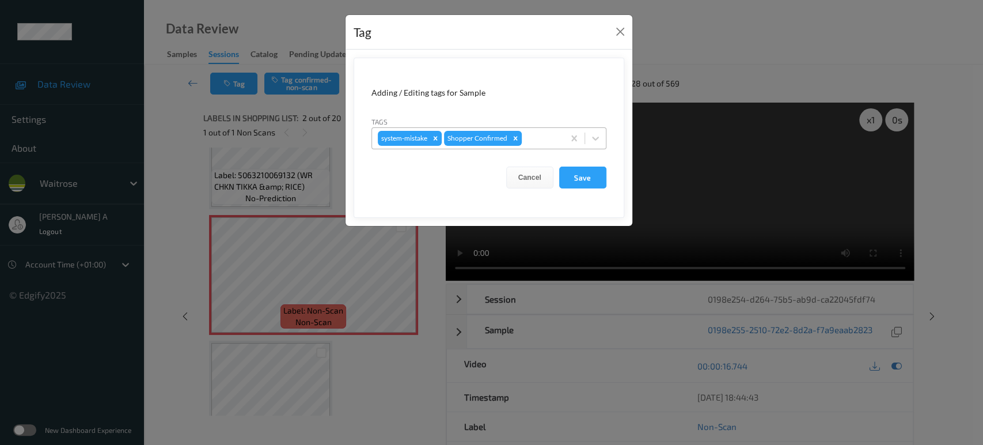
click at [538, 139] on div at bounding box center [541, 138] width 34 height 14
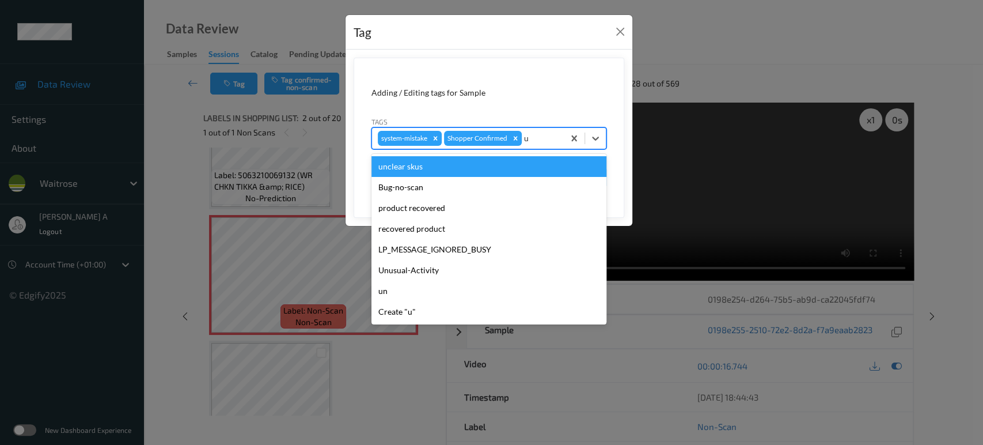
type input "un"
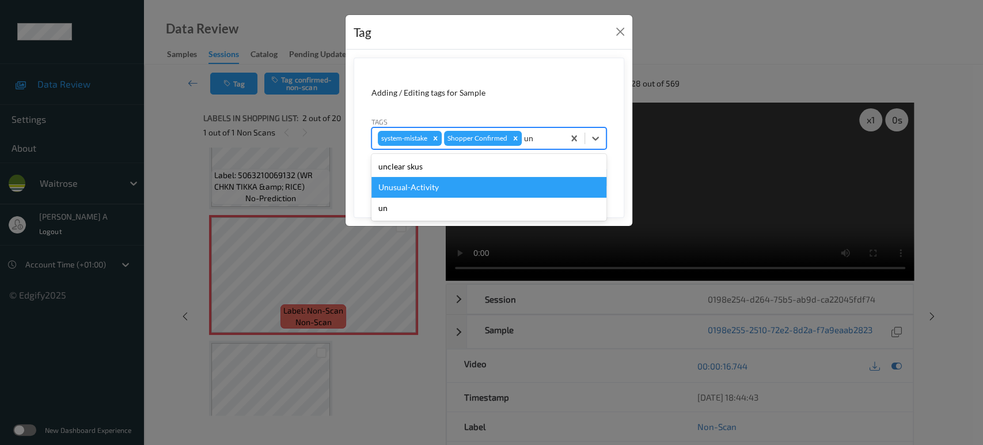
click at [460, 195] on div "Unusual-Activity" at bounding box center [488, 187] width 235 height 21
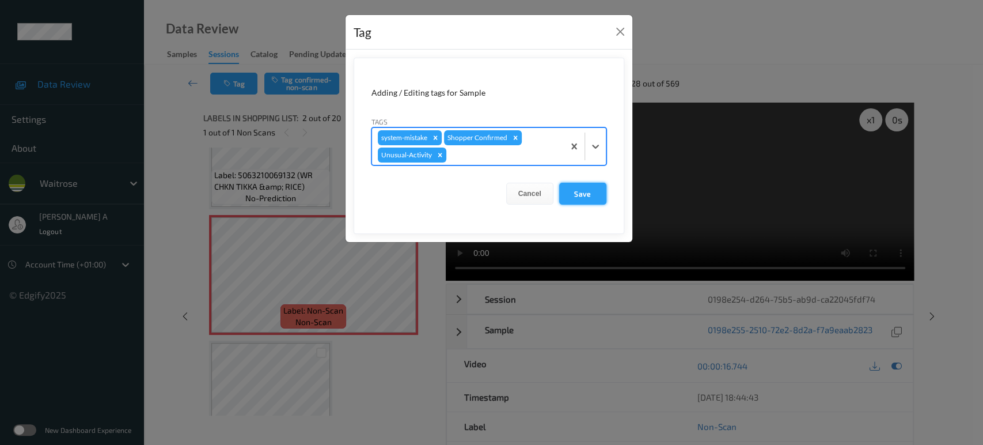
click at [589, 196] on button "Save" at bounding box center [582, 194] width 47 height 22
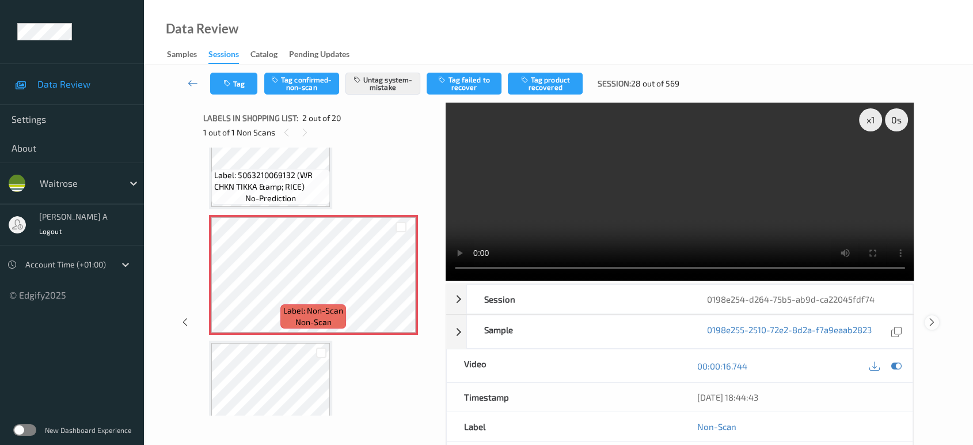
click at [932, 317] on icon at bounding box center [932, 322] width 10 height 10
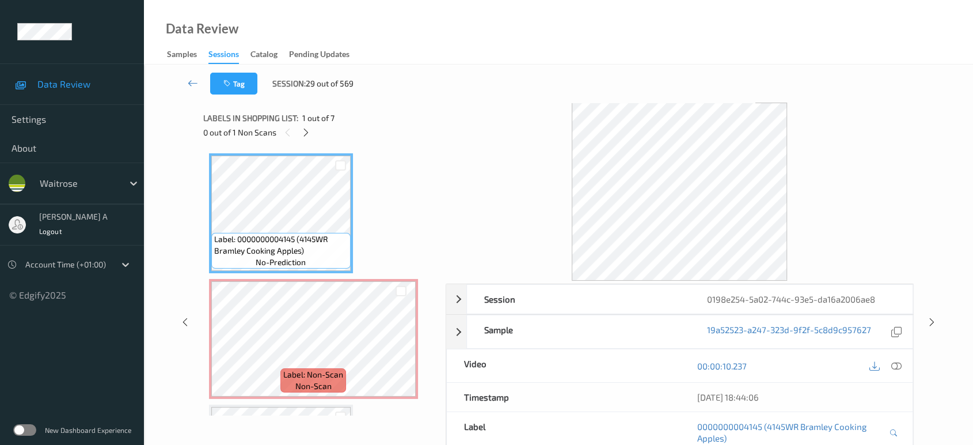
click at [301, 123] on div "Labels in shopping list: 1 out of 7" at bounding box center [320, 118] width 234 height 14
click at [306, 132] on icon at bounding box center [306, 132] width 10 height 10
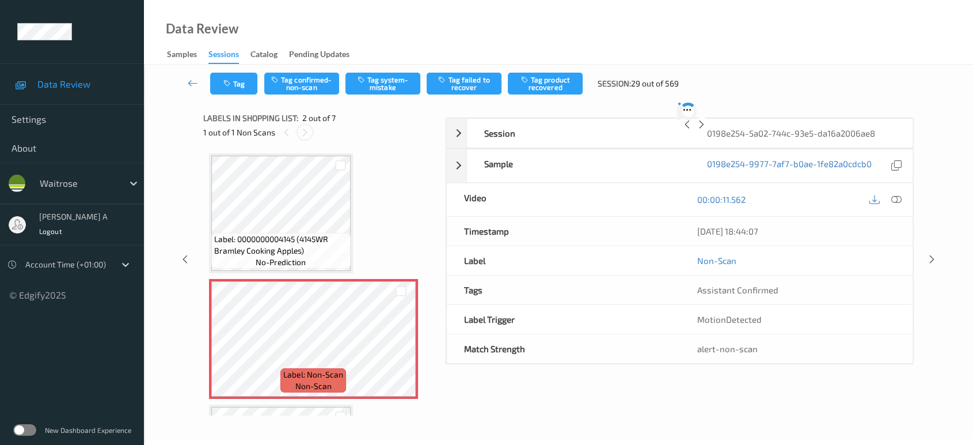
scroll to position [5, 0]
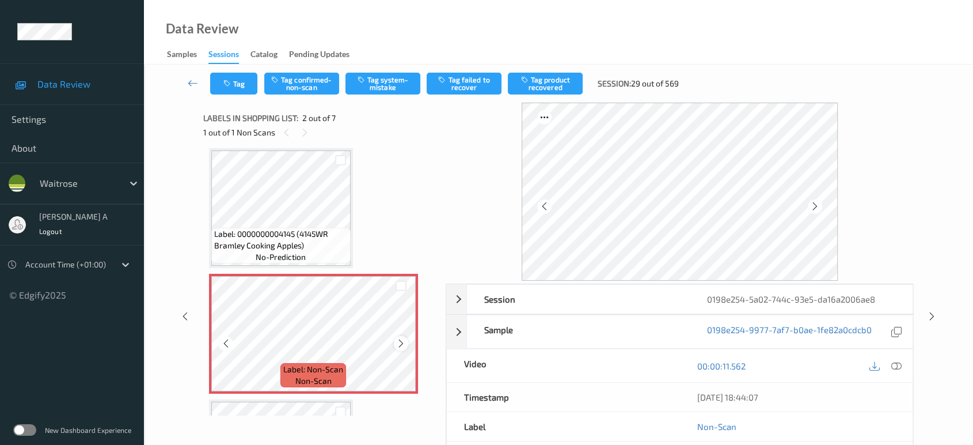
click at [395, 341] on div at bounding box center [401, 343] width 14 height 14
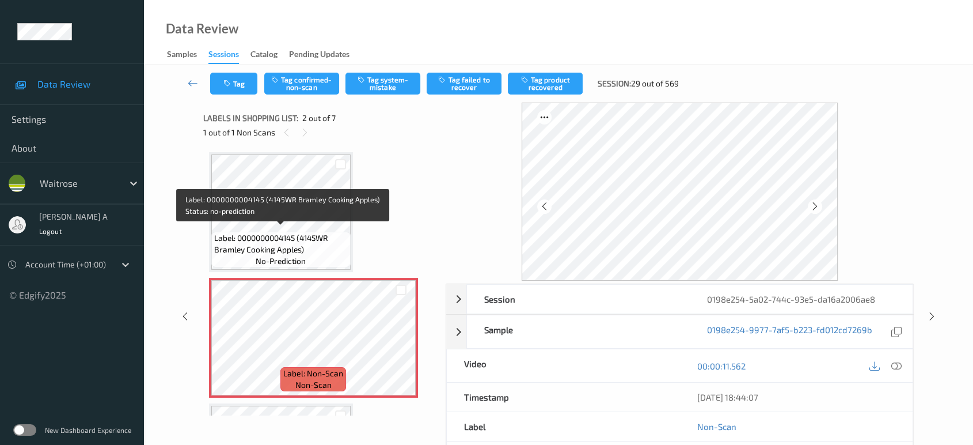
scroll to position [0, 0]
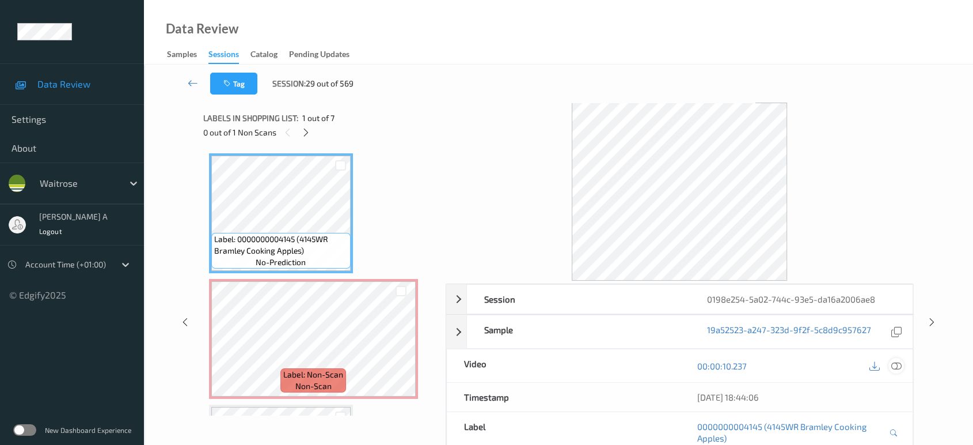
click at [900, 364] on icon at bounding box center [896, 365] width 10 height 10
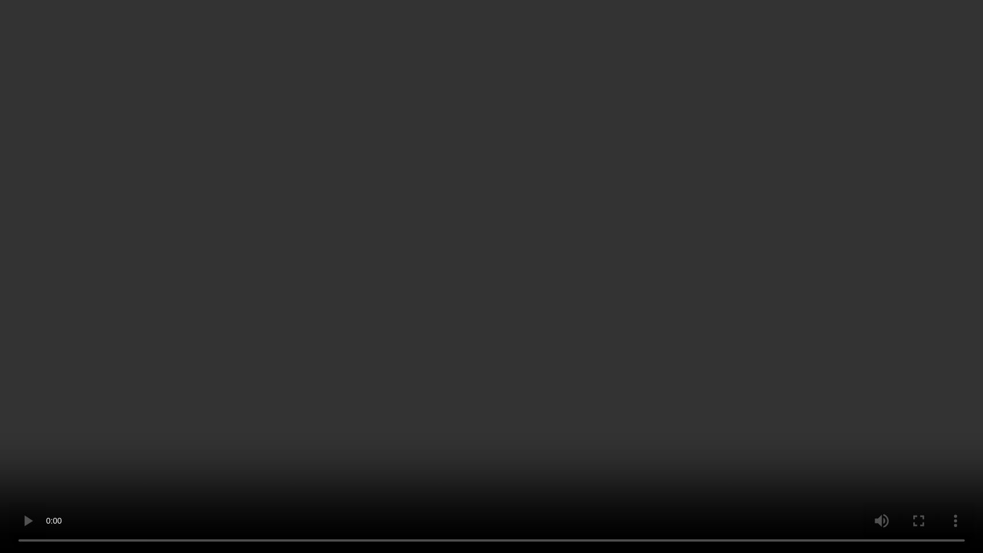
click at [550, 272] on video at bounding box center [491, 276] width 983 height 553
click at [405, 310] on video at bounding box center [491, 276] width 983 height 553
click at [472, 293] on video at bounding box center [491, 276] width 983 height 553
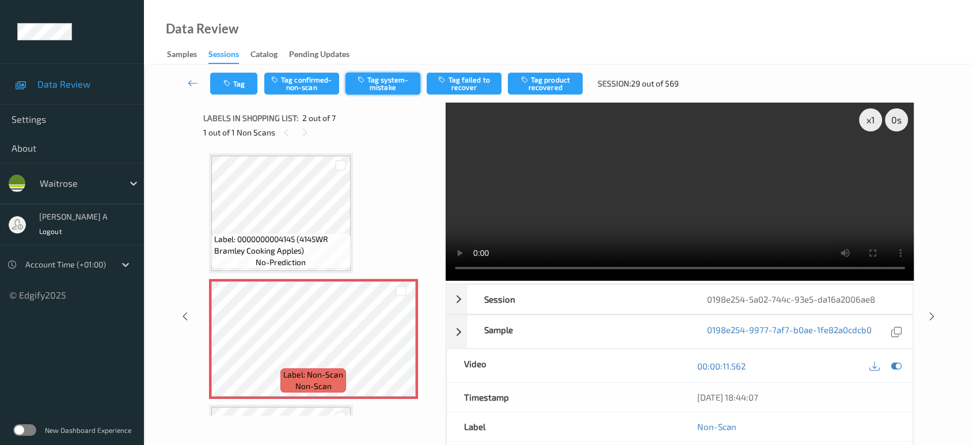
click at [381, 85] on button "Tag system-mistake" at bounding box center [383, 84] width 75 height 22
click at [221, 81] on button "Tag" at bounding box center [233, 84] width 47 height 22
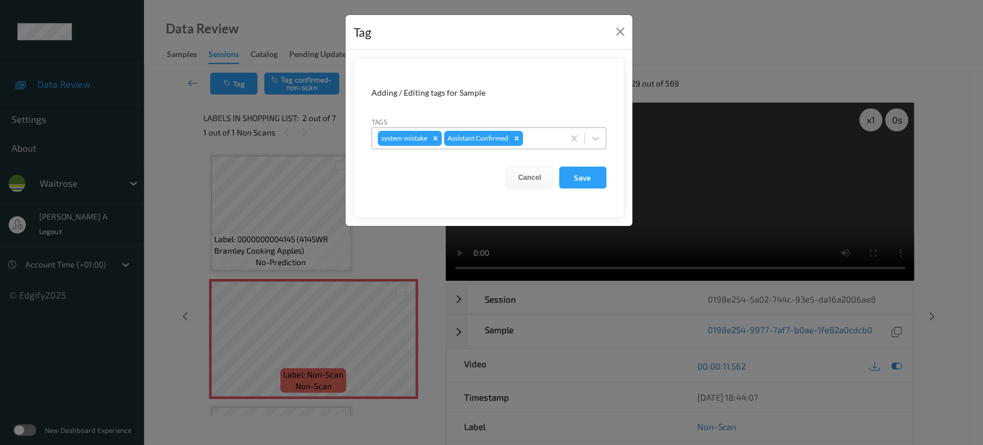
click at [536, 131] on div at bounding box center [541, 138] width 33 height 14
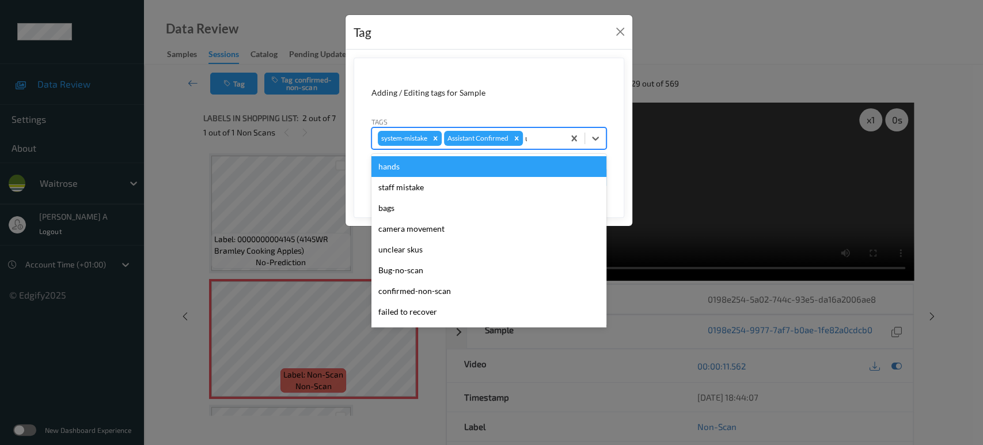
type input "un"
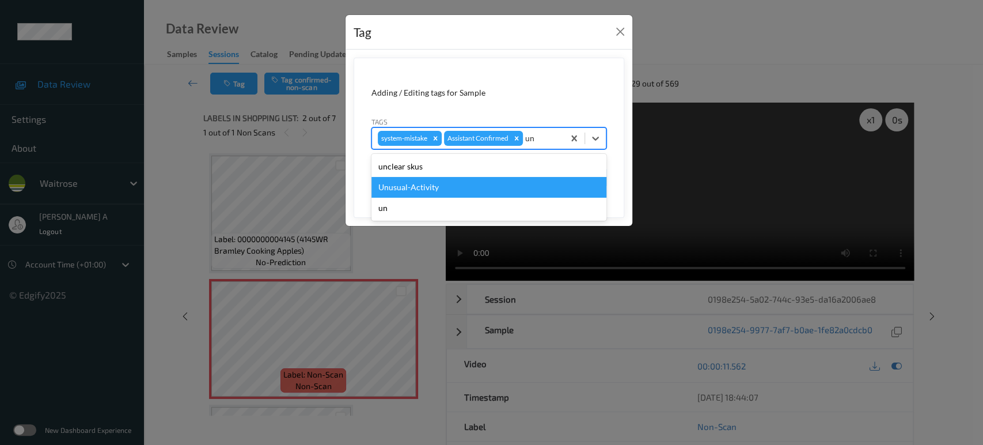
click at [461, 189] on div "Unusual-Activity" at bounding box center [488, 187] width 235 height 21
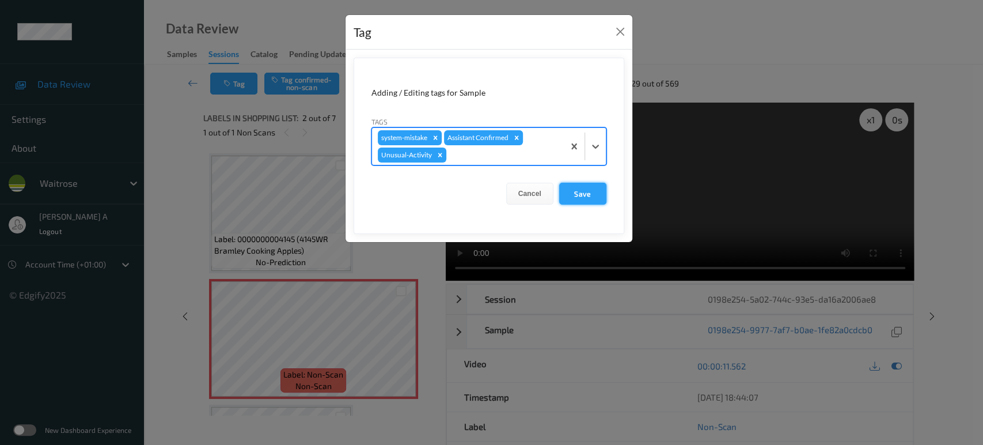
click at [571, 189] on button "Save" at bounding box center [582, 194] width 47 height 22
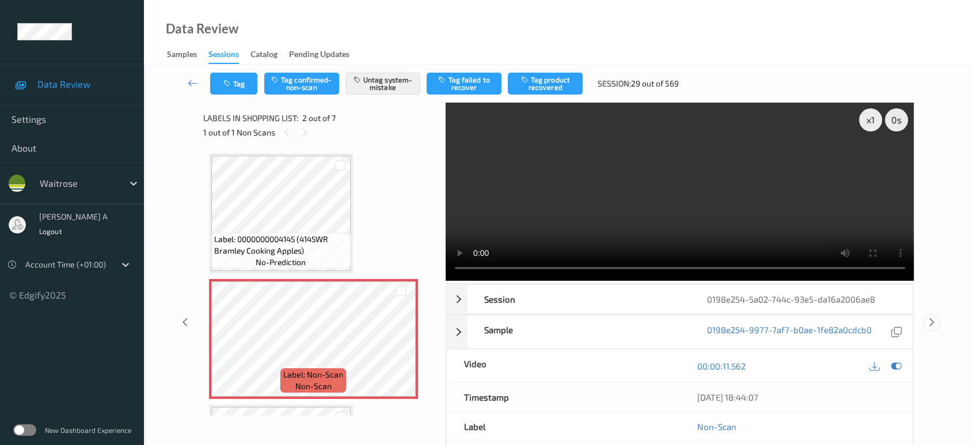
click at [935, 317] on icon at bounding box center [932, 322] width 10 height 10
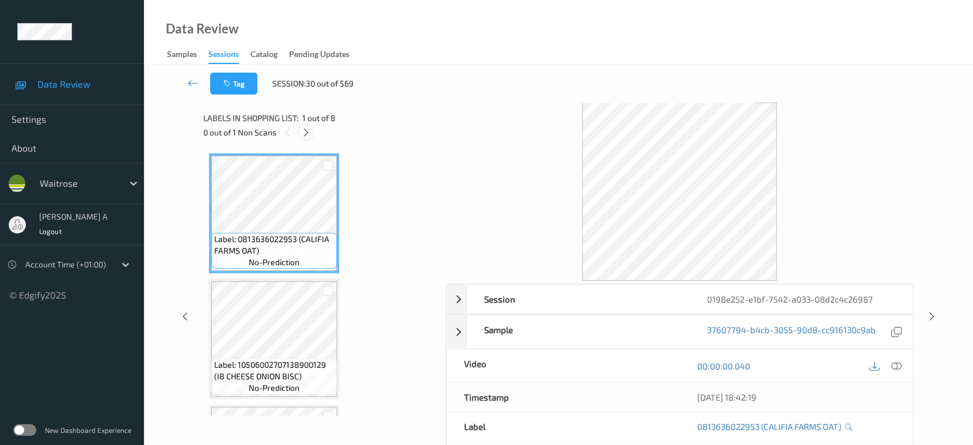
click at [307, 134] on icon at bounding box center [306, 132] width 10 height 10
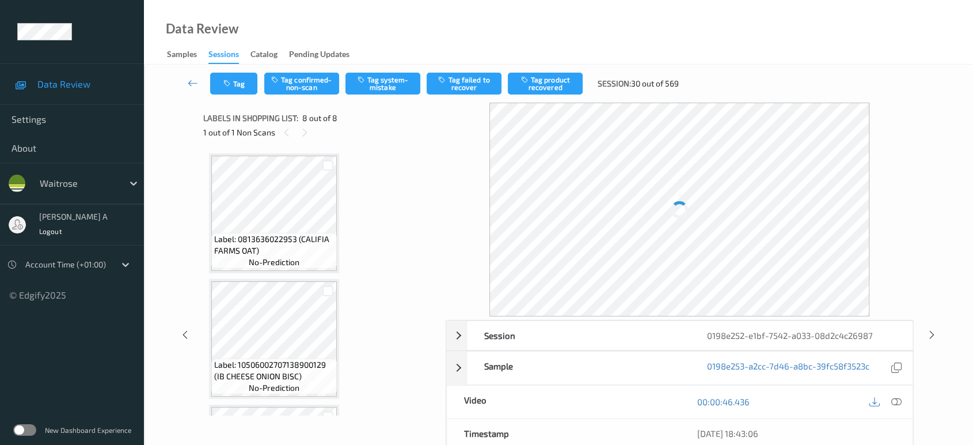
scroll to position [737, 0]
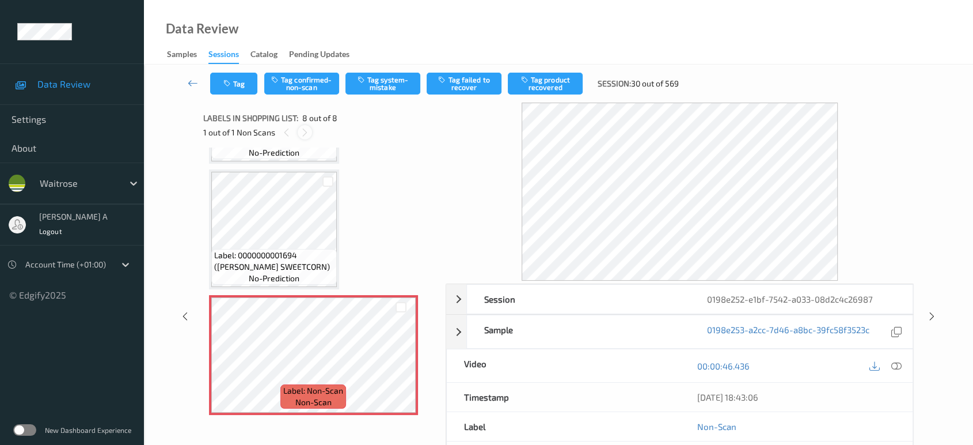
click at [306, 128] on icon at bounding box center [305, 132] width 10 height 10
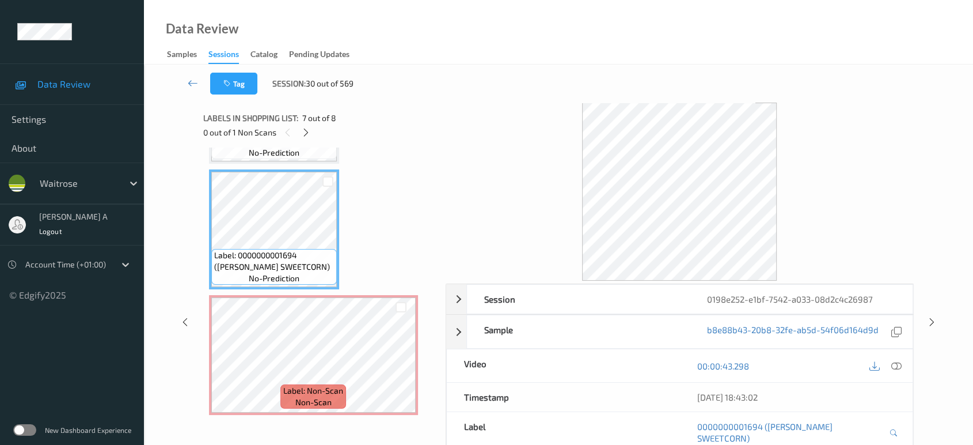
click at [903, 365] on div at bounding box center [897, 366] width 16 height 16
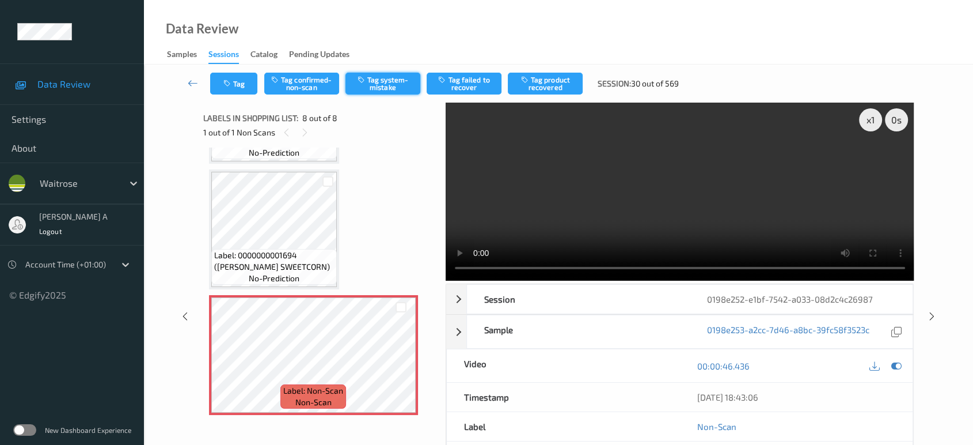
click at [389, 82] on button "Tag system-mistake" at bounding box center [383, 84] width 75 height 22
click at [238, 86] on button "Tag" at bounding box center [233, 84] width 47 height 22
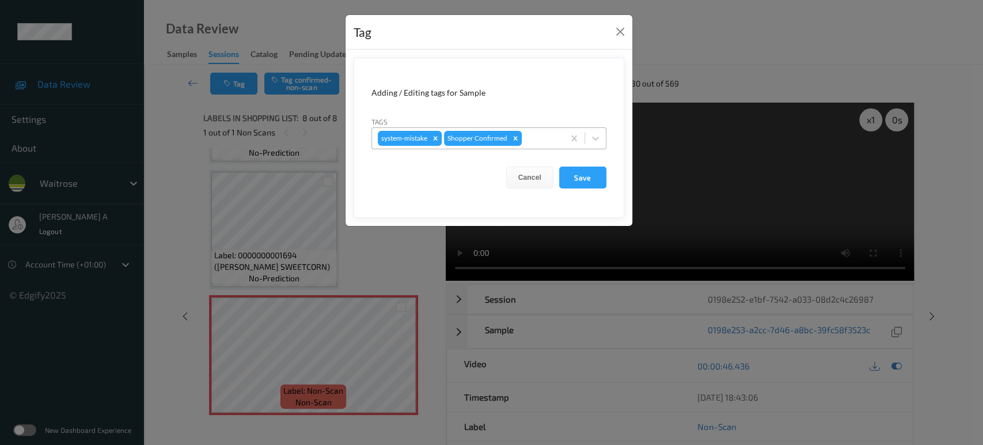
click at [532, 141] on div at bounding box center [541, 138] width 34 height 14
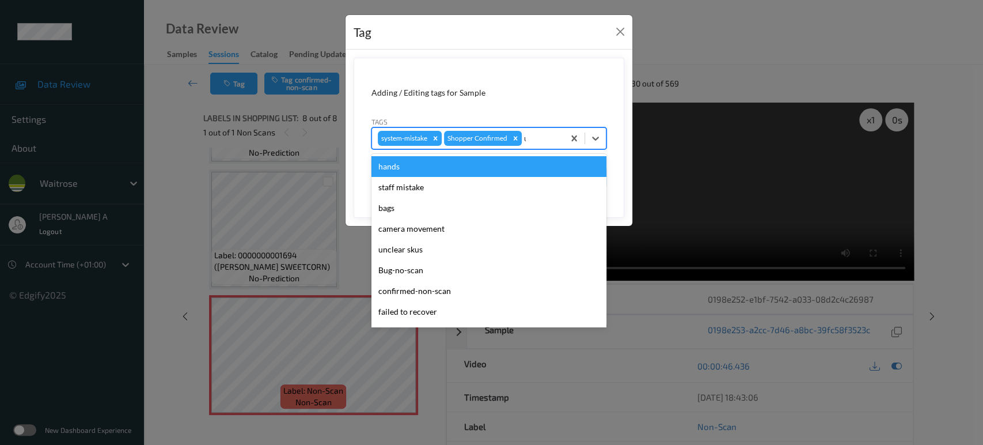
type input "un"
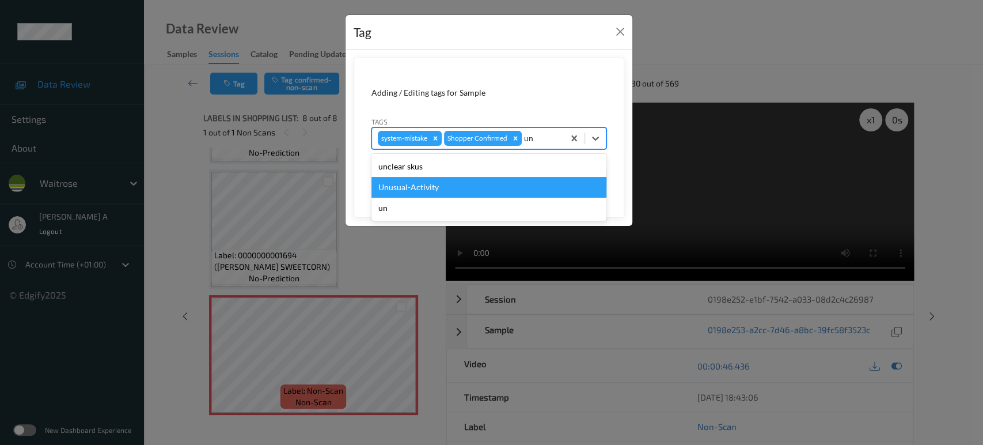
click at [486, 189] on div "Unusual-Activity" at bounding box center [488, 187] width 235 height 21
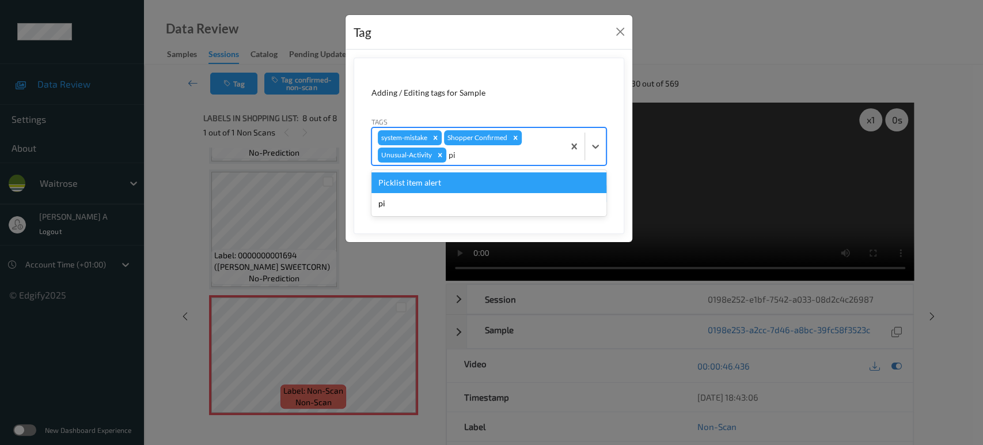
type input "pic"
click at [446, 183] on div "Picklist item alert" at bounding box center [488, 182] width 235 height 21
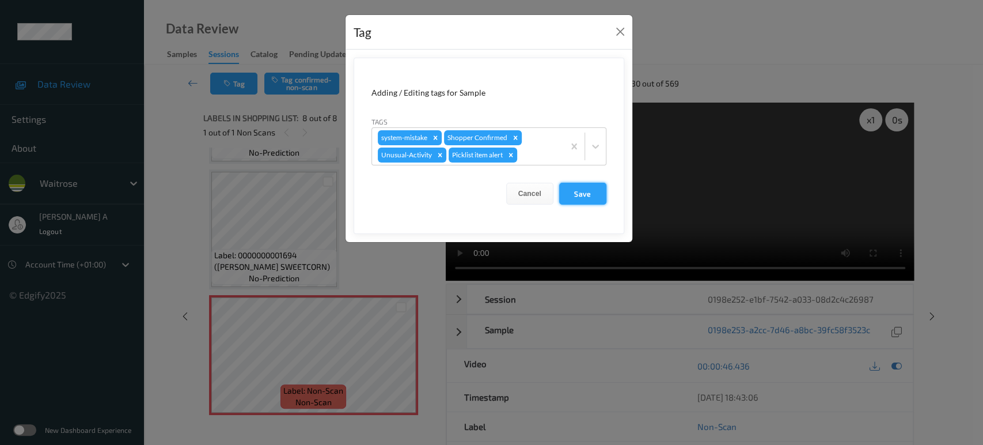
click at [584, 197] on button "Save" at bounding box center [582, 194] width 47 height 22
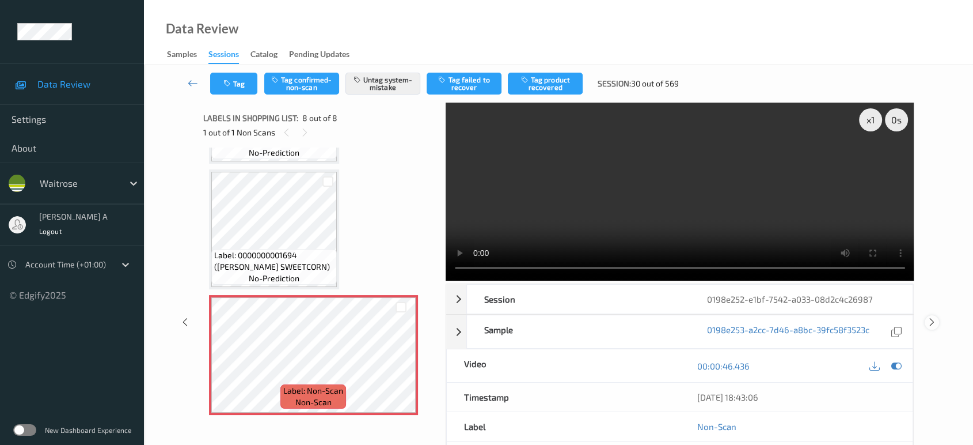
click at [931, 317] on icon at bounding box center [932, 322] width 10 height 10
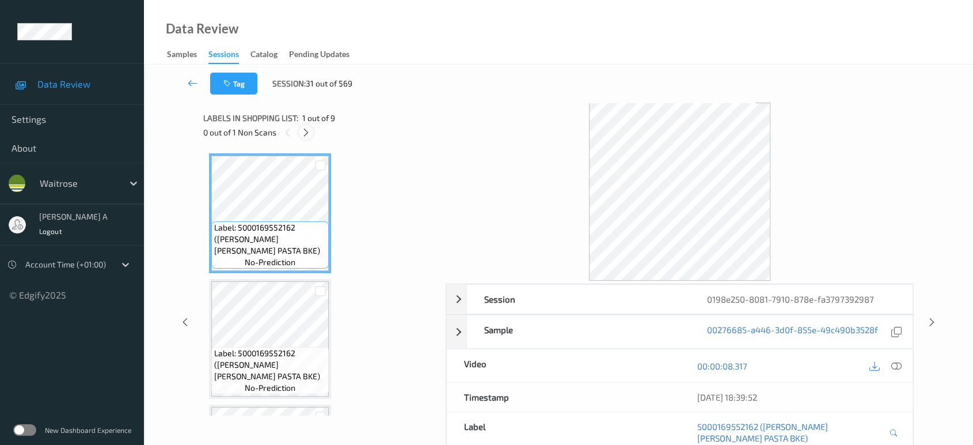
click at [310, 133] on icon at bounding box center [306, 132] width 10 height 10
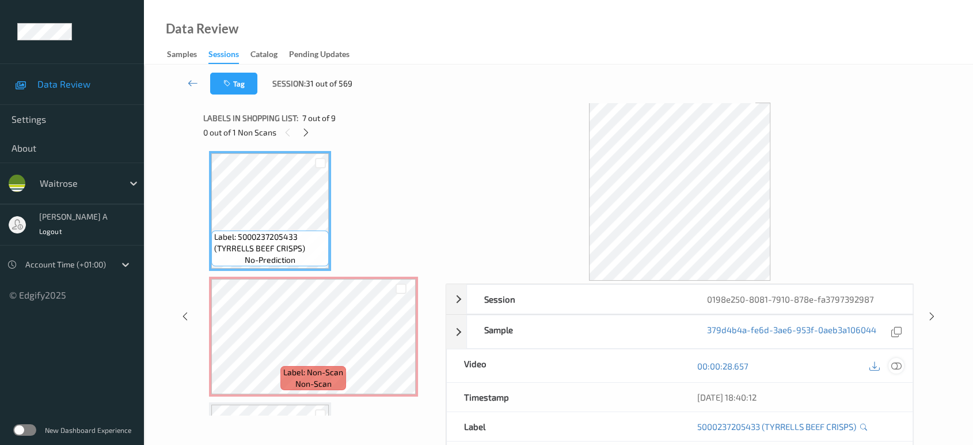
click at [898, 367] on icon at bounding box center [896, 365] width 10 height 10
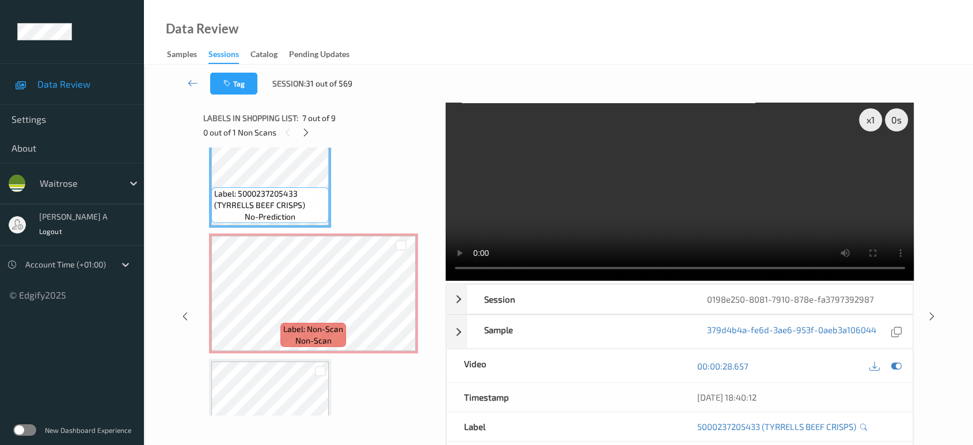
scroll to position [755, 0]
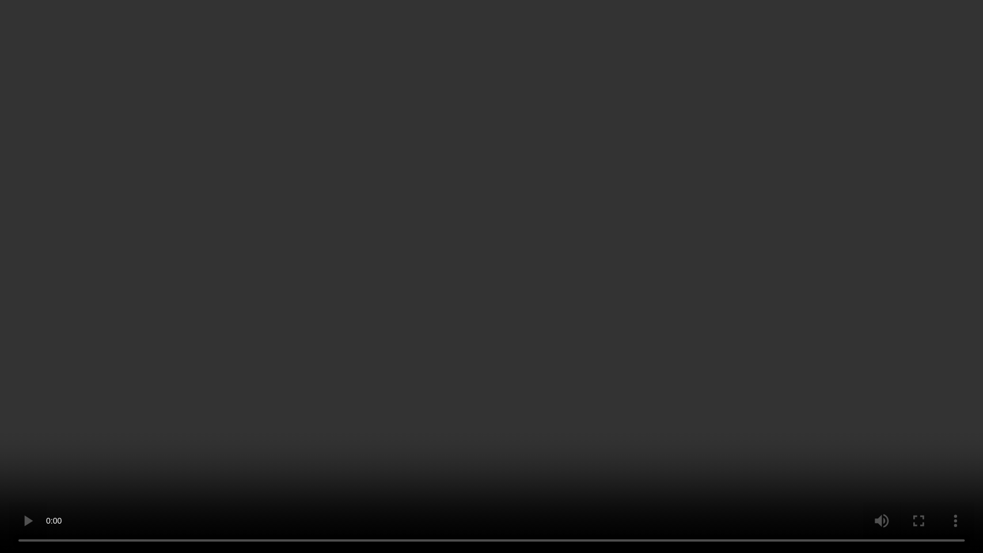
click at [484, 284] on video at bounding box center [491, 276] width 983 height 553
click at [391, 355] on video at bounding box center [491, 276] width 983 height 553
click at [552, 348] on video at bounding box center [491, 276] width 983 height 553
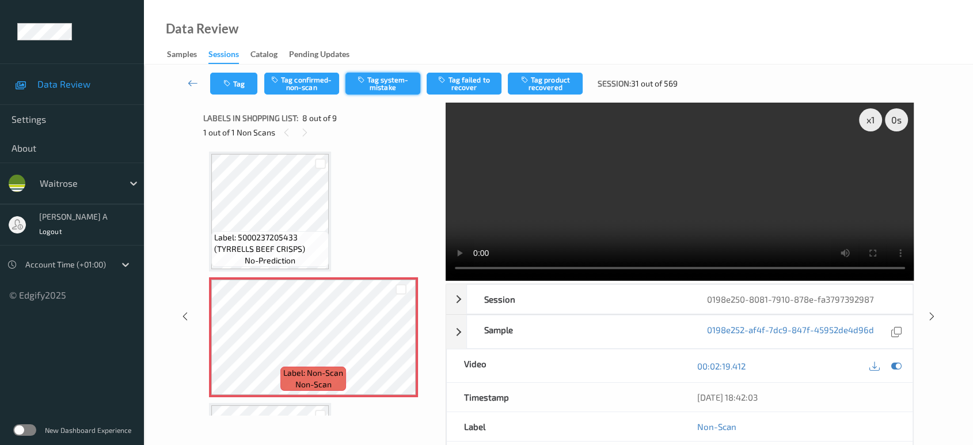
click at [384, 73] on button "Tag system-mistake" at bounding box center [383, 84] width 75 height 22
click at [241, 86] on button "Tag" at bounding box center [233, 84] width 47 height 22
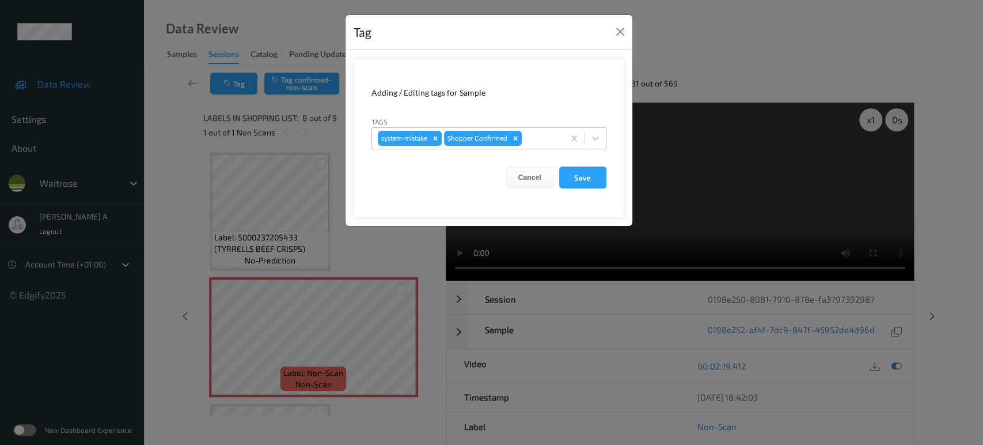
click at [532, 136] on div at bounding box center [541, 138] width 34 height 14
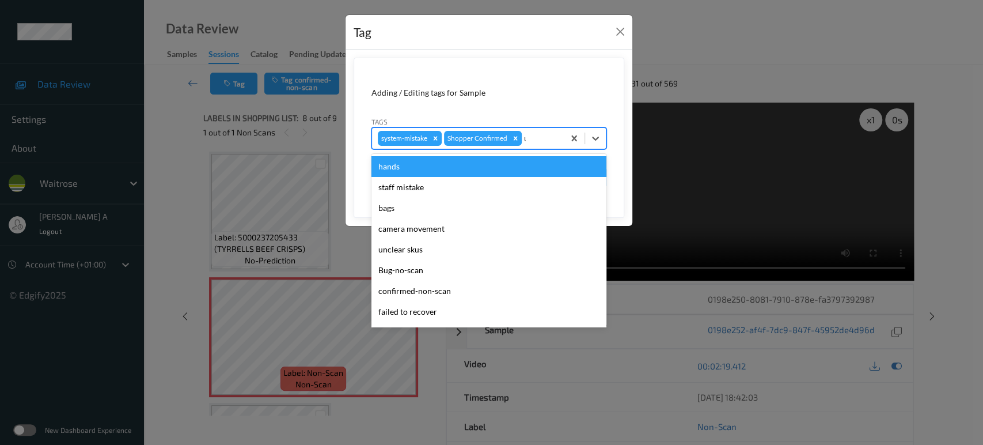
type input "un"
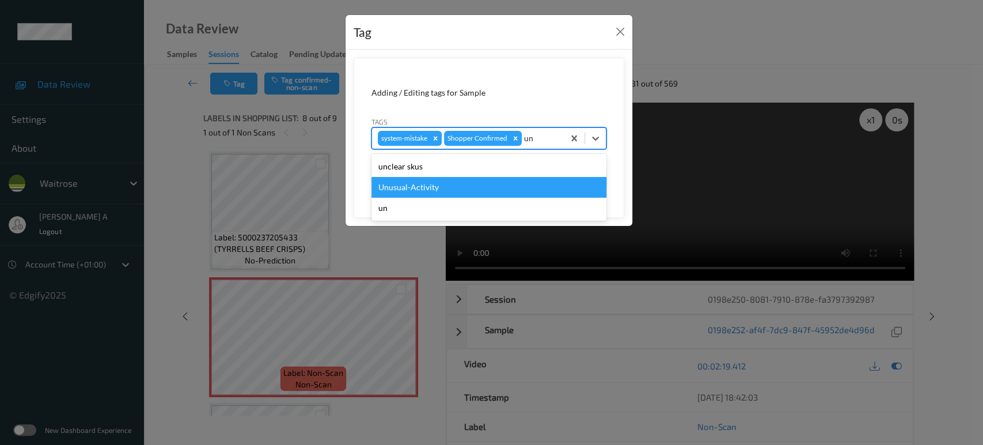
click at [495, 190] on div "Unusual-Activity" at bounding box center [488, 187] width 235 height 21
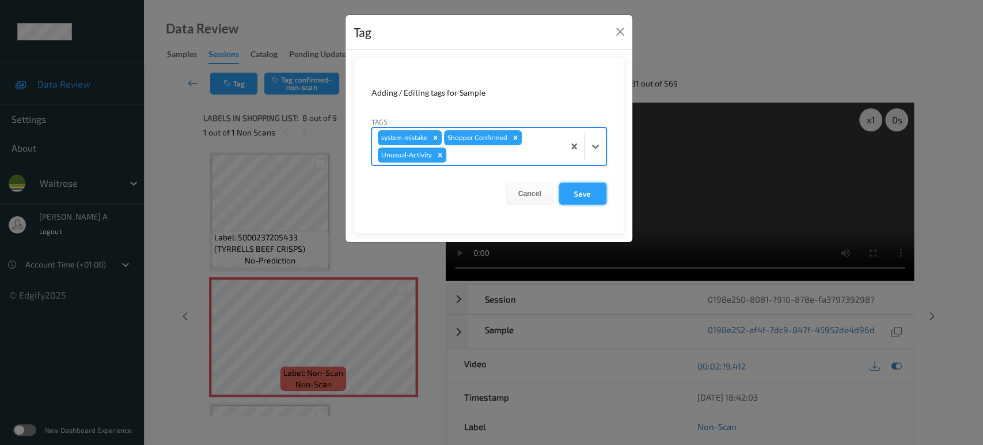
click at [568, 192] on button "Save" at bounding box center [582, 194] width 47 height 22
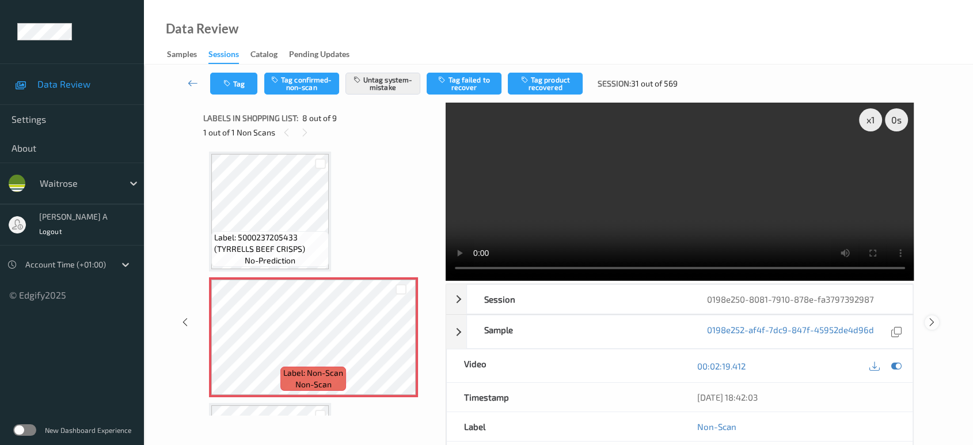
click at [932, 317] on icon at bounding box center [932, 322] width 10 height 10
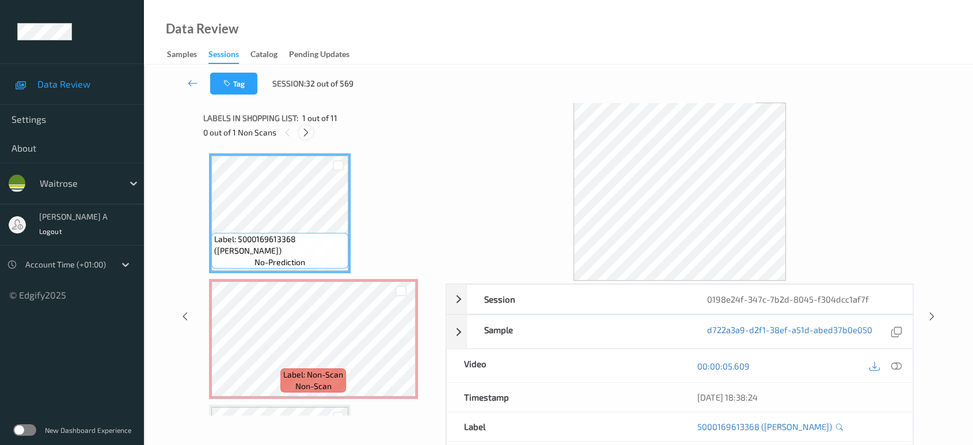
click at [305, 135] on icon at bounding box center [306, 132] width 10 height 10
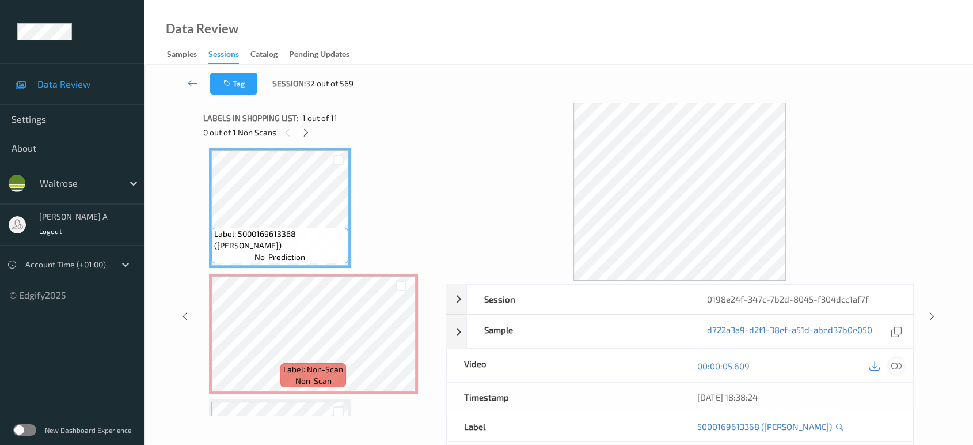
click at [891, 371] on div at bounding box center [897, 366] width 16 height 16
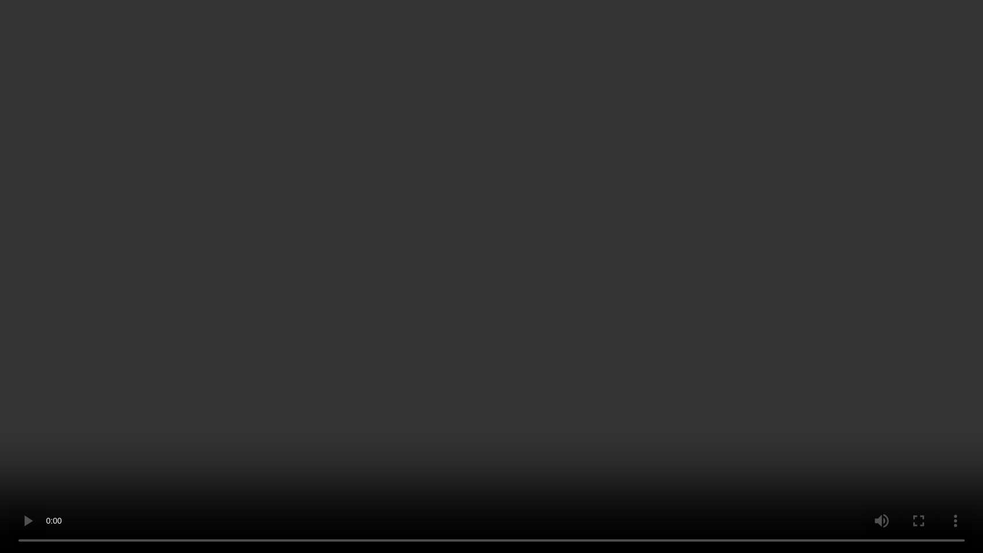
click at [582, 347] on video at bounding box center [491, 276] width 983 height 553
click at [492, 290] on video at bounding box center [491, 276] width 983 height 553
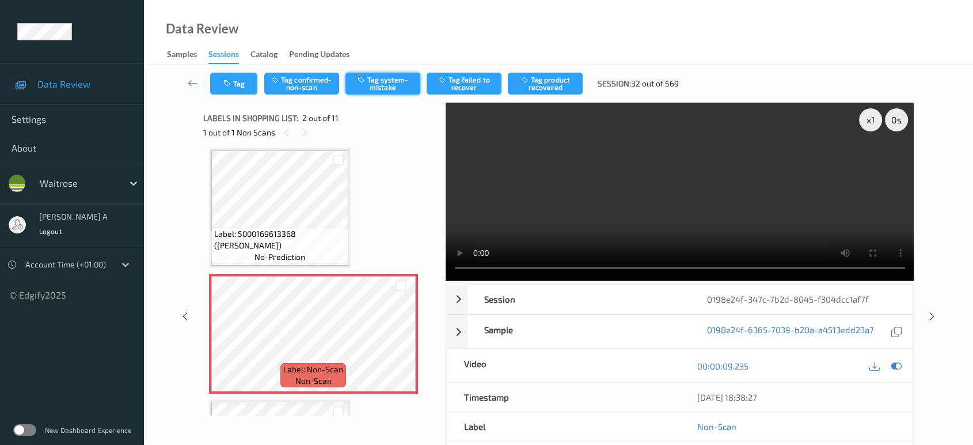
click at [382, 88] on button "Tag system-mistake" at bounding box center [383, 84] width 75 height 22
click at [238, 83] on button "Tag" at bounding box center [233, 84] width 47 height 22
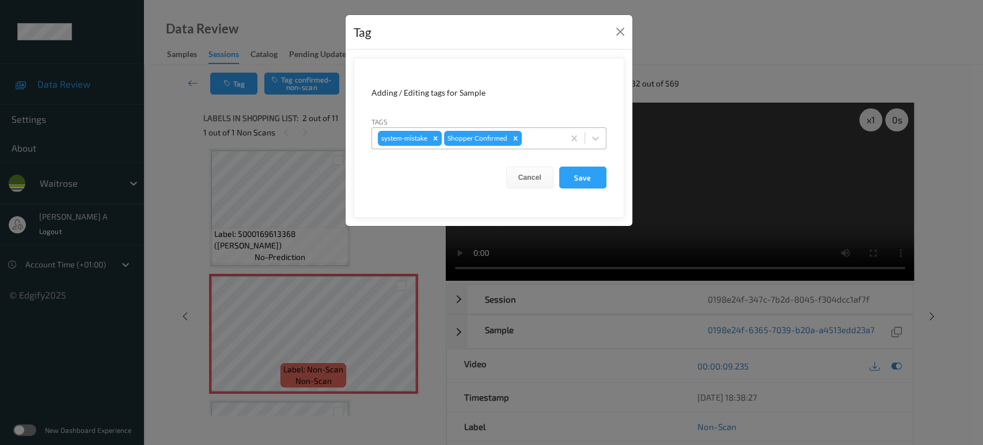
click at [542, 141] on div at bounding box center [541, 138] width 34 height 14
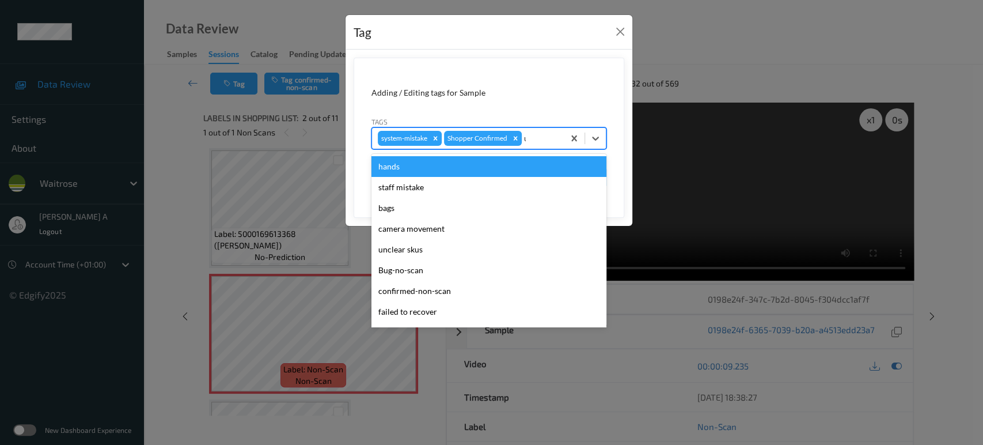
type input "un"
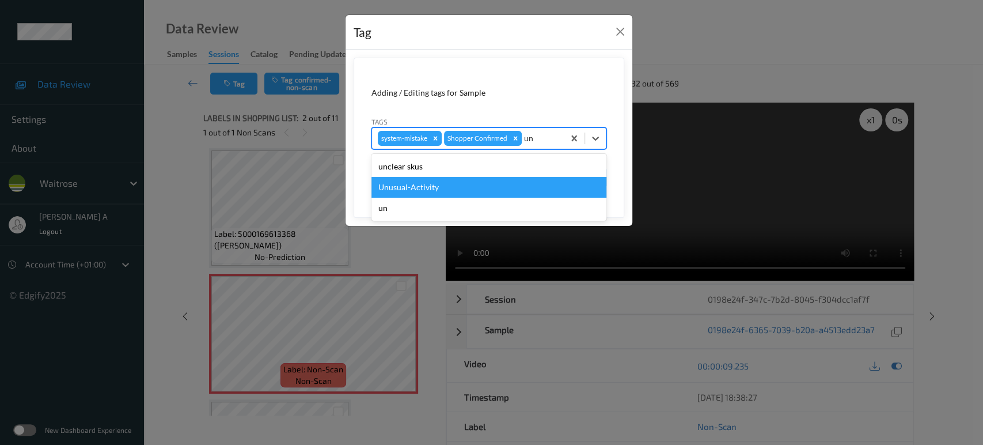
click at [468, 187] on div "Unusual-Activity" at bounding box center [488, 187] width 235 height 21
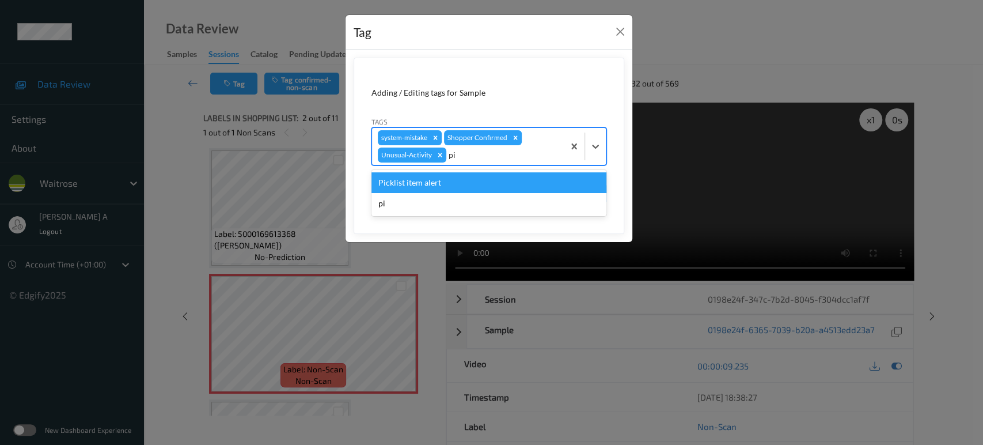
type input "pic"
click at [468, 187] on div "Picklist item alert" at bounding box center [488, 182] width 235 height 21
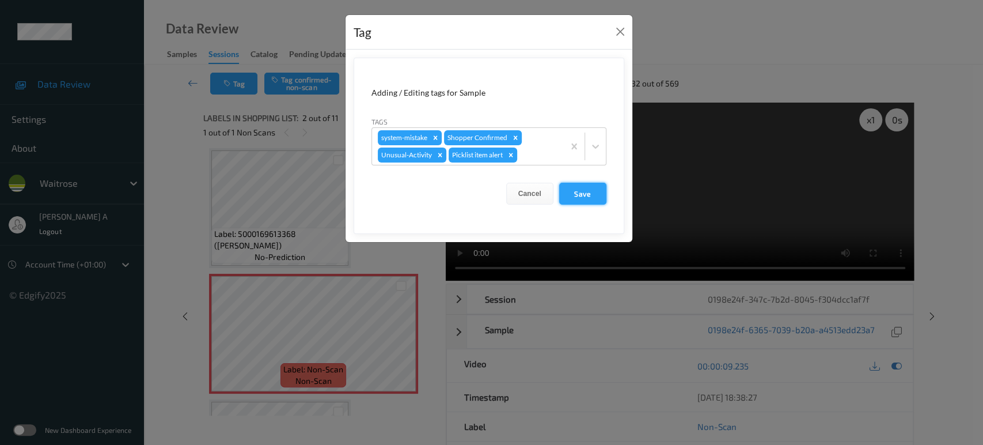
click at [584, 195] on button "Save" at bounding box center [582, 194] width 47 height 22
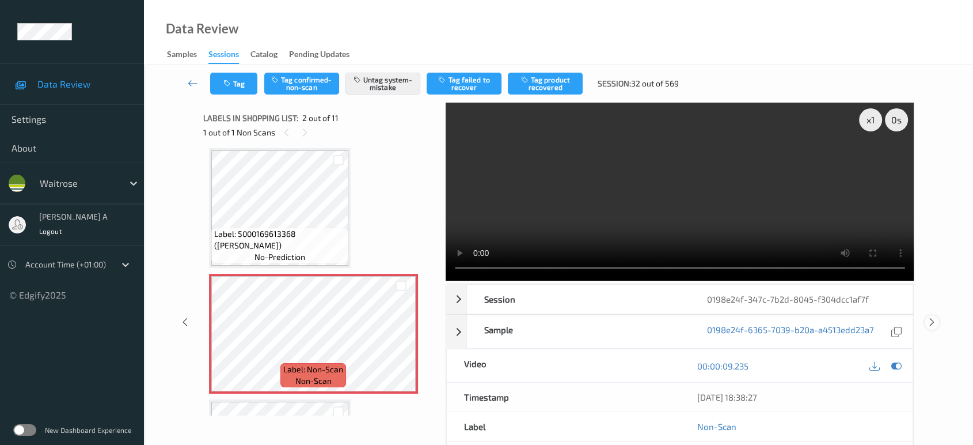
click at [935, 317] on icon at bounding box center [932, 322] width 10 height 10
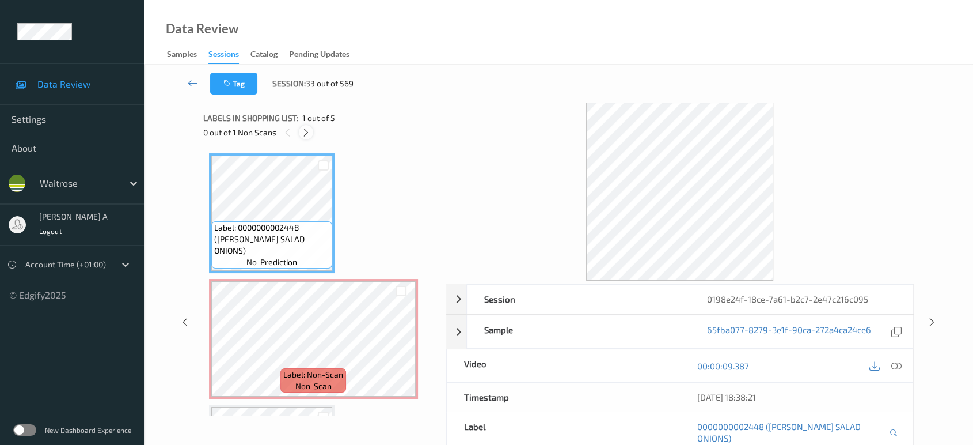
click at [303, 133] on icon at bounding box center [306, 132] width 10 height 10
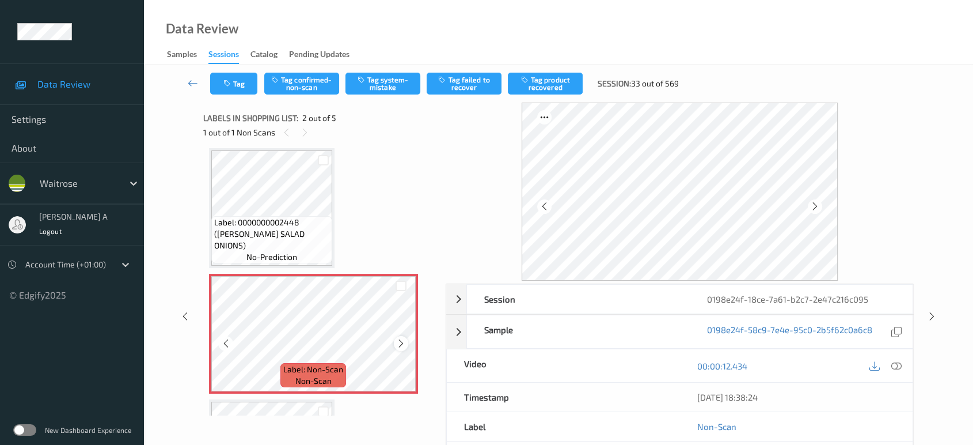
click at [397, 338] on icon at bounding box center [401, 343] width 10 height 10
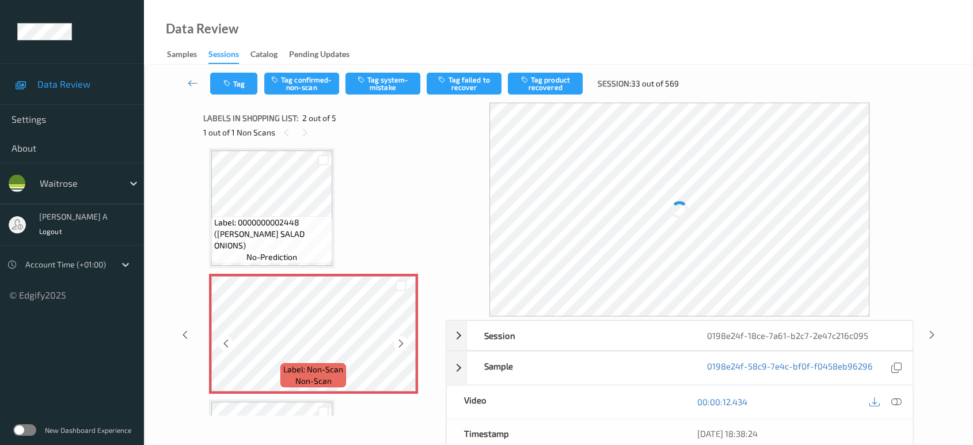
click at [397, 338] on icon at bounding box center [401, 343] width 10 height 10
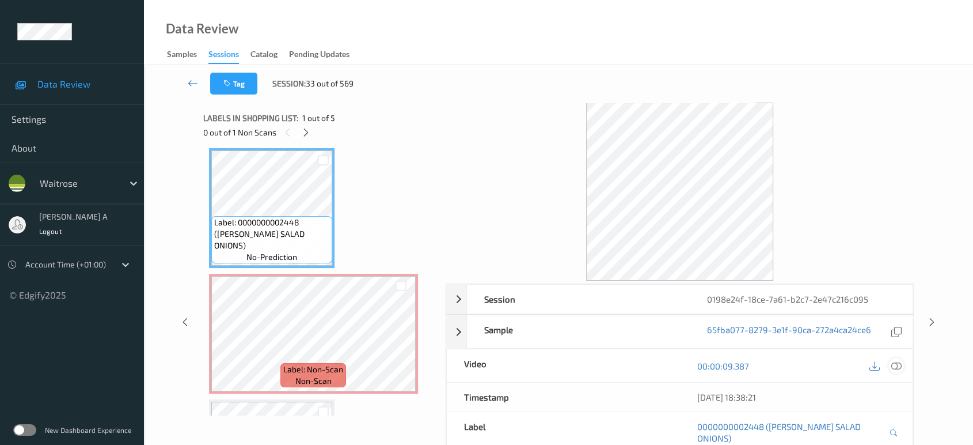
click at [898, 363] on icon at bounding box center [896, 365] width 10 height 10
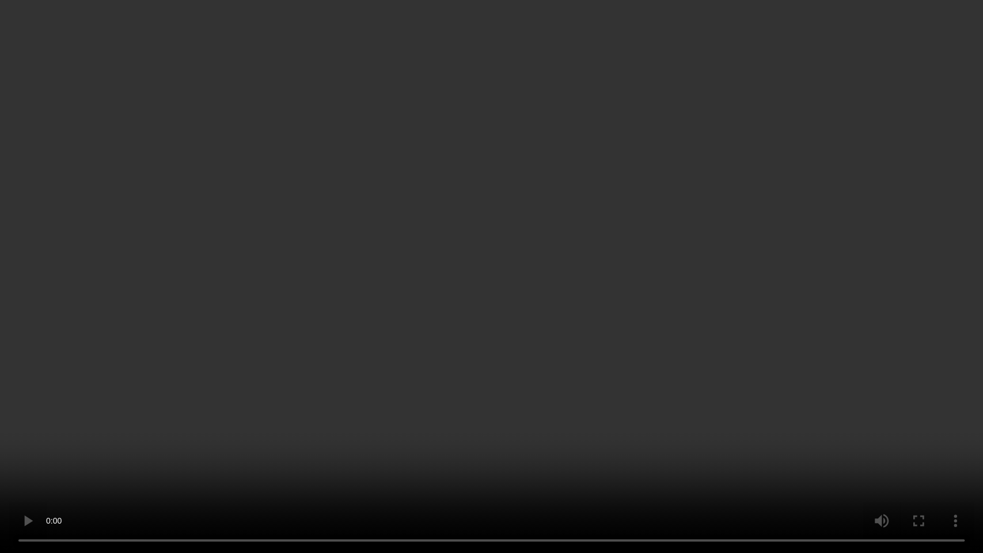
click at [507, 298] on video at bounding box center [491, 276] width 983 height 553
click at [428, 310] on video at bounding box center [491, 276] width 983 height 553
click at [736, 286] on video at bounding box center [491, 276] width 983 height 553
click at [527, 281] on video at bounding box center [491, 276] width 983 height 553
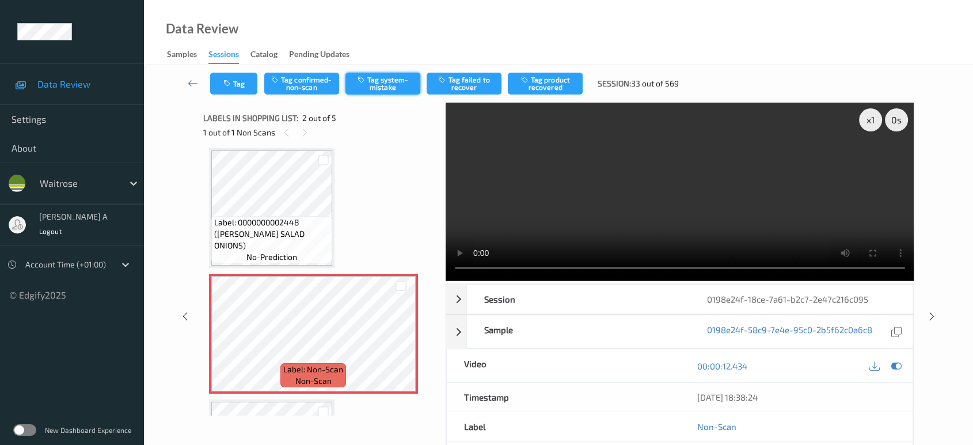
click at [369, 88] on button "Tag system-mistake" at bounding box center [383, 84] width 75 height 22
click at [227, 82] on icon "button" at bounding box center [228, 83] width 10 height 8
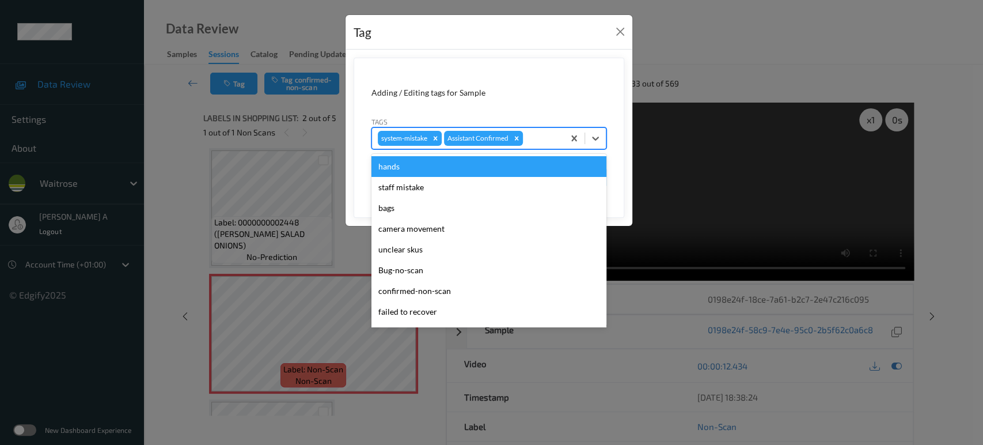
click at [533, 138] on div at bounding box center [541, 138] width 33 height 14
type input "un"
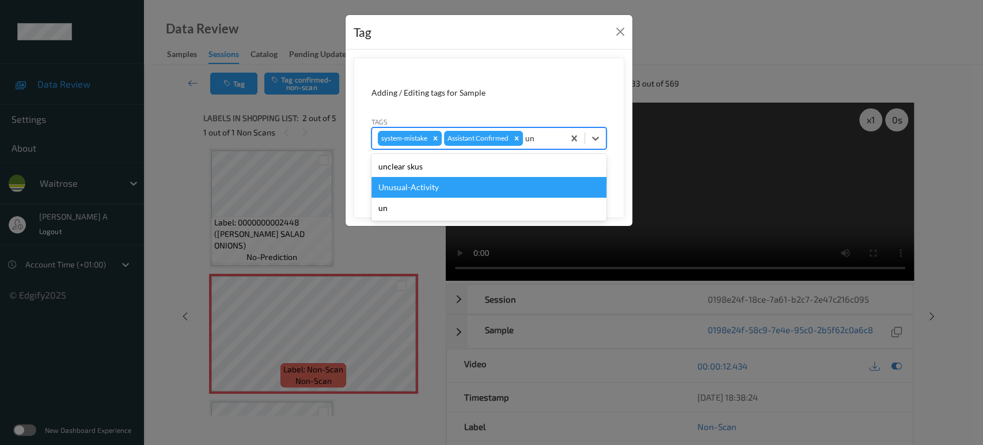
click at [441, 185] on div "Unusual-Activity" at bounding box center [488, 187] width 235 height 21
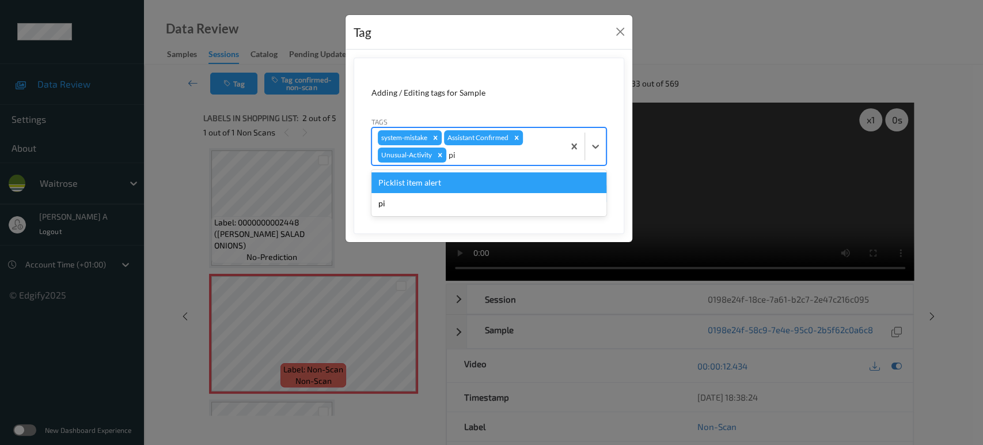
type input "pic"
click at [441, 185] on div "Picklist item alert" at bounding box center [488, 182] width 235 height 21
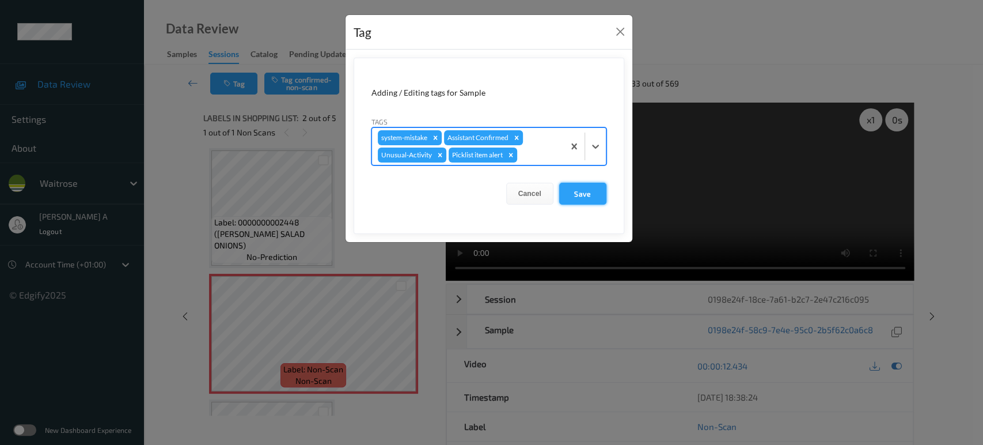
click at [597, 196] on button "Save" at bounding box center [582, 194] width 47 height 22
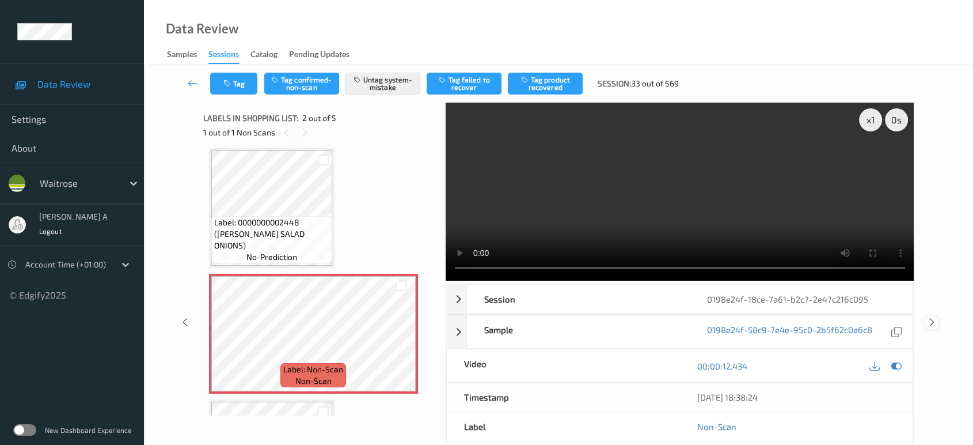
click at [932, 317] on icon at bounding box center [932, 322] width 10 height 10
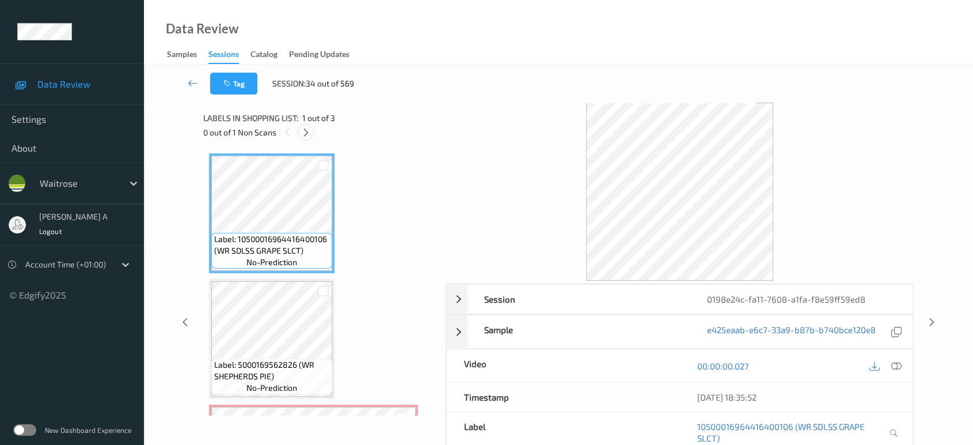
click at [303, 130] on icon at bounding box center [306, 132] width 10 height 10
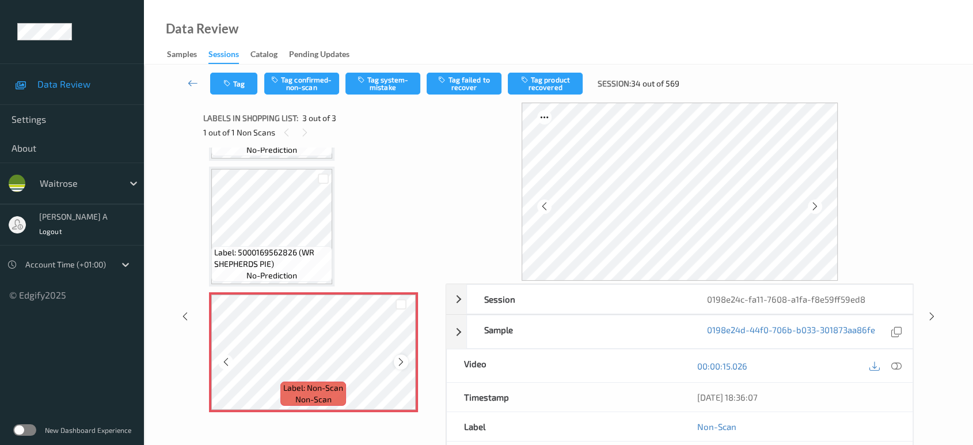
click at [400, 363] on icon at bounding box center [401, 361] width 10 height 10
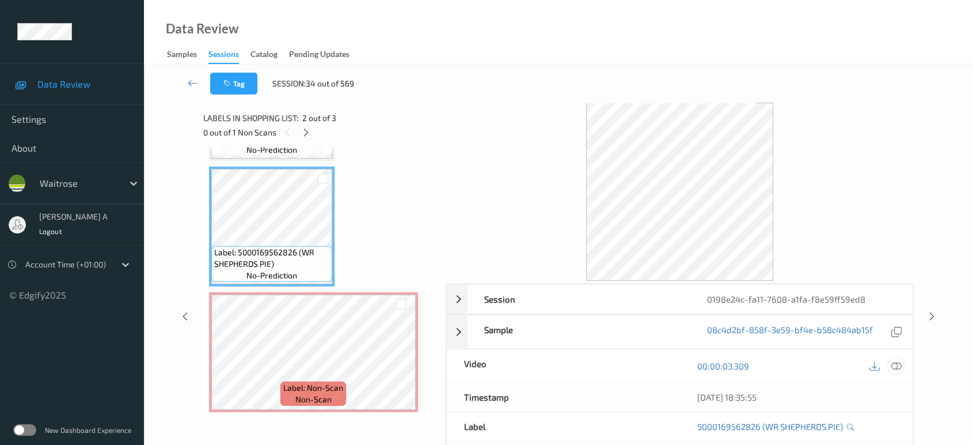
click at [894, 366] on icon at bounding box center [896, 365] width 10 height 10
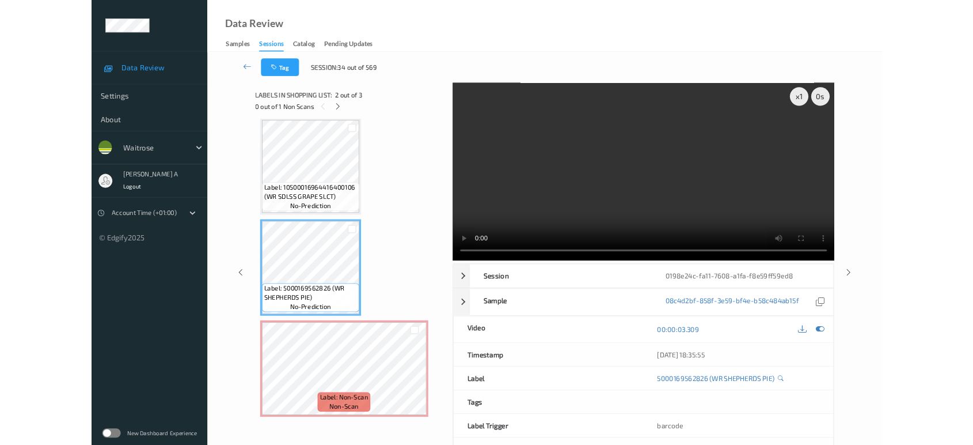
scroll to position [5, 0]
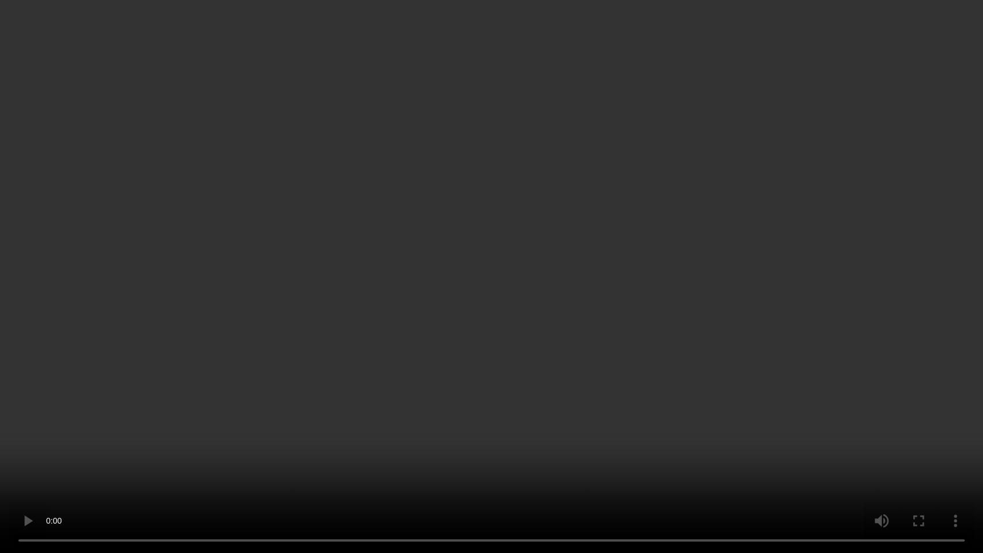
click at [405, 387] on video at bounding box center [491, 276] width 983 height 553
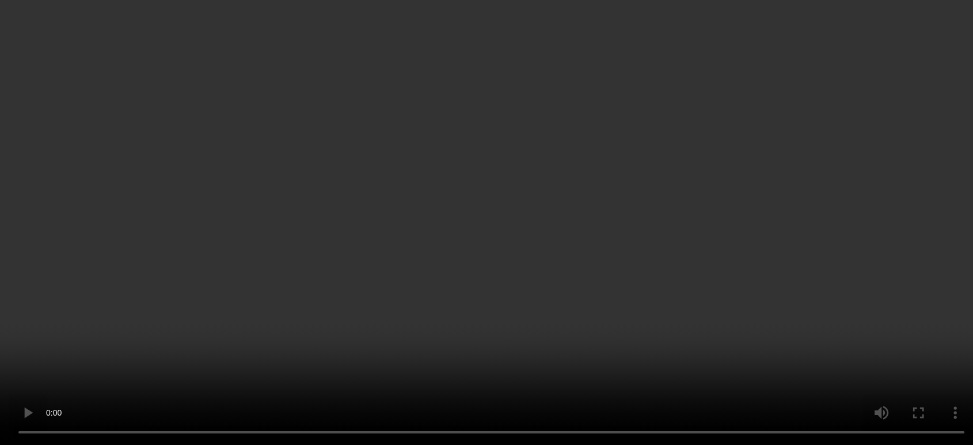
scroll to position [112, 0]
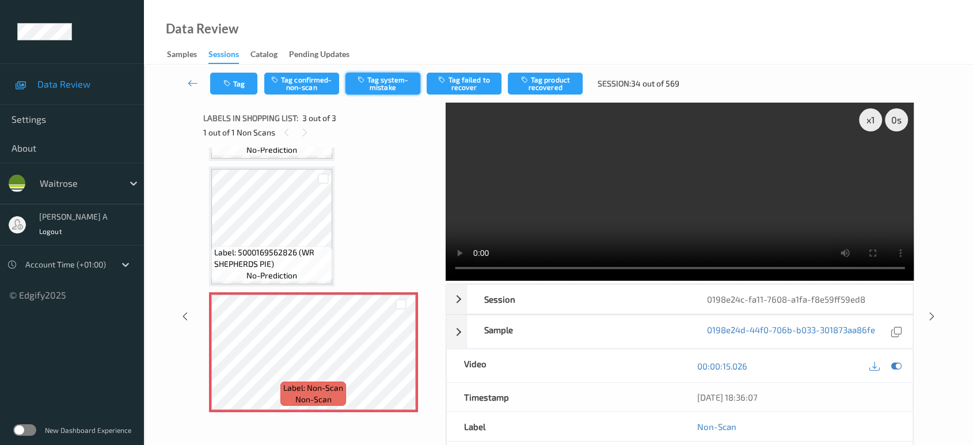
click at [378, 77] on button "Tag system-mistake" at bounding box center [383, 84] width 75 height 22
click at [235, 86] on button "Tag" at bounding box center [233, 84] width 47 height 22
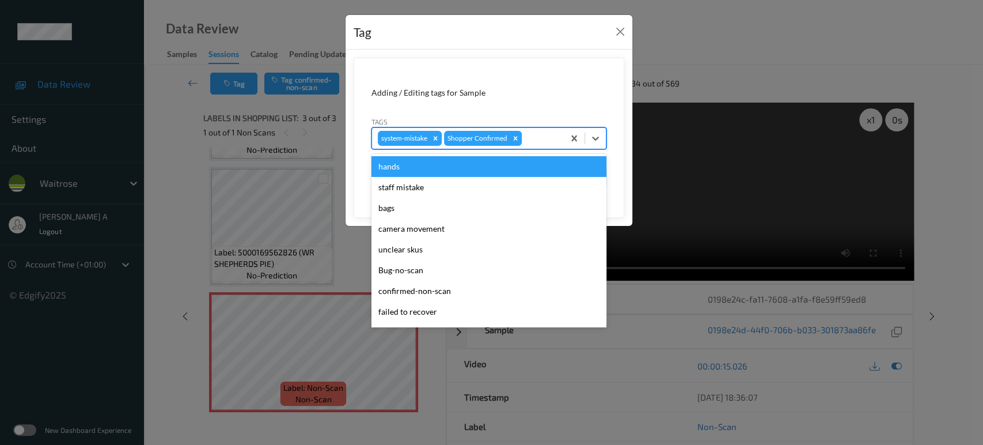
click at [532, 142] on div at bounding box center [541, 138] width 34 height 14
type input "un"
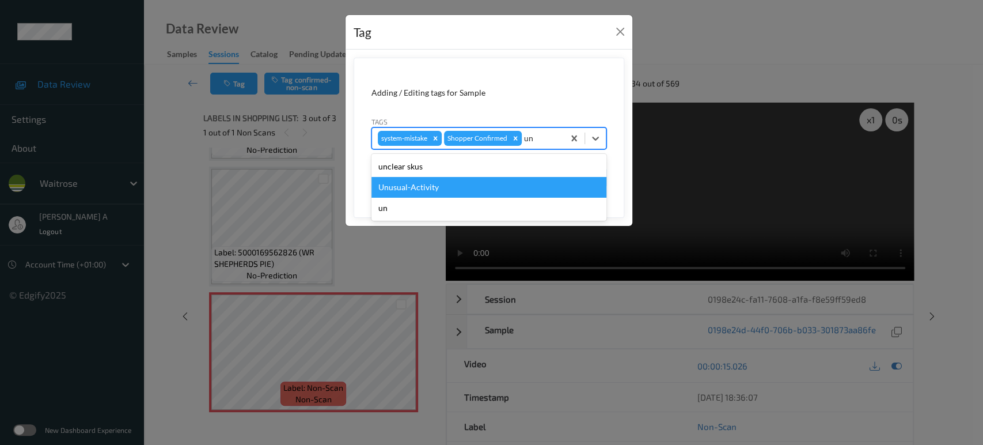
click at [446, 189] on div "Unusual-Activity" at bounding box center [488, 187] width 235 height 21
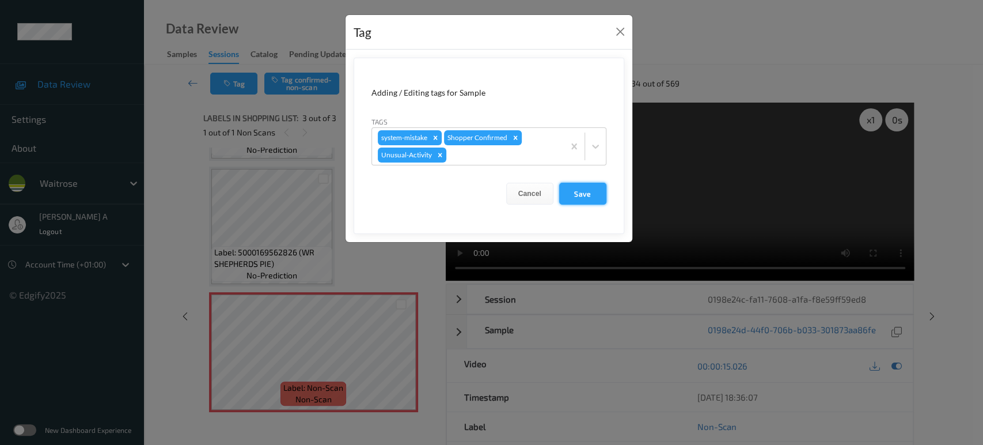
click at [597, 200] on button "Save" at bounding box center [582, 194] width 47 height 22
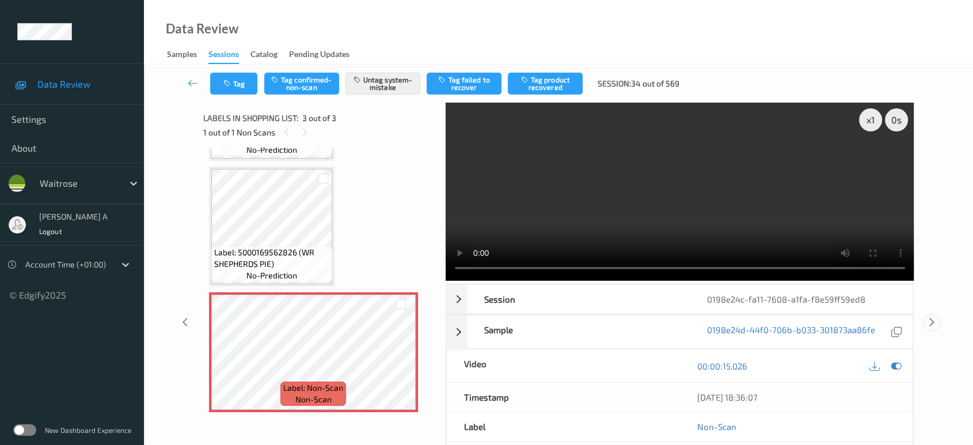
click at [931, 317] on icon at bounding box center [932, 322] width 10 height 10
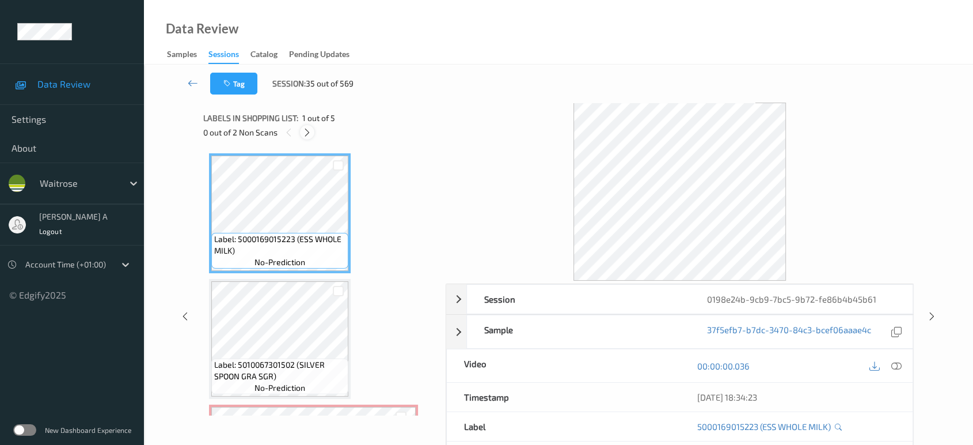
click at [308, 131] on icon at bounding box center [307, 132] width 10 height 10
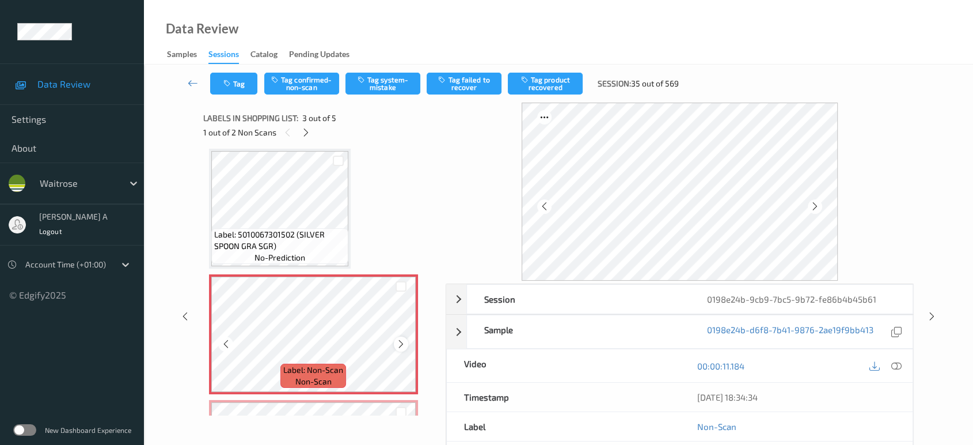
click at [398, 343] on icon at bounding box center [401, 344] width 10 height 10
click at [398, 341] on icon at bounding box center [401, 344] width 10 height 10
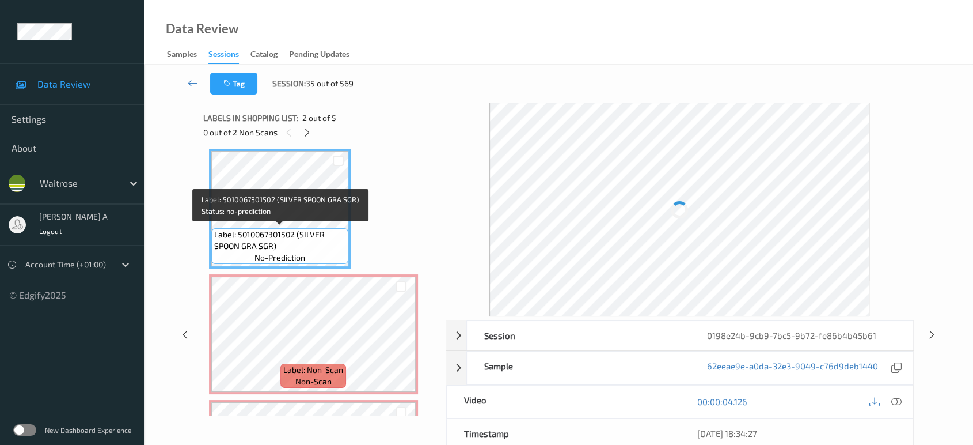
scroll to position [0, 0]
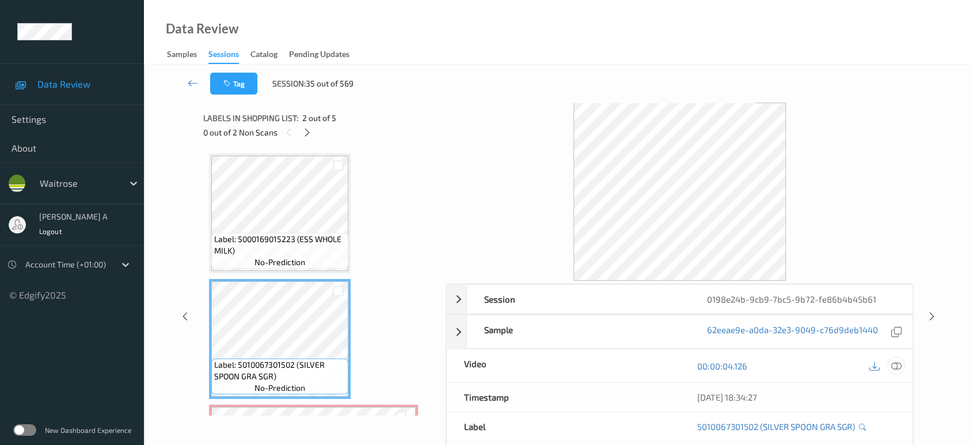
click at [896, 365] on icon at bounding box center [896, 365] width 10 height 10
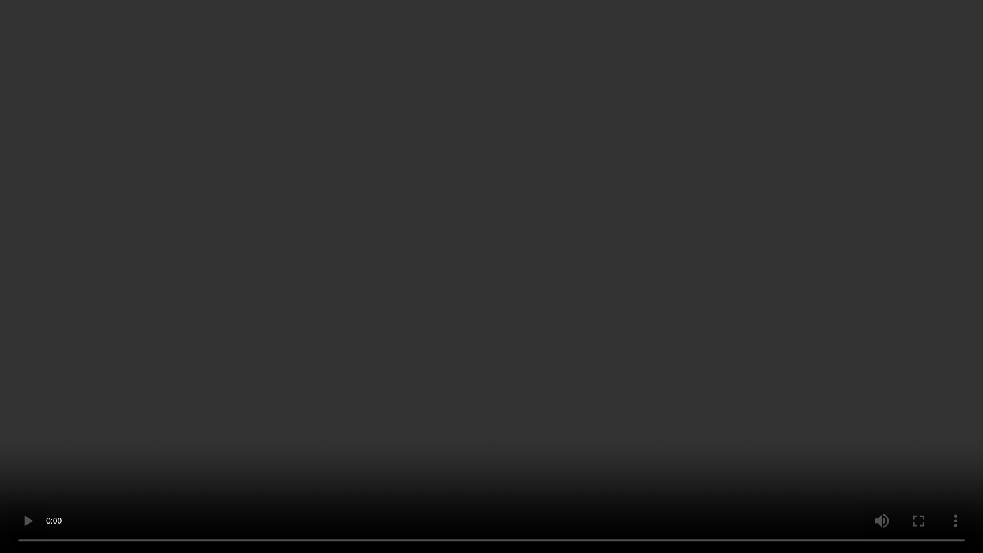
click at [623, 234] on video at bounding box center [491, 276] width 983 height 553
click at [462, 371] on video at bounding box center [491, 276] width 983 height 553
click at [479, 364] on video at bounding box center [491, 276] width 983 height 553
click at [259, 340] on video at bounding box center [491, 276] width 983 height 553
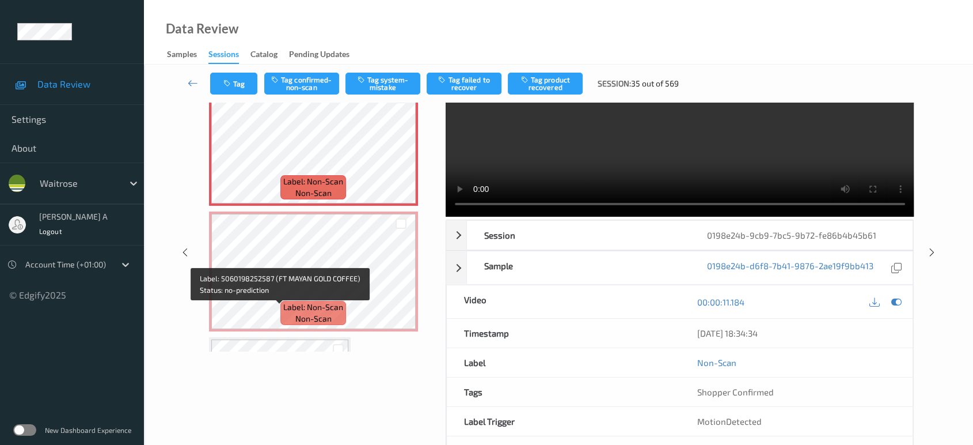
scroll to position [235, 0]
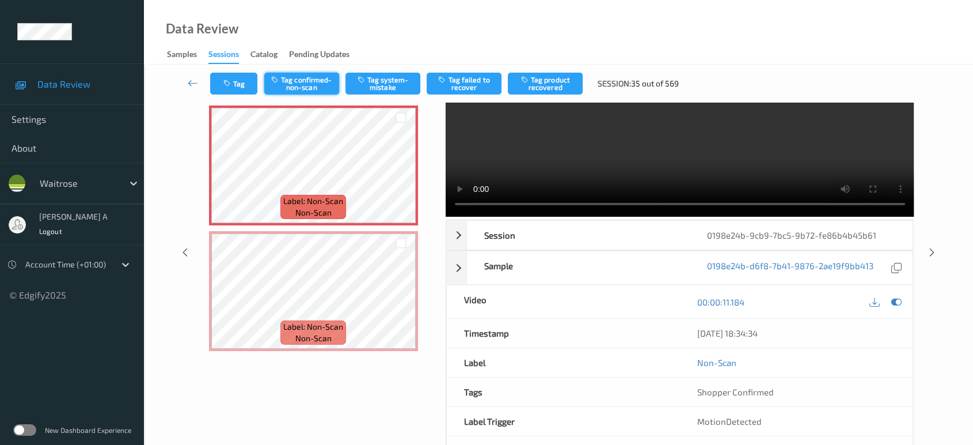
click at [306, 83] on button "Tag confirmed-non-scan" at bounding box center [301, 84] width 75 height 22
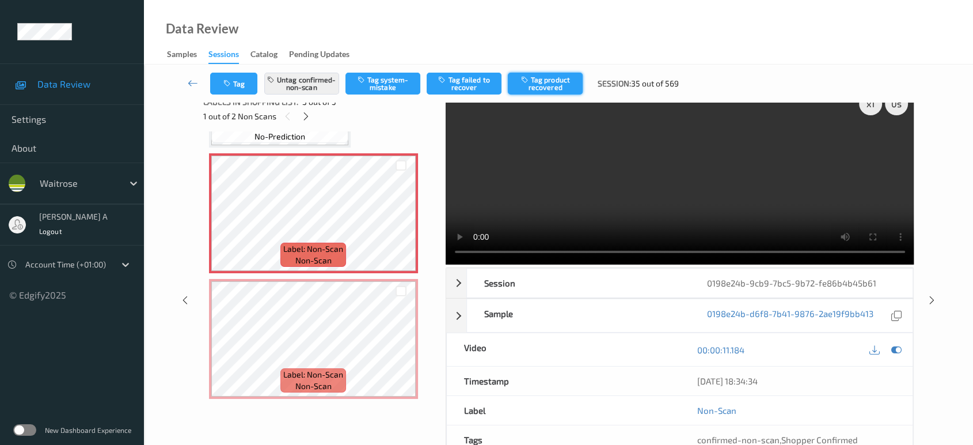
click at [551, 88] on button "Tag product recovered" at bounding box center [545, 84] width 75 height 22
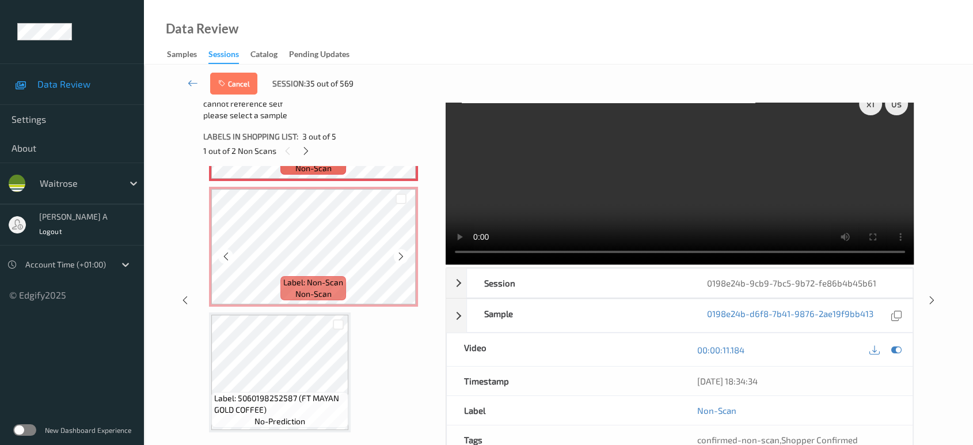
scroll to position [362, 0]
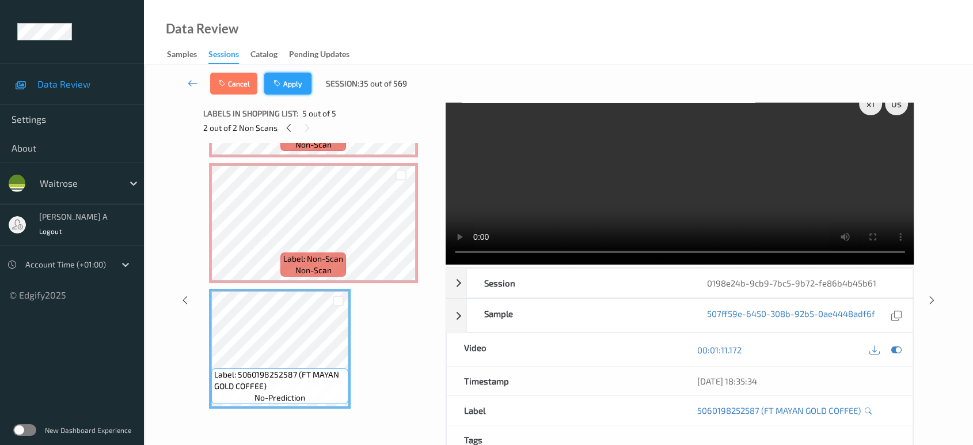
click at [304, 88] on button "Apply" at bounding box center [287, 84] width 47 height 22
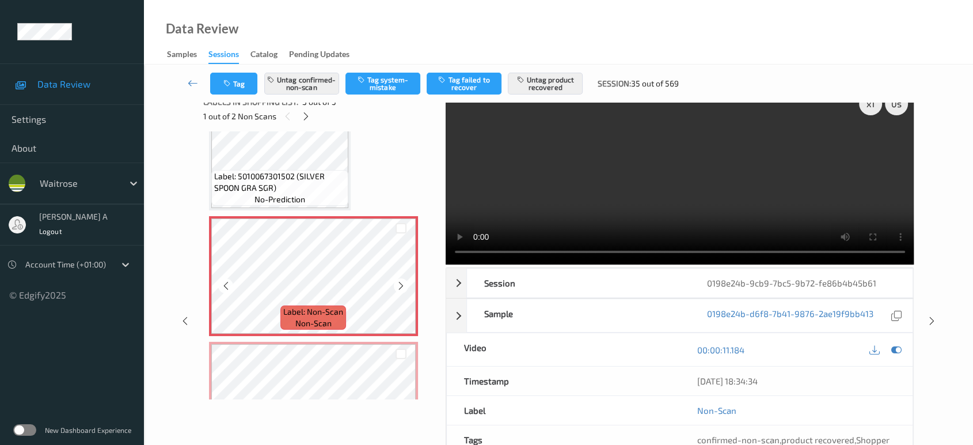
scroll to position [258, 0]
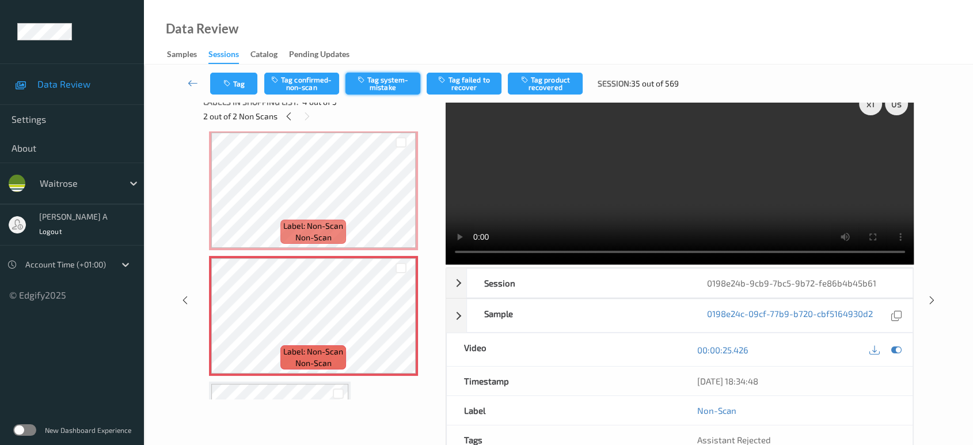
click at [376, 81] on button "Tag system-mistake" at bounding box center [383, 84] width 75 height 22
click at [247, 83] on button "Tag" at bounding box center [233, 84] width 47 height 22
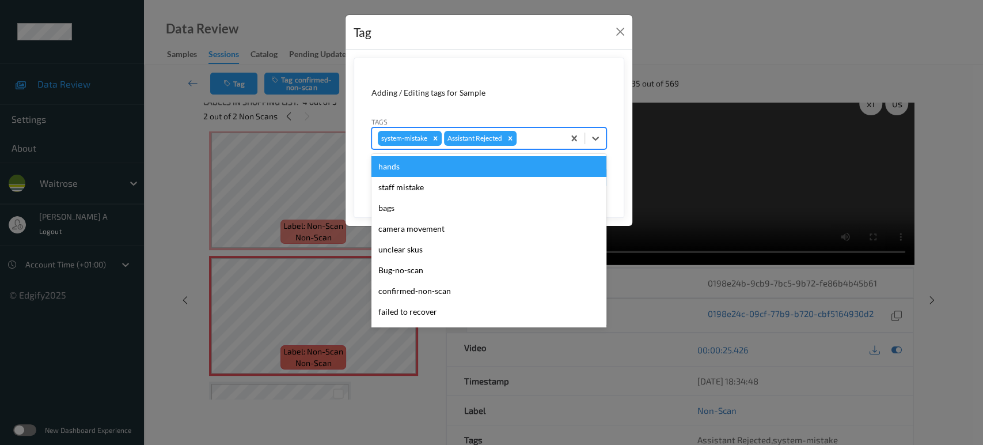
click at [537, 143] on div at bounding box center [538, 138] width 39 height 14
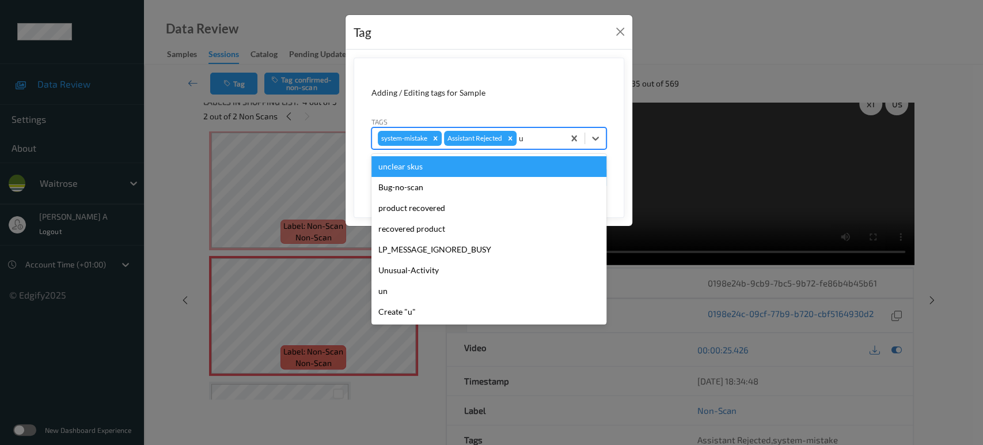
type input "un"
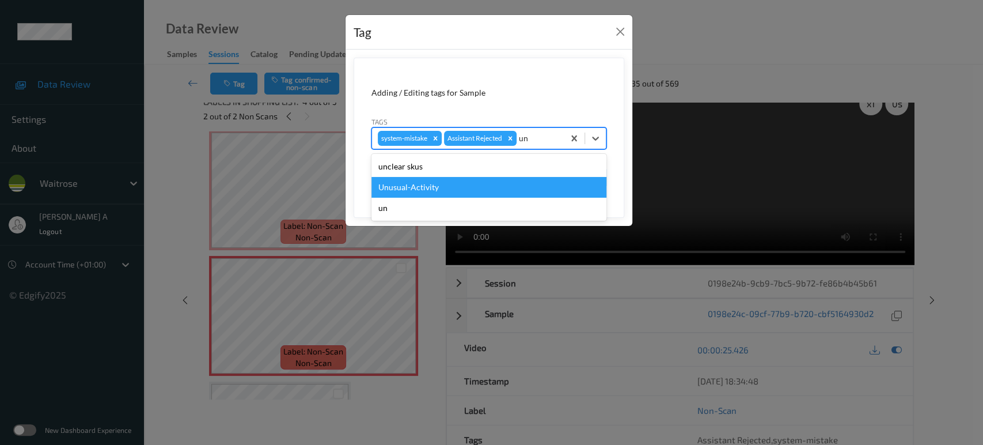
click at [491, 177] on div "Unusual-Activity" at bounding box center [488, 187] width 235 height 21
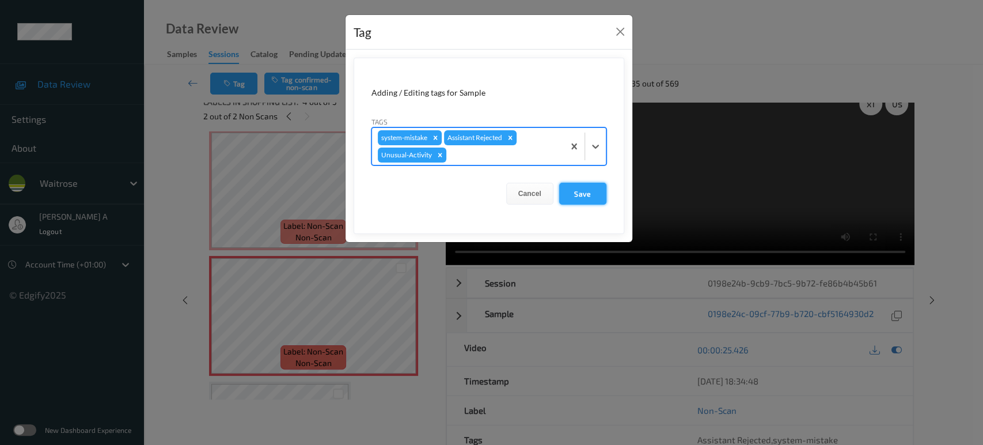
click at [583, 192] on button "Save" at bounding box center [582, 194] width 47 height 22
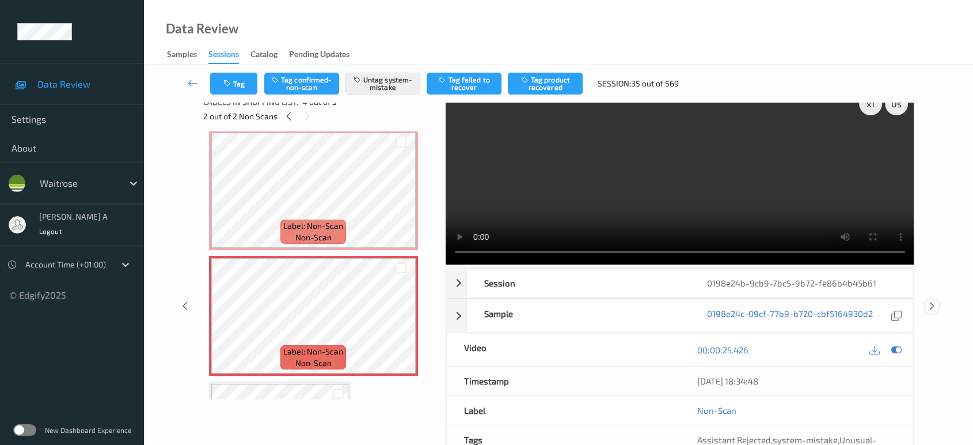
click at [935, 301] on icon at bounding box center [932, 306] width 10 height 10
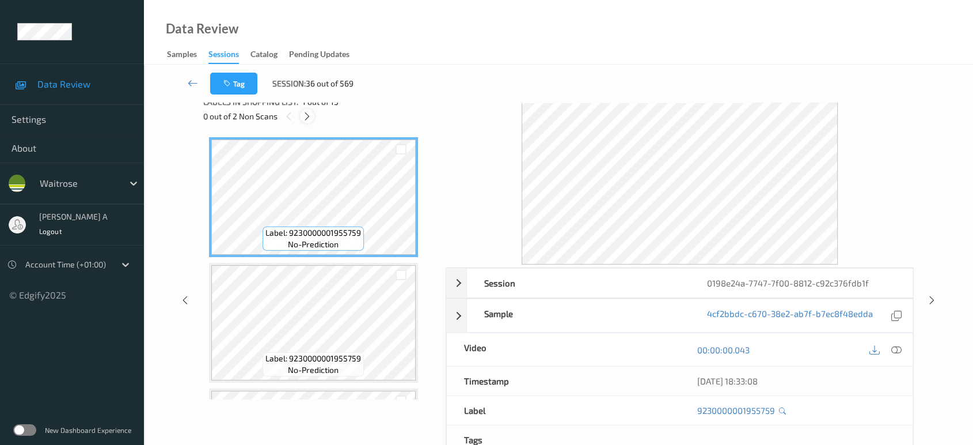
click at [310, 116] on icon at bounding box center [307, 116] width 10 height 10
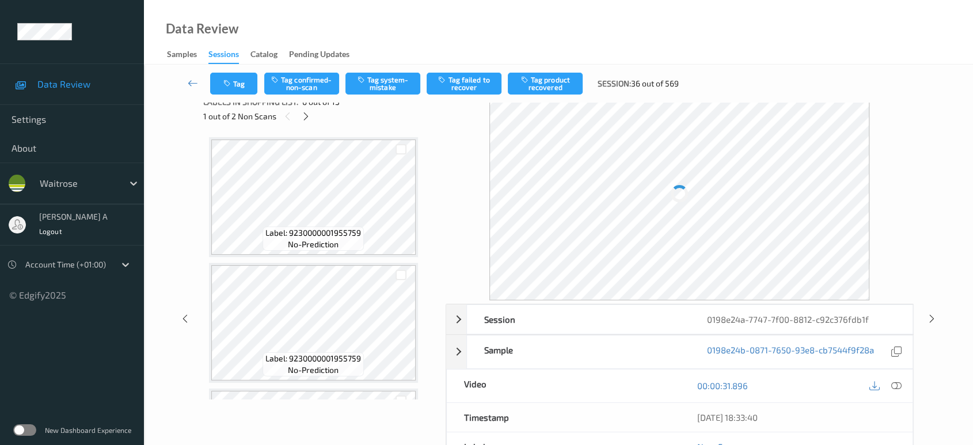
scroll to position [506, 0]
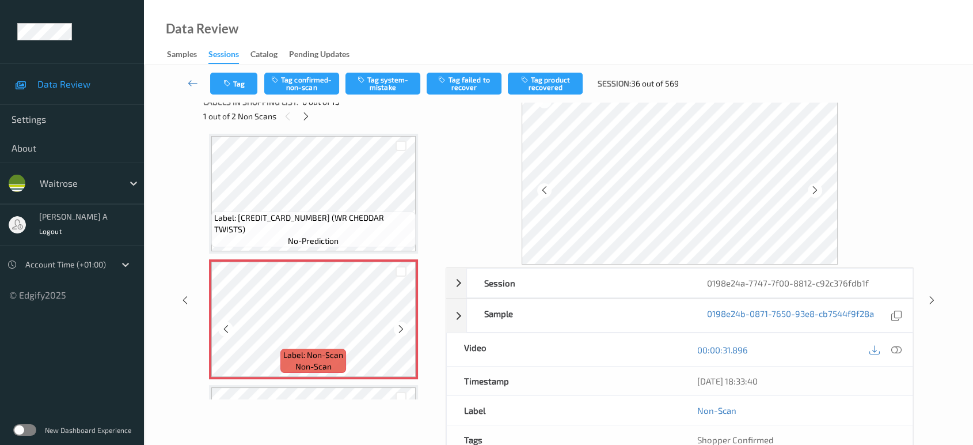
click at [400, 324] on icon at bounding box center [401, 329] width 10 height 10
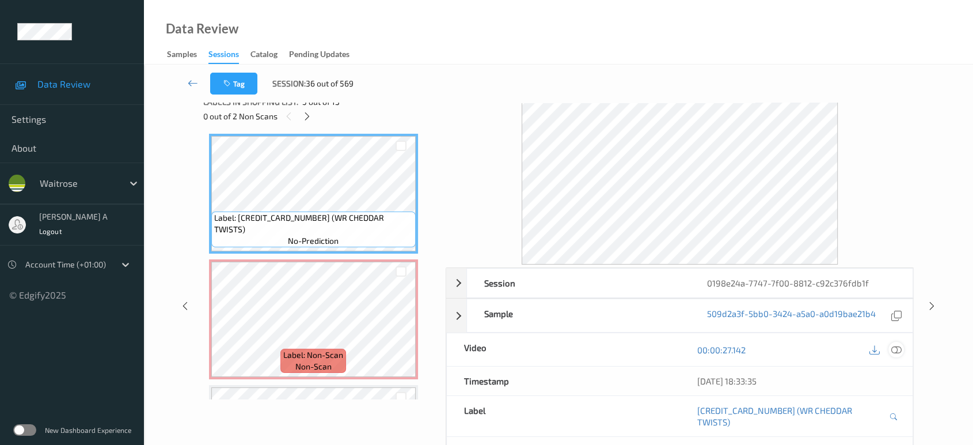
click at [895, 346] on icon at bounding box center [896, 349] width 10 height 10
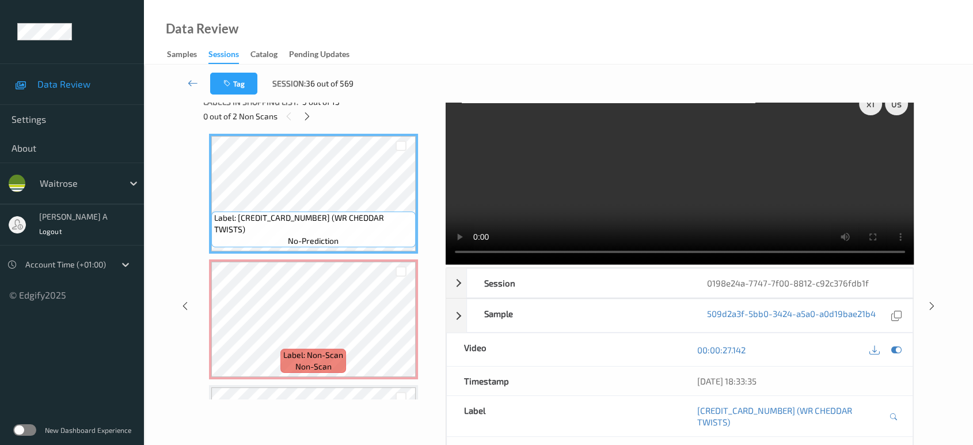
scroll to position [0, 0]
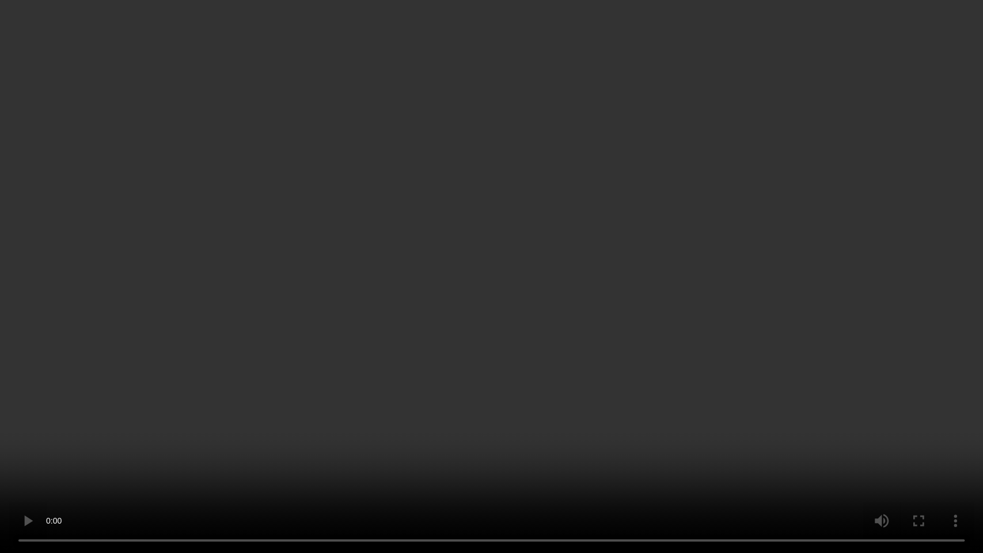
click at [489, 290] on video at bounding box center [491, 276] width 983 height 553
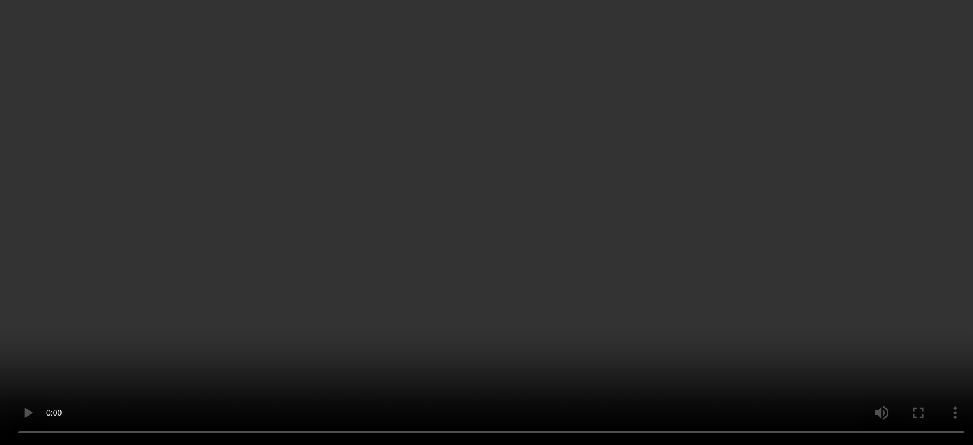
scroll to position [570, 0]
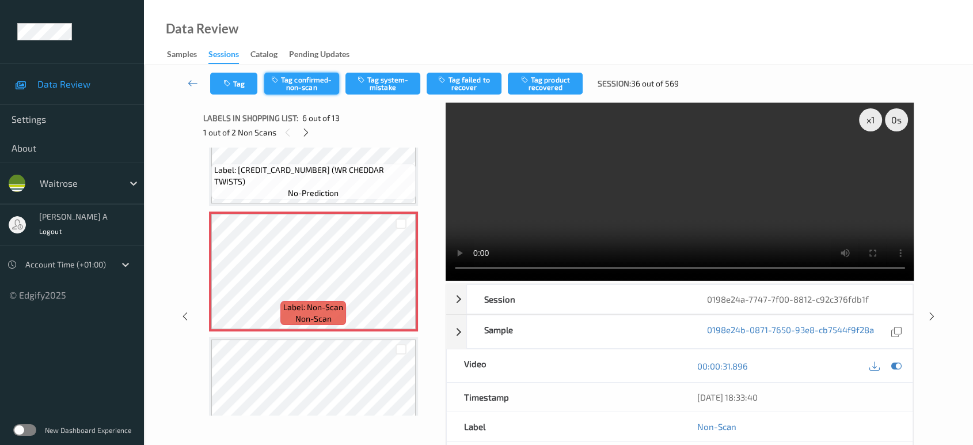
click at [299, 83] on button "Tag confirmed-non-scan" at bounding box center [301, 84] width 75 height 22
click at [559, 86] on button "Tag product recovered" at bounding box center [545, 84] width 75 height 22
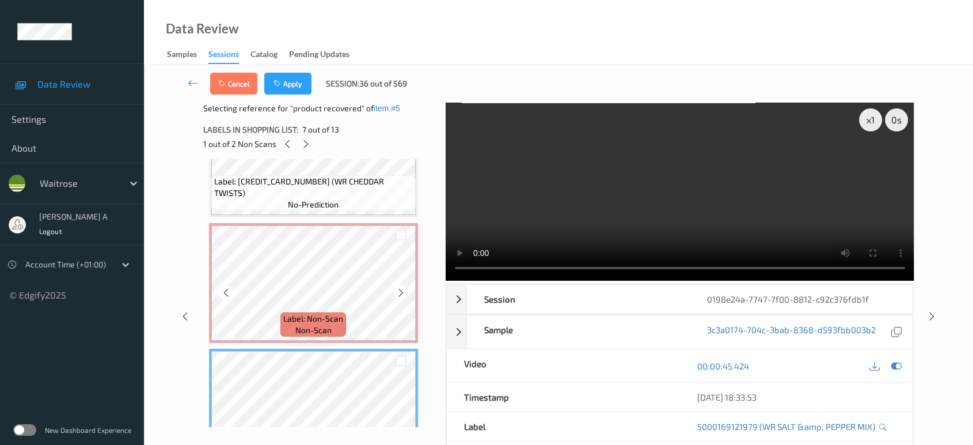
scroll to position [633, 0]
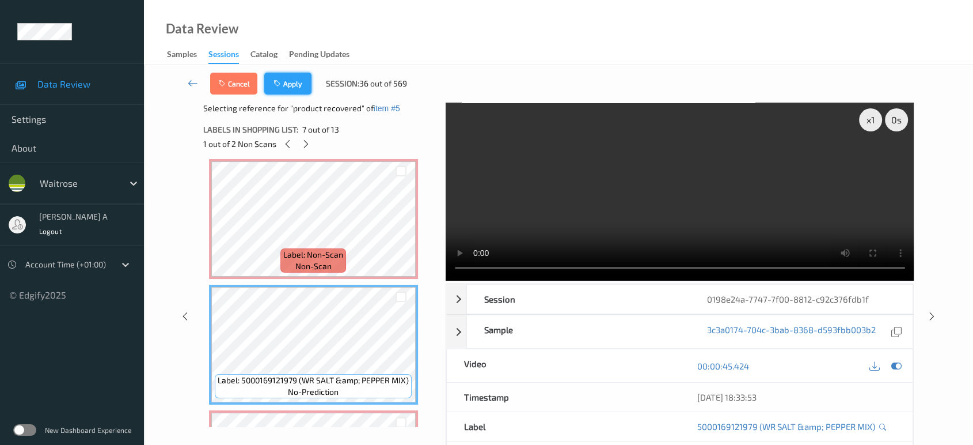
click at [298, 89] on button "Apply" at bounding box center [287, 84] width 47 height 22
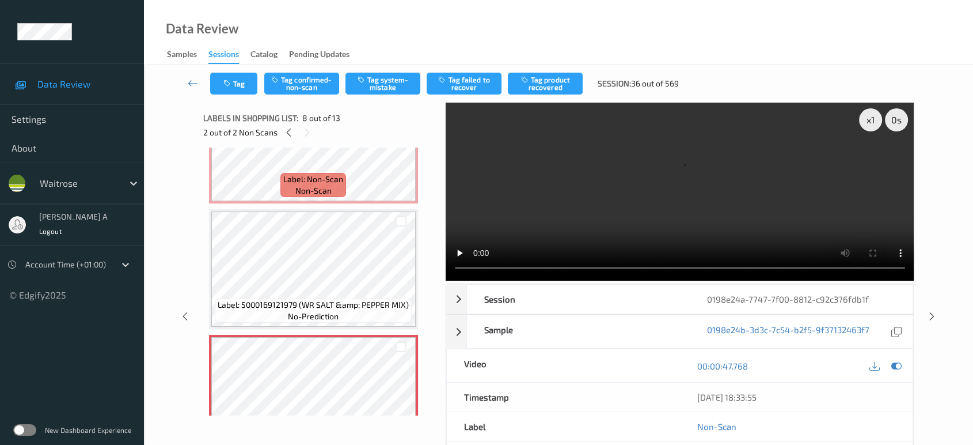
scroll to position [570, 0]
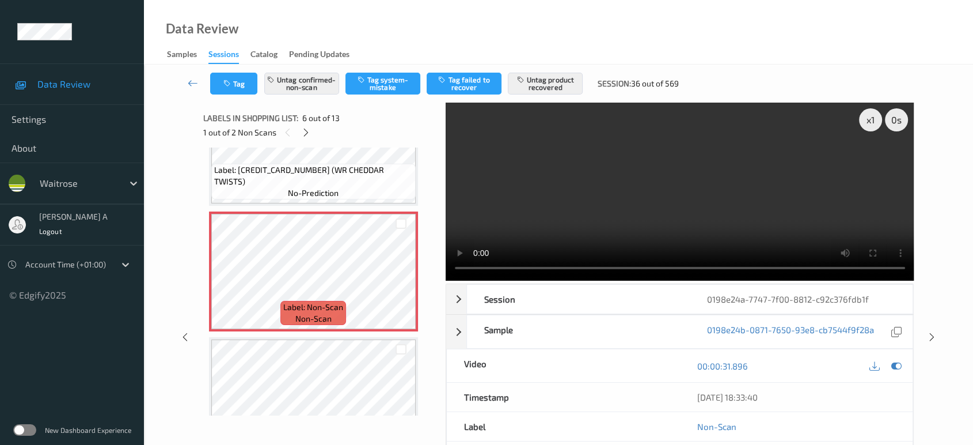
click at [603, 215] on video at bounding box center [680, 191] width 469 height 178
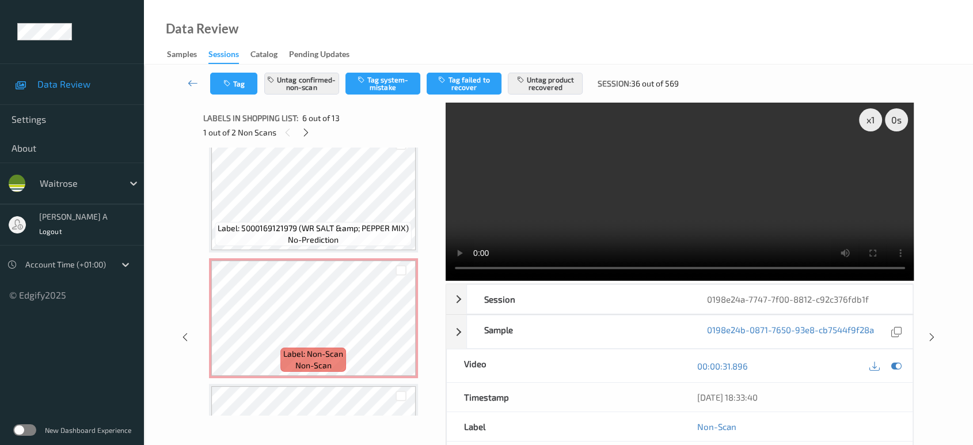
scroll to position [697, 0]
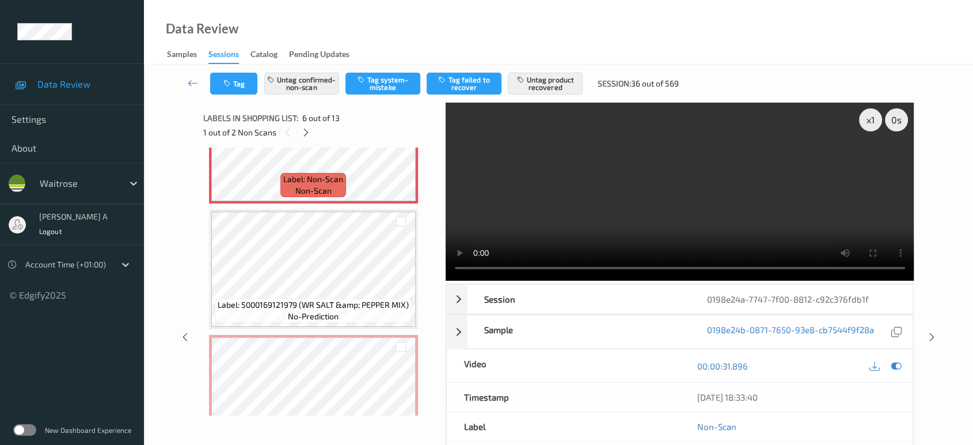
click at [632, 211] on video at bounding box center [680, 191] width 469 height 178
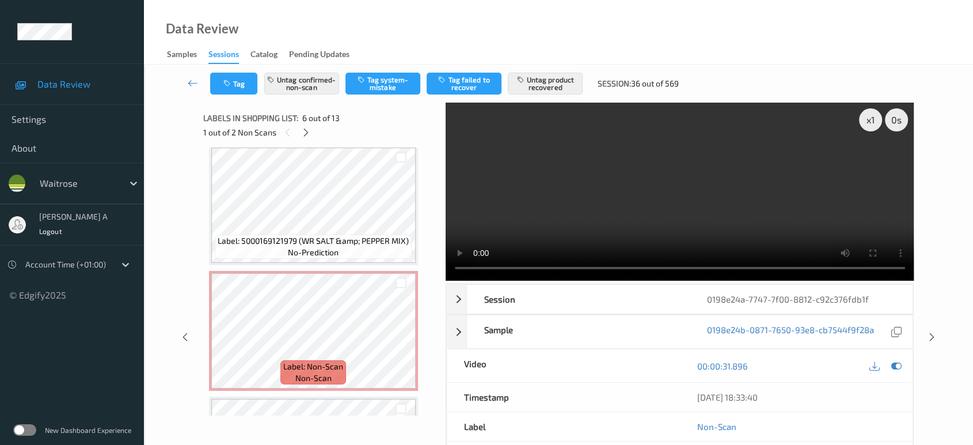
scroll to position [825, 0]
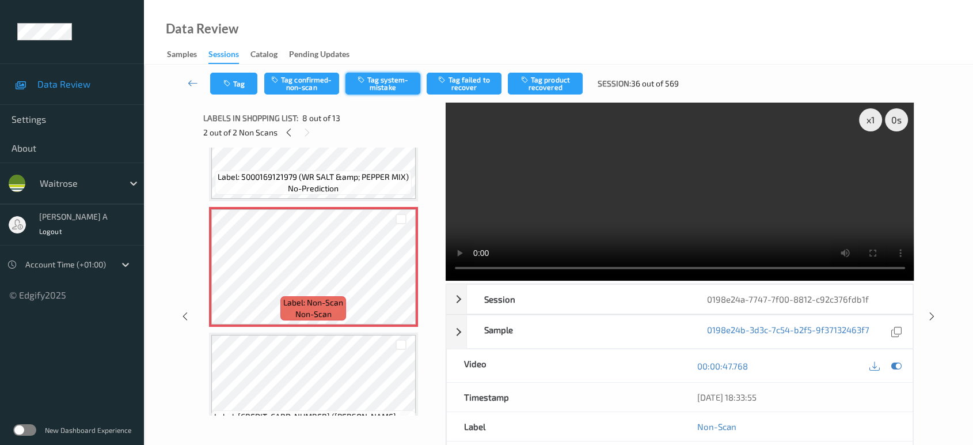
click at [364, 86] on button "Tag system-mistake" at bounding box center [383, 84] width 75 height 22
click at [240, 82] on button "Tag" at bounding box center [233, 84] width 47 height 22
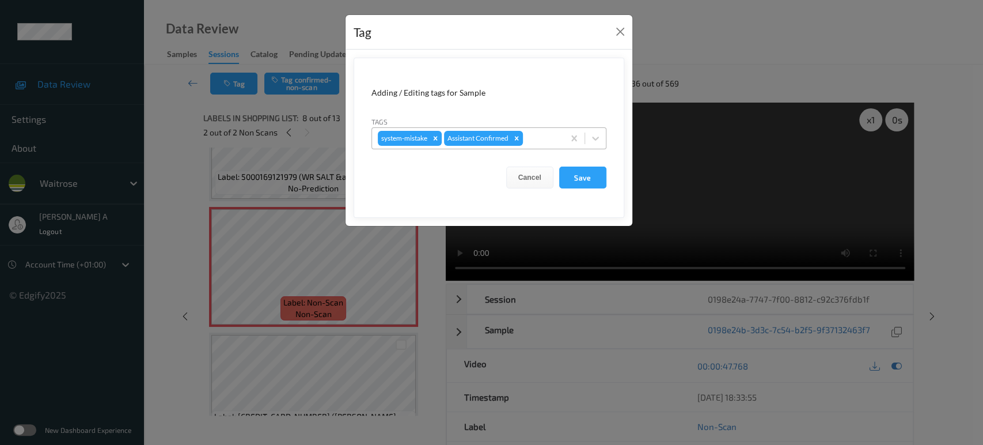
click at [539, 139] on div at bounding box center [541, 138] width 33 height 14
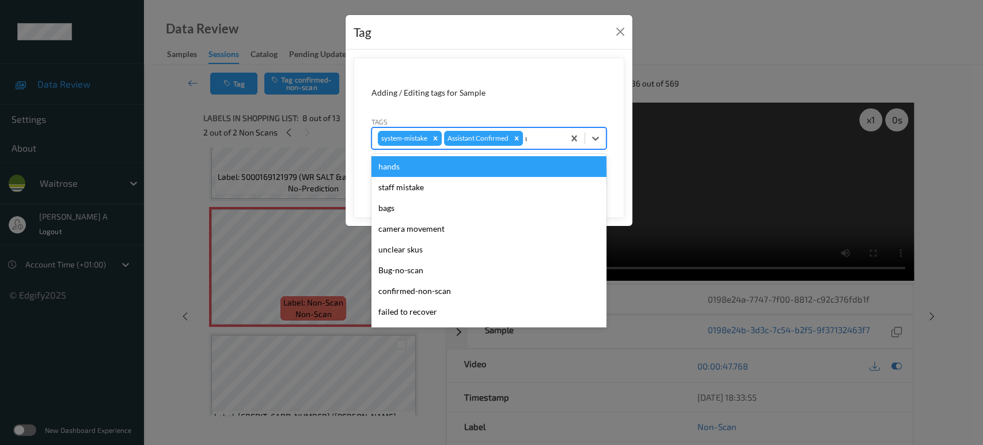
type input "un"
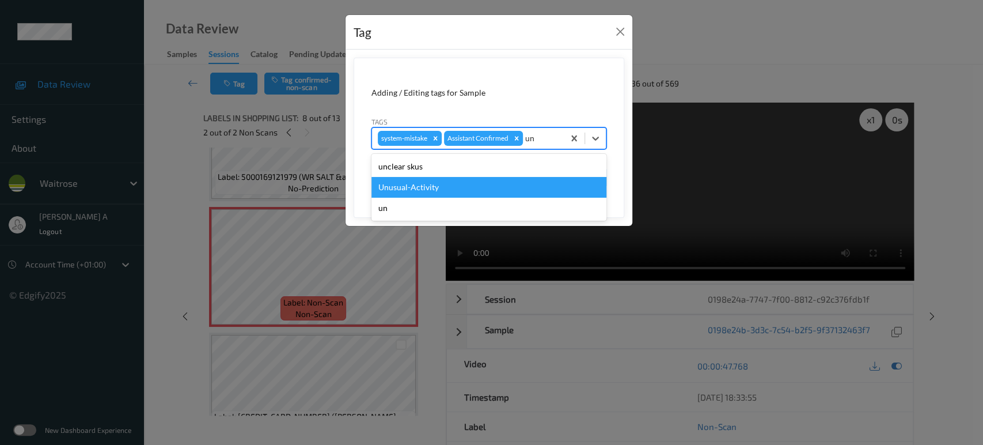
click at [449, 188] on div "Unusual-Activity" at bounding box center [488, 187] width 235 height 21
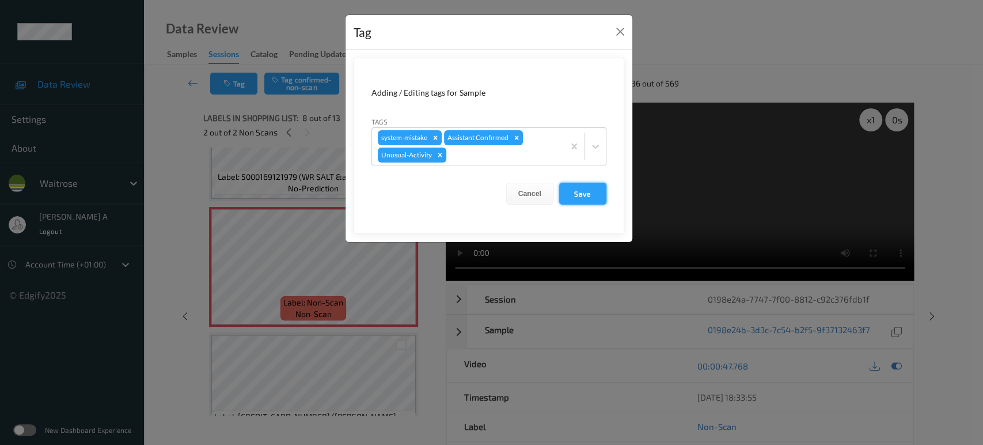
click at [587, 195] on button "Save" at bounding box center [582, 194] width 47 height 22
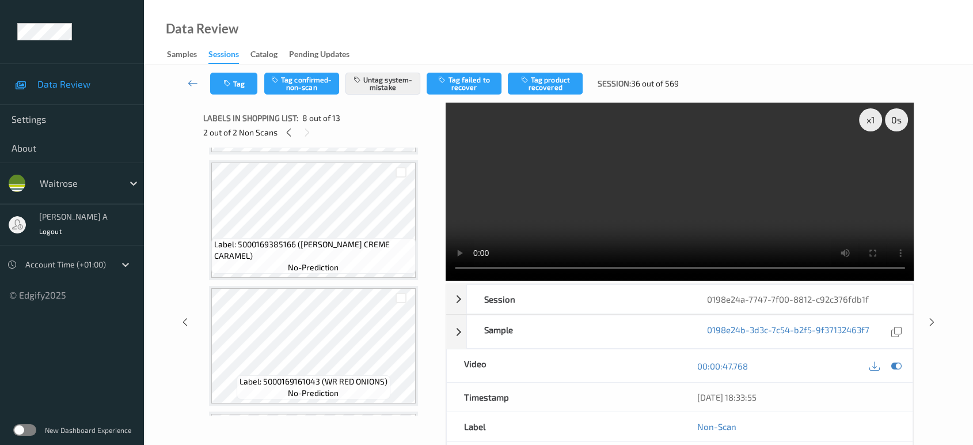
scroll to position [1145, 0]
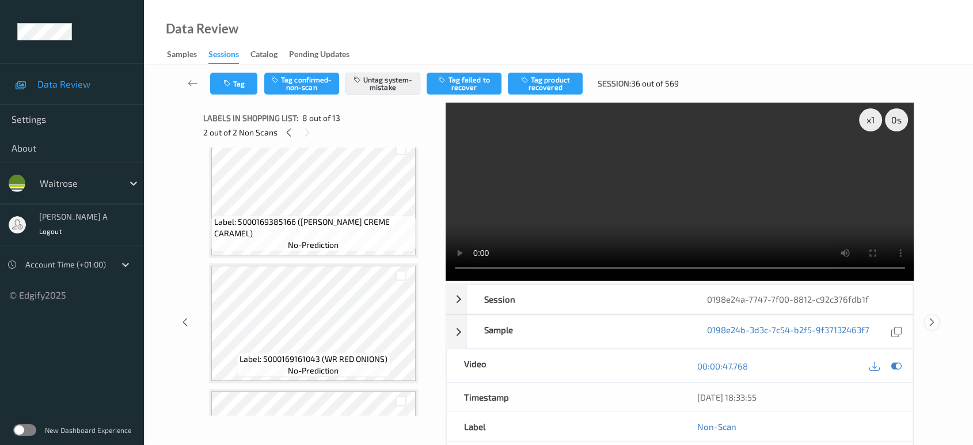
click at [928, 317] on icon at bounding box center [932, 322] width 10 height 10
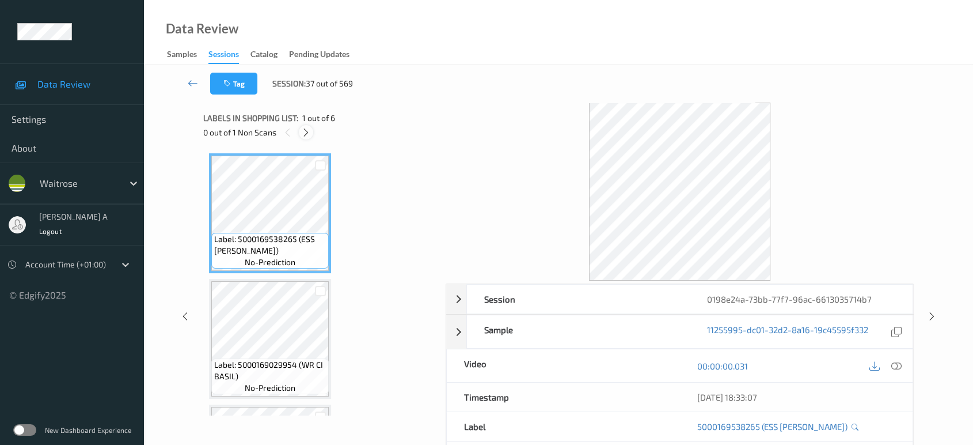
click at [308, 128] on icon at bounding box center [306, 132] width 10 height 10
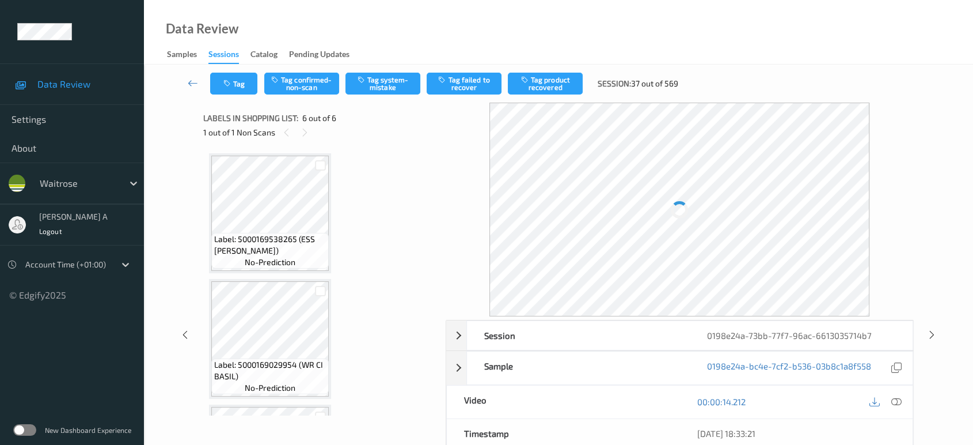
scroll to position [488, 0]
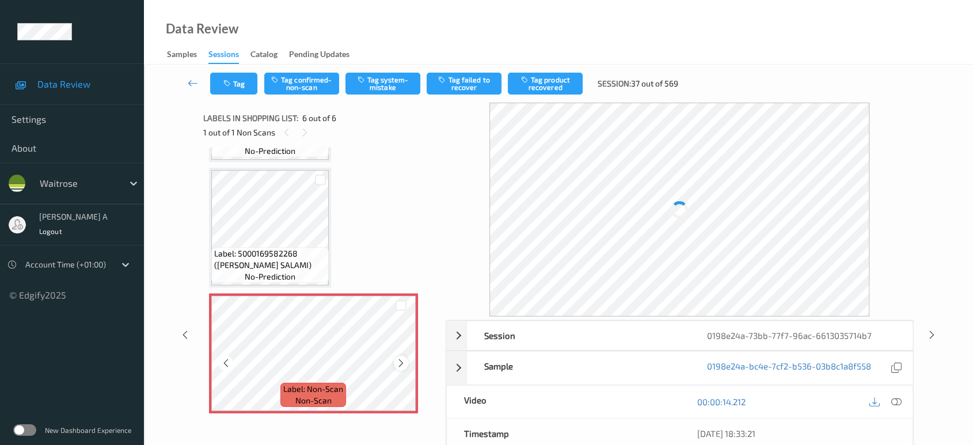
click at [405, 358] on icon at bounding box center [401, 363] width 10 height 10
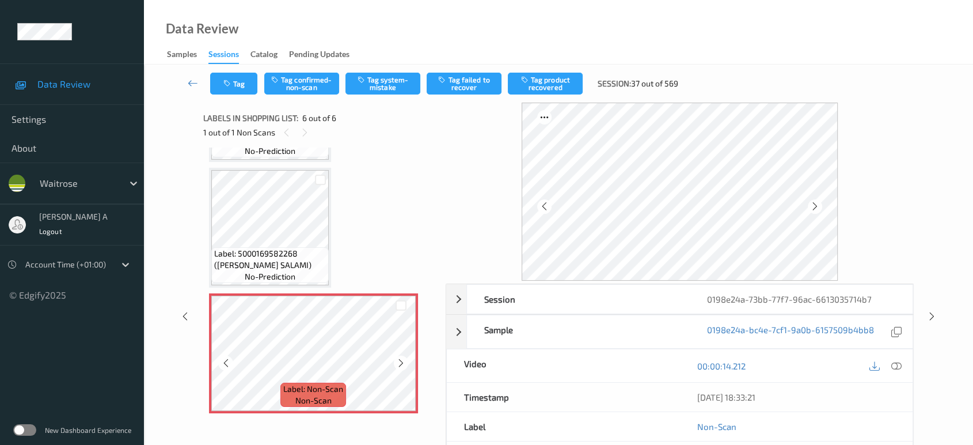
click at [405, 358] on icon at bounding box center [401, 363] width 10 height 10
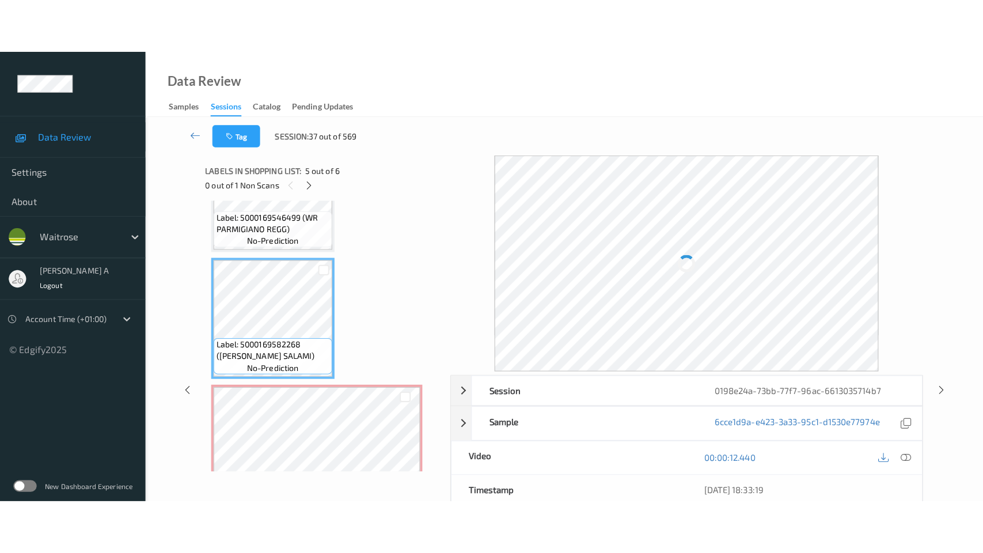
scroll to position [424, 0]
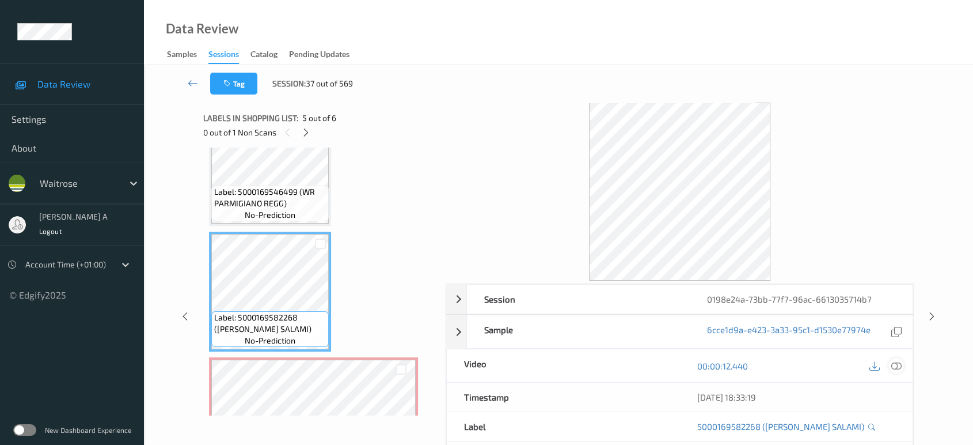
click at [903, 367] on div at bounding box center [897, 366] width 16 height 16
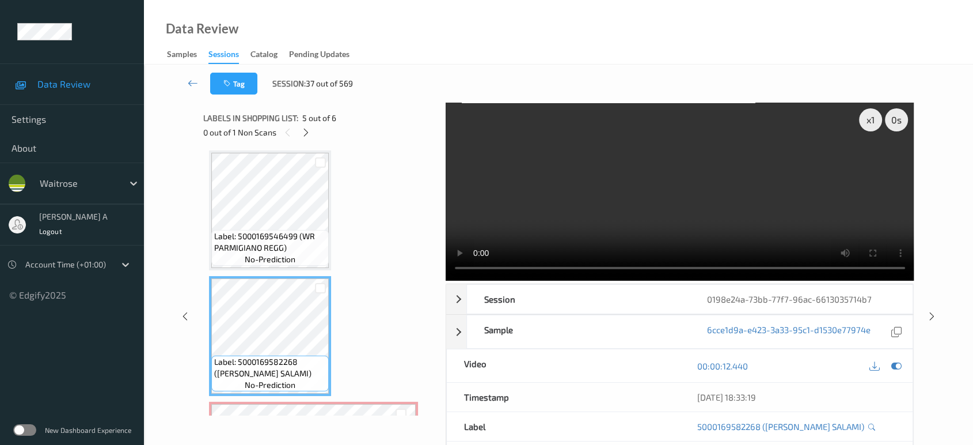
scroll to position [488, 0]
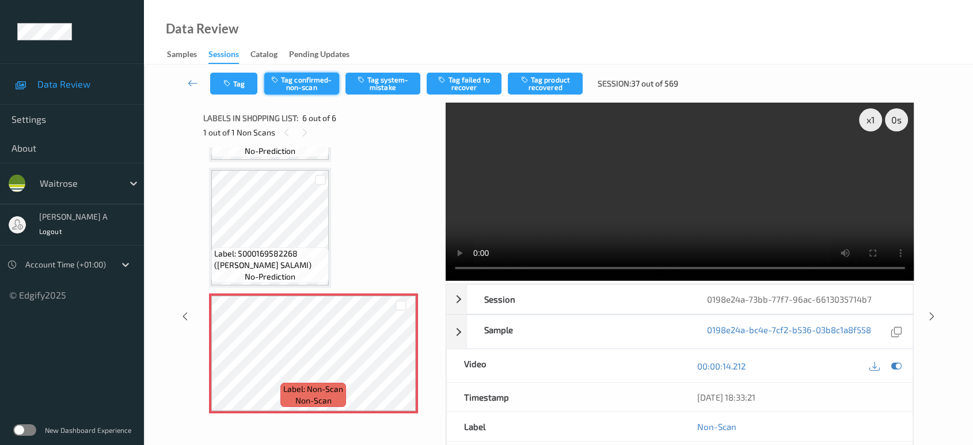
click at [297, 82] on button "Tag confirmed-non-scan" at bounding box center [301, 84] width 75 height 22
click at [935, 311] on icon at bounding box center [932, 316] width 10 height 10
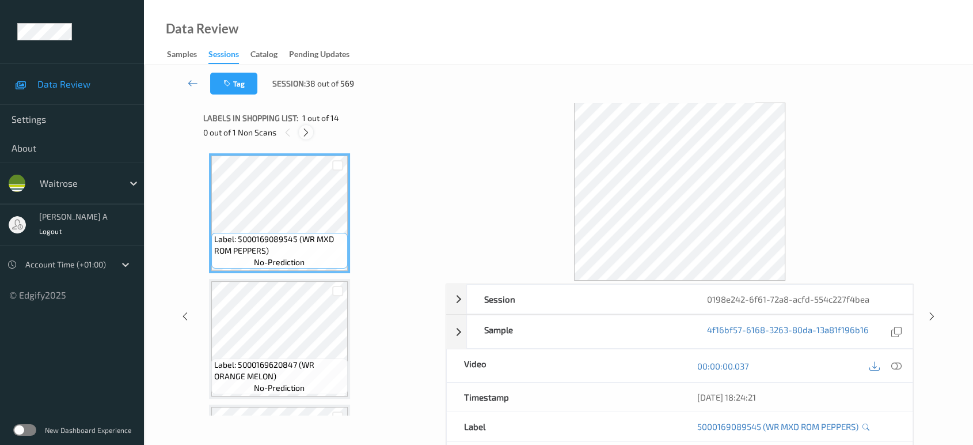
click at [308, 131] on icon at bounding box center [306, 132] width 10 height 10
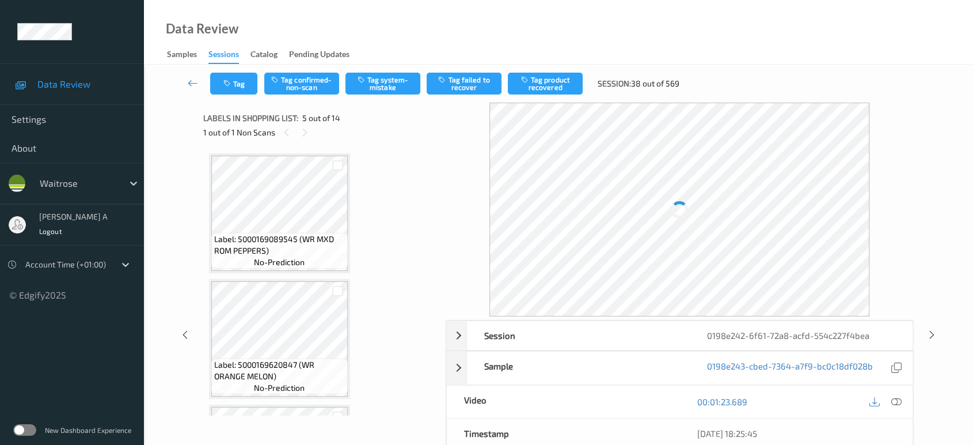
scroll to position [381, 0]
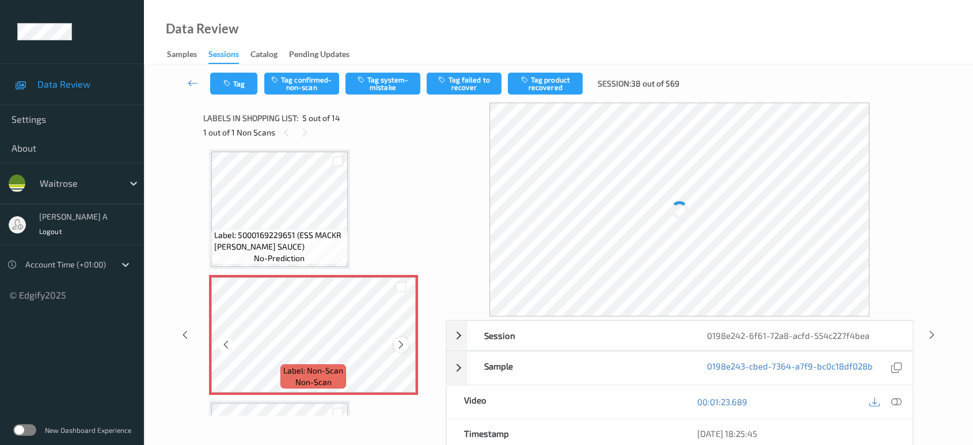
click at [397, 340] on icon at bounding box center [401, 344] width 10 height 10
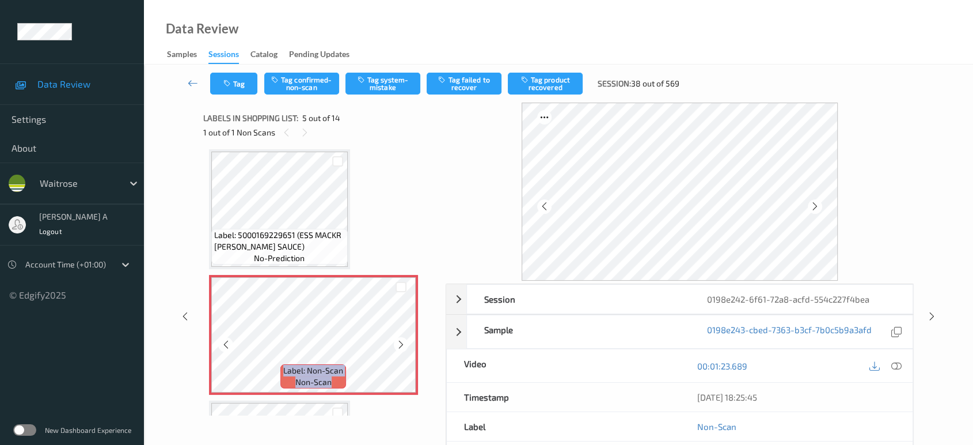
click at [397, 340] on icon at bounding box center [401, 344] width 10 height 10
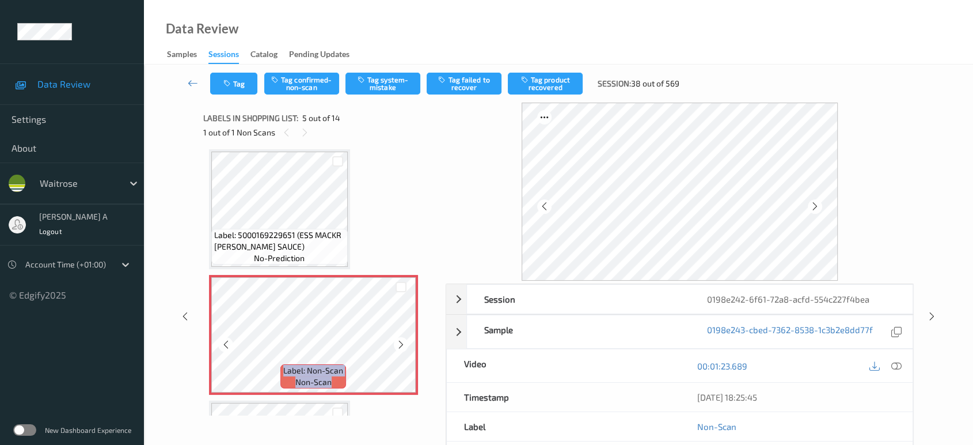
click at [397, 340] on icon at bounding box center [401, 344] width 10 height 10
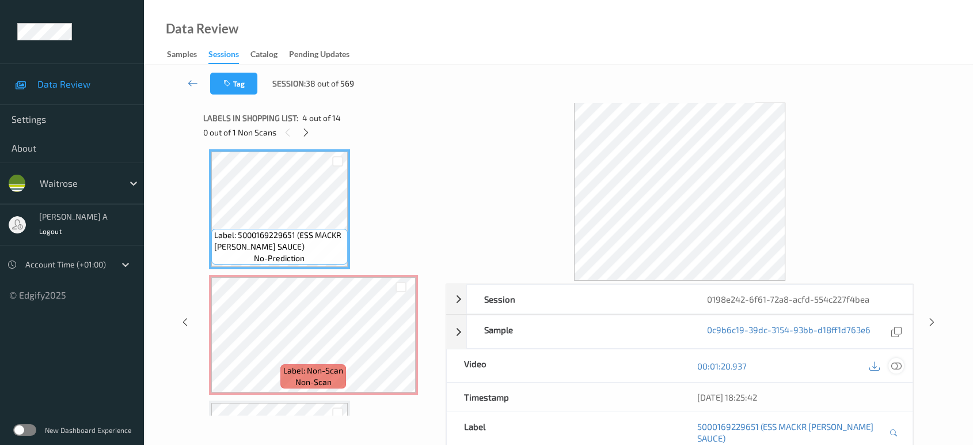
click at [895, 360] on icon at bounding box center [896, 365] width 10 height 10
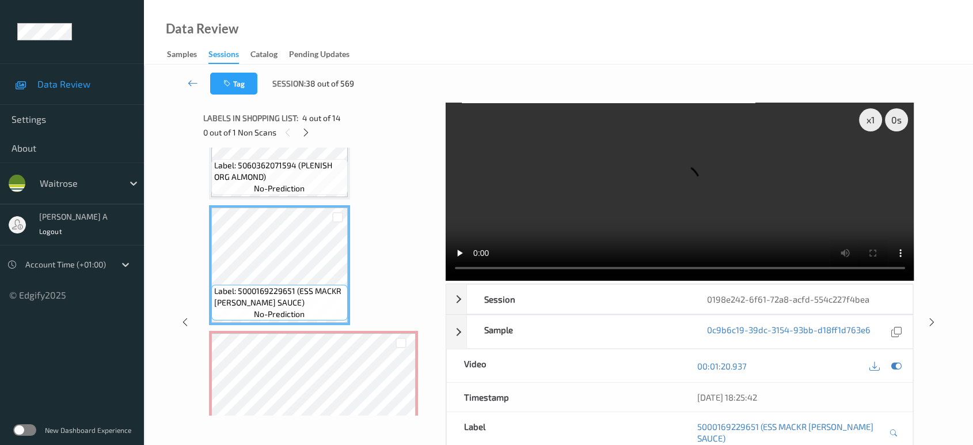
scroll to position [253, 0]
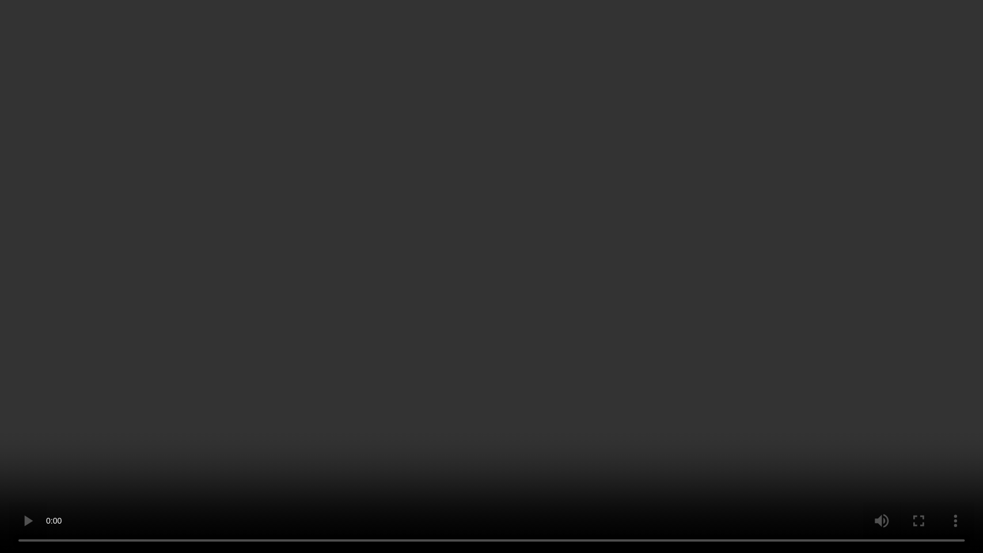
click at [476, 330] on video at bounding box center [491, 276] width 983 height 553
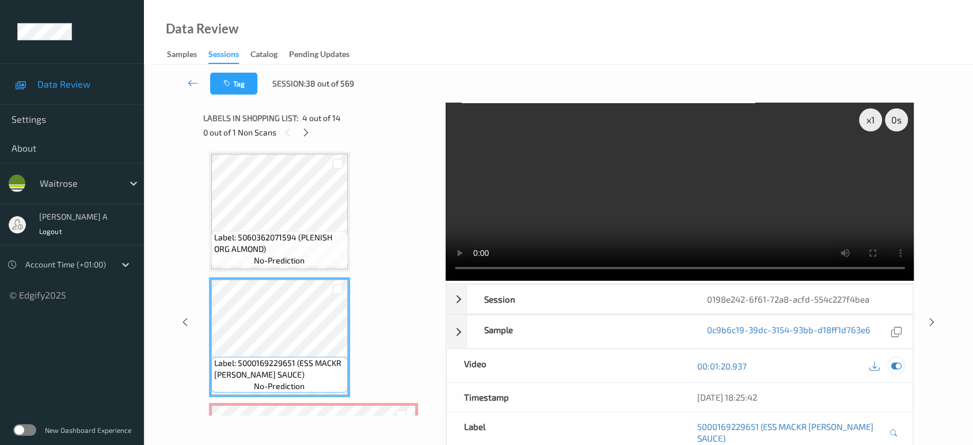
click at [895, 366] on icon at bounding box center [896, 365] width 10 height 10
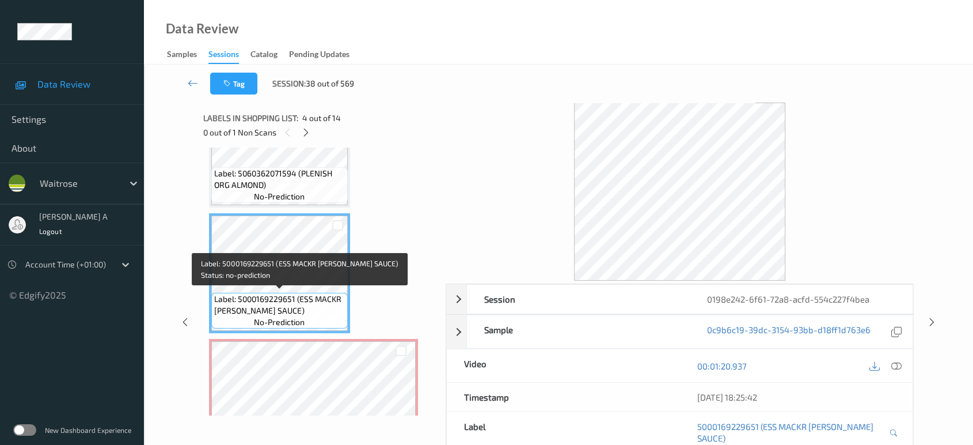
scroll to position [381, 0]
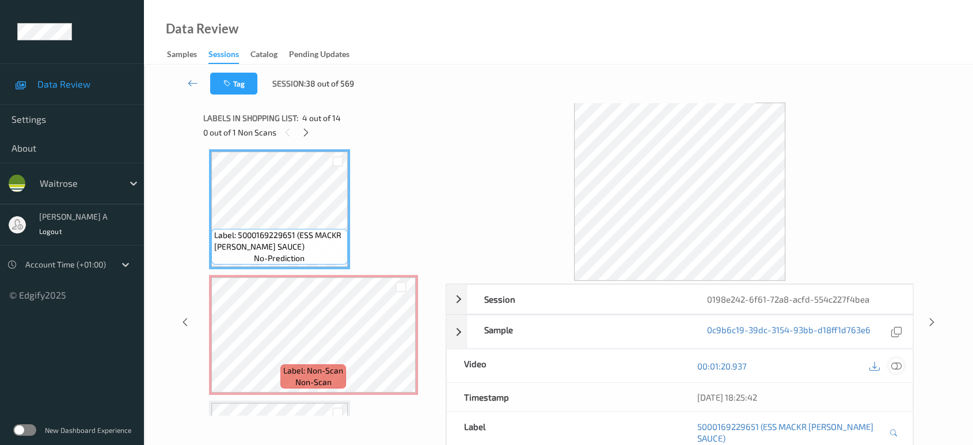
click at [896, 367] on icon at bounding box center [896, 365] width 10 height 10
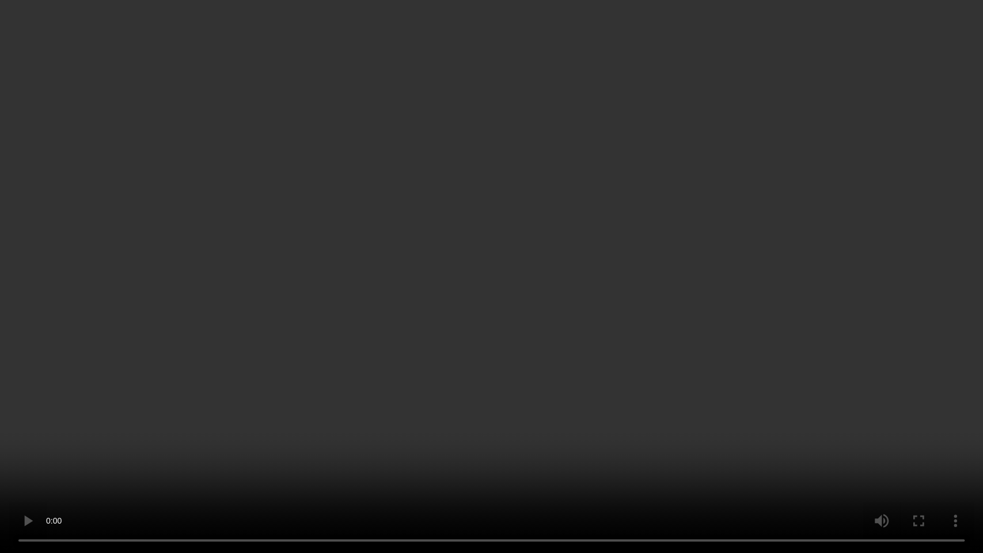
click at [549, 290] on video at bounding box center [491, 276] width 983 height 553
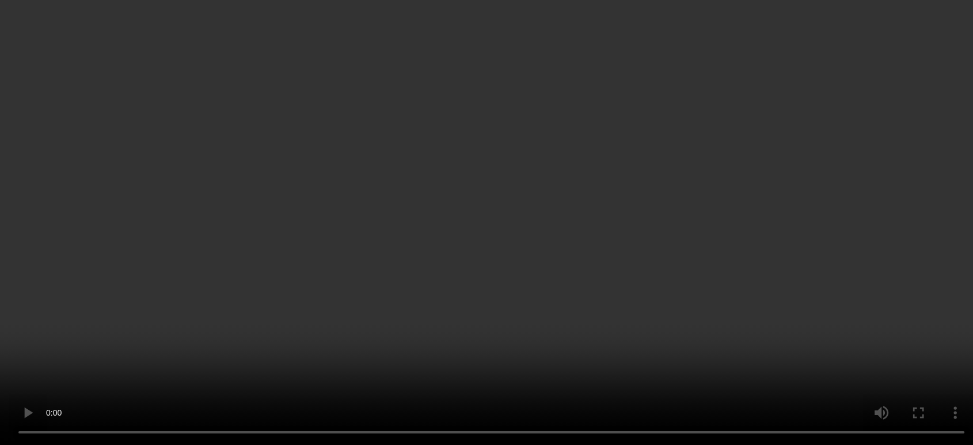
scroll to position [400, 0]
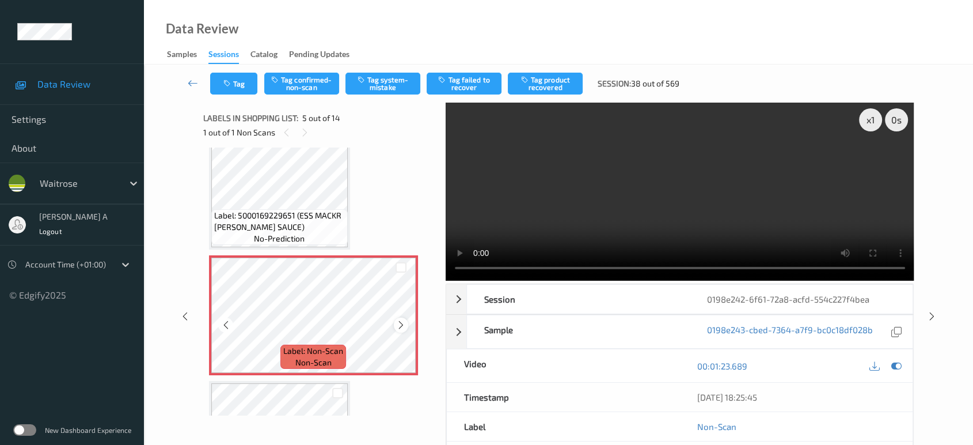
click at [400, 322] on icon at bounding box center [401, 325] width 10 height 10
click at [317, 85] on button "Tag confirmed-non-scan" at bounding box center [301, 84] width 75 height 22
click at [479, 85] on button "Tag failed to recover" at bounding box center [464, 84] width 75 height 22
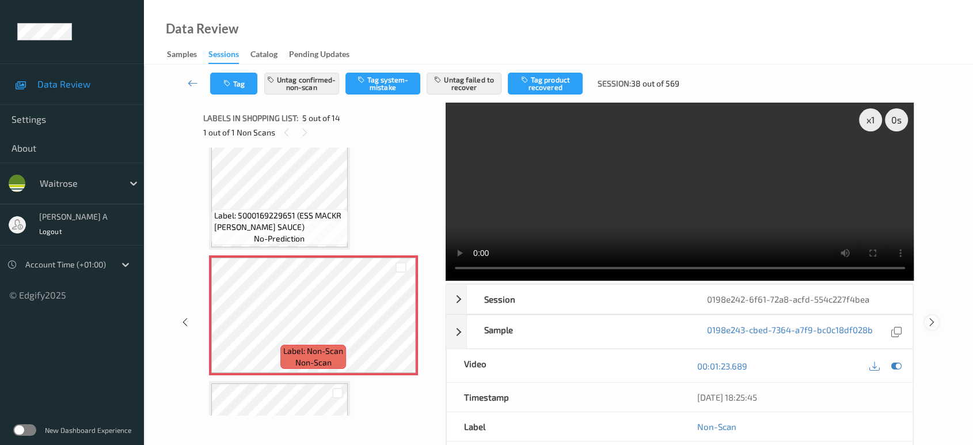
click at [931, 320] on icon at bounding box center [932, 322] width 10 height 10
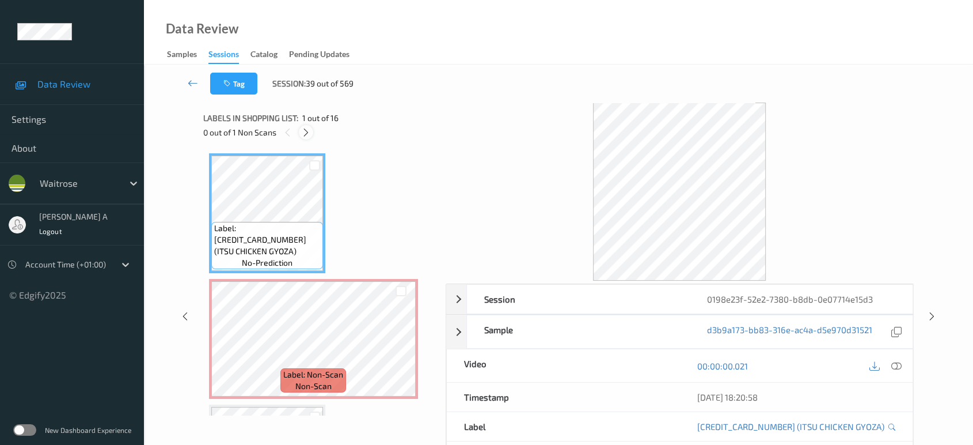
click at [304, 137] on div at bounding box center [306, 132] width 14 height 14
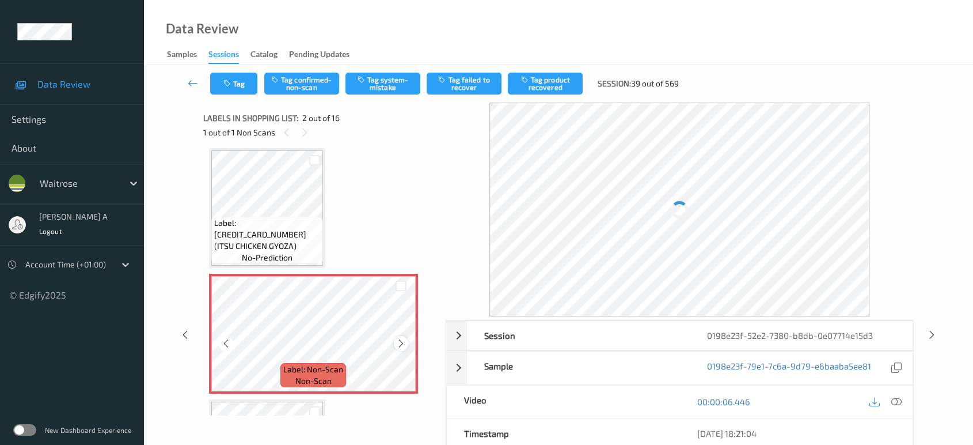
click at [404, 347] on icon at bounding box center [401, 343] width 10 height 10
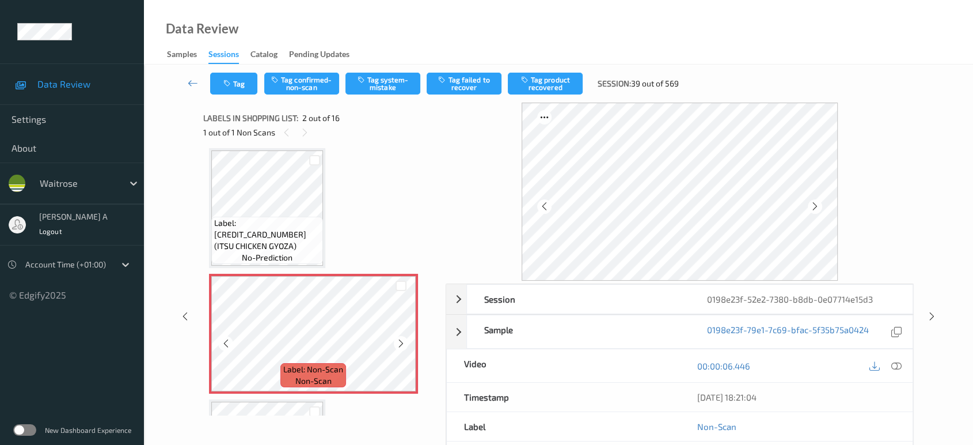
click at [404, 347] on icon at bounding box center [401, 343] width 10 height 10
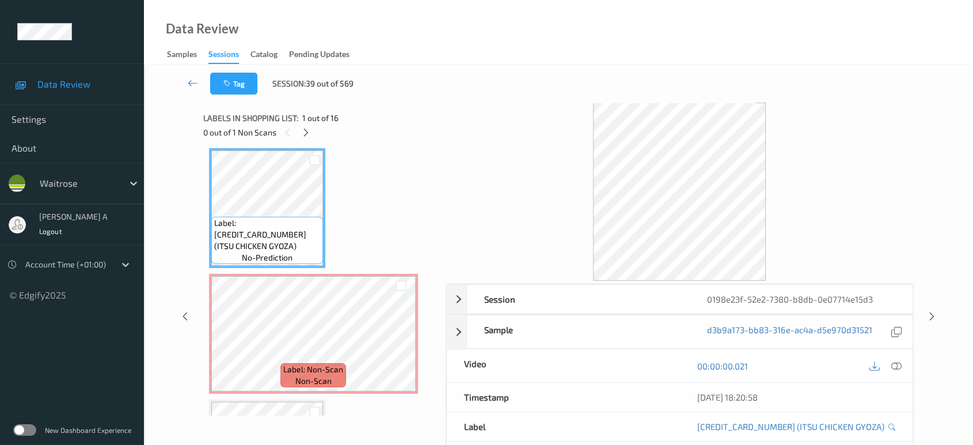
scroll to position [0, 0]
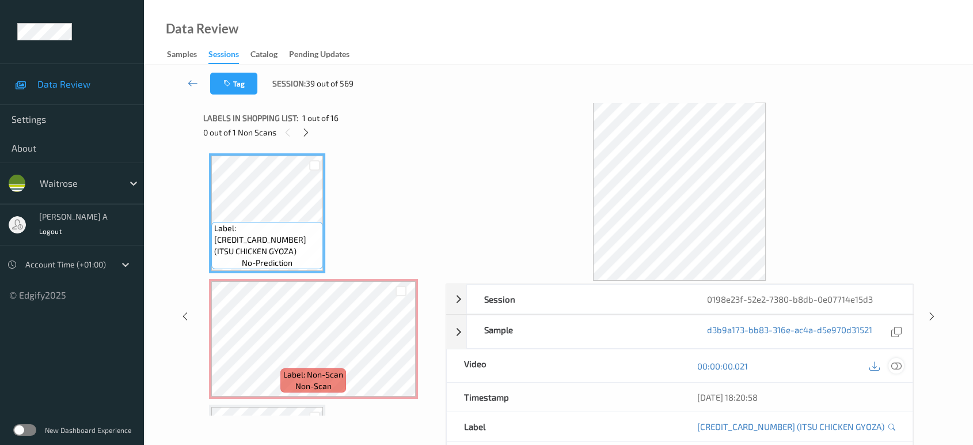
click at [894, 368] on icon at bounding box center [896, 365] width 10 height 10
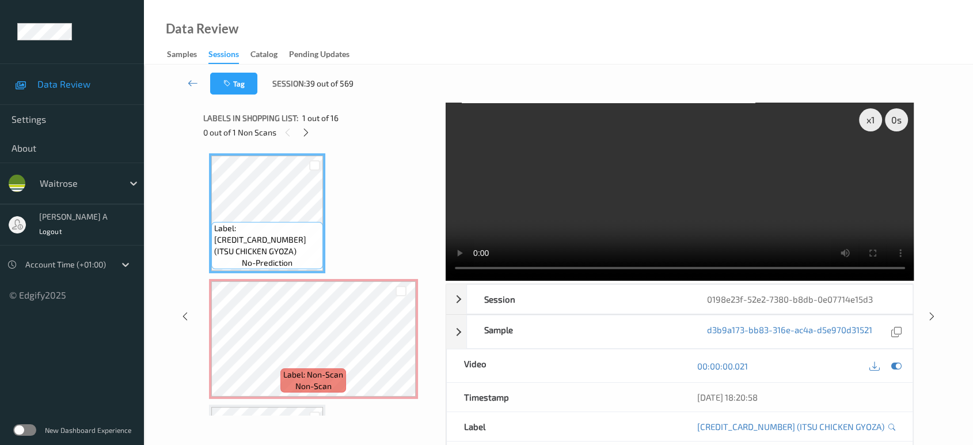
click at [849, 158] on video at bounding box center [680, 191] width 469 height 178
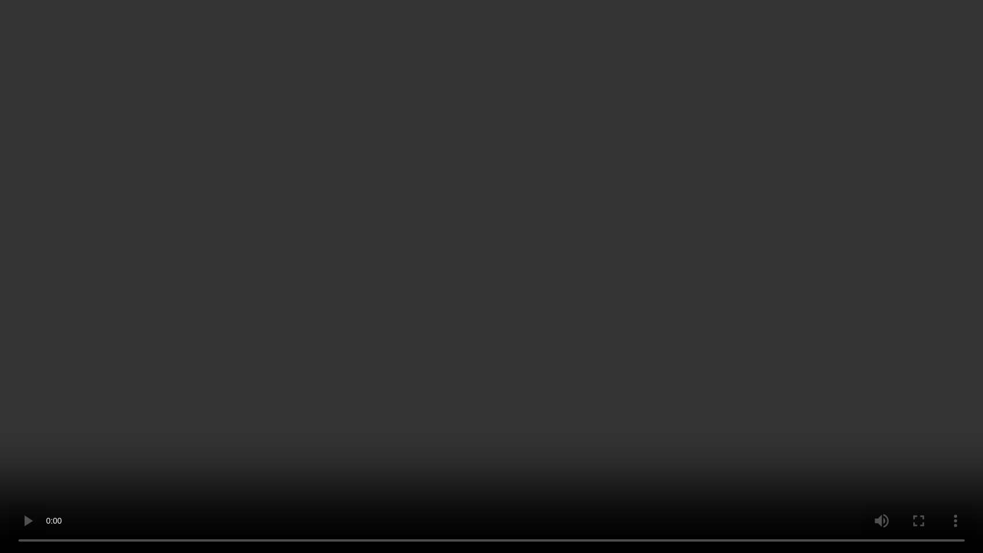
click at [445, 444] on video at bounding box center [491, 276] width 983 height 553
click at [541, 353] on video at bounding box center [491, 276] width 983 height 553
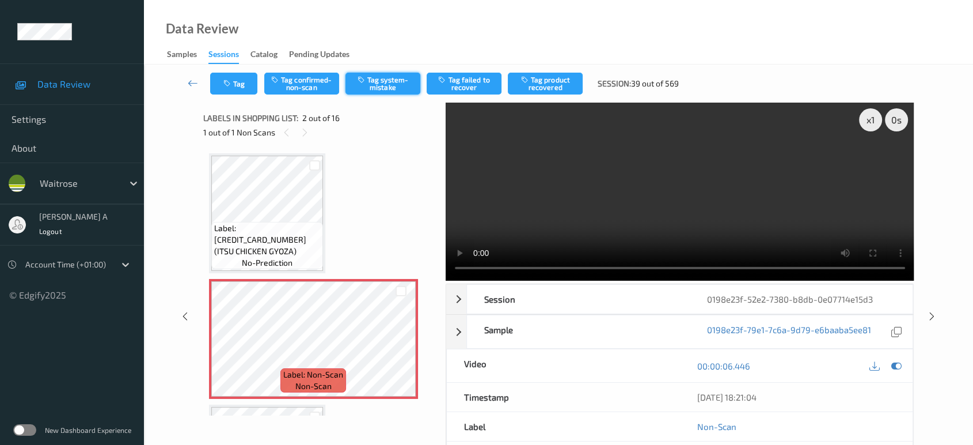
click at [390, 86] on button "Tag system-mistake" at bounding box center [383, 84] width 75 height 22
click at [231, 89] on button "Tag" at bounding box center [233, 84] width 47 height 22
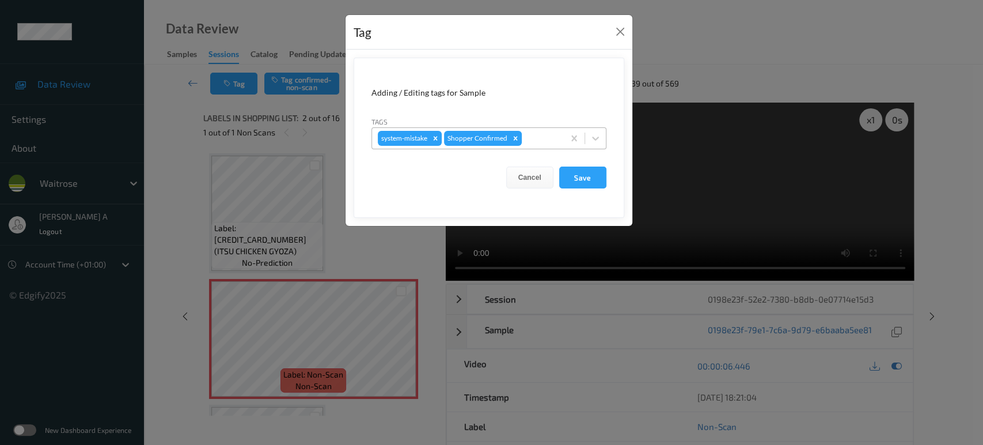
click at [540, 139] on div at bounding box center [541, 138] width 34 height 14
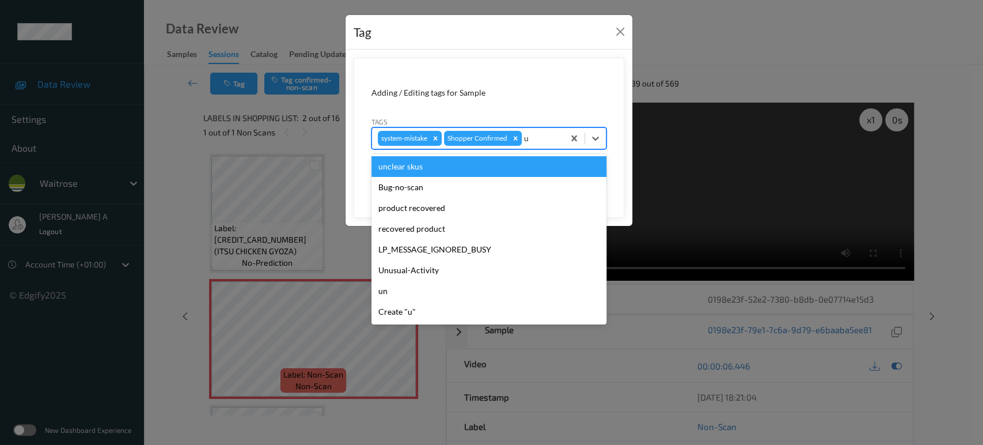
type input "un"
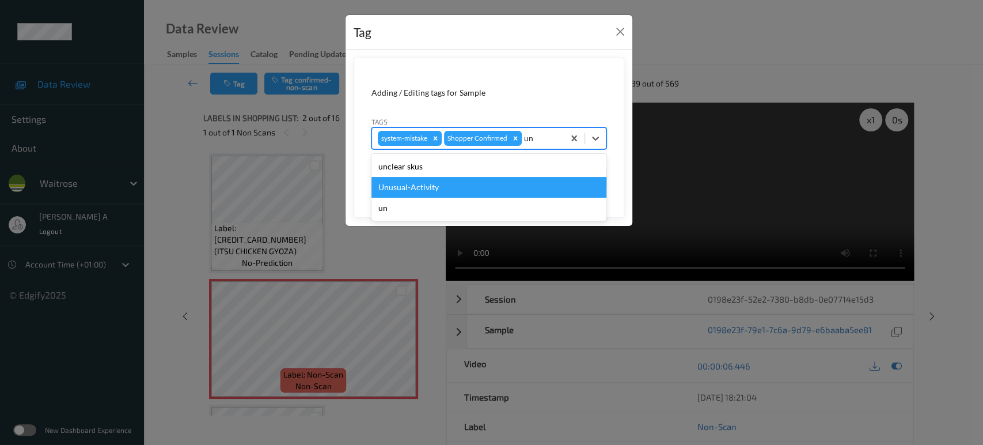
click at [461, 187] on div "Unusual-Activity" at bounding box center [488, 187] width 235 height 21
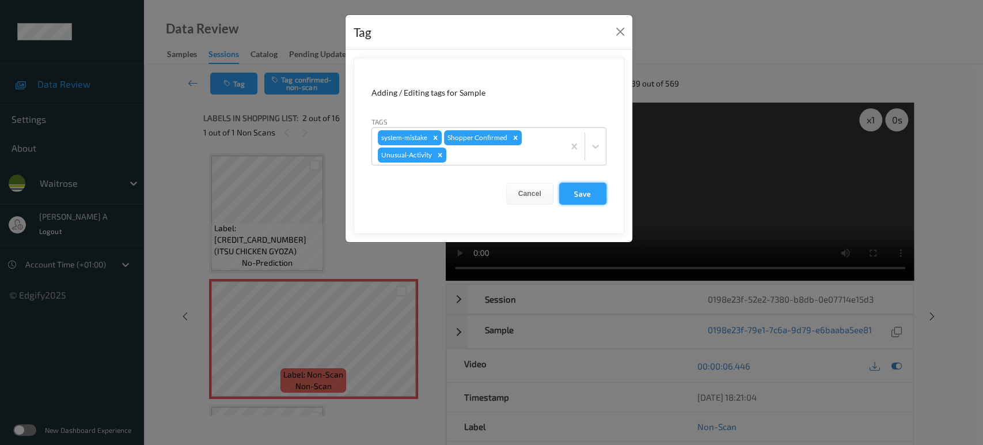
click at [576, 192] on button "Save" at bounding box center [582, 194] width 47 height 22
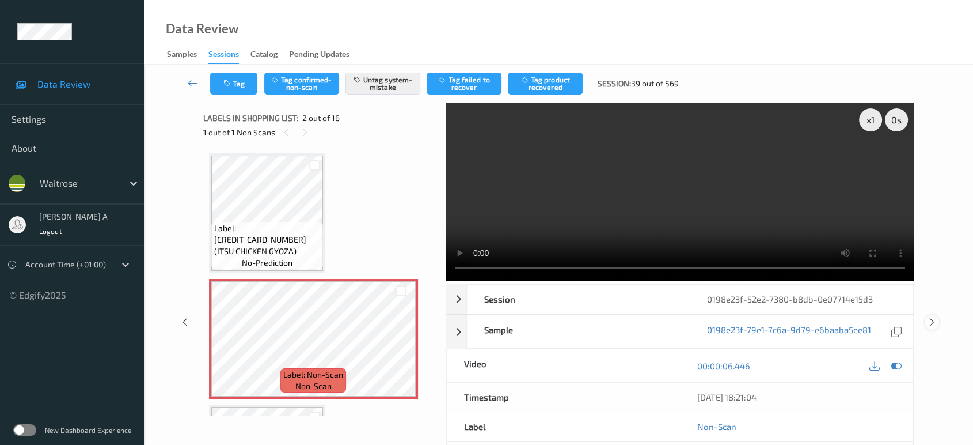
click at [931, 317] on icon at bounding box center [932, 322] width 10 height 10
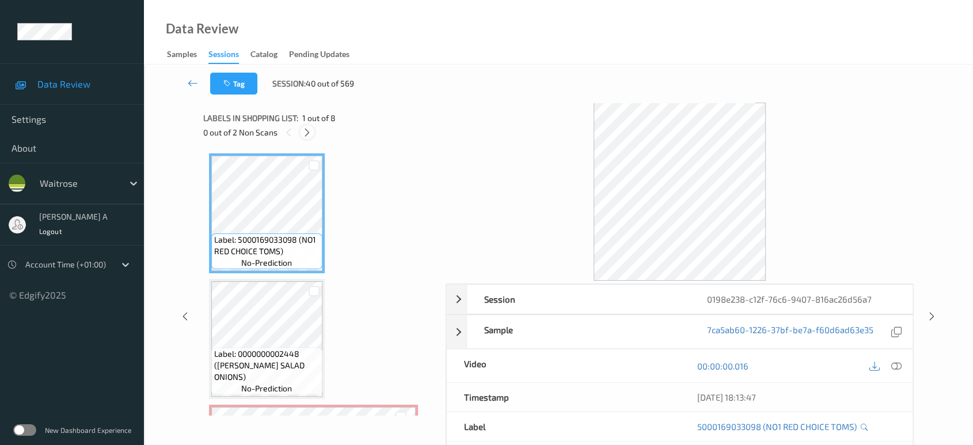
click at [312, 132] on icon at bounding box center [307, 132] width 10 height 10
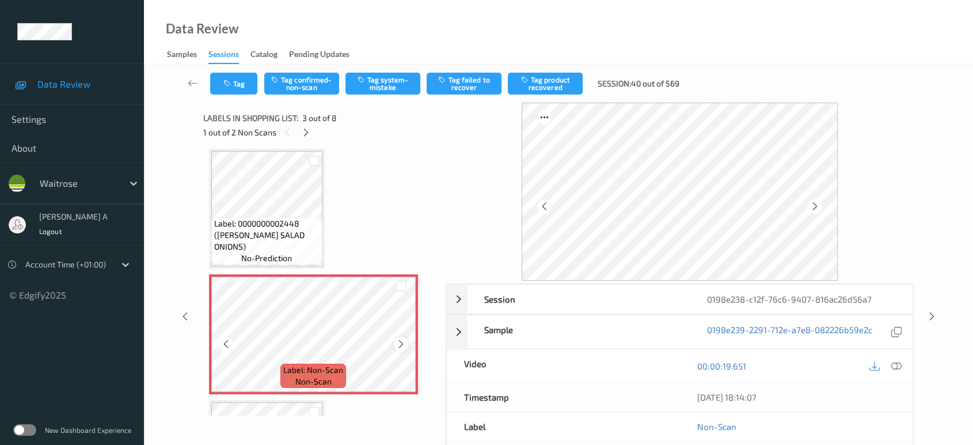
click at [403, 340] on icon at bounding box center [401, 344] width 10 height 10
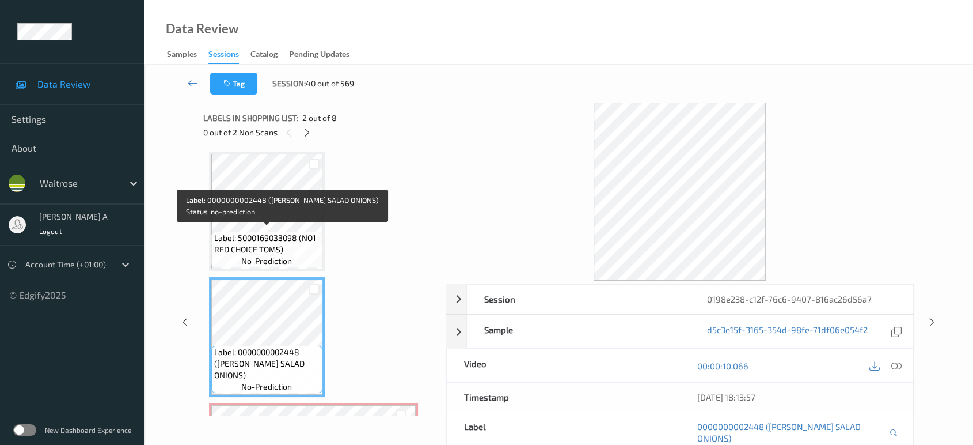
scroll to position [0, 0]
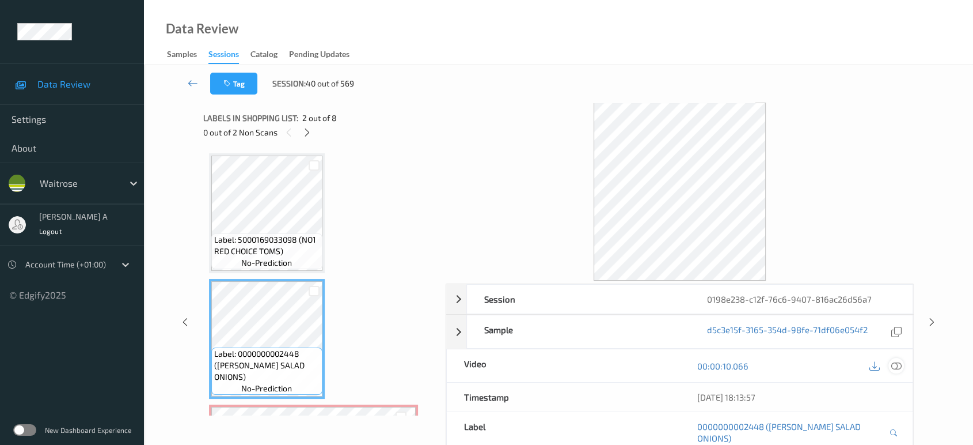
click at [898, 367] on icon at bounding box center [896, 365] width 10 height 10
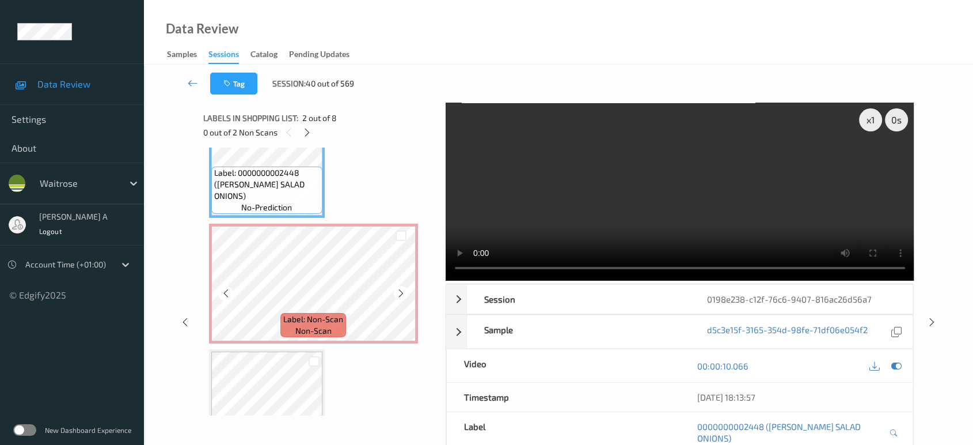
scroll to position [192, 0]
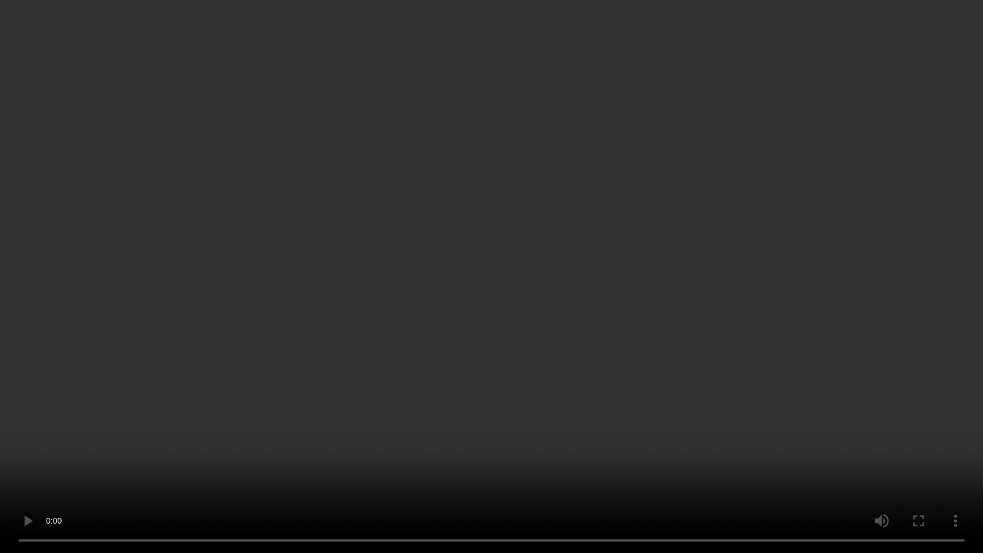
click at [477, 290] on video at bounding box center [491, 276] width 983 height 553
click at [665, 295] on video at bounding box center [491, 276] width 983 height 553
click at [441, 395] on video at bounding box center [491, 276] width 983 height 553
click at [670, 399] on video at bounding box center [491, 276] width 983 height 553
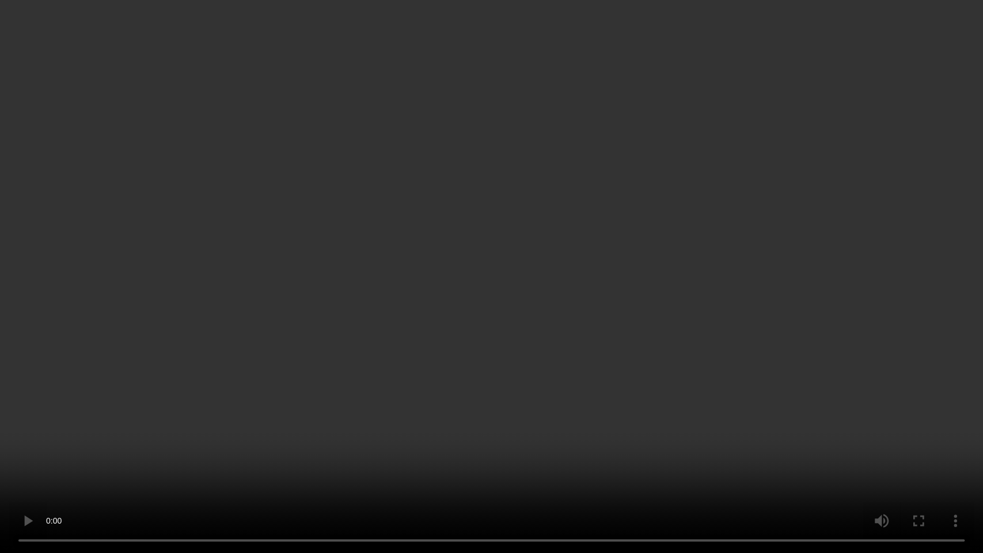
click at [670, 399] on video at bounding box center [491, 276] width 983 height 553
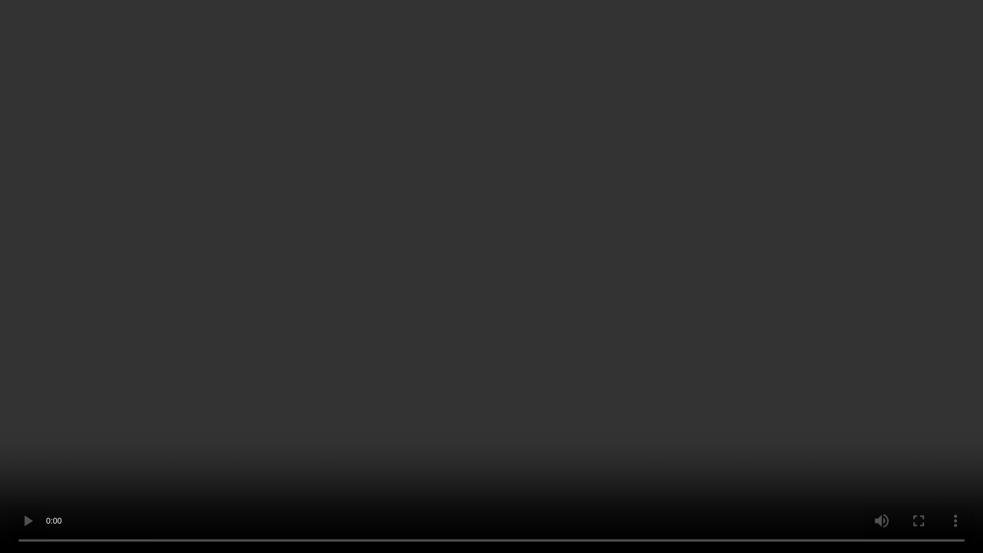
click at [479, 287] on video at bounding box center [491, 276] width 983 height 553
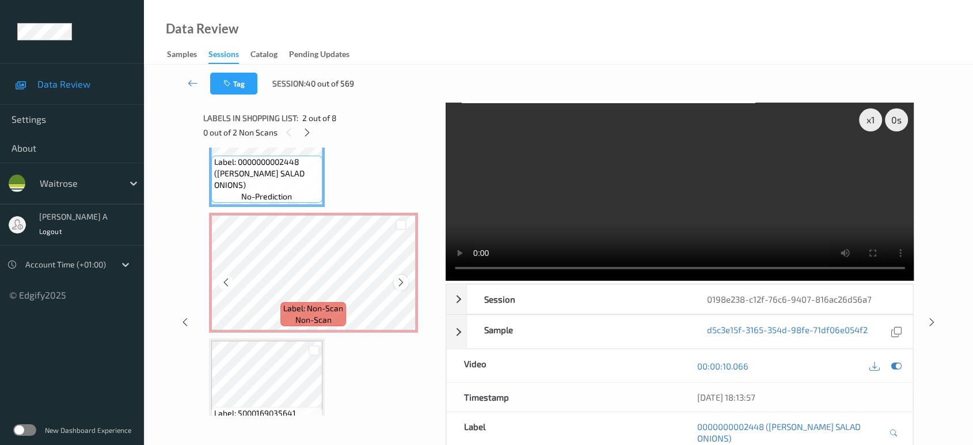
click at [401, 283] on icon at bounding box center [401, 282] width 10 height 10
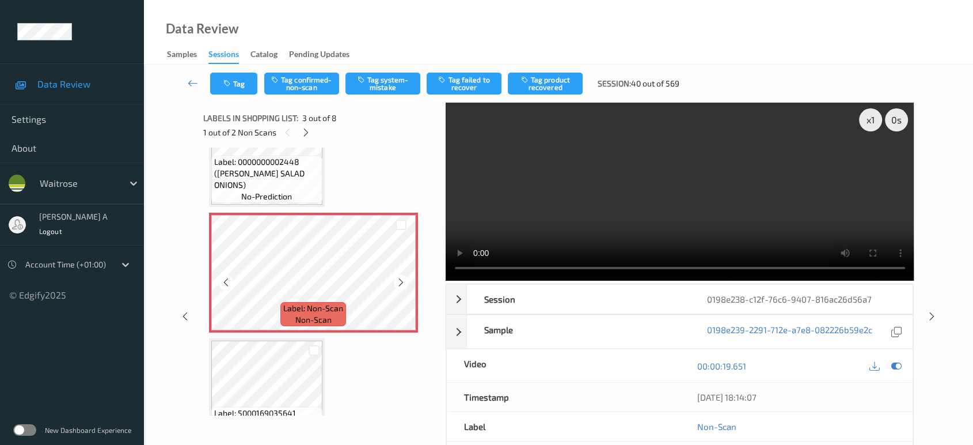
click at [401, 283] on icon at bounding box center [401, 282] width 10 height 10
click at [386, 82] on button "Tag system-mistake" at bounding box center [383, 84] width 75 height 22
click at [227, 80] on icon "button" at bounding box center [228, 83] width 10 height 8
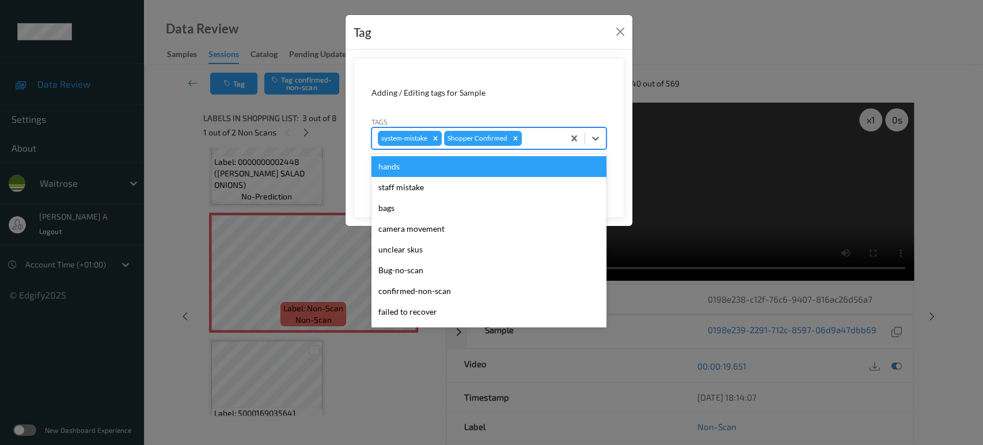
click at [553, 132] on div at bounding box center [541, 138] width 34 height 14
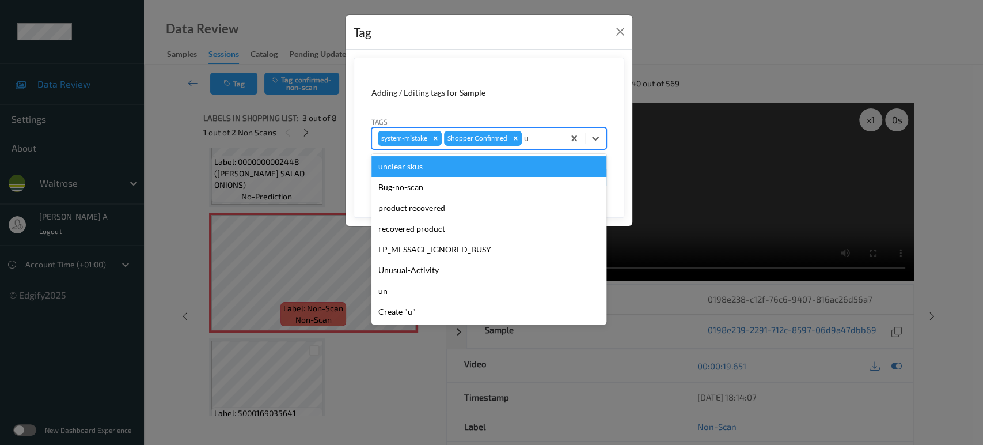
type input "un"
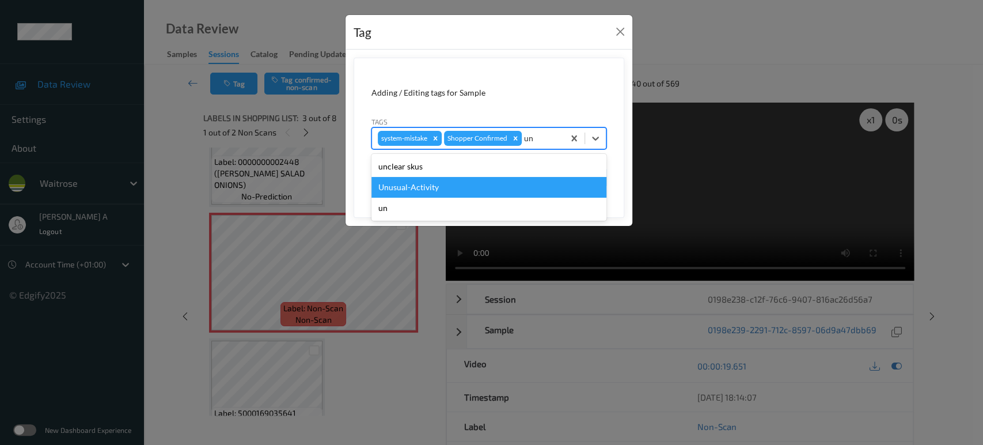
click at [461, 181] on div "Unusual-Activity" at bounding box center [488, 187] width 235 height 21
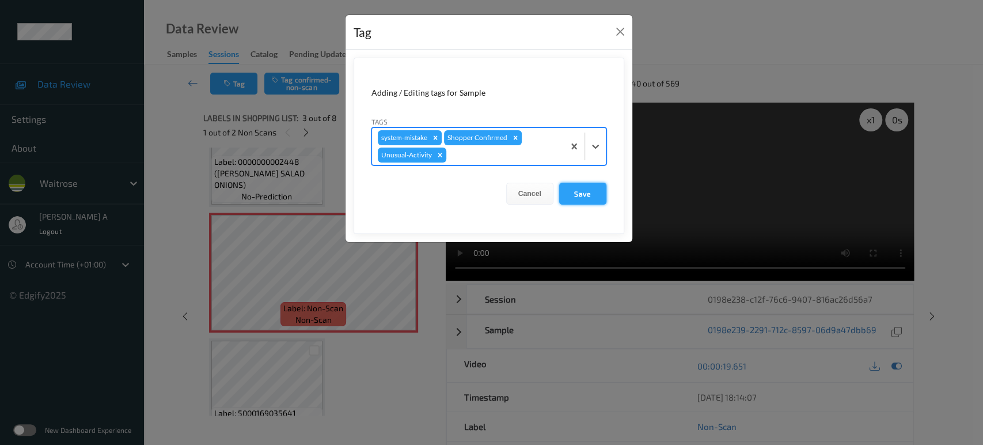
click at [579, 194] on button "Save" at bounding box center [582, 194] width 47 height 22
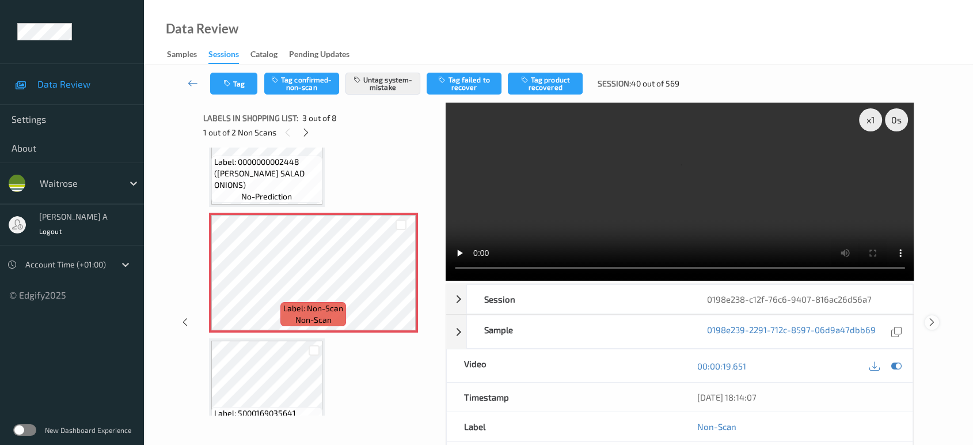
click at [928, 317] on icon at bounding box center [932, 322] width 10 height 10
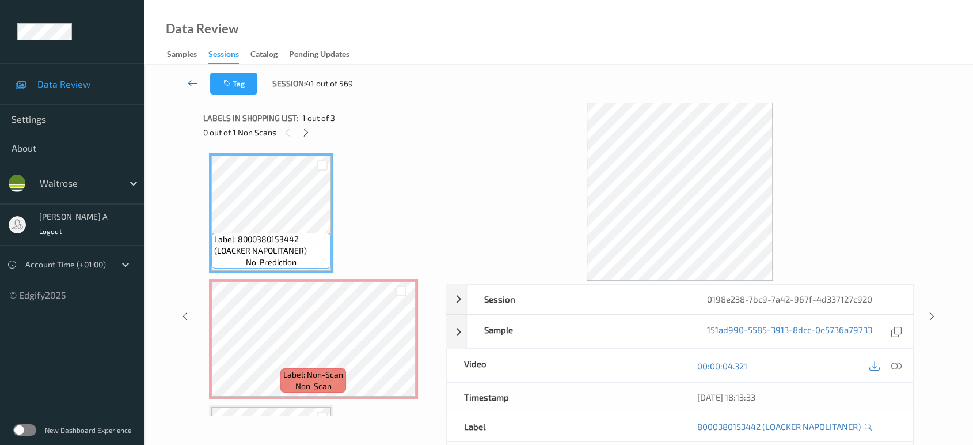
click at [193, 82] on icon at bounding box center [193, 83] width 10 height 12
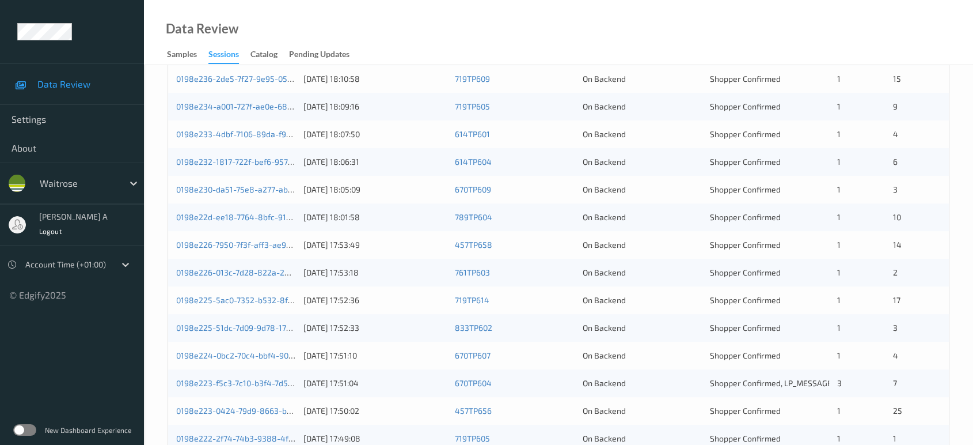
scroll to position [205, 0]
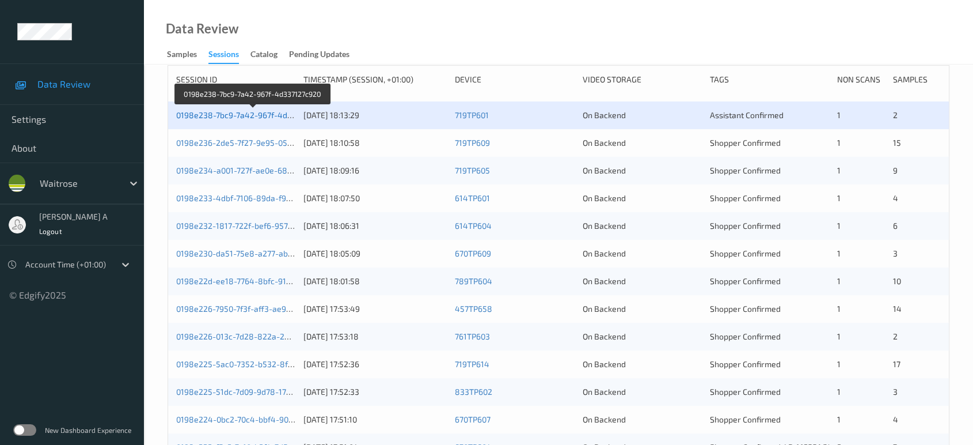
click at [259, 116] on link "0198e238-7bc9-7a42-967f-4d337127c920" at bounding box center [253, 115] width 154 height 10
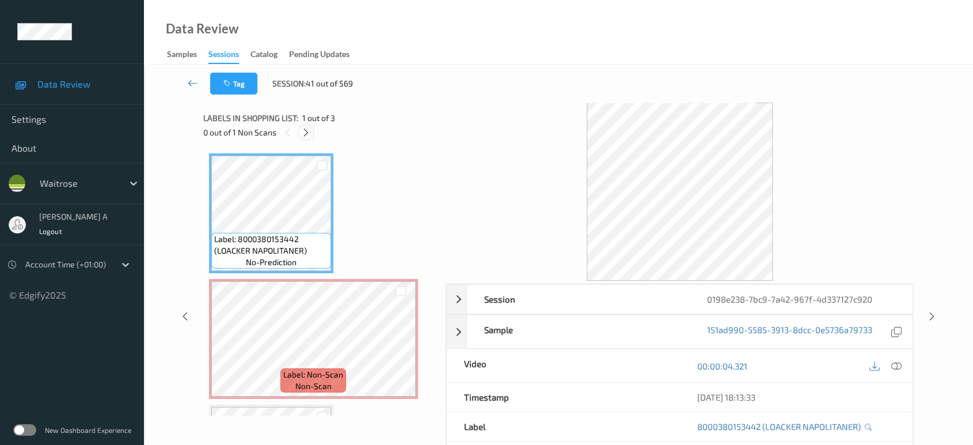
click at [303, 133] on icon at bounding box center [306, 132] width 10 height 10
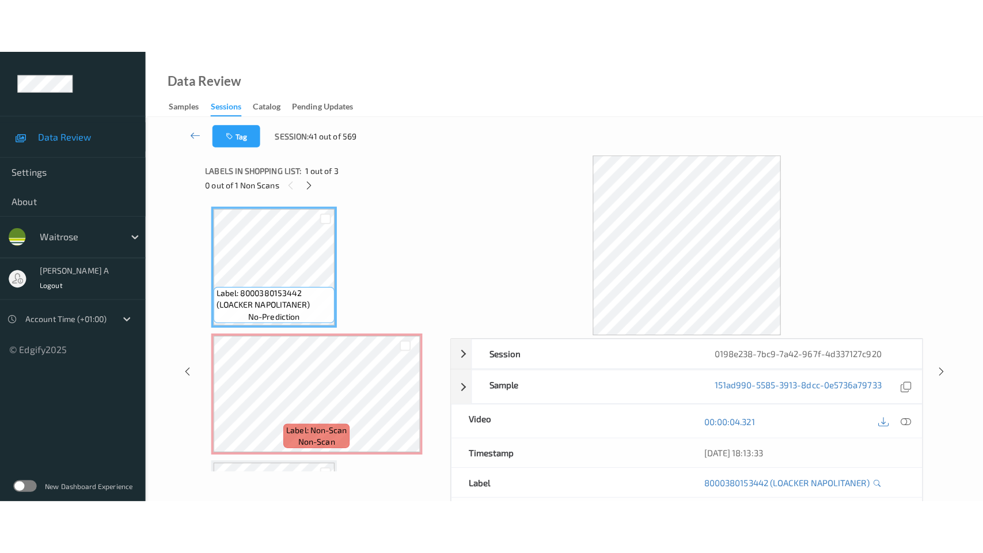
scroll to position [5, 0]
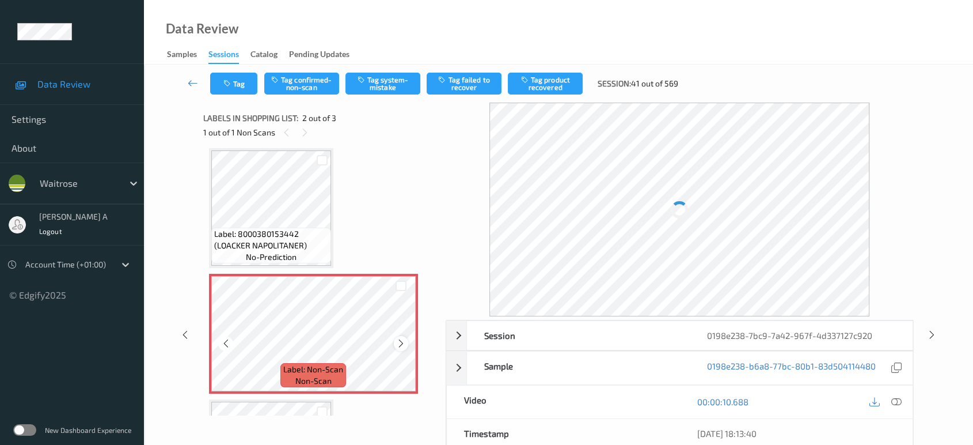
click at [403, 340] on icon at bounding box center [401, 343] width 10 height 10
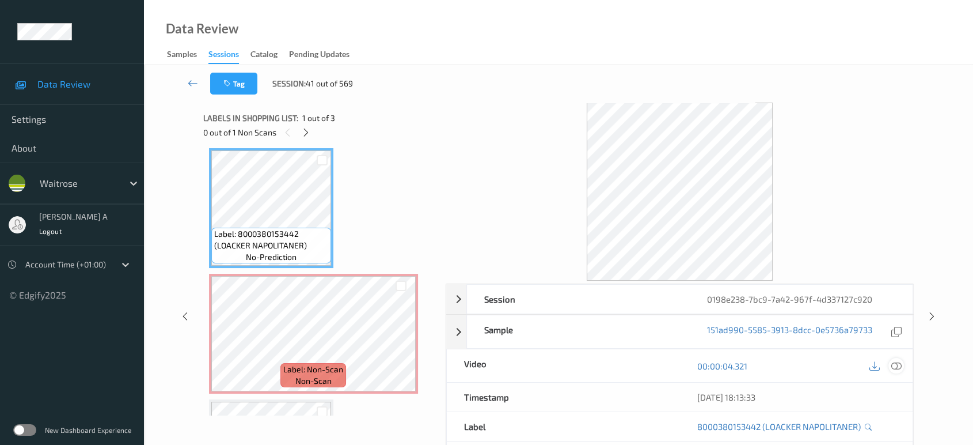
click at [897, 366] on icon at bounding box center [896, 365] width 10 height 10
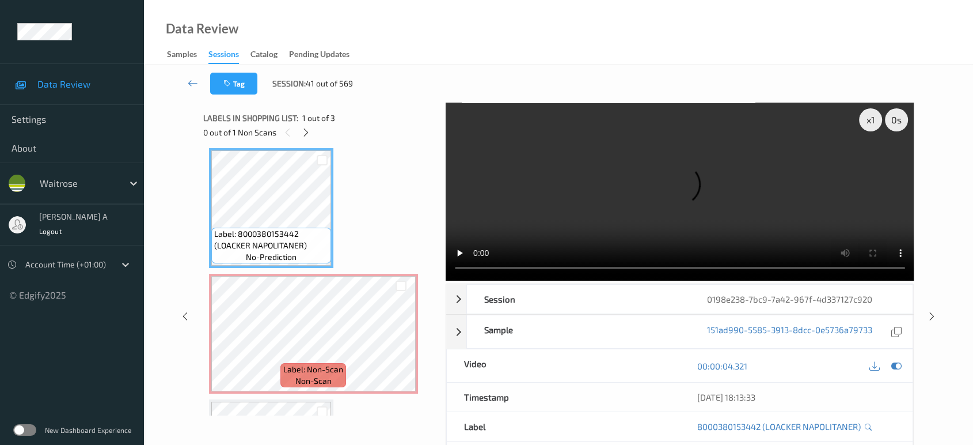
scroll to position [5, 0]
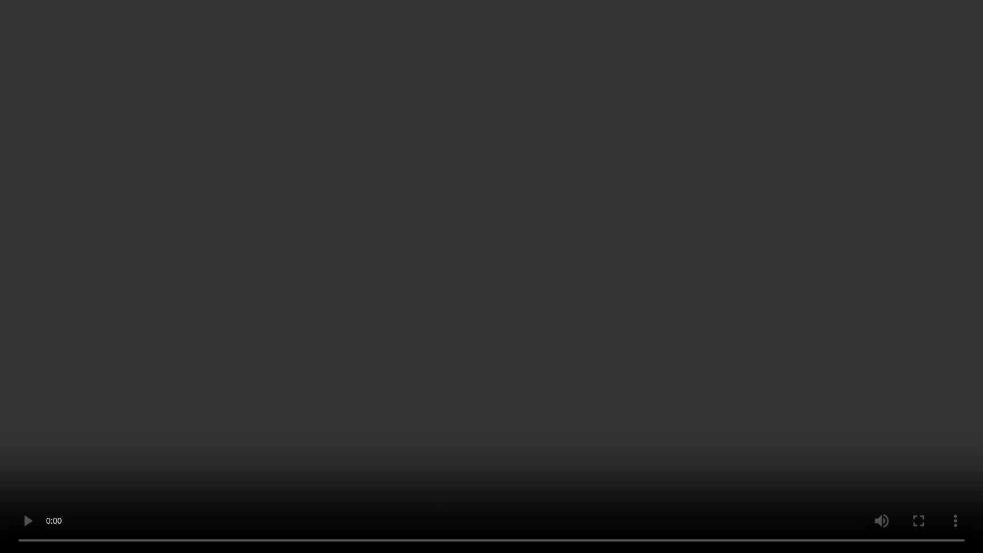
click at [601, 309] on video at bounding box center [491, 276] width 983 height 553
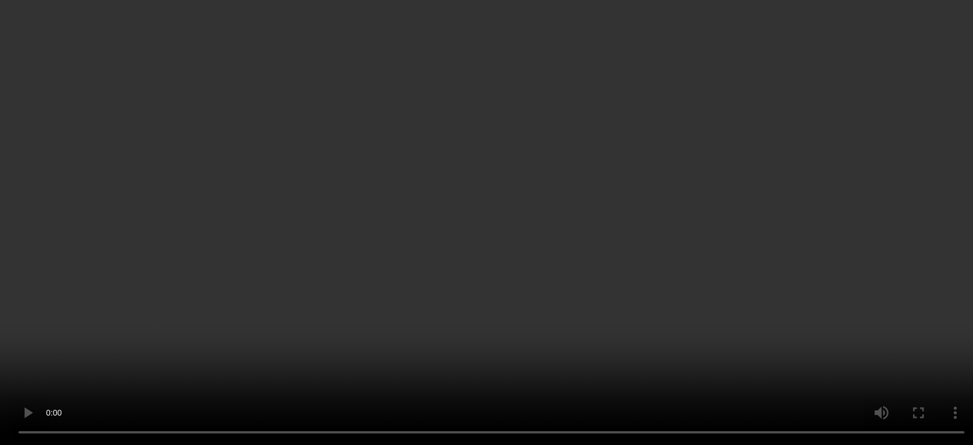
scroll to position [112, 0]
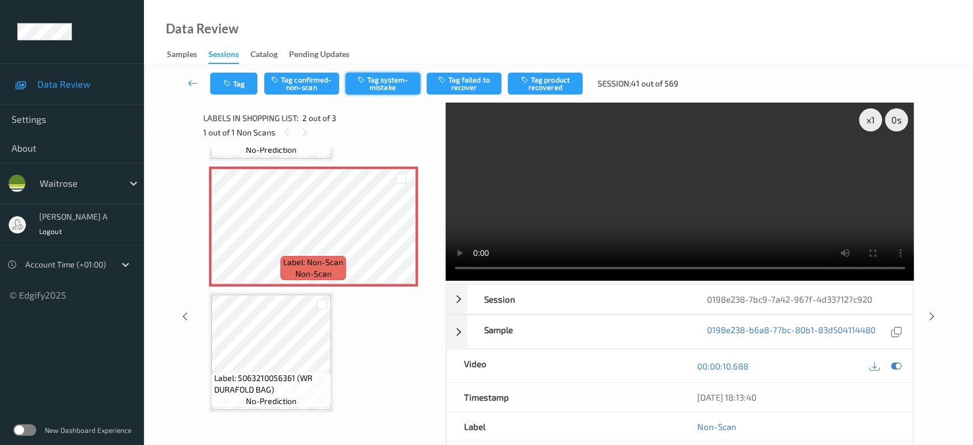
click at [369, 86] on button "Tag system-mistake" at bounding box center [383, 84] width 75 height 22
click at [225, 83] on icon "button" at bounding box center [228, 83] width 10 height 8
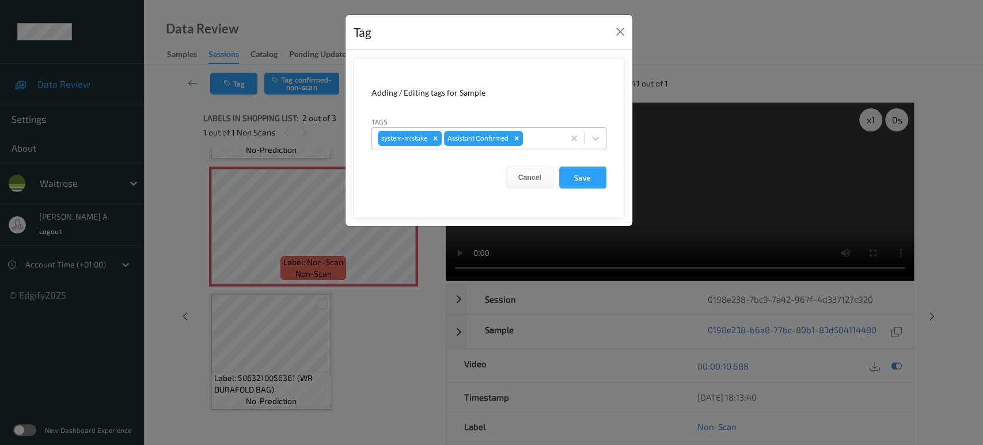
click at [535, 133] on div at bounding box center [541, 138] width 33 height 14
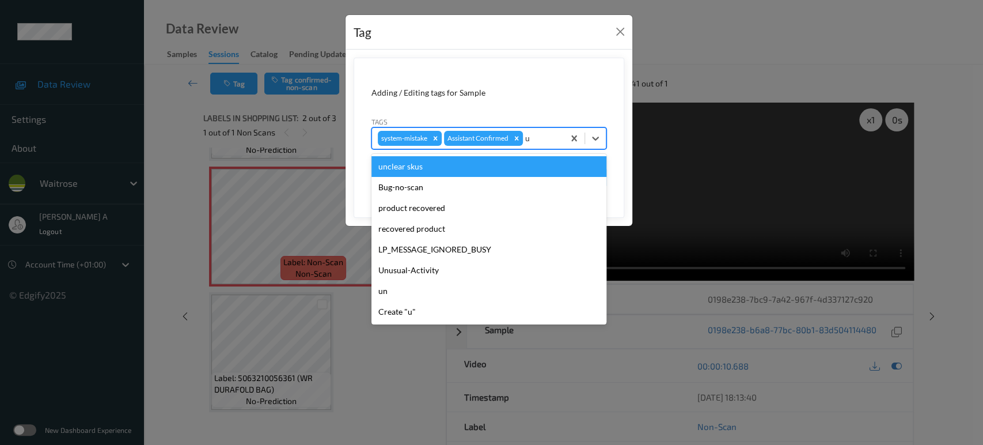
type input "un"
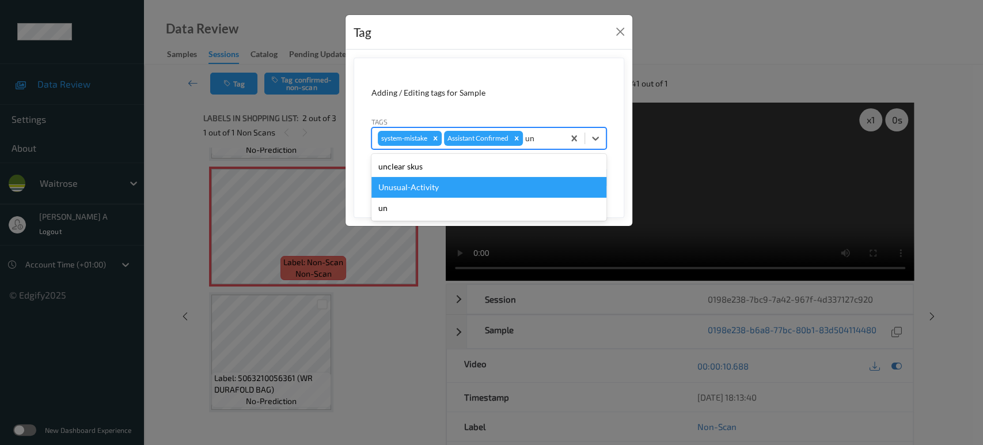
click at [442, 185] on div "Unusual-Activity" at bounding box center [488, 187] width 235 height 21
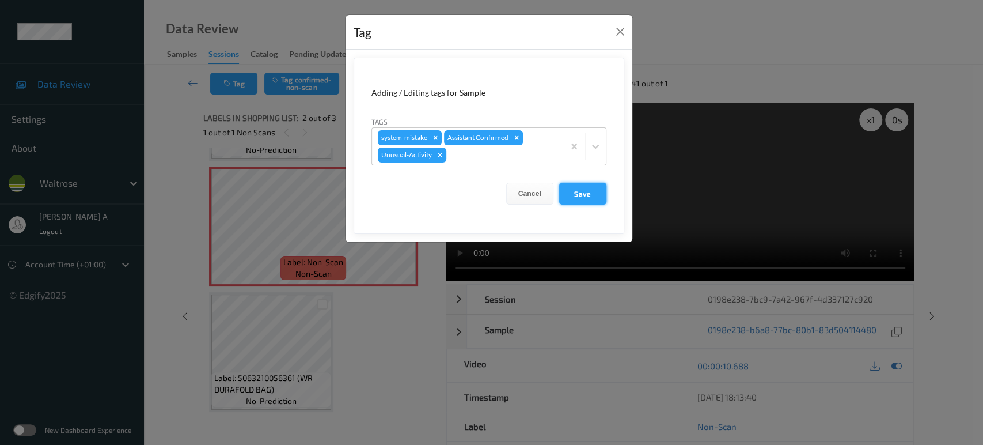
click at [582, 195] on button "Save" at bounding box center [582, 194] width 47 height 22
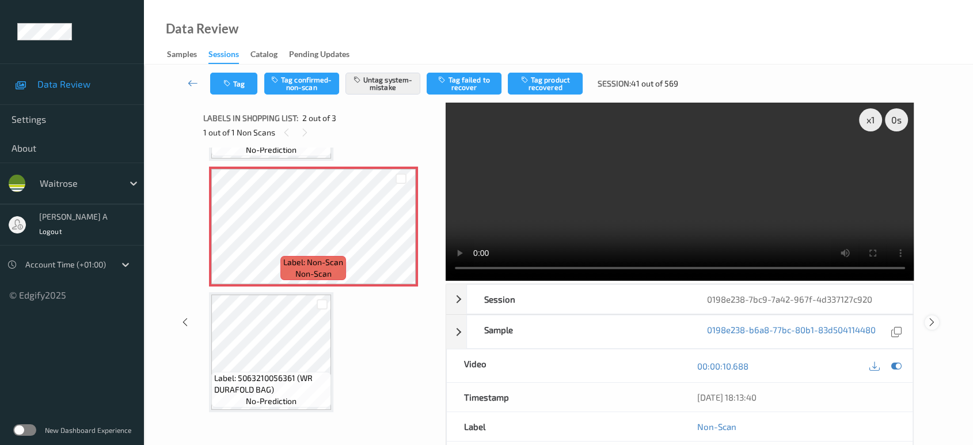
click at [931, 317] on icon at bounding box center [932, 322] width 10 height 10
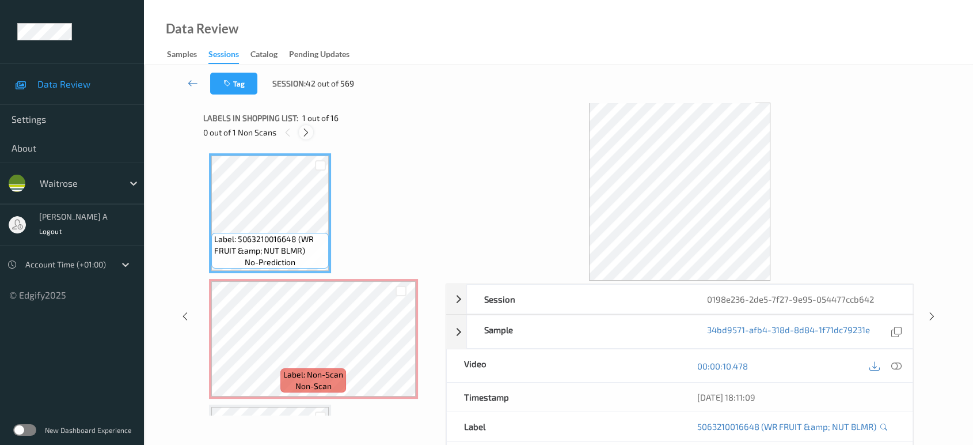
click at [307, 138] on div at bounding box center [306, 132] width 14 height 14
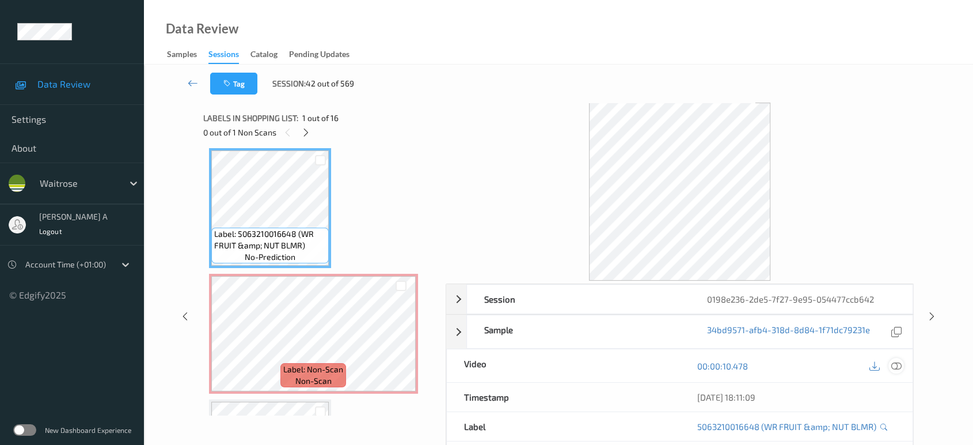
click at [894, 364] on icon at bounding box center [896, 365] width 10 height 10
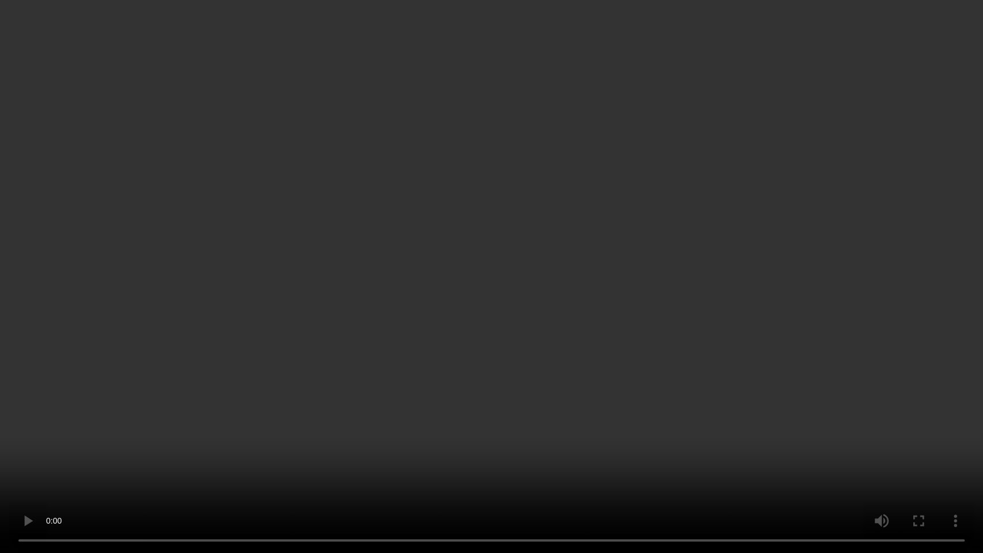
click at [555, 284] on video at bounding box center [491, 276] width 983 height 553
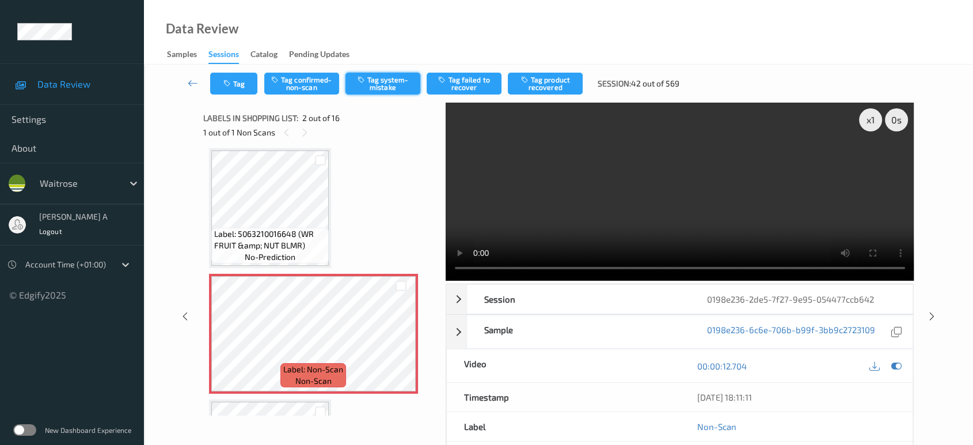
click at [386, 88] on button "Tag system-mistake" at bounding box center [383, 84] width 75 height 22
click at [226, 85] on icon "button" at bounding box center [228, 83] width 10 height 8
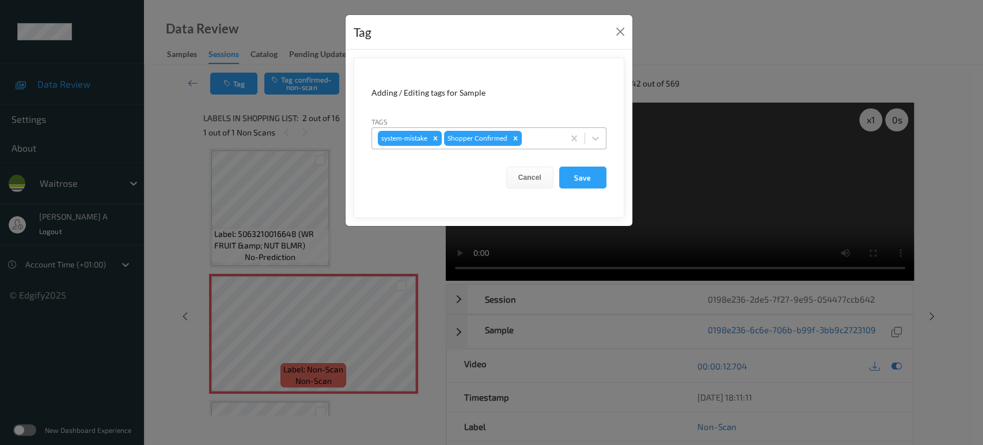
click at [526, 138] on div at bounding box center [541, 138] width 34 height 14
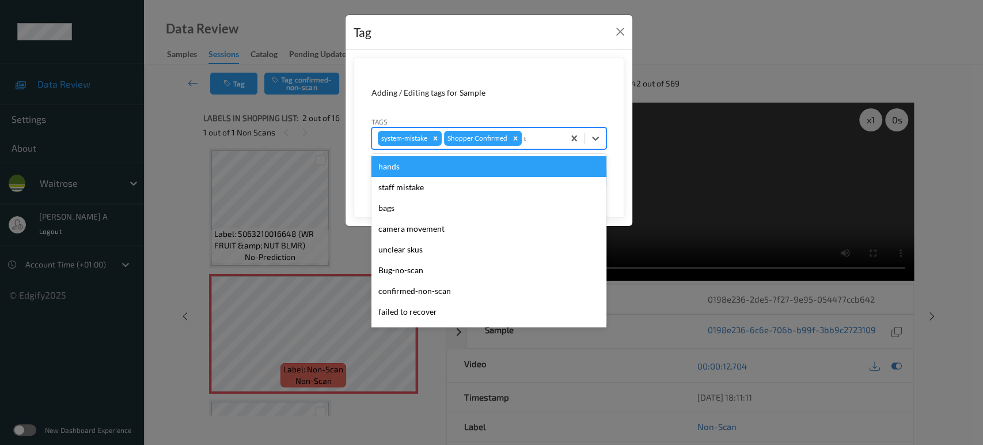
type input "un"
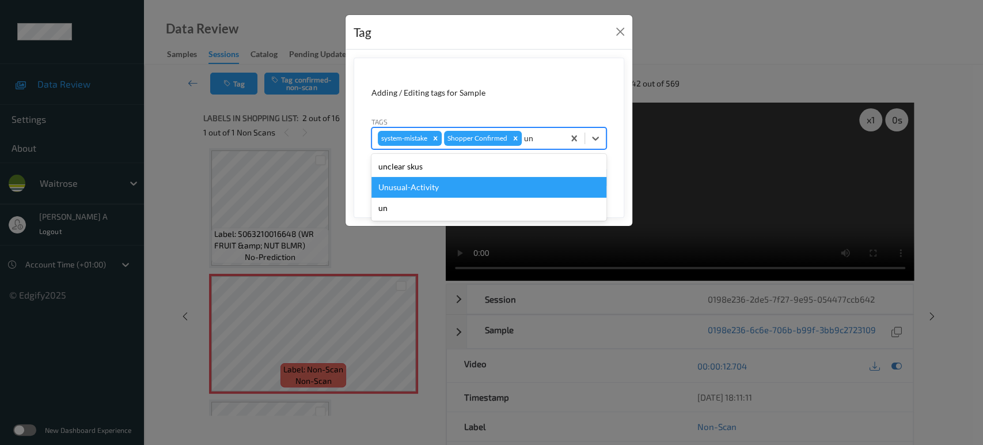
click at [422, 187] on div "Unusual-Activity" at bounding box center [488, 187] width 235 height 21
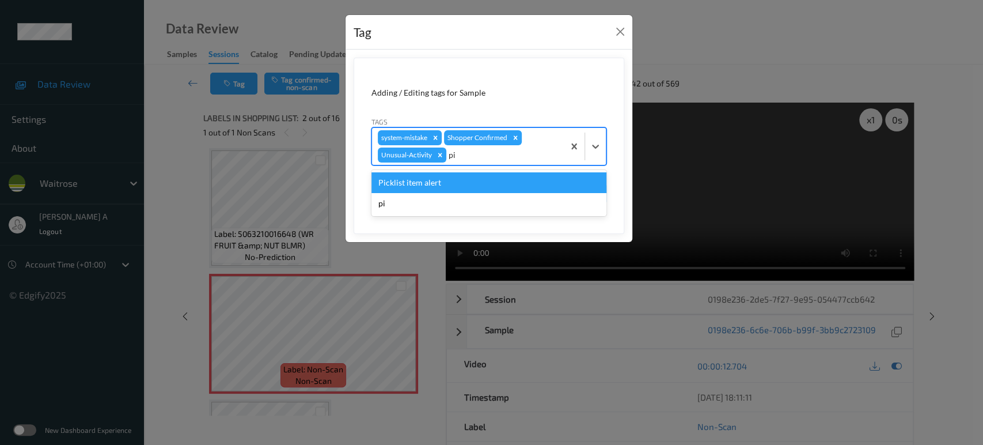
type input "pic"
click at [422, 187] on div "Picklist item alert" at bounding box center [488, 182] width 235 height 21
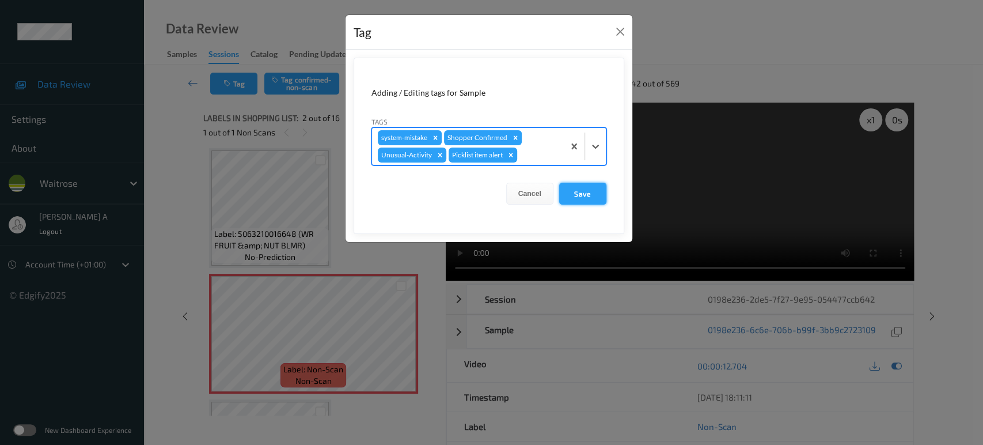
click at [580, 192] on button "Save" at bounding box center [582, 194] width 47 height 22
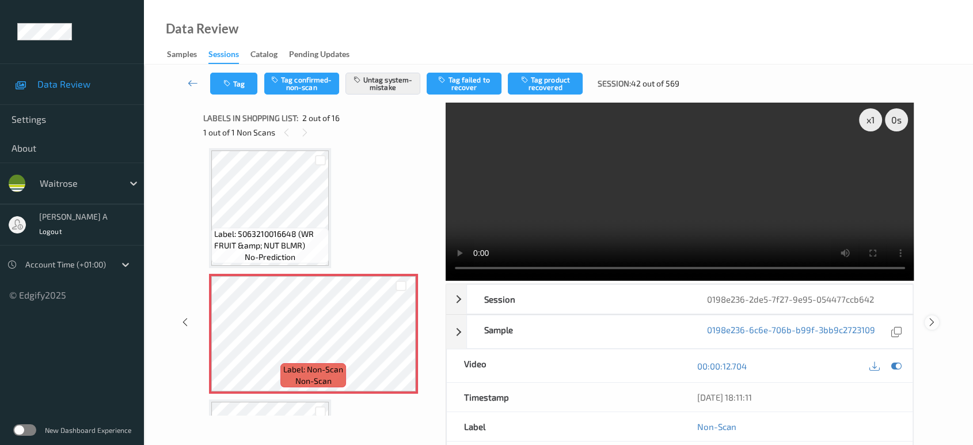
click at [933, 317] on icon at bounding box center [932, 322] width 10 height 10
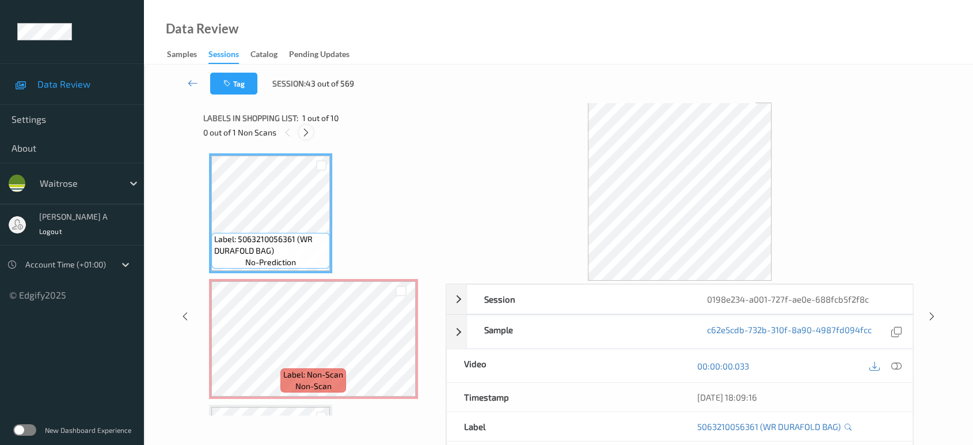
click at [303, 131] on icon at bounding box center [306, 132] width 10 height 10
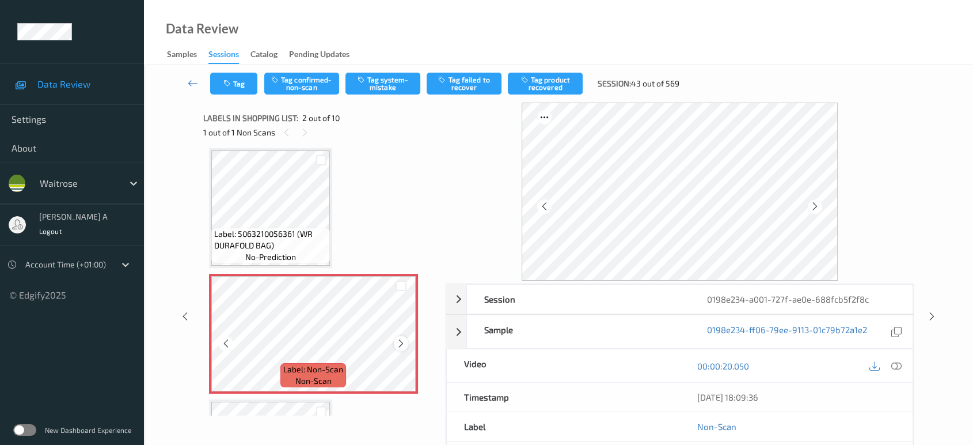
click at [397, 342] on icon at bounding box center [401, 343] width 10 height 10
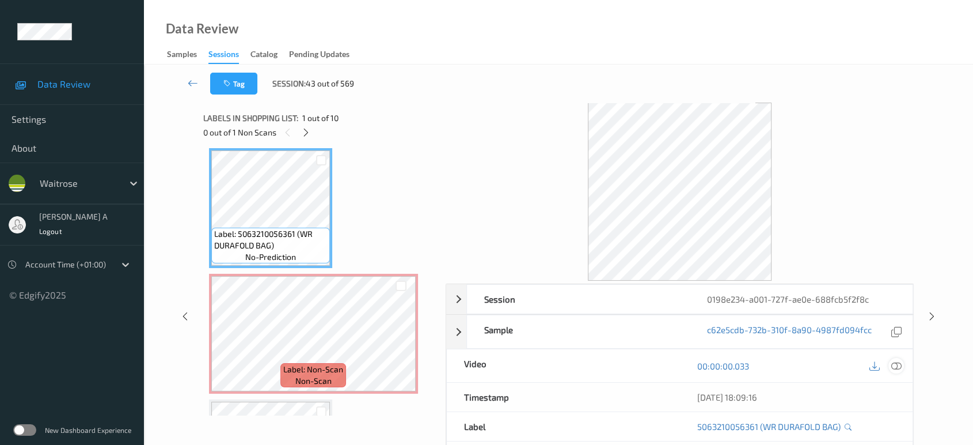
click at [898, 363] on icon at bounding box center [896, 365] width 10 height 10
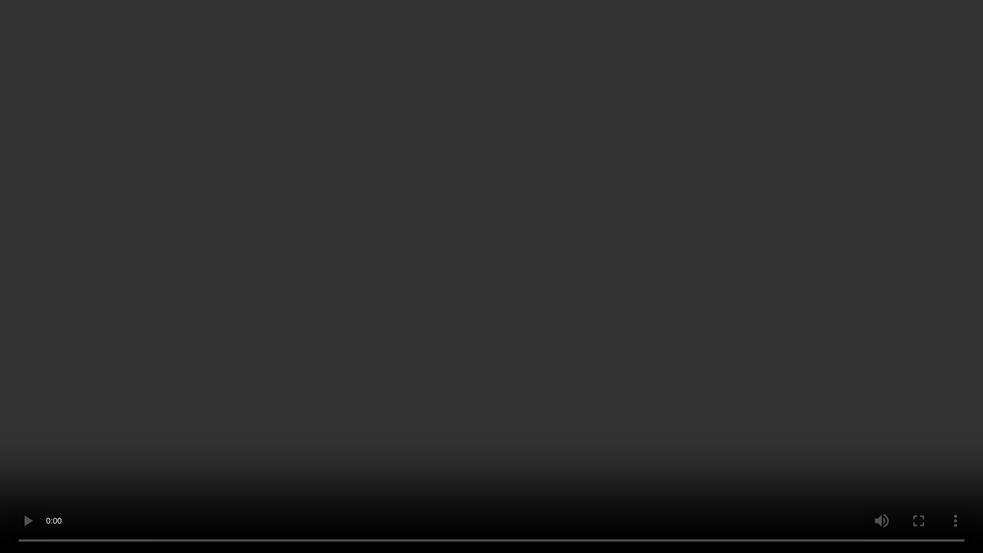
click at [577, 258] on video at bounding box center [491, 276] width 983 height 553
click at [511, 304] on video at bounding box center [491, 276] width 983 height 553
click at [305, 330] on video at bounding box center [491, 276] width 983 height 553
click at [540, 362] on video at bounding box center [491, 276] width 983 height 553
click at [548, 259] on video at bounding box center [491, 276] width 983 height 553
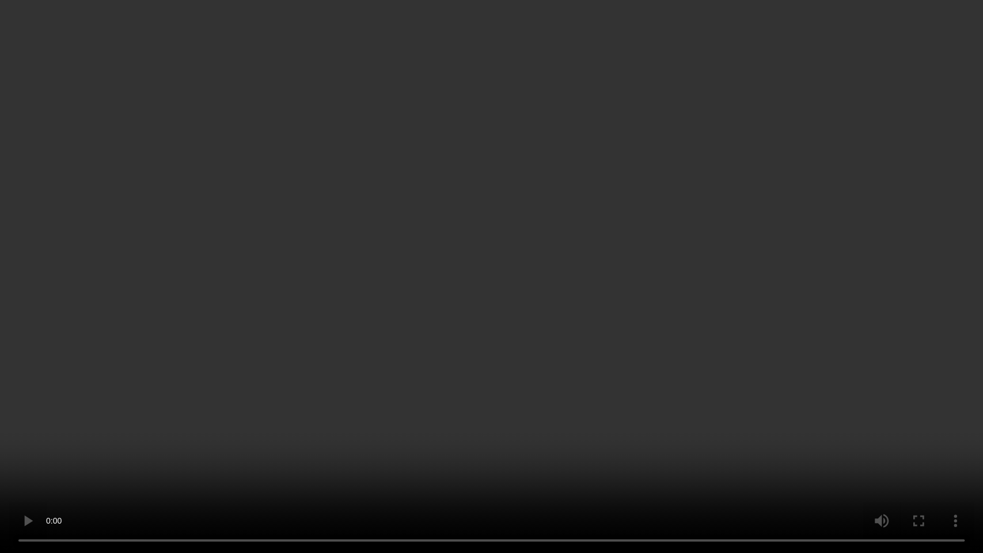
click at [518, 221] on video at bounding box center [491, 276] width 983 height 553
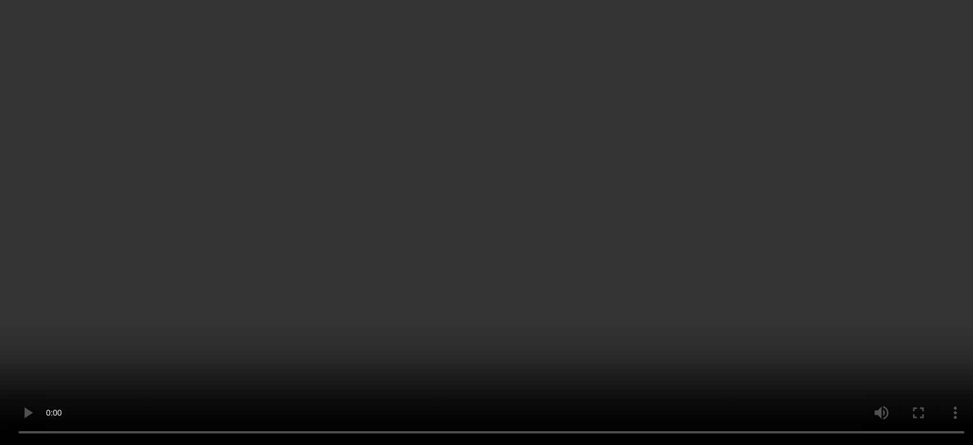
scroll to position [134, 0]
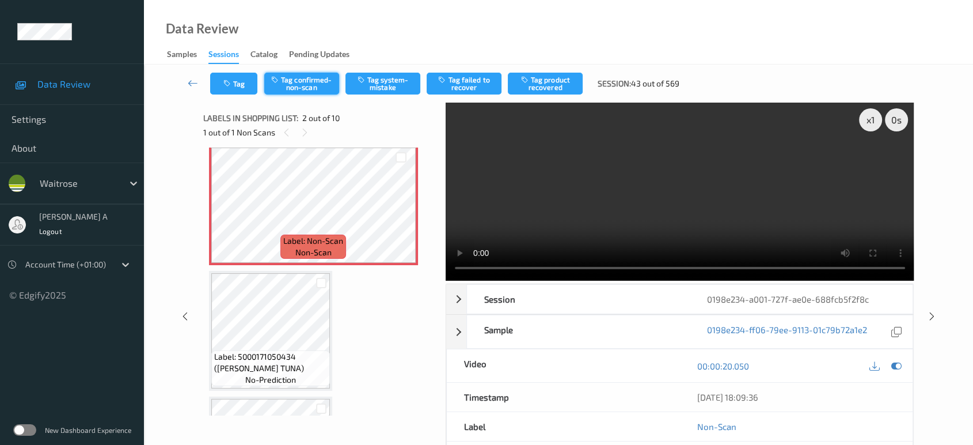
click at [321, 86] on button "Tag confirmed-non-scan" at bounding box center [301, 84] width 75 height 22
click at [321, 86] on button "Untag confirmed-non-scan" at bounding box center [301, 84] width 75 height 22
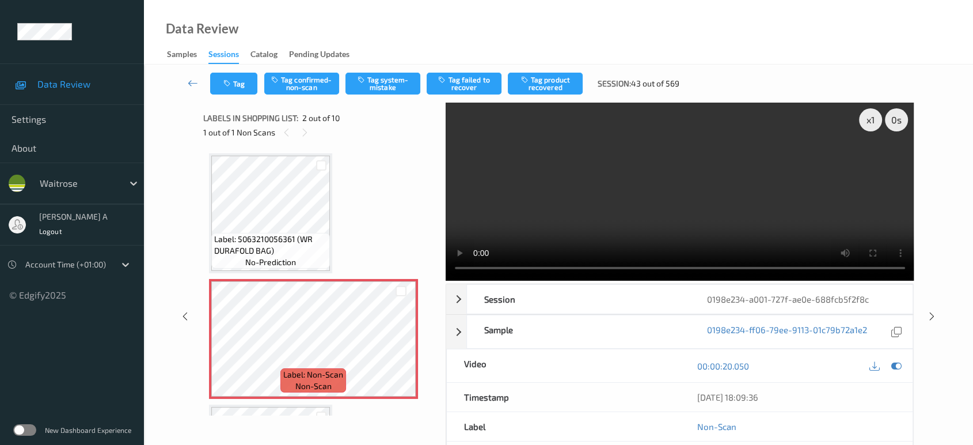
scroll to position [134, 0]
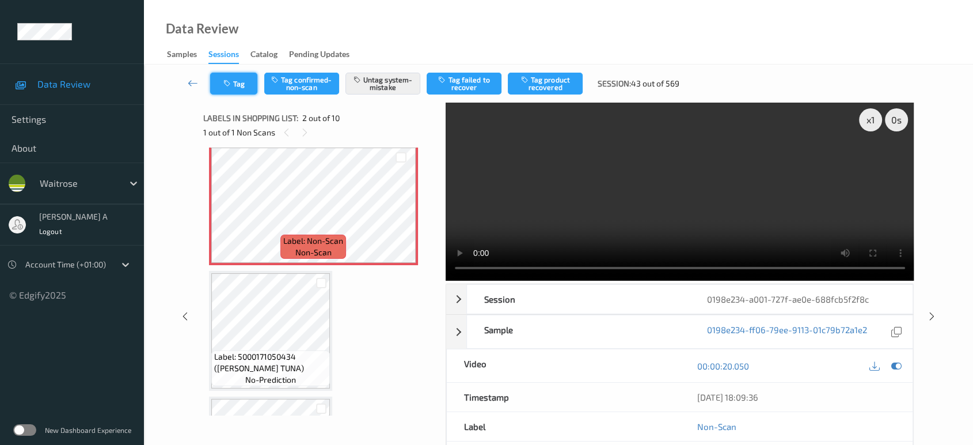
click at [245, 89] on button "Tag" at bounding box center [233, 84] width 47 height 22
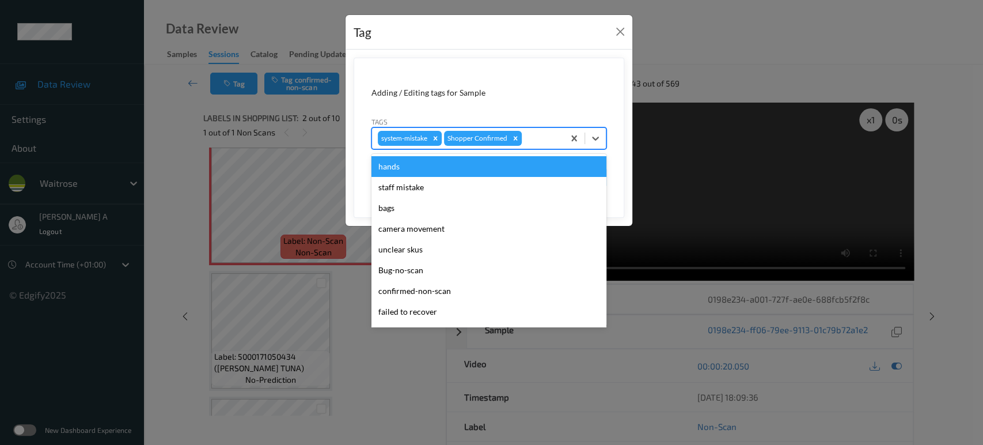
click at [534, 138] on div at bounding box center [541, 138] width 34 height 14
type input "un"
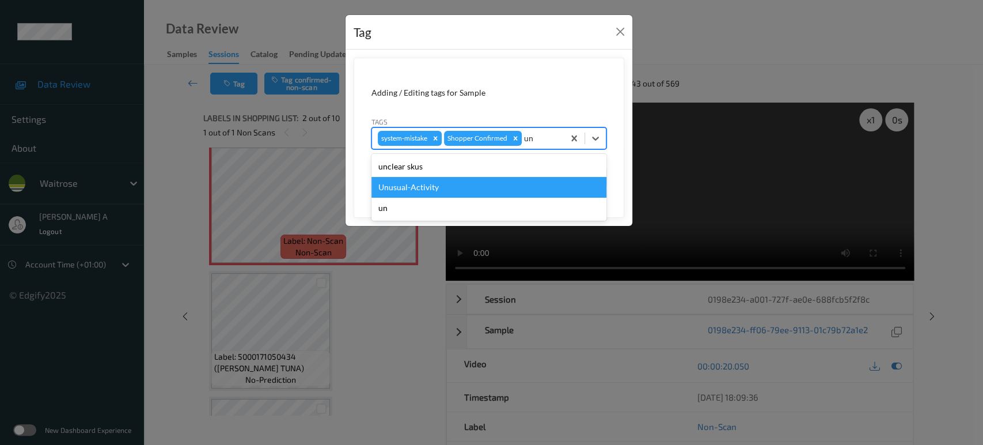
click at [502, 184] on div "Unusual-Activity" at bounding box center [488, 187] width 235 height 21
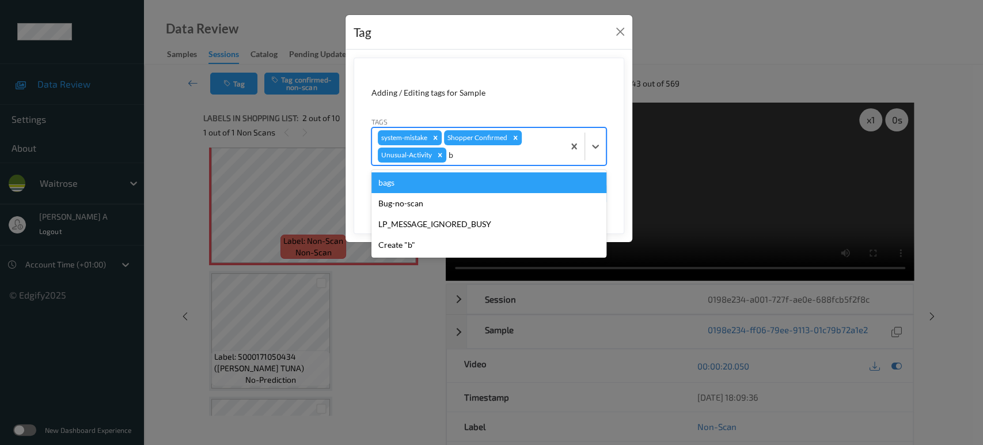
type input "ba"
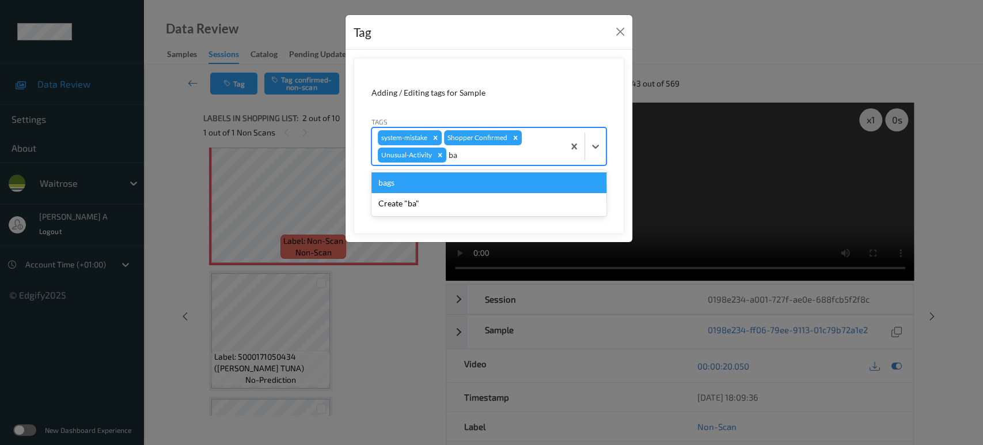
click at [502, 184] on div "bags" at bounding box center [488, 182] width 235 height 21
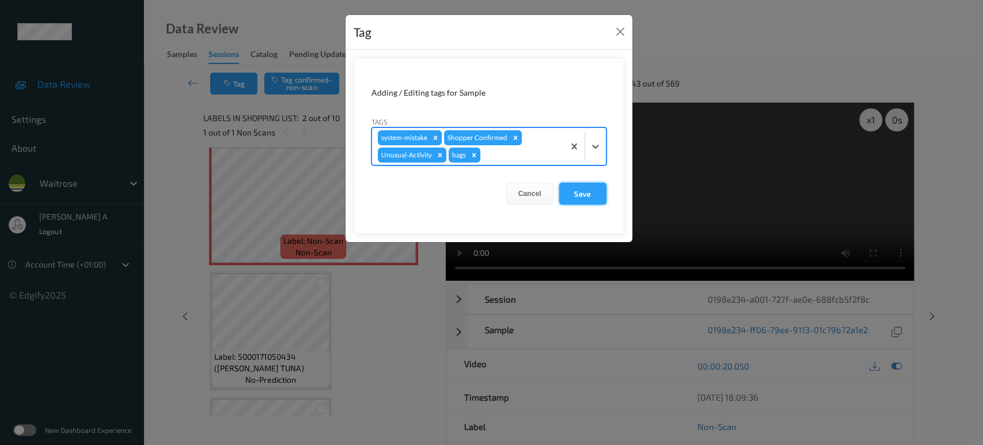
click at [577, 201] on button "Save" at bounding box center [582, 194] width 47 height 22
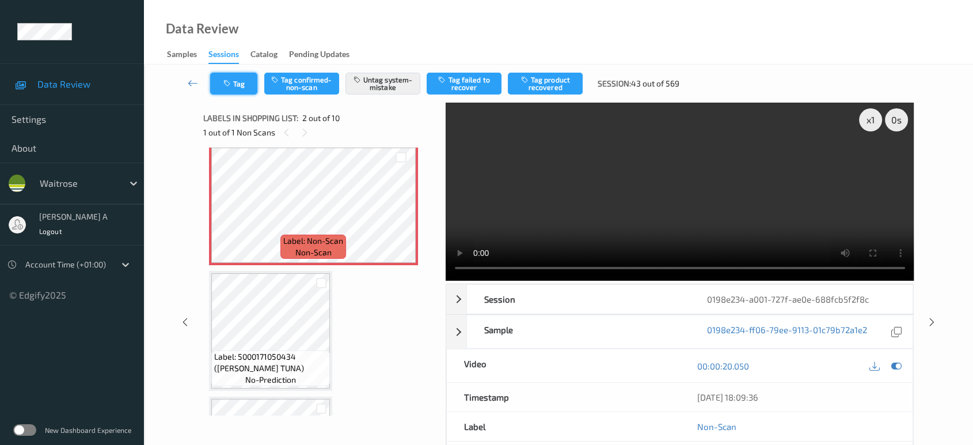
click at [238, 85] on button "Tag" at bounding box center [233, 84] width 47 height 22
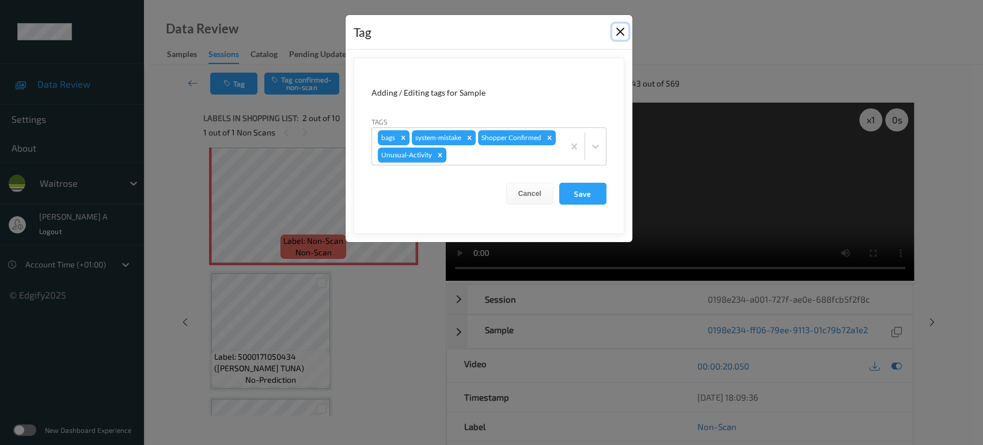
click at [622, 31] on button "Close" at bounding box center [620, 32] width 16 height 16
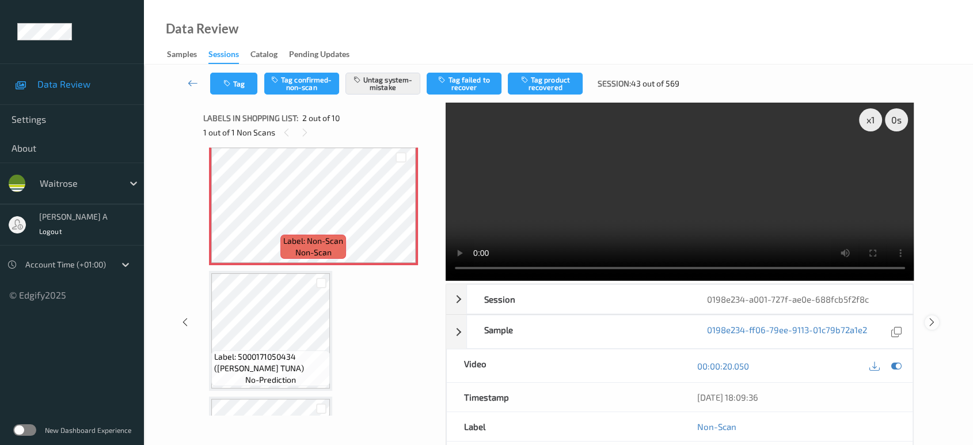
click at [932, 317] on icon at bounding box center [932, 322] width 10 height 10
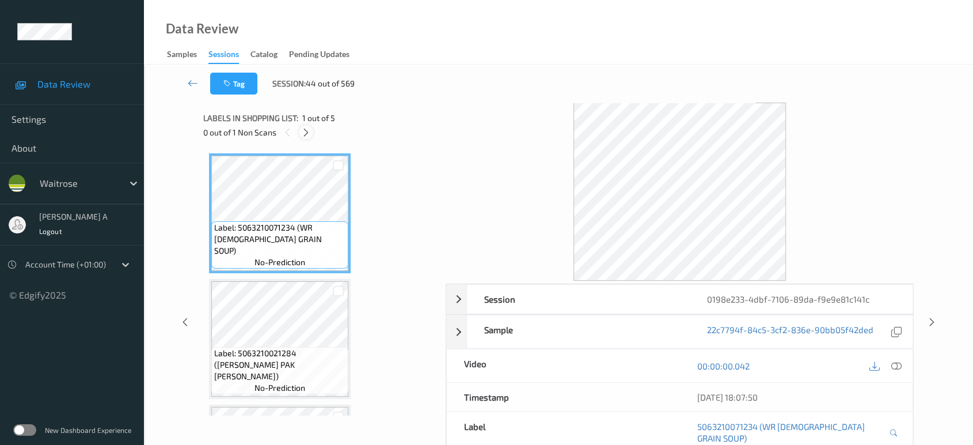
click at [309, 130] on icon at bounding box center [306, 132] width 10 height 10
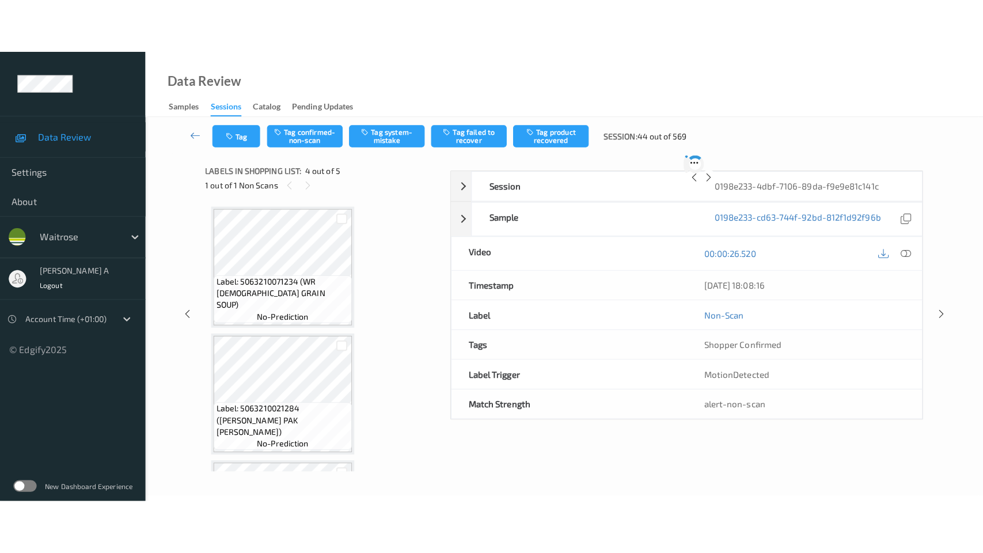
scroll to position [256, 0]
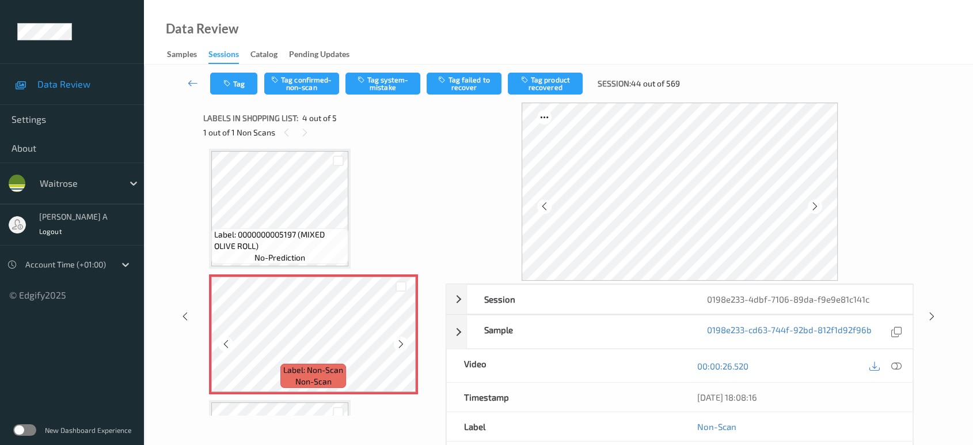
click at [401, 339] on icon at bounding box center [401, 344] width 10 height 10
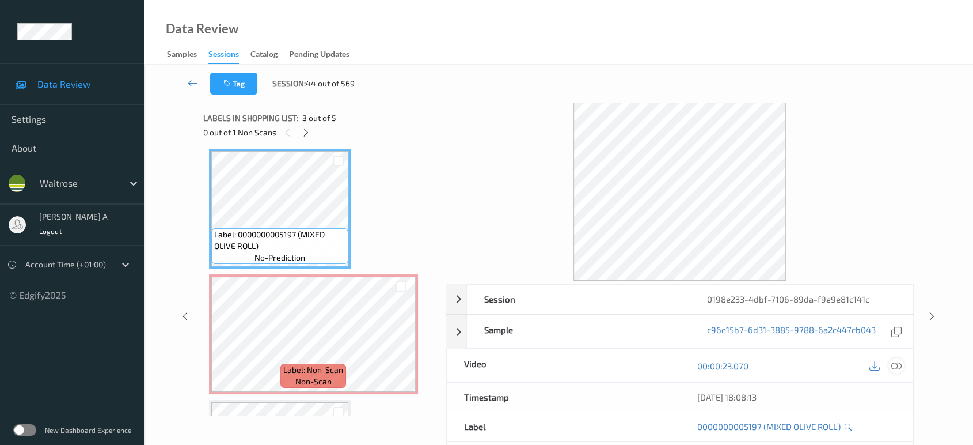
click at [900, 363] on icon at bounding box center [896, 365] width 10 height 10
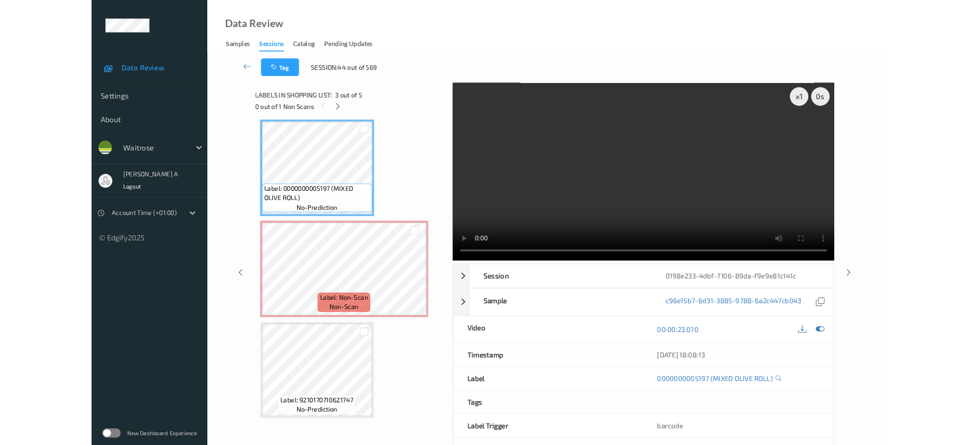
scroll to position [255, 0]
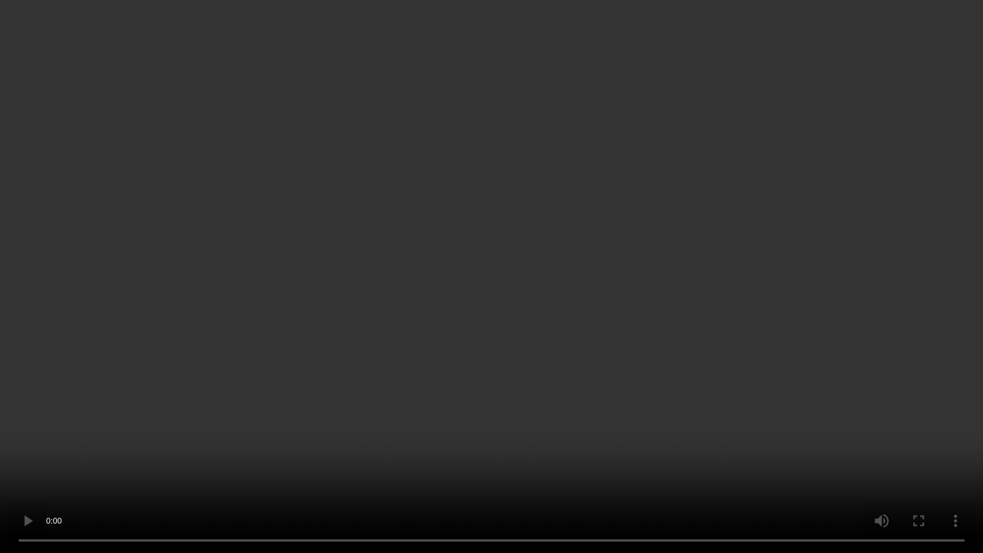
click at [493, 341] on video at bounding box center [491, 276] width 983 height 553
click at [363, 263] on video at bounding box center [491, 276] width 983 height 553
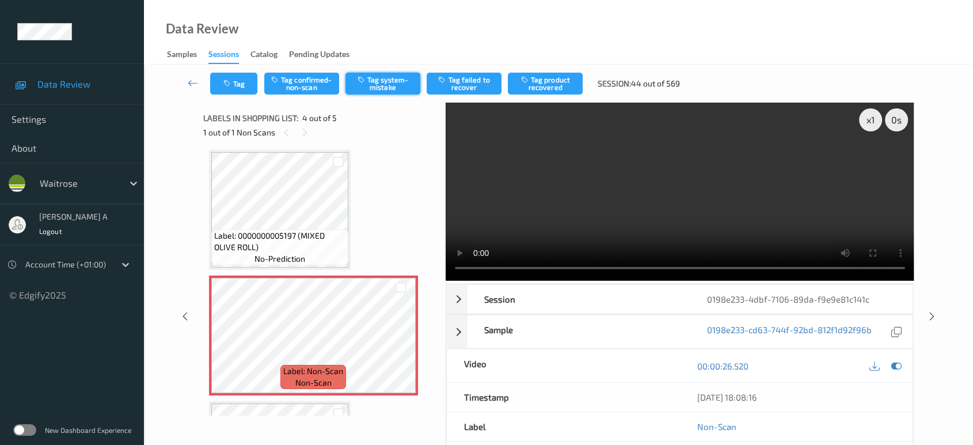
click at [383, 83] on button "Tag system-mistake" at bounding box center [383, 84] width 75 height 22
click at [237, 86] on button "Tag" at bounding box center [233, 84] width 47 height 22
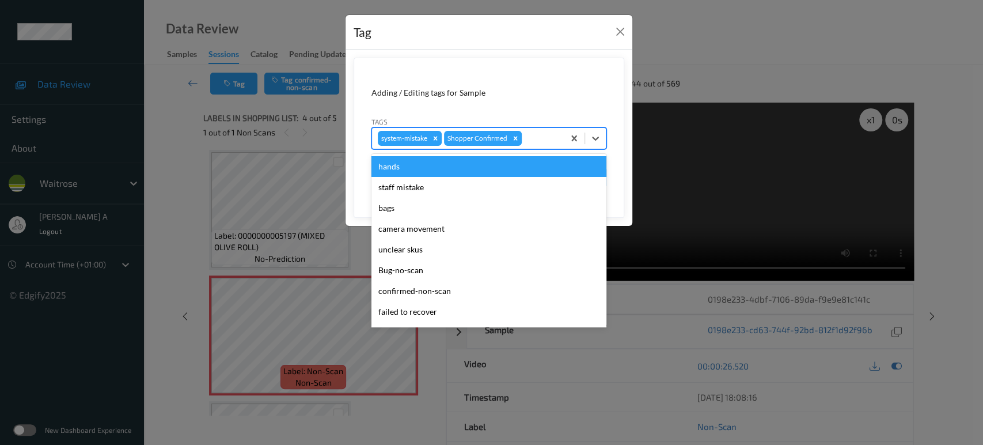
click at [530, 133] on div at bounding box center [541, 138] width 34 height 14
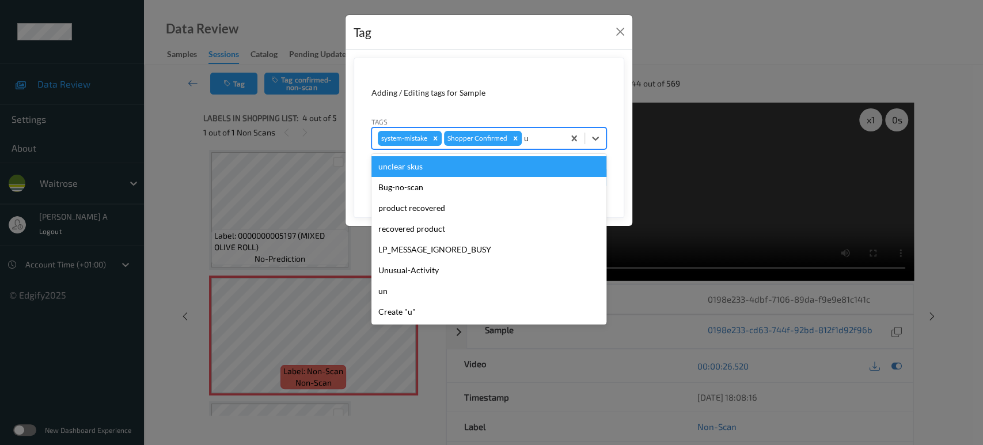
type input "un"
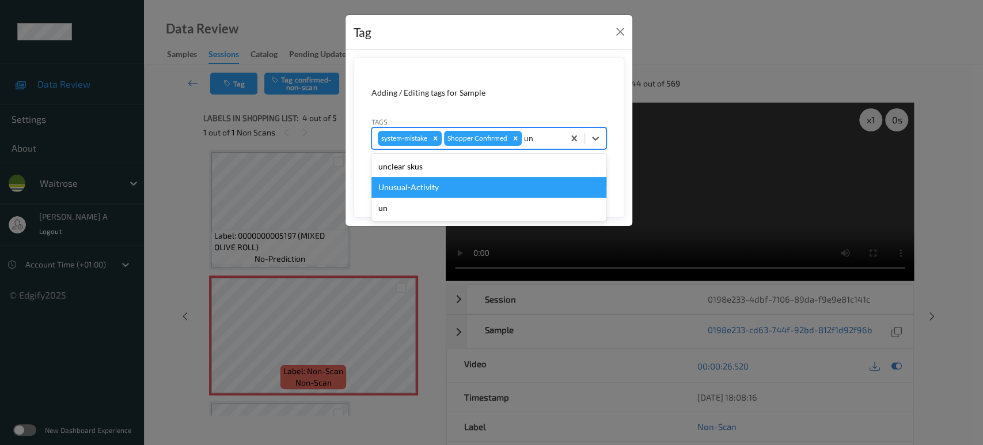
click at [463, 179] on div "Unusual-Activity" at bounding box center [488, 187] width 235 height 21
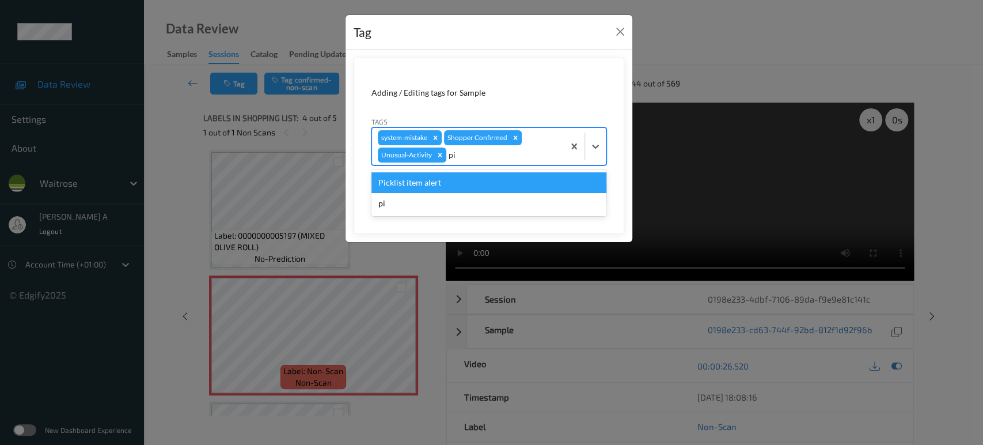
type input "pic"
click at [463, 179] on div "Picklist item alert" at bounding box center [488, 182] width 235 height 21
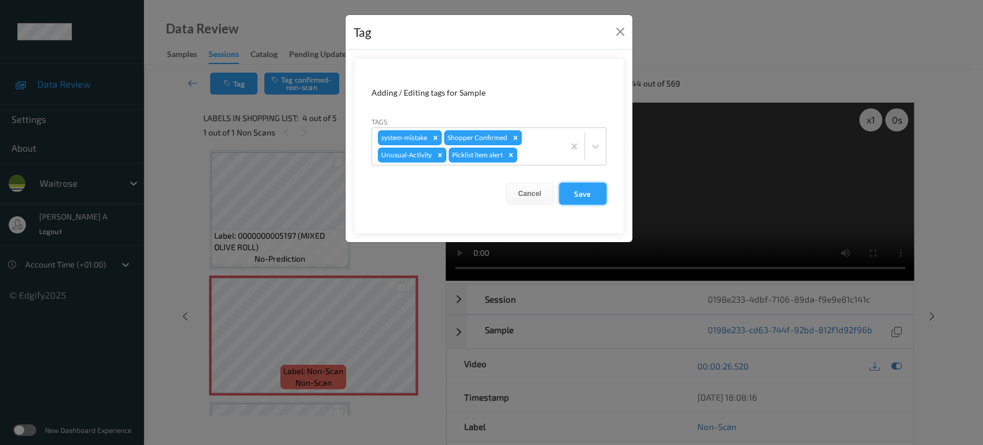
click at [587, 192] on button "Save" at bounding box center [582, 194] width 47 height 22
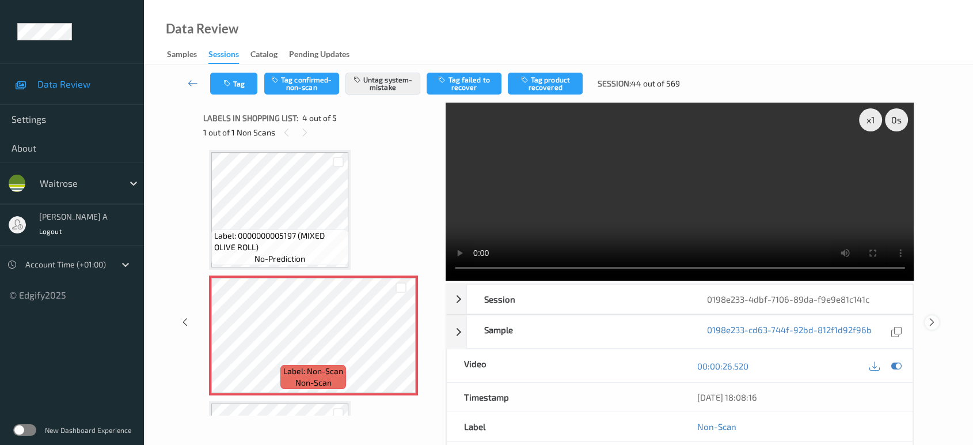
click at [931, 322] on icon at bounding box center [932, 322] width 10 height 10
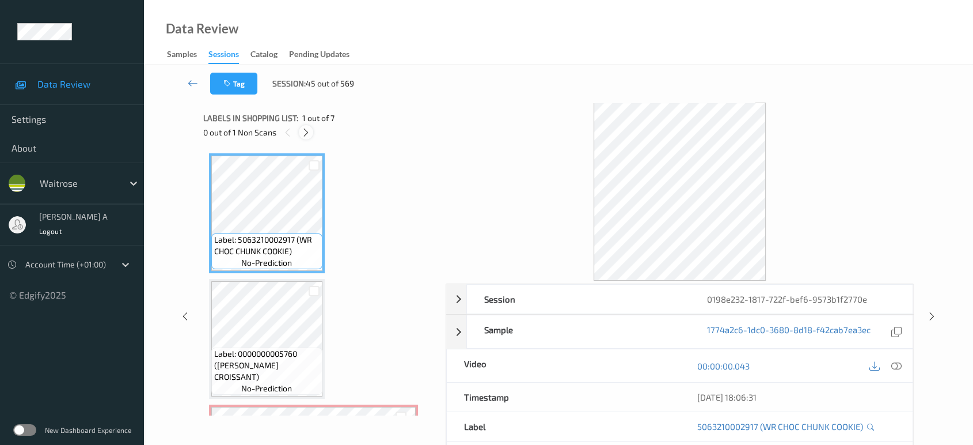
click at [310, 130] on icon at bounding box center [306, 132] width 10 height 10
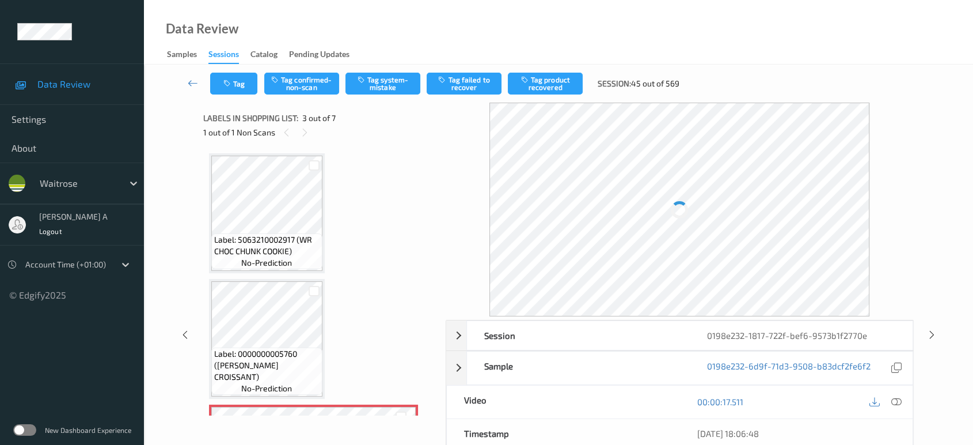
scroll to position [130, 0]
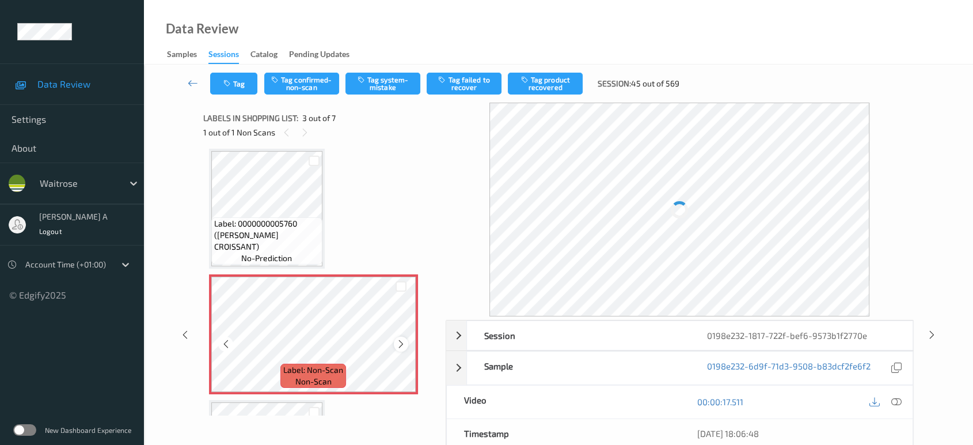
click at [400, 339] on icon at bounding box center [401, 344] width 10 height 10
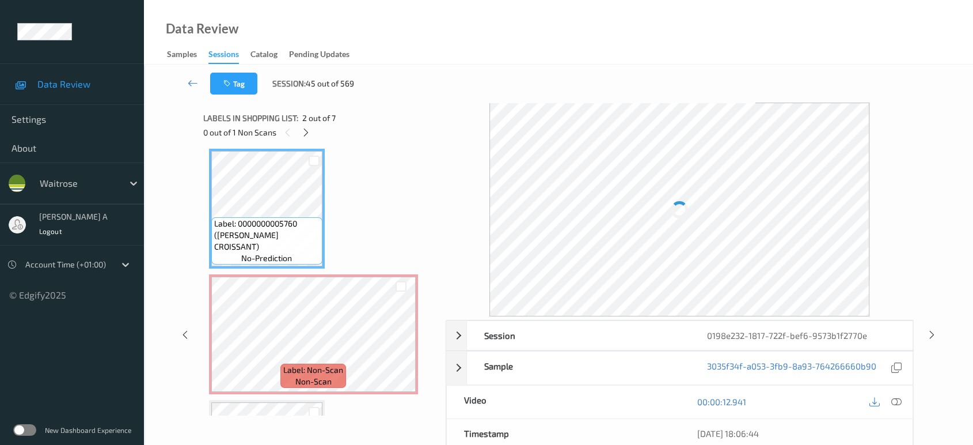
drag, startPoint x: 898, startPoint y: 397, endPoint x: 894, endPoint y: 390, distance: 8.0
click at [898, 397] on icon at bounding box center [896, 401] width 10 height 10
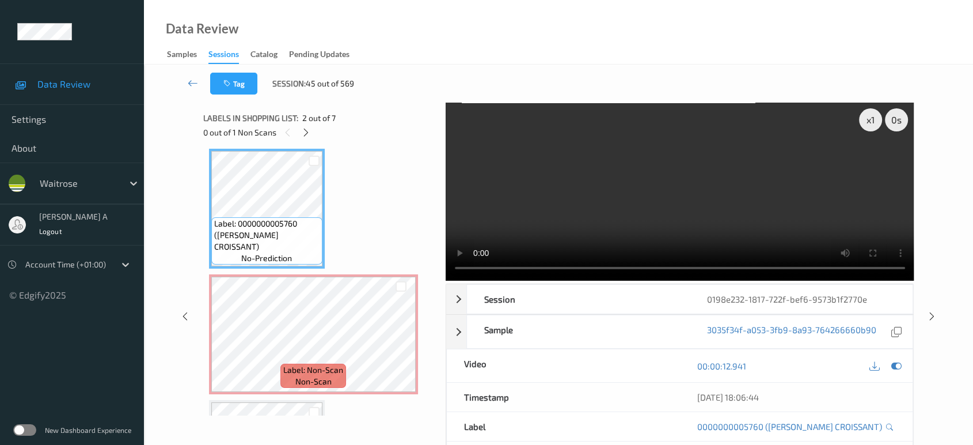
click at [756, 206] on video at bounding box center [680, 191] width 469 height 178
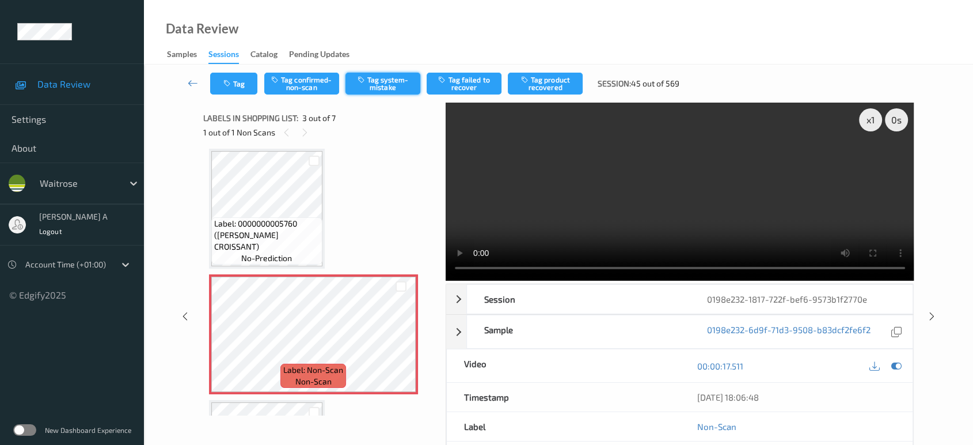
click at [384, 92] on button "Tag system-mistake" at bounding box center [383, 84] width 75 height 22
click at [234, 79] on button "Tag" at bounding box center [233, 84] width 47 height 22
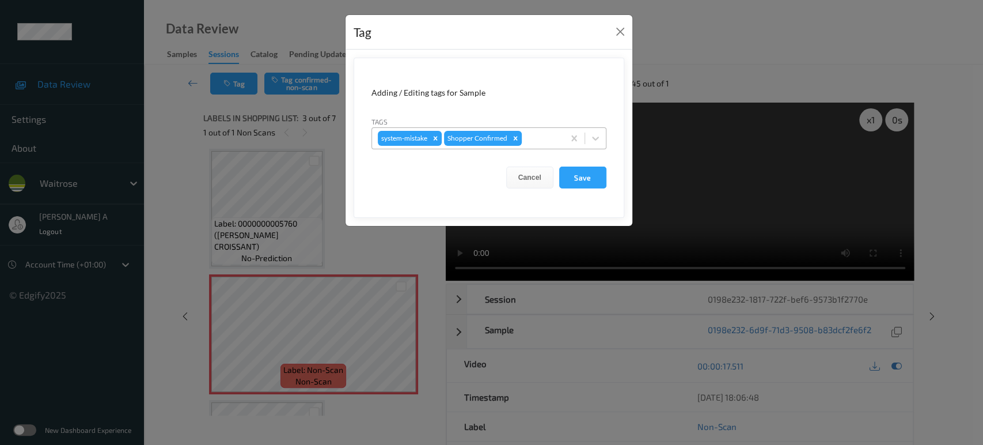
click at [533, 136] on div at bounding box center [541, 138] width 34 height 14
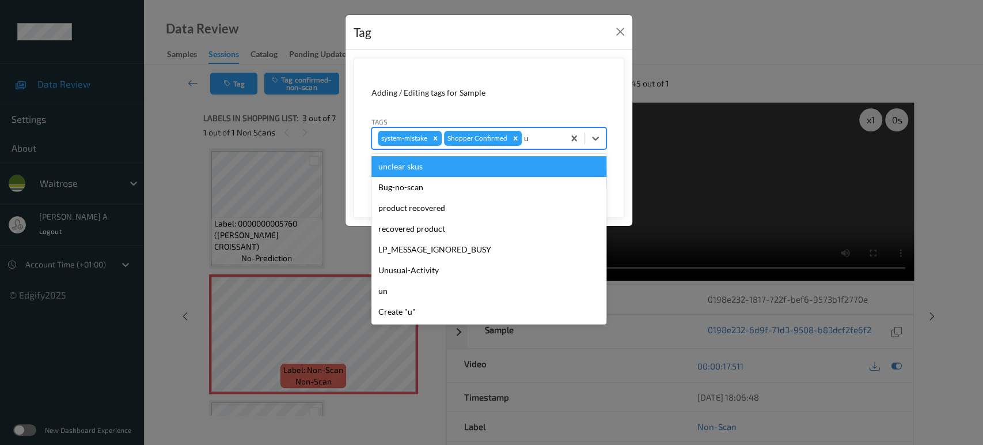
type input "un"
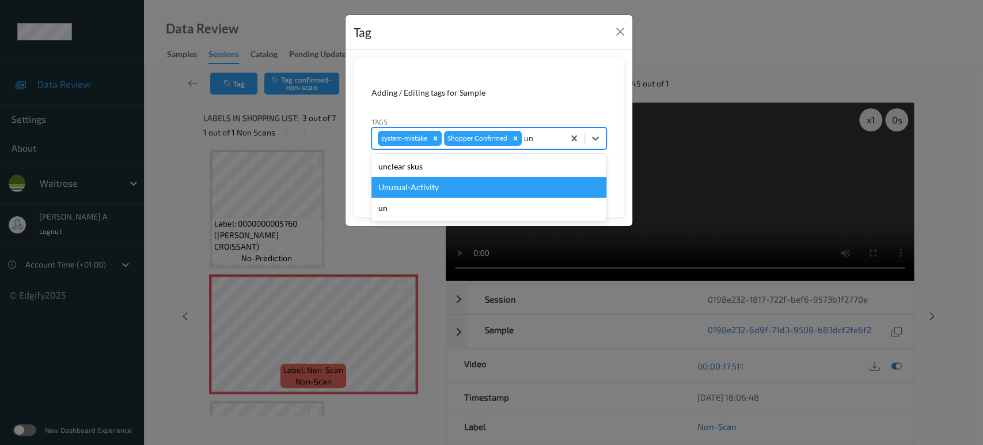
click at [484, 190] on div "Unusual-Activity" at bounding box center [488, 187] width 235 height 21
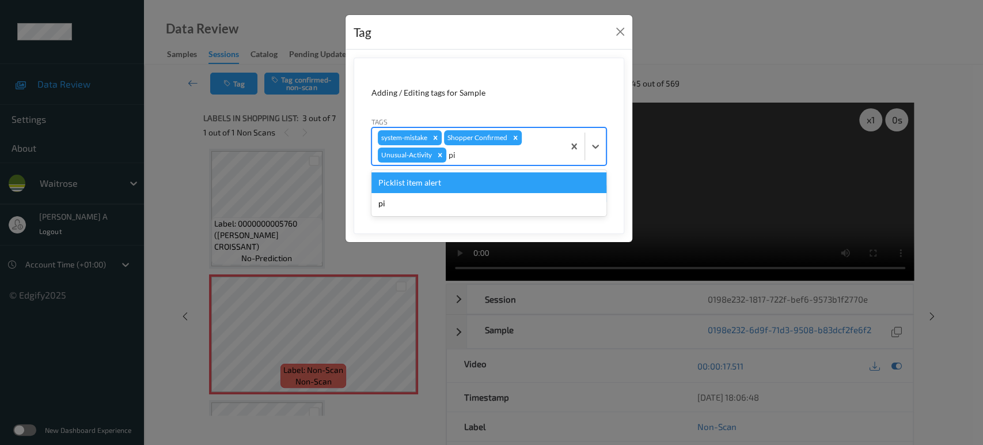
type input "pic"
click at [484, 190] on div "Picklist item alert" at bounding box center [488, 182] width 235 height 21
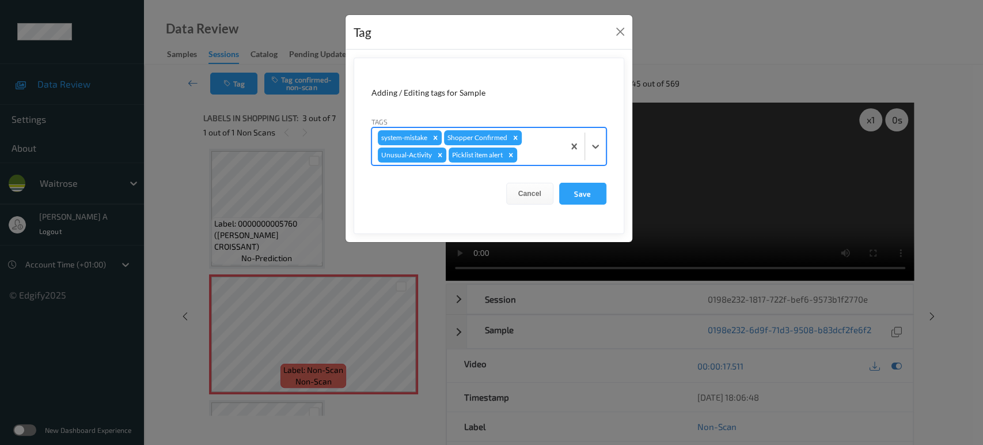
click at [611, 192] on form "Adding / Editing tags for Sample Tags option Picklist item alert, selected. Sel…" at bounding box center [489, 146] width 271 height 176
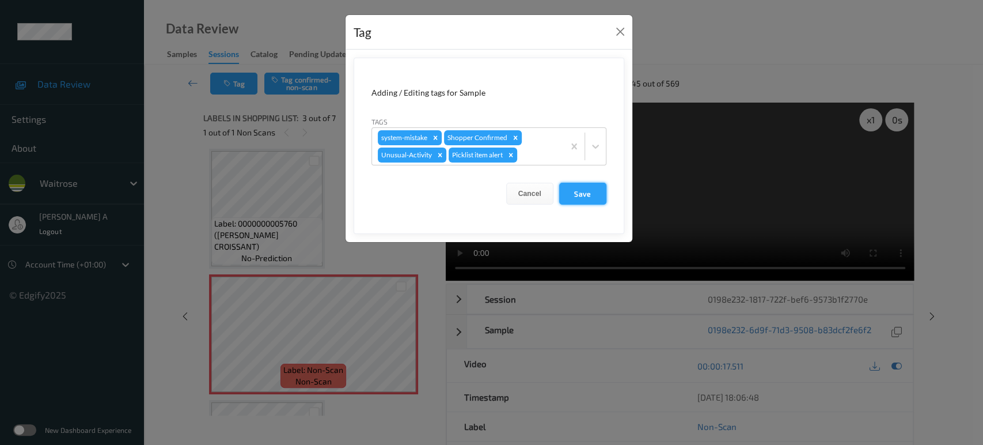
click at [597, 192] on button "Save" at bounding box center [582, 194] width 47 height 22
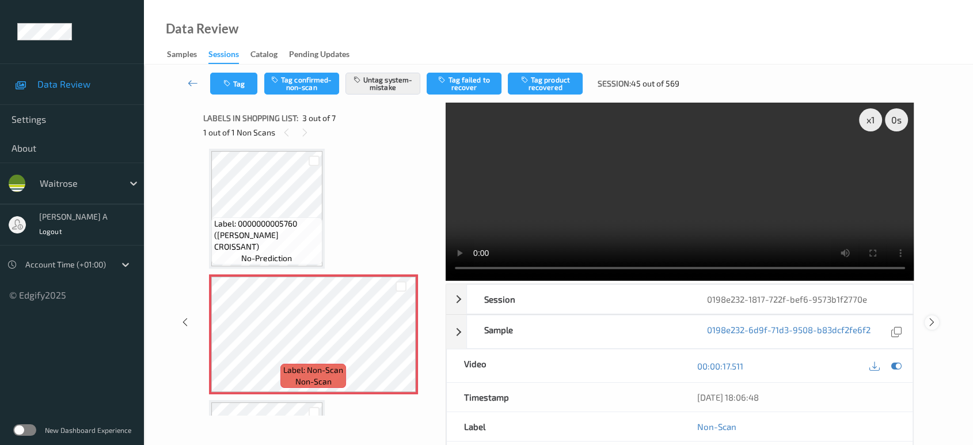
click at [936, 315] on div at bounding box center [932, 322] width 14 height 14
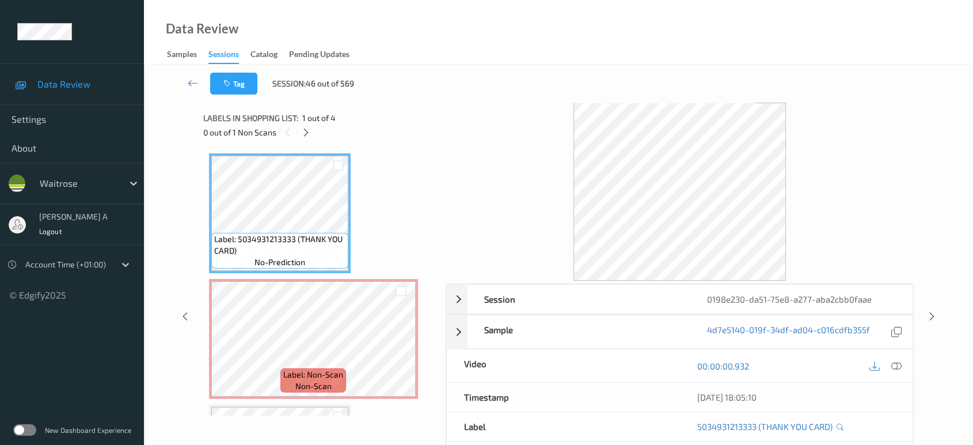
drag, startPoint x: 304, startPoint y: 136, endPoint x: 307, endPoint y: 144, distance: 8.6
click at [304, 136] on icon at bounding box center [306, 132] width 10 height 10
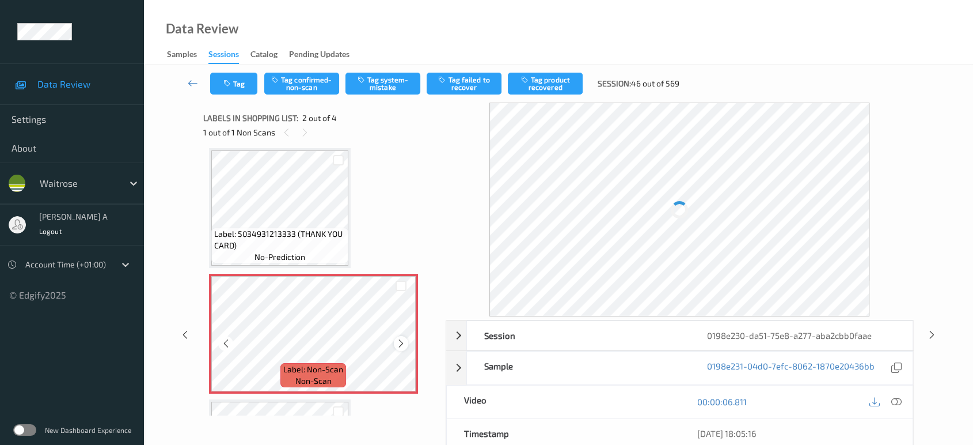
click at [399, 340] on icon at bounding box center [401, 343] width 10 height 10
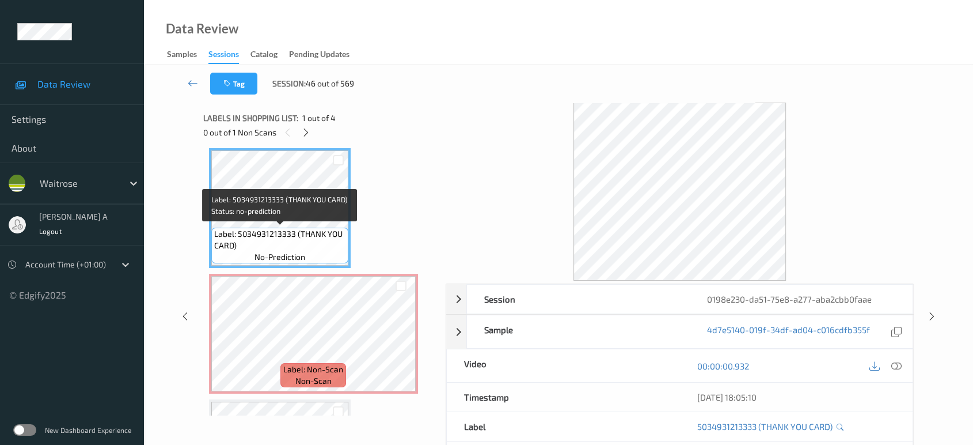
scroll to position [0, 0]
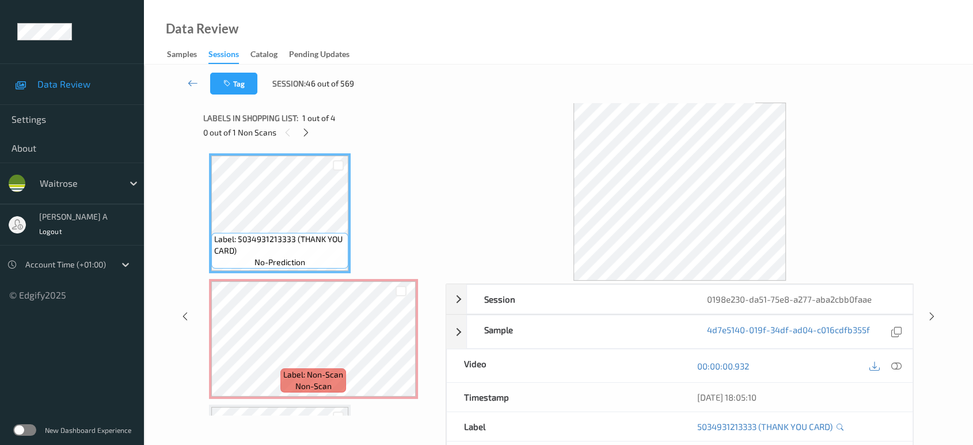
click at [904, 367] on div "00:00:00.932" at bounding box center [795, 365] width 233 height 33
click at [900, 365] on icon at bounding box center [896, 365] width 10 height 10
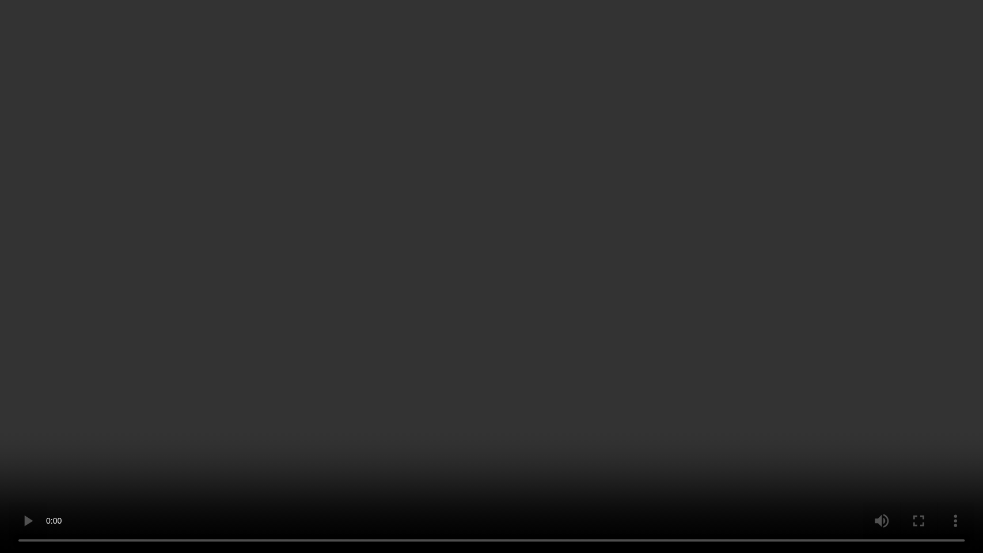
click at [477, 229] on video at bounding box center [491, 276] width 983 height 553
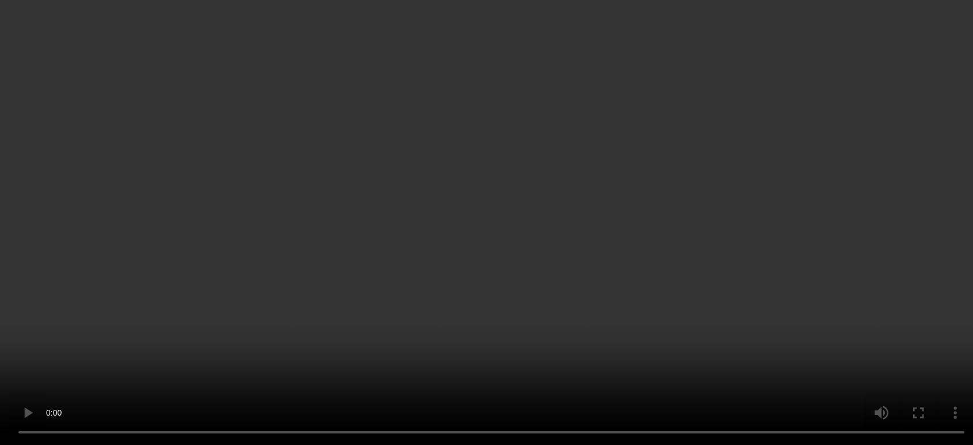
scroll to position [64, 0]
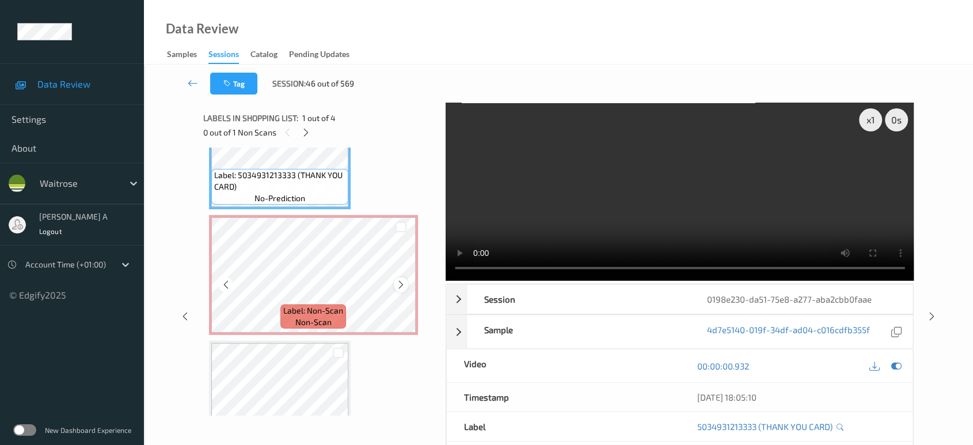
click at [397, 285] on icon at bounding box center [401, 284] width 10 height 10
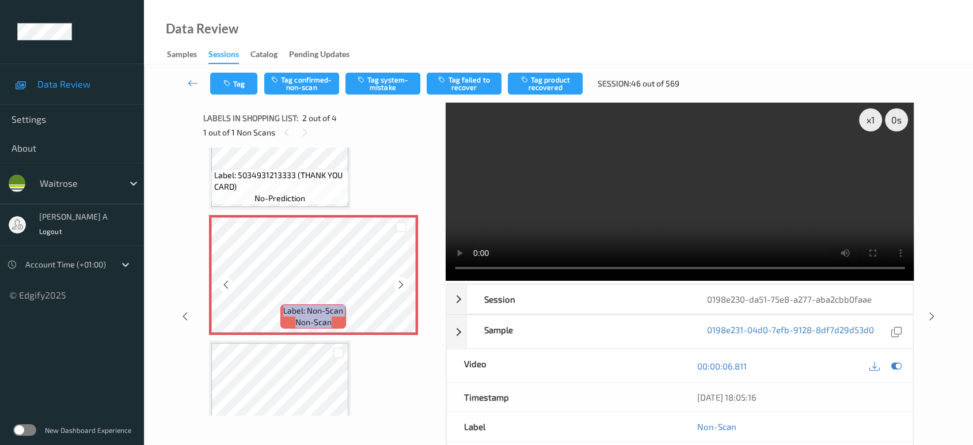
click at [397, 285] on icon at bounding box center [401, 284] width 10 height 10
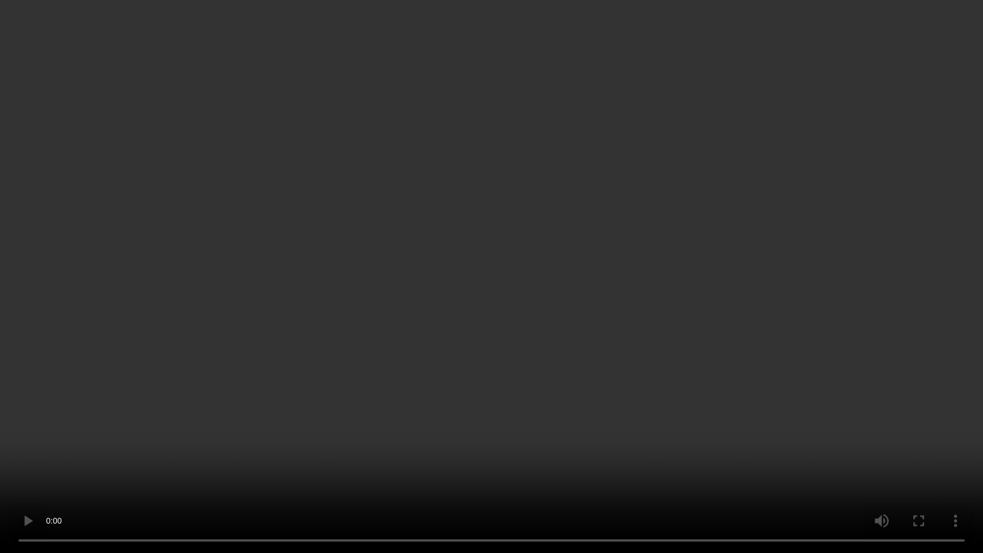
click at [428, 389] on video at bounding box center [491, 276] width 983 height 553
click at [442, 366] on video at bounding box center [491, 276] width 983 height 553
click at [512, 309] on video at bounding box center [491, 276] width 983 height 553
click at [548, 313] on video at bounding box center [491, 276] width 983 height 553
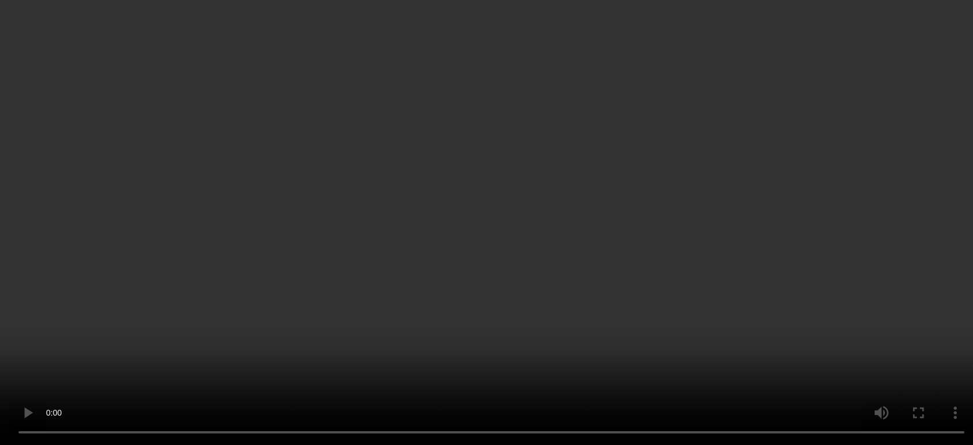
scroll to position [45, 0]
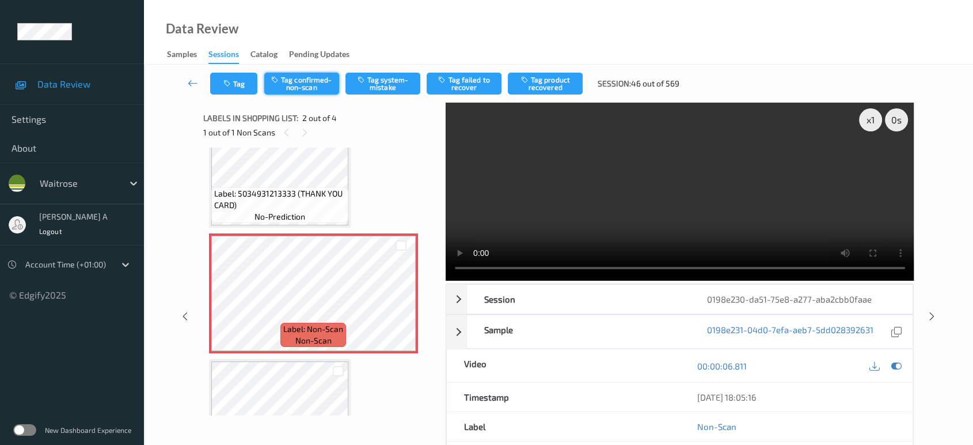
click at [286, 82] on button "Tag confirmed-non-scan" at bounding box center [301, 84] width 75 height 22
click at [556, 84] on button "Tag product recovered" at bounding box center [545, 84] width 75 height 22
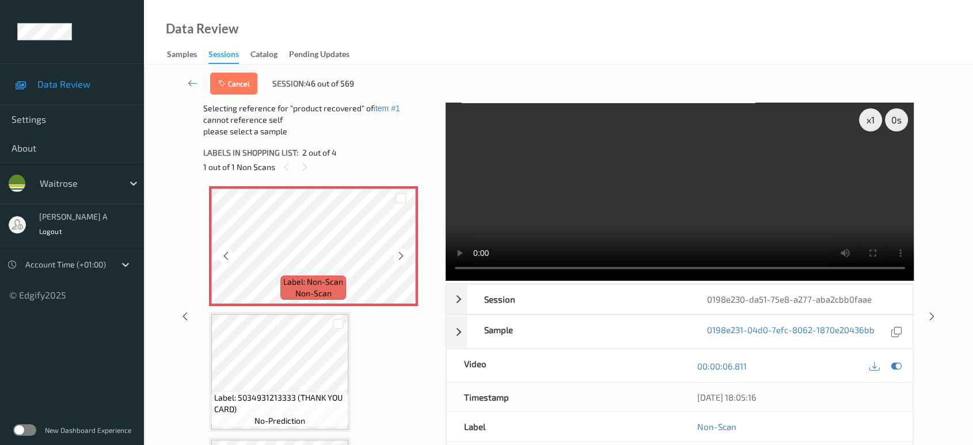
scroll to position [128, 0]
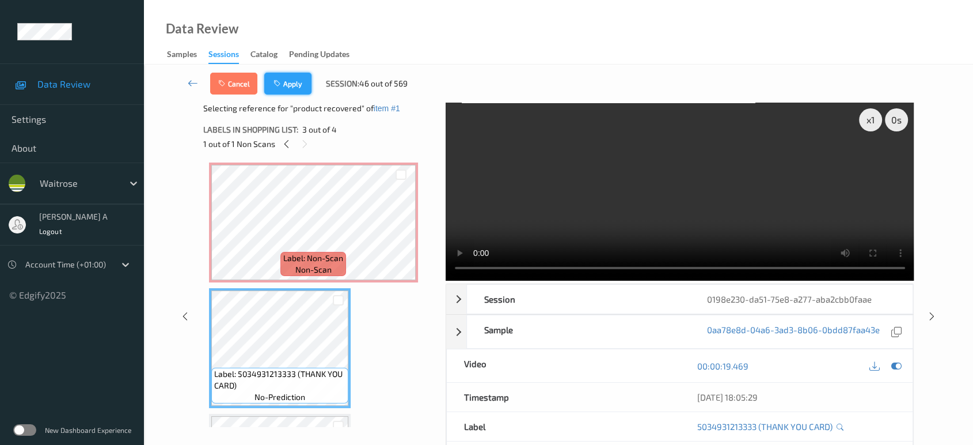
click at [291, 86] on button "Apply" at bounding box center [287, 84] width 47 height 22
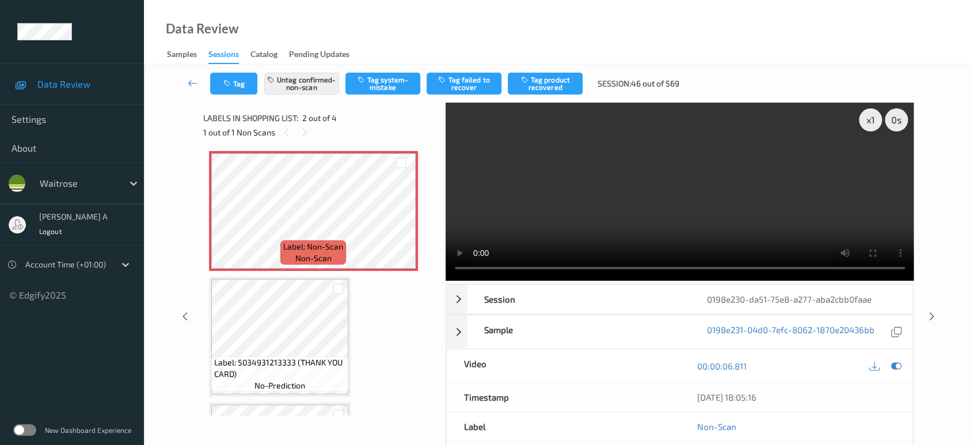
scroll to position [5, 0]
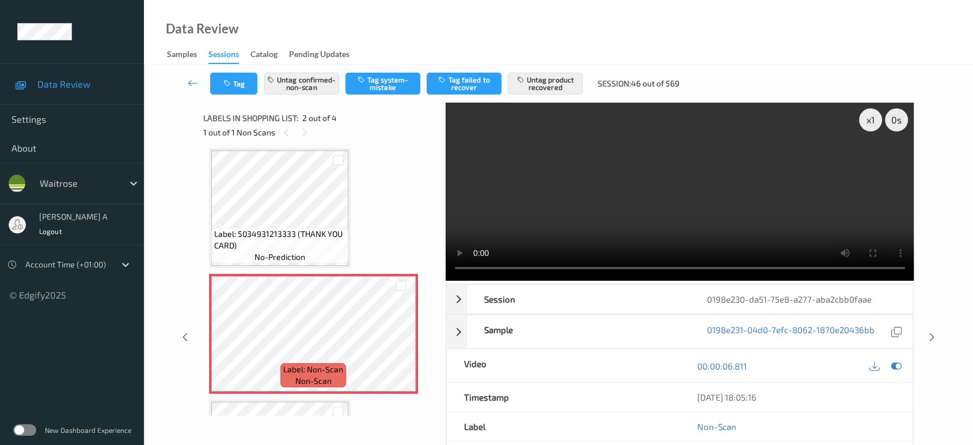
drag, startPoint x: 929, startPoint y: 287, endPoint x: 693, endPoint y: 66, distance: 323.1
click at [929, 332] on icon at bounding box center [932, 337] width 10 height 10
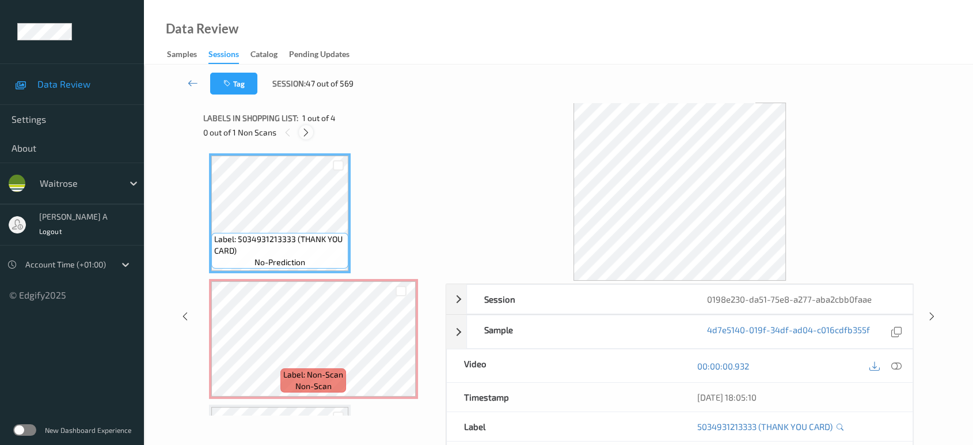
click at [307, 132] on icon at bounding box center [306, 132] width 10 height 10
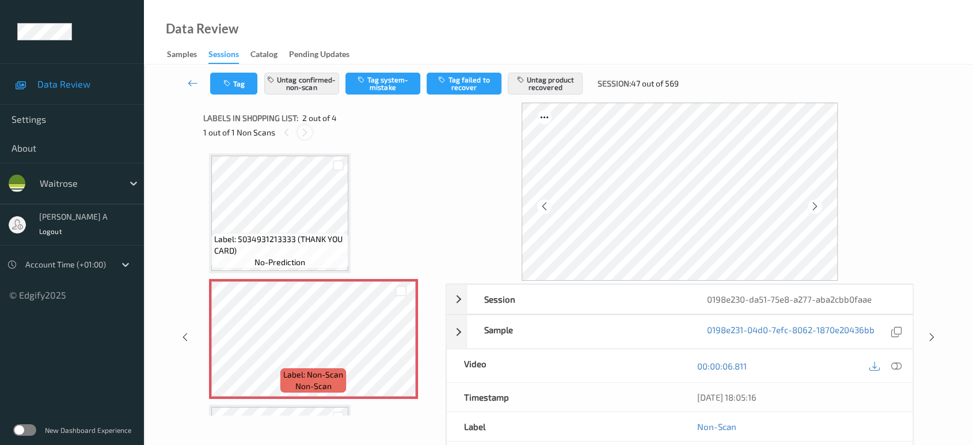
scroll to position [5, 0]
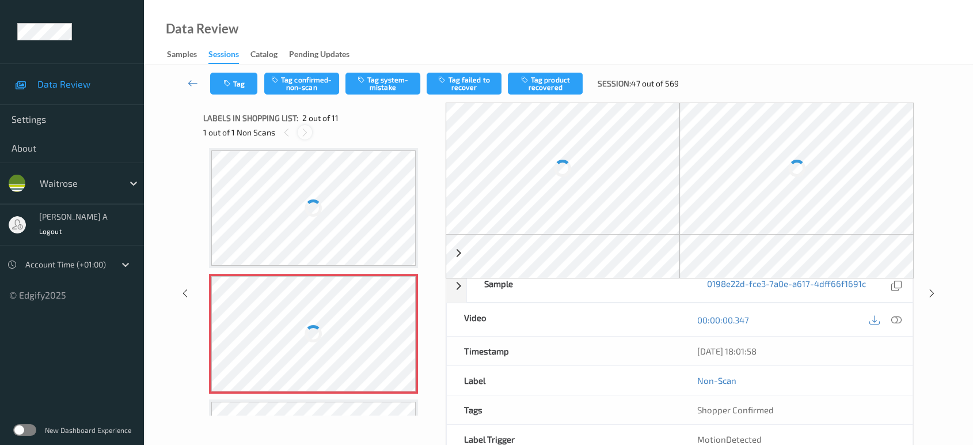
click at [307, 134] on icon at bounding box center [305, 132] width 10 height 10
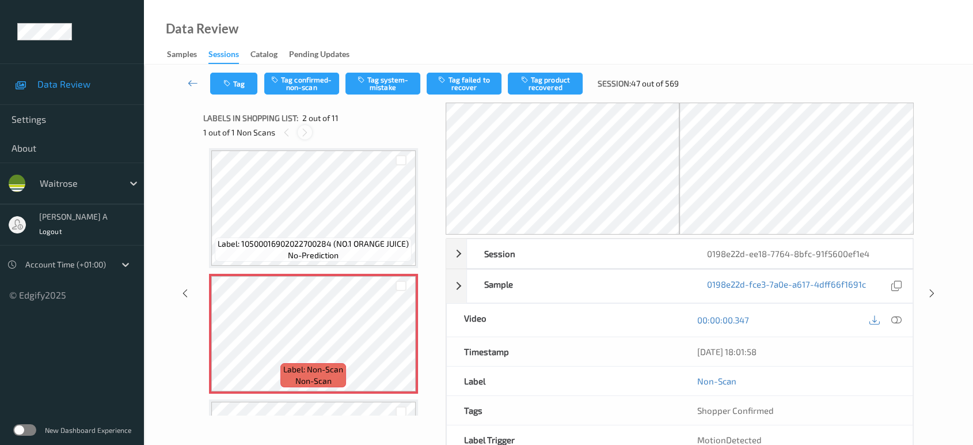
click at [308, 131] on icon at bounding box center [305, 132] width 10 height 10
click at [404, 342] on icon at bounding box center [401, 343] width 10 height 10
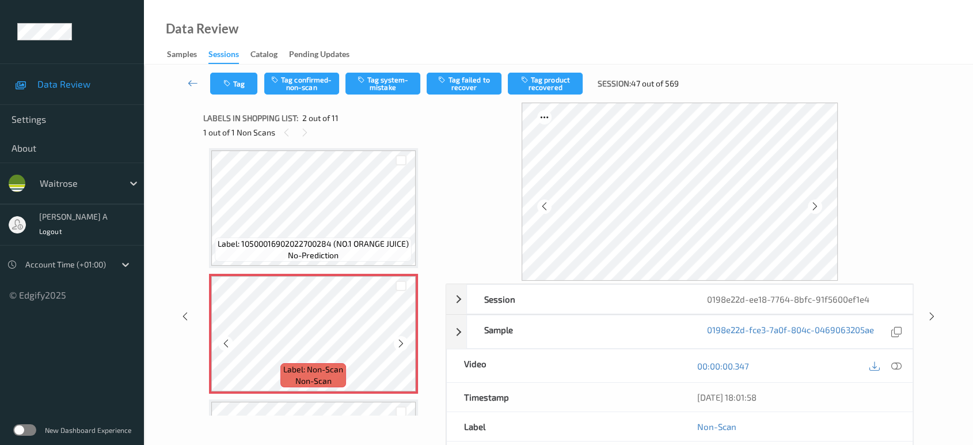
click at [404, 342] on icon at bounding box center [401, 343] width 10 height 10
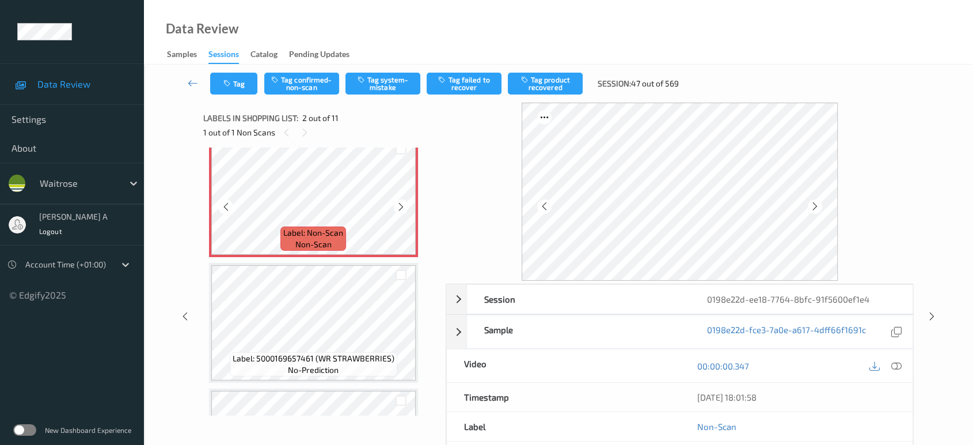
scroll to position [69, 0]
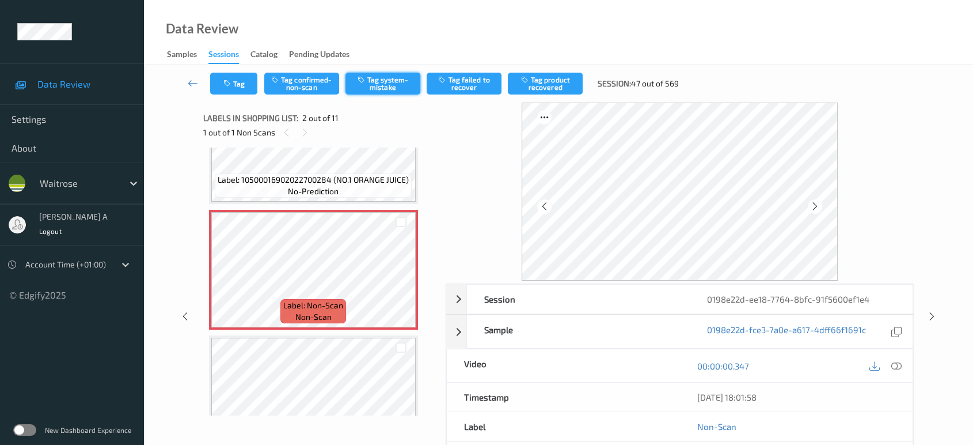
click at [360, 88] on button "Tag system-mistake" at bounding box center [383, 84] width 75 height 22
click at [931, 315] on icon at bounding box center [932, 316] width 10 height 10
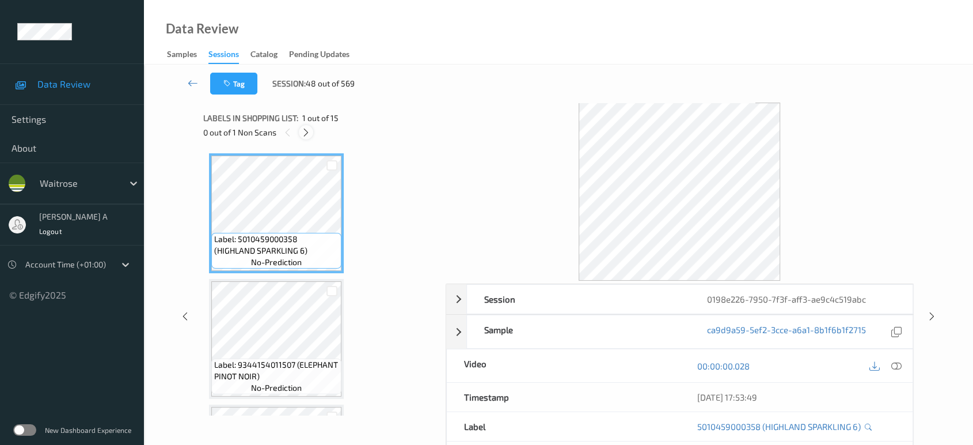
click at [302, 132] on icon at bounding box center [306, 132] width 10 height 10
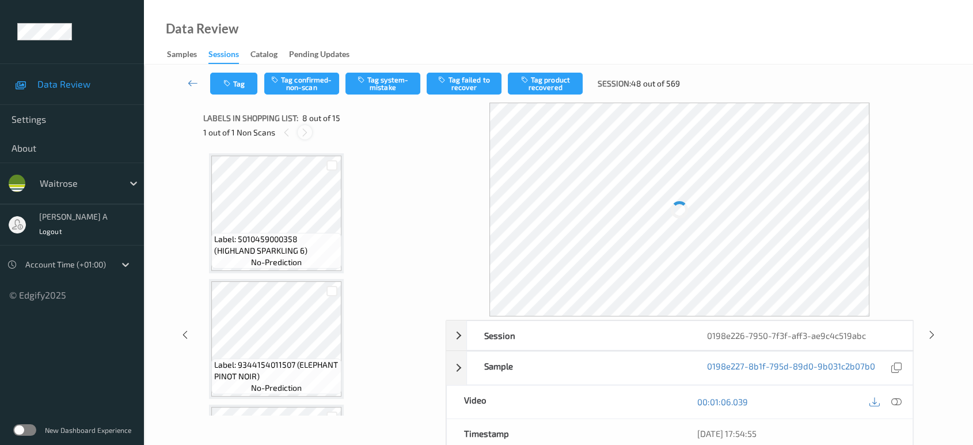
scroll to position [756, 0]
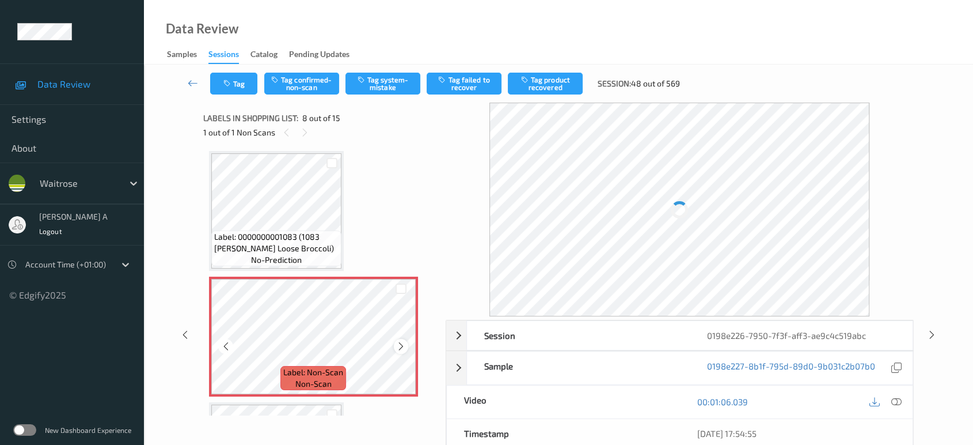
click at [395, 341] on div at bounding box center [401, 346] width 14 height 14
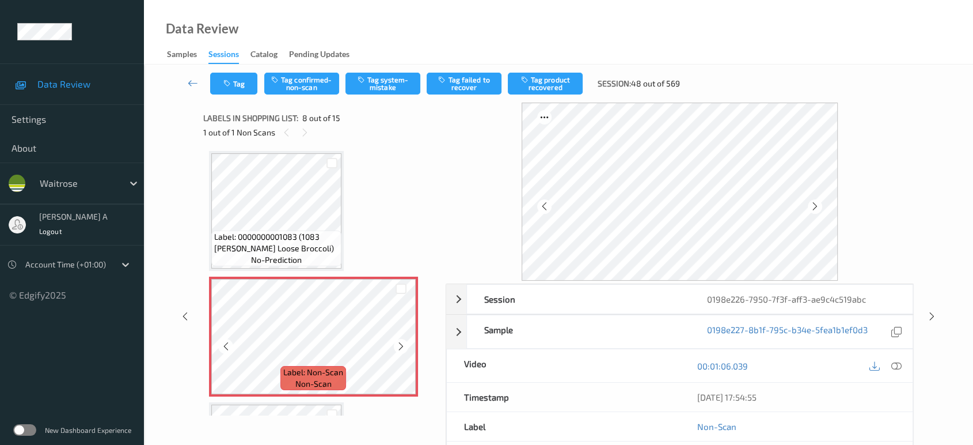
click at [395, 341] on div at bounding box center [401, 346] width 14 height 14
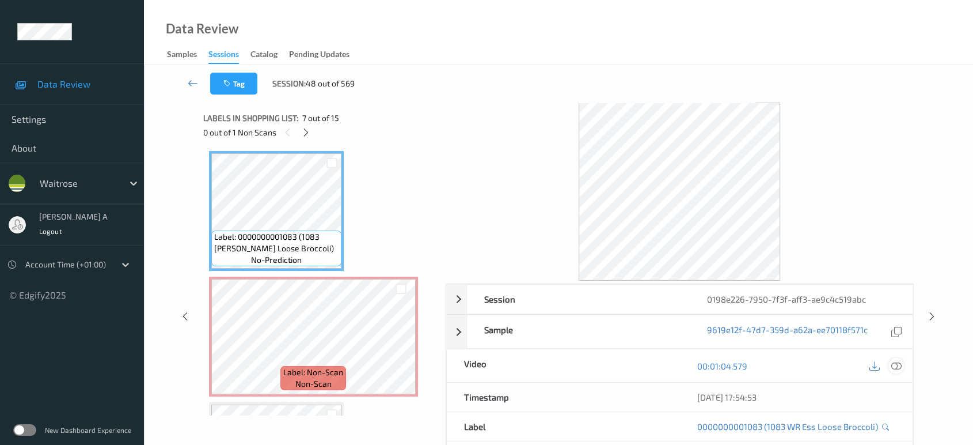
click at [897, 368] on icon at bounding box center [896, 365] width 10 height 10
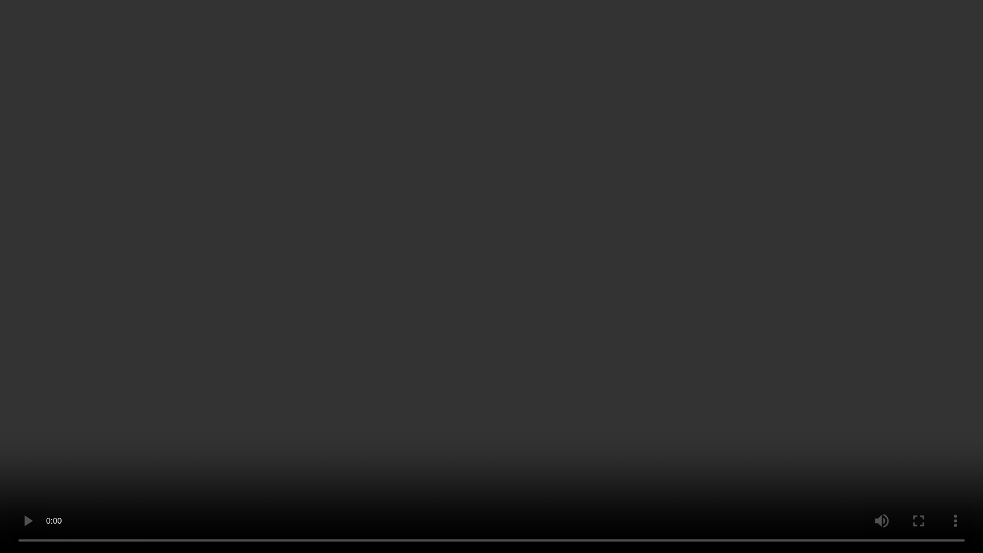
click at [310, 332] on video at bounding box center [491, 276] width 983 height 553
click at [510, 286] on video at bounding box center [491, 276] width 983 height 553
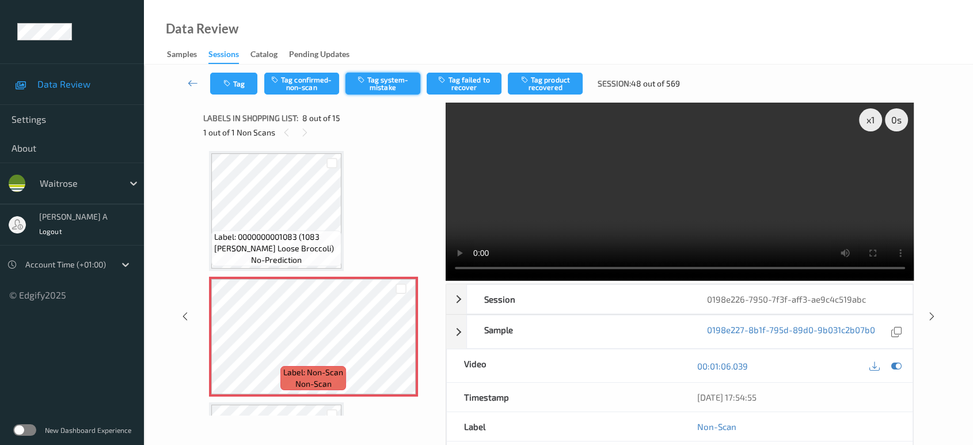
click at [401, 82] on button "Tag system-mistake" at bounding box center [383, 84] width 75 height 22
click at [236, 90] on button "Tag" at bounding box center [233, 84] width 47 height 22
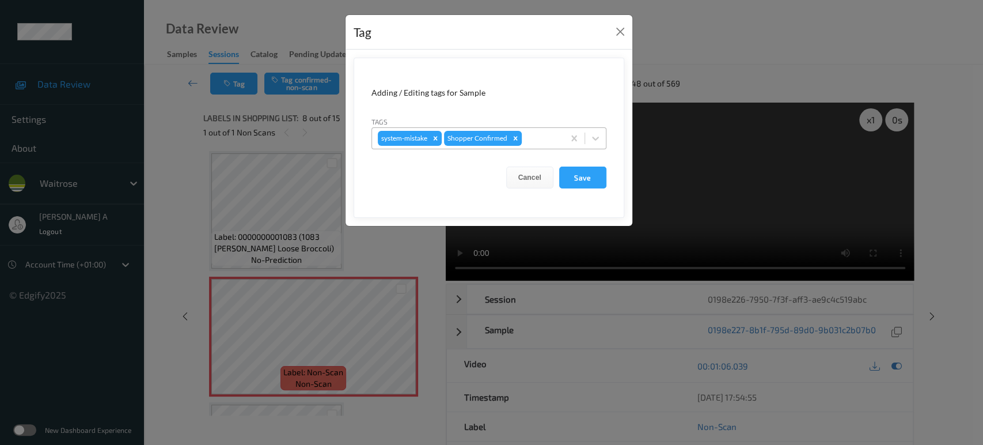
click at [549, 141] on div at bounding box center [541, 138] width 34 height 14
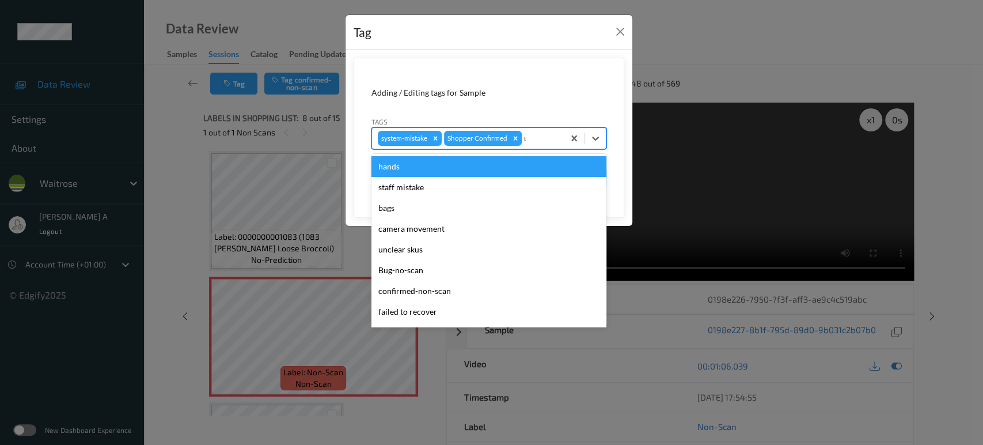
type input "un"
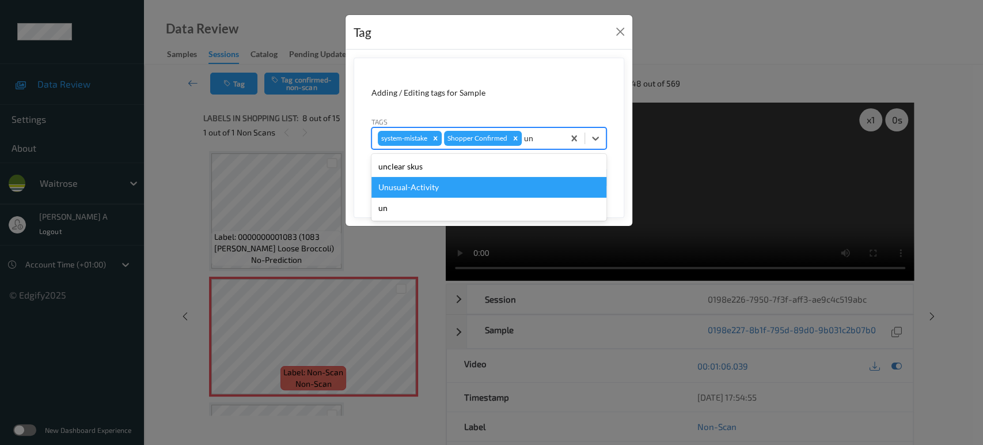
click at [498, 188] on div "Unusual-Activity" at bounding box center [488, 187] width 235 height 21
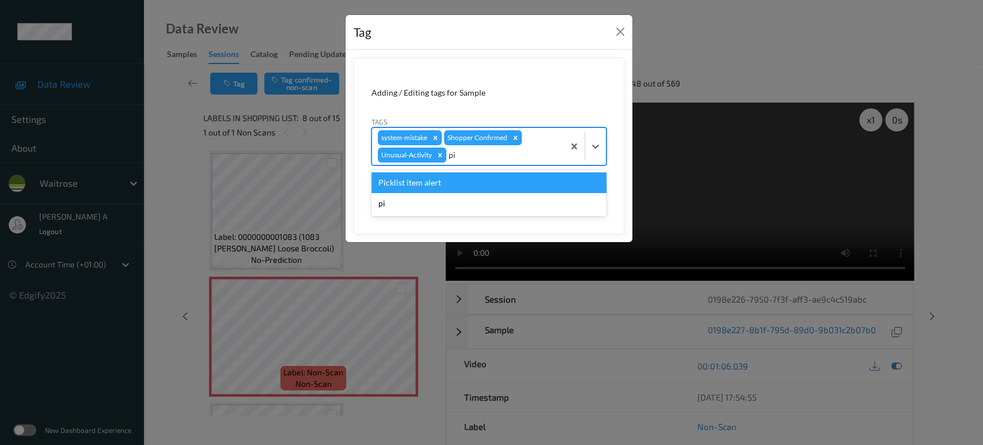
type input "pic"
click at [498, 188] on div "Picklist item alert" at bounding box center [488, 182] width 235 height 21
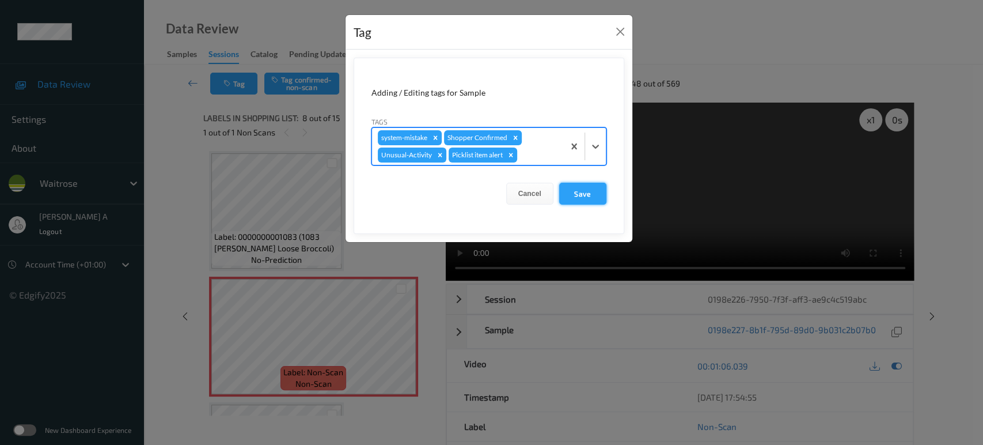
click at [568, 188] on button "Save" at bounding box center [582, 194] width 47 height 22
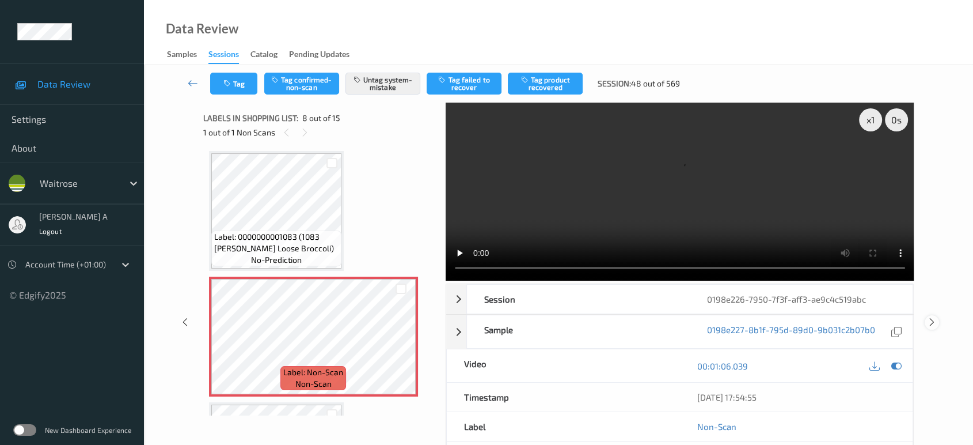
click at [931, 317] on icon at bounding box center [932, 322] width 10 height 10
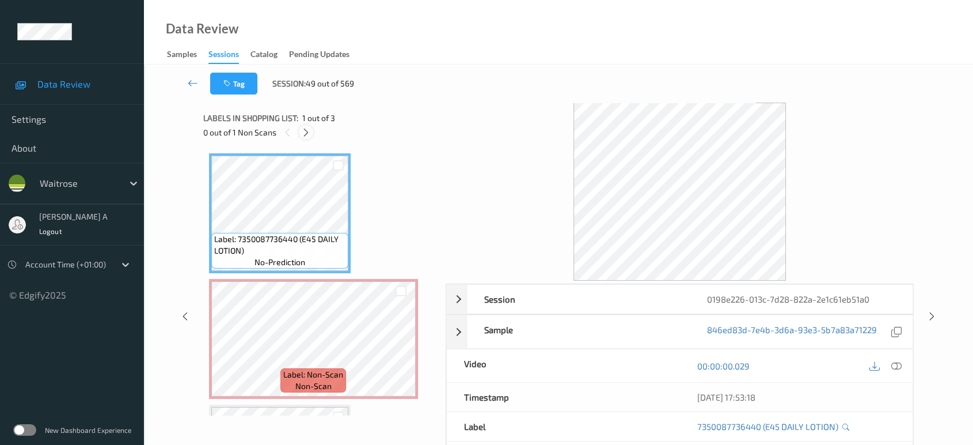
click at [311, 136] on div at bounding box center [306, 132] width 14 height 14
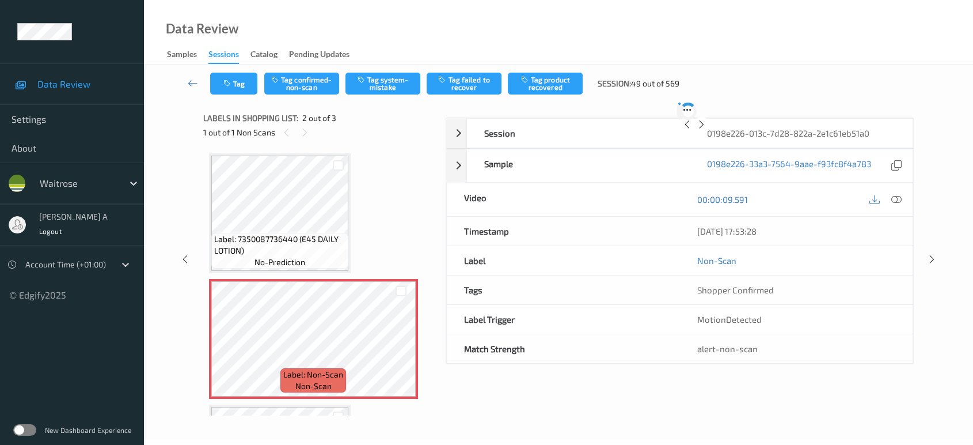
scroll to position [5, 0]
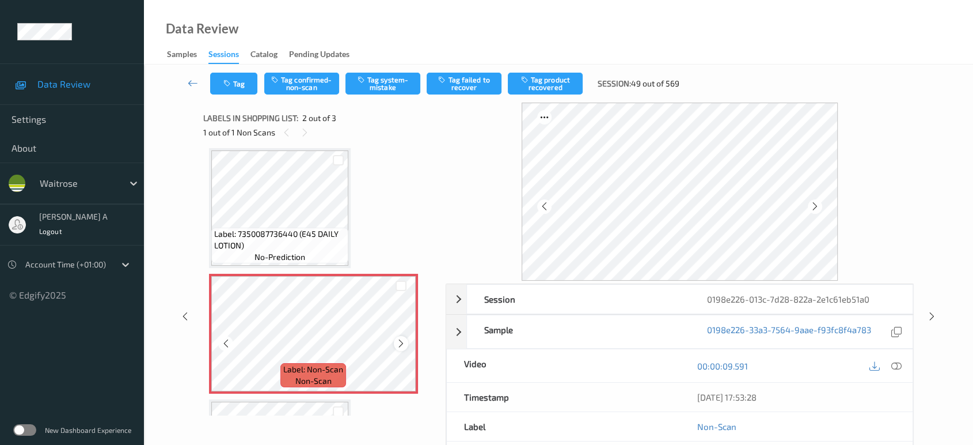
click at [400, 336] on div at bounding box center [401, 343] width 14 height 14
click at [402, 343] on icon at bounding box center [401, 343] width 10 height 10
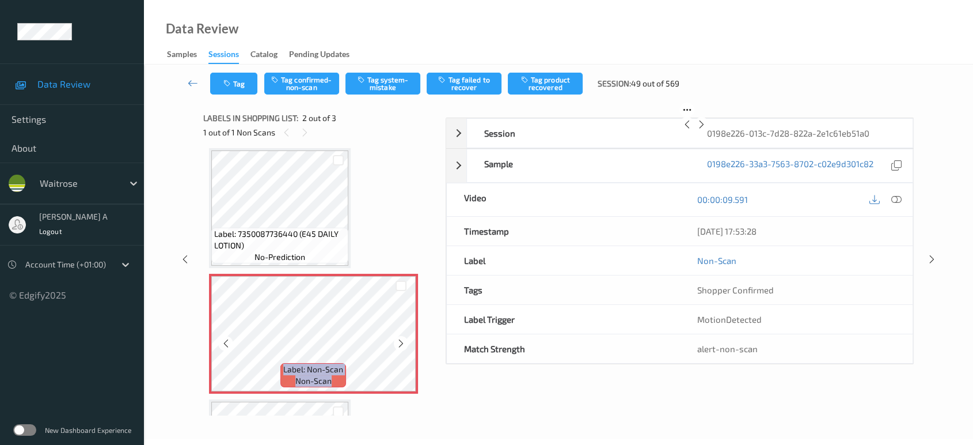
click at [402, 343] on icon at bounding box center [401, 343] width 10 height 10
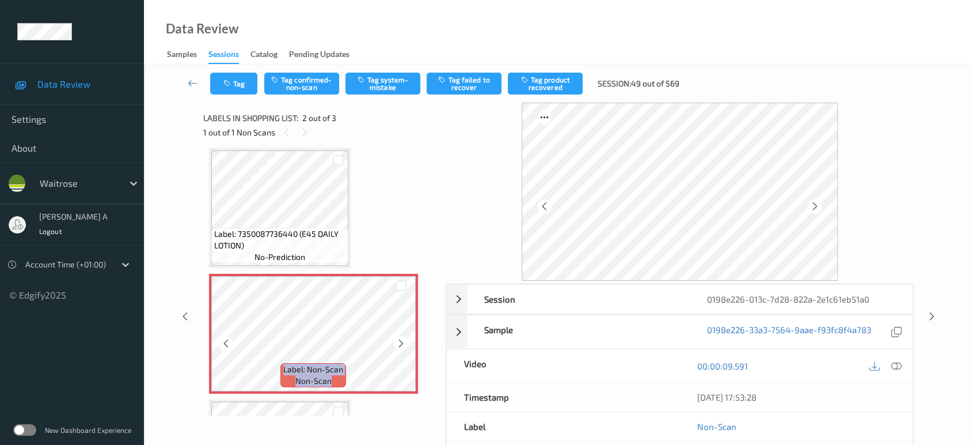
click at [402, 343] on icon at bounding box center [401, 343] width 10 height 10
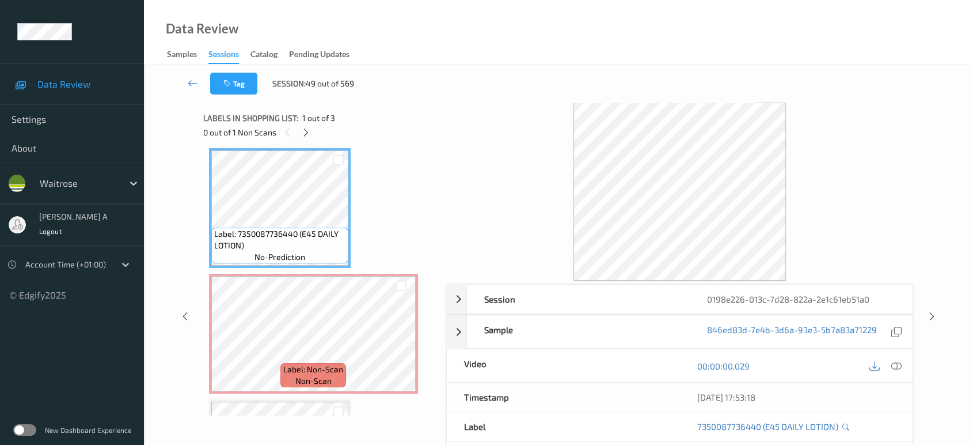
scroll to position [0, 0]
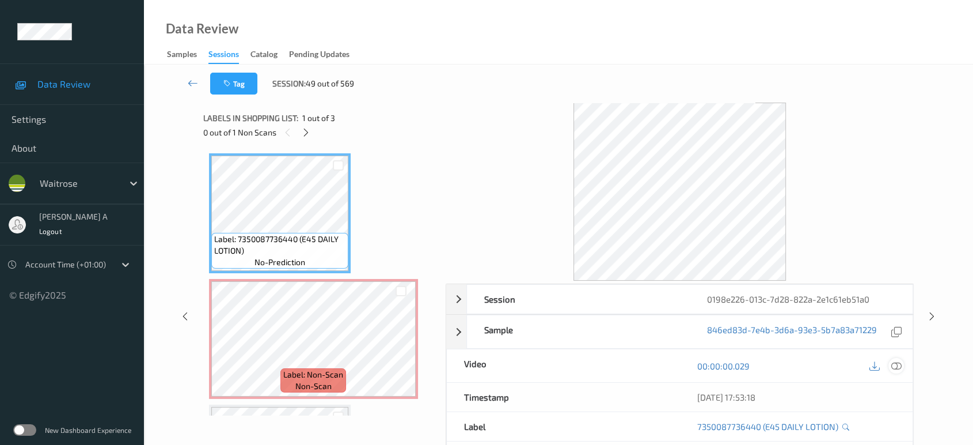
click at [900, 367] on icon at bounding box center [896, 365] width 10 height 10
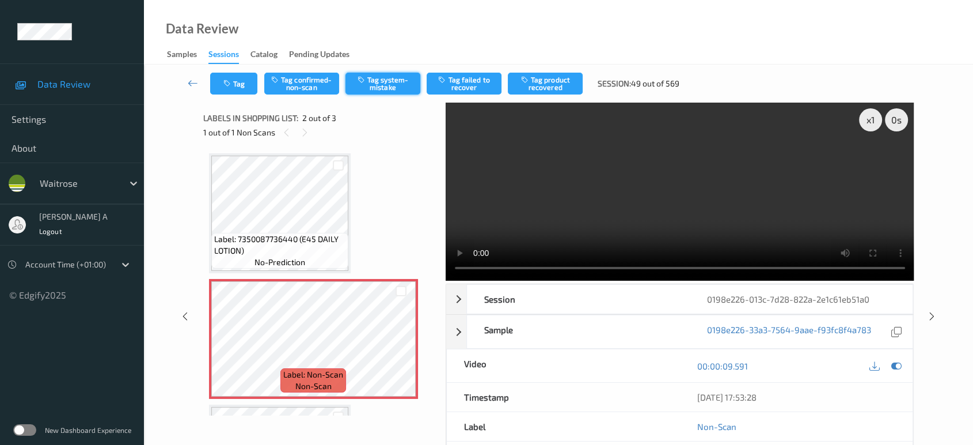
click at [372, 87] on button "Tag system-mistake" at bounding box center [383, 84] width 75 height 22
click at [227, 79] on icon "button" at bounding box center [228, 83] width 10 height 8
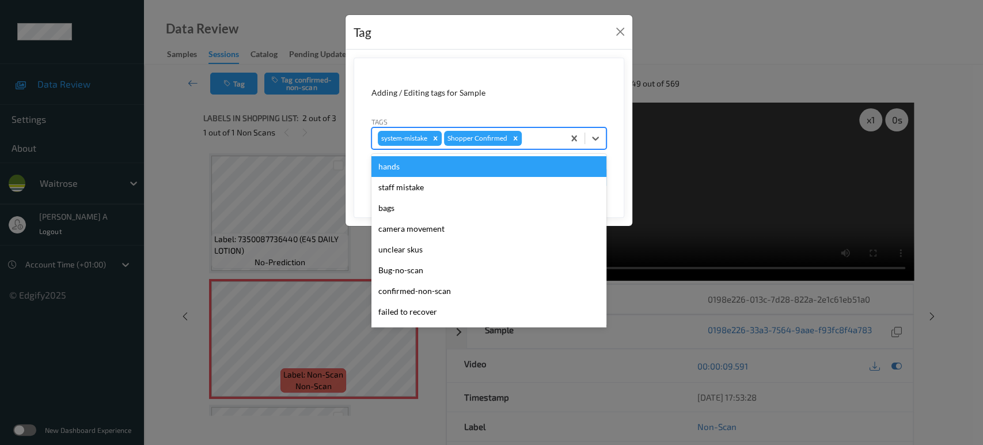
click at [537, 143] on div at bounding box center [541, 138] width 34 height 14
type input "un"
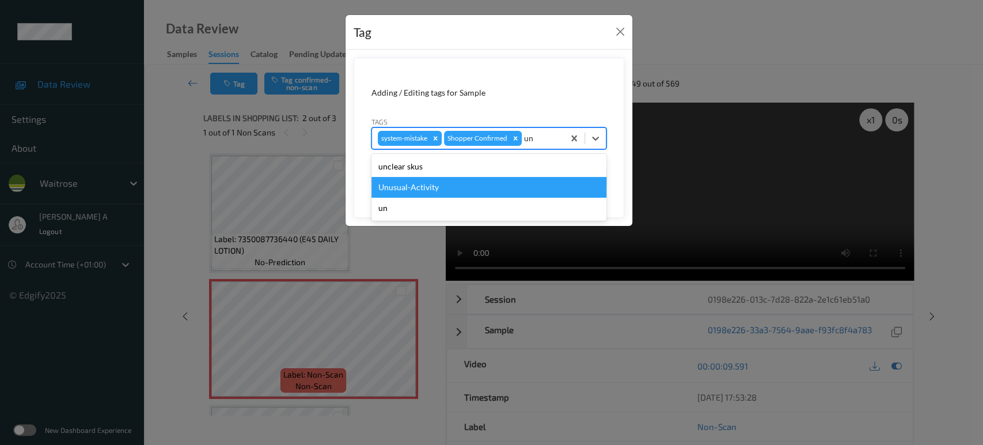
click at [487, 186] on div "Unusual-Activity" at bounding box center [488, 187] width 235 height 21
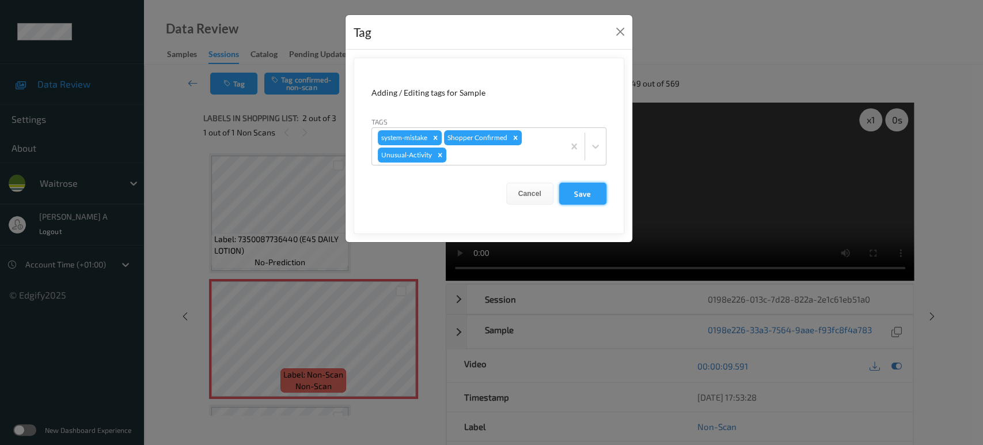
click at [586, 202] on button "Save" at bounding box center [582, 194] width 47 height 22
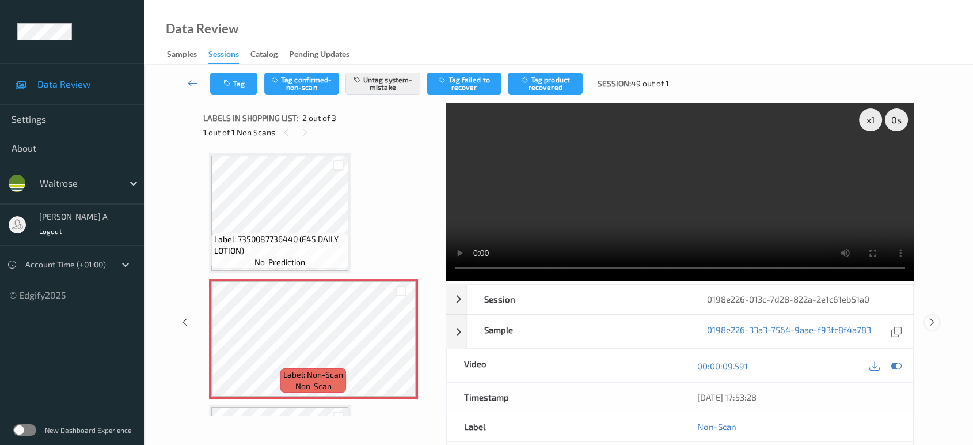
click at [932, 317] on icon at bounding box center [932, 322] width 10 height 10
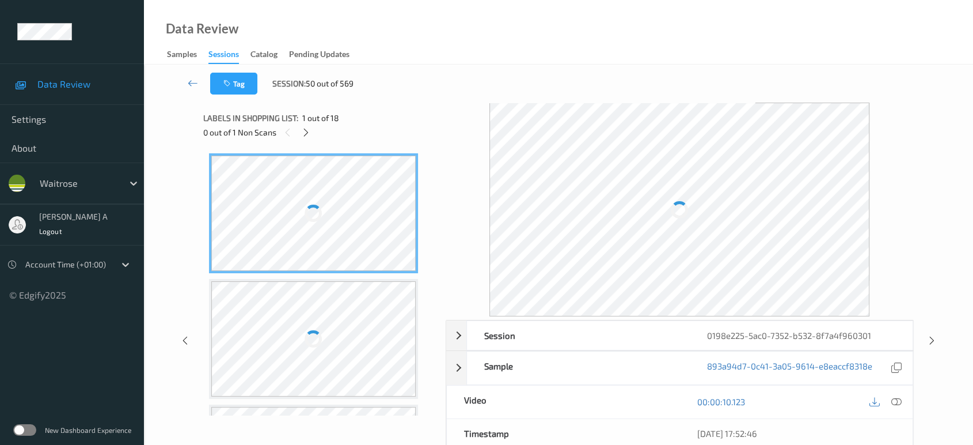
drag, startPoint x: 312, startPoint y: 134, endPoint x: 317, endPoint y: 141, distance: 8.8
click at [312, 134] on div at bounding box center [306, 132] width 14 height 14
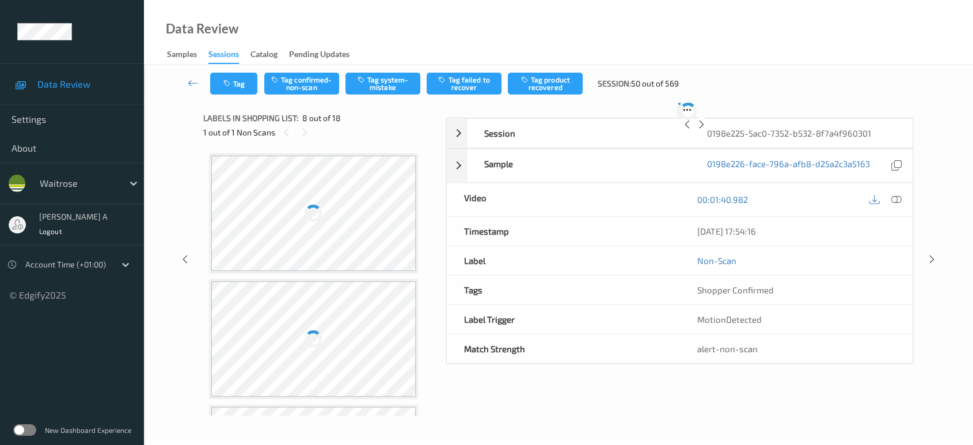
scroll to position [756, 0]
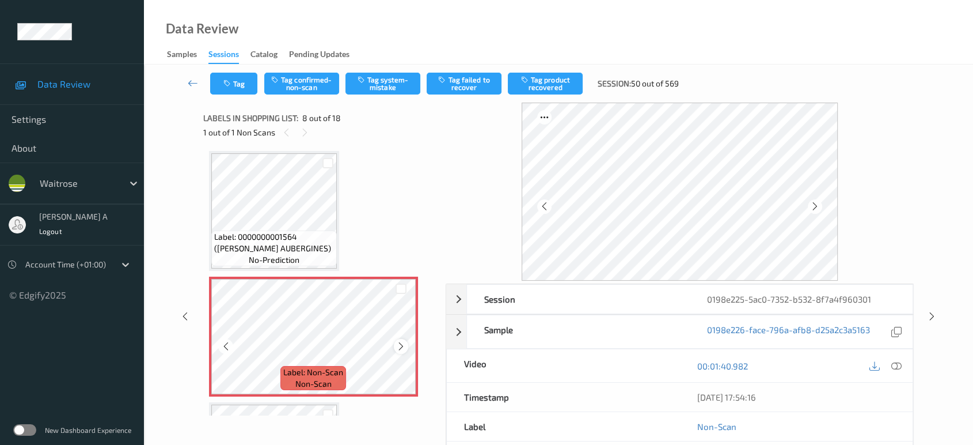
click at [396, 341] on icon at bounding box center [401, 346] width 10 height 10
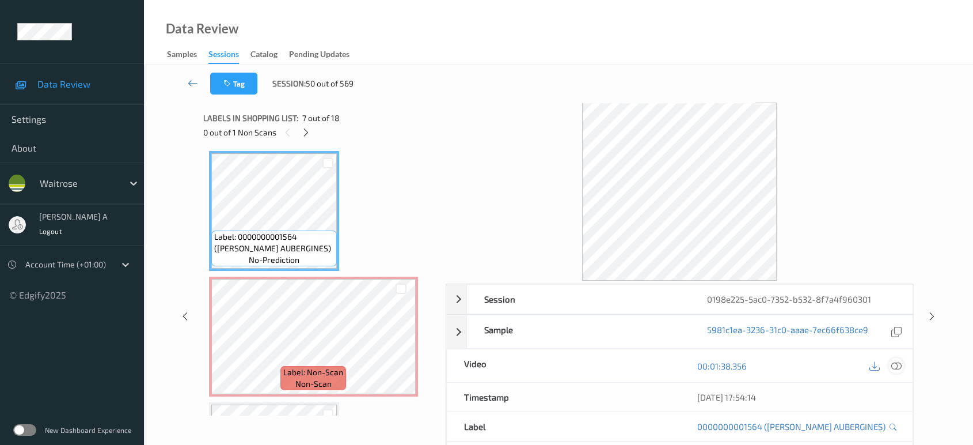
click at [897, 366] on icon at bounding box center [896, 365] width 10 height 10
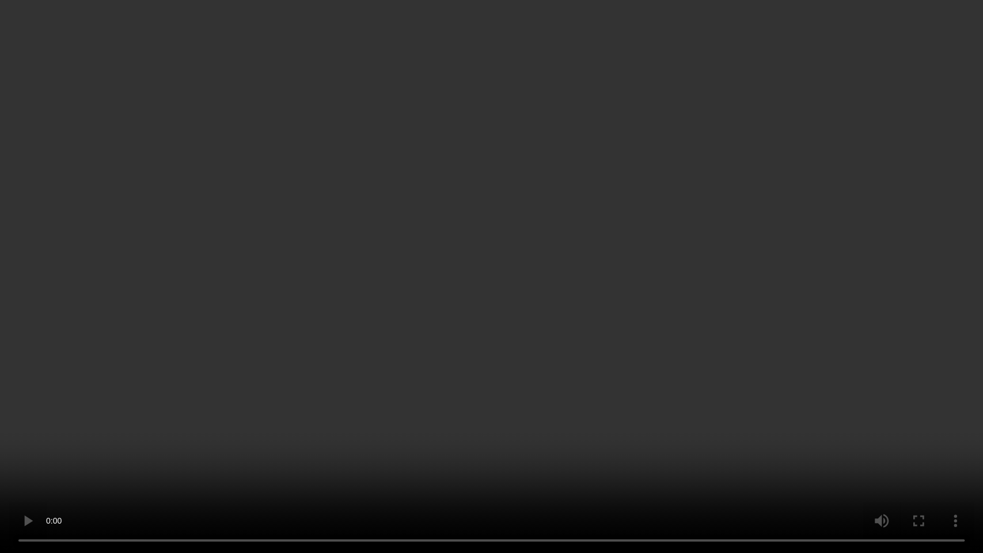
click at [463, 300] on video at bounding box center [491, 276] width 983 height 553
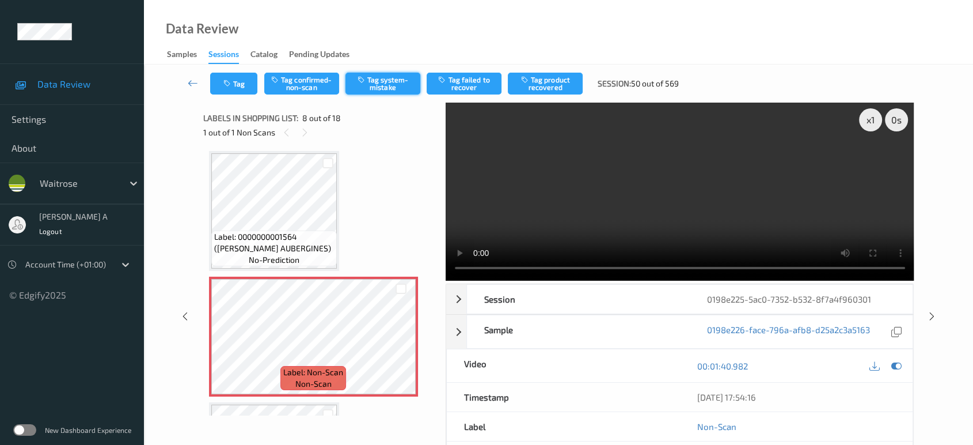
click at [382, 88] on button "Tag system-mistake" at bounding box center [383, 84] width 75 height 22
click at [234, 89] on button "Tag" at bounding box center [233, 84] width 47 height 22
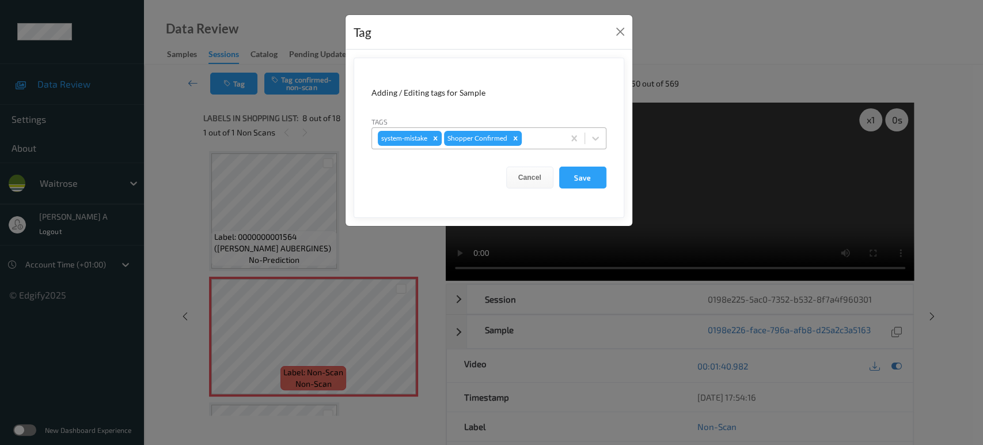
click at [541, 141] on div at bounding box center [541, 138] width 34 height 14
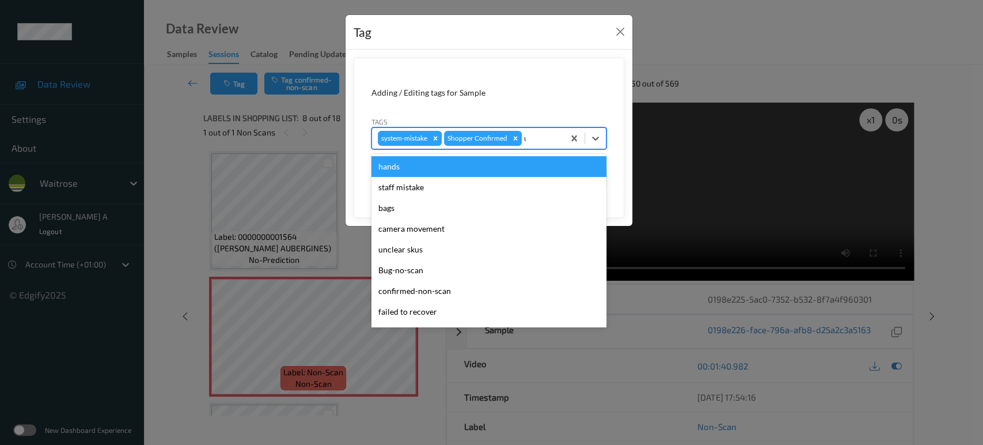
type input "un"
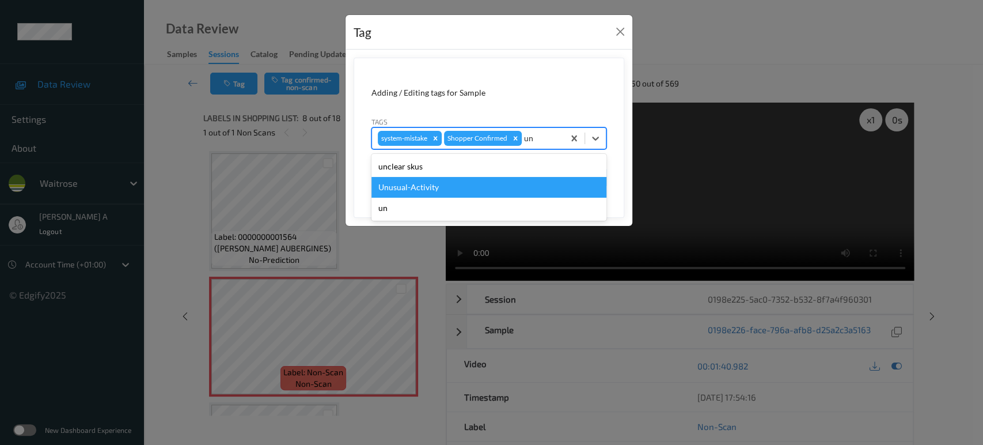
click at [488, 184] on div "Unusual-Activity" at bounding box center [488, 187] width 235 height 21
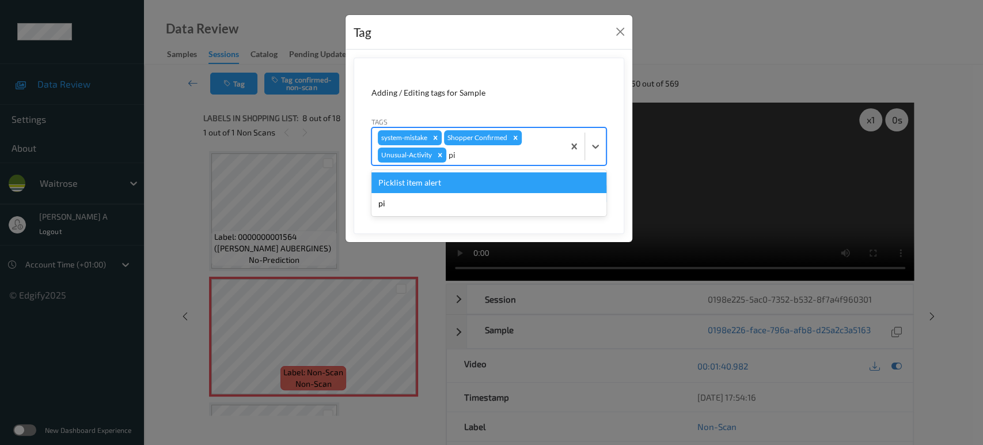
type input "pic"
click at [488, 184] on div "Picklist item alert" at bounding box center [488, 182] width 235 height 21
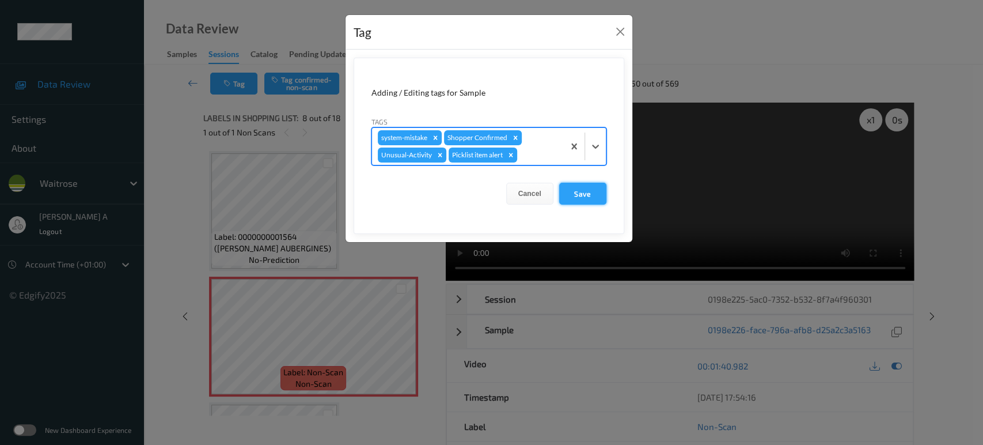
click at [583, 197] on button "Save" at bounding box center [582, 194] width 47 height 22
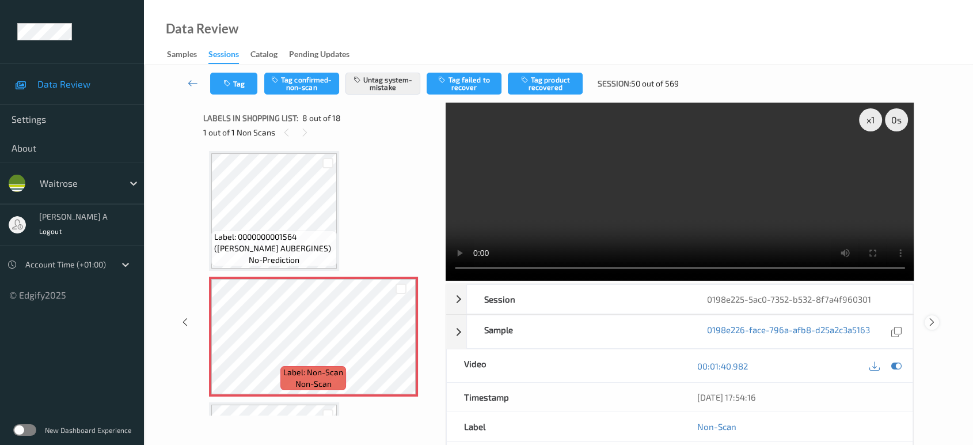
click at [931, 320] on icon at bounding box center [932, 322] width 10 height 10
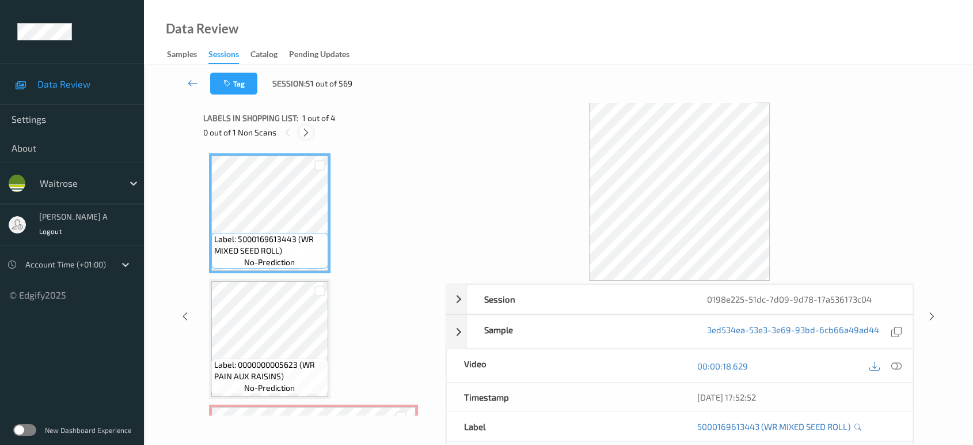
click at [305, 132] on icon at bounding box center [306, 132] width 10 height 10
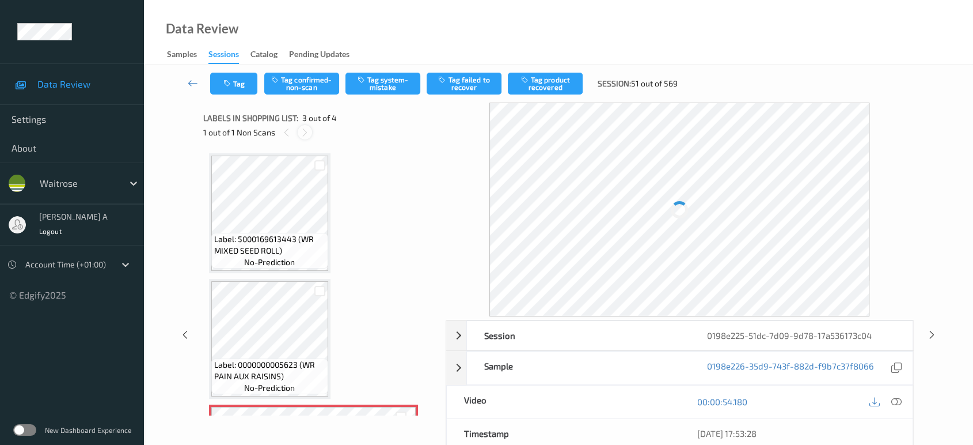
scroll to position [130, 0]
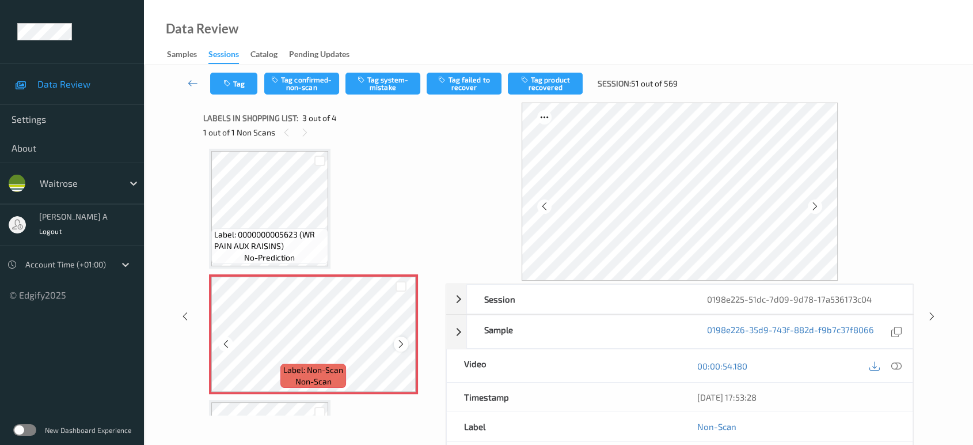
click at [402, 341] on icon at bounding box center [401, 344] width 10 height 10
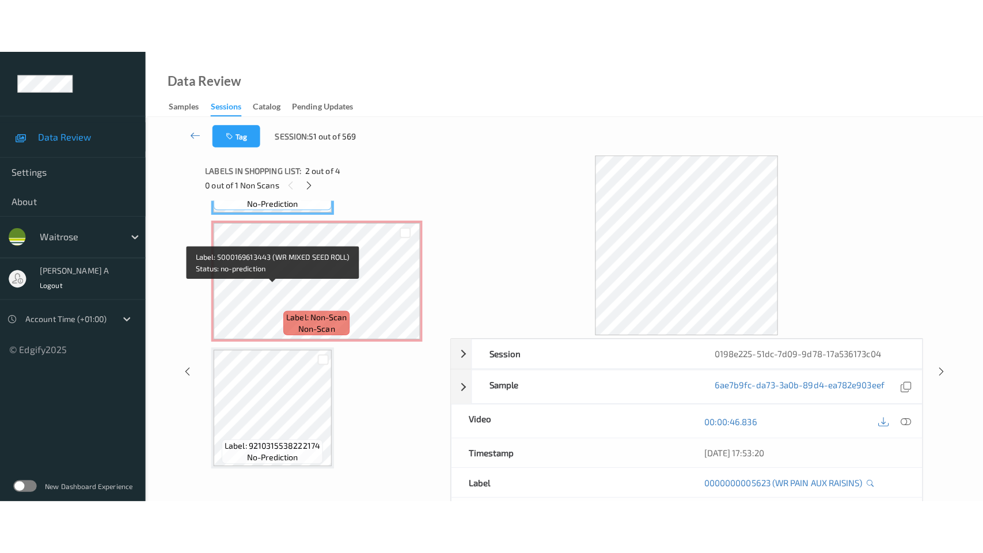
scroll to position [174, 0]
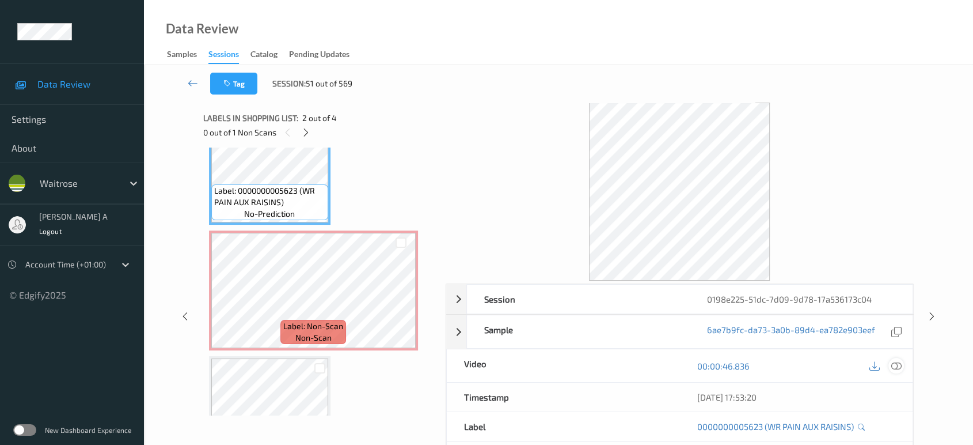
click at [897, 367] on icon at bounding box center [896, 365] width 10 height 10
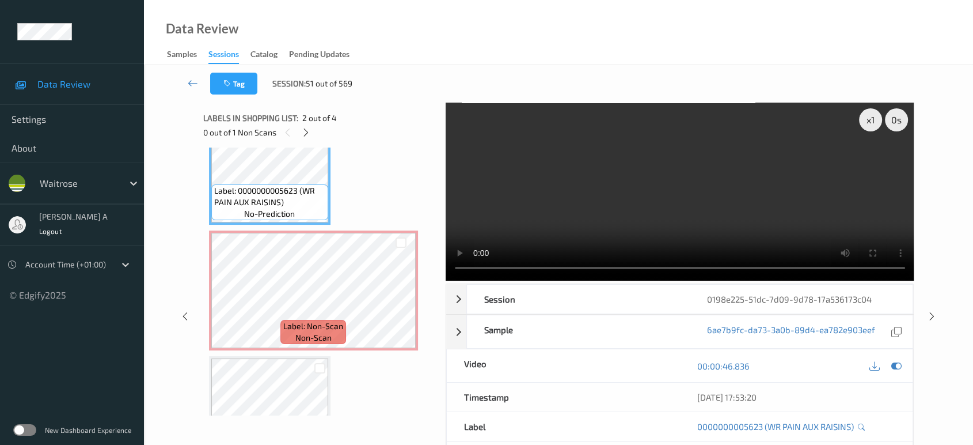
scroll to position [129, 0]
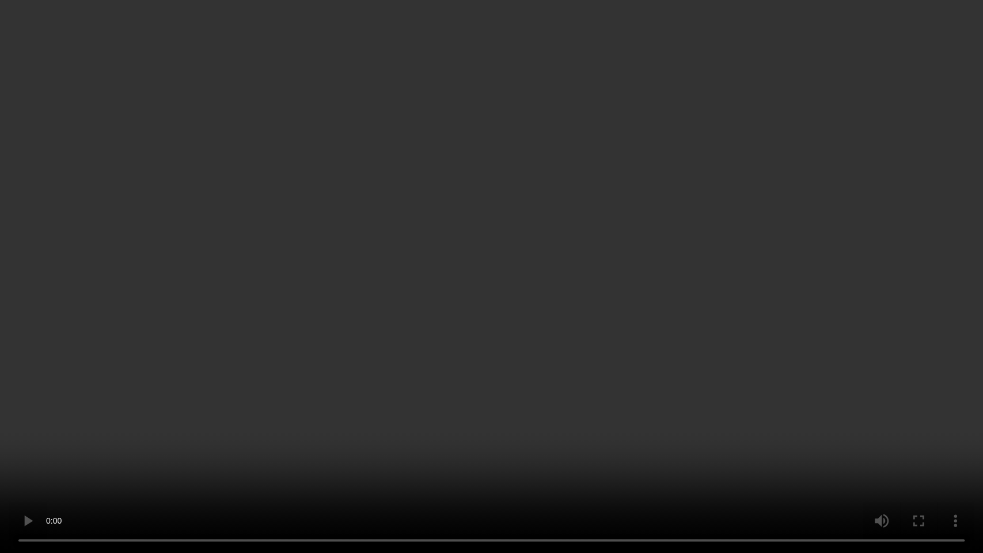
click at [627, 303] on video at bounding box center [491, 276] width 983 height 553
click at [540, 308] on video at bounding box center [491, 276] width 983 height 553
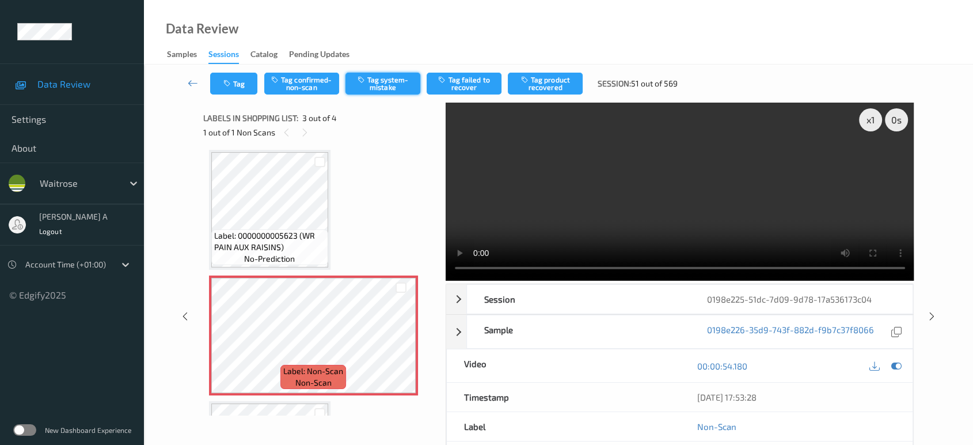
click at [386, 80] on button "Tag system-mistake" at bounding box center [383, 84] width 75 height 22
click at [244, 88] on button "Tag" at bounding box center [233, 84] width 47 height 22
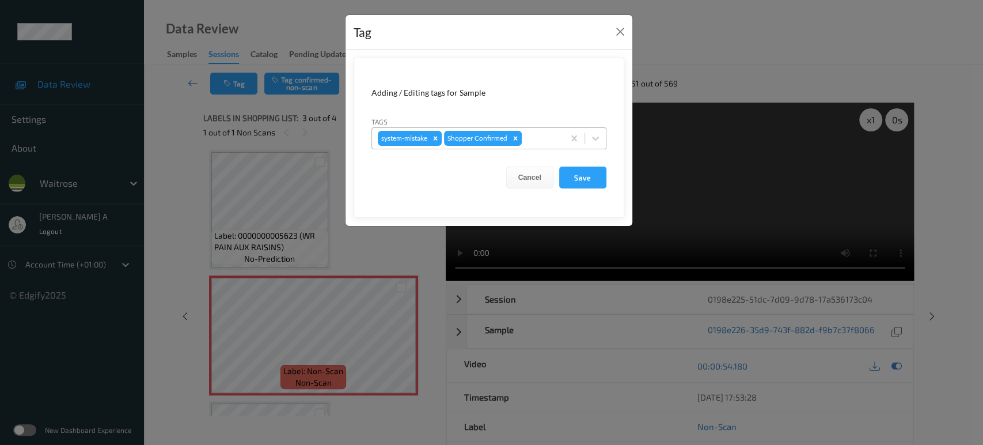
click at [538, 139] on div at bounding box center [541, 138] width 34 height 14
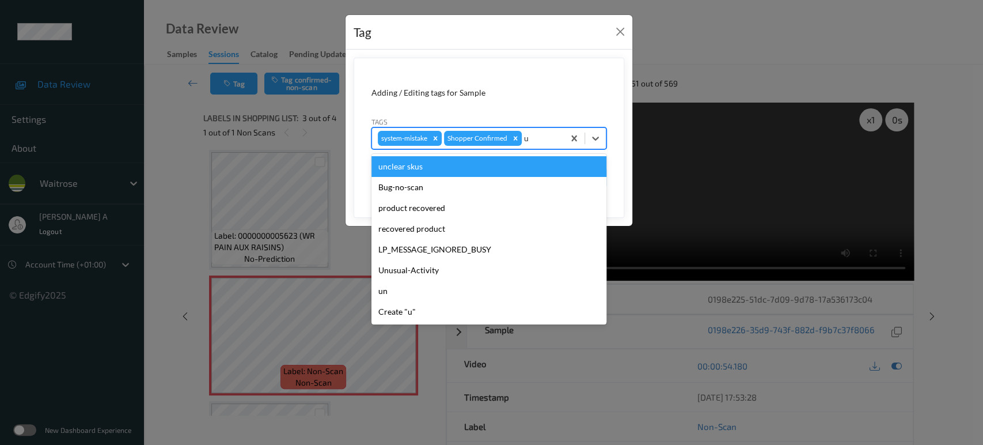
type input "un"
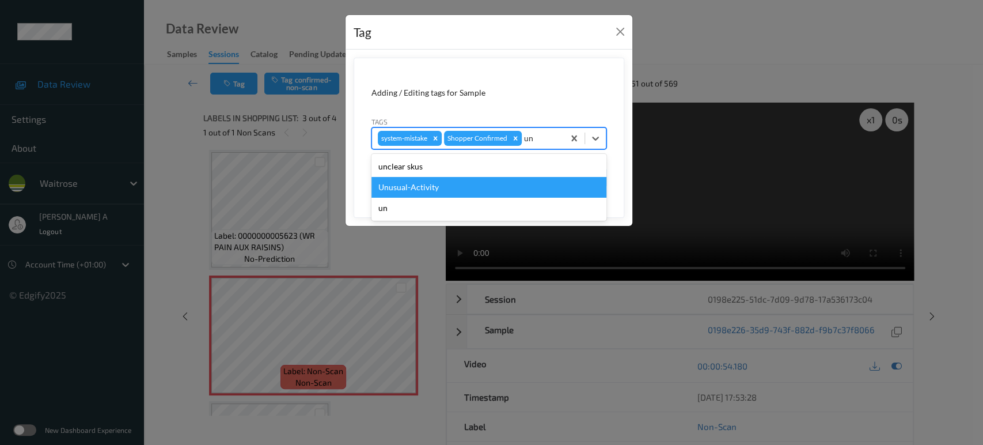
click at [484, 184] on div "Unusual-Activity" at bounding box center [488, 187] width 235 height 21
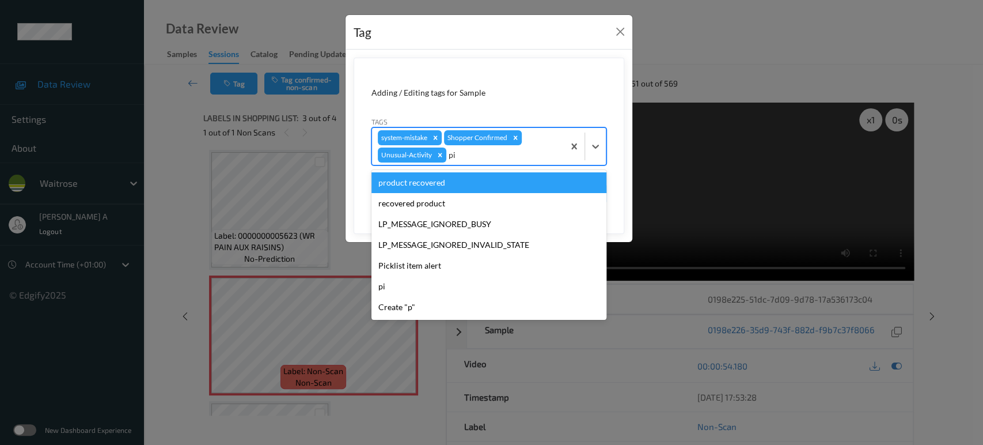
type input "pic"
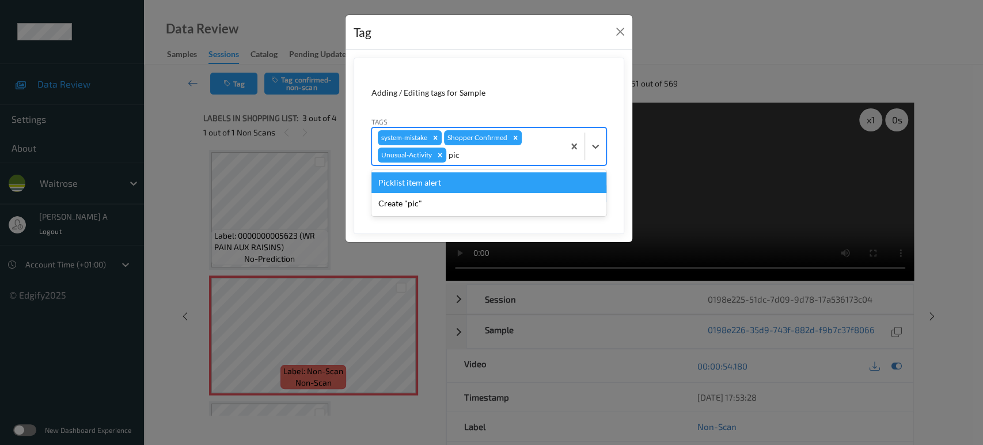
click at [484, 184] on div "Picklist item alert" at bounding box center [488, 182] width 235 height 21
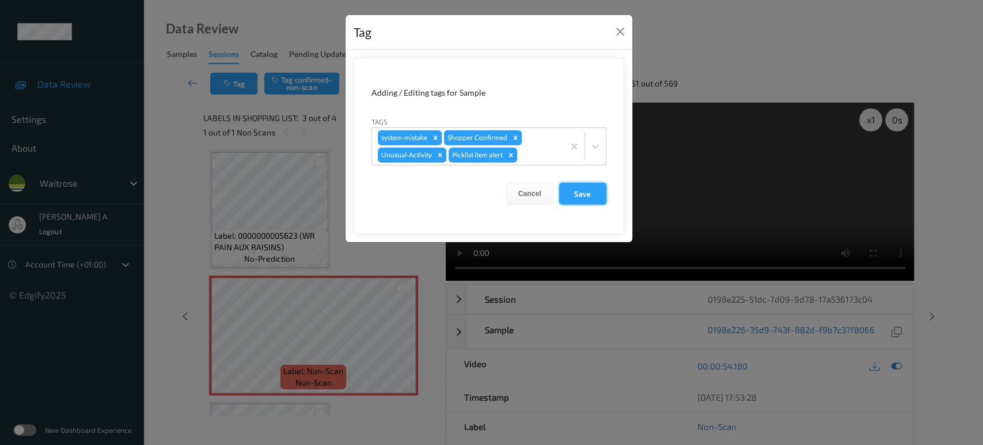
click at [593, 197] on button "Save" at bounding box center [582, 194] width 47 height 22
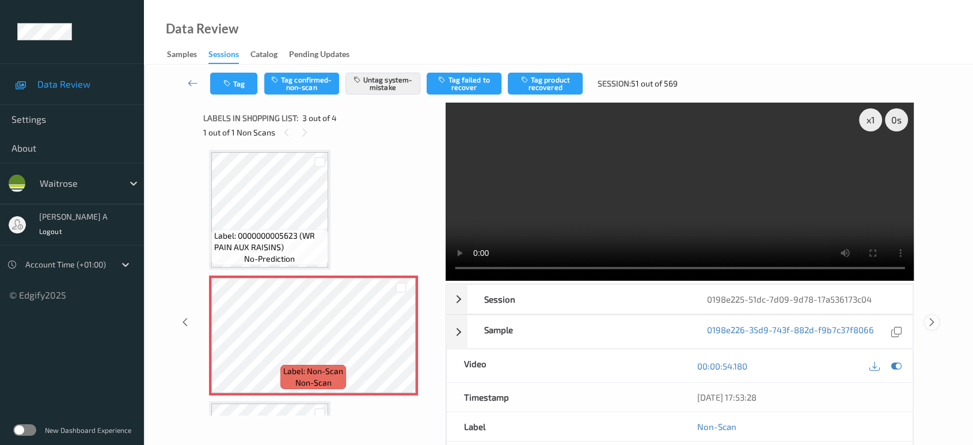
click at [932, 317] on icon at bounding box center [932, 322] width 10 height 10
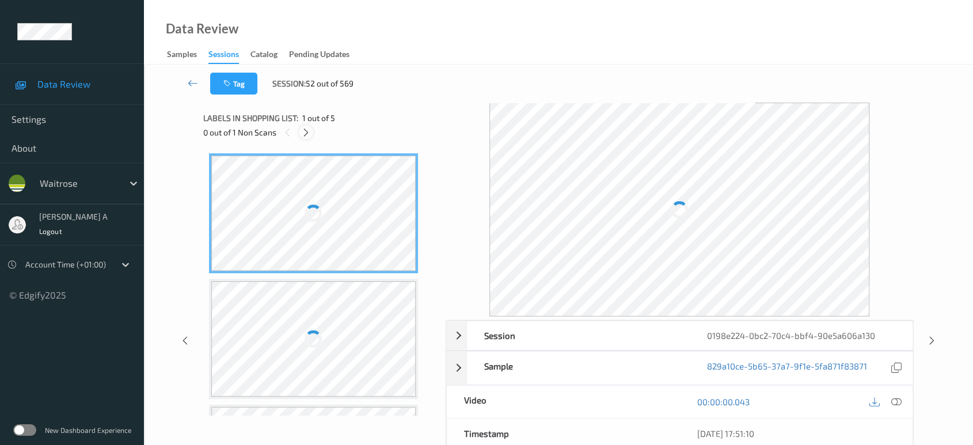
click at [304, 135] on icon at bounding box center [306, 132] width 10 height 10
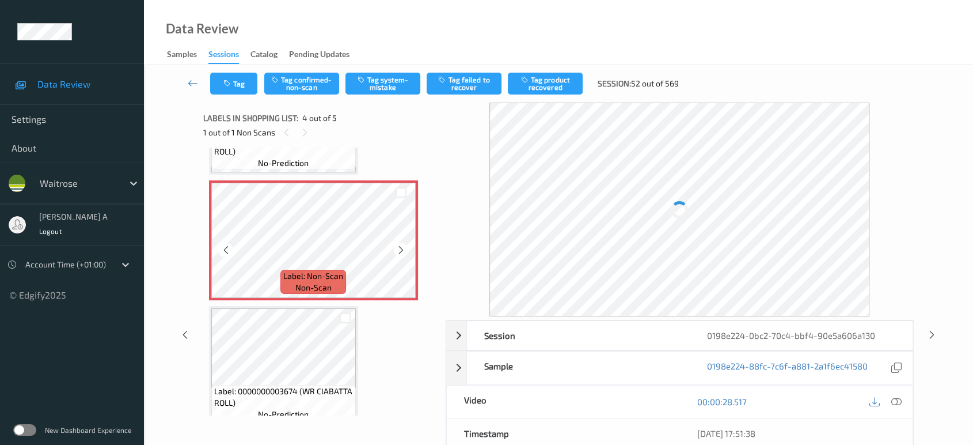
scroll to position [352, 0]
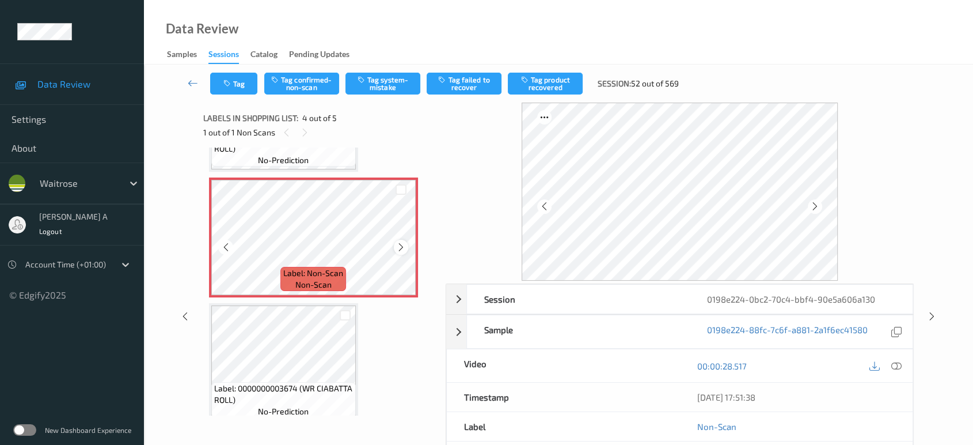
click at [403, 248] on icon at bounding box center [401, 247] width 10 height 10
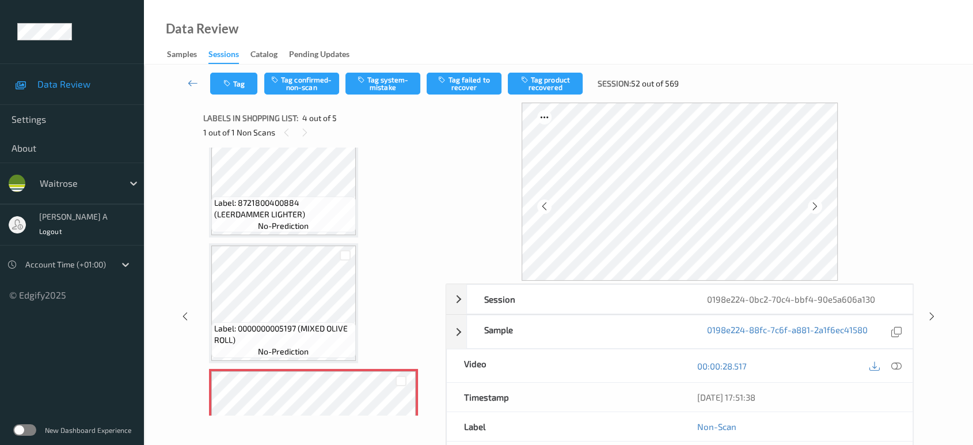
scroll to position [161, 0]
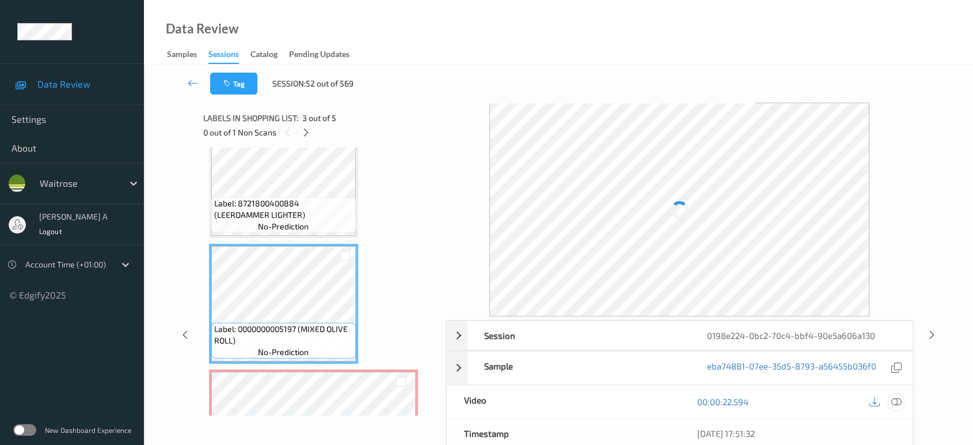
click at [898, 395] on div at bounding box center [897, 402] width 16 height 16
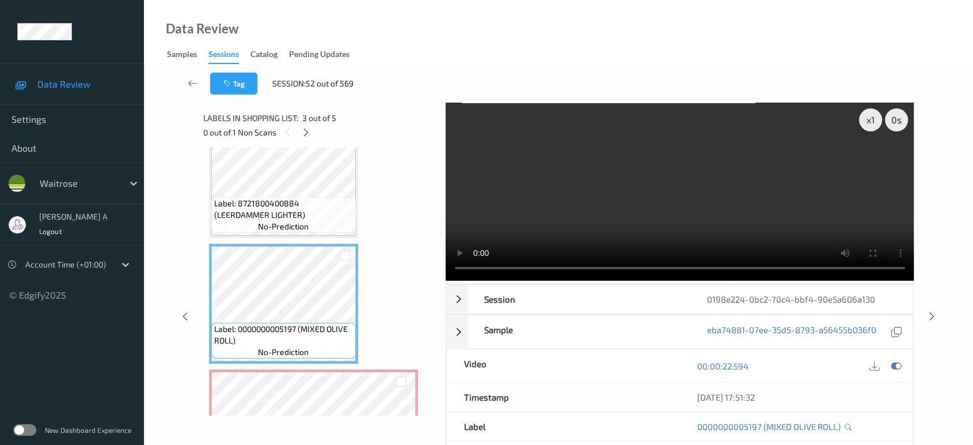
click at [649, 184] on video at bounding box center [680, 191] width 469 height 178
click at [800, 196] on video at bounding box center [680, 191] width 469 height 178
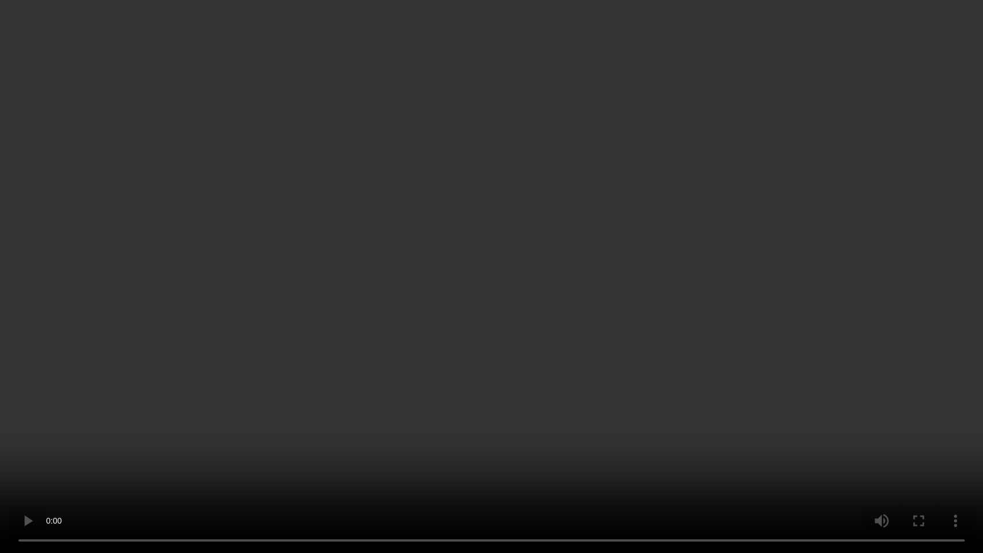
click at [675, 354] on video at bounding box center [491, 276] width 983 height 553
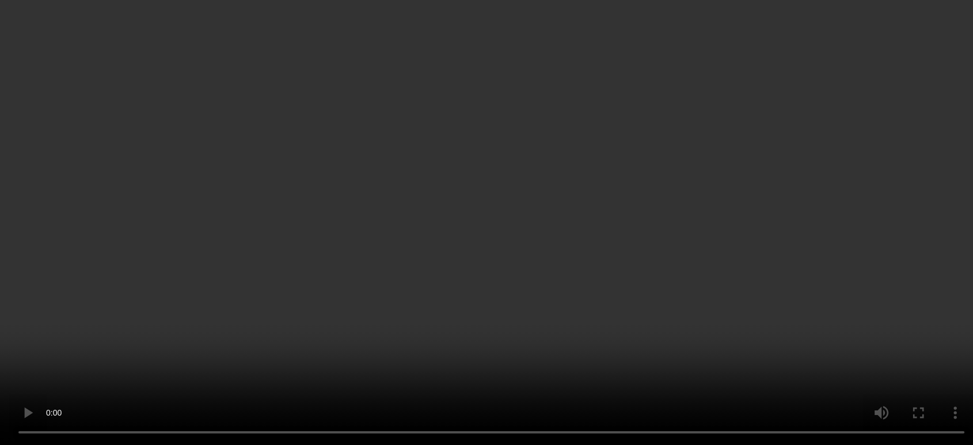
scroll to position [288, 0]
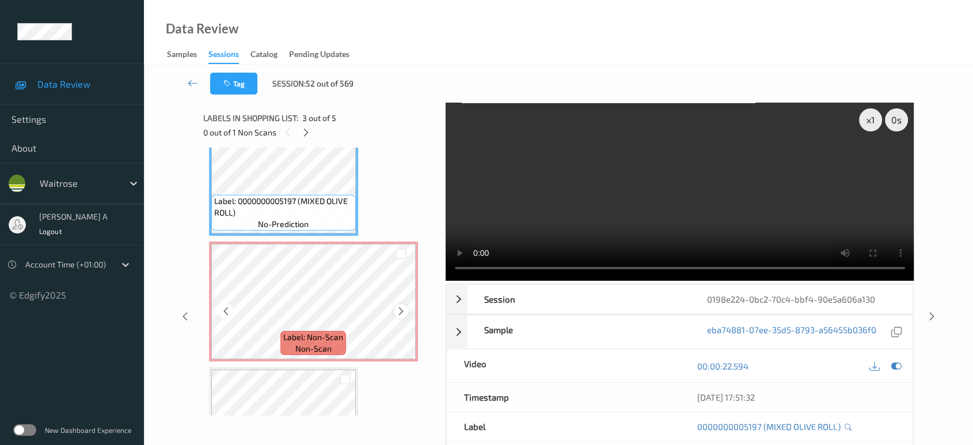
click at [398, 308] on icon at bounding box center [401, 311] width 10 height 10
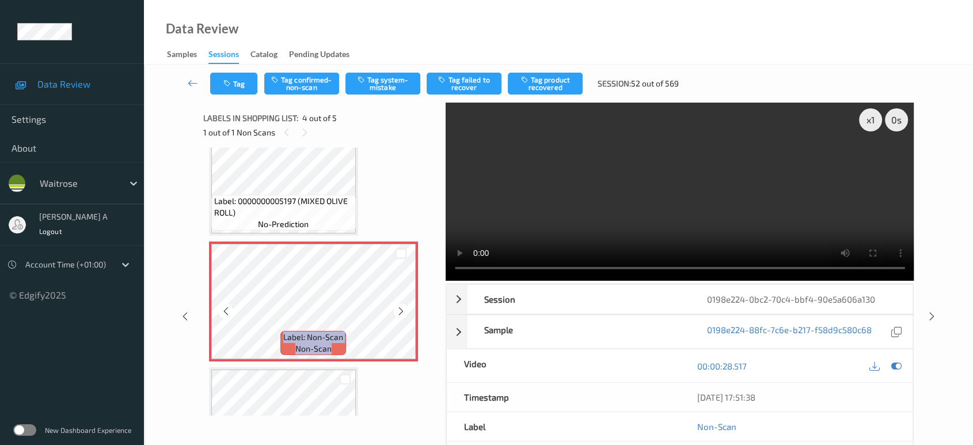
click at [398, 308] on icon at bounding box center [401, 311] width 10 height 10
click at [381, 79] on button "Tag system-mistake" at bounding box center [383, 84] width 75 height 22
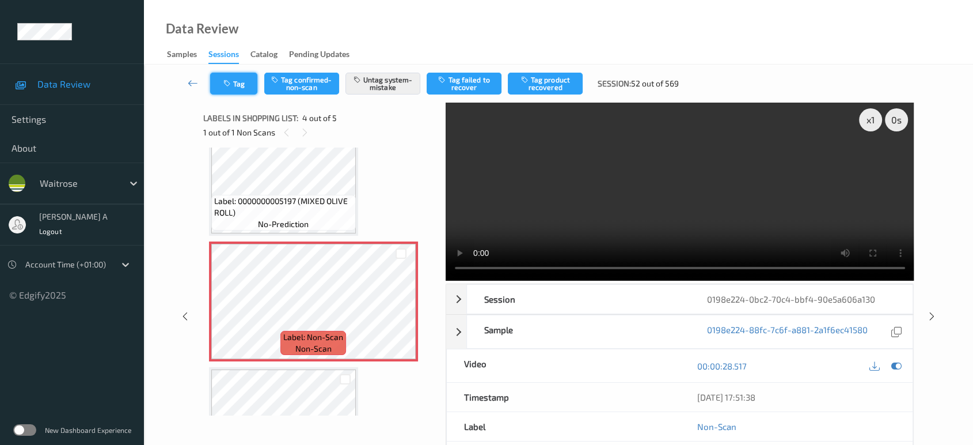
click at [228, 90] on button "Tag" at bounding box center [233, 84] width 47 height 22
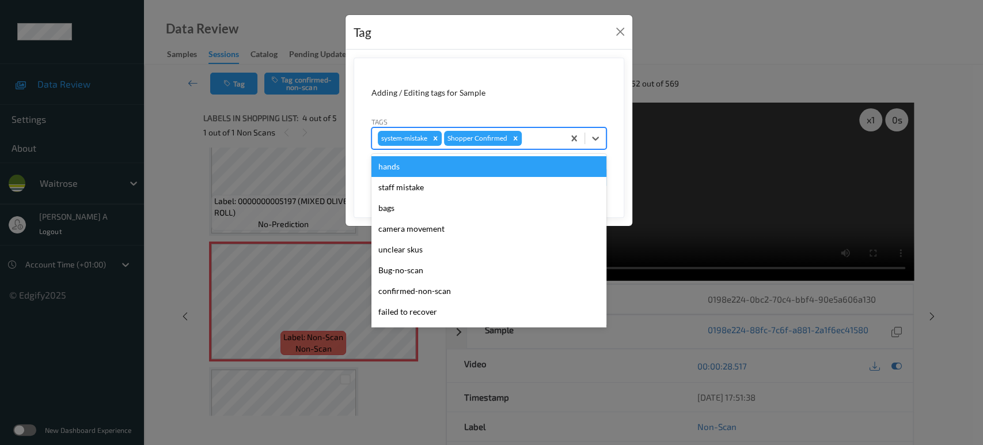
click at [540, 137] on div at bounding box center [541, 138] width 34 height 14
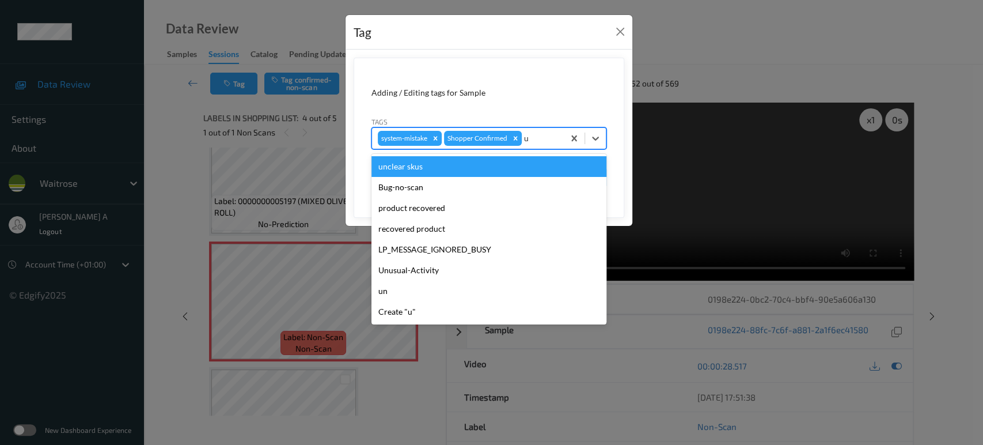
type input "un"
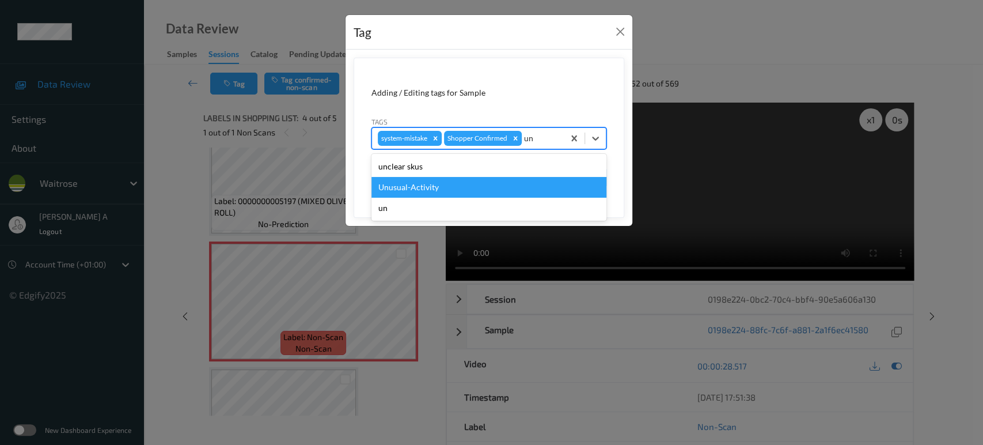
click at [479, 195] on div "Unusual-Activity" at bounding box center [488, 187] width 235 height 21
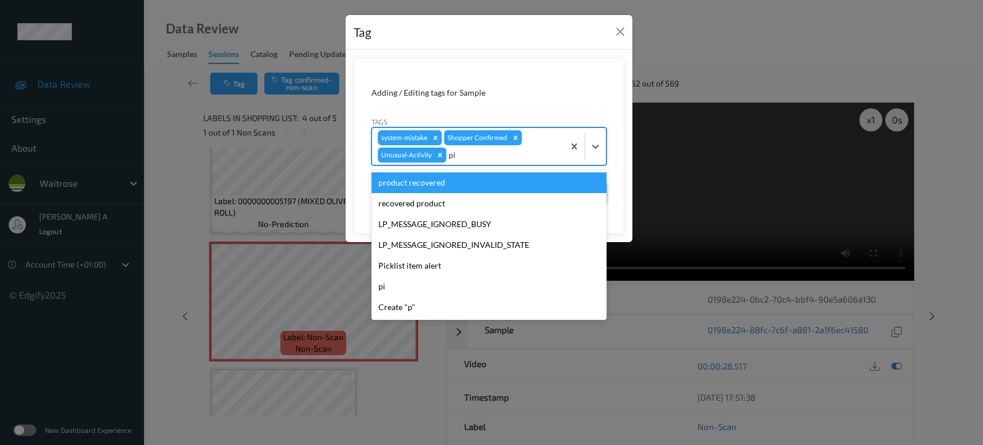
type input "pic"
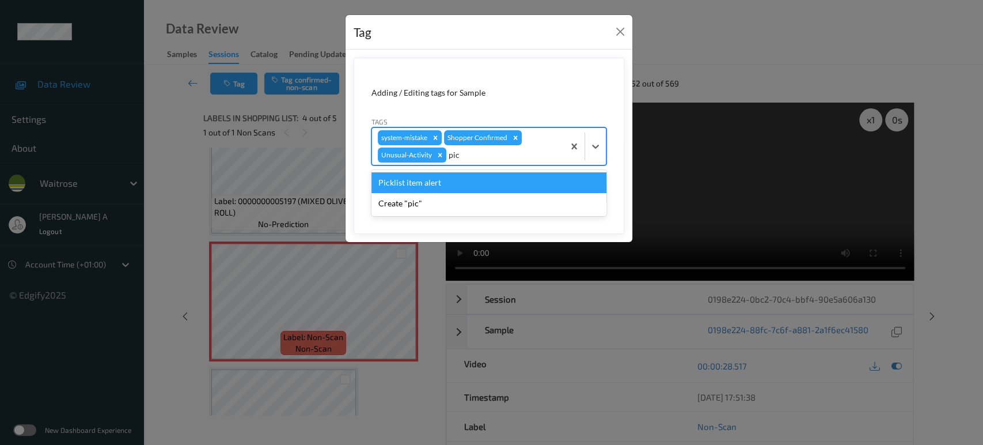
click at [518, 174] on div "Picklist item alert" at bounding box center [488, 182] width 235 height 21
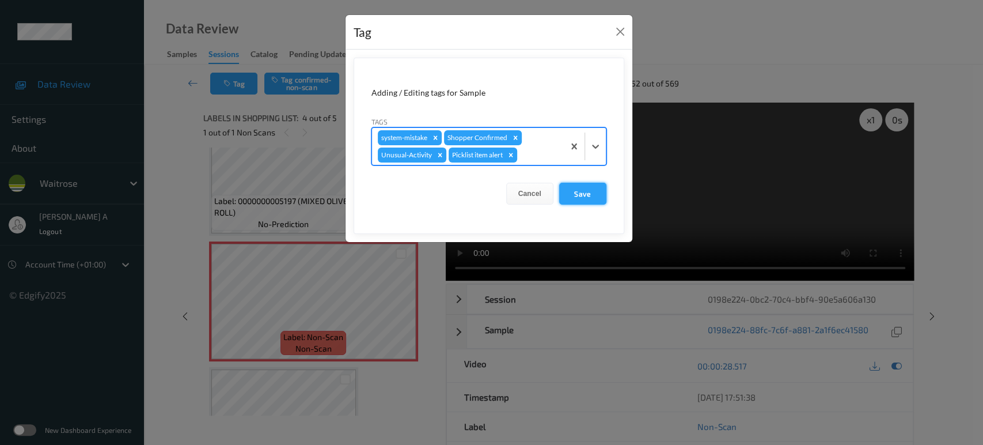
click at [594, 195] on button "Save" at bounding box center [582, 194] width 47 height 22
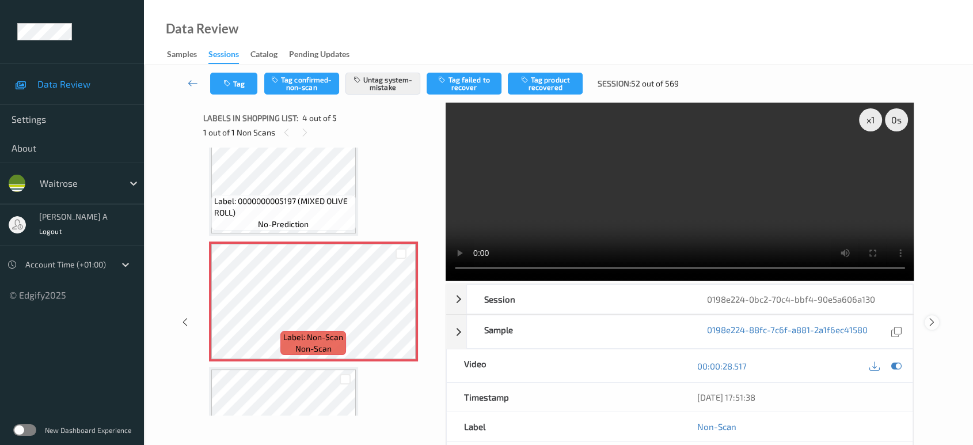
click at [931, 317] on icon at bounding box center [932, 322] width 10 height 10
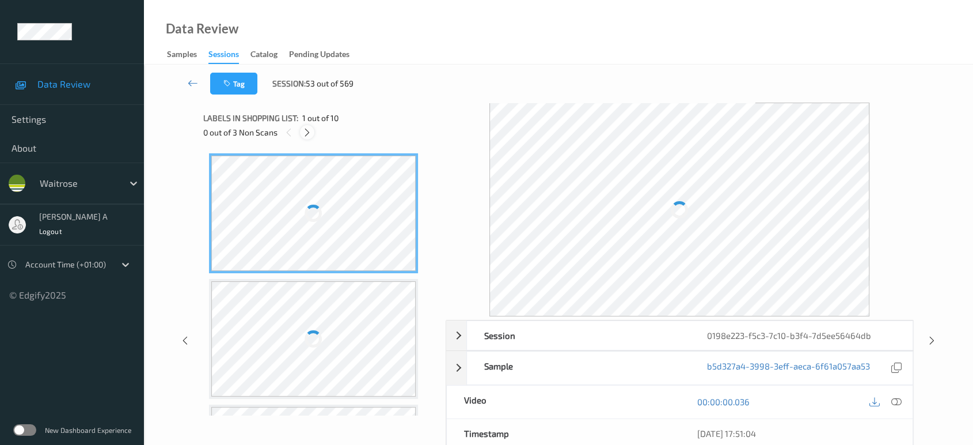
click at [309, 128] on icon at bounding box center [307, 132] width 10 height 10
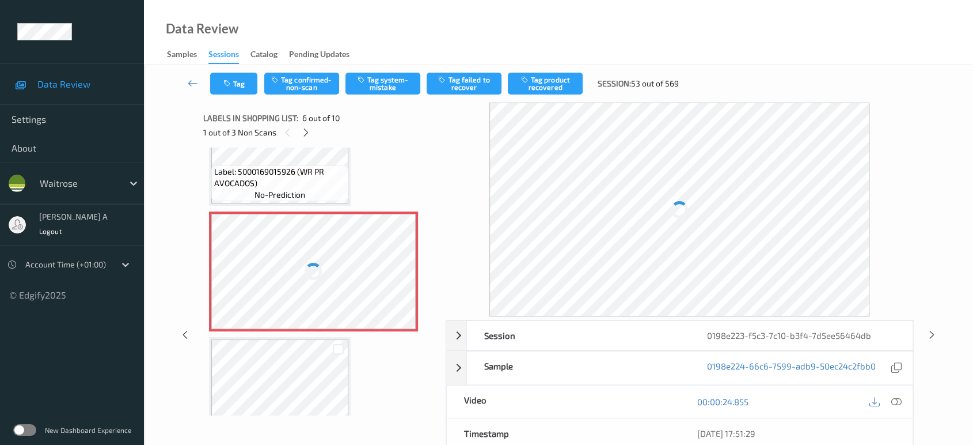
scroll to position [506, 0]
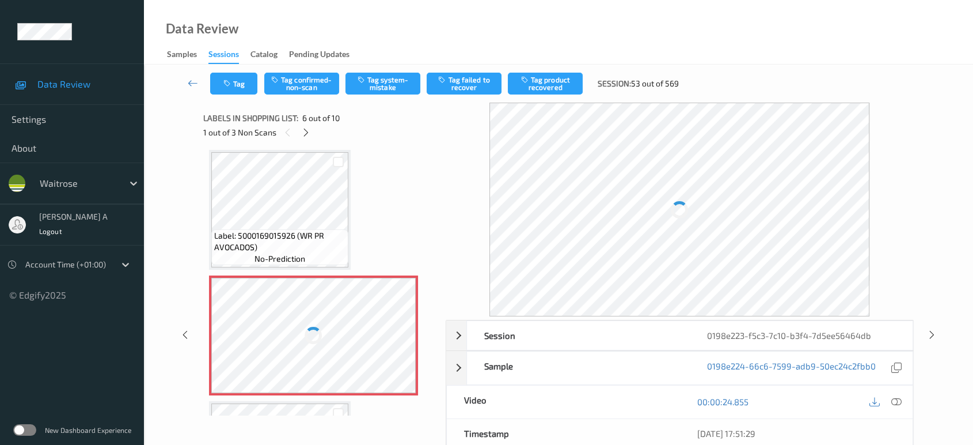
click at [390, 317] on div at bounding box center [313, 335] width 205 height 115
click at [392, 325] on div at bounding box center [313, 335] width 205 height 115
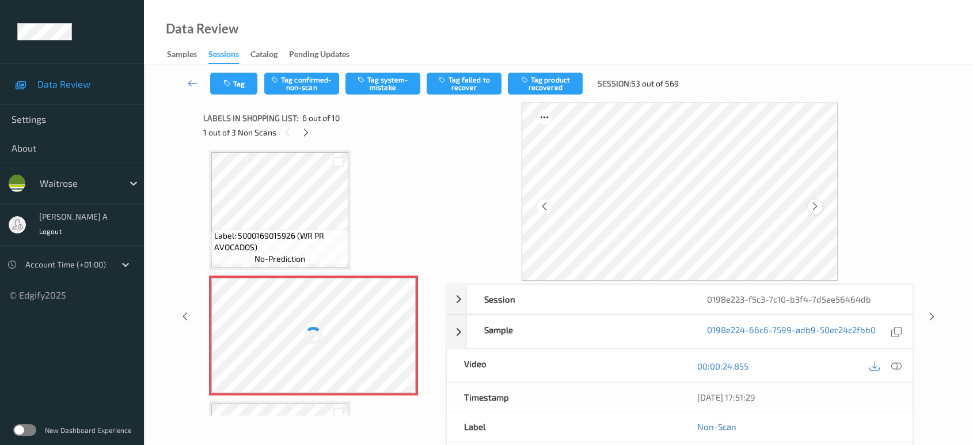
click at [818, 206] on icon at bounding box center [815, 206] width 10 height 10
click at [898, 369] on icon at bounding box center [896, 365] width 10 height 10
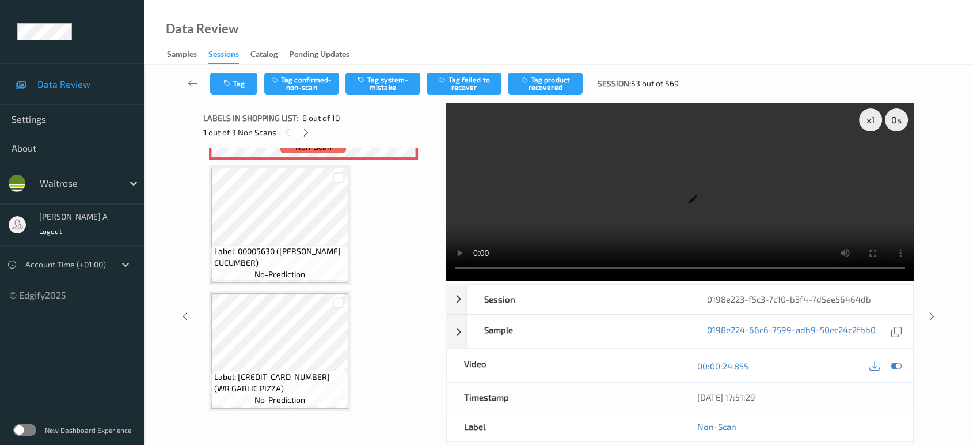
scroll to position [732, 0]
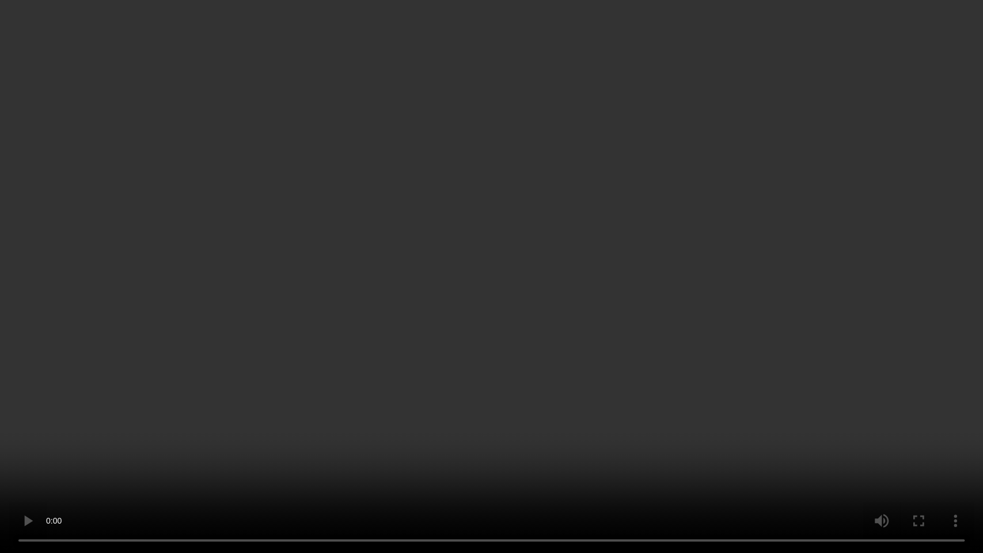
click at [488, 303] on video at bounding box center [491, 276] width 983 height 553
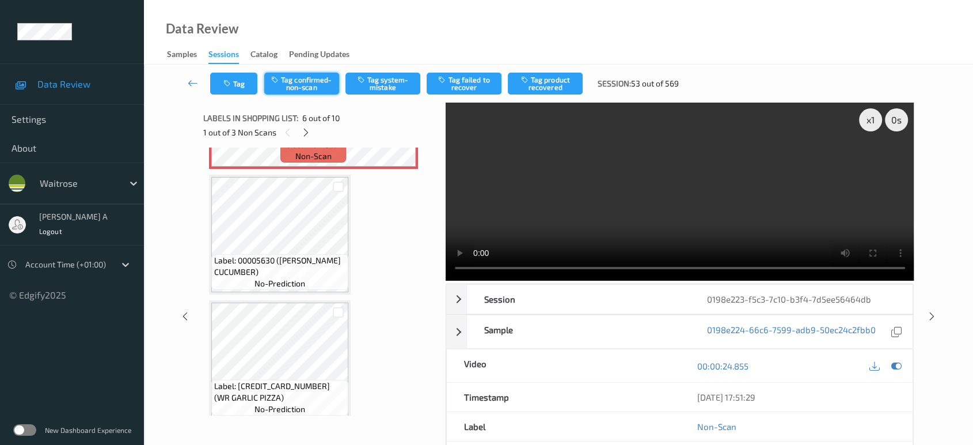
click at [306, 80] on button "Tag confirmed-non-scan" at bounding box center [301, 84] width 75 height 22
click at [551, 83] on button "Tag product recovered" at bounding box center [545, 84] width 75 height 22
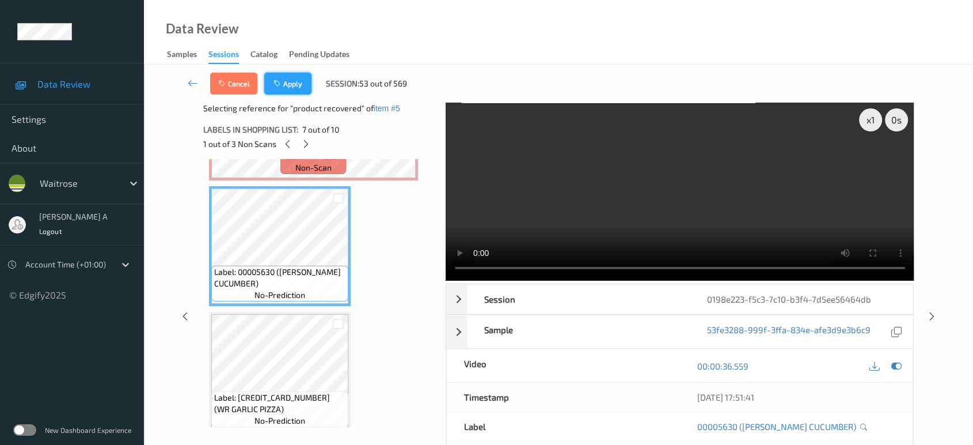
click at [286, 88] on button "Apply" at bounding box center [287, 84] width 47 height 22
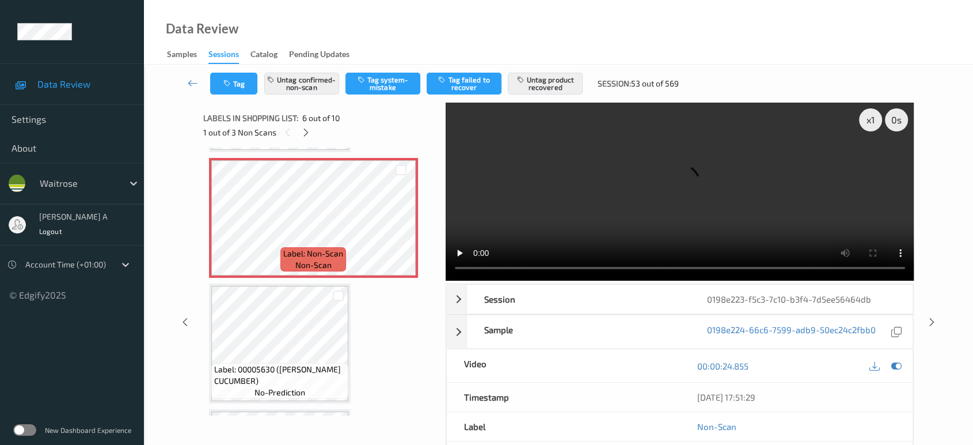
scroll to position [633, 0]
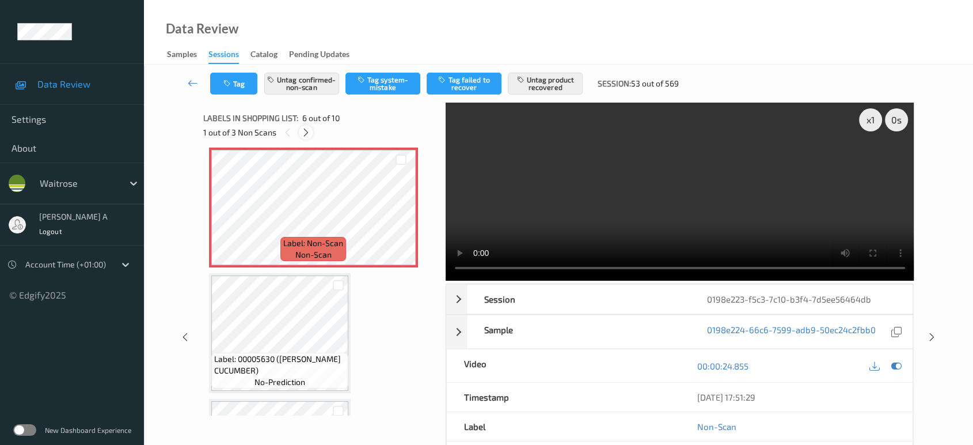
click at [307, 131] on icon at bounding box center [306, 132] width 10 height 10
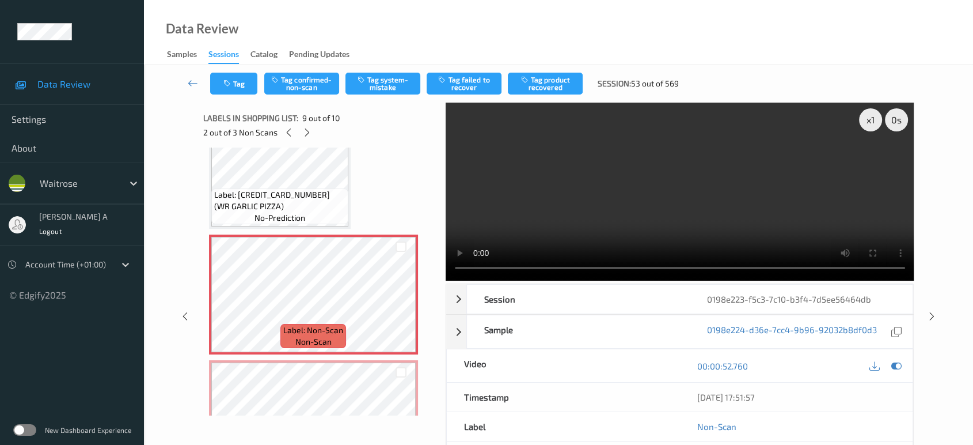
scroll to position [944, 0]
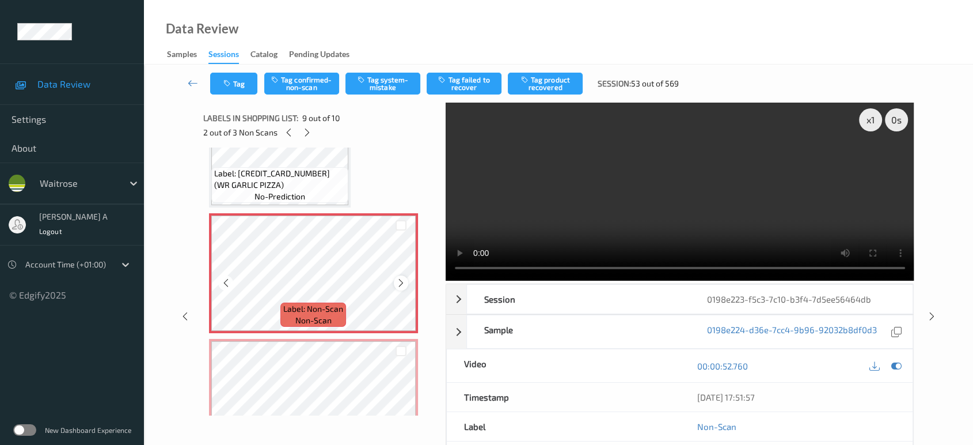
click at [401, 278] on icon at bounding box center [401, 283] width 10 height 10
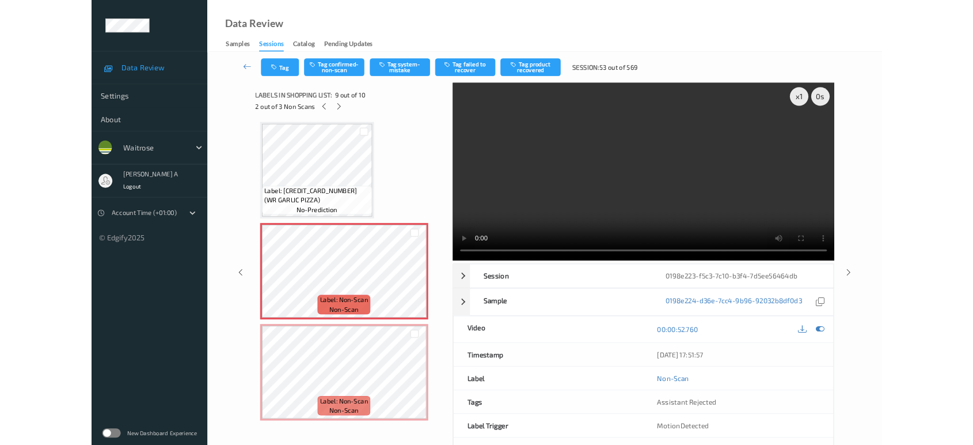
scroll to position [880, 0]
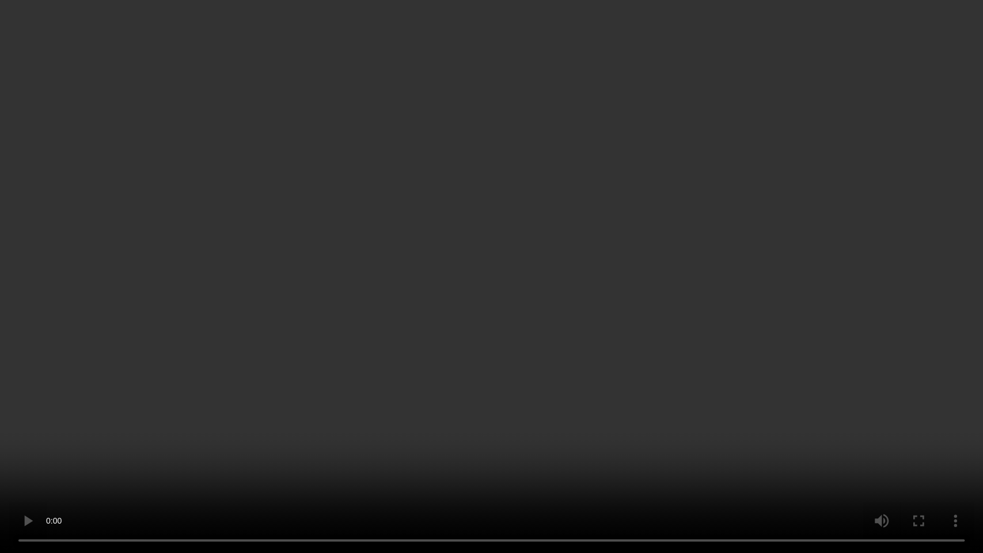
click at [507, 305] on video at bounding box center [491, 276] width 983 height 553
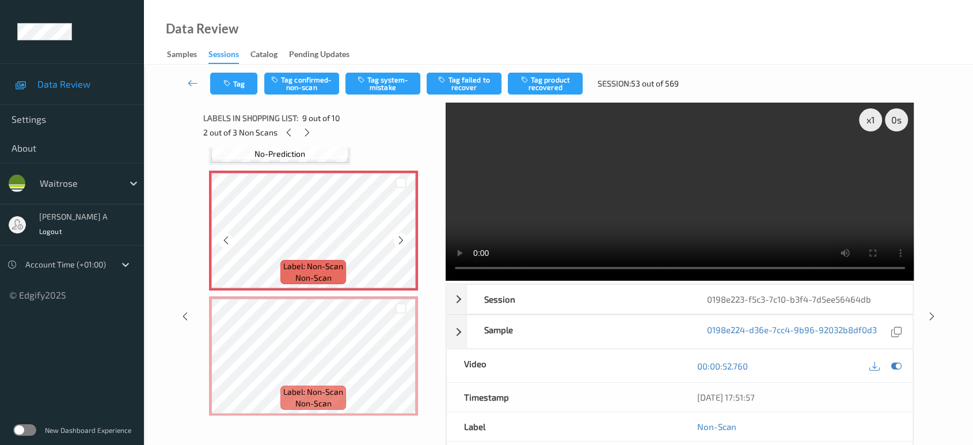
scroll to position [988, 0]
click at [377, 78] on button "Tag system-mistake" at bounding box center [383, 84] width 75 height 22
click at [228, 85] on icon "button" at bounding box center [228, 83] width 10 height 8
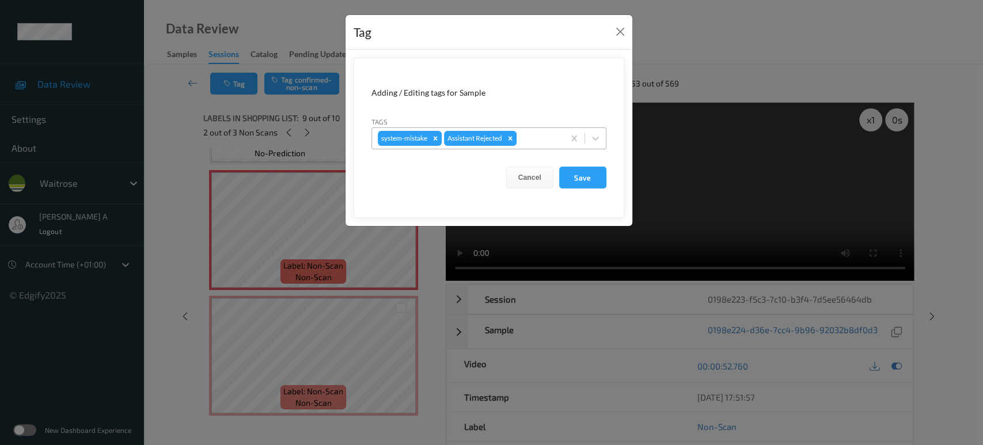
click at [532, 128] on div "system-mistake Assistant Rejected" at bounding box center [468, 138] width 192 height 20
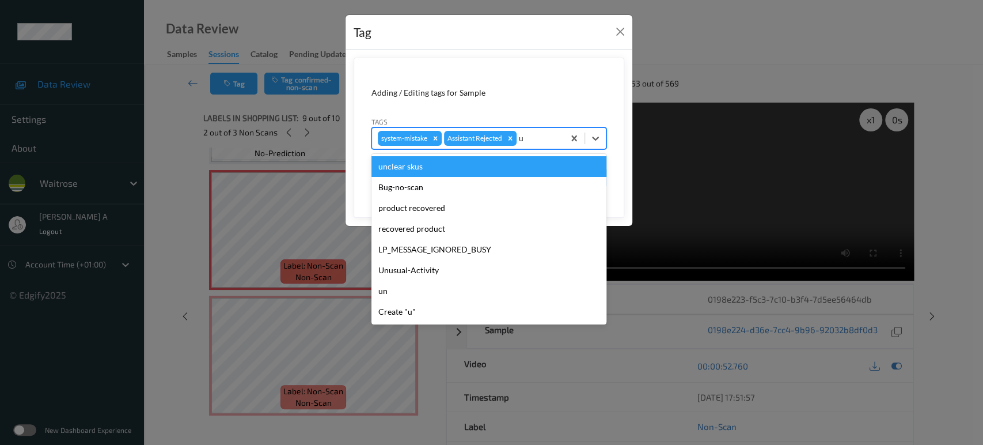
type input "un"
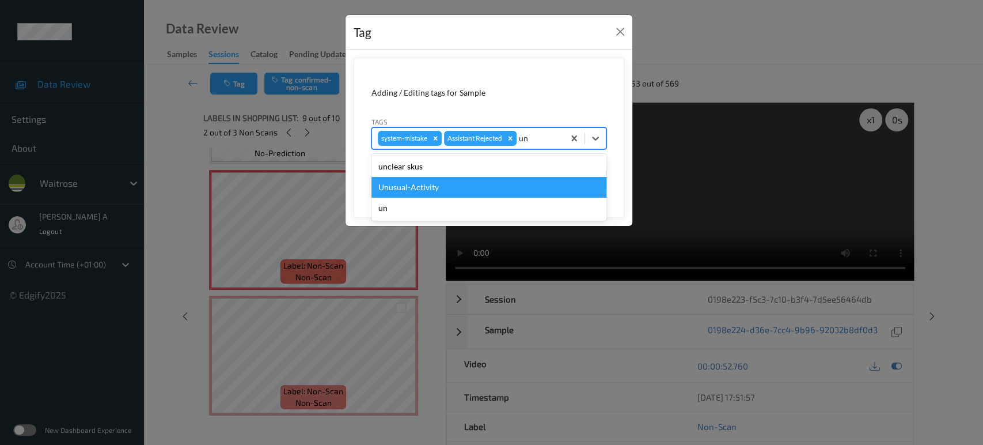
click at [461, 180] on div "Unusual-Activity" at bounding box center [488, 187] width 235 height 21
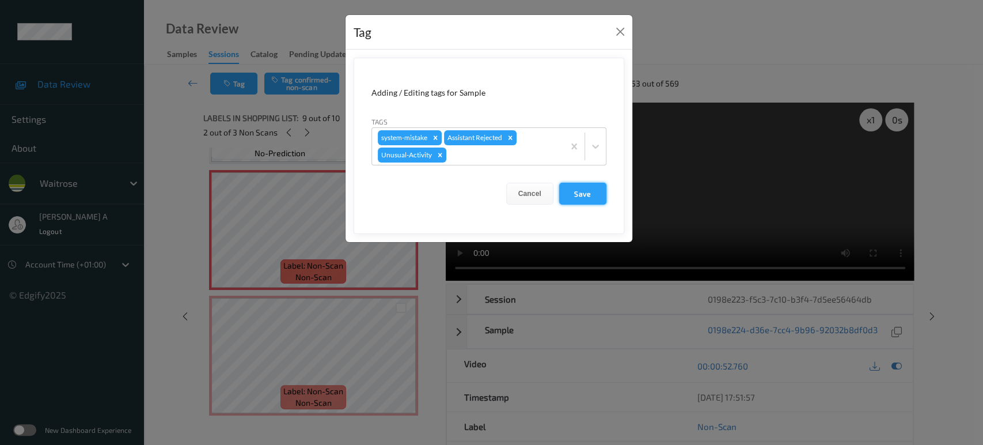
click at [592, 188] on button "Save" at bounding box center [582, 194] width 47 height 22
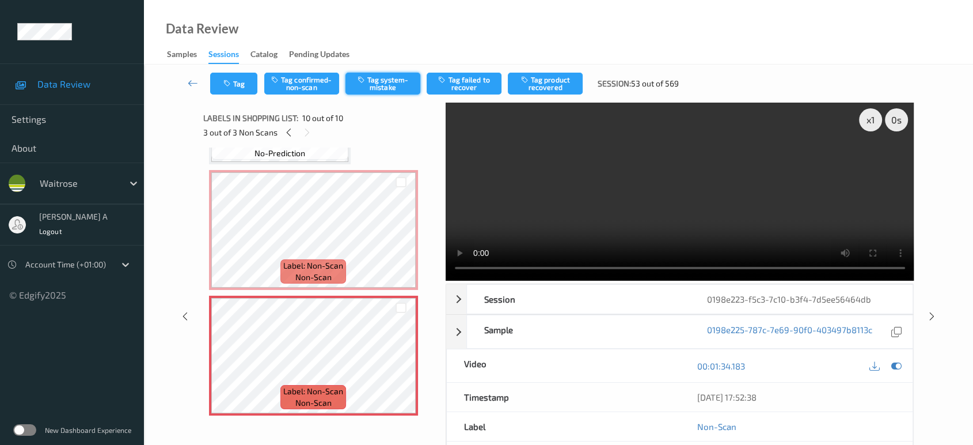
click at [383, 91] on button "Tag system-mistake" at bounding box center [383, 84] width 75 height 22
click at [221, 91] on button "Tag" at bounding box center [233, 84] width 47 height 22
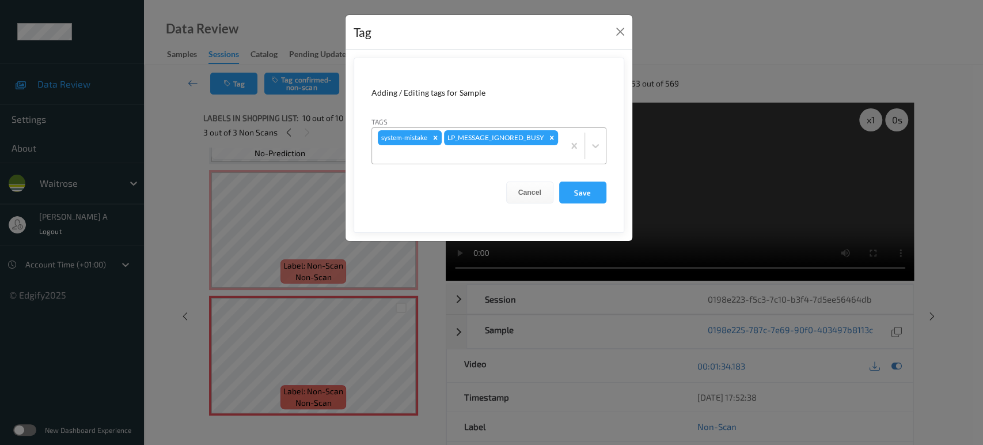
click at [496, 154] on div at bounding box center [468, 154] width 180 height 14
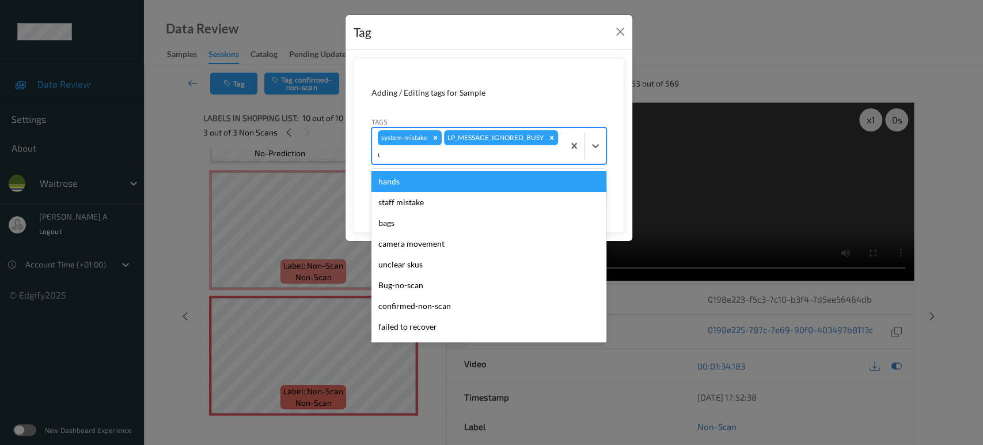
type input "un"
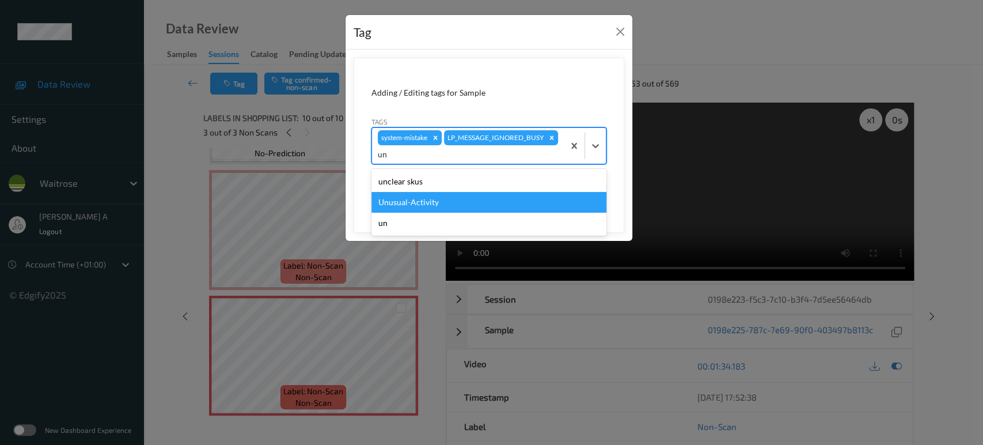
click at [453, 205] on div "Unusual-Activity" at bounding box center [488, 202] width 235 height 21
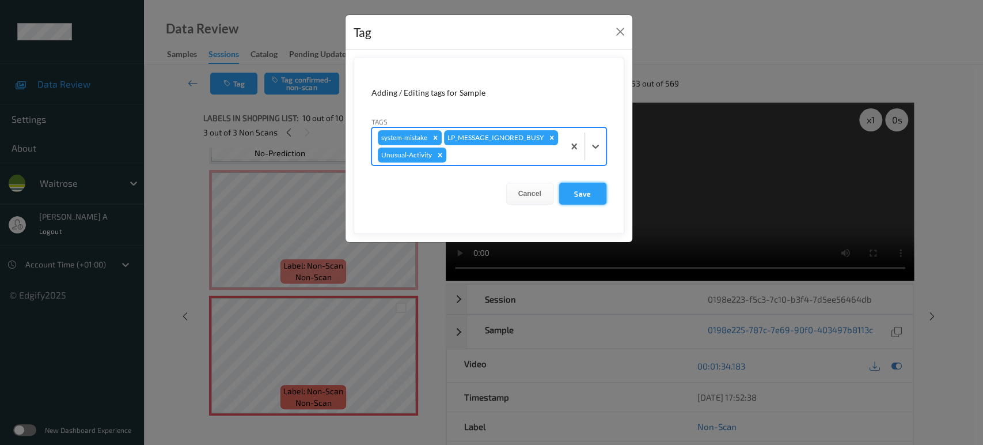
click at [578, 198] on button "Save" at bounding box center [582, 194] width 47 height 22
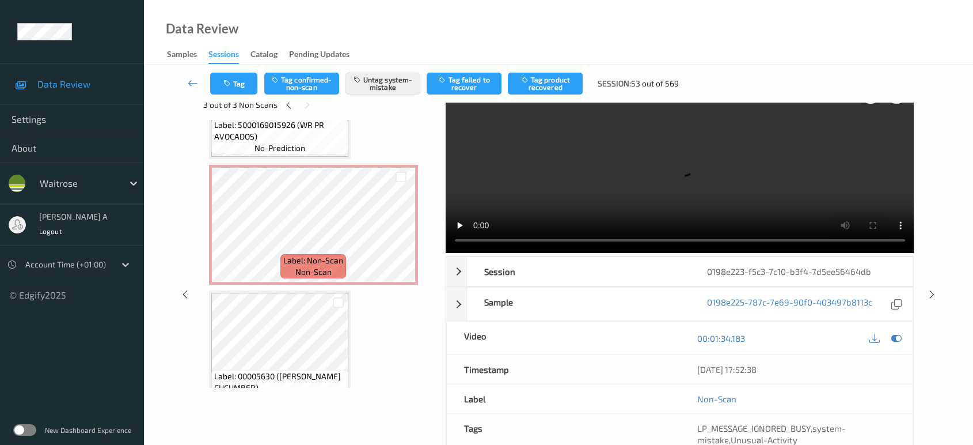
scroll to position [540, 0]
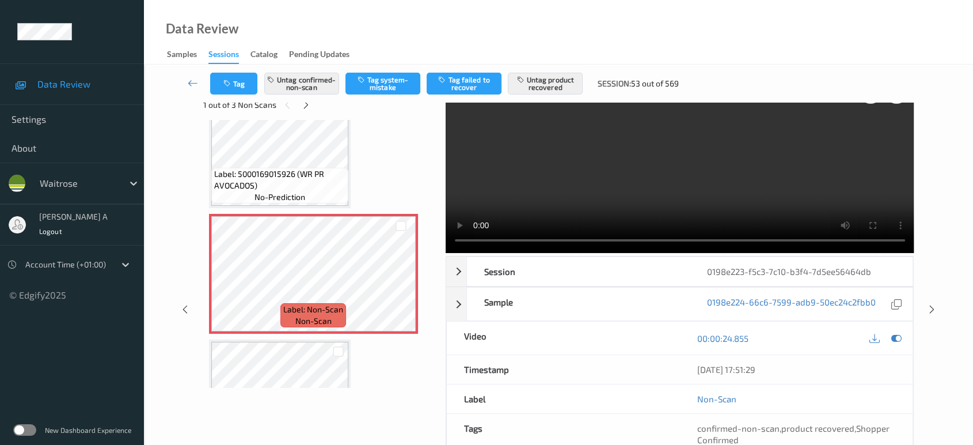
drag, startPoint x: 935, startPoint y: 262, endPoint x: 916, endPoint y: 234, distance: 34.3
click at [935, 304] on icon at bounding box center [932, 309] width 10 height 10
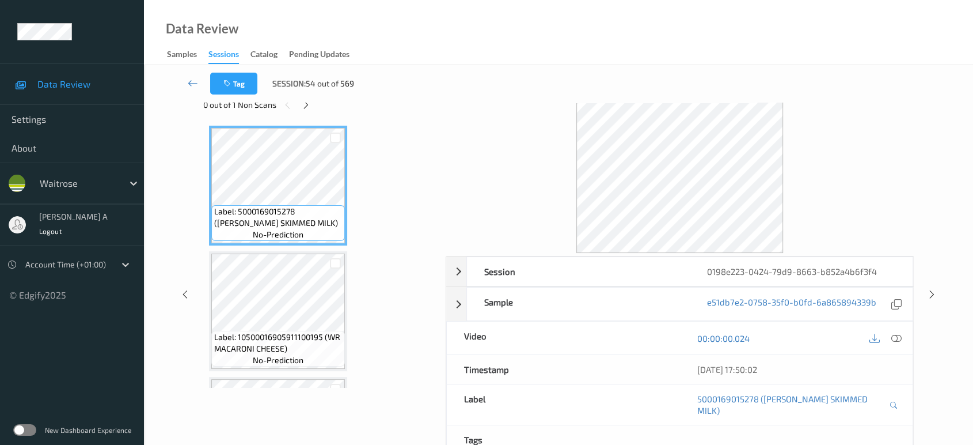
click at [306, 101] on div "Tag Session: 54 out of 569" at bounding box center [559, 83] width 782 height 38
click at [306, 105] on icon at bounding box center [306, 105] width 10 height 10
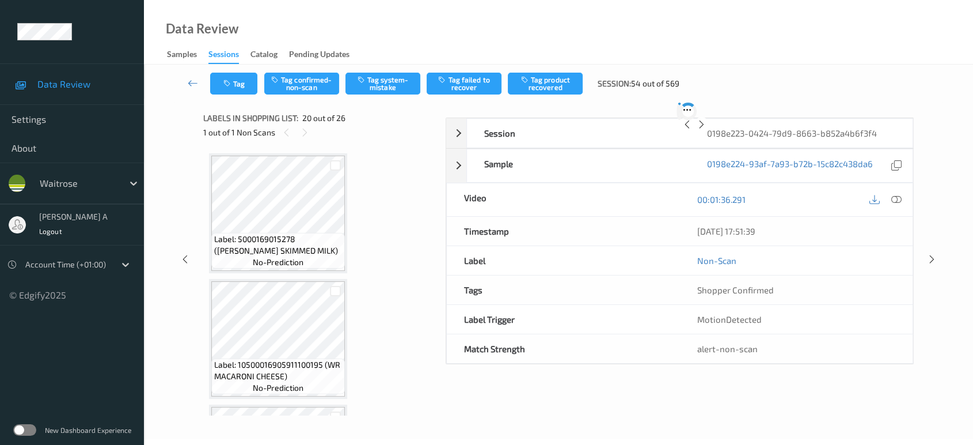
scroll to position [2256, 0]
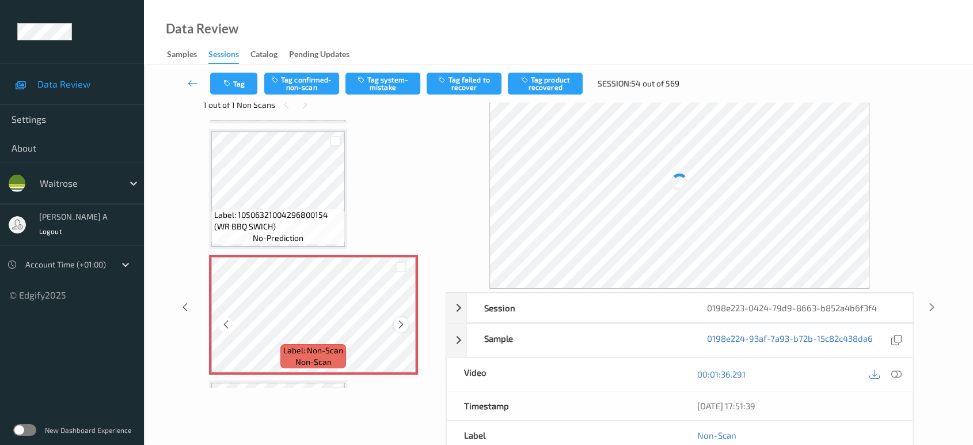
click at [401, 319] on icon at bounding box center [401, 324] width 10 height 10
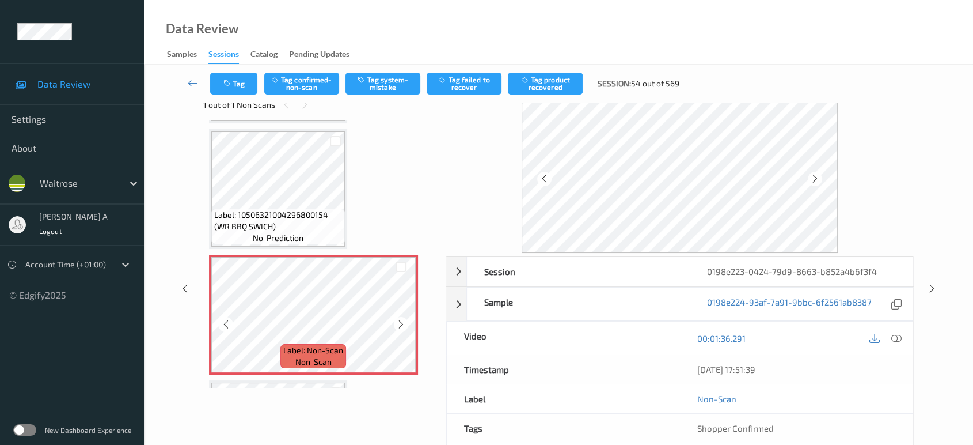
click at [401, 319] on icon at bounding box center [401, 324] width 10 height 10
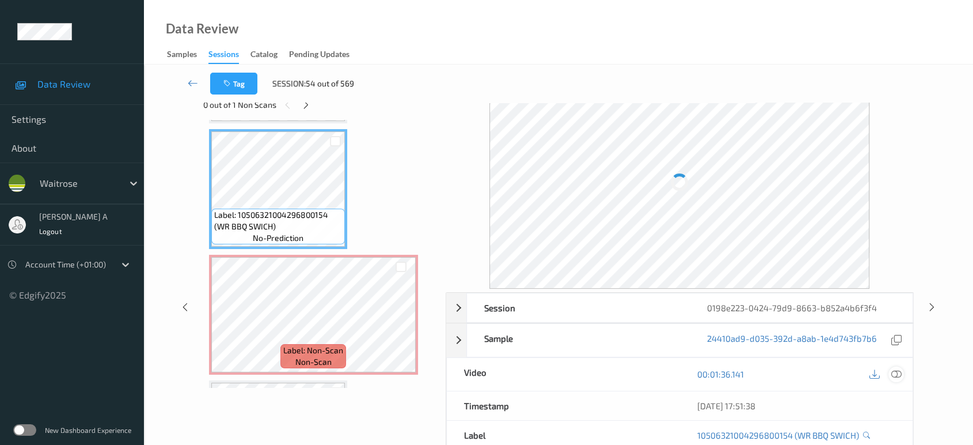
click at [896, 369] on icon at bounding box center [896, 374] width 10 height 10
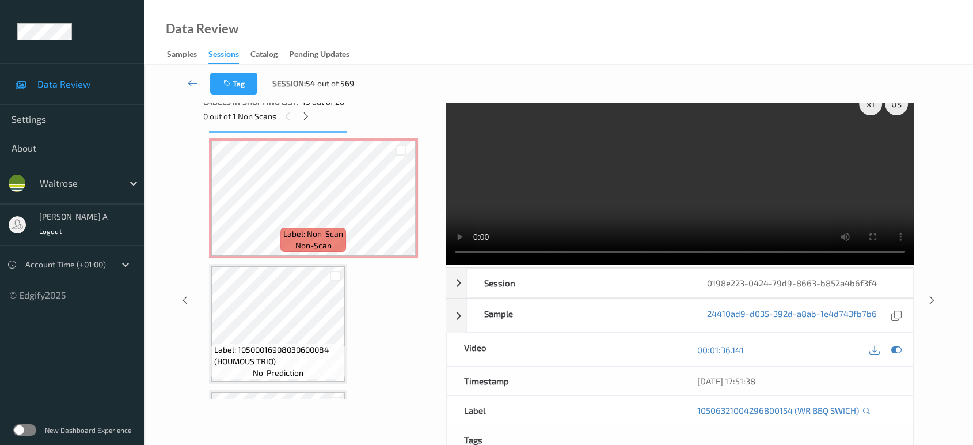
scroll to position [0, 0]
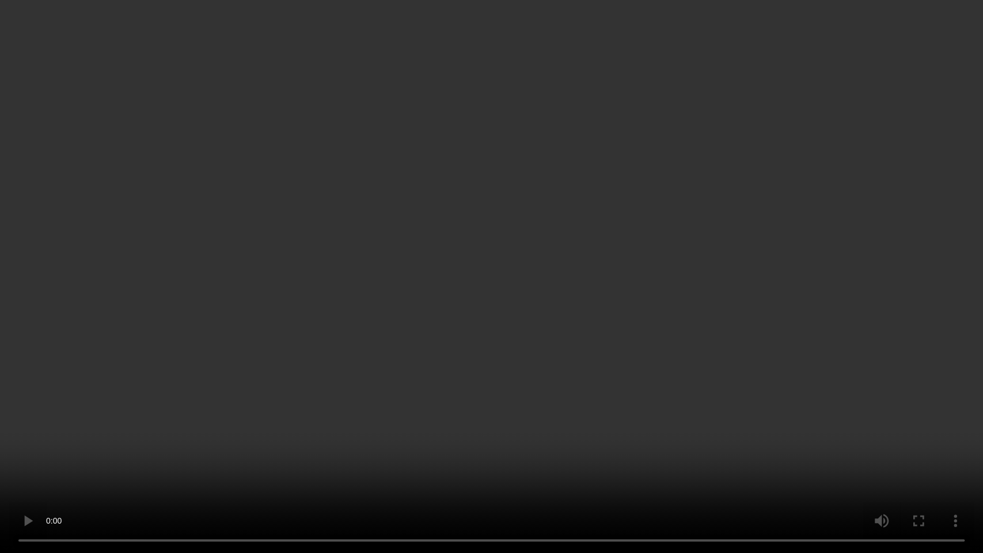
drag, startPoint x: 488, startPoint y: 327, endPoint x: 511, endPoint y: 172, distance: 156.0
click at [488, 327] on video at bounding box center [491, 276] width 983 height 553
click at [464, 368] on video at bounding box center [491, 276] width 983 height 553
click at [451, 343] on video at bounding box center [491, 276] width 983 height 553
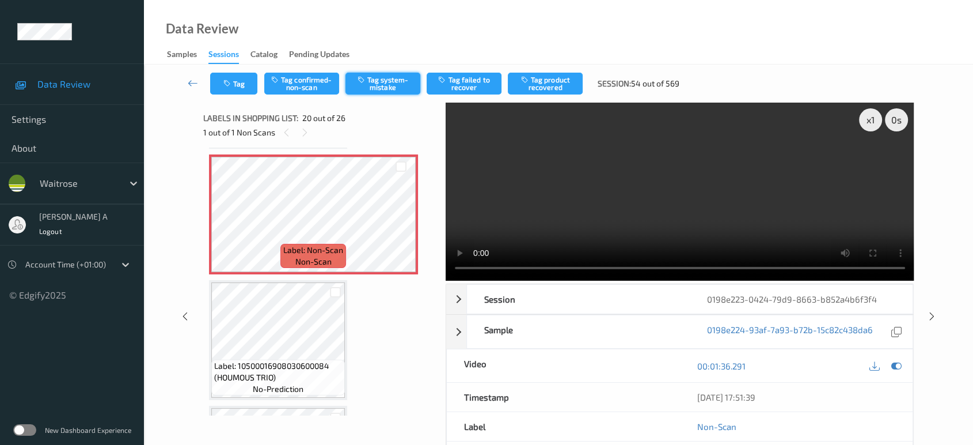
click at [358, 86] on button "Tag system-mistake" at bounding box center [383, 84] width 75 height 22
click at [230, 82] on icon "button" at bounding box center [228, 83] width 10 height 8
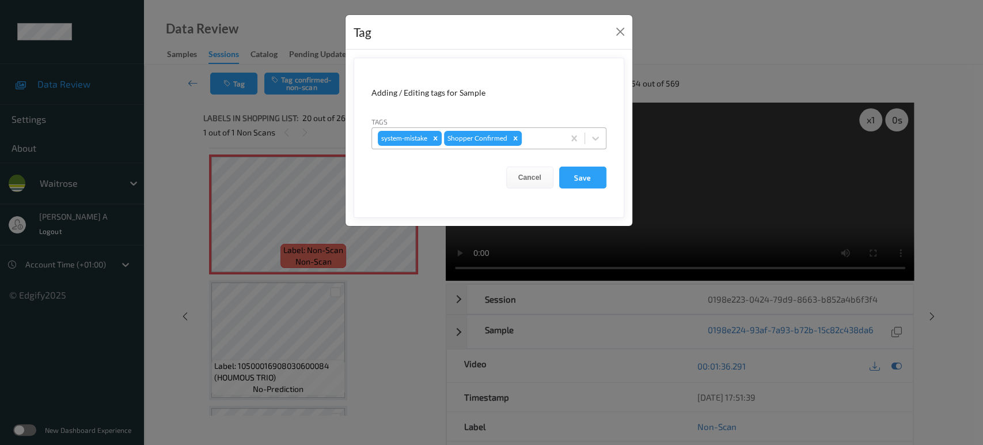
click at [536, 141] on div at bounding box center [541, 138] width 34 height 14
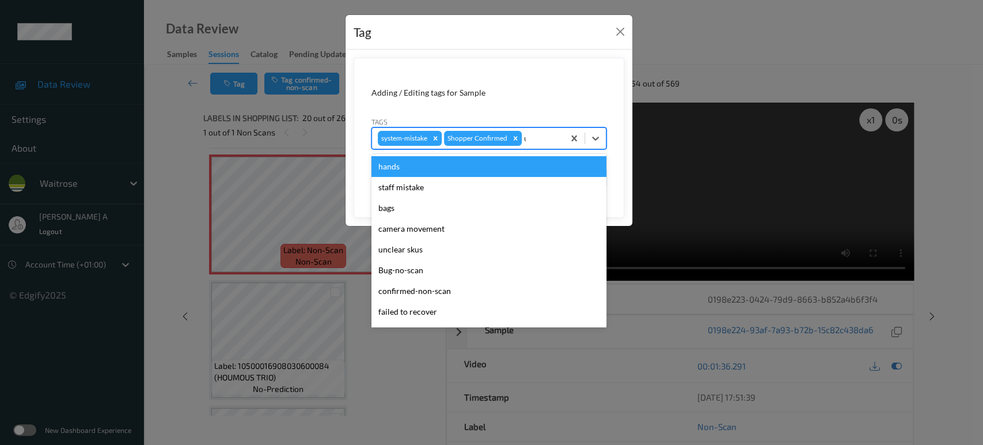
type input "un"
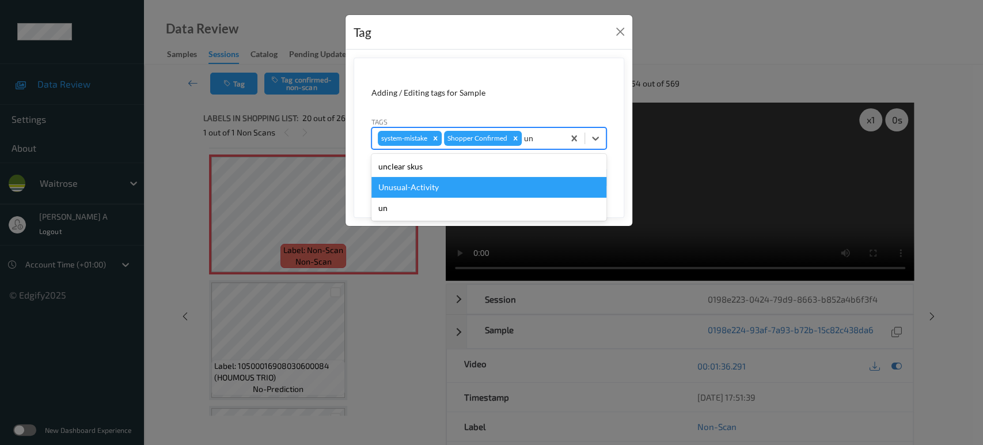
click at [445, 183] on div "Unusual-Activity" at bounding box center [488, 187] width 235 height 21
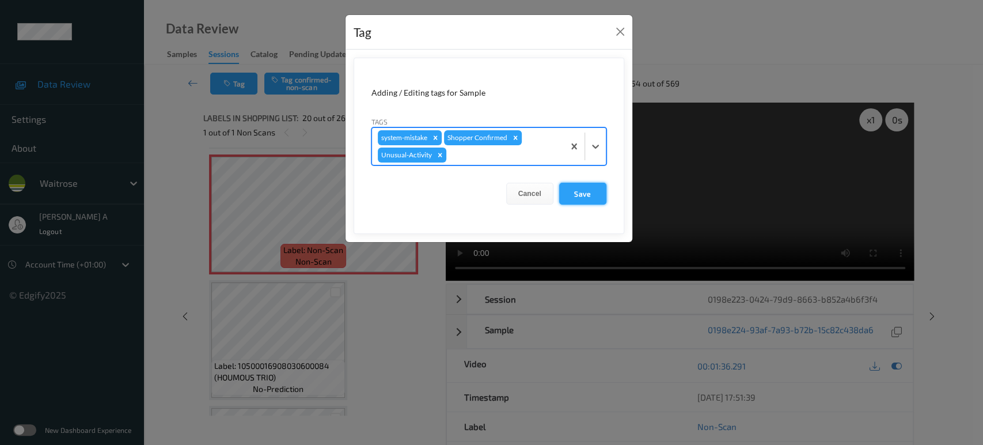
click at [581, 188] on button "Save" at bounding box center [582, 194] width 47 height 22
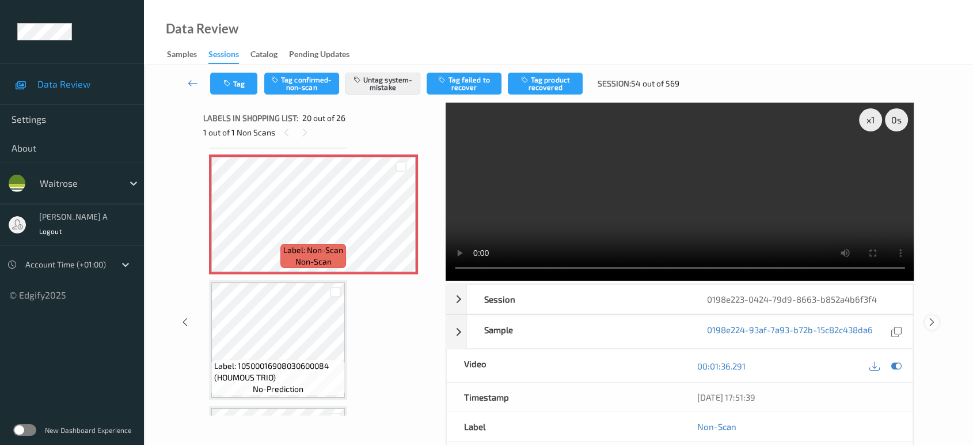
click at [932, 317] on icon at bounding box center [932, 322] width 10 height 10
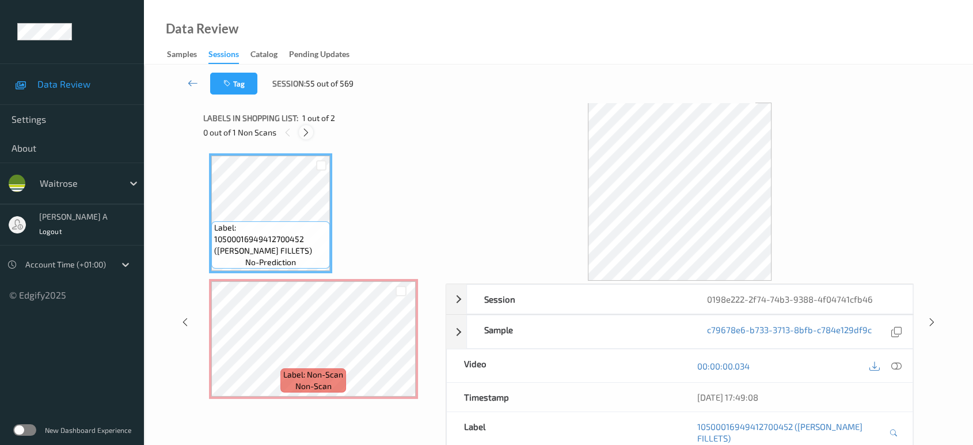
click at [313, 130] on div at bounding box center [306, 132] width 14 height 14
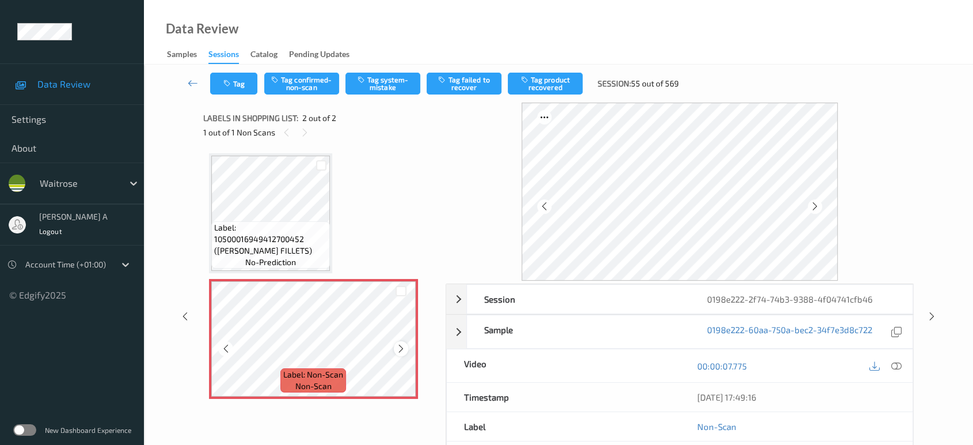
click at [402, 349] on icon at bounding box center [401, 348] width 10 height 10
click at [401, 349] on icon at bounding box center [401, 348] width 10 height 10
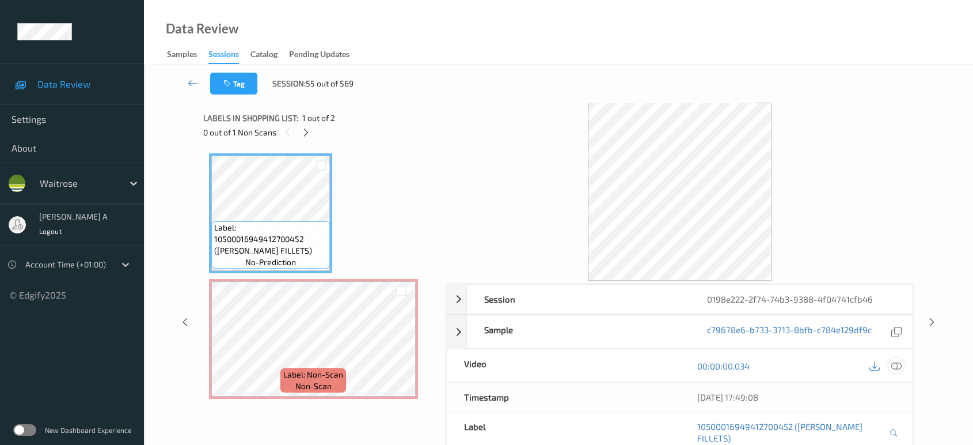
click at [895, 361] on icon at bounding box center [896, 365] width 10 height 10
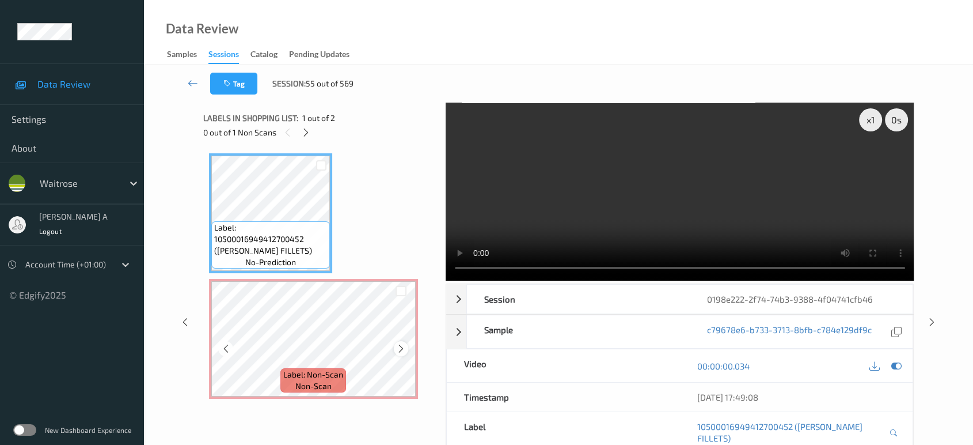
click at [396, 346] on icon at bounding box center [401, 348] width 10 height 10
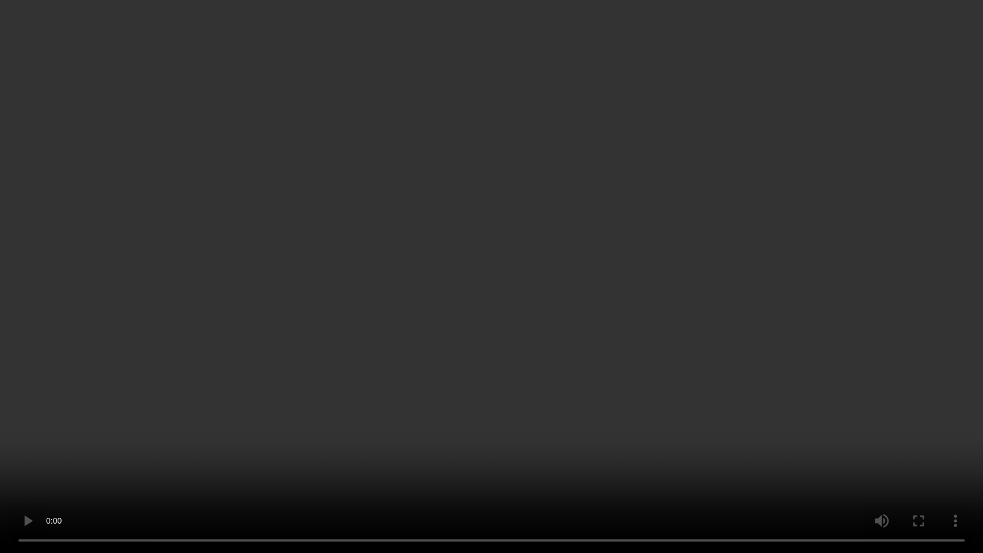
click at [467, 283] on video at bounding box center [491, 276] width 983 height 553
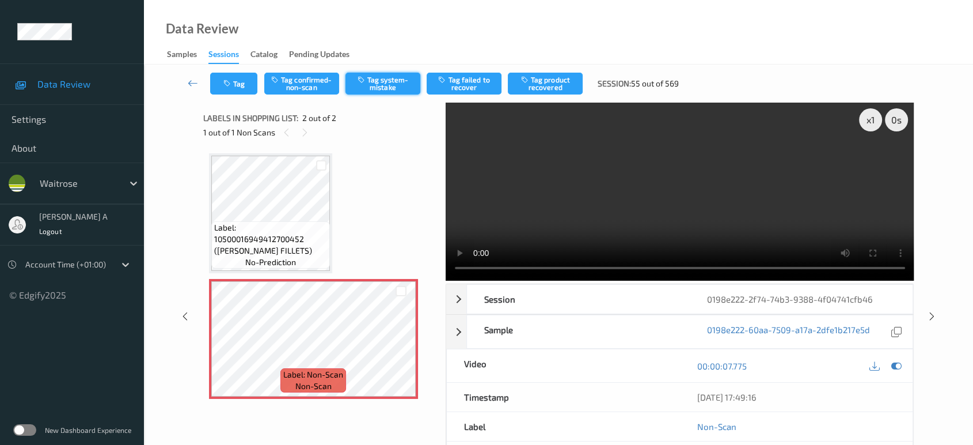
click at [378, 81] on button "Tag system-mistake" at bounding box center [383, 84] width 75 height 22
click at [235, 89] on button "Tag" at bounding box center [233, 84] width 47 height 22
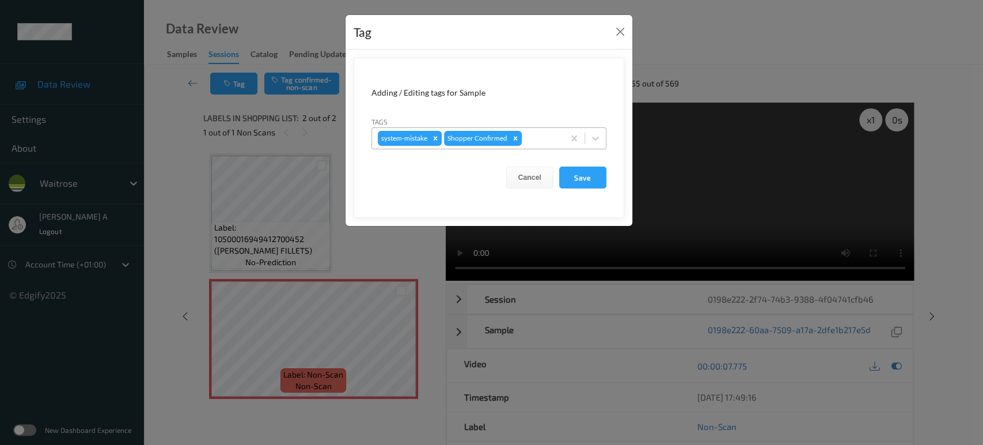
click at [538, 136] on div at bounding box center [541, 138] width 34 height 14
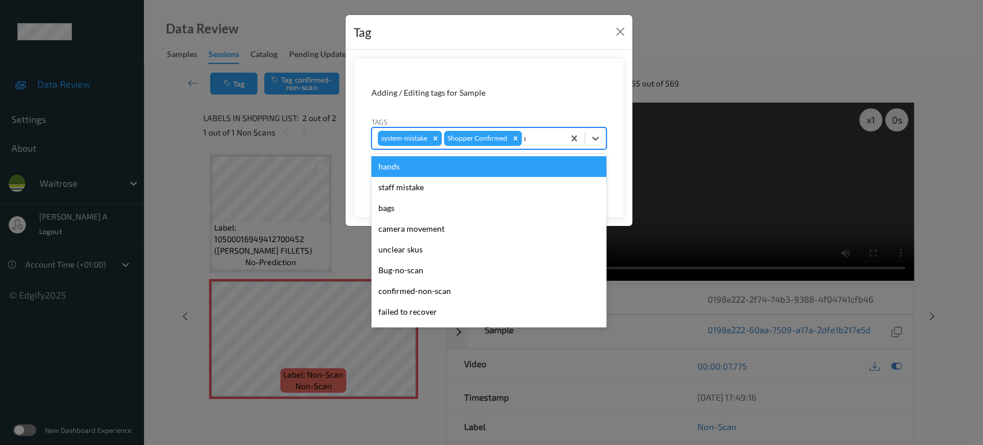
type input "un"
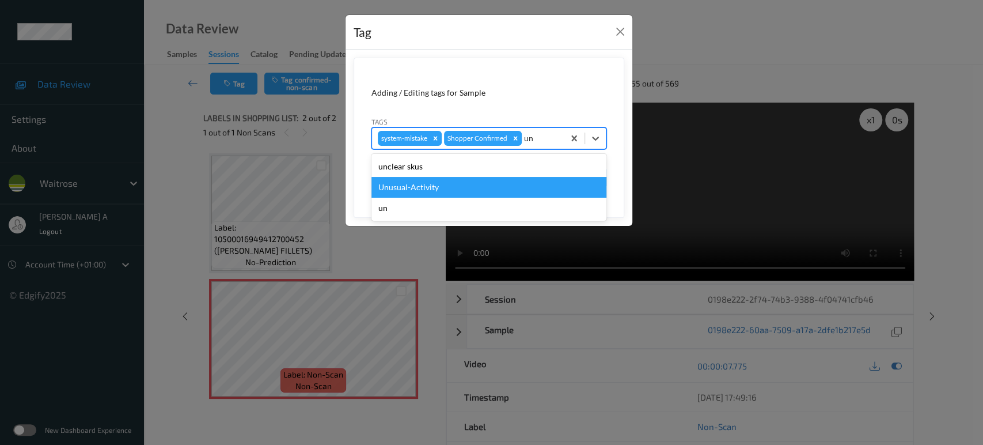
click at [468, 190] on div "Unusual-Activity" at bounding box center [488, 187] width 235 height 21
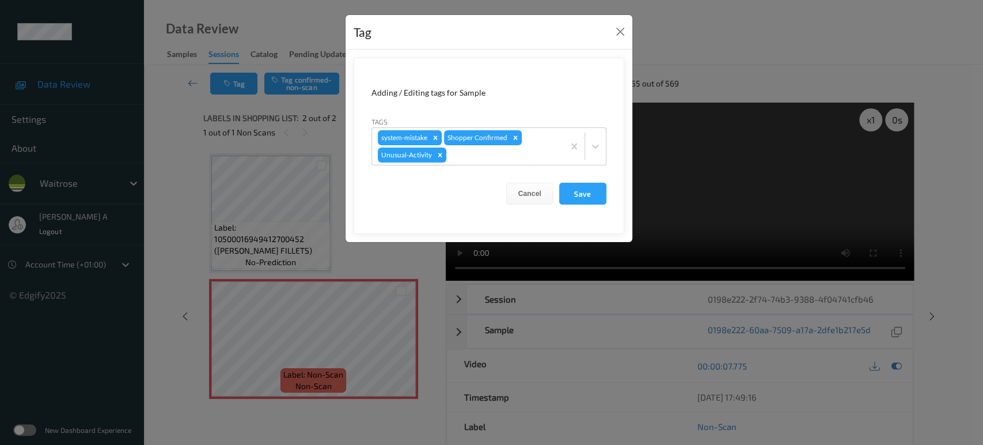
click at [608, 202] on form "Adding / Editing tags for Sample Tags system-mistake Shopper Confirmed Unusual-…" at bounding box center [489, 146] width 271 height 176
click at [594, 198] on button "Save" at bounding box center [582, 194] width 47 height 22
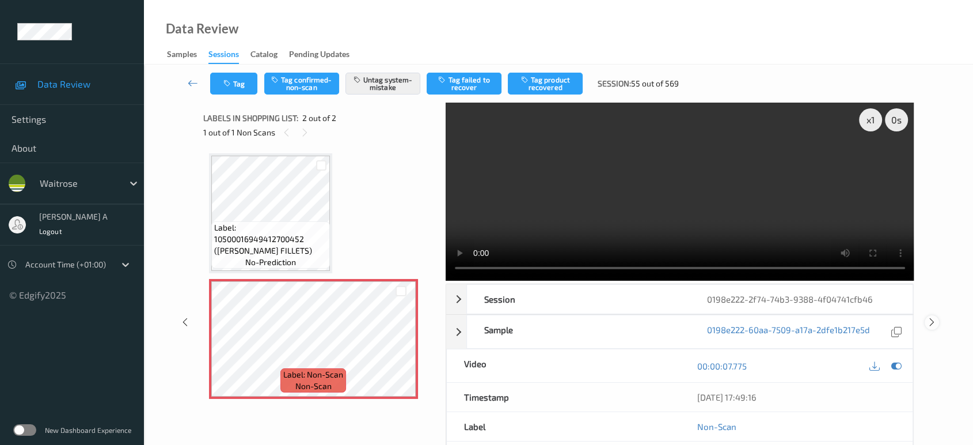
click at [929, 317] on icon at bounding box center [932, 322] width 10 height 10
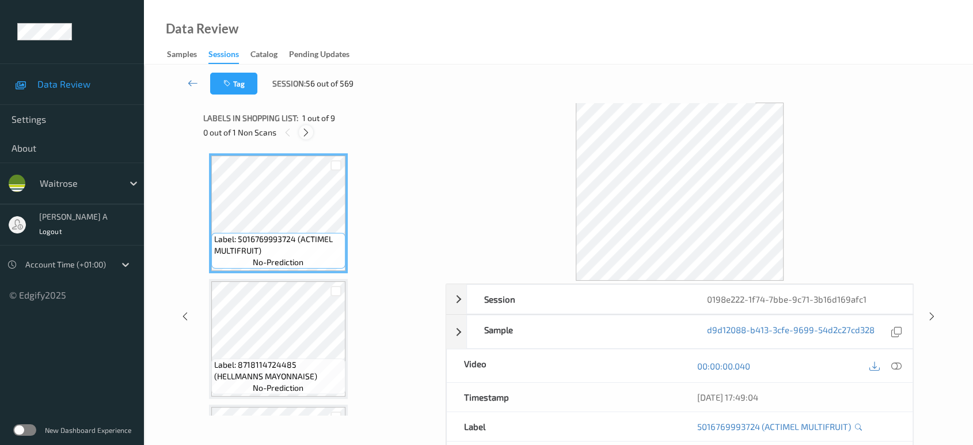
click at [307, 131] on icon at bounding box center [306, 132] width 10 height 10
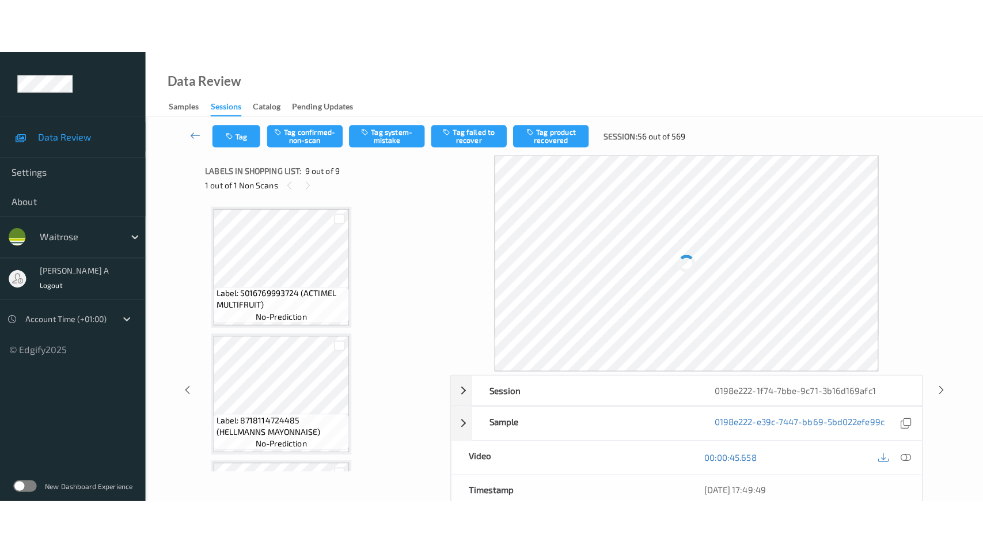
scroll to position [863, 0]
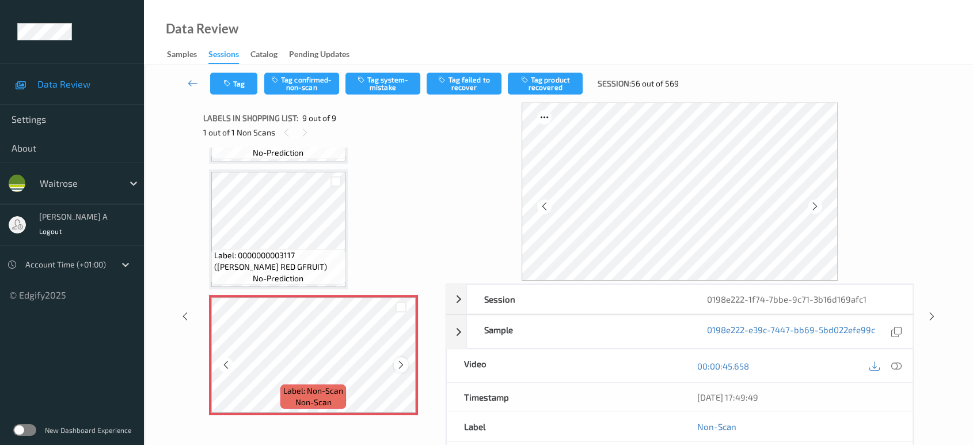
click at [398, 360] on icon at bounding box center [401, 364] width 10 height 10
click at [395, 360] on div at bounding box center [401, 364] width 14 height 14
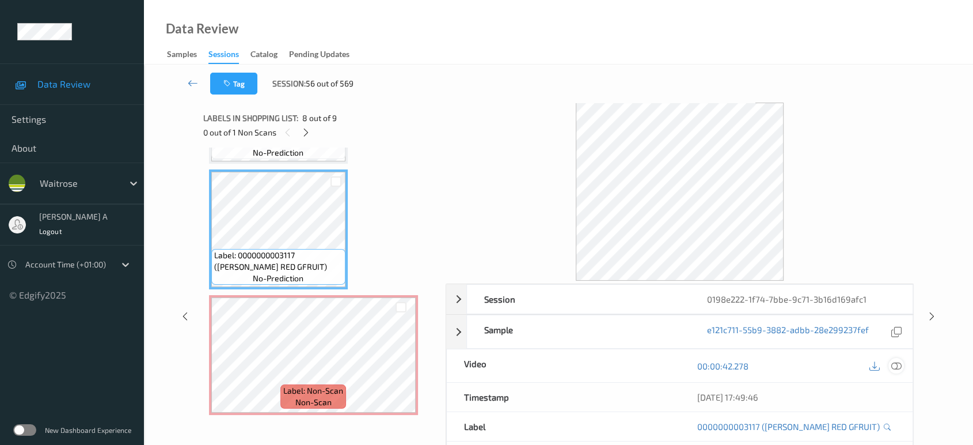
click at [896, 367] on icon at bounding box center [896, 365] width 10 height 10
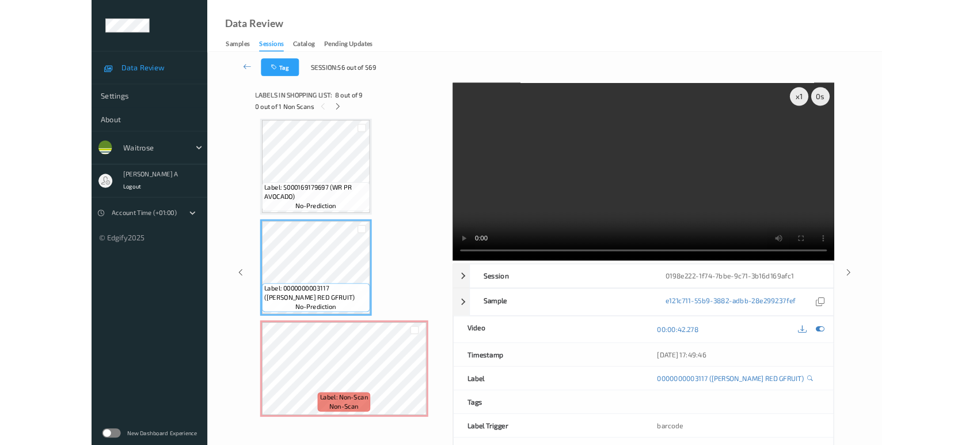
scroll to position [755, 0]
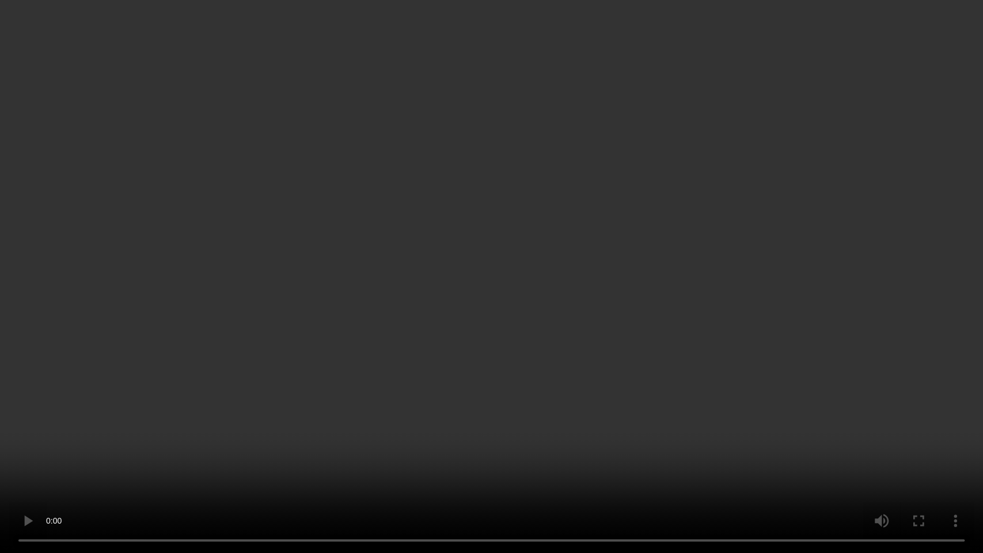
click at [593, 323] on video at bounding box center [491, 276] width 983 height 553
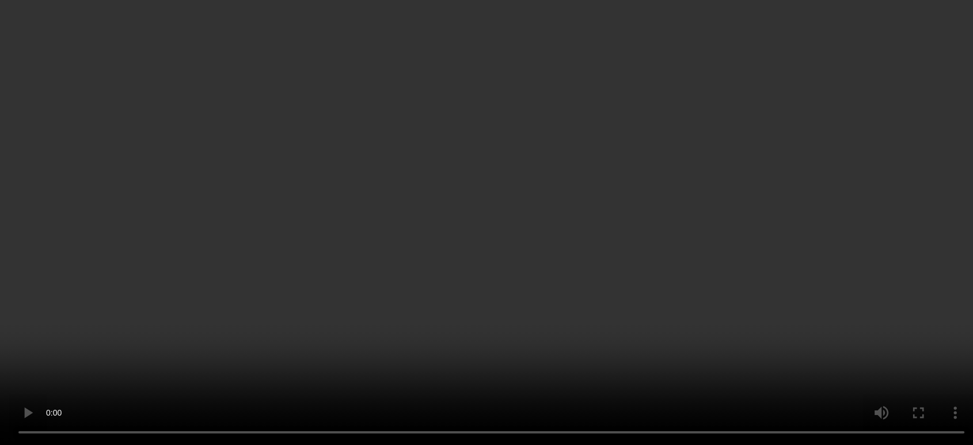
scroll to position [863, 0]
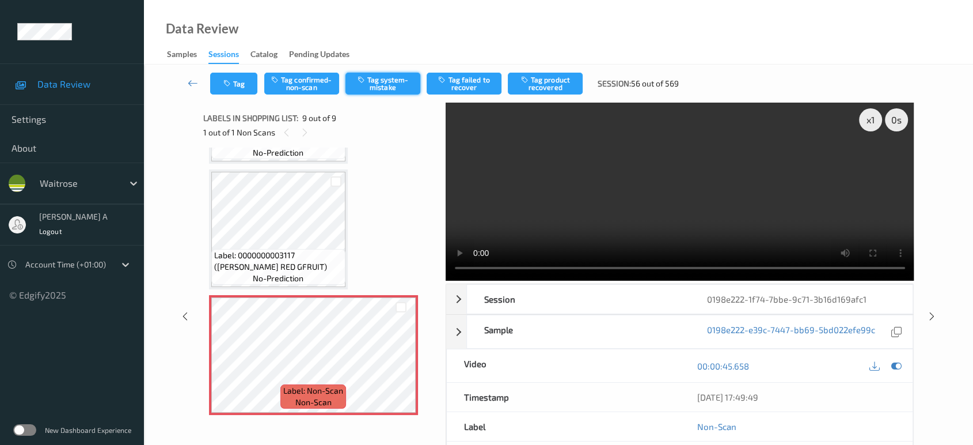
click at [387, 84] on button "Tag system-mistake" at bounding box center [383, 84] width 75 height 22
click at [236, 80] on button "Tag" at bounding box center [233, 84] width 47 height 22
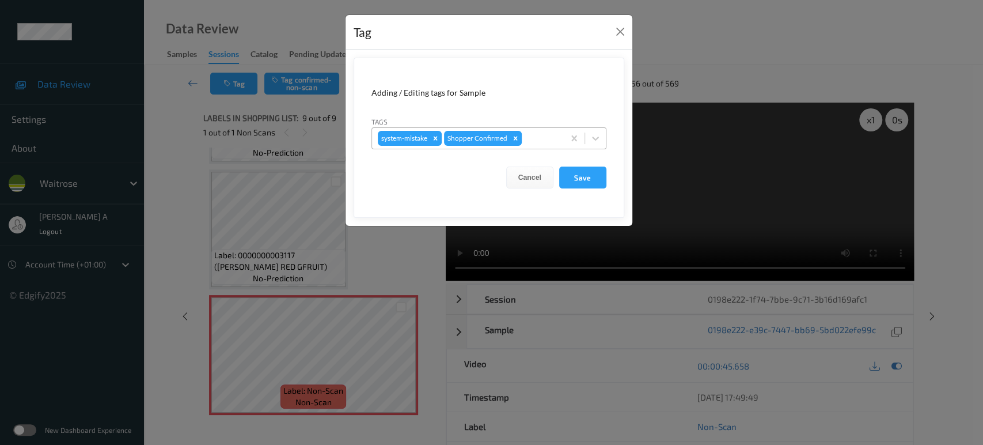
click at [534, 136] on div at bounding box center [541, 138] width 34 height 14
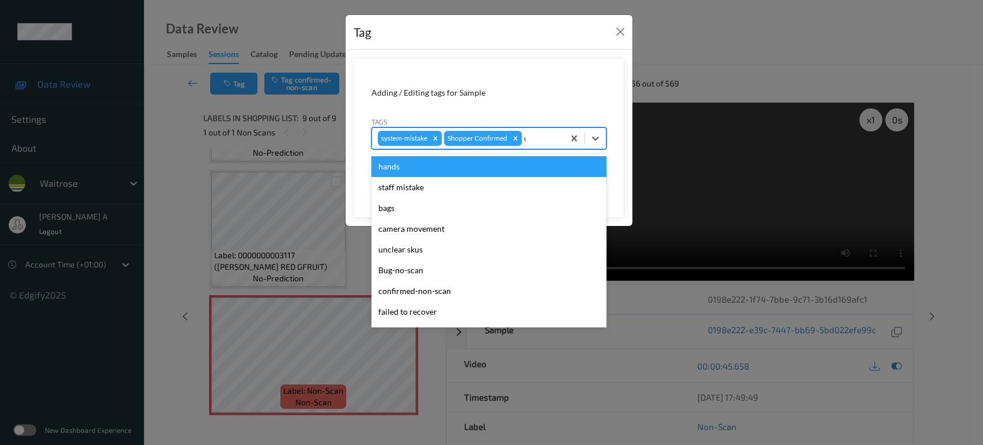
type input "un"
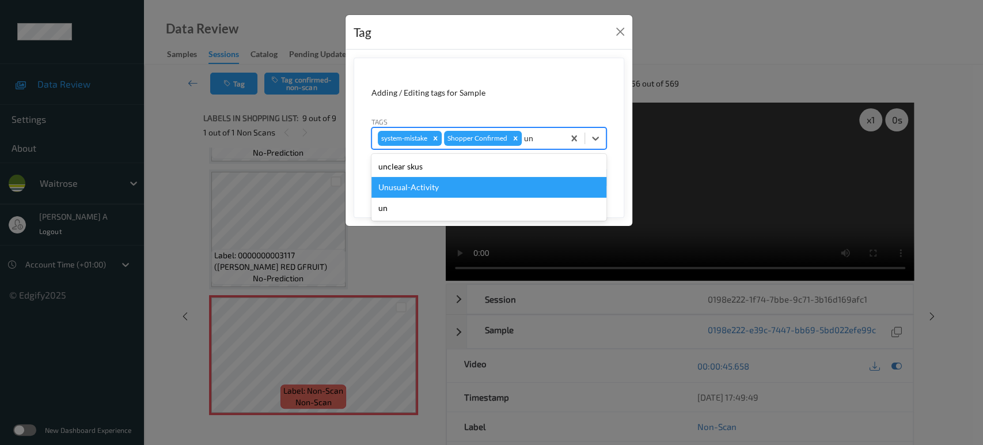
click at [465, 191] on div "Unusual-Activity" at bounding box center [488, 187] width 235 height 21
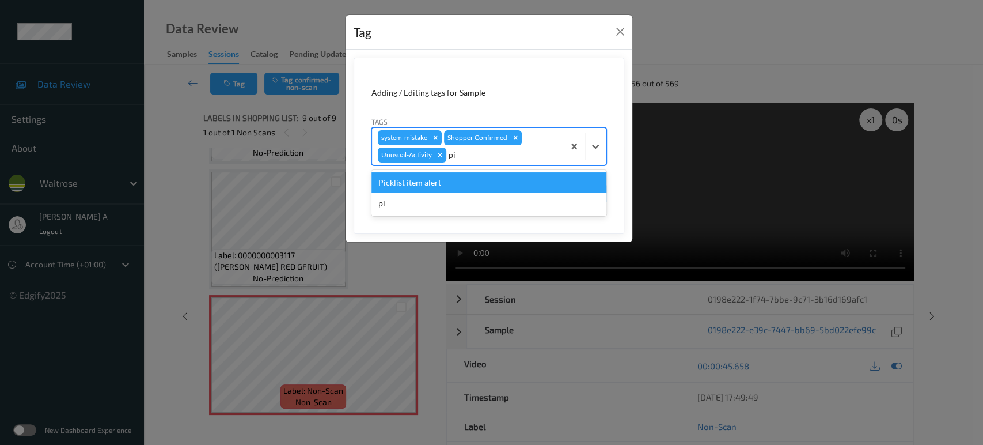
type input "pic"
click at [465, 191] on div "Picklist item alert" at bounding box center [488, 182] width 235 height 21
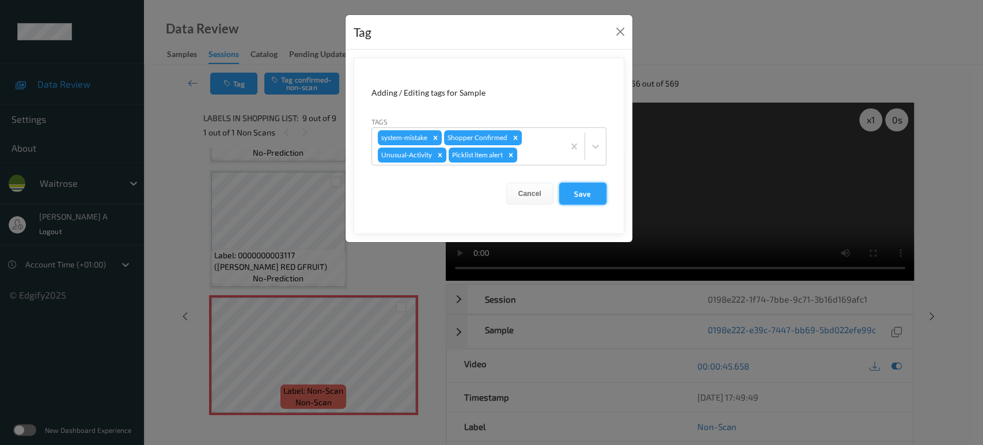
click at [567, 192] on button "Save" at bounding box center [582, 194] width 47 height 22
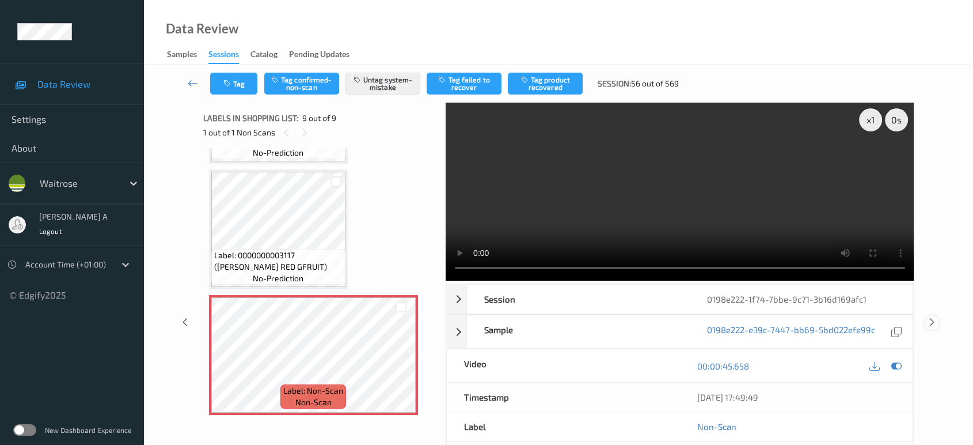
click at [932, 317] on icon at bounding box center [932, 322] width 10 height 10
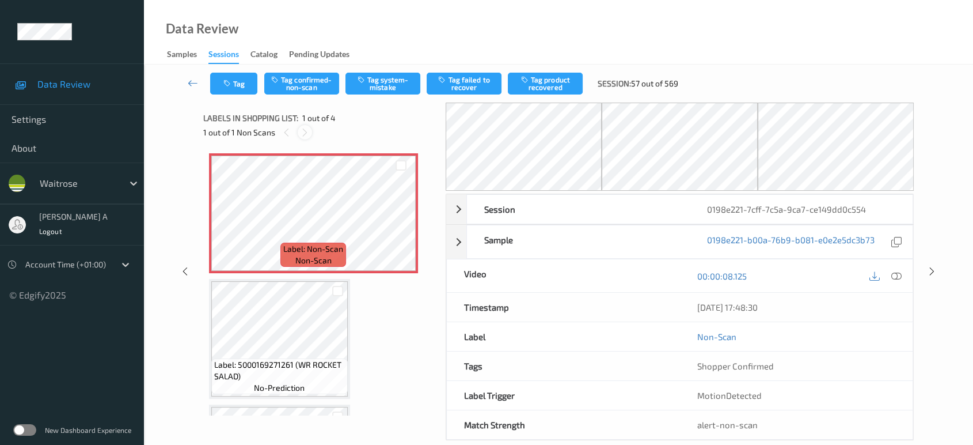
click at [301, 132] on icon at bounding box center [305, 132] width 10 height 10
click at [405, 225] on div at bounding box center [401, 222] width 14 height 14
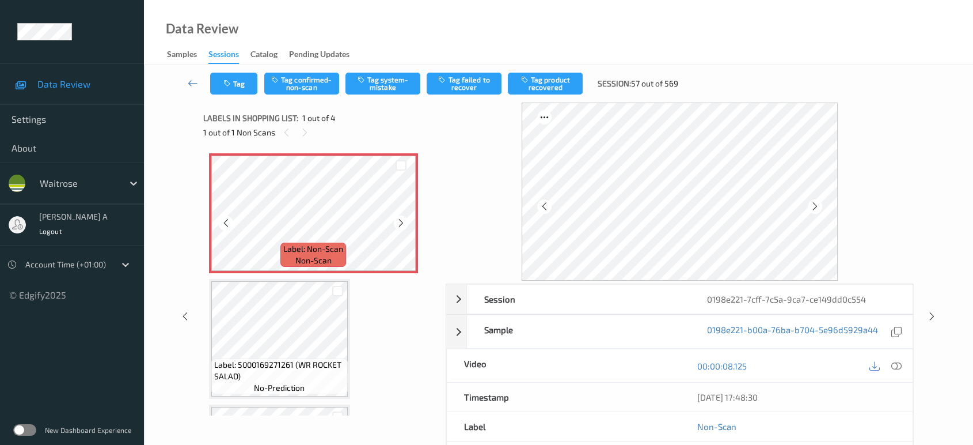
click at [405, 225] on div at bounding box center [401, 222] width 14 height 14
click at [894, 367] on icon at bounding box center [896, 365] width 10 height 10
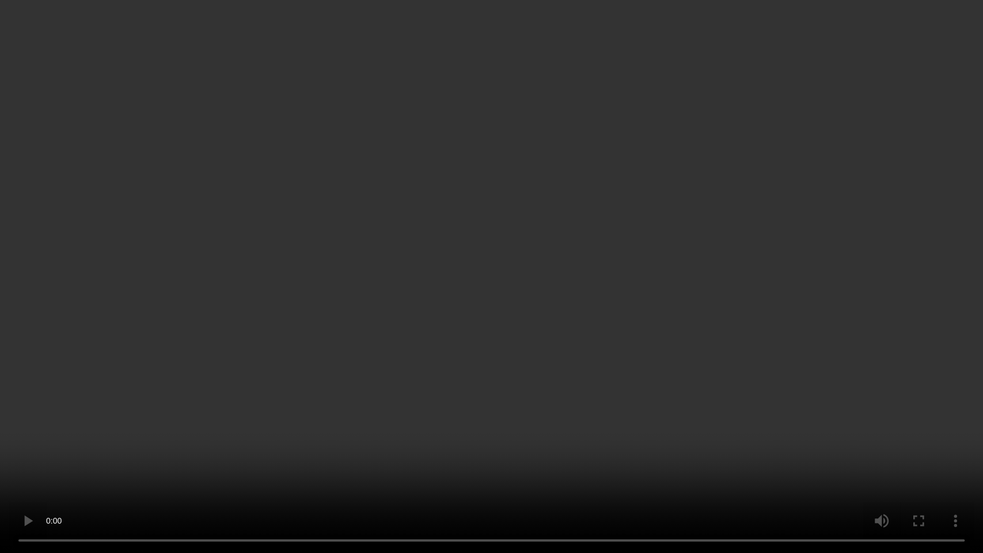
click at [460, 276] on video at bounding box center [491, 276] width 983 height 553
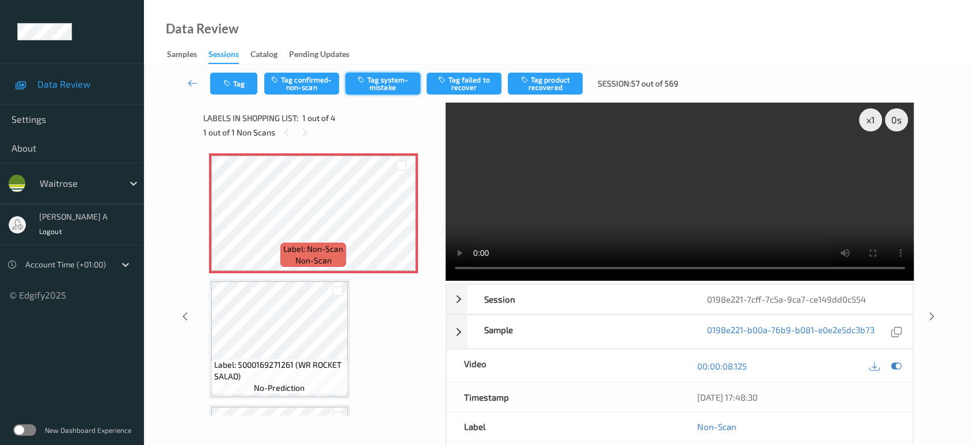
click at [371, 86] on button "Tag system-mistake" at bounding box center [383, 84] width 75 height 22
click at [230, 90] on button "Tag" at bounding box center [233, 84] width 47 height 22
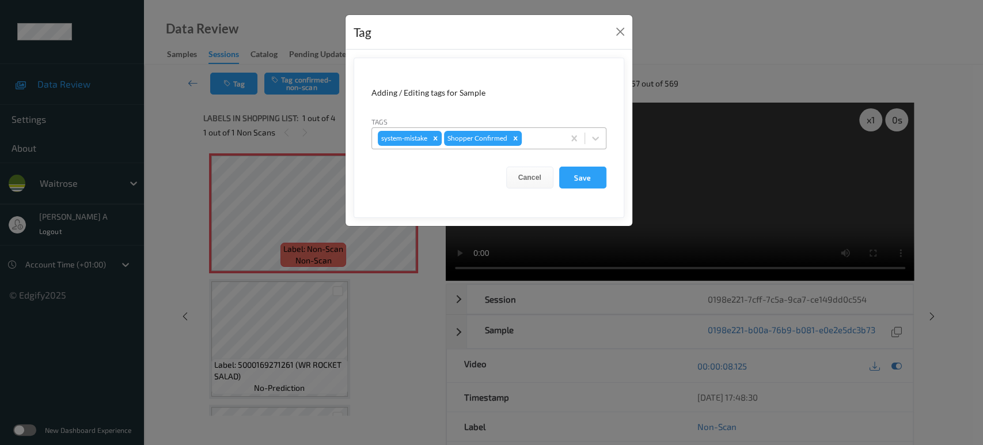
click at [539, 135] on div at bounding box center [541, 138] width 34 height 14
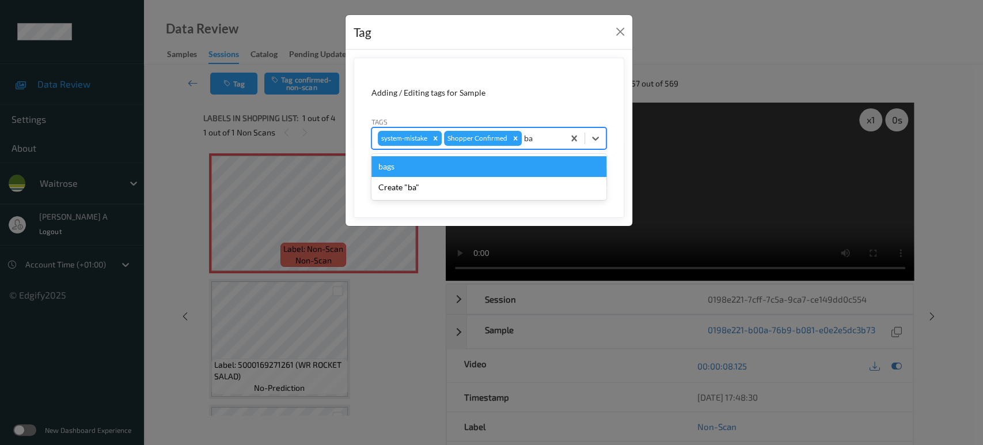
type input "bag"
click at [461, 160] on div "bags" at bounding box center [488, 166] width 235 height 21
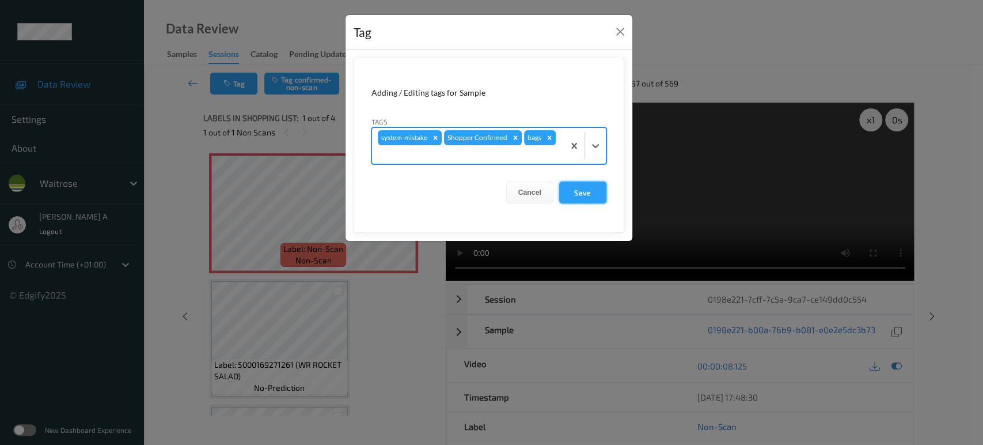
click at [580, 187] on button "Save" at bounding box center [582, 192] width 47 height 22
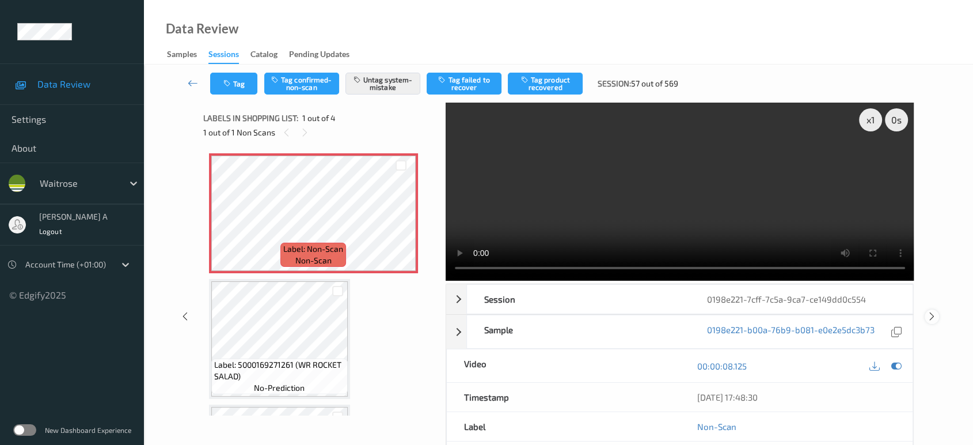
click at [931, 311] on icon at bounding box center [932, 316] width 10 height 10
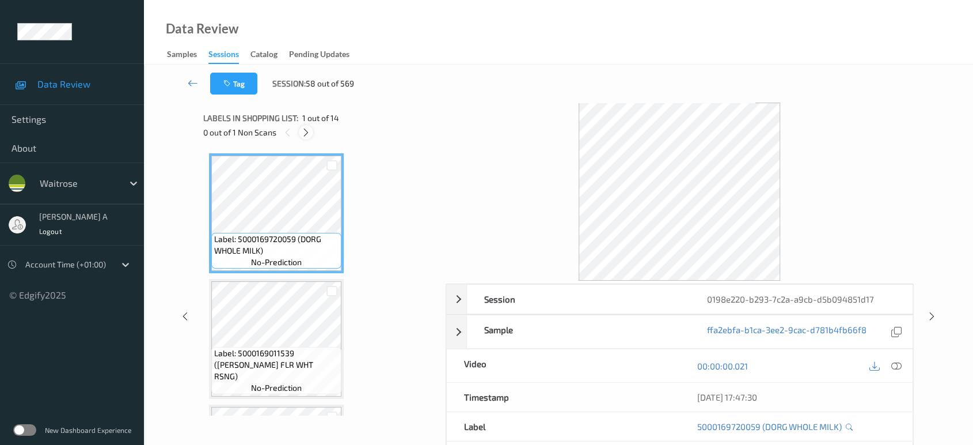
click at [305, 135] on icon at bounding box center [306, 132] width 10 height 10
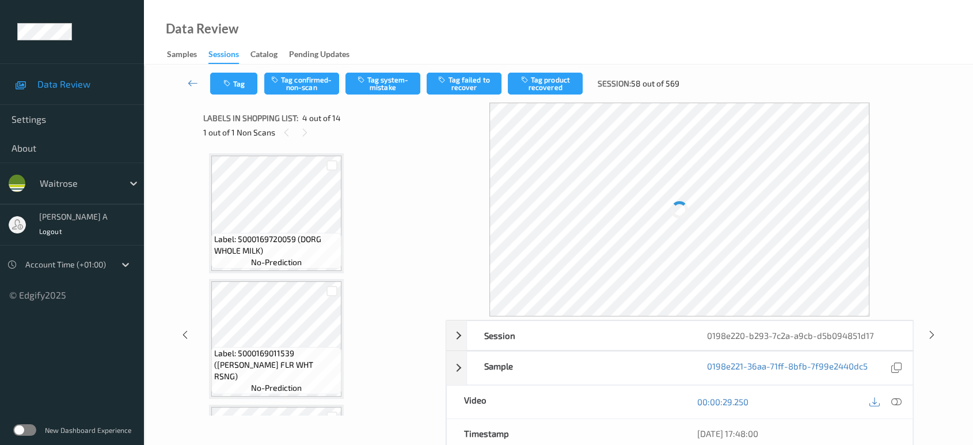
scroll to position [256, 0]
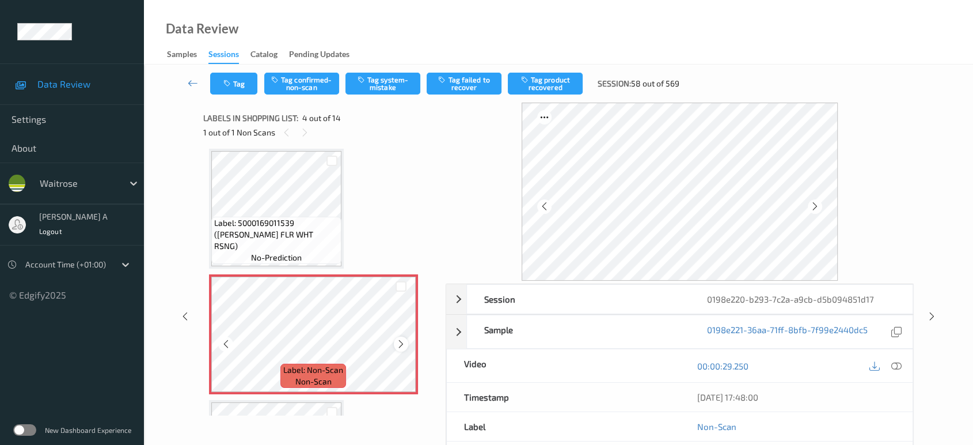
click at [401, 340] on icon at bounding box center [401, 344] width 10 height 10
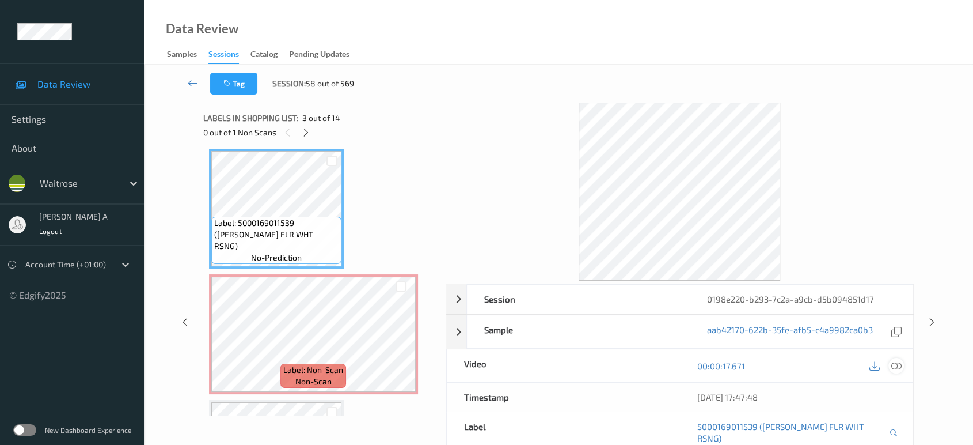
click at [894, 362] on icon at bounding box center [896, 365] width 10 height 10
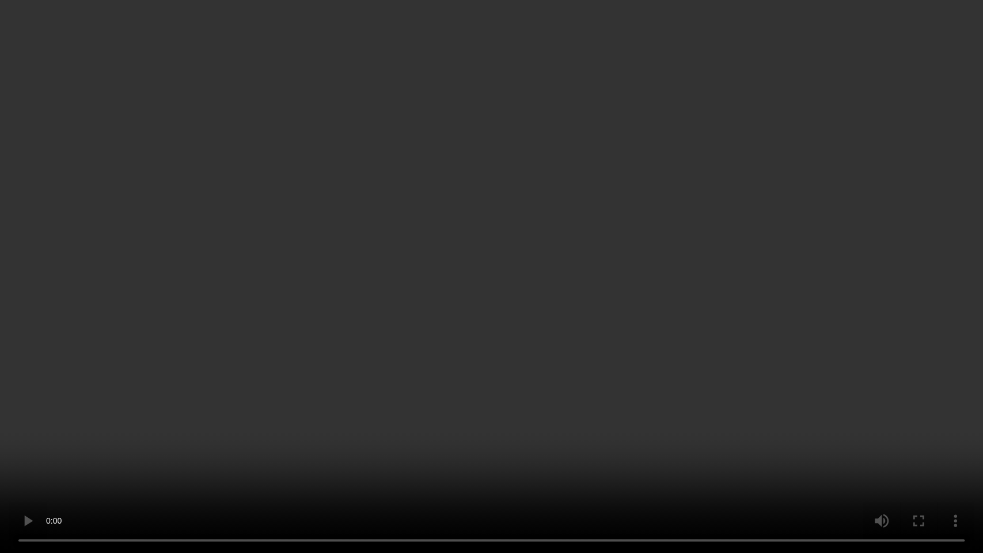
click at [429, 335] on video at bounding box center [491, 276] width 983 height 553
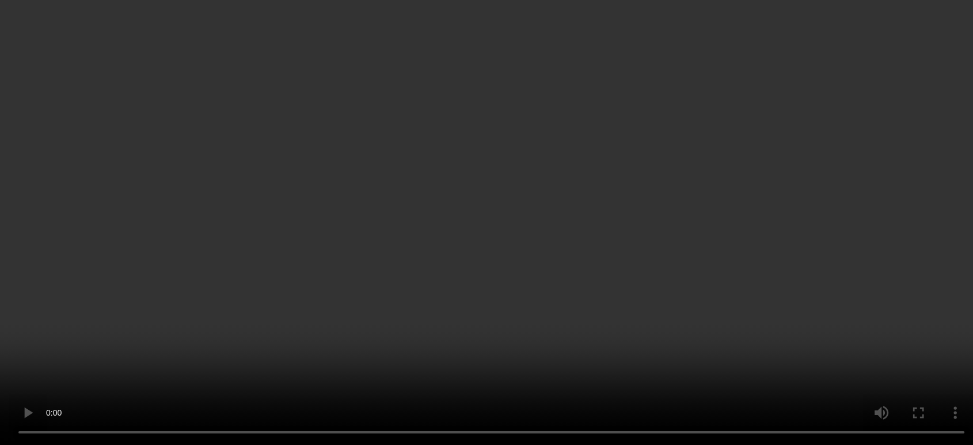
scroll to position [384, 0]
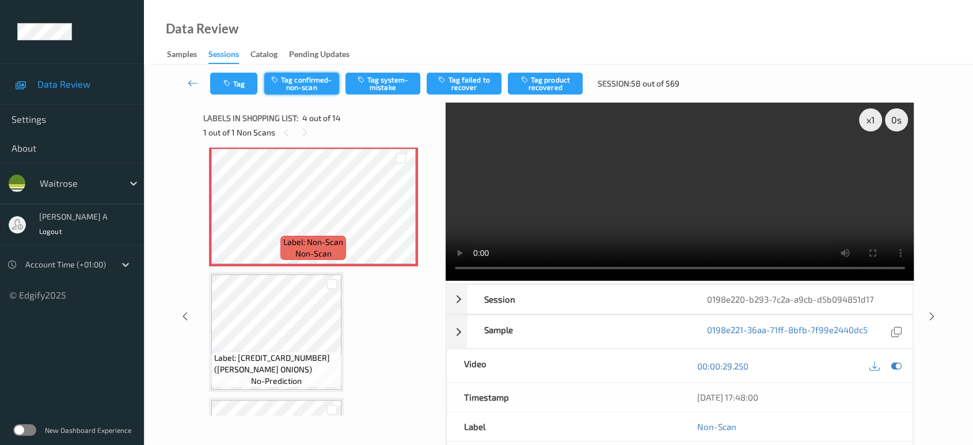
click at [320, 83] on button "Tag confirmed-non-scan" at bounding box center [301, 84] width 75 height 22
click at [553, 82] on button "Tag product recovered" at bounding box center [545, 84] width 75 height 22
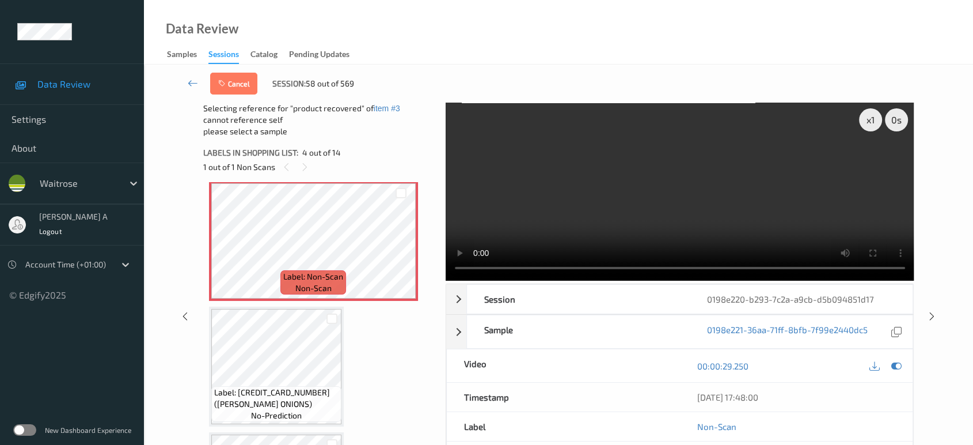
scroll to position [511, 0]
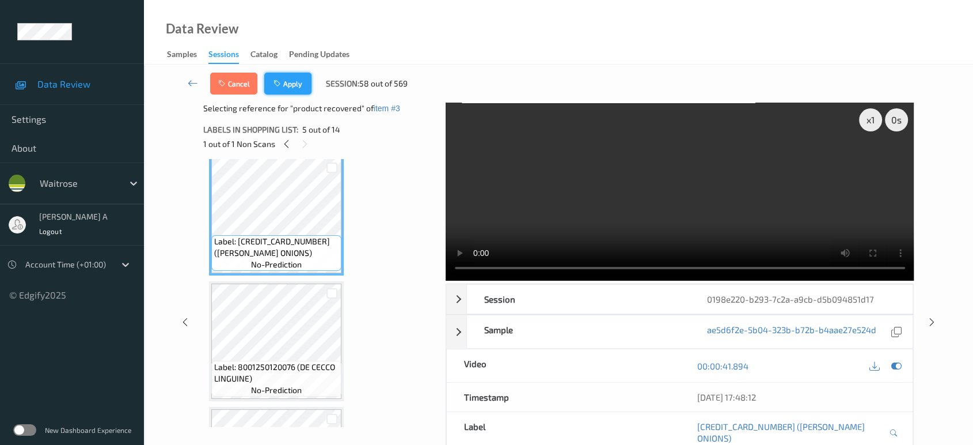
click at [295, 83] on button "Apply" at bounding box center [287, 84] width 47 height 22
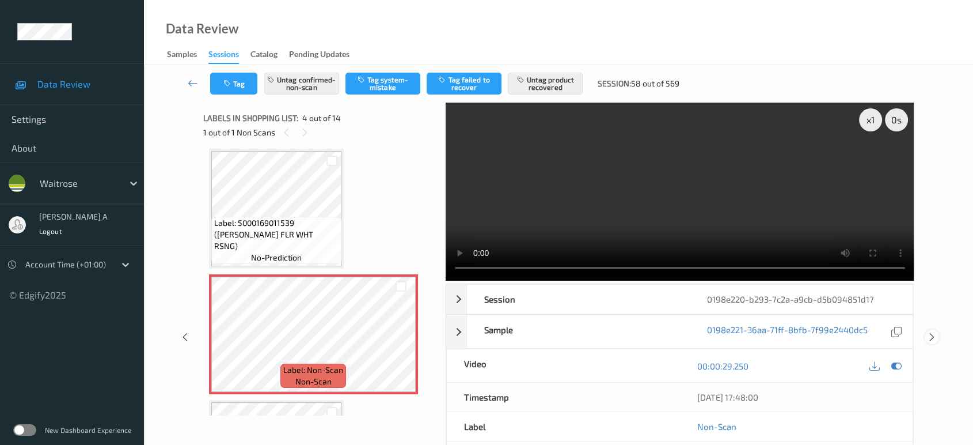
click at [935, 332] on icon at bounding box center [932, 337] width 10 height 10
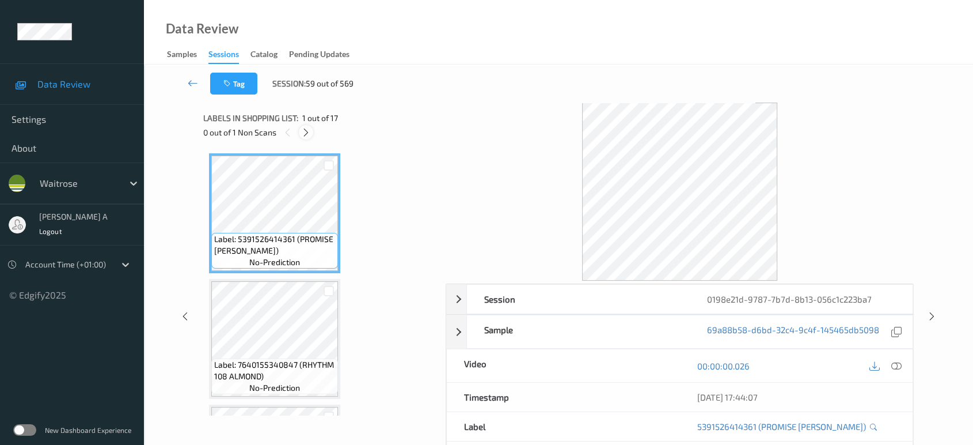
click at [306, 133] on icon at bounding box center [306, 132] width 10 height 10
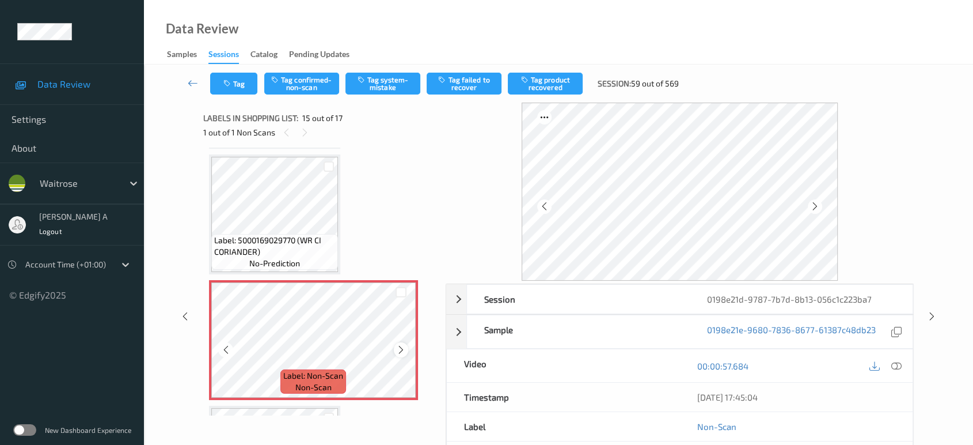
click at [404, 344] on icon at bounding box center [401, 349] width 10 height 10
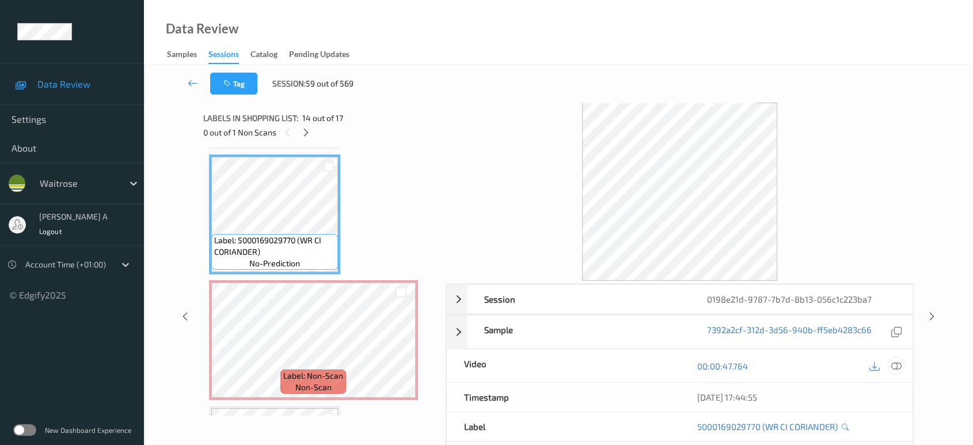
click at [896, 364] on icon at bounding box center [896, 365] width 10 height 10
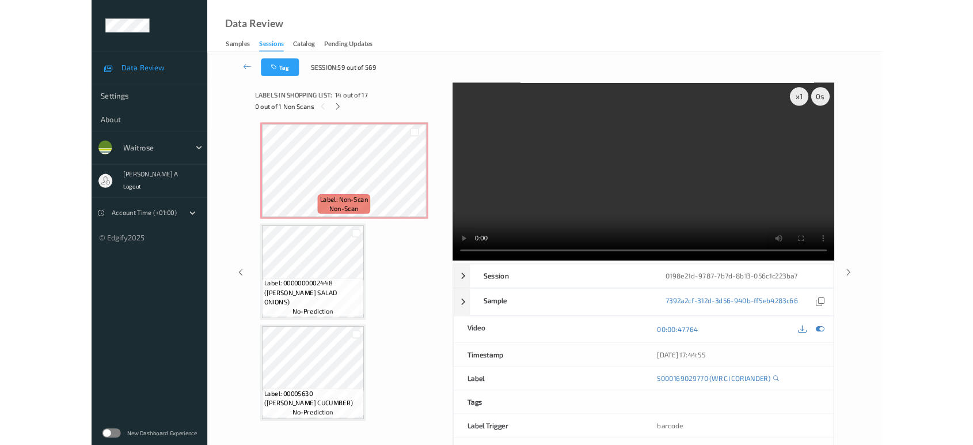
scroll to position [1755, 0]
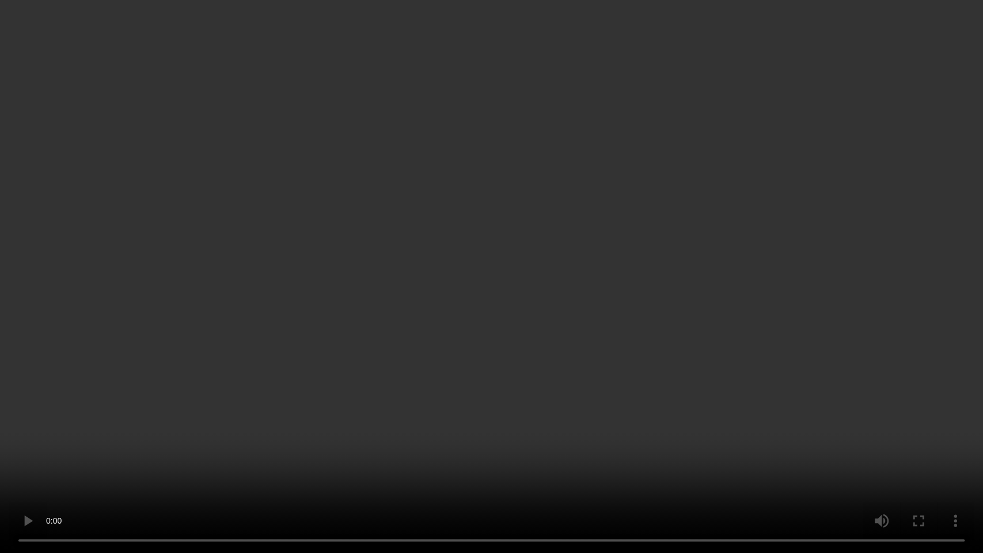
click at [692, 337] on video at bounding box center [491, 276] width 983 height 553
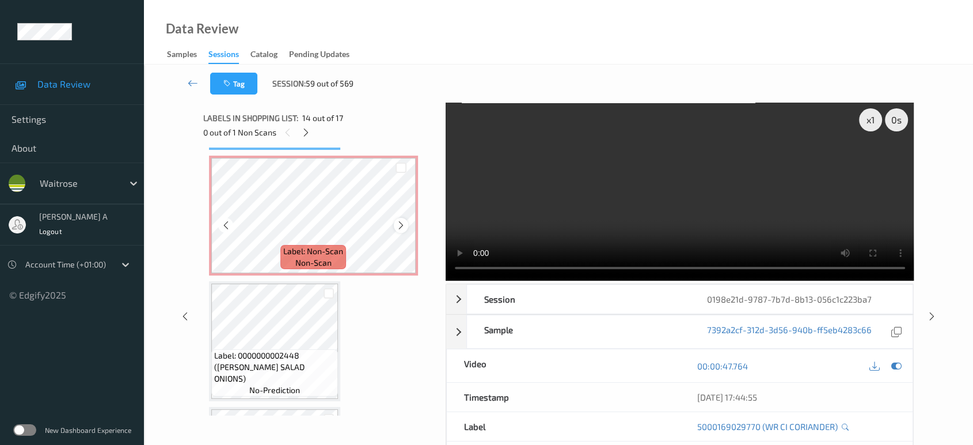
click at [406, 221] on div at bounding box center [401, 225] width 14 height 14
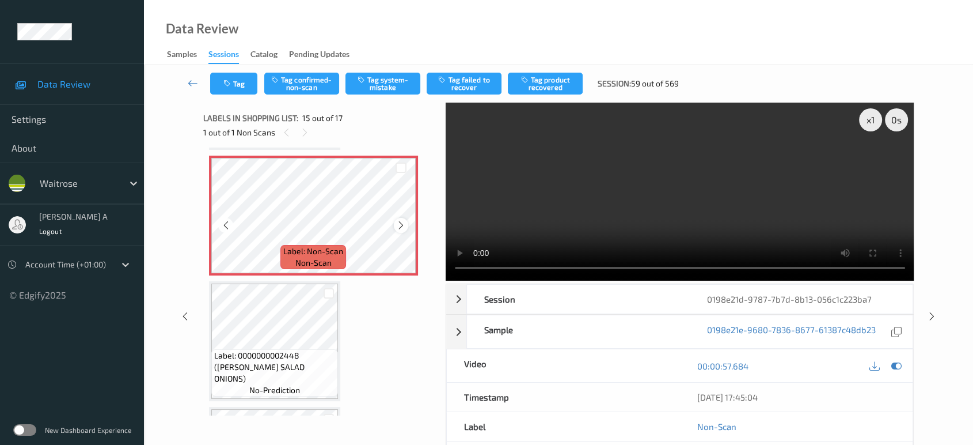
click at [403, 220] on icon at bounding box center [401, 225] width 10 height 10
click at [360, 86] on button "Tag system-mistake" at bounding box center [383, 84] width 75 height 22
click at [235, 80] on button "Tag" at bounding box center [233, 84] width 47 height 22
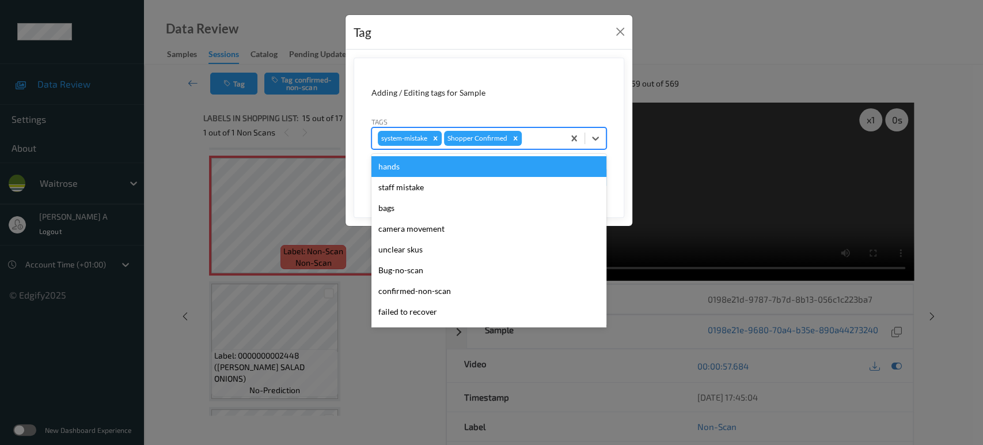
click at [537, 132] on div at bounding box center [541, 138] width 34 height 14
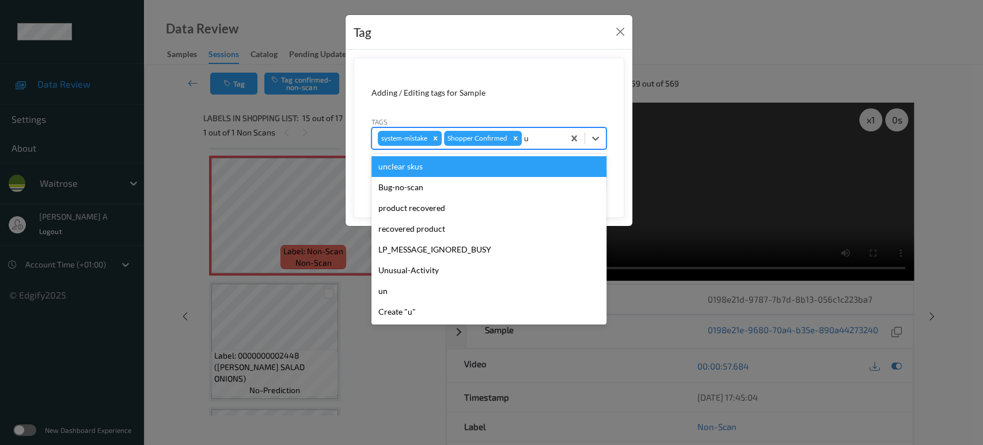
type input "un"
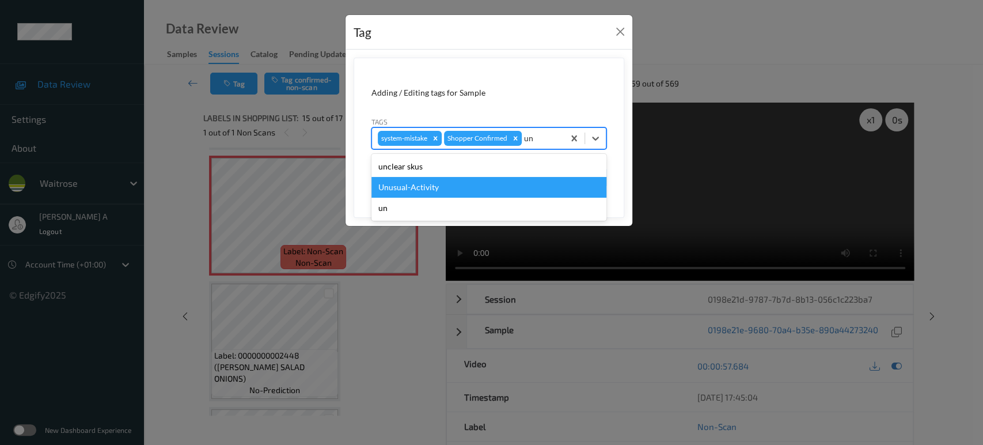
click at [488, 181] on div "Unusual-Activity" at bounding box center [488, 187] width 235 height 21
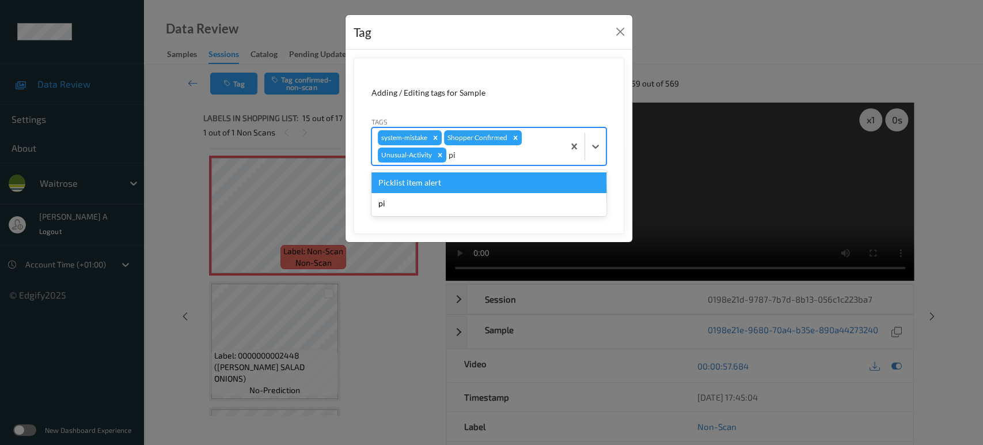
type input "pic"
click at [488, 181] on div "Picklist item alert" at bounding box center [488, 182] width 235 height 21
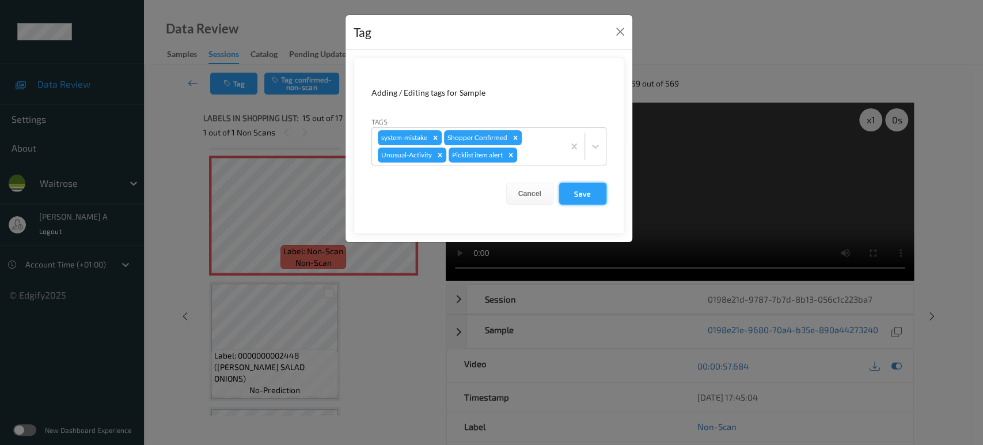
click at [587, 196] on button "Save" at bounding box center [582, 194] width 47 height 22
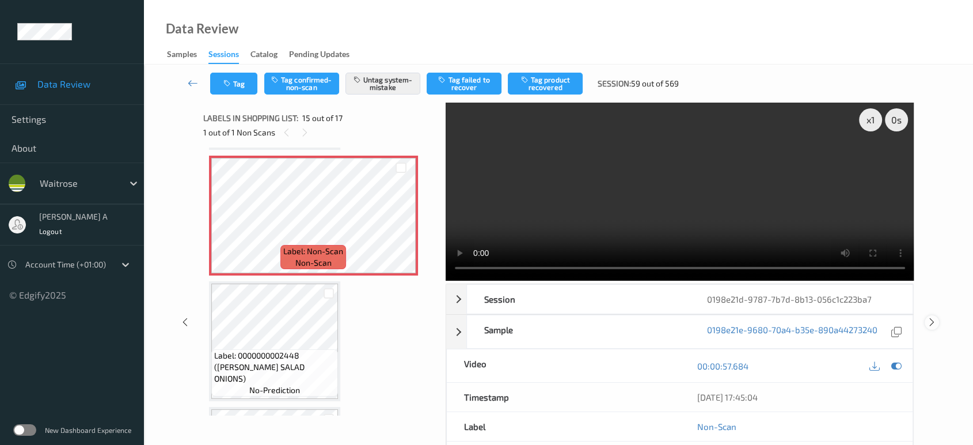
click at [929, 317] on icon at bounding box center [932, 322] width 10 height 10
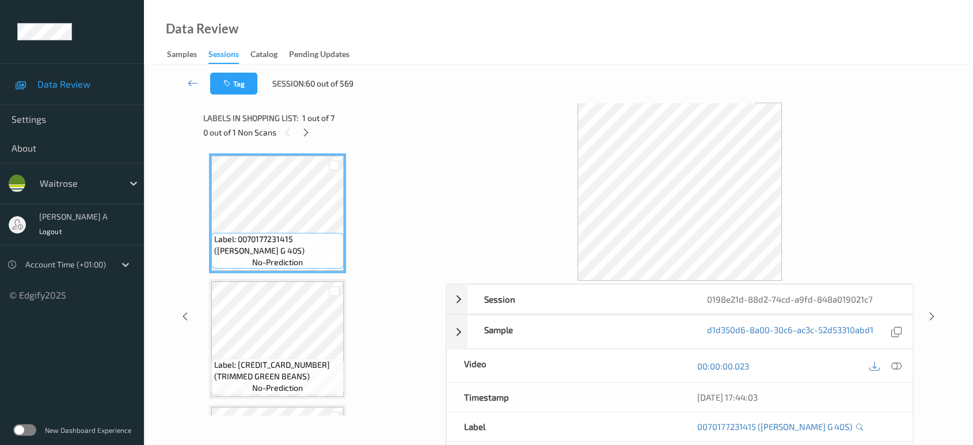
click at [315, 135] on div "0 out of 1 Non Scans" at bounding box center [320, 132] width 234 height 14
click at [311, 135] on div at bounding box center [306, 132] width 14 height 14
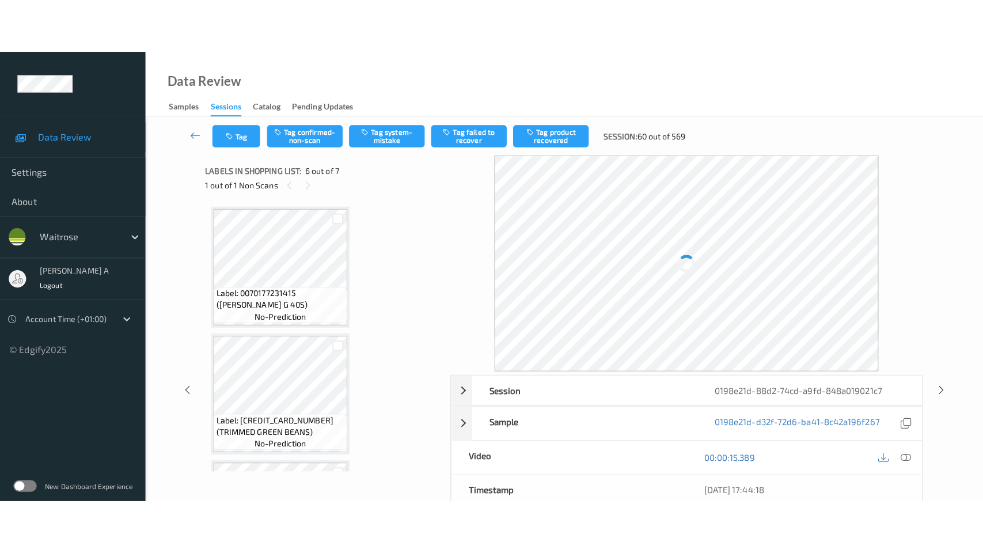
scroll to position [506, 0]
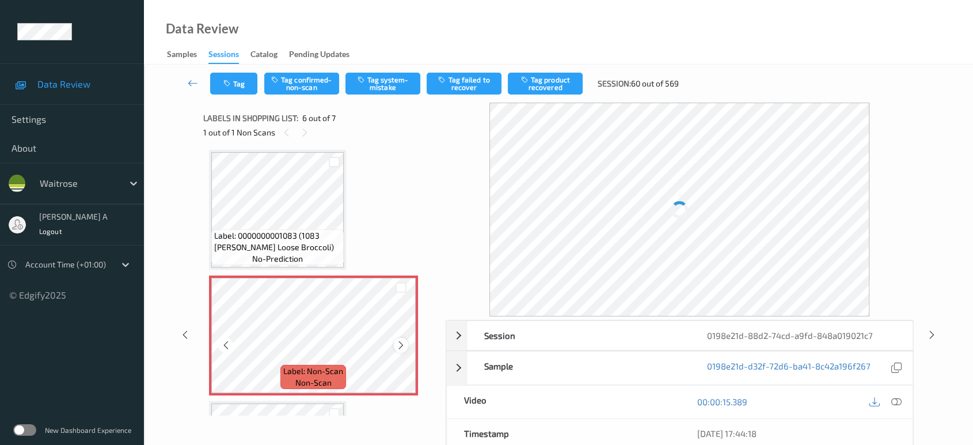
click at [402, 346] on icon at bounding box center [401, 345] width 10 height 10
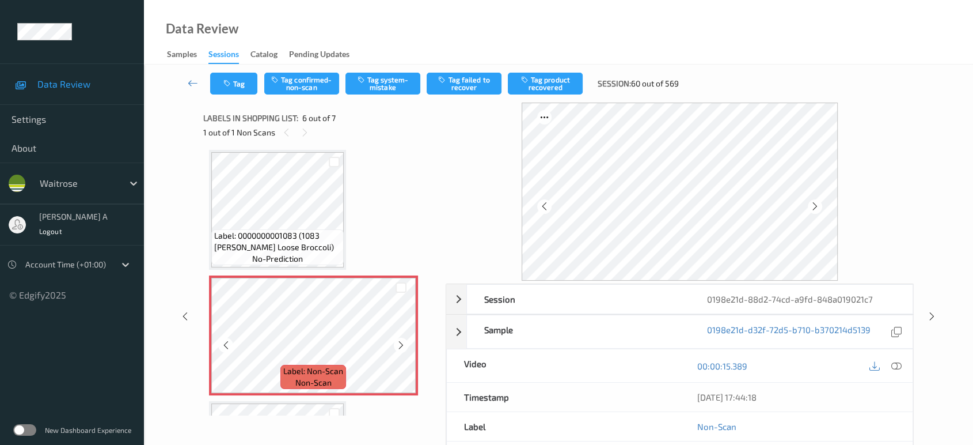
click at [402, 346] on icon at bounding box center [401, 345] width 10 height 10
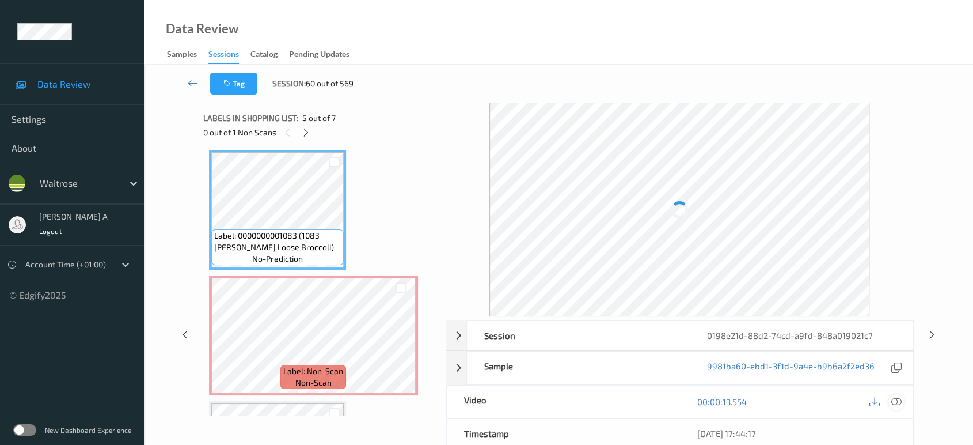
click at [899, 396] on icon at bounding box center [896, 401] width 10 height 10
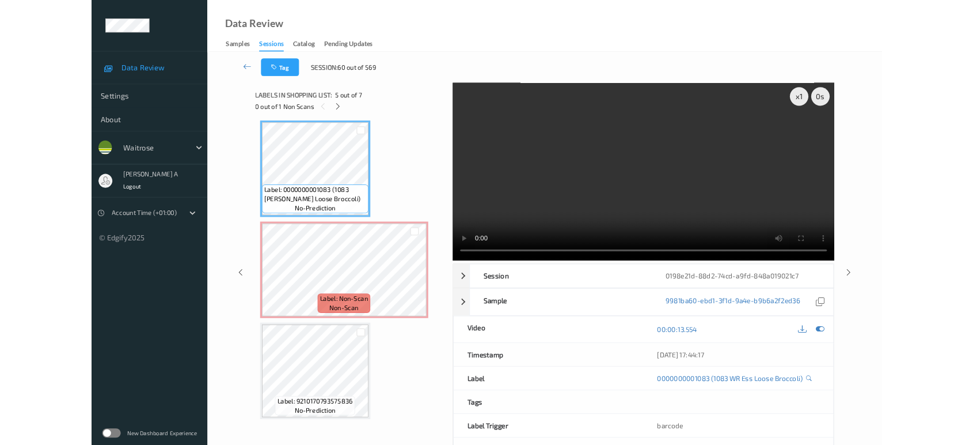
scroll to position [504, 0]
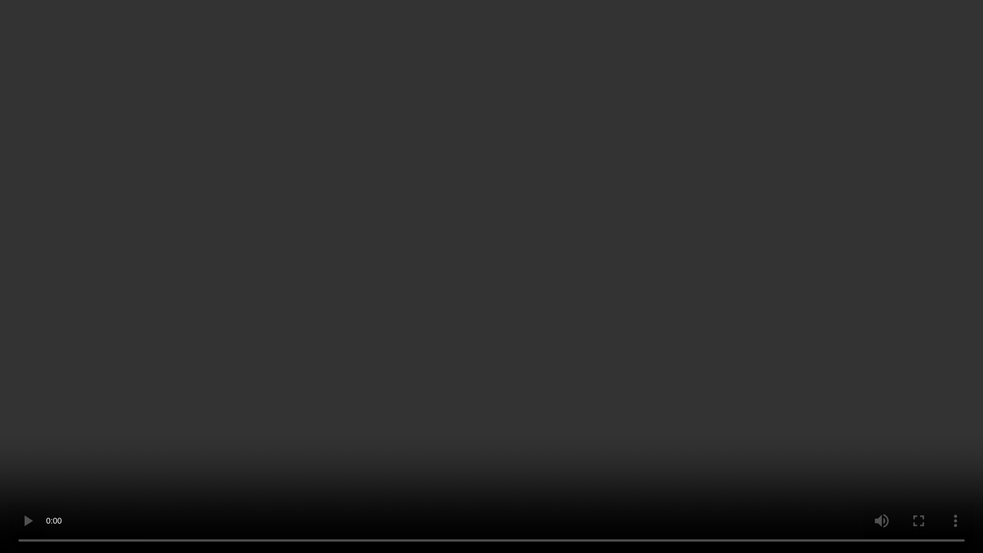
click at [553, 274] on video at bounding box center [491, 276] width 983 height 553
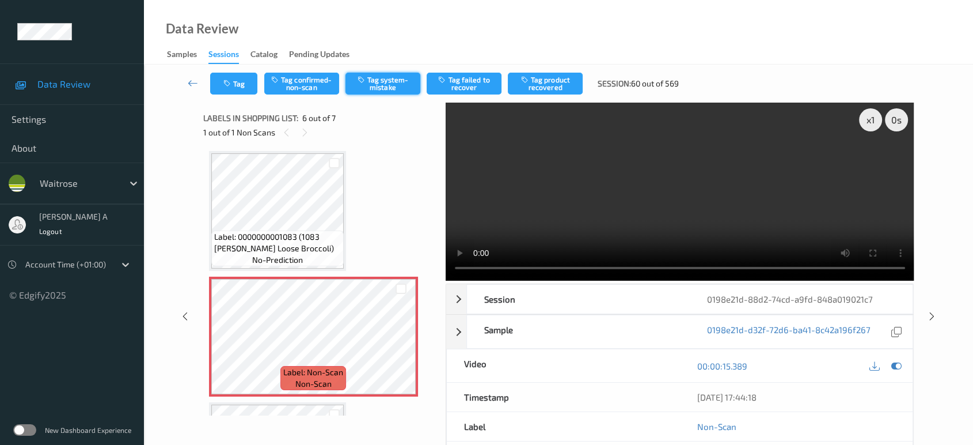
click at [367, 86] on button "Tag system-mistake" at bounding box center [383, 84] width 75 height 22
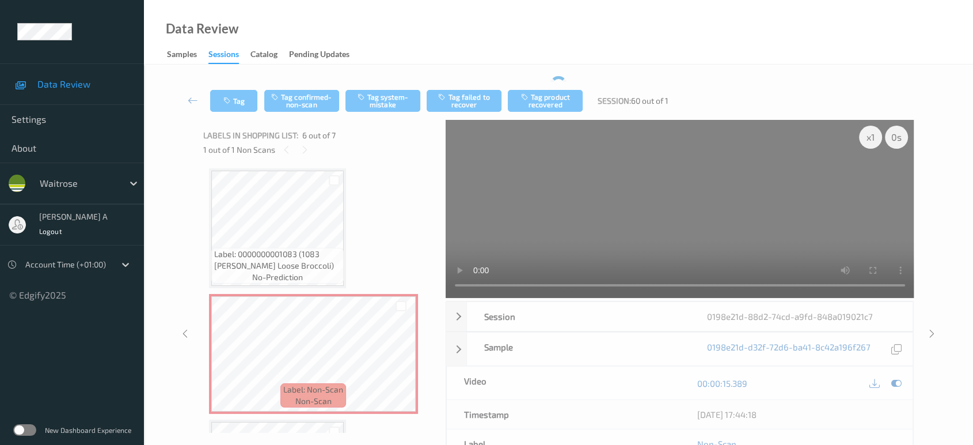
click at [240, 88] on div "Tag Tag confirmed-non-scan Tag system-mistake Tag failed to recover Tag product…" at bounding box center [559, 101] width 782 height 38
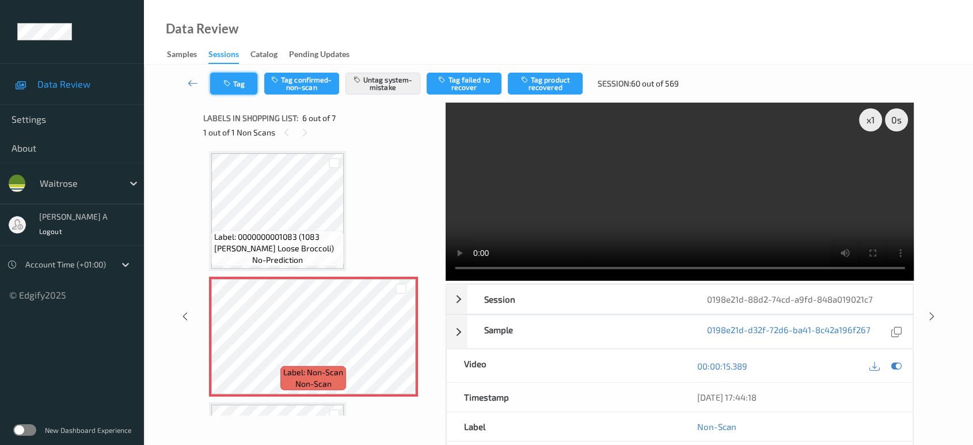
click at [233, 85] on icon "button" at bounding box center [228, 83] width 10 height 8
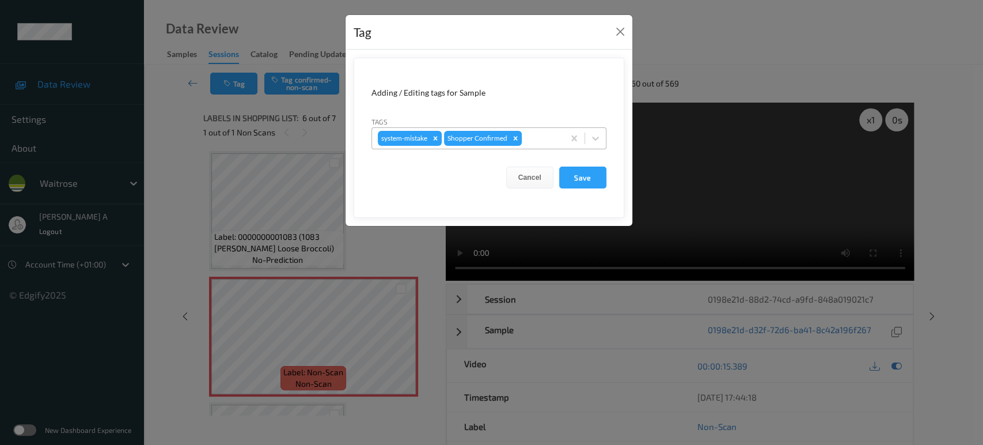
click at [536, 130] on div "system-mistake Shopper Confirmed" at bounding box center [468, 138] width 192 height 20
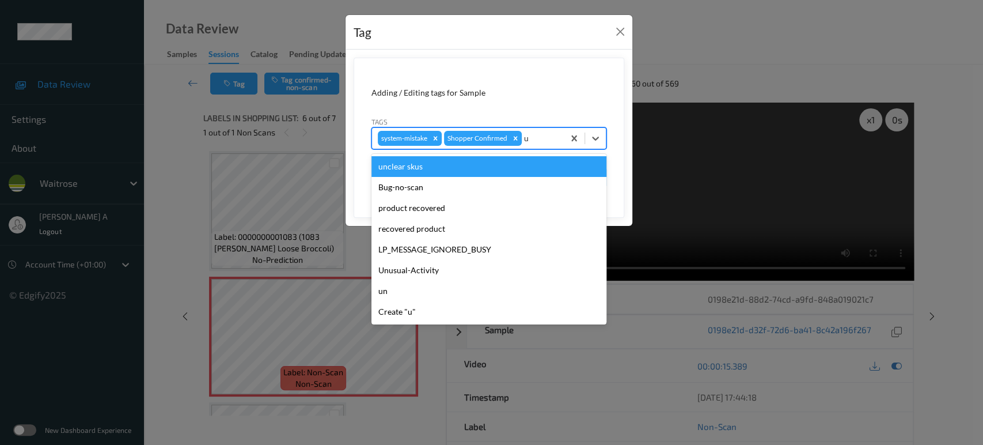
type input "un"
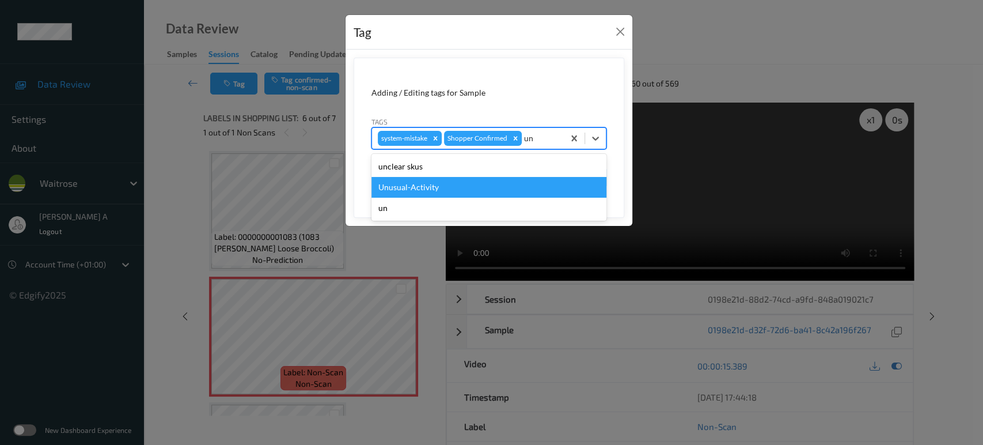
click at [484, 180] on div "Unusual-Activity" at bounding box center [488, 187] width 235 height 21
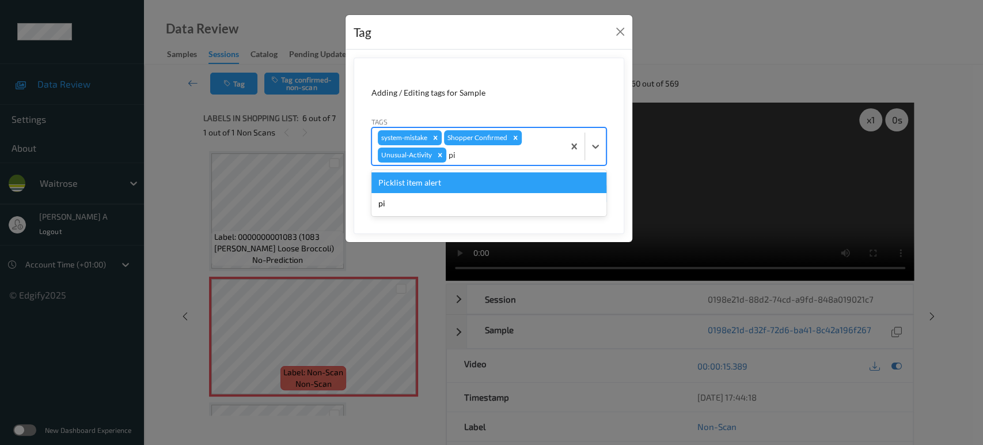
type input "pic"
click at [484, 180] on div "Picklist item alert" at bounding box center [488, 182] width 235 height 21
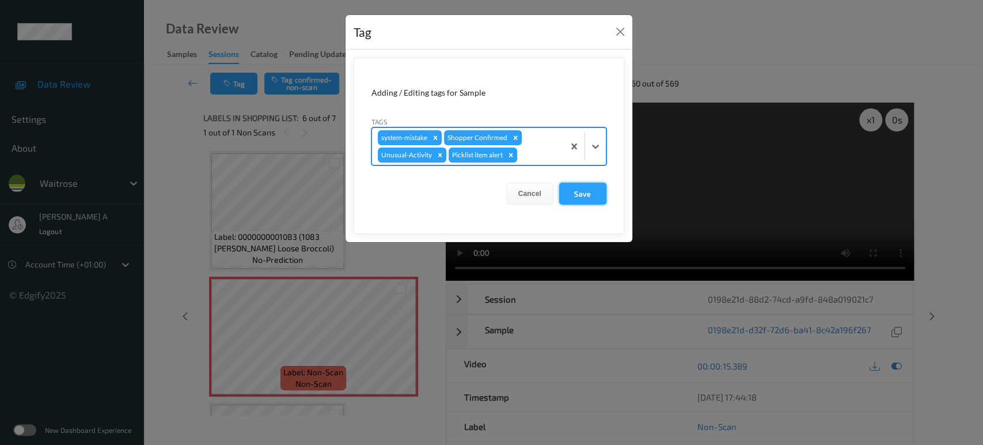
click at [576, 191] on button "Save" at bounding box center [582, 194] width 47 height 22
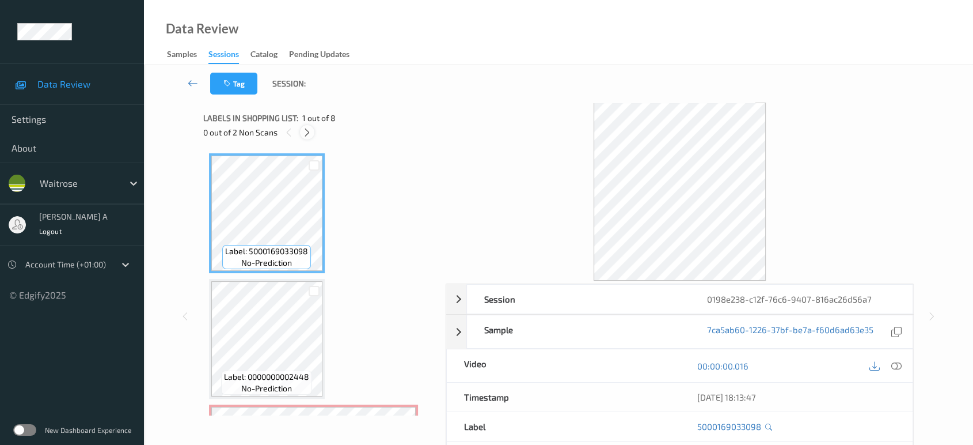
click at [310, 133] on icon at bounding box center [307, 132] width 10 height 10
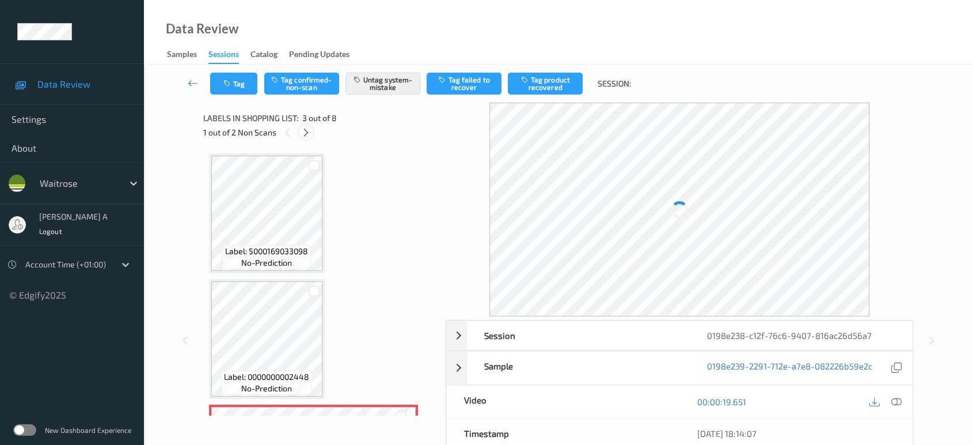
scroll to position [130, 0]
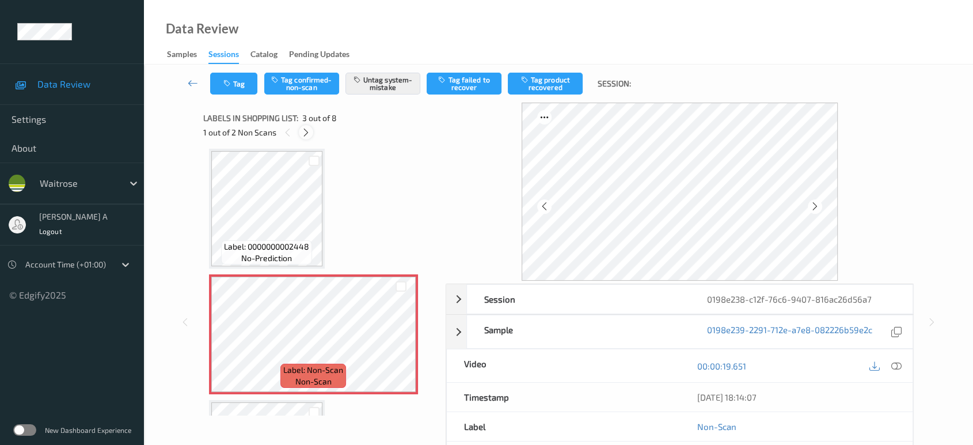
click at [307, 126] on div at bounding box center [306, 132] width 14 height 14
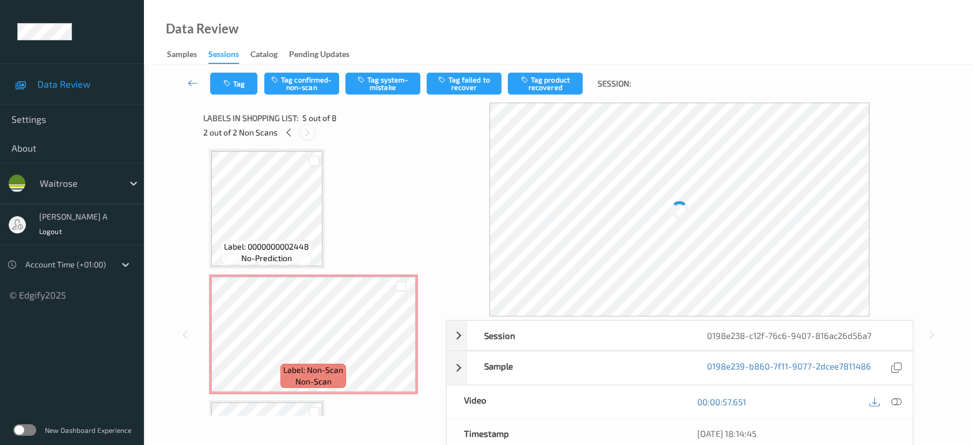
scroll to position [381, 0]
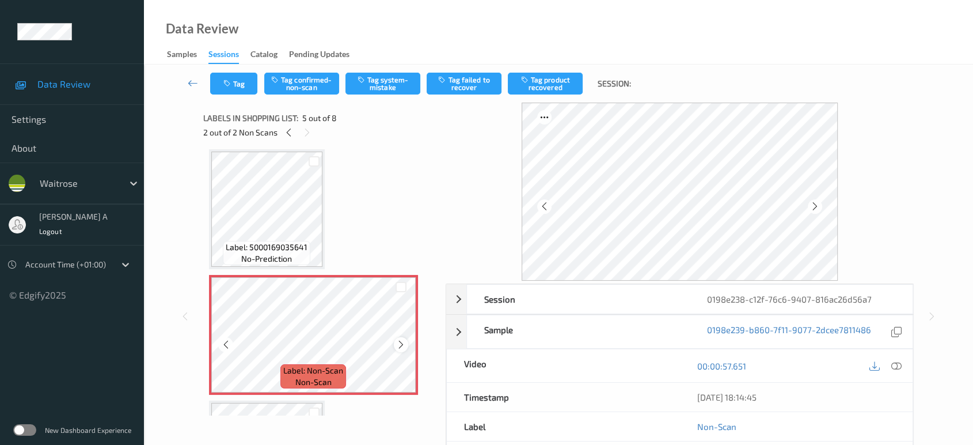
click at [401, 339] on icon at bounding box center [401, 344] width 10 height 10
click at [283, 131] on div at bounding box center [289, 132] width 14 height 14
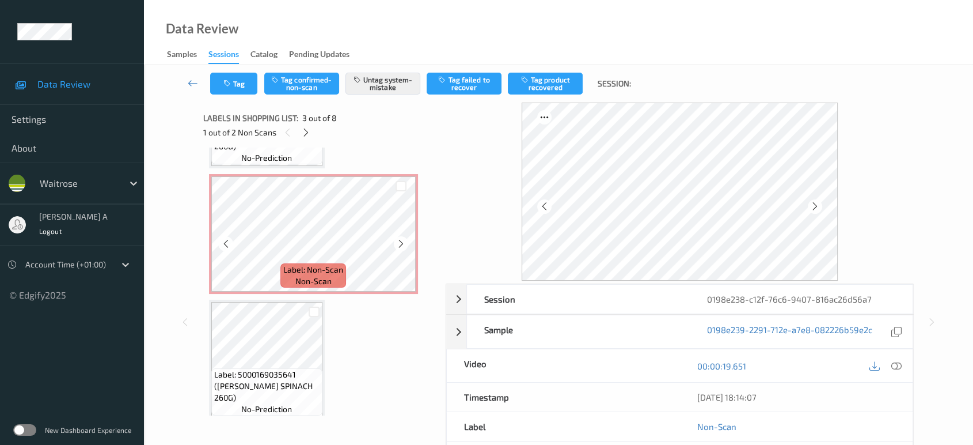
scroll to position [354, 0]
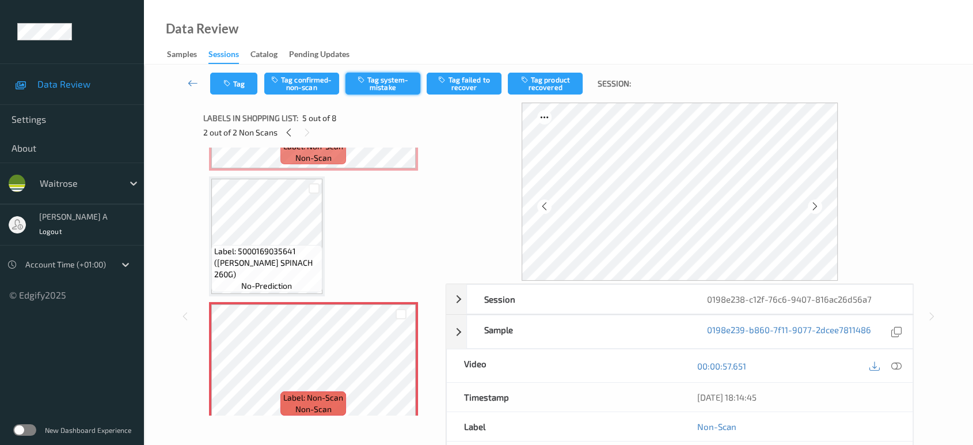
click at [400, 81] on button "Tag system-mistake" at bounding box center [383, 84] width 75 height 22
click at [237, 84] on button "Tag" at bounding box center [233, 84] width 47 height 22
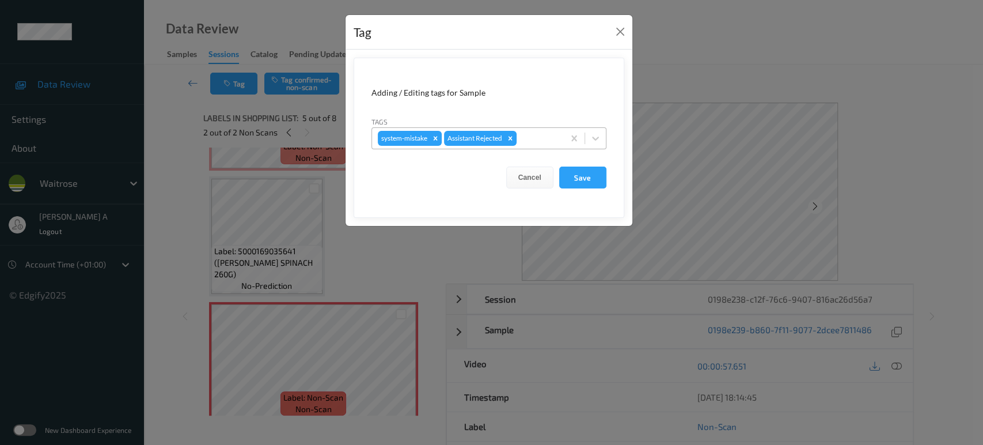
click at [530, 136] on div at bounding box center [538, 138] width 39 height 14
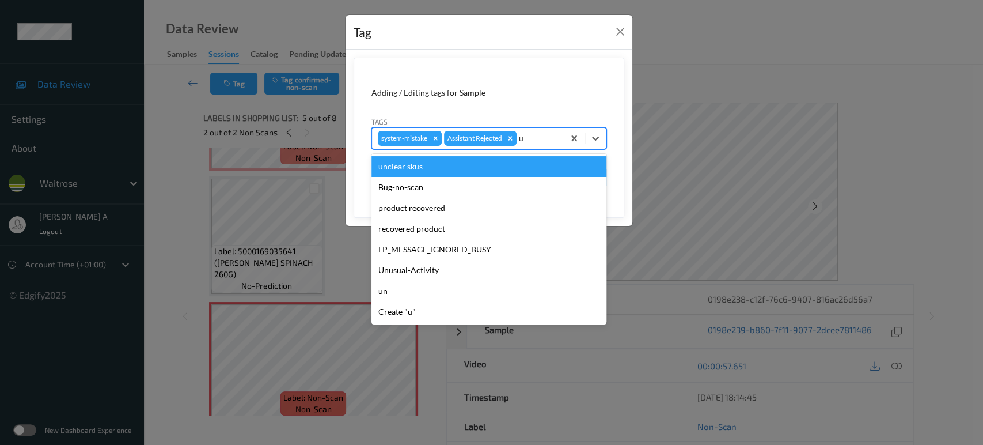
type input "un"
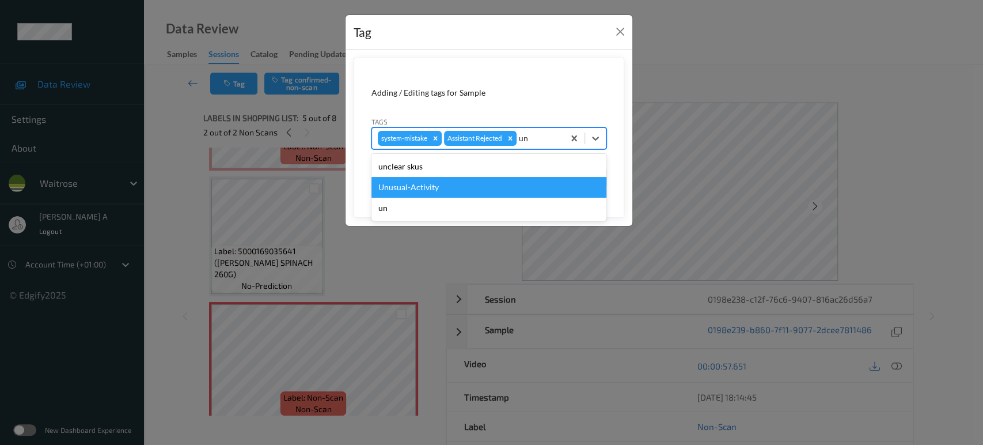
click at [486, 177] on div "Unusual-Activity" at bounding box center [488, 187] width 235 height 21
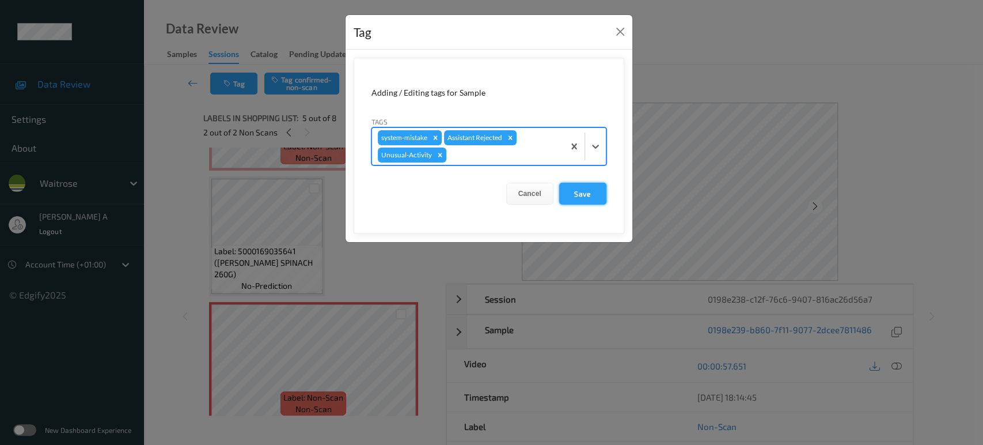
click at [589, 192] on button "Save" at bounding box center [582, 194] width 47 height 22
